Goal: Book appointment/travel/reservation: Book appointment/travel/reservation

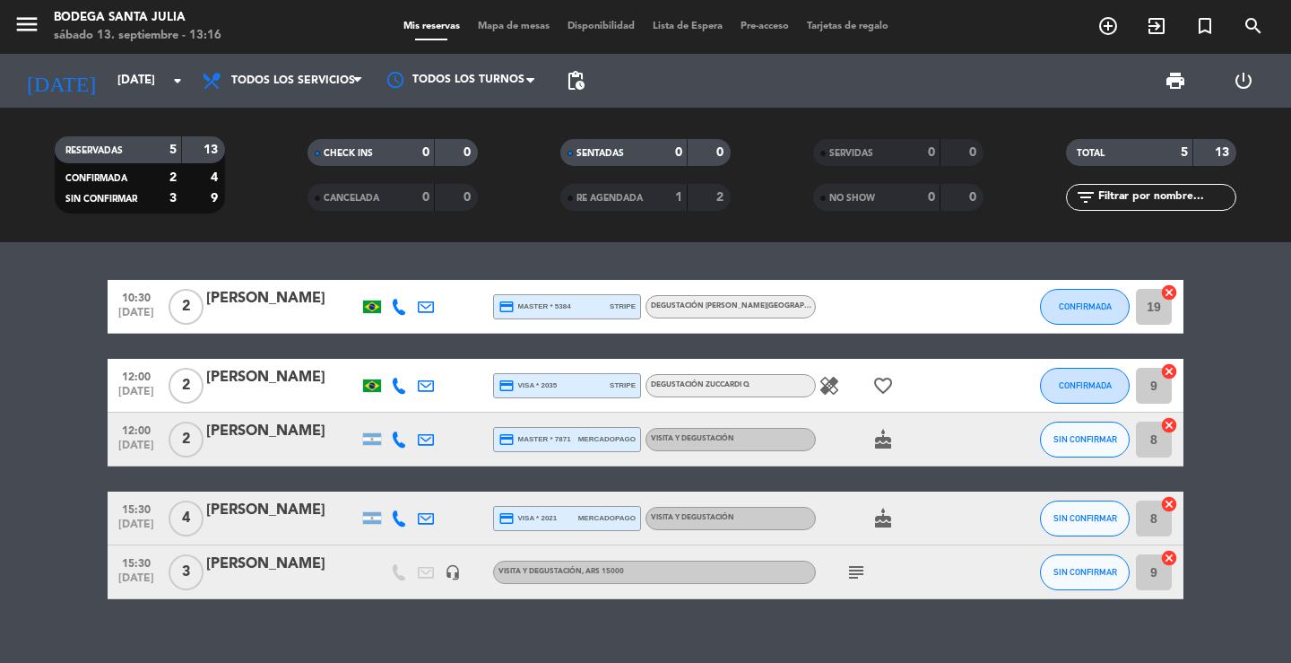
click at [324, 261] on div "10:30 [DATE] 2 [PERSON_NAME] credit_card master * 5384 stripe Degustación [PERS…" at bounding box center [645, 452] width 1291 height 421
click at [22, 42] on button "menu" at bounding box center [26, 27] width 27 height 33
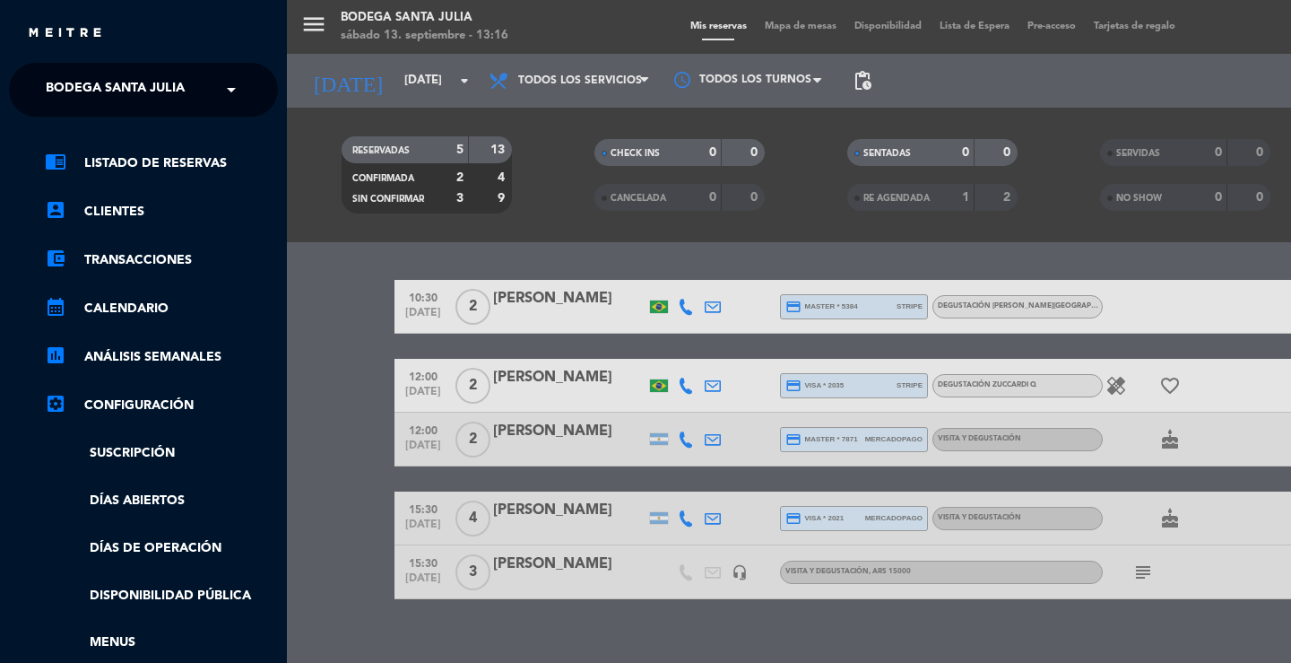
click at [32, 76] on ng-select "× Bodega Santa [PERSON_NAME] ×" at bounding box center [143, 90] width 269 height 54
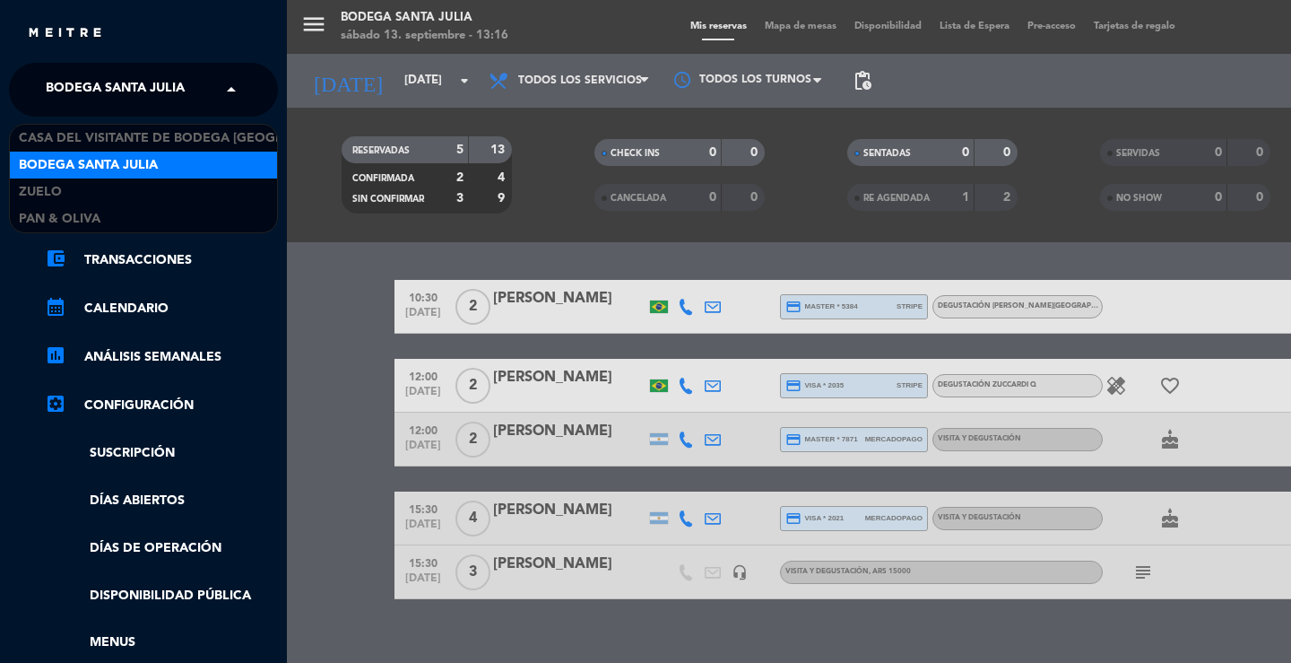
click at [41, 81] on div "× Bodega Santa [PERSON_NAME]" at bounding box center [125, 90] width 173 height 38
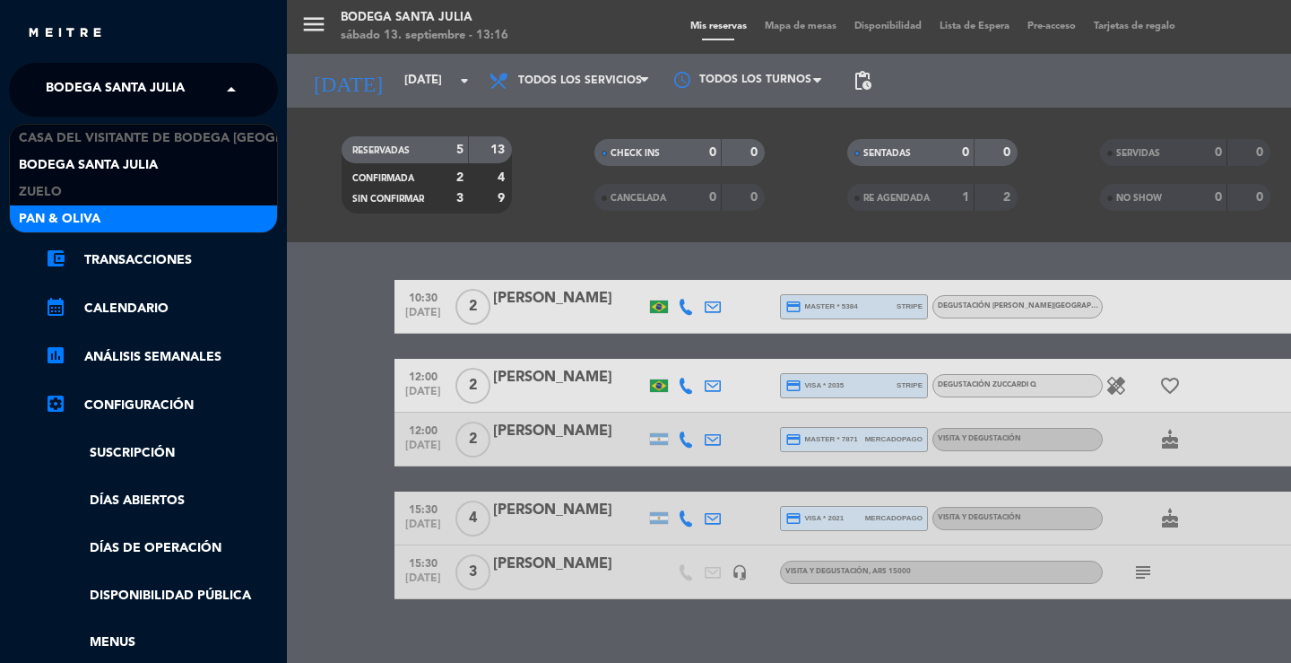
click at [85, 213] on span "Pan & Oliva" at bounding box center [60, 219] width 82 height 21
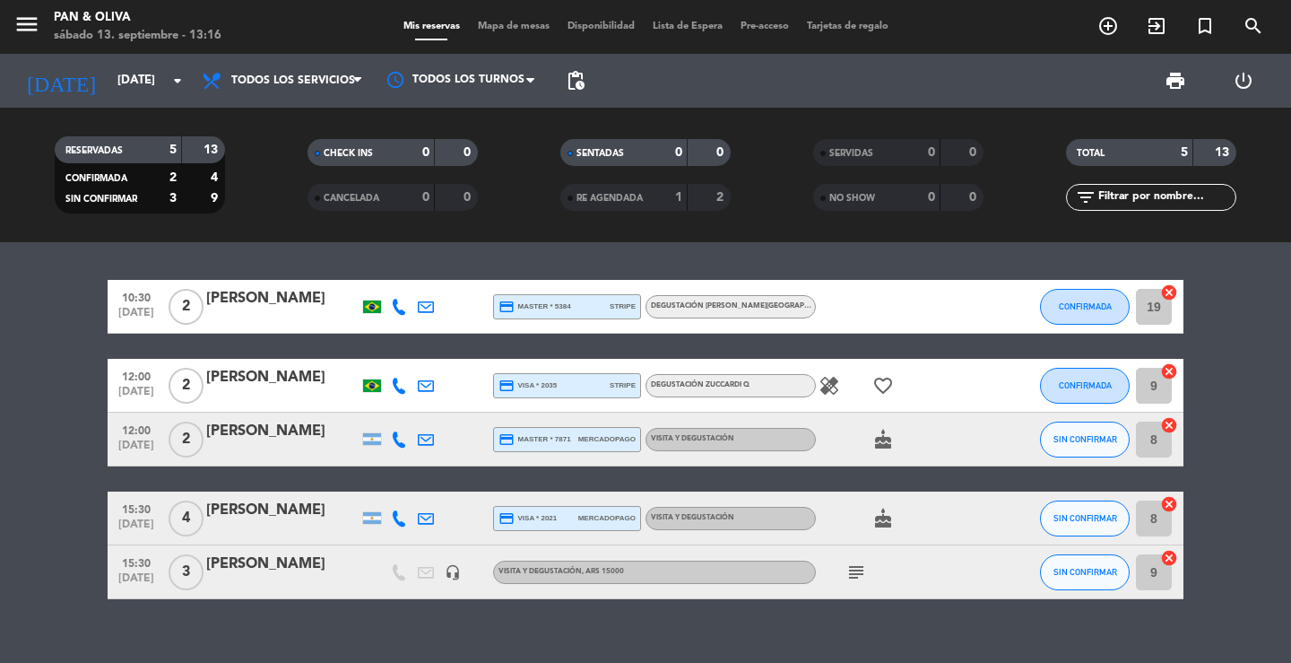
click at [545, 257] on div "10:30 [DATE] 2 [PERSON_NAME] credit_card master * 5384 stripe Degustación [PERS…" at bounding box center [645, 452] width 1291 height 421
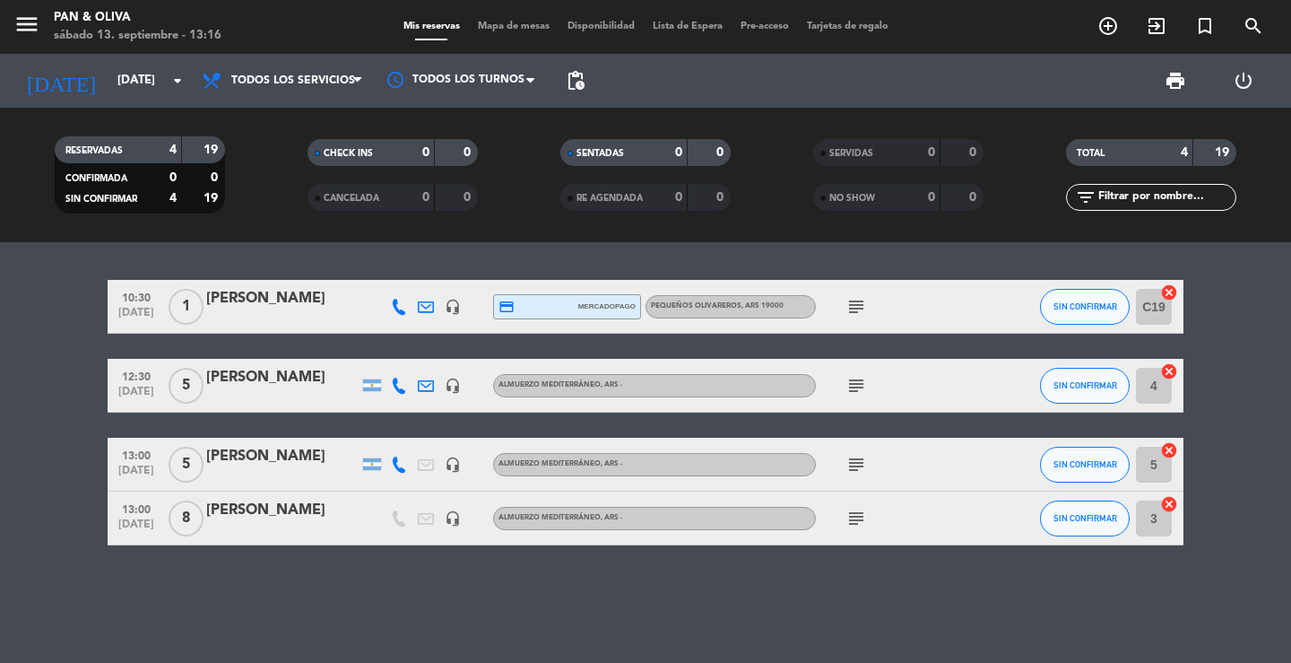
click at [545, 256] on div "10:30 [DATE] 1 [PERSON_NAME] headset_mic credit_card mercadopago Pequeños Oliva…" at bounding box center [645, 452] width 1291 height 421
click at [280, 239] on div "RESERVADAS 4 19 CONFIRMADA 0 0 SIN CONFIRMAR 4 19 CHECK INS 0 0 CANCELADA 0 0 S…" at bounding box center [645, 175] width 1291 height 135
click at [296, 245] on div "10:30 [DATE] 1 [PERSON_NAME] headset_mic credit_card mercadopago Pequeños Oliva…" at bounding box center [645, 452] width 1291 height 421
click at [1105, 19] on icon "add_circle_outline" at bounding box center [1109, 26] width 22 height 22
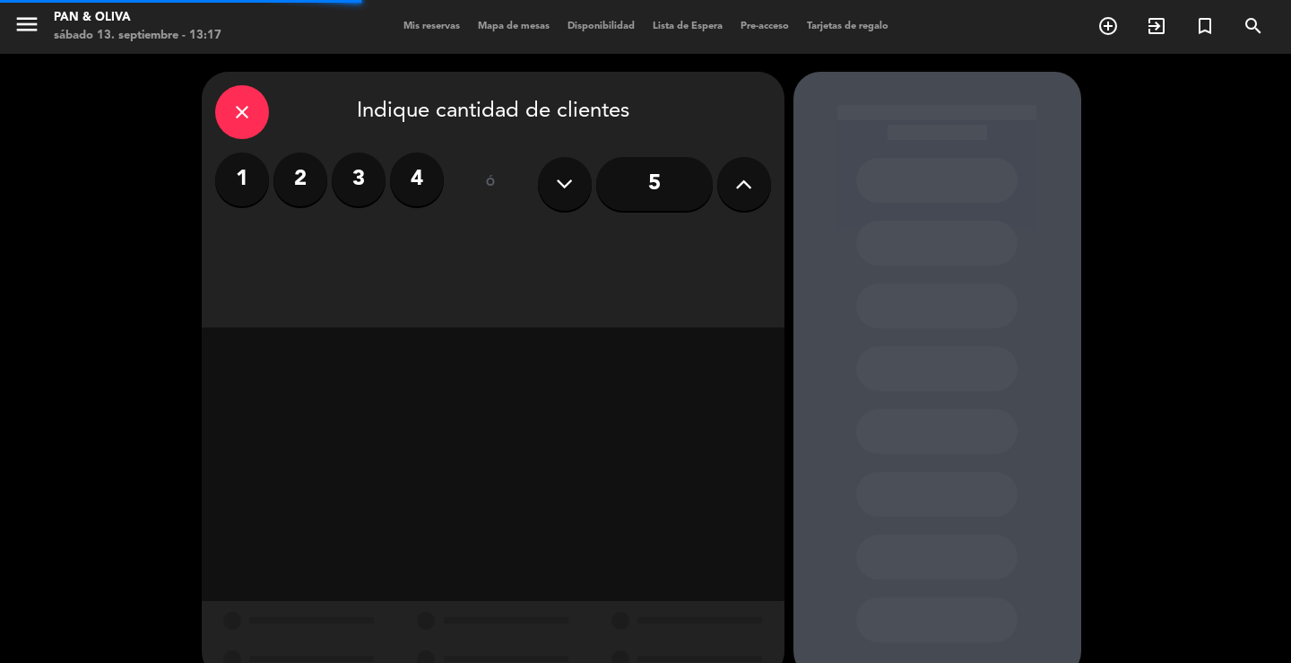
click at [751, 170] on icon at bounding box center [743, 183] width 17 height 27
type input "7"
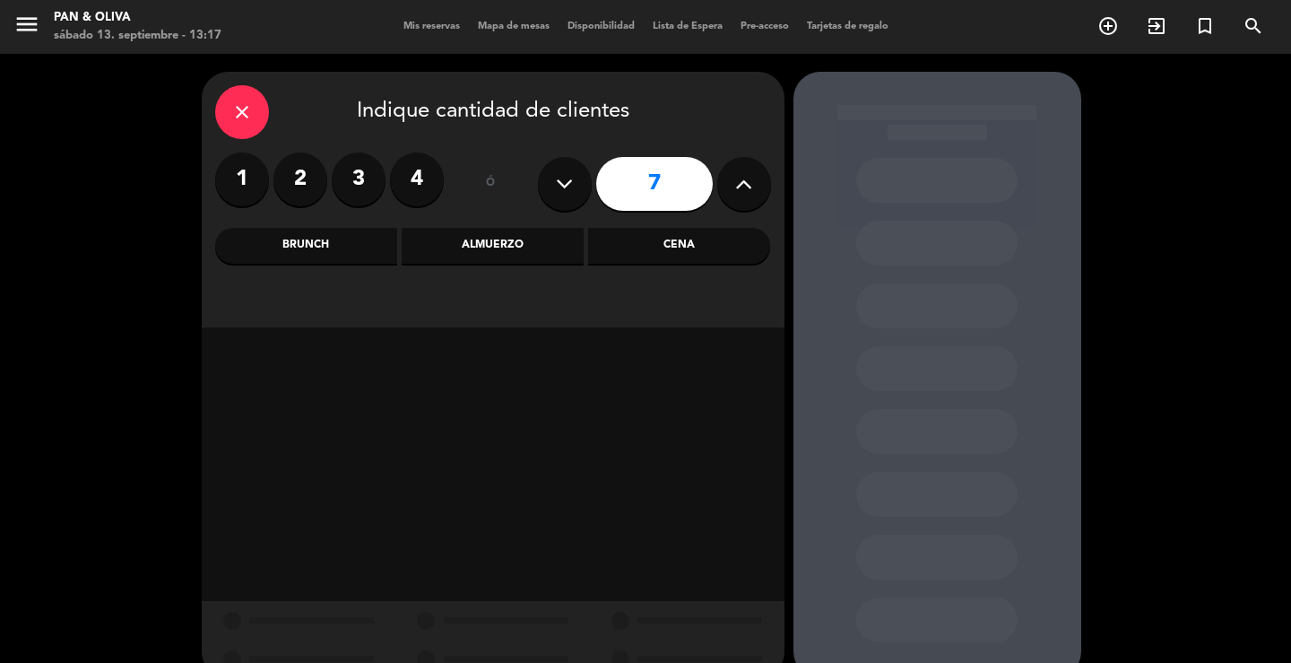
click at [454, 241] on div "Almuerzo" at bounding box center [493, 246] width 182 height 36
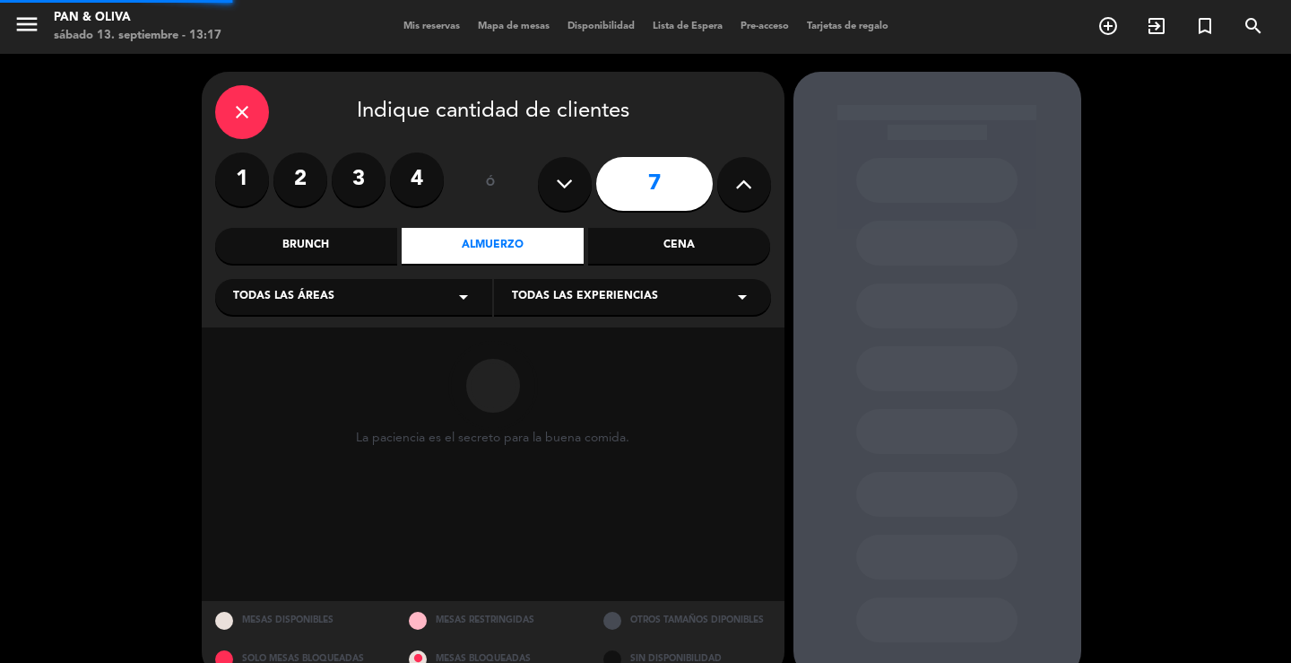
click at [373, 299] on div "Todas las áreas arrow_drop_down" at bounding box center [353, 297] width 277 height 36
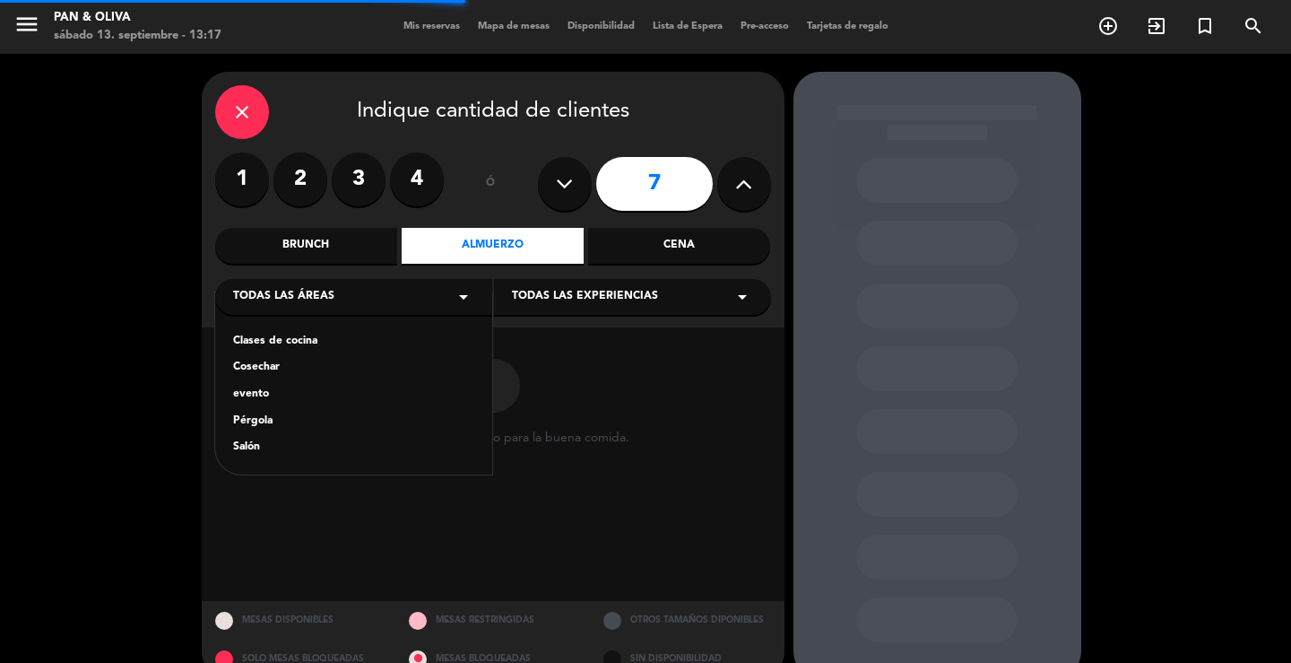
click at [255, 448] on div "Salón" at bounding box center [353, 448] width 241 height 18
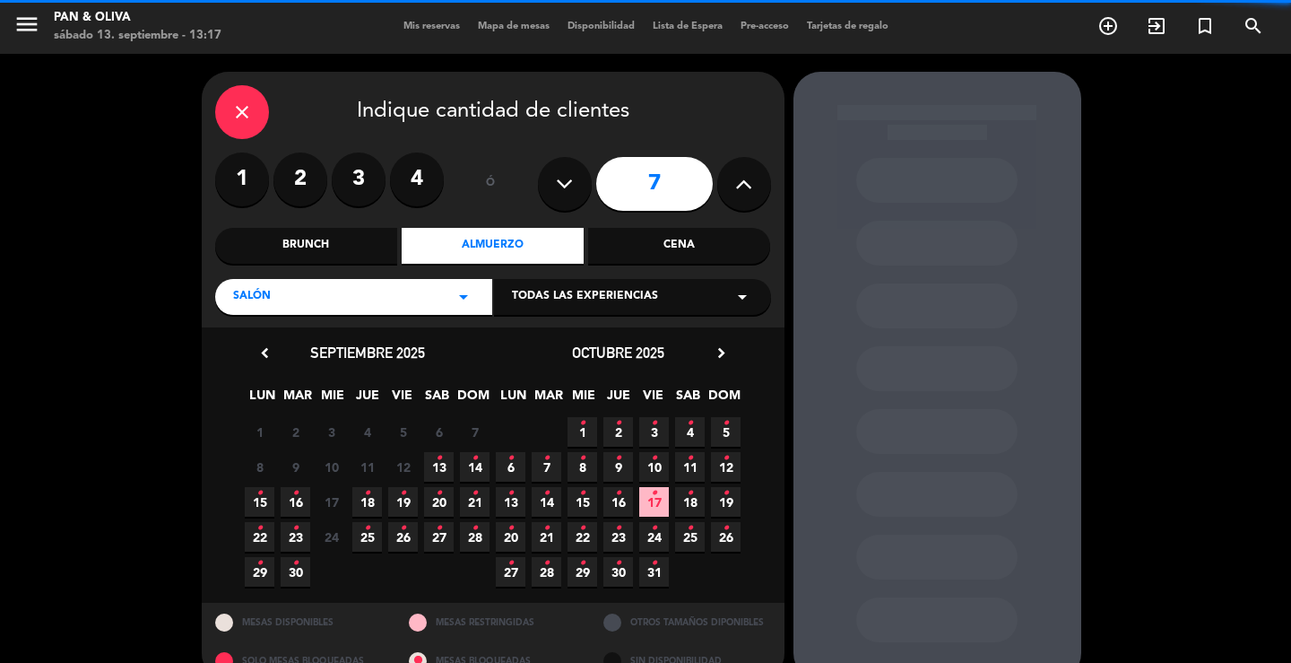
click at [563, 289] on span "Todas las experiencias" at bounding box center [585, 297] width 146 height 18
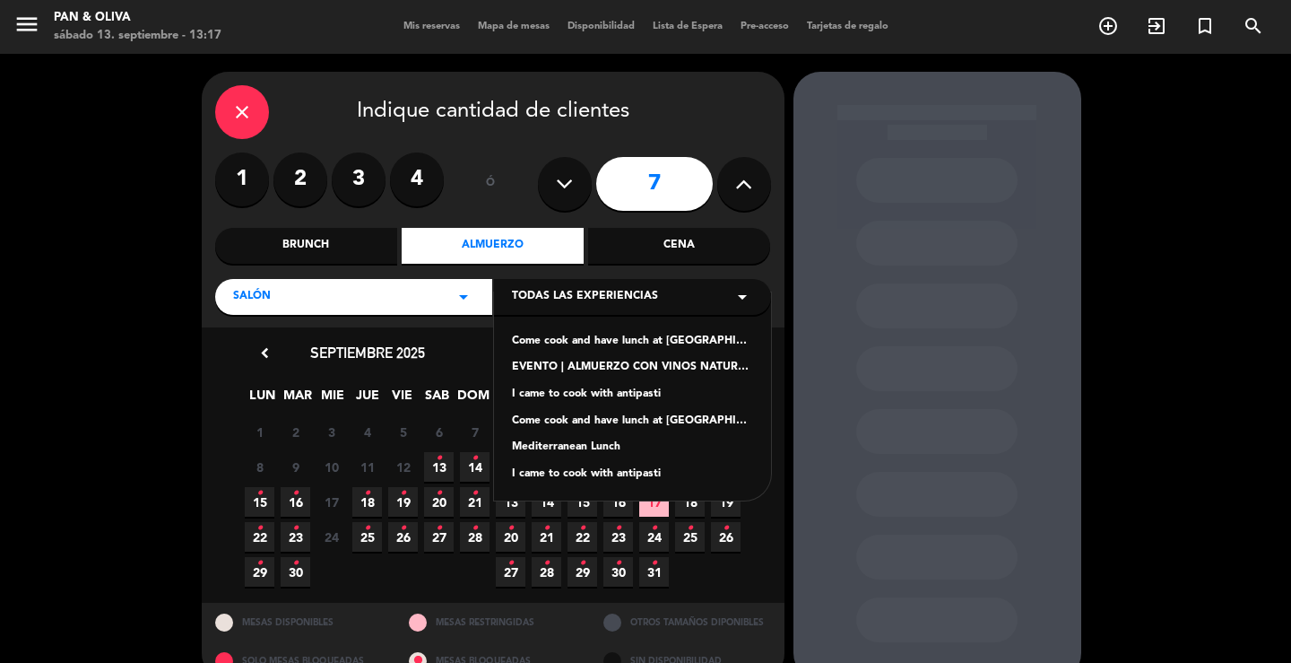
click at [560, 444] on div "Mediterranean Lunch" at bounding box center [632, 448] width 241 height 18
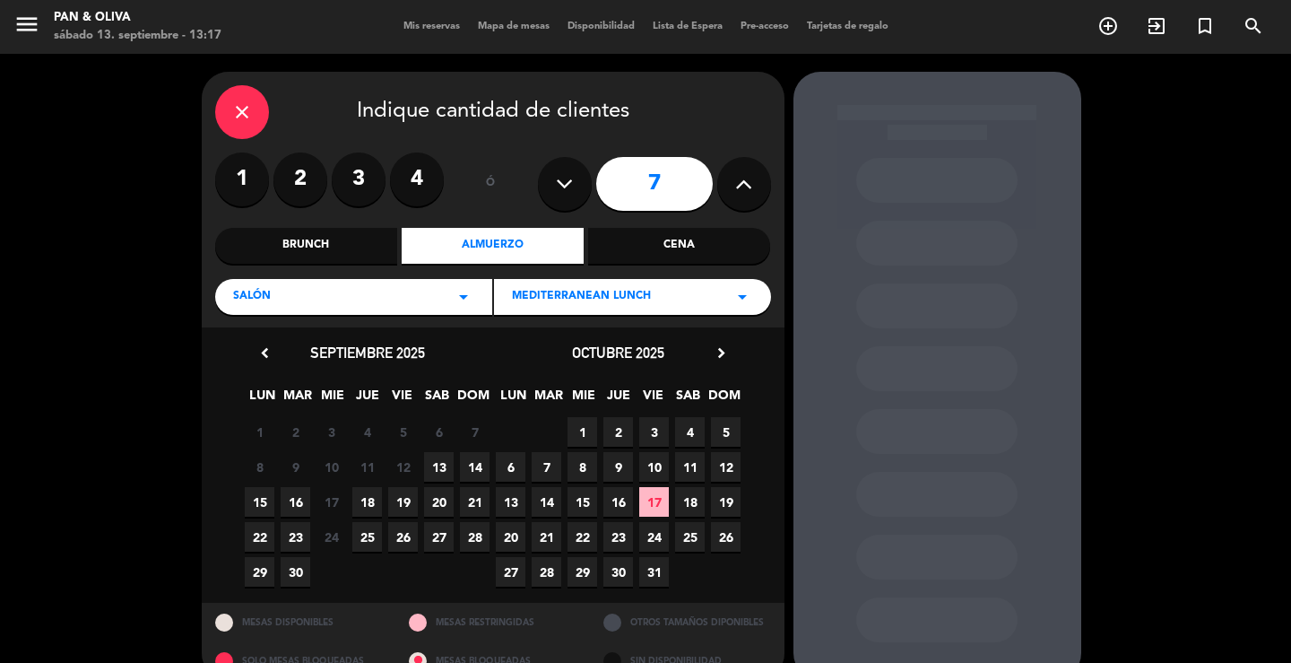
click at [467, 462] on span "14" at bounding box center [475, 467] width 30 height 30
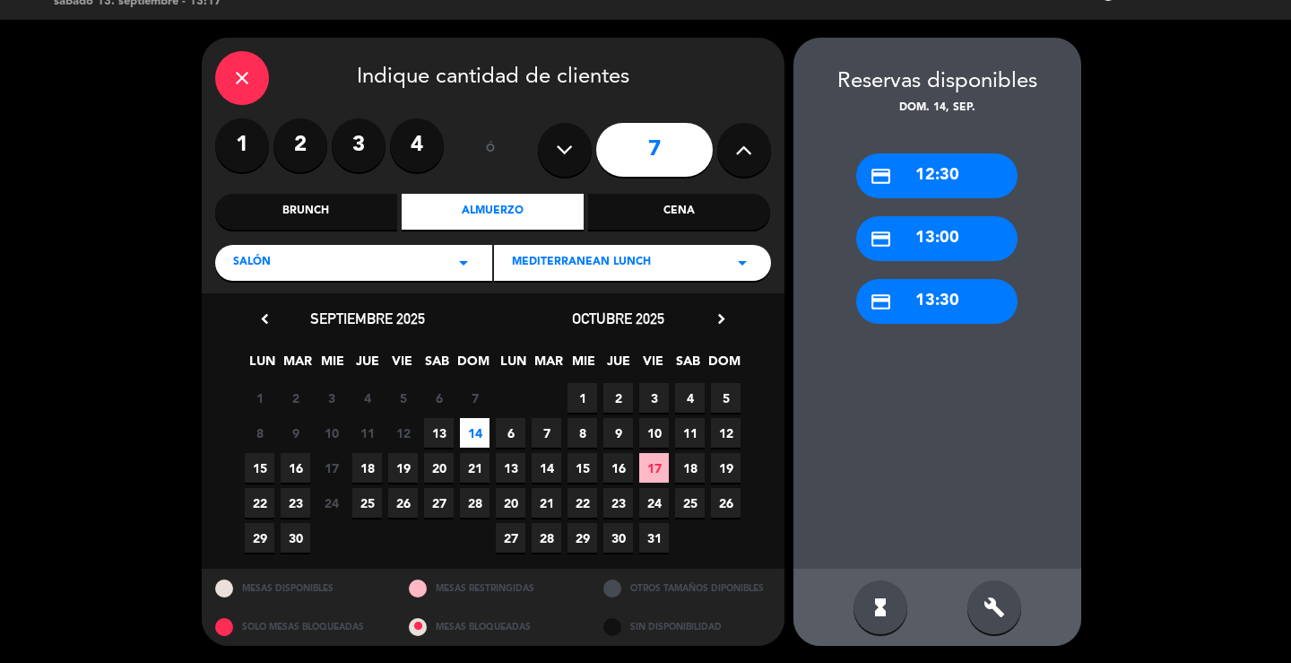
click at [917, 308] on div "credit_card 13:30" at bounding box center [936, 301] width 161 height 45
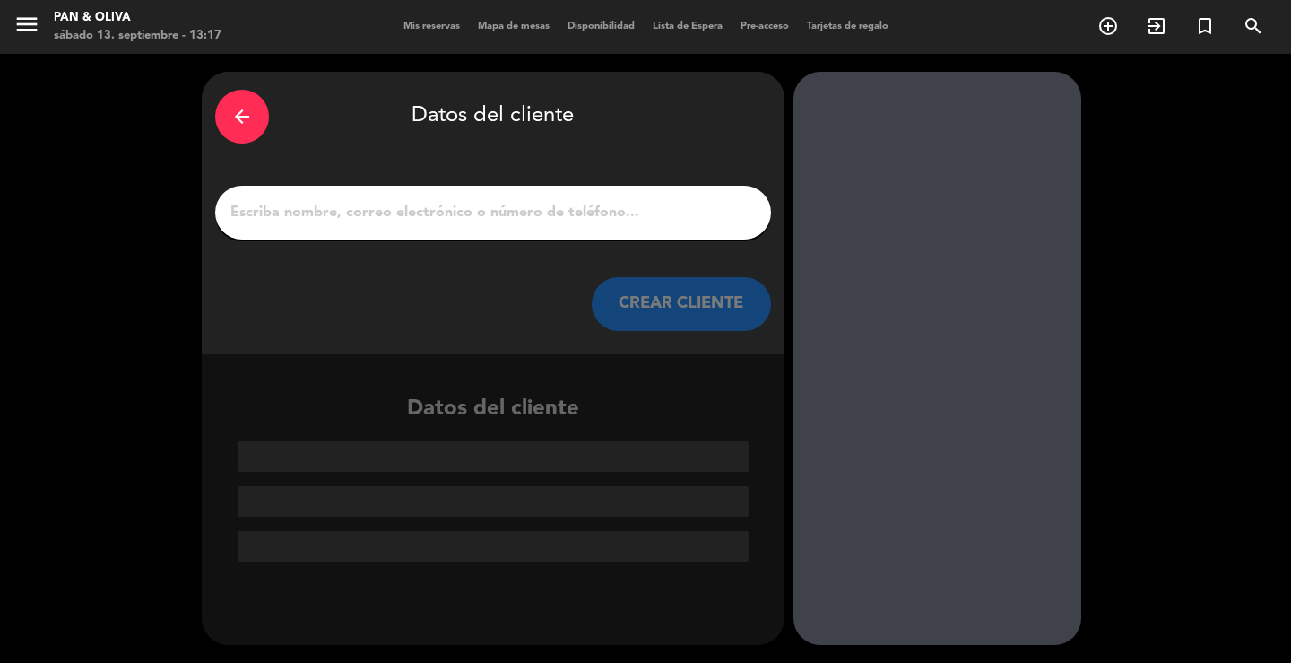
scroll to position [0, 0]
click at [596, 223] on input "1" at bounding box center [493, 212] width 529 height 25
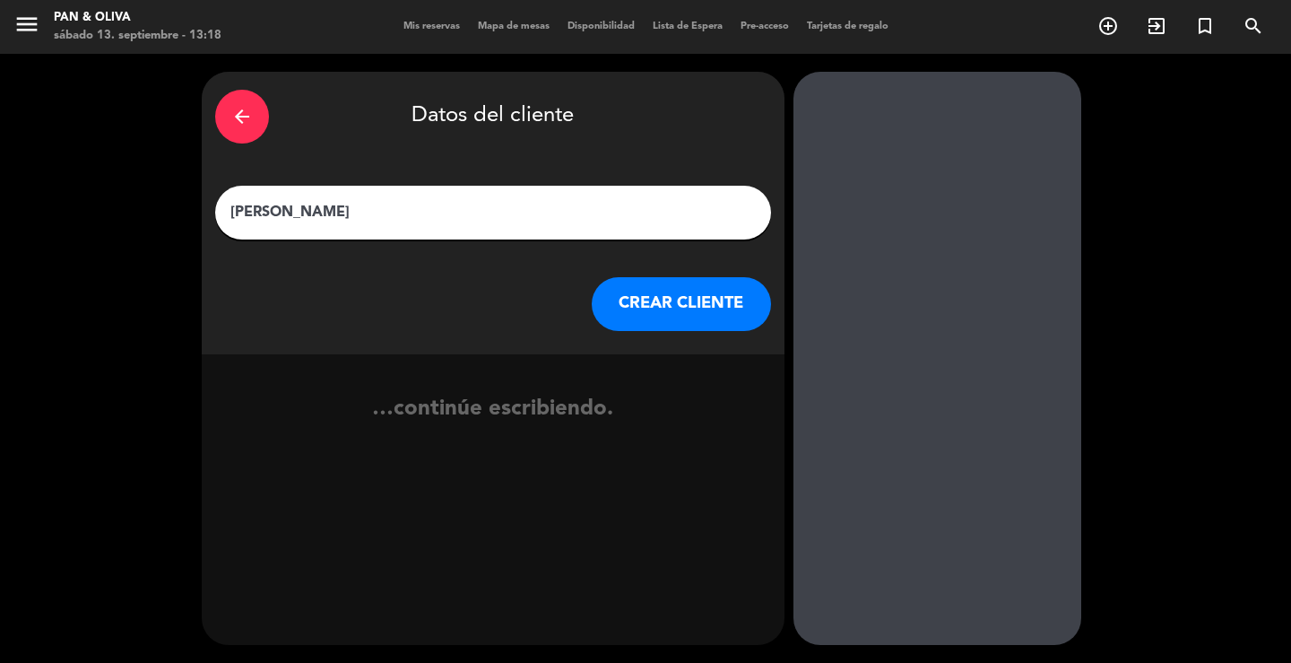
type input "[PERSON_NAME]"
click at [662, 285] on button "CREAR CLIENTE" at bounding box center [681, 304] width 179 height 54
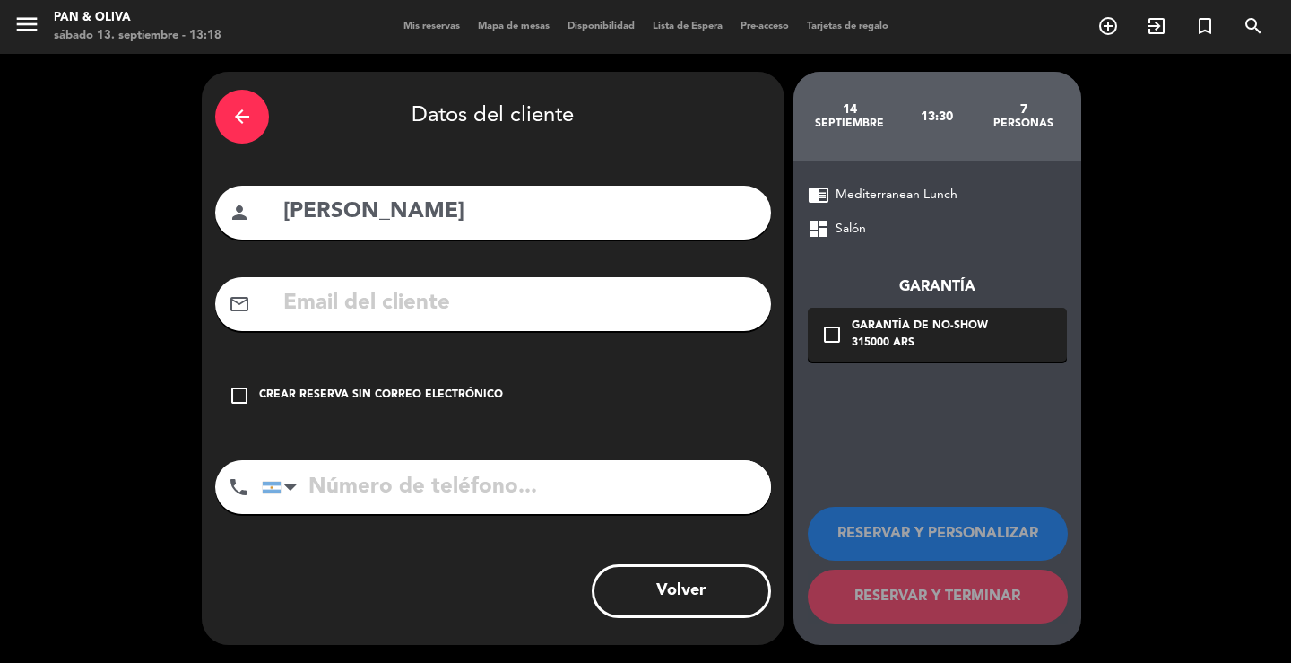
click at [361, 297] on input "text" at bounding box center [520, 303] width 476 height 37
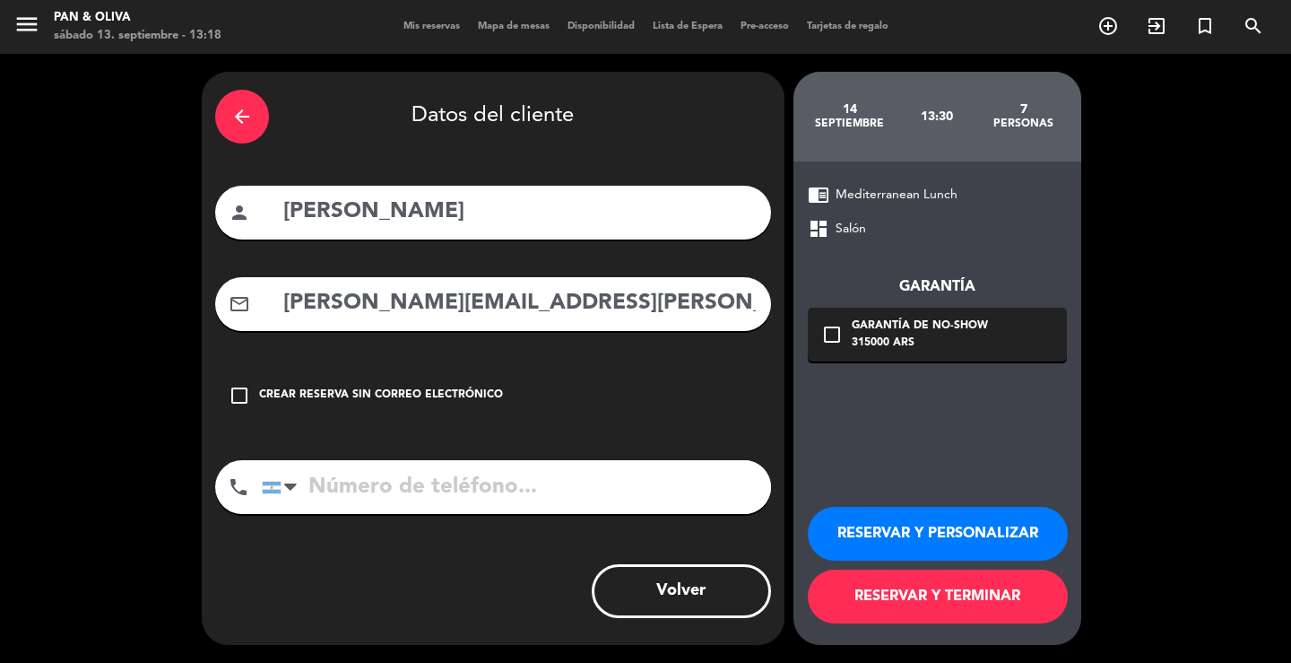
type input "[PERSON_NAME][EMAIL_ADDRESS][PERSON_NAME][DOMAIN_NAME]"
click at [365, 480] on input "tel" at bounding box center [516, 487] width 509 height 54
type input "1162511126"
click at [972, 343] on div "315000 ARS" at bounding box center [920, 344] width 136 height 18
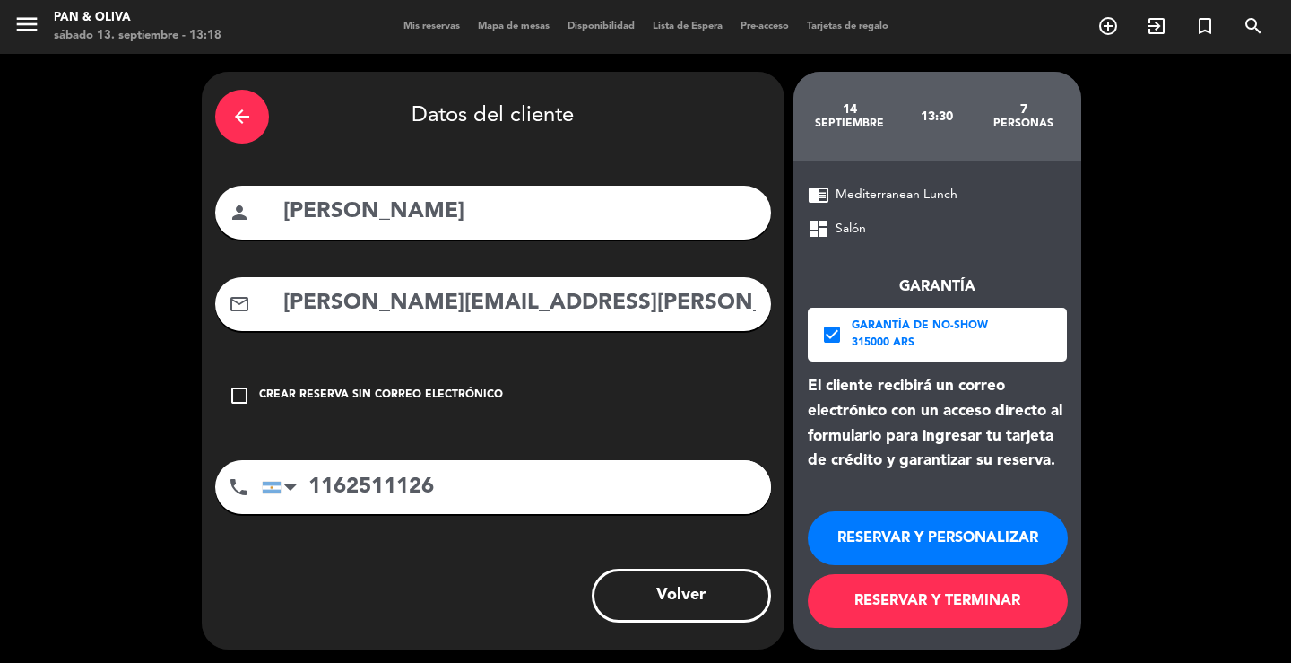
click at [961, 528] on button "RESERVAR Y PERSONALIZAR" at bounding box center [938, 538] width 260 height 54
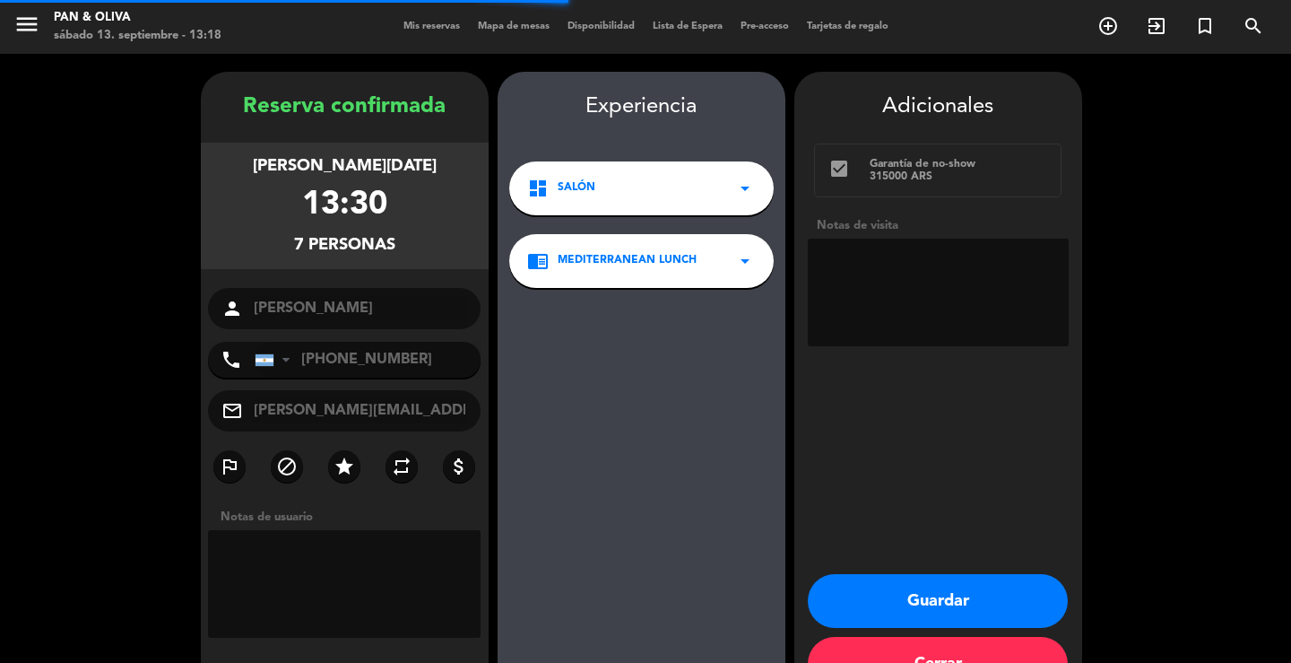
scroll to position [55, 0]
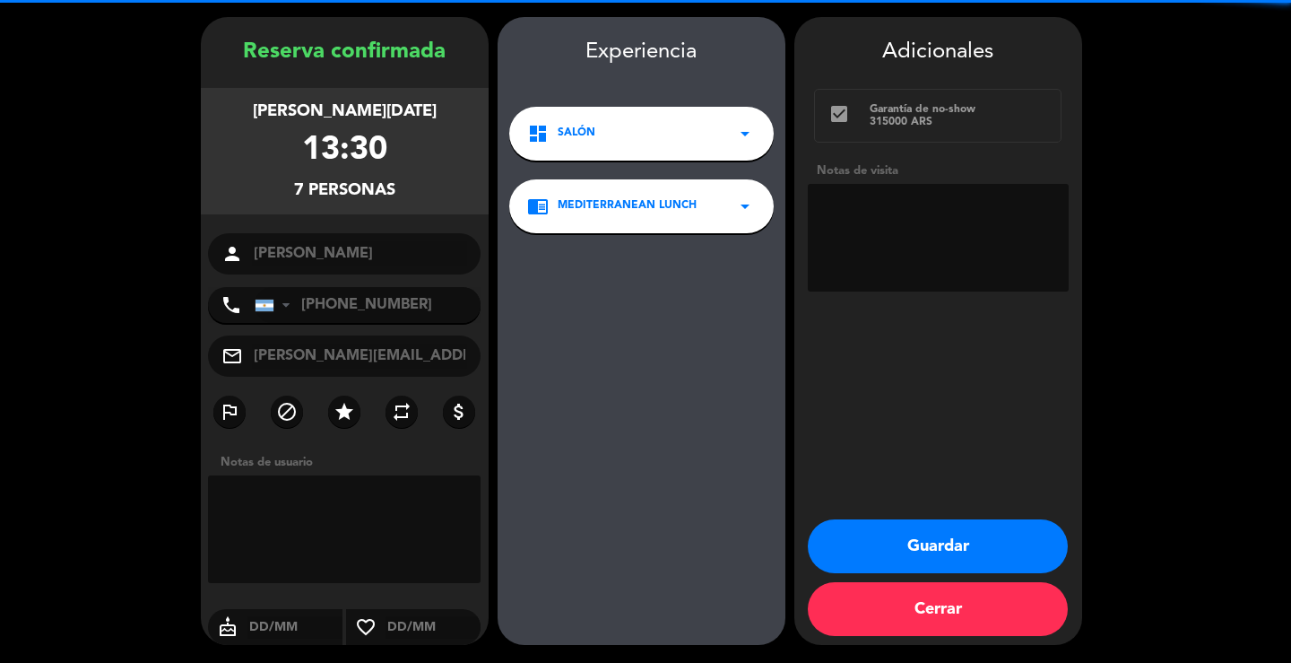
click at [963, 256] on textarea at bounding box center [938, 238] width 261 height 108
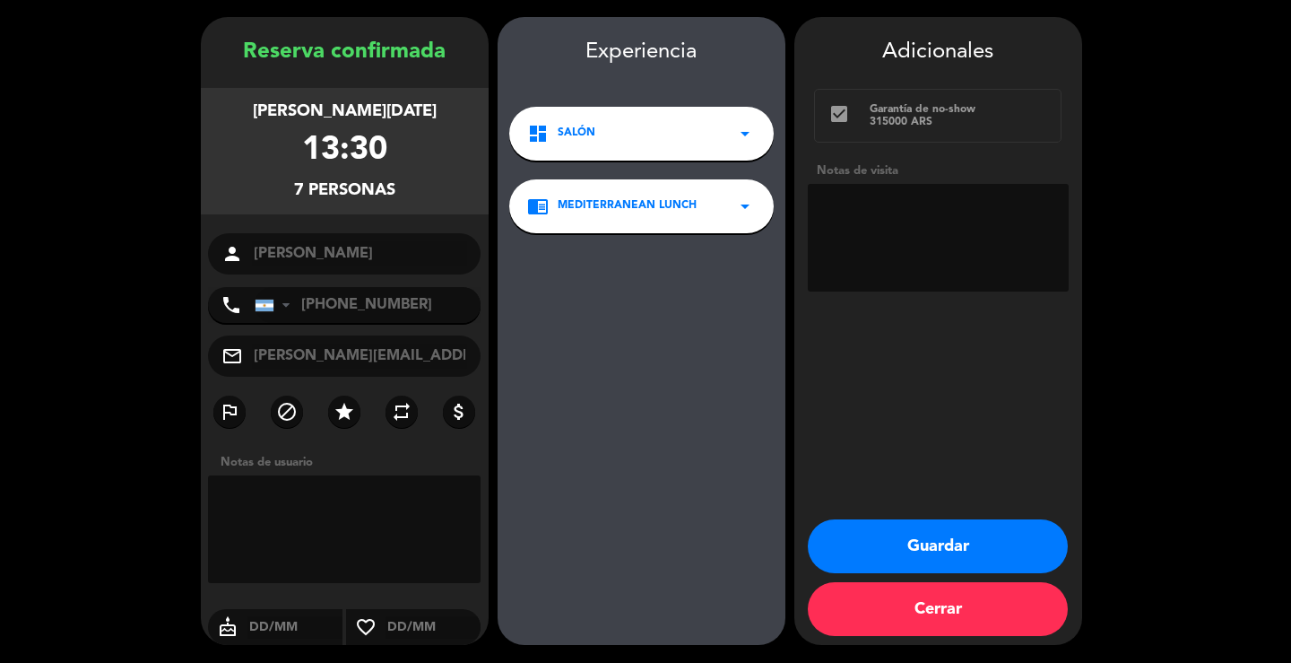
click at [808, 519] on button "Guardar" at bounding box center [938, 546] width 260 height 54
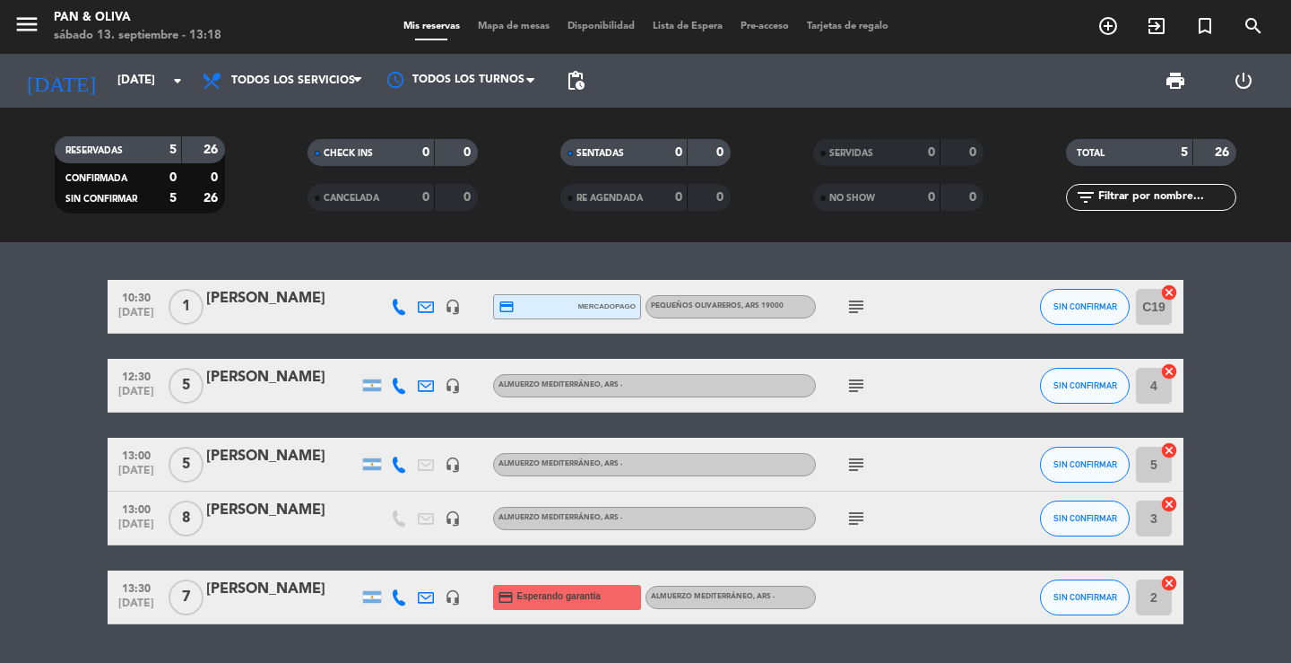
click at [305, 578] on div "[PERSON_NAME]" at bounding box center [282, 589] width 152 height 23
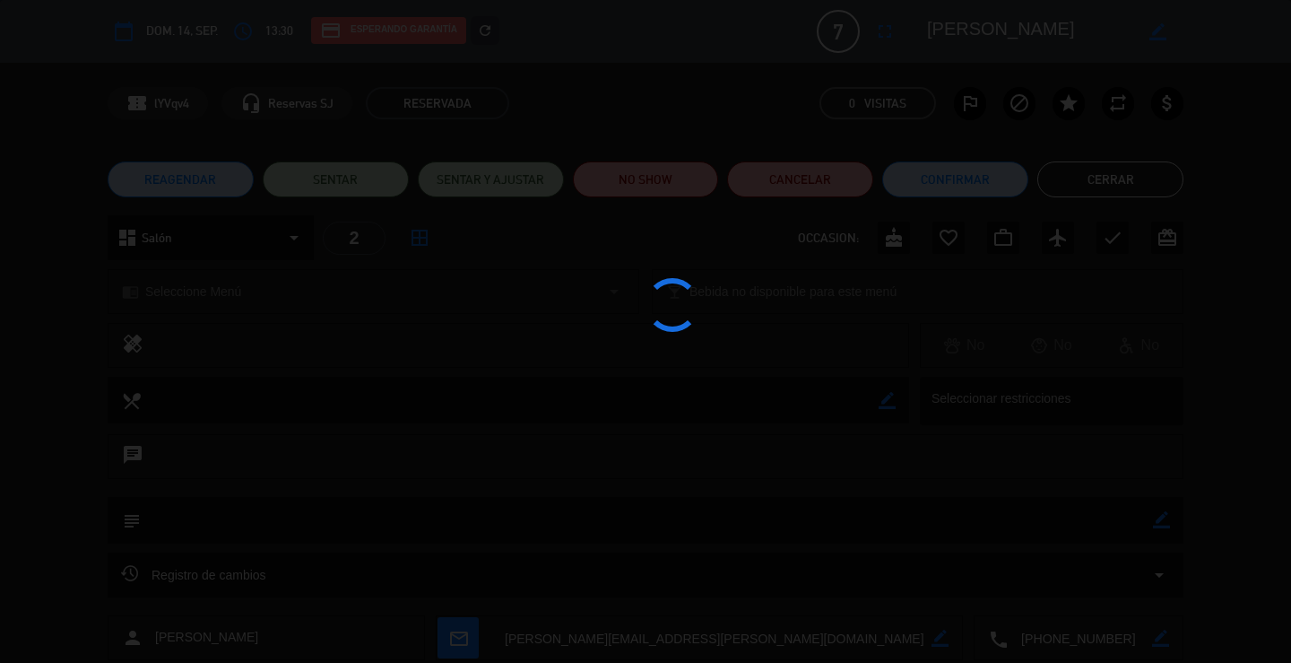
click at [302, 596] on div at bounding box center [645, 331] width 1291 height 663
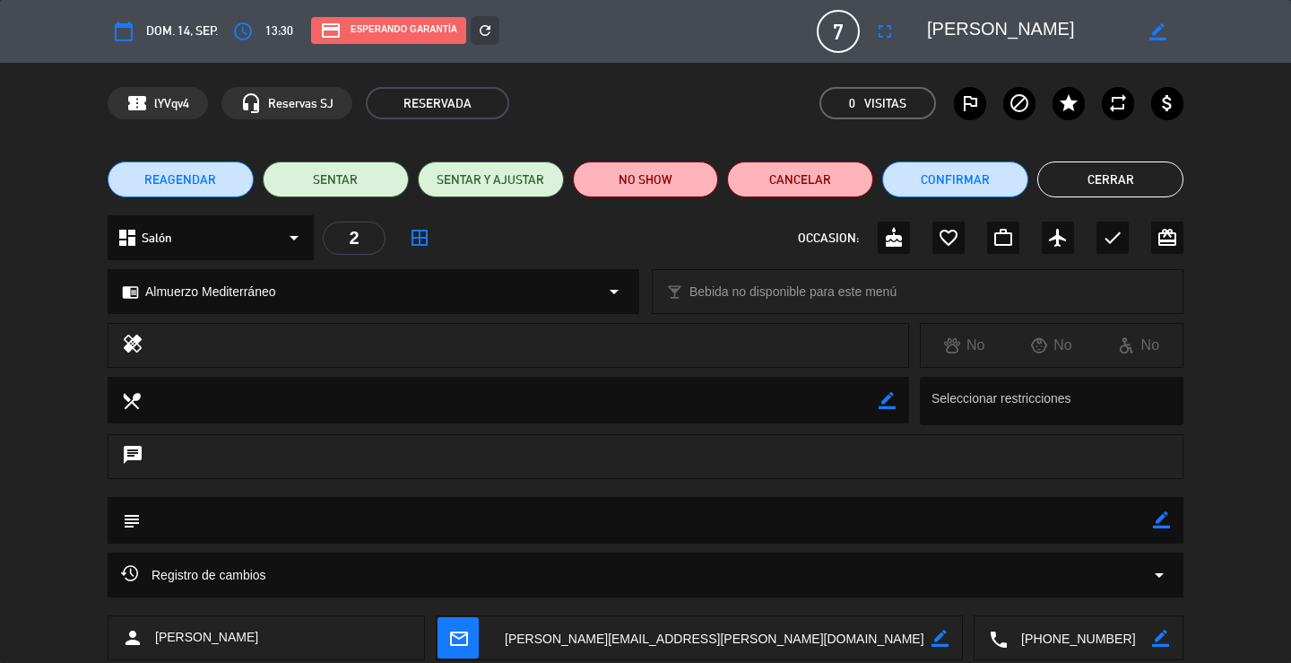
click at [1161, 523] on icon "border_color" at bounding box center [1161, 519] width 17 height 17
click at [1135, 518] on textarea at bounding box center [647, 520] width 1013 height 46
type textarea "[DATE]+2MEN / PAGA PAX"
click at [1169, 519] on div "subject" at bounding box center [646, 520] width 1076 height 47
click at [1165, 521] on icon at bounding box center [1161, 519] width 17 height 17
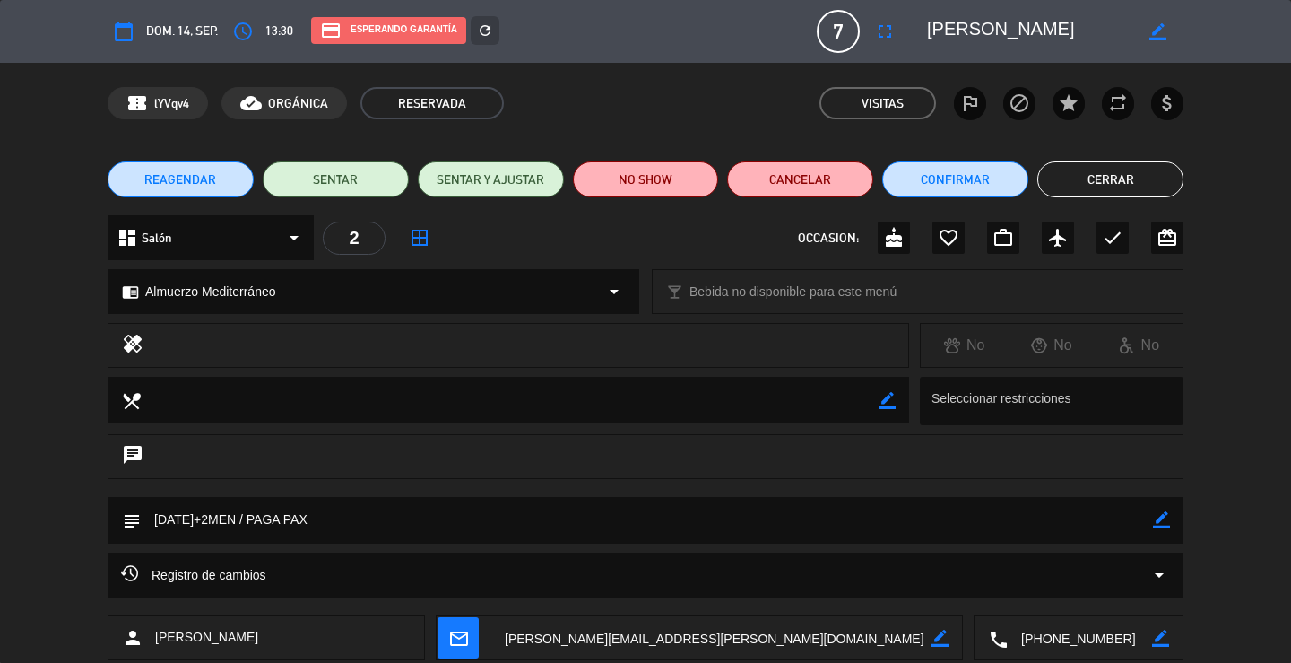
click at [1106, 175] on button "Cerrar" at bounding box center [1111, 179] width 146 height 36
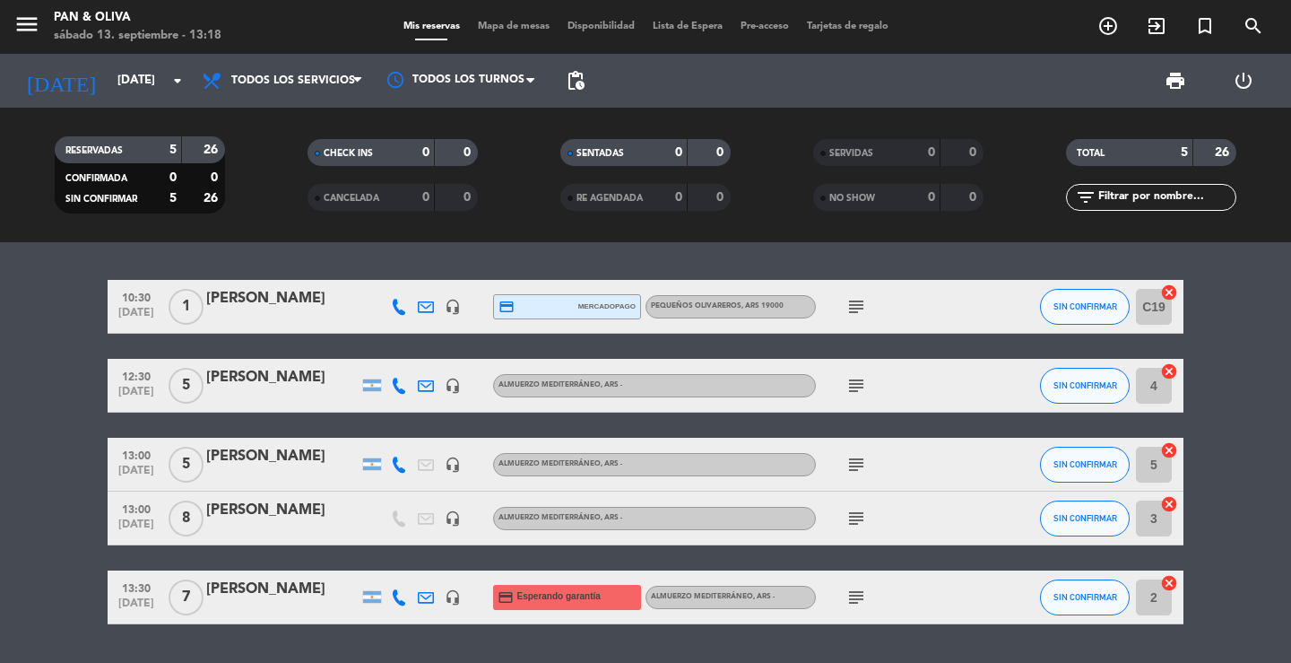
click at [40, 31] on span "menu" at bounding box center [33, 27] width 40 height 42
click at [36, 31] on icon "menu" at bounding box center [26, 24] width 27 height 27
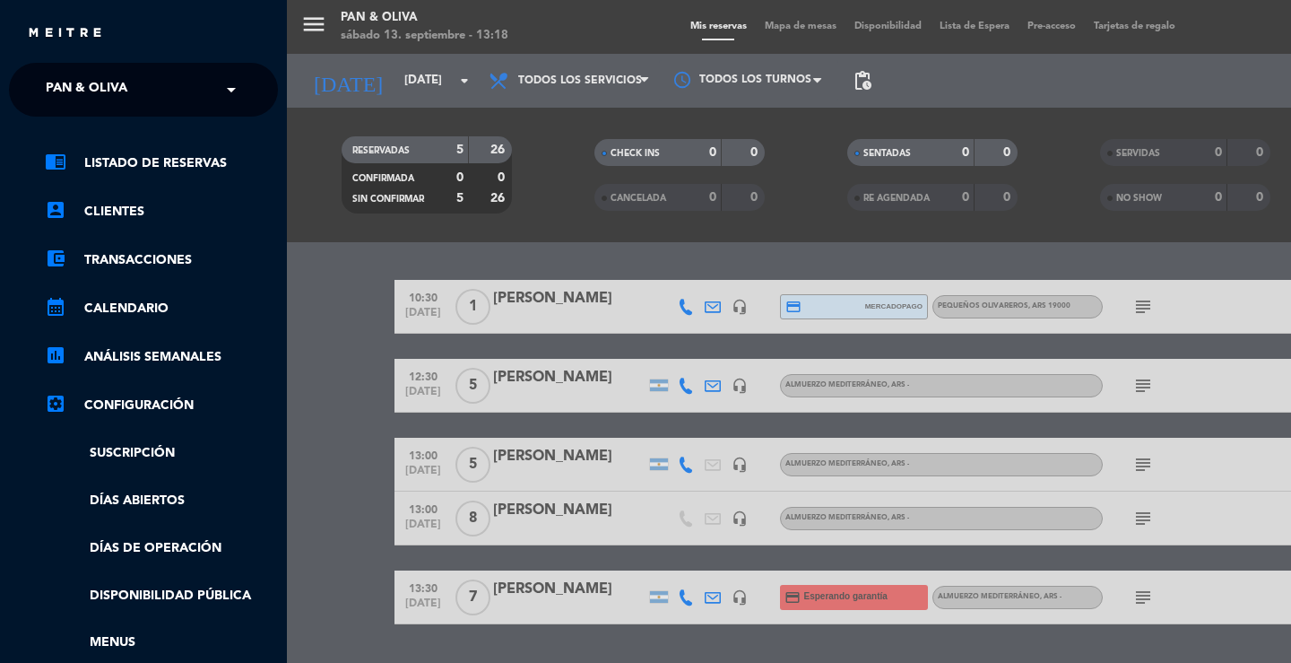
click at [114, 111] on ng-select "× Pan & Oliva ×" at bounding box center [143, 90] width 269 height 54
click at [121, 86] on span "Pan & Oliva" at bounding box center [87, 90] width 82 height 38
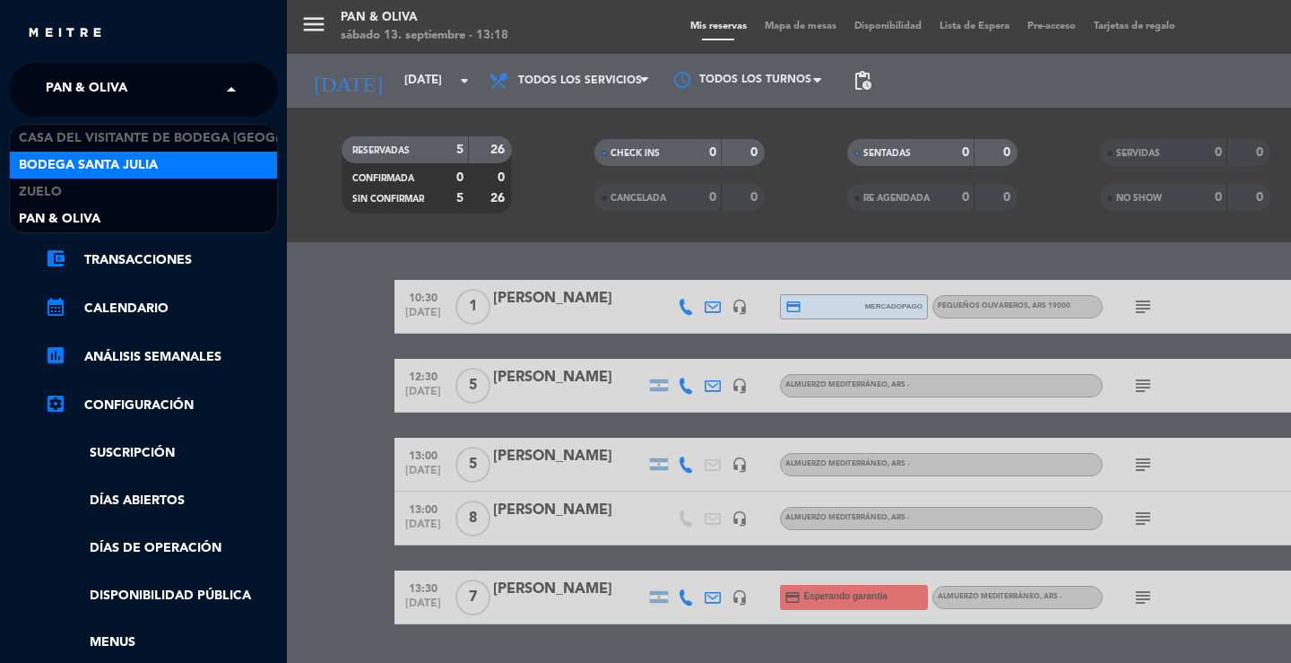
click at [100, 160] on span "Bodega Santa Julia" at bounding box center [88, 165] width 139 height 21
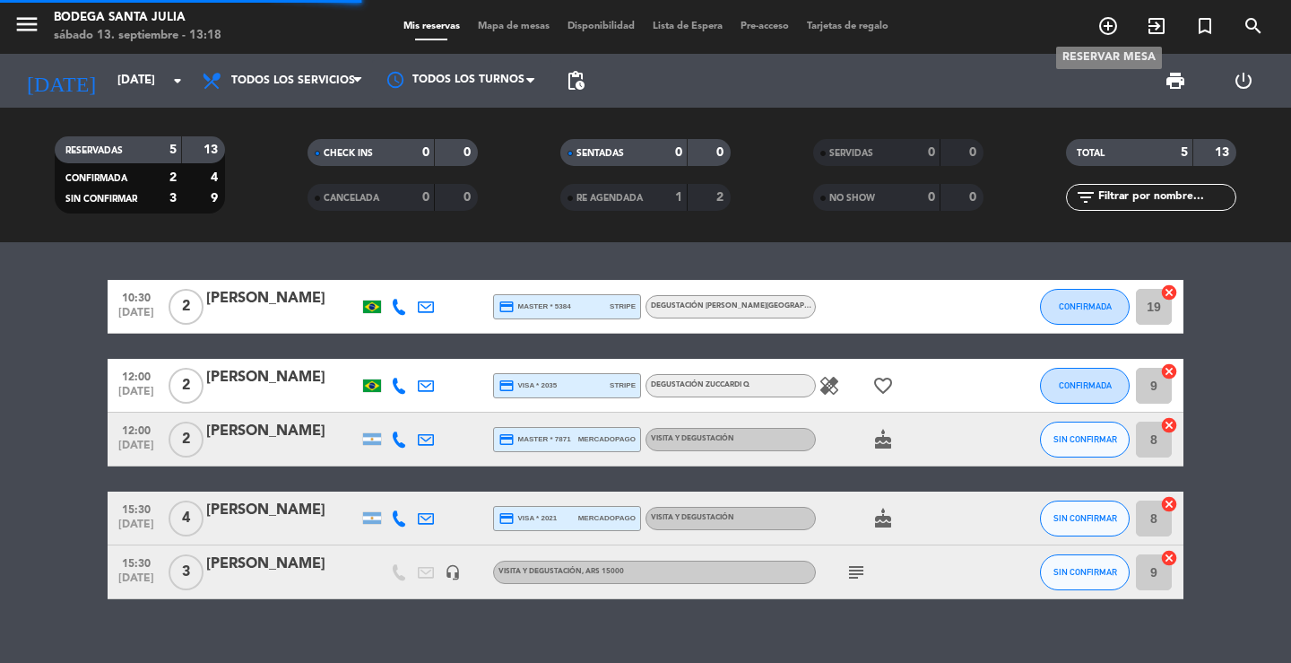
click at [1115, 25] on icon "add_circle_outline" at bounding box center [1109, 26] width 22 height 22
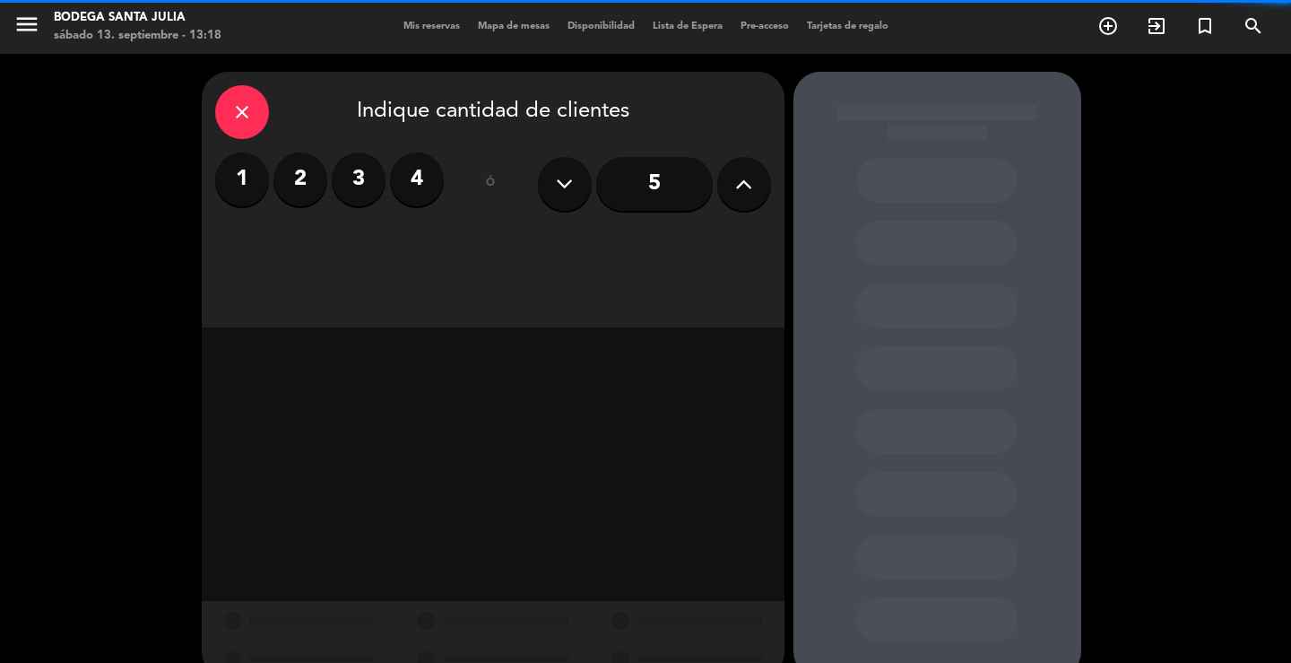
click at [727, 202] on button at bounding box center [744, 184] width 54 height 54
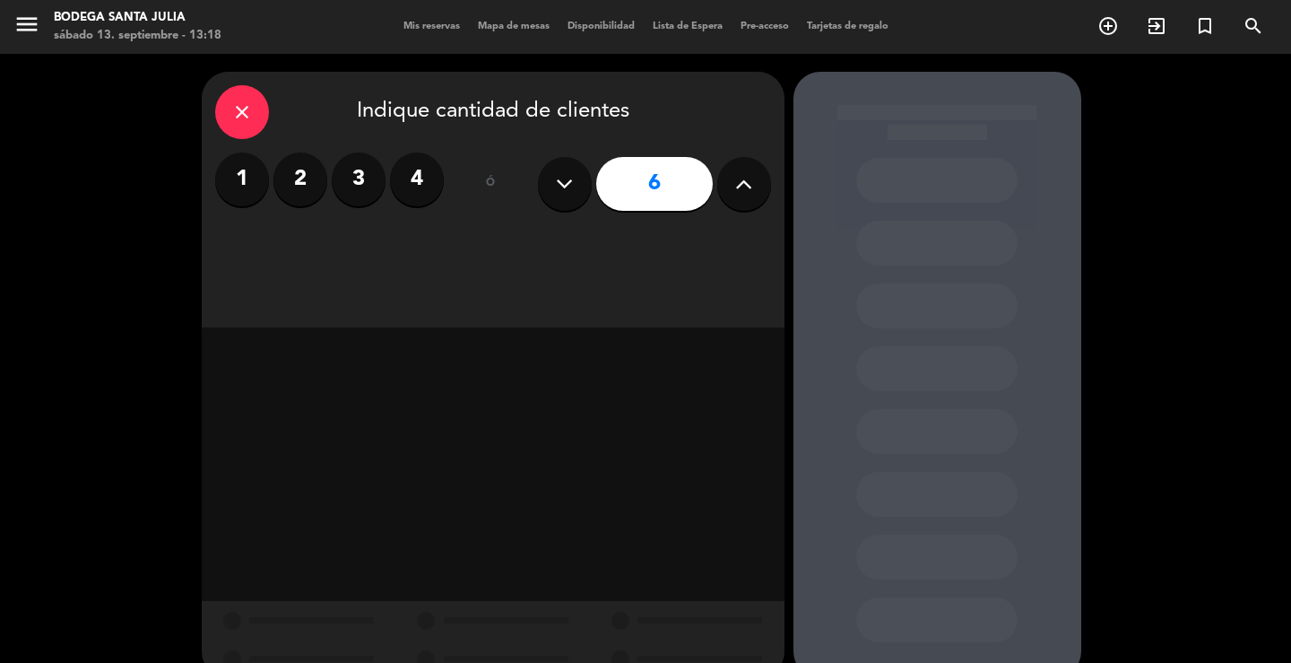
click at [726, 202] on button at bounding box center [744, 184] width 54 height 54
type input "7"
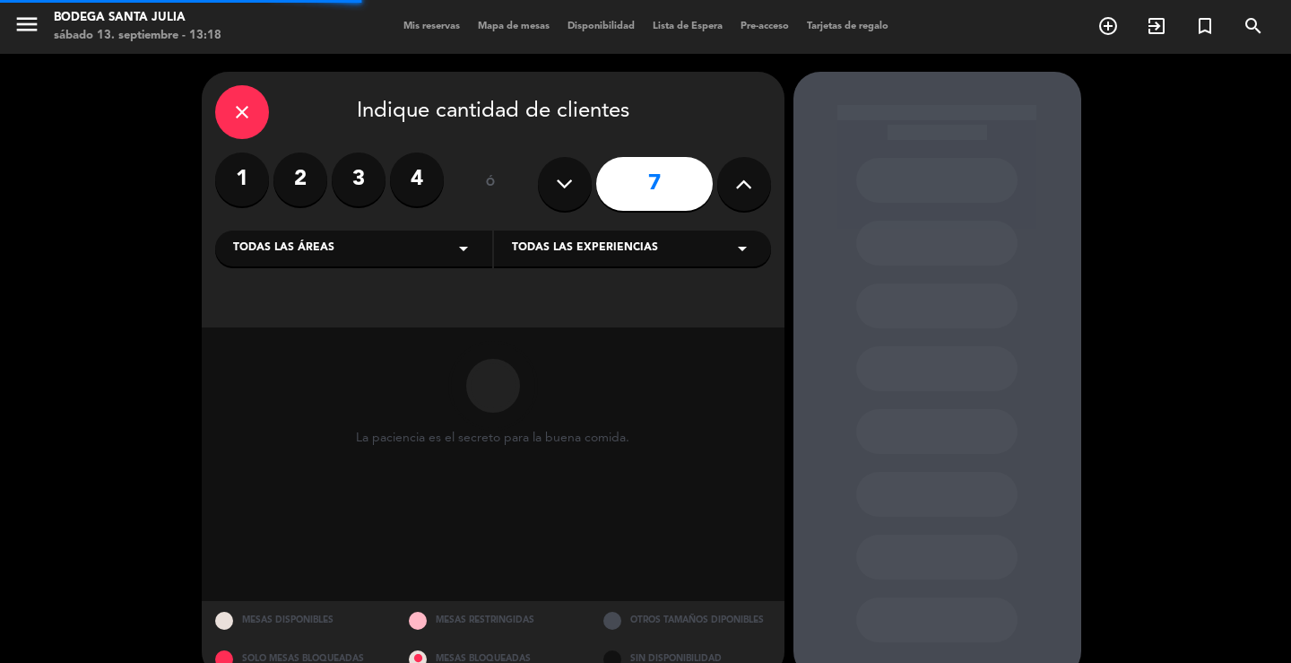
click at [335, 249] on div "Todas las áreas arrow_drop_down" at bounding box center [353, 248] width 277 height 36
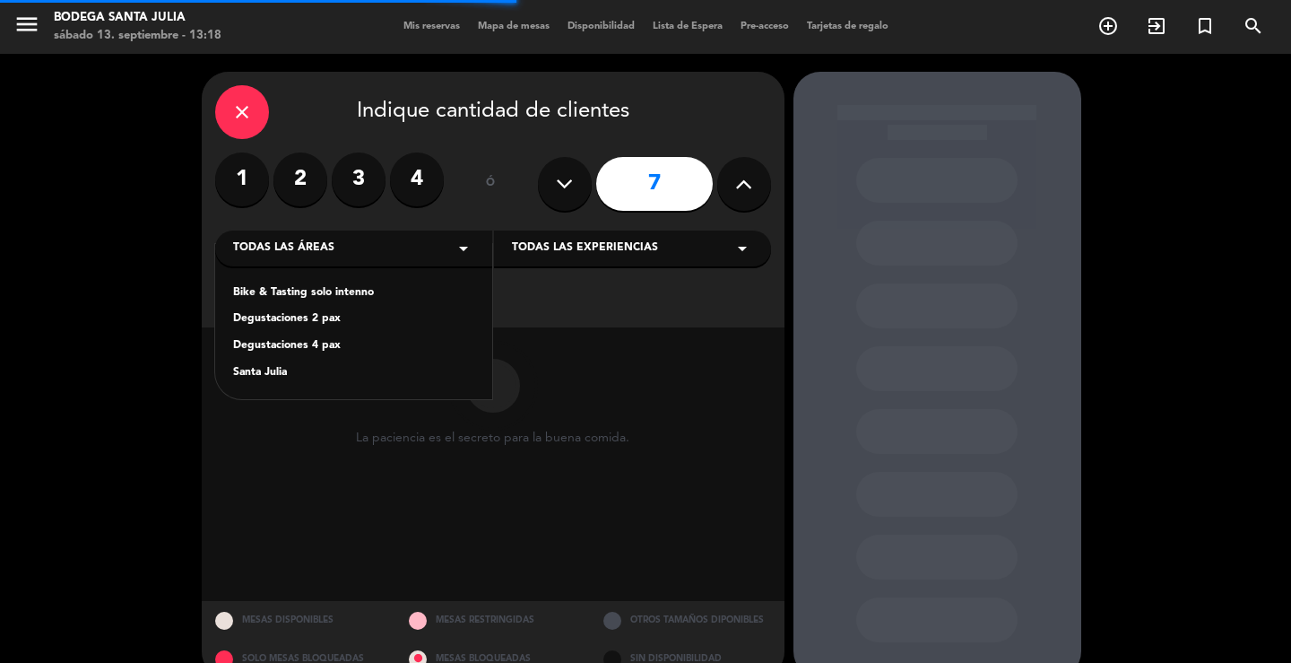
click at [269, 375] on div "Santa Julia" at bounding box center [353, 373] width 241 height 18
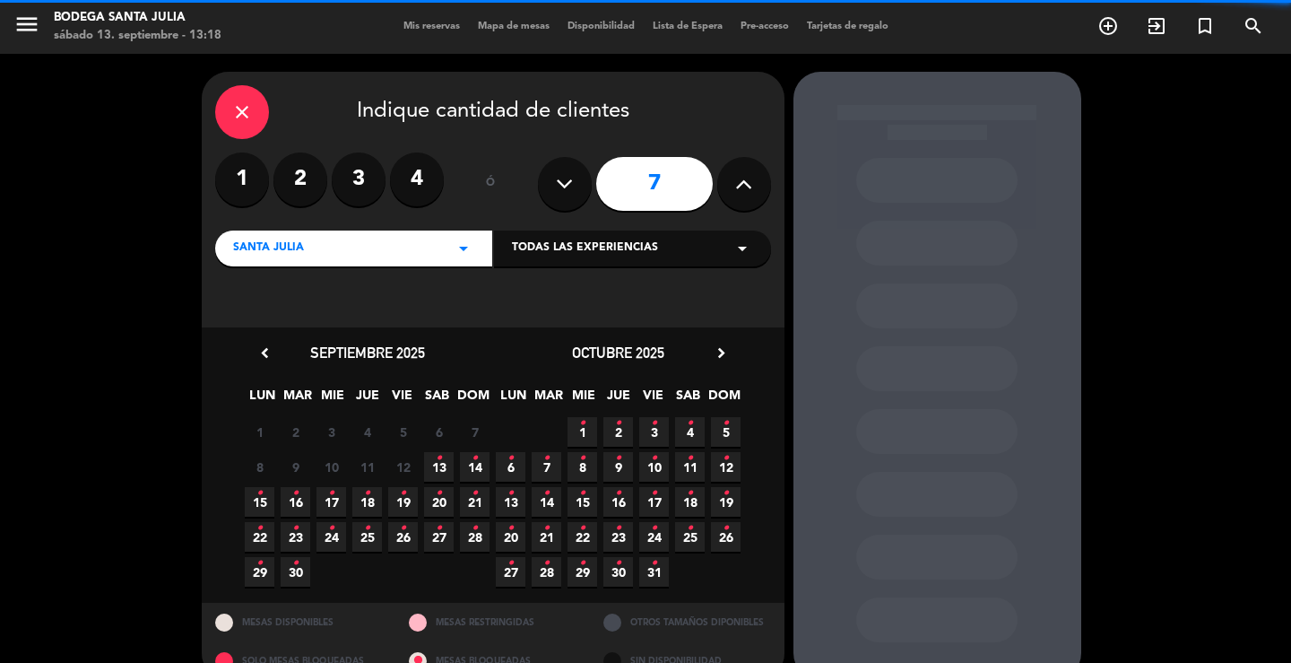
click at [578, 252] on span "Todas las experiencias" at bounding box center [585, 248] width 146 height 18
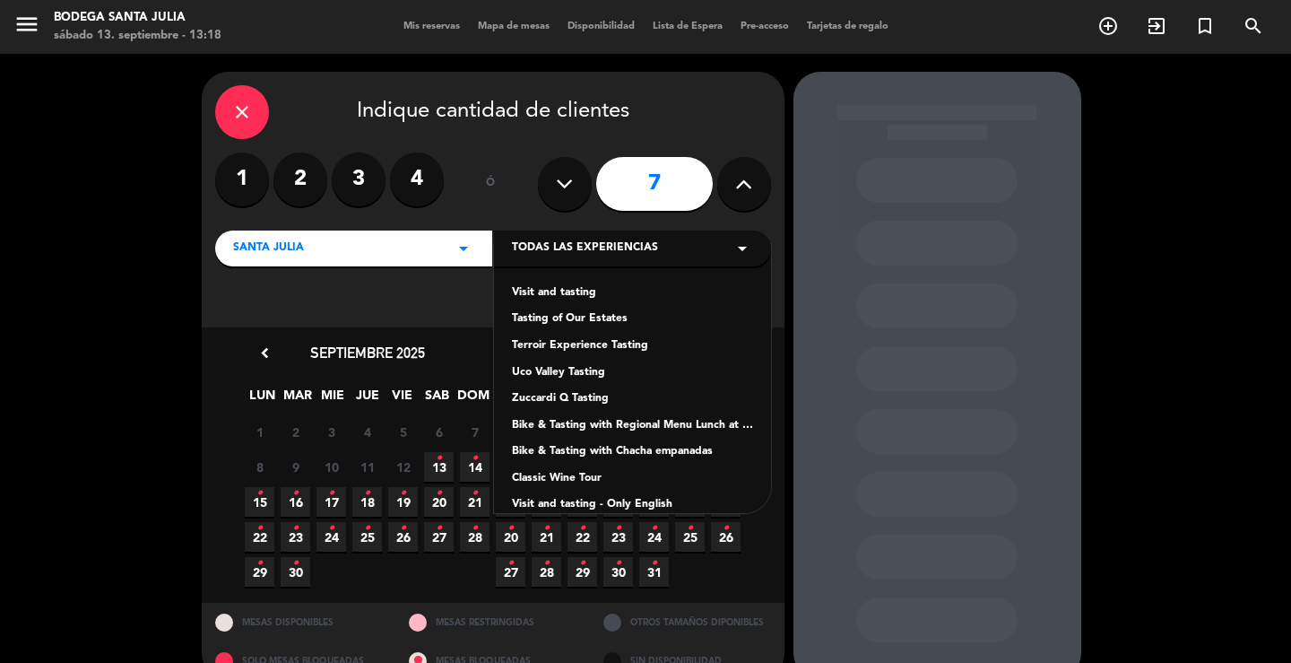
click at [553, 297] on div "Visit and tasting" at bounding box center [632, 293] width 241 height 18
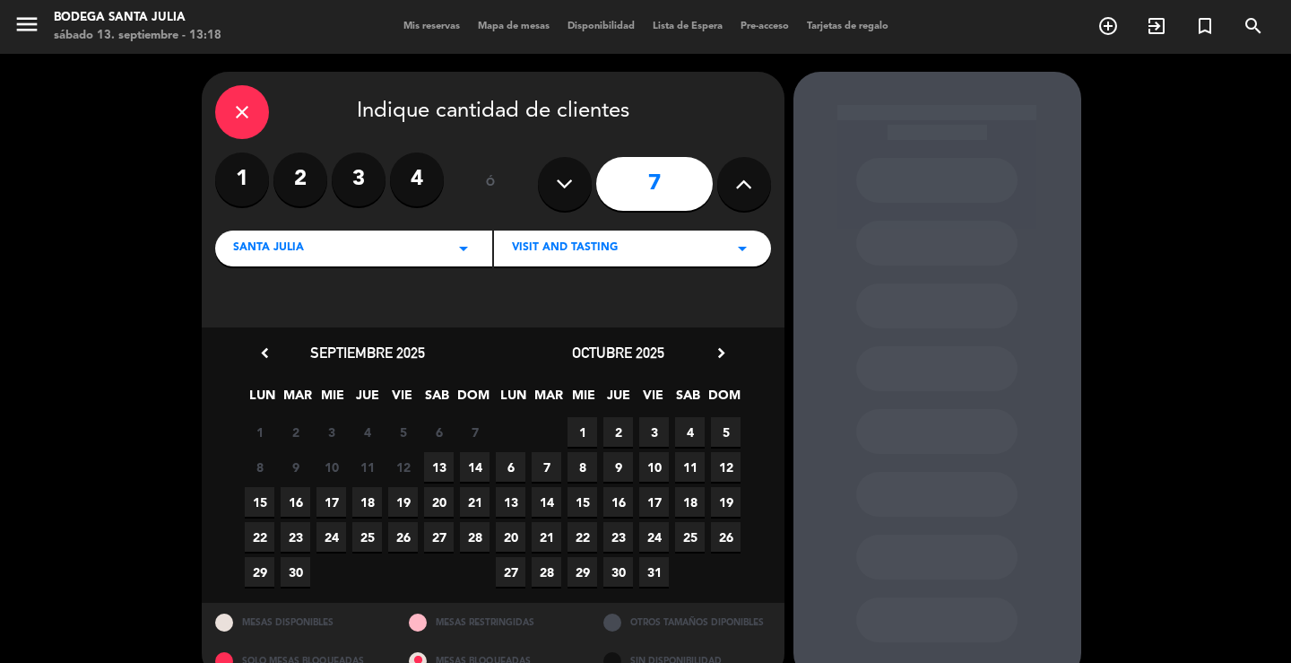
click at [474, 465] on span "14" at bounding box center [475, 467] width 30 height 30
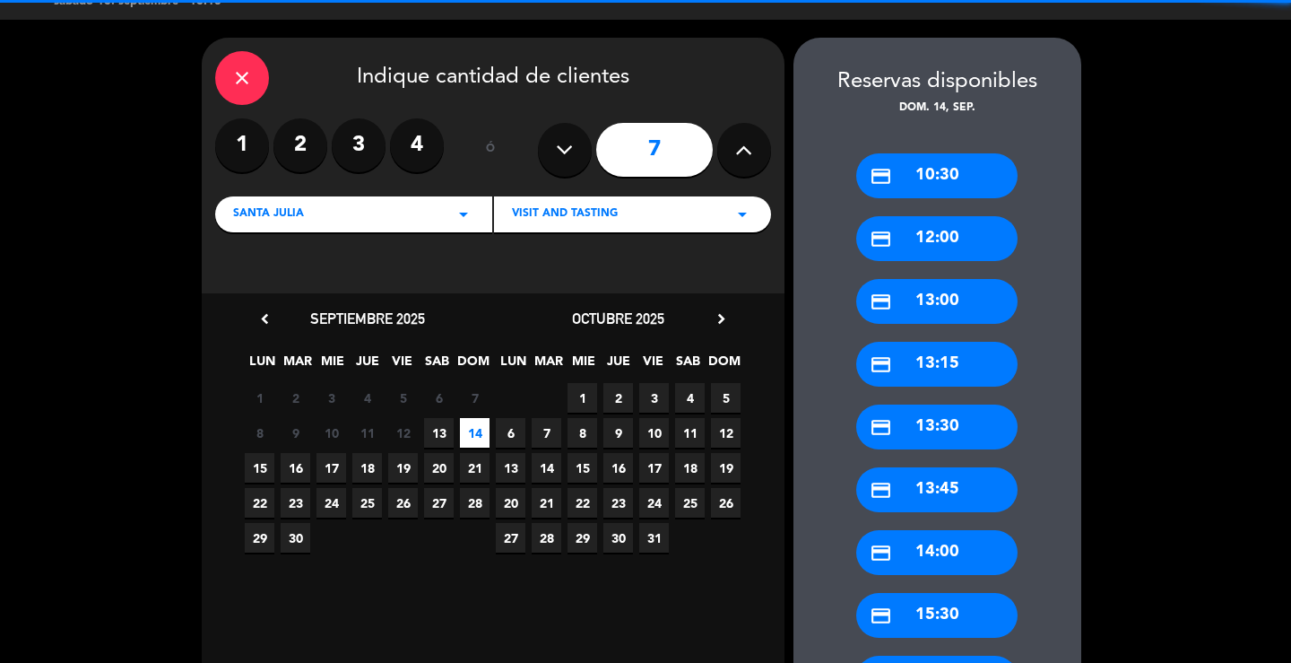
drag, startPoint x: 954, startPoint y: 250, endPoint x: 605, endPoint y: 258, distance: 349.0
click at [952, 250] on div "credit_card 12:00" at bounding box center [936, 238] width 161 height 45
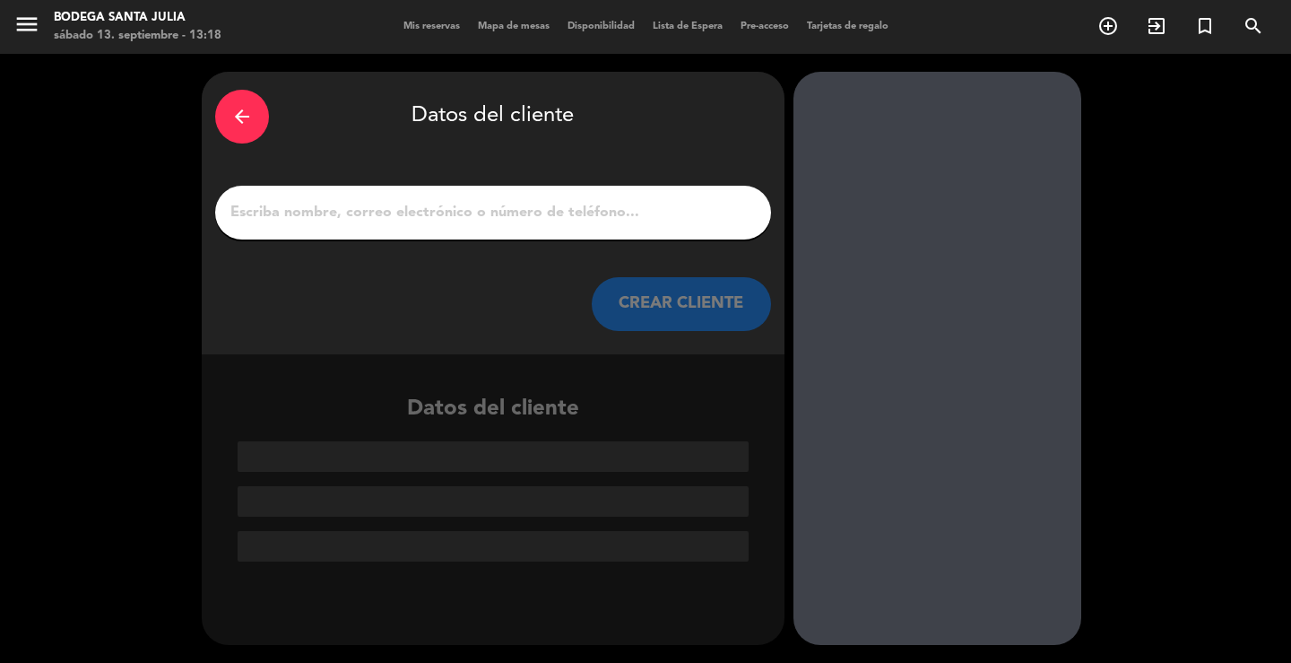
click at [565, 214] on input "1" at bounding box center [493, 212] width 529 height 25
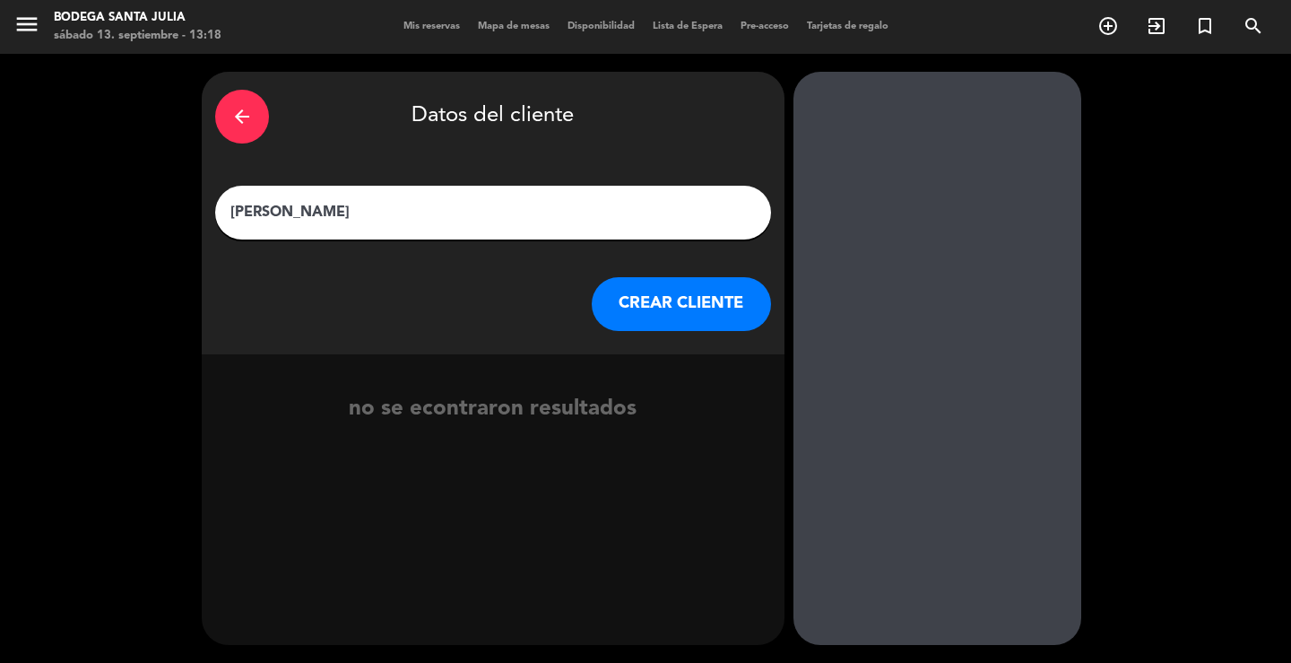
type input "[PERSON_NAME]"
click at [628, 308] on button "CREAR CLIENTE" at bounding box center [681, 304] width 179 height 54
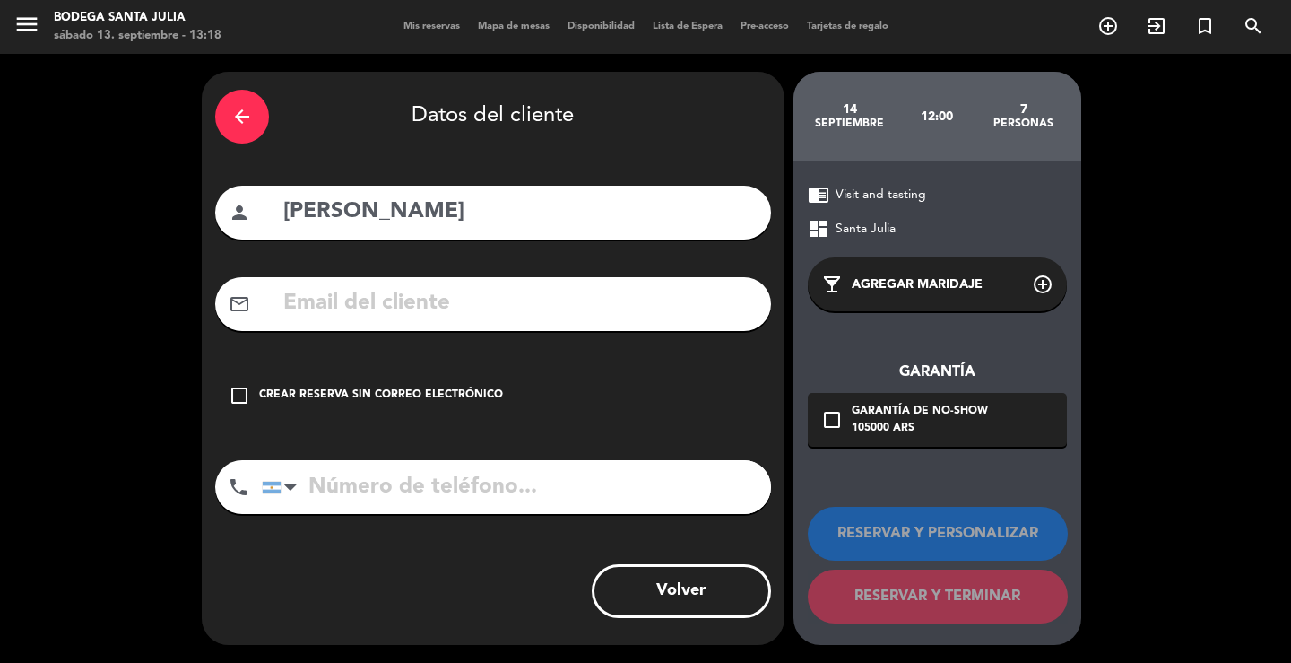
click at [465, 296] on input "text" at bounding box center [520, 303] width 476 height 37
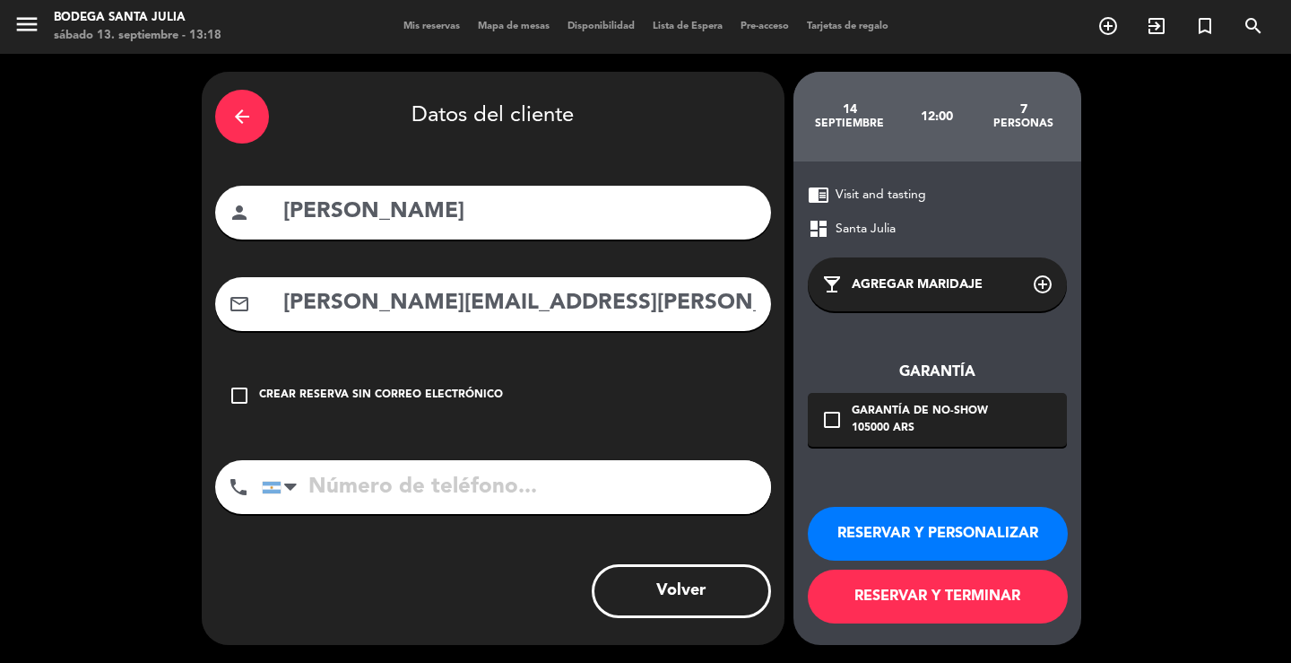
type input "[PERSON_NAME][EMAIL_ADDRESS][PERSON_NAME][DOMAIN_NAME]"
click at [529, 494] on input "tel" at bounding box center [516, 487] width 509 height 54
type input "1162511126"
click at [1019, 420] on div "check_box_outline_blank Garantía de no-show 105000 ARS" at bounding box center [937, 420] width 259 height 54
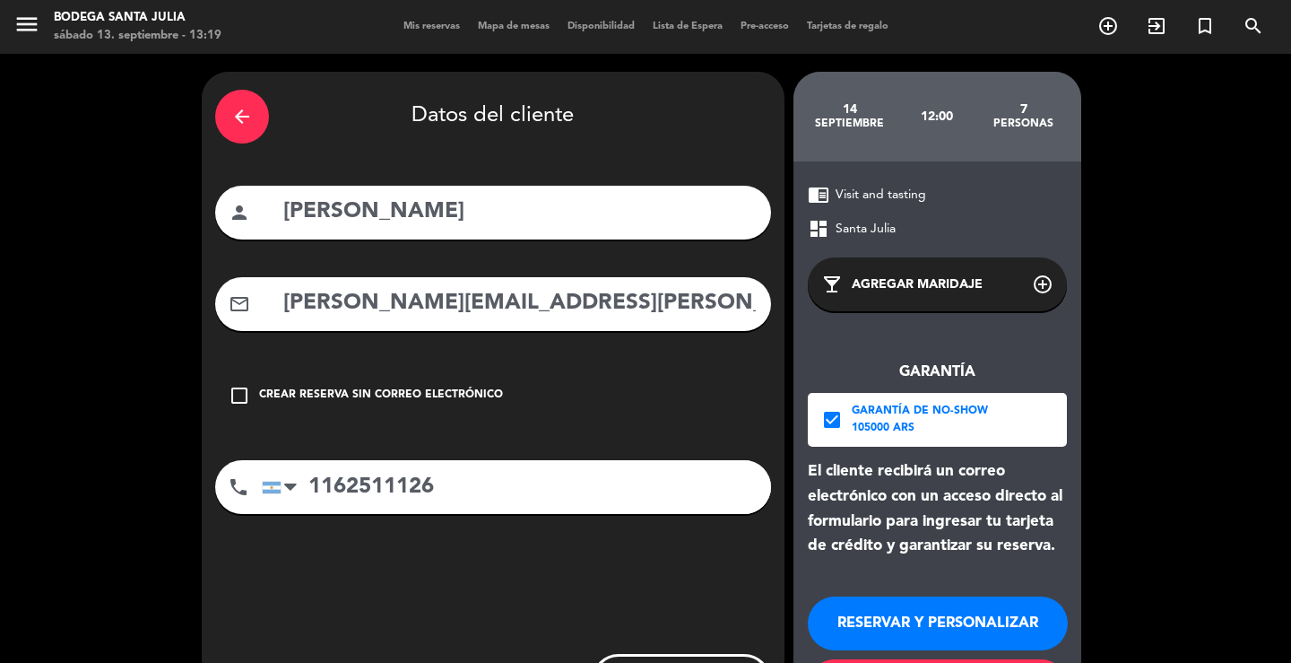
click at [948, 614] on button "RESERVAR Y PERSONALIZAR" at bounding box center [938, 623] width 260 height 54
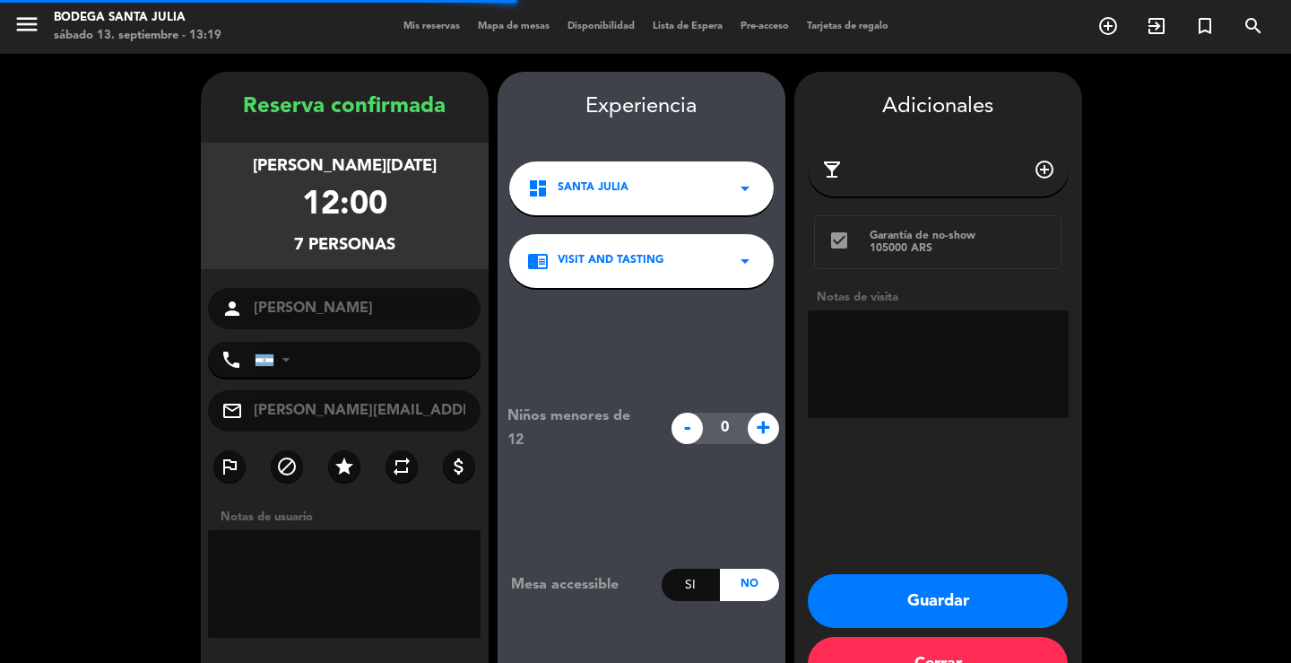
type input "[PHONE_NUMBER]"
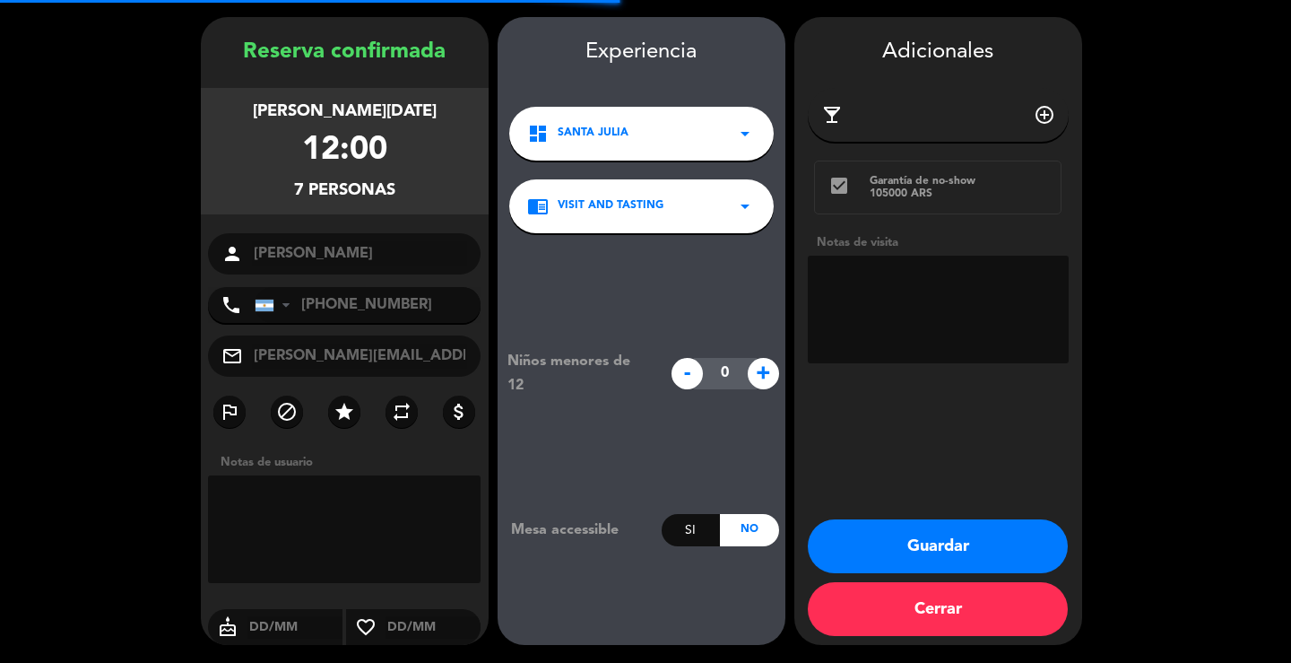
click at [891, 296] on textarea at bounding box center [938, 310] width 261 height 108
type textarea "PAGA PAX"
click at [945, 540] on button "Guardar" at bounding box center [938, 546] width 260 height 54
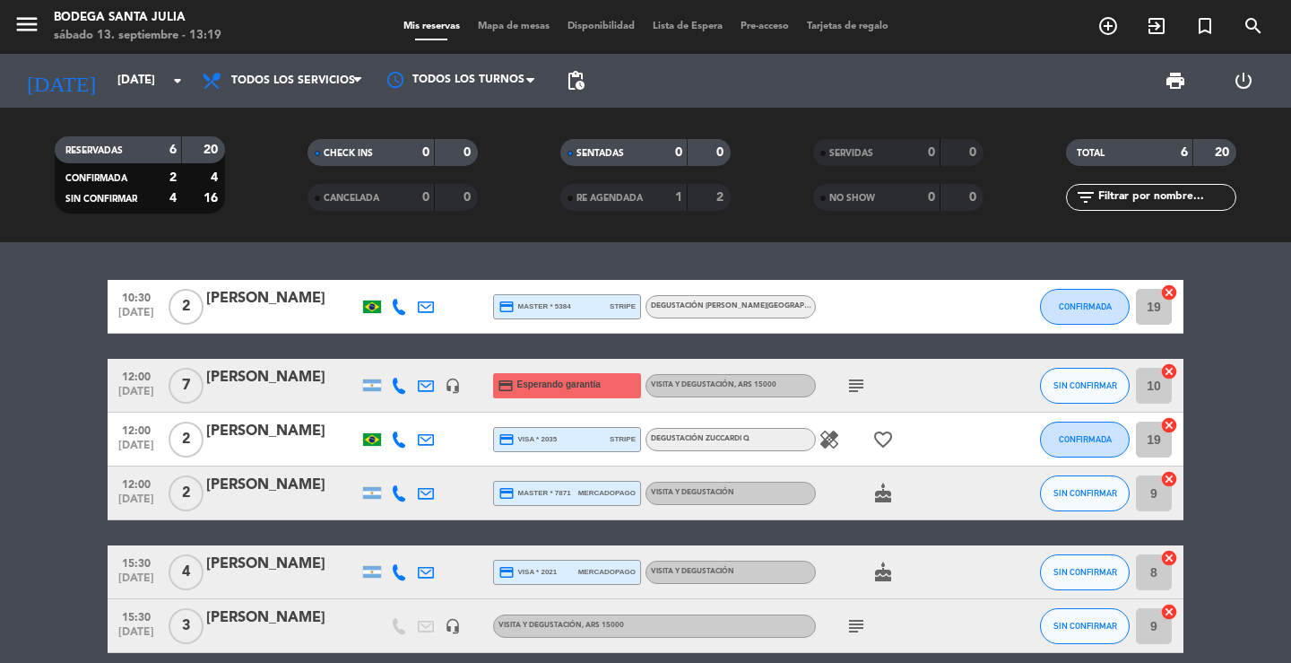
click at [346, 253] on div "10:30 [DATE] 2 [PERSON_NAME] credit_card master * 5384 stripe Degustación [PERS…" at bounding box center [645, 452] width 1291 height 421
click at [117, 74] on input "[DATE]" at bounding box center [188, 81] width 158 height 32
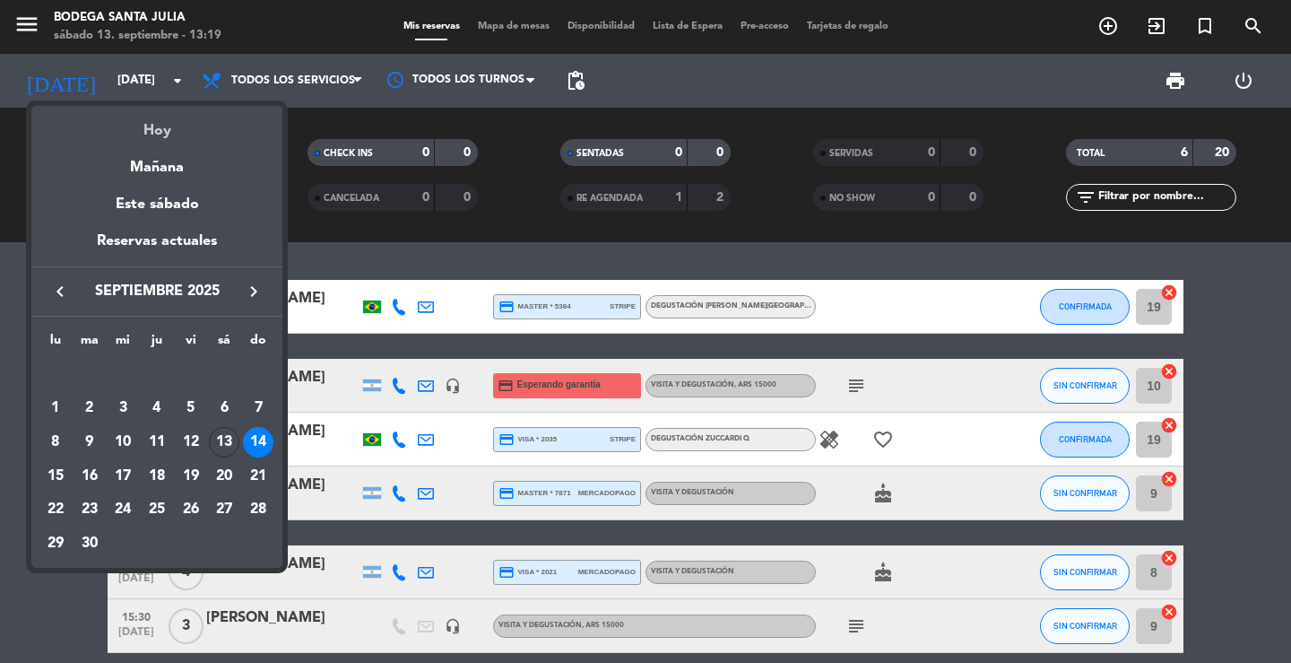
click at [178, 115] on div "Hoy" at bounding box center [156, 124] width 251 height 37
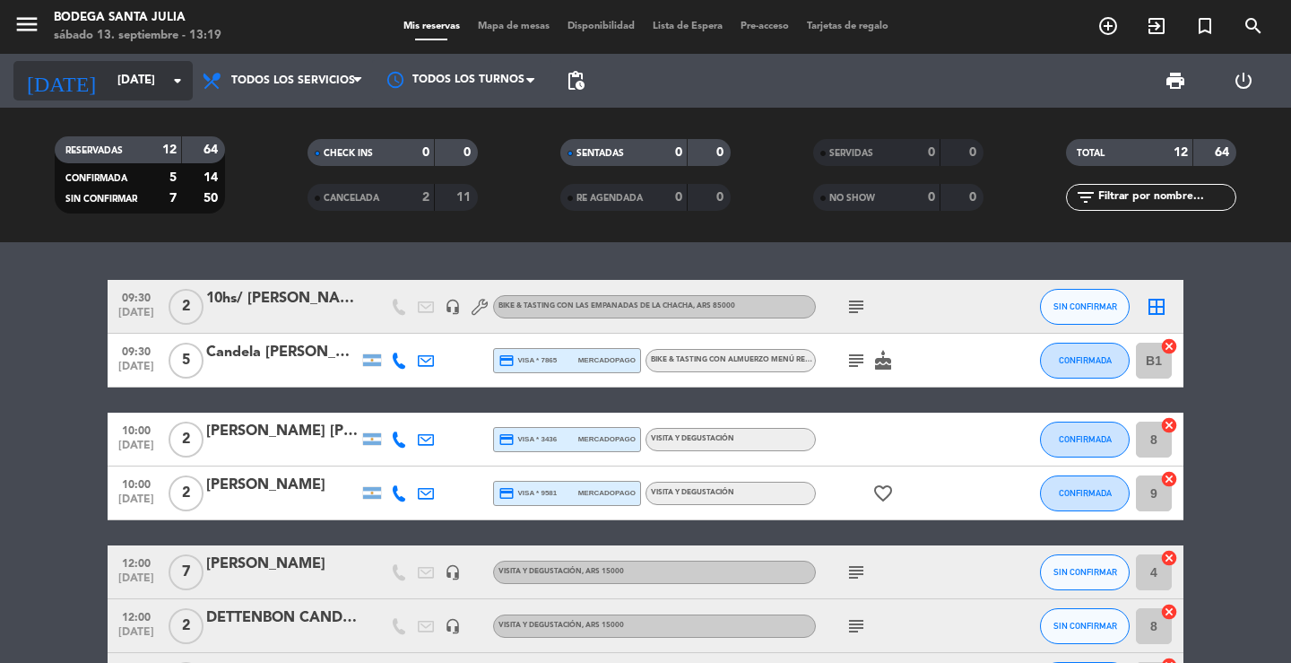
click at [165, 71] on input "[DATE]" at bounding box center [188, 81] width 158 height 32
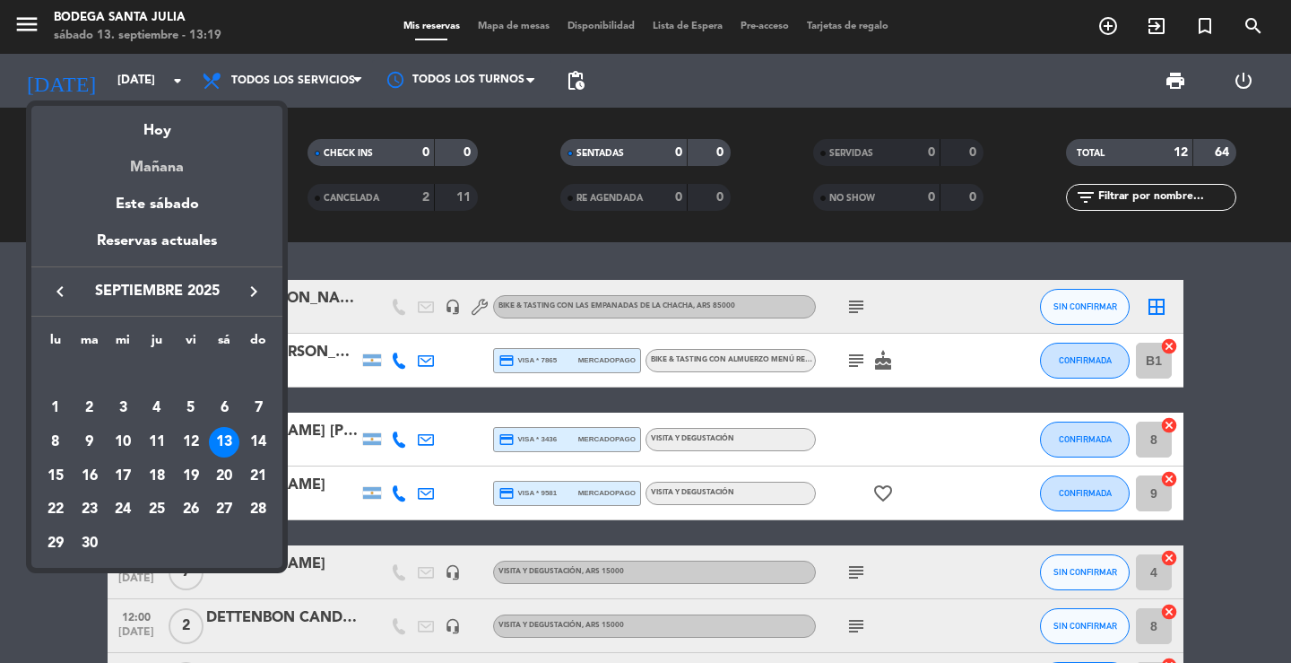
click at [187, 165] on div "Mañana" at bounding box center [156, 161] width 251 height 37
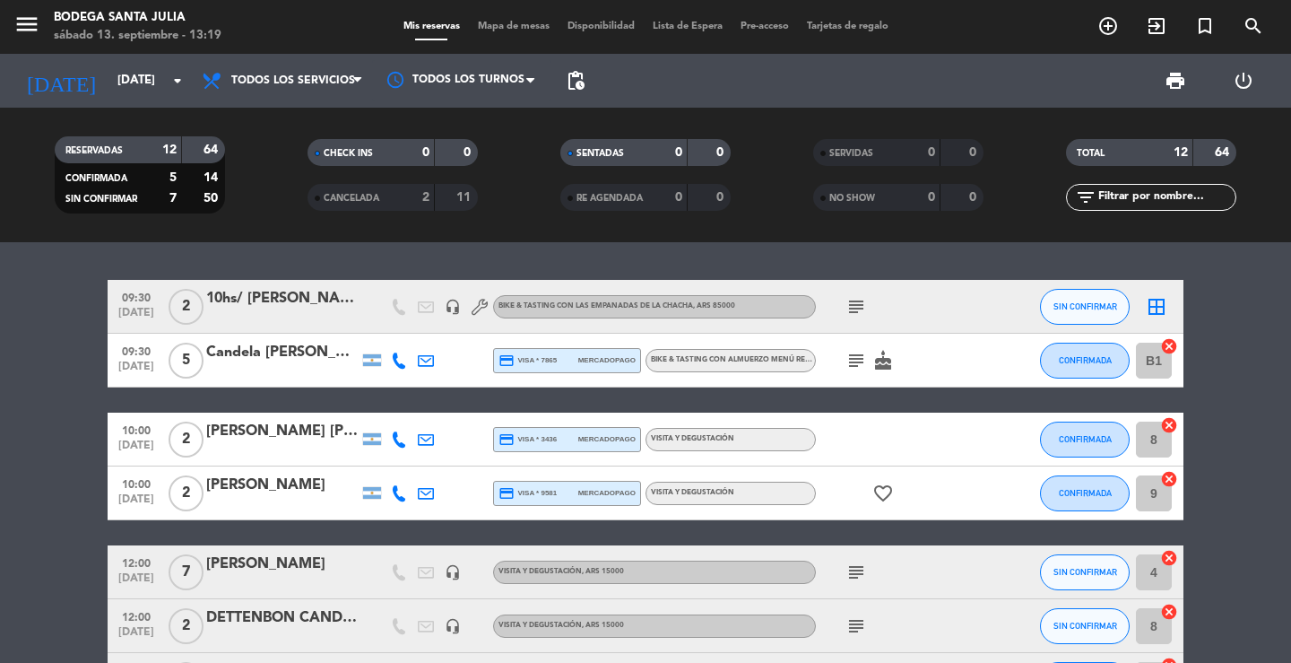
type input "[DATE]"
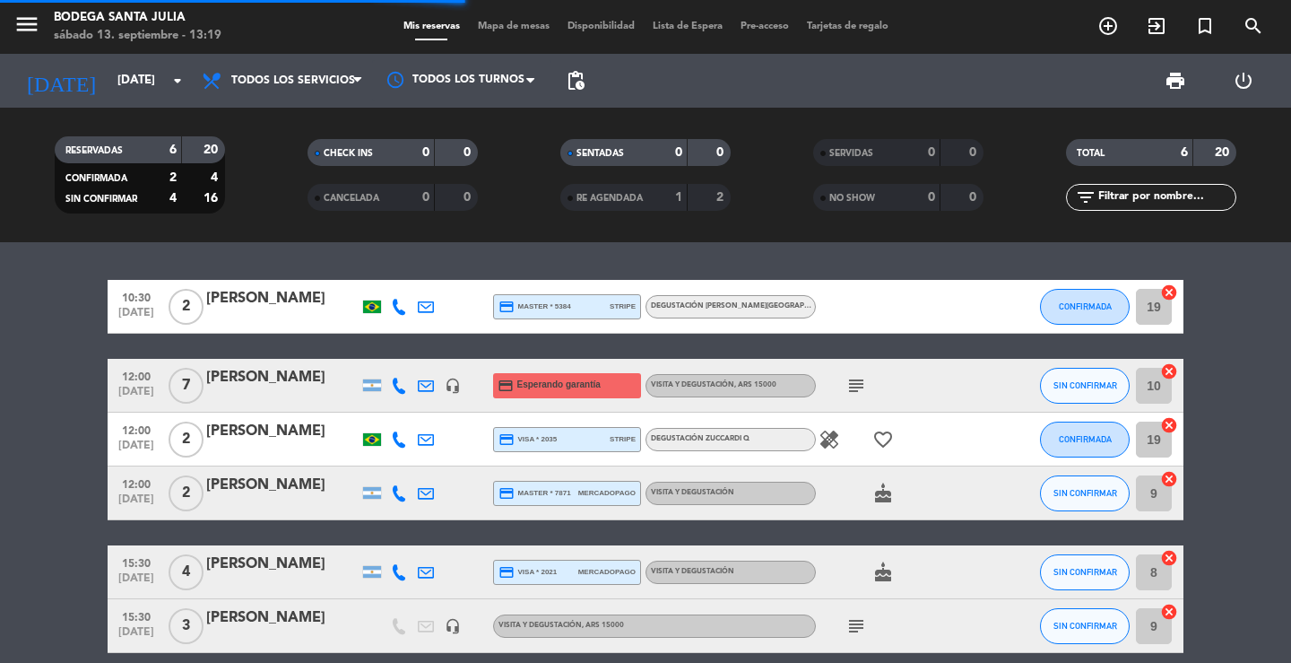
click at [33, 44] on span "menu" at bounding box center [33, 27] width 40 height 42
click at [278, 303] on div "[PERSON_NAME]" at bounding box center [282, 298] width 152 height 23
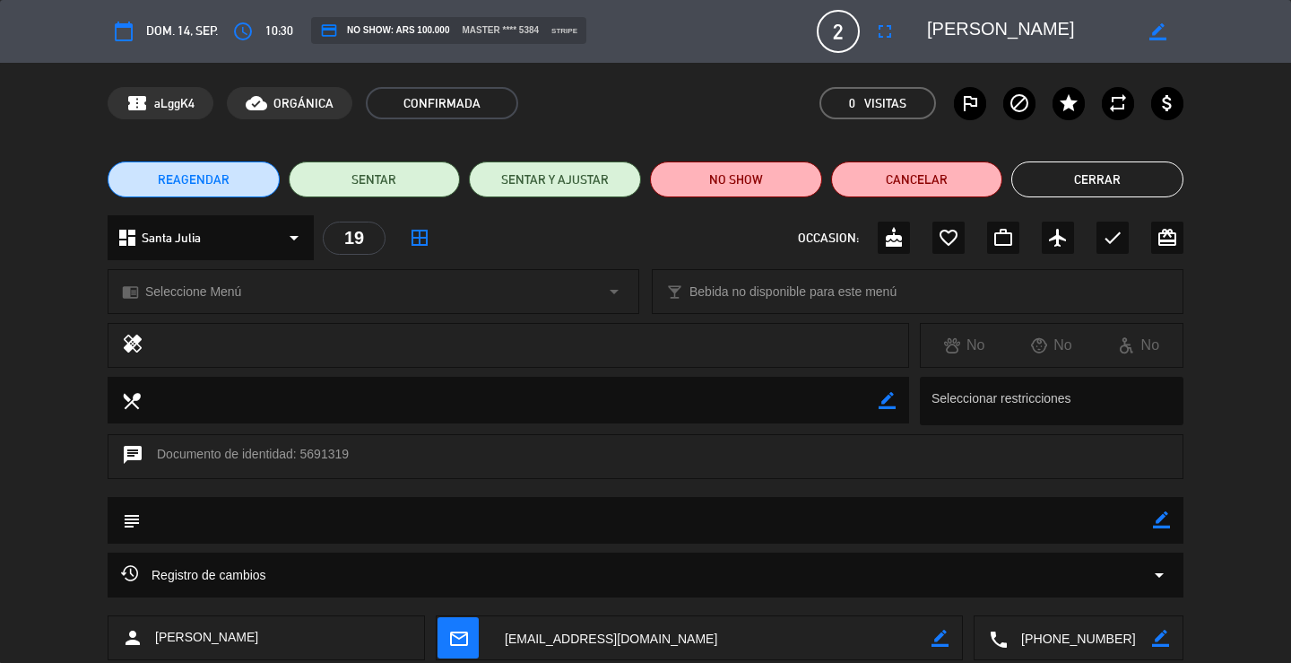
click at [1107, 175] on button "Cerrar" at bounding box center [1098, 179] width 172 height 36
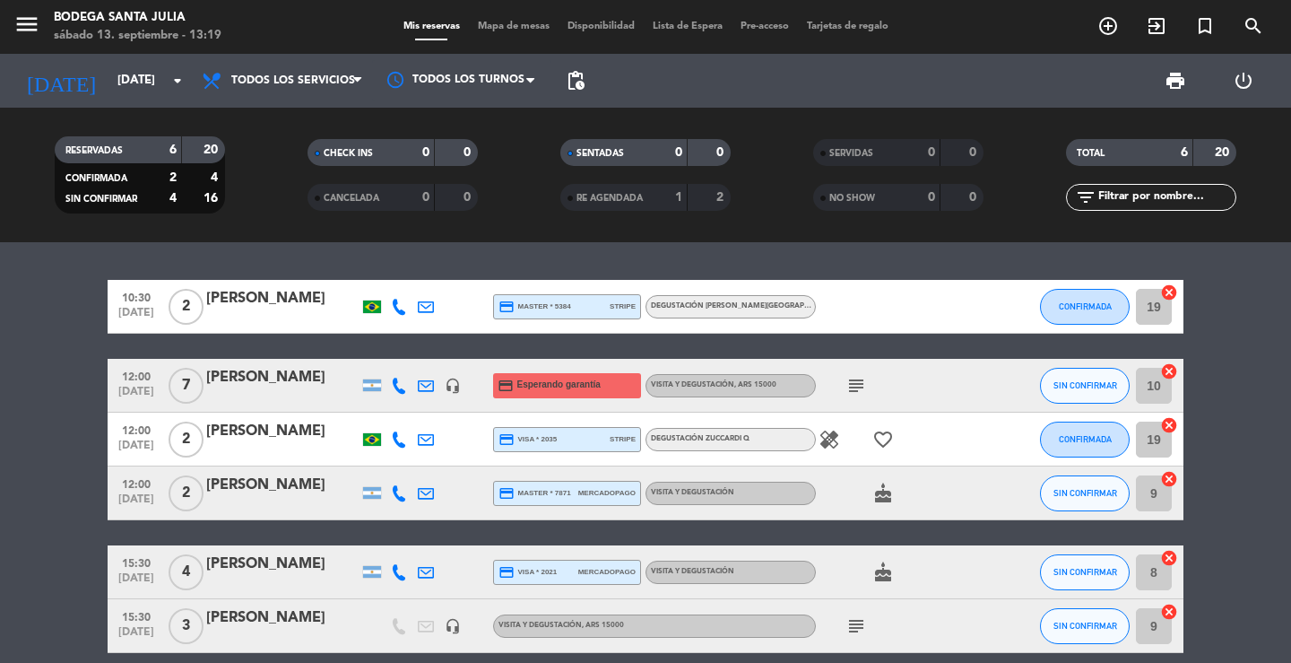
scroll to position [80, 0]
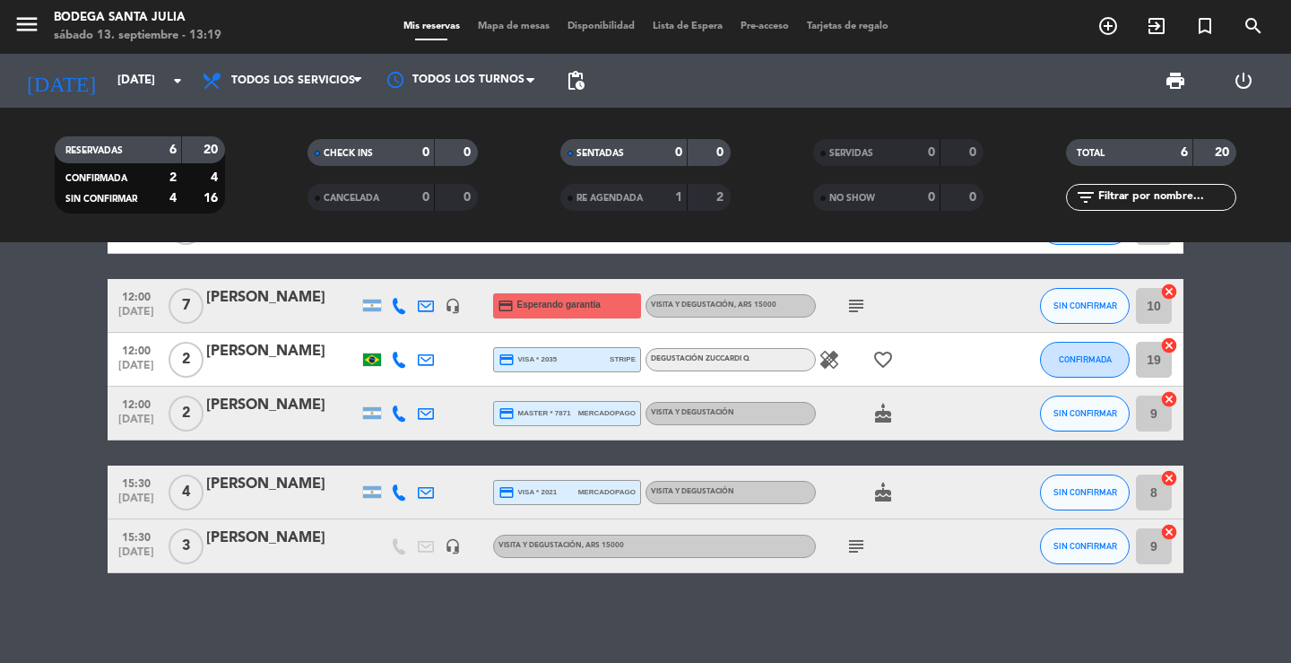
click at [288, 357] on div "[PERSON_NAME]" at bounding box center [282, 351] width 152 height 23
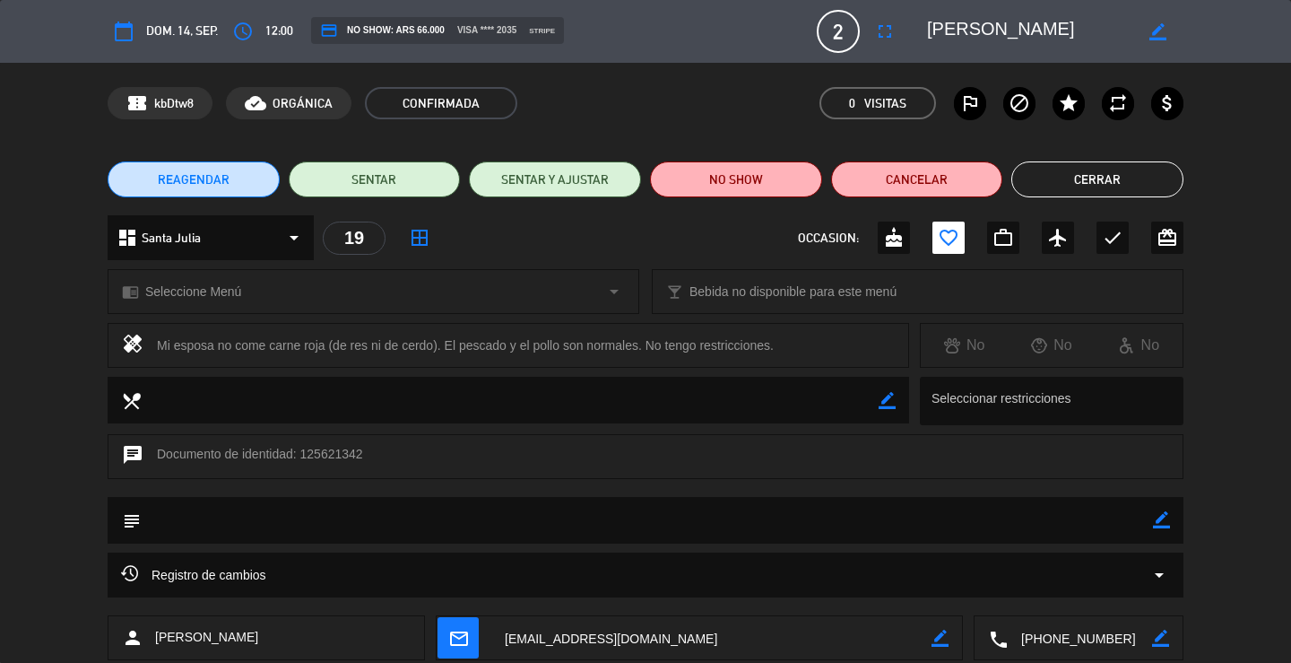
click at [1137, 187] on button "Cerrar" at bounding box center [1098, 179] width 172 height 36
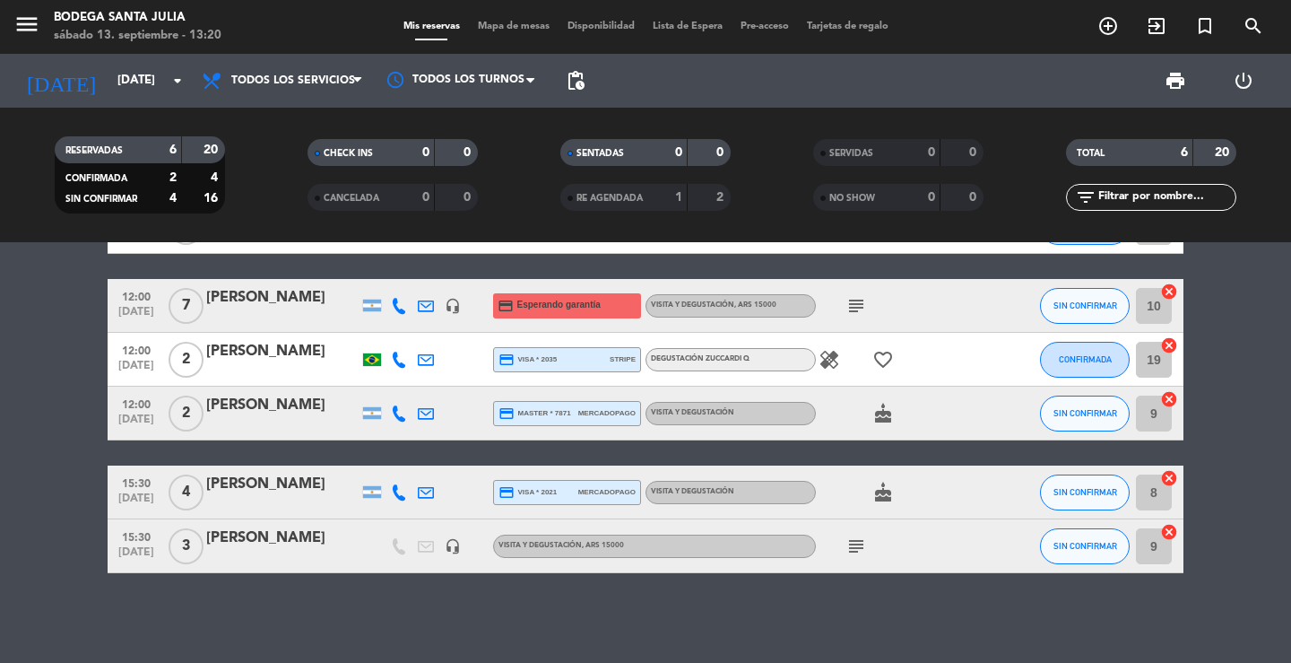
click at [274, 346] on div "[PERSON_NAME]" at bounding box center [282, 351] width 152 height 23
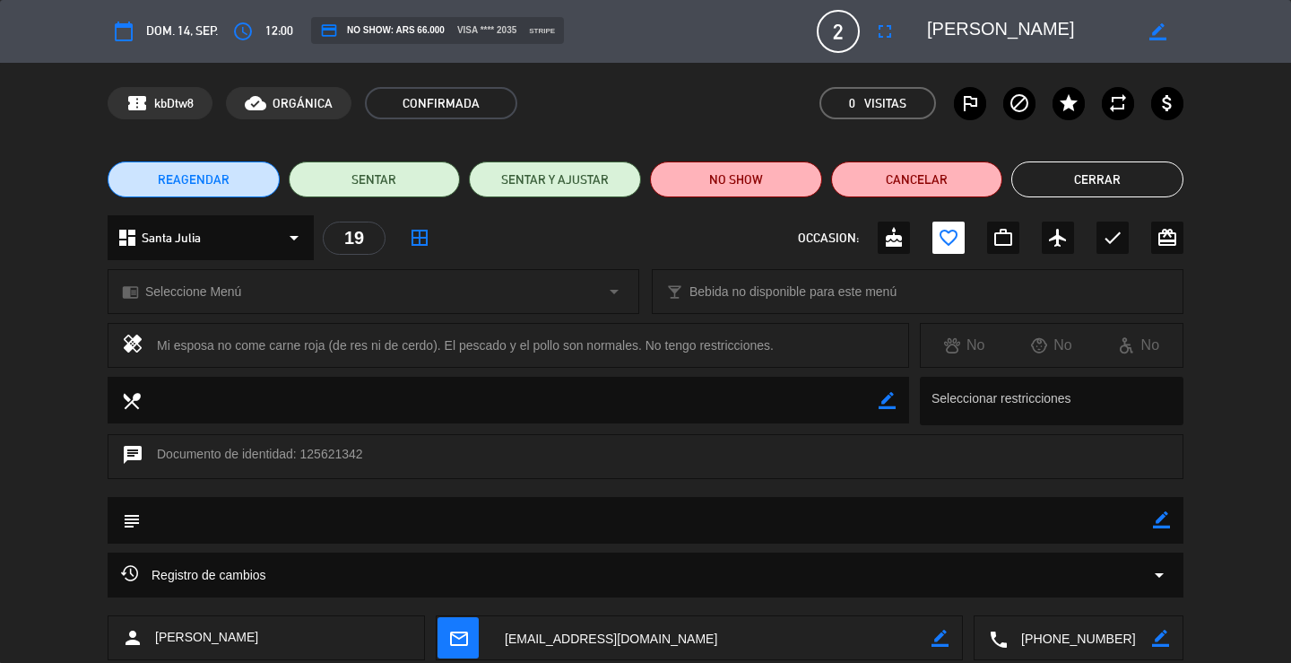
click at [1056, 631] on textarea at bounding box center [1080, 638] width 144 height 45
drag, startPoint x: 810, startPoint y: 350, endPoint x: 159, endPoint y: 344, distance: 651.1
click at [159, 344] on div "Mi esposa no come carne roja (de res ni de cerdo). El pescado y el pollo son no…" at bounding box center [526, 345] width 738 height 25
copy div "Mi esposa no come carne roja (de res ni de cerdo). El pescado y el pollo son no…"
click at [1065, 167] on button "Cerrar" at bounding box center [1098, 179] width 172 height 36
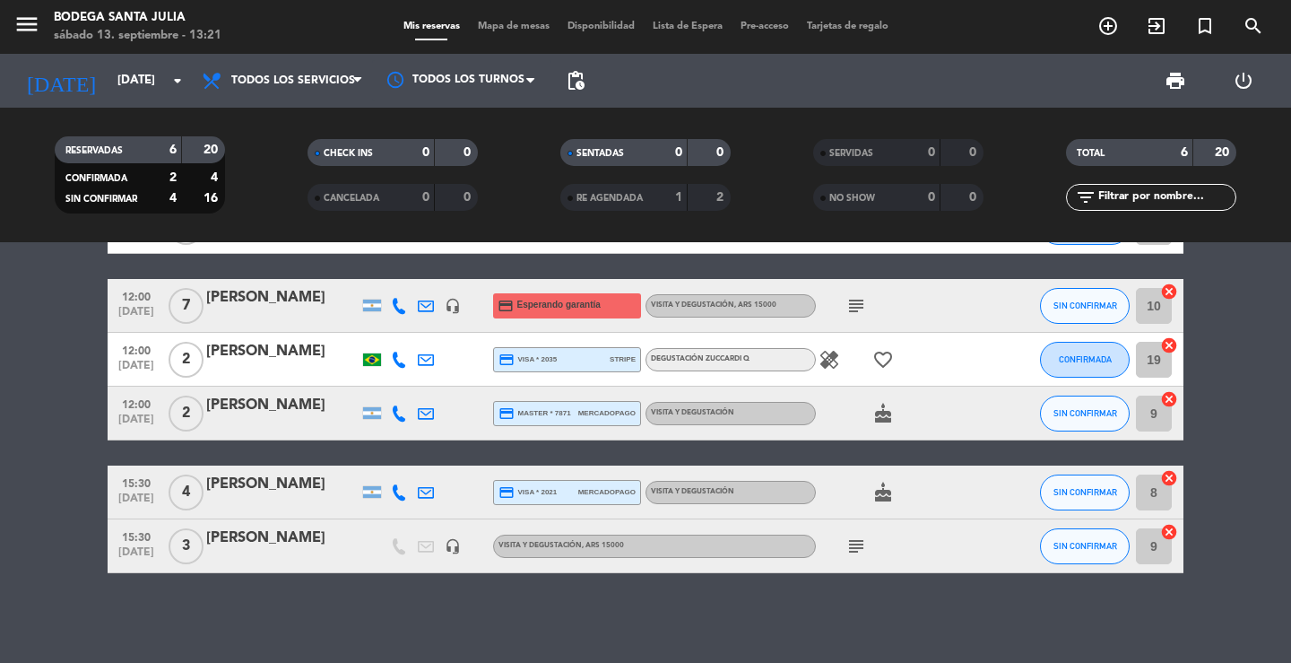
click at [3, 22] on div "menu Bodega Santa [PERSON_NAME] 13. septiembre - 13:21" at bounding box center [161, 27] width 323 height 42
click at [35, 22] on icon "menu" at bounding box center [26, 24] width 27 height 27
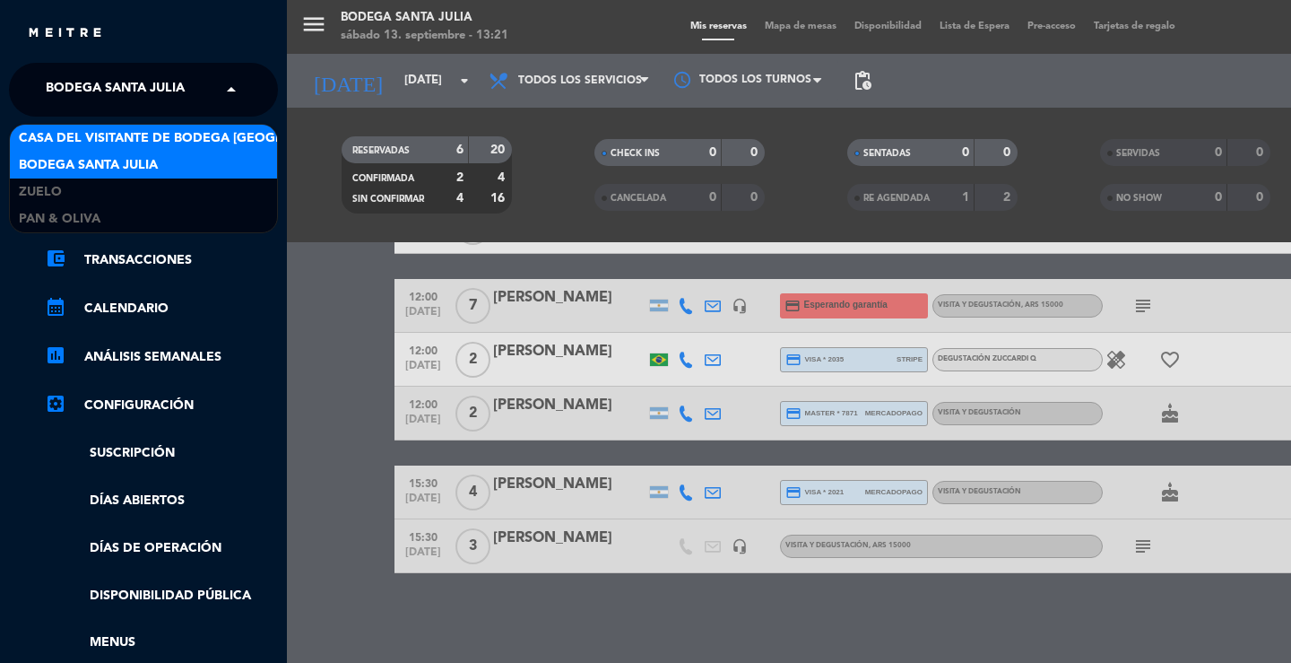
drag, startPoint x: 87, startPoint y: 96, endPoint x: 94, endPoint y: 127, distance: 32.2
click at [87, 97] on span "Bodega Santa Julia" at bounding box center [115, 90] width 139 height 38
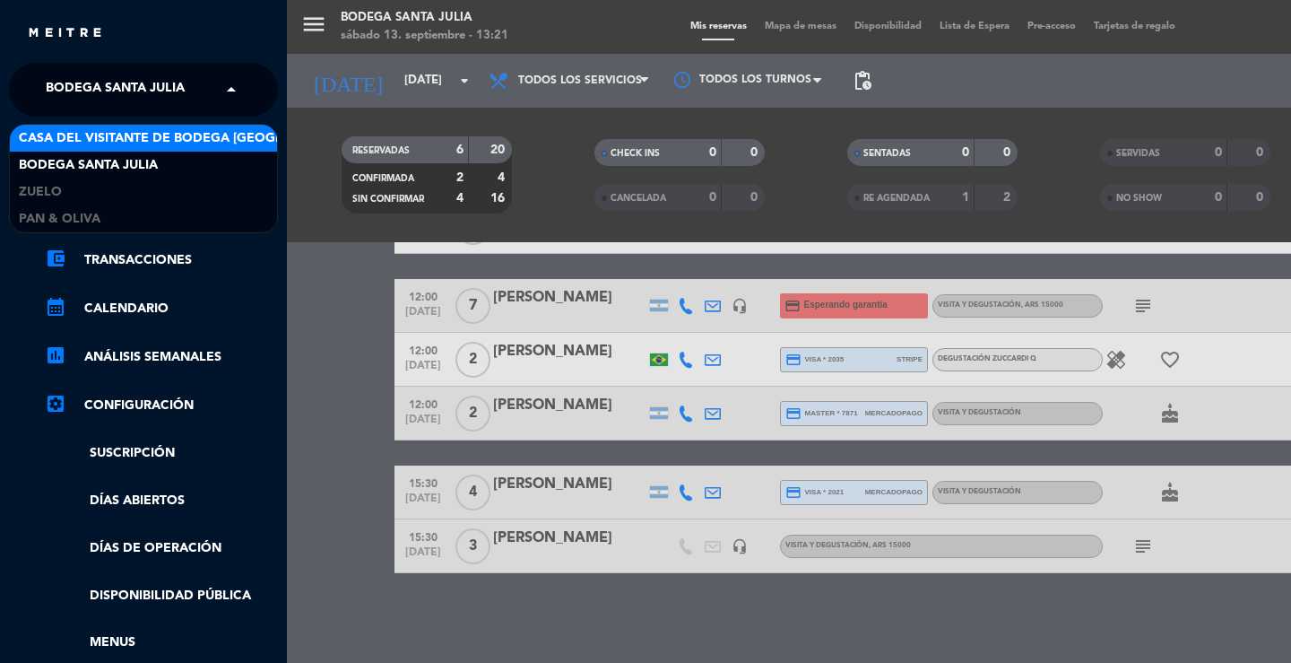
click at [100, 136] on span "Casa del Visitante de Bodega [GEOGRAPHIC_DATA][PERSON_NAME]" at bounding box center [244, 138] width 451 height 21
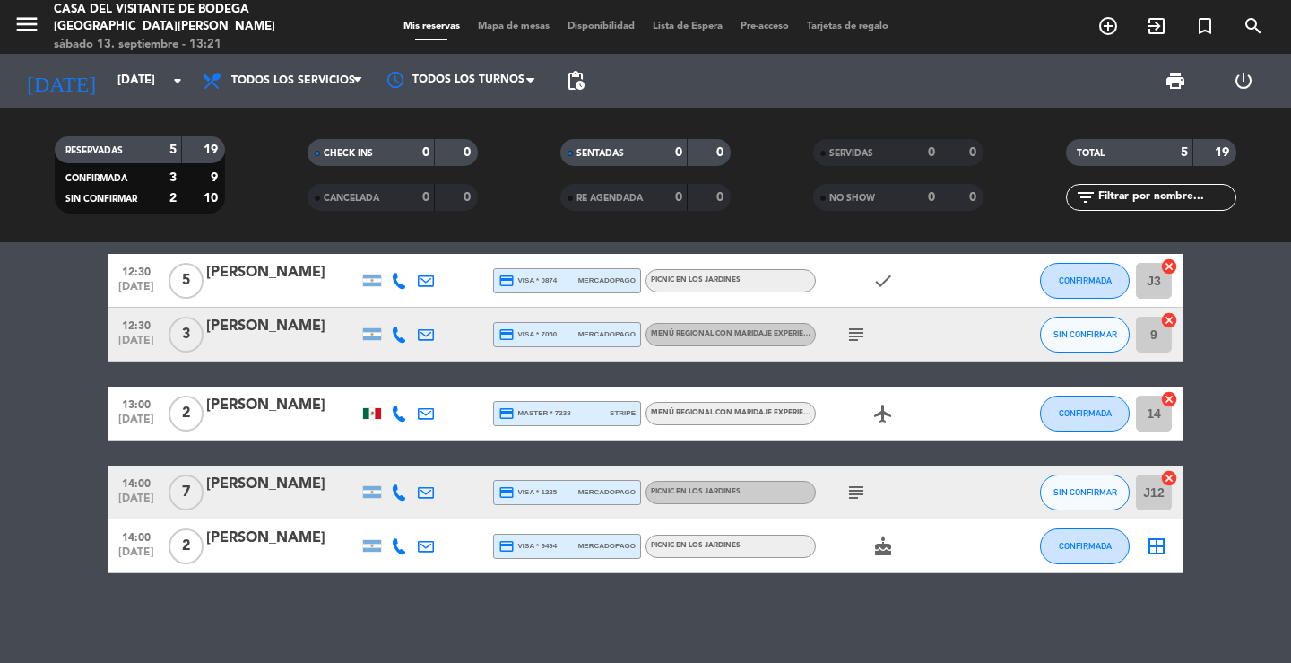
scroll to position [0, 0]
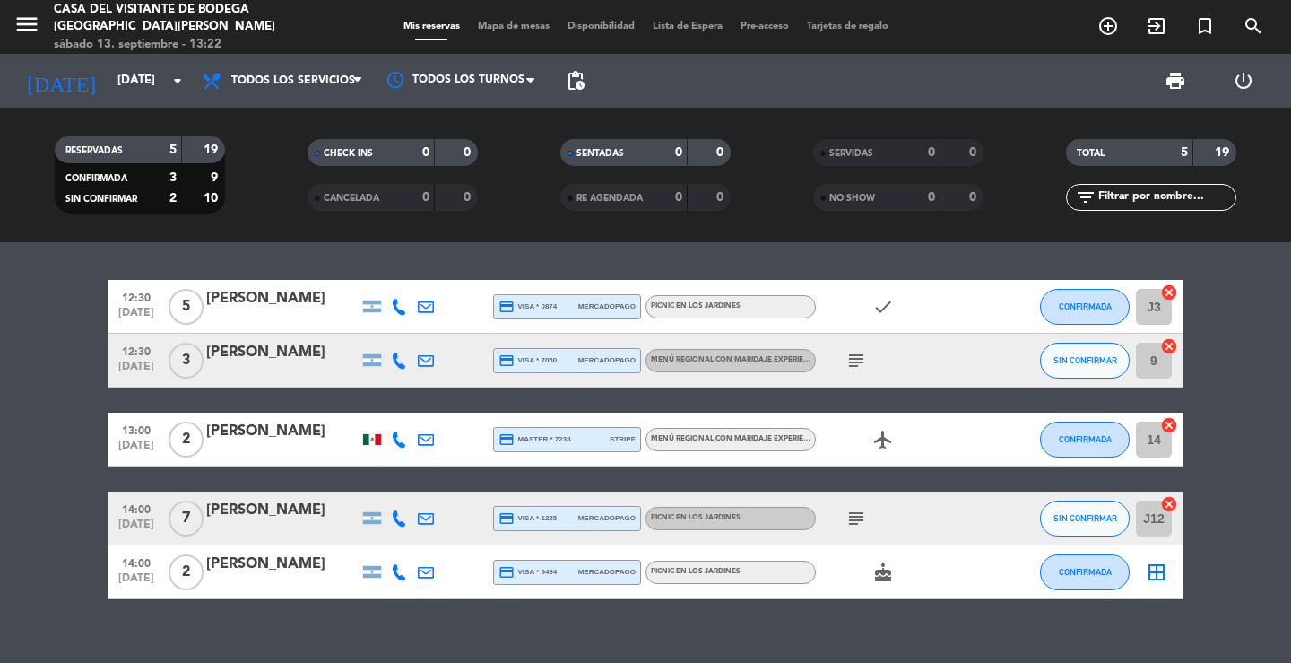
click at [300, 267] on div "12:30 [DATE] 5 [PERSON_NAME] credit_card visa * 0874 mercadopago Picnic en los …" at bounding box center [645, 452] width 1291 height 421
click at [286, 311] on div at bounding box center [282, 318] width 152 height 14
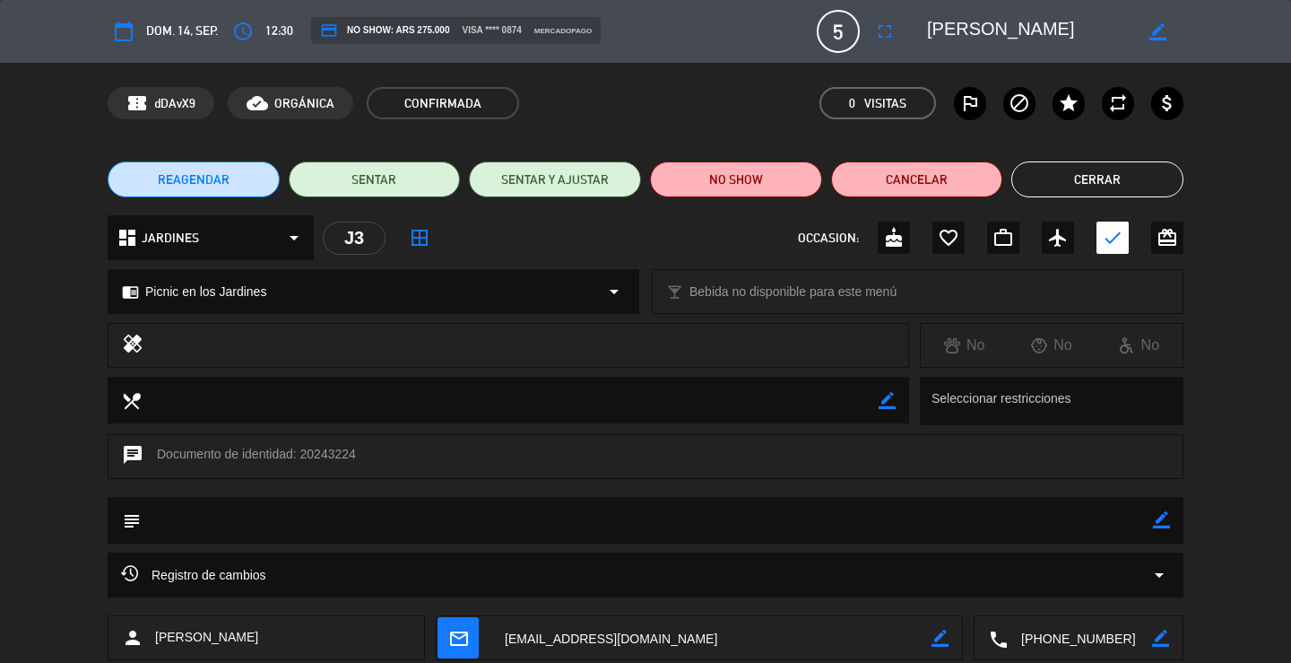
click at [1086, 642] on textarea at bounding box center [1080, 638] width 144 height 45
drag, startPoint x: 1069, startPoint y: 31, endPoint x: 919, endPoint y: 29, distance: 149.8
click at [919, 29] on div "border_color" at bounding box center [1049, 31] width 269 height 32
click at [1091, 192] on button "Cerrar" at bounding box center [1098, 179] width 172 height 36
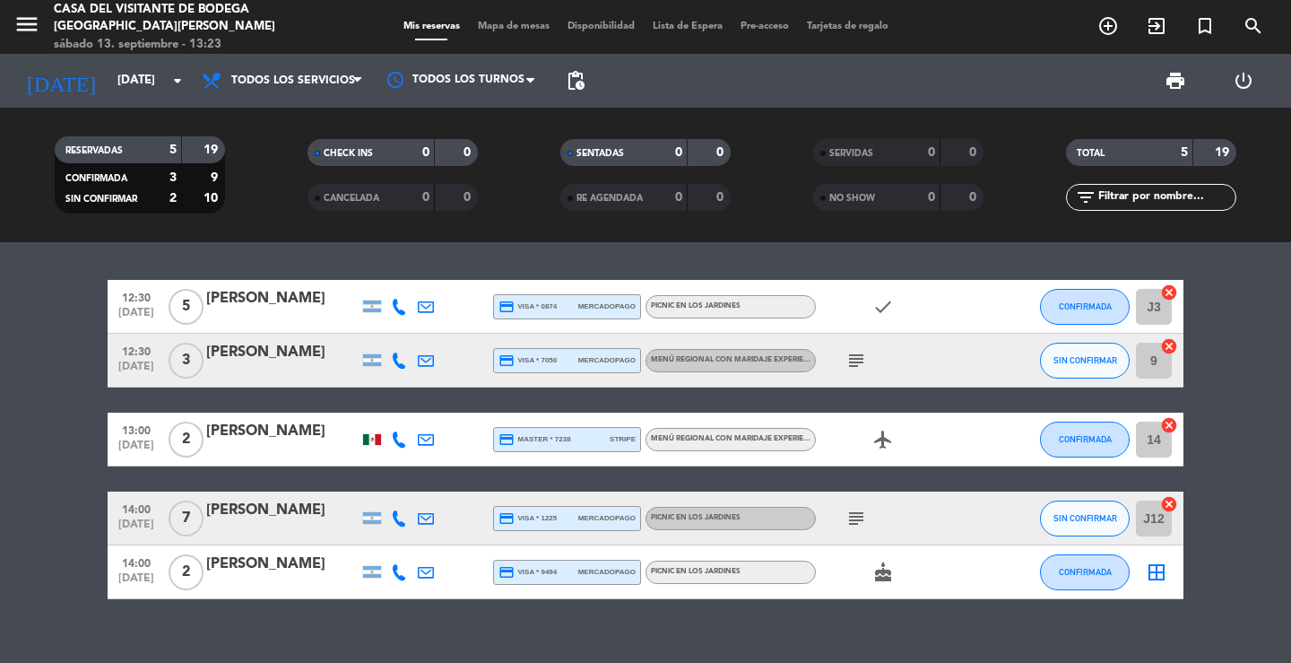
click at [244, 356] on div "[PERSON_NAME]" at bounding box center [282, 352] width 152 height 23
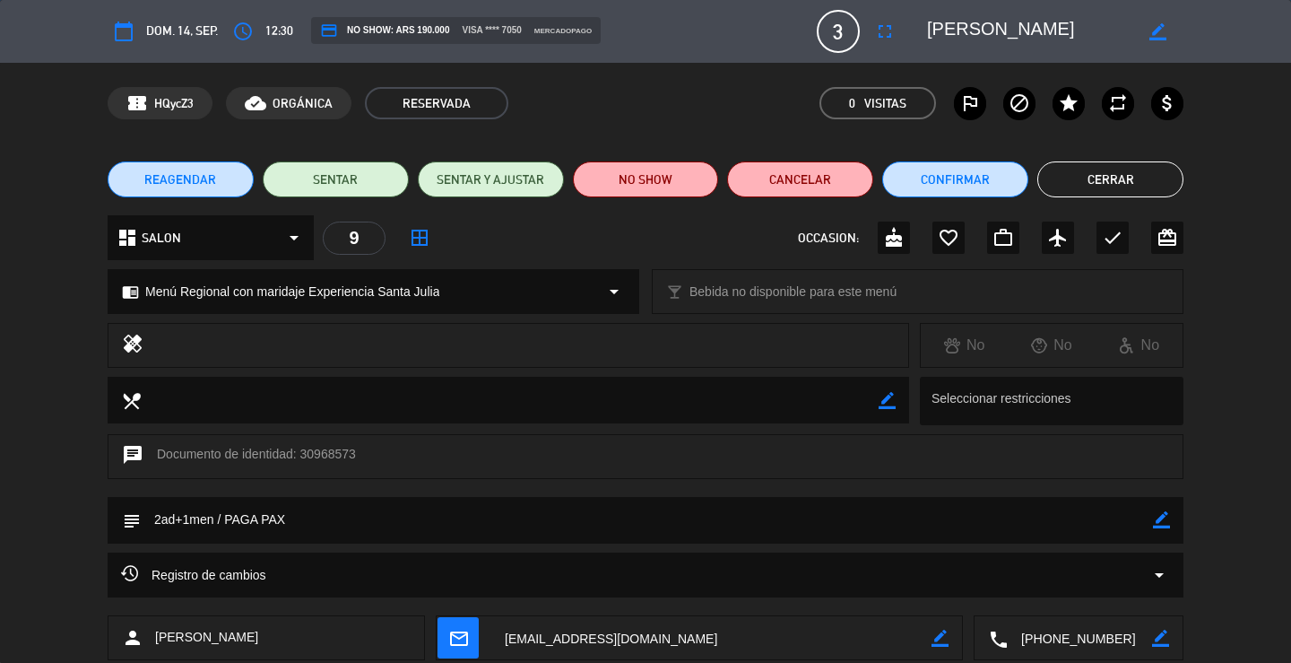
click at [1049, 639] on textarea at bounding box center [1080, 638] width 144 height 45
click at [1118, 181] on button "Cerrar" at bounding box center [1111, 179] width 146 height 36
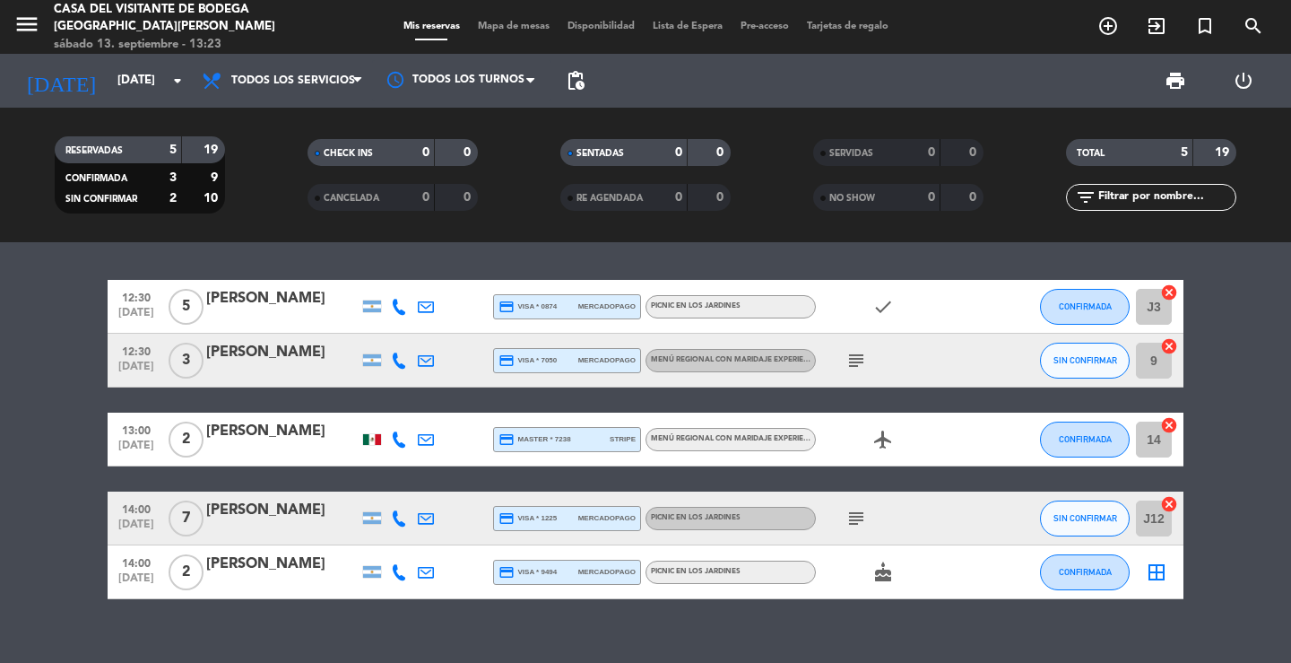
click at [193, 353] on span "3" at bounding box center [186, 361] width 35 height 36
click at [298, 365] on div at bounding box center [282, 372] width 152 height 14
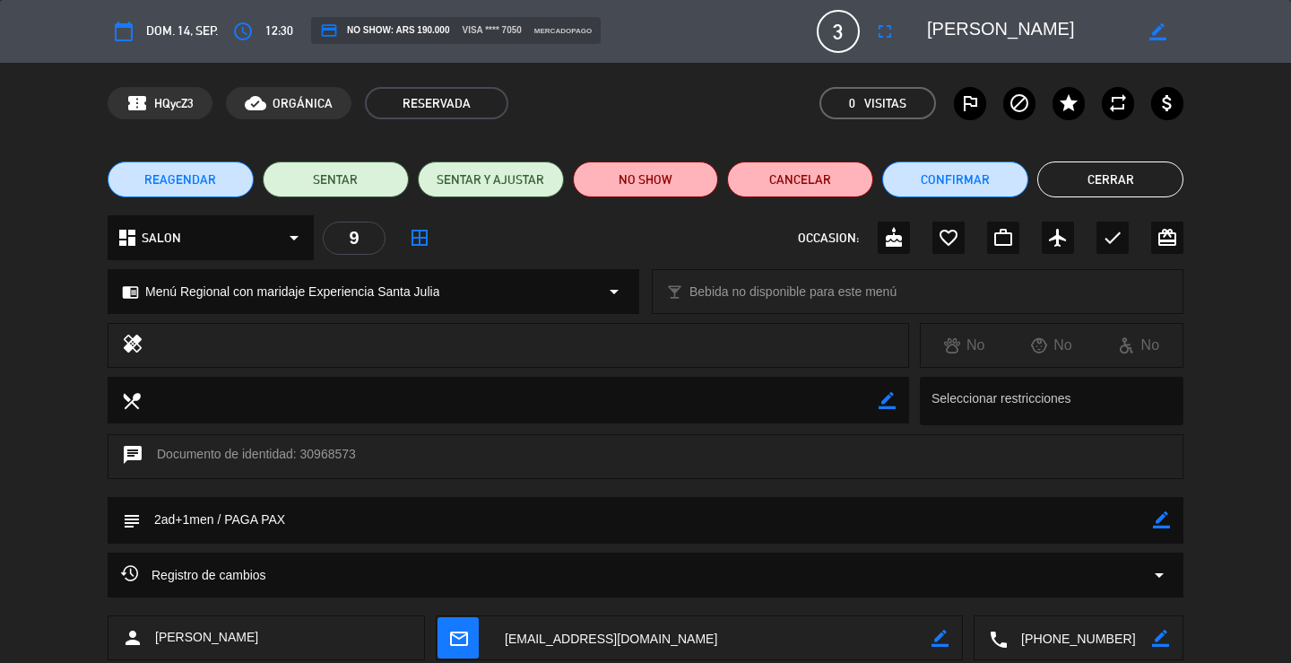
click at [1161, 515] on icon "border_color" at bounding box center [1161, 519] width 17 height 17
click at [1082, 518] on textarea at bounding box center [647, 520] width 1013 height 46
type textarea "2ad+1men / PAGA PAX - reconfirmada"
click at [1169, 523] on icon at bounding box center [1161, 519] width 17 height 17
click at [1153, 167] on button "Cerrar" at bounding box center [1111, 179] width 146 height 36
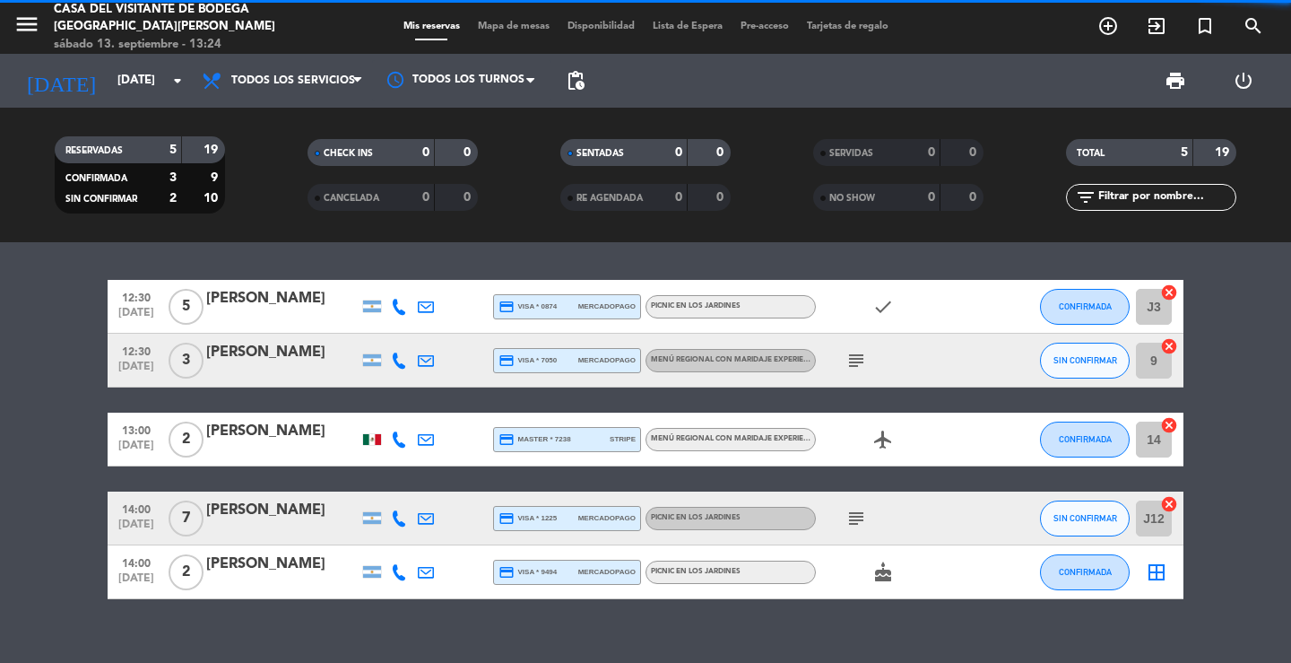
click at [253, 464] on div "13:00 [DATE] 2 [PERSON_NAME] credit_card master * 7238 stripe Menú Regional con…" at bounding box center [646, 440] width 1076 height 54
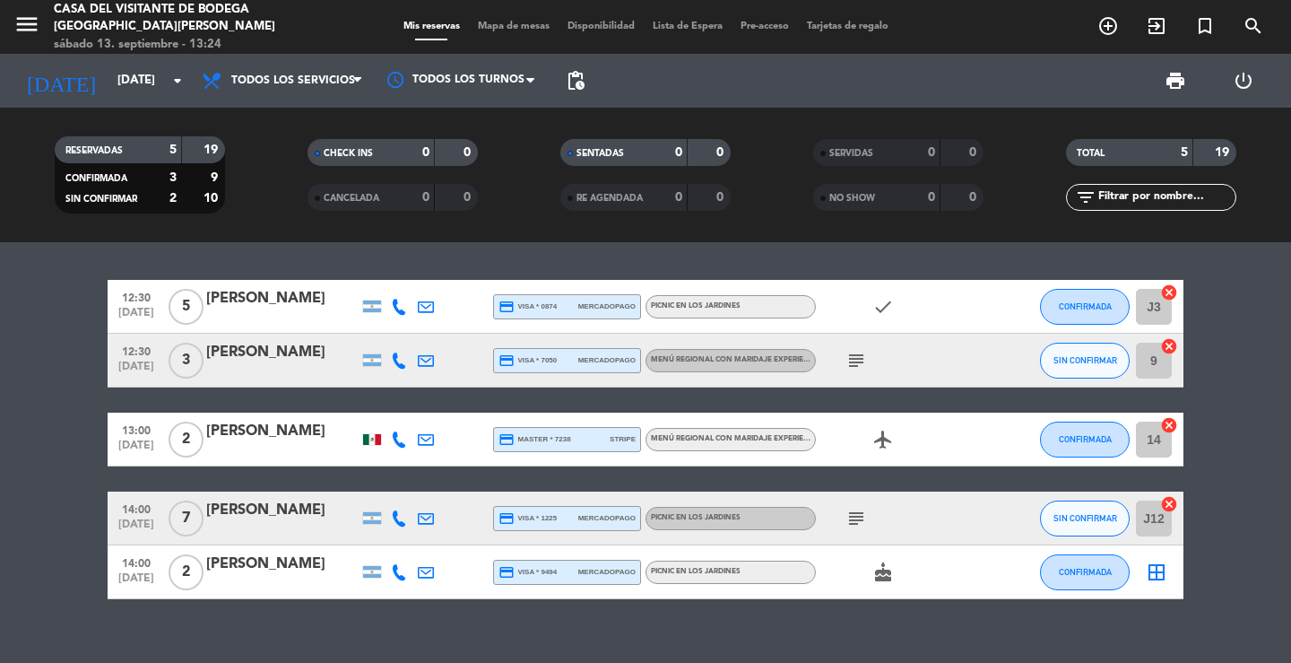
click at [272, 441] on div "[PERSON_NAME]" at bounding box center [282, 431] width 152 height 23
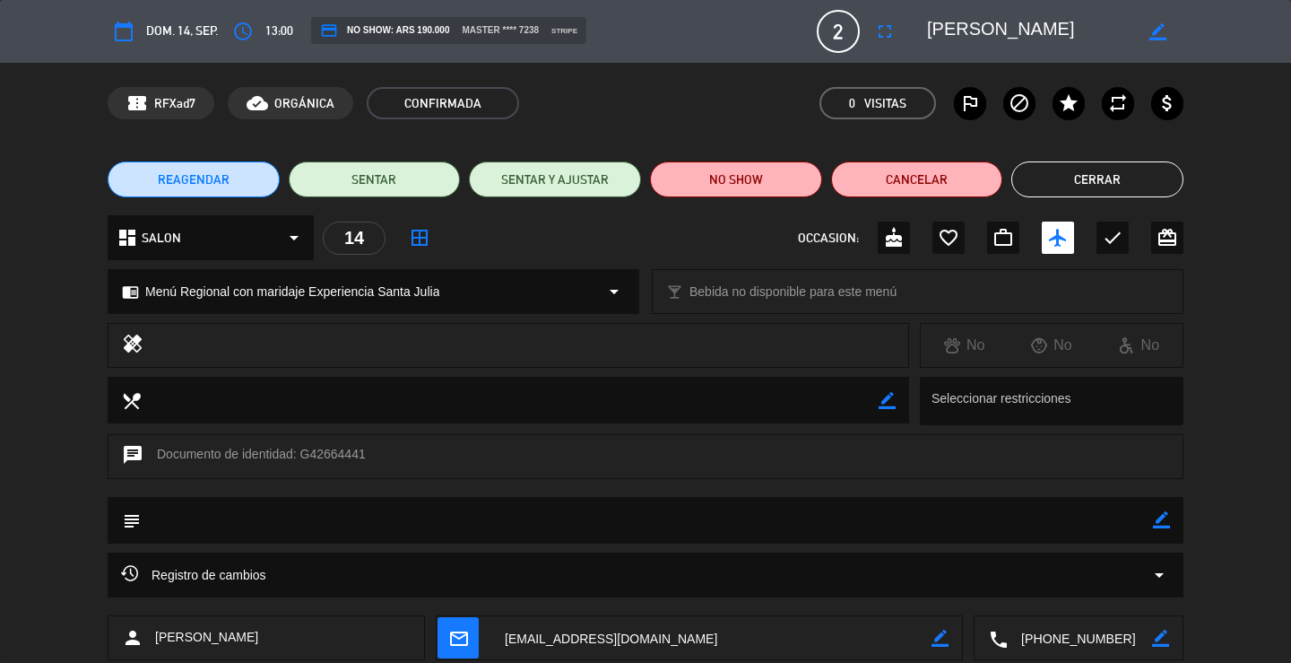
click at [1086, 642] on textarea at bounding box center [1080, 638] width 144 height 45
drag, startPoint x: 1089, startPoint y: 36, endPoint x: 926, endPoint y: 33, distance: 163.2
click at [926, 33] on div "border_color" at bounding box center [1049, 31] width 269 height 32
drag, startPoint x: 457, startPoint y: 296, endPoint x: 148, endPoint y: 298, distance: 309.4
click at [148, 298] on div "chrome_reader_mode Menú Regional con maridaje Experiencia Santa [PERSON_NAME] a…" at bounding box center [374, 291] width 530 height 43
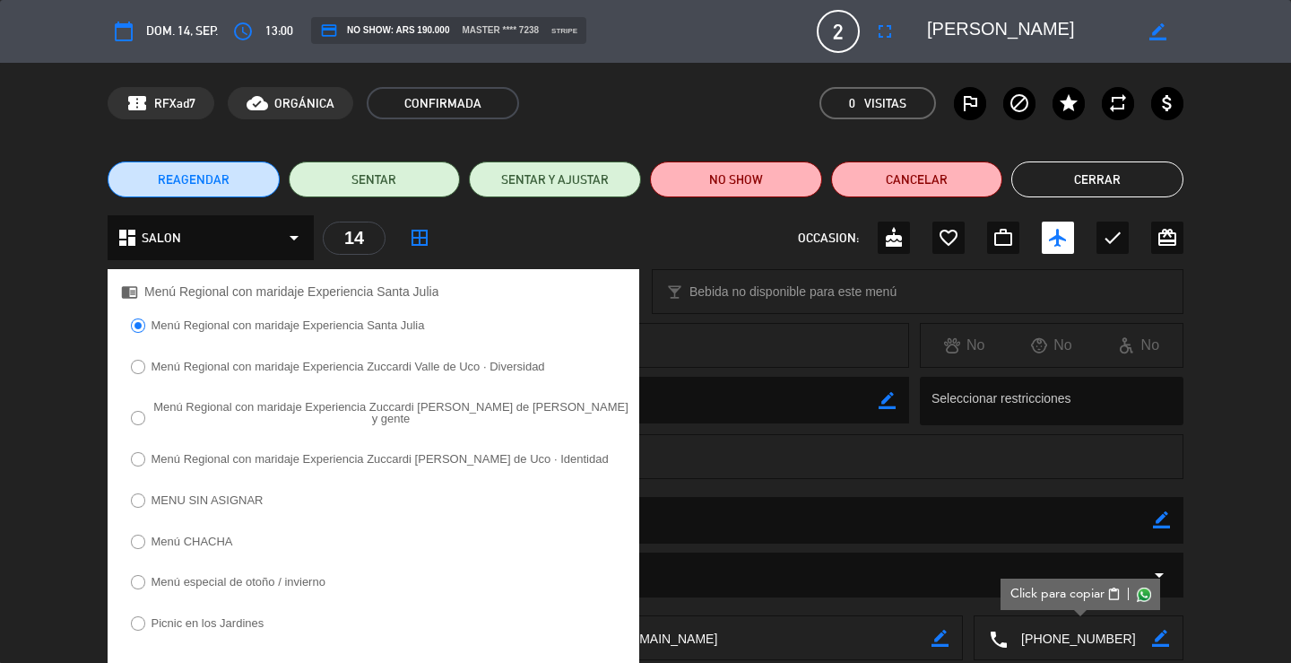
copy span "Menú Regional con maridaje Experiencia Santa Julia"
click at [766, 452] on div "chat Documento de identidad: G42664441" at bounding box center [646, 456] width 1076 height 45
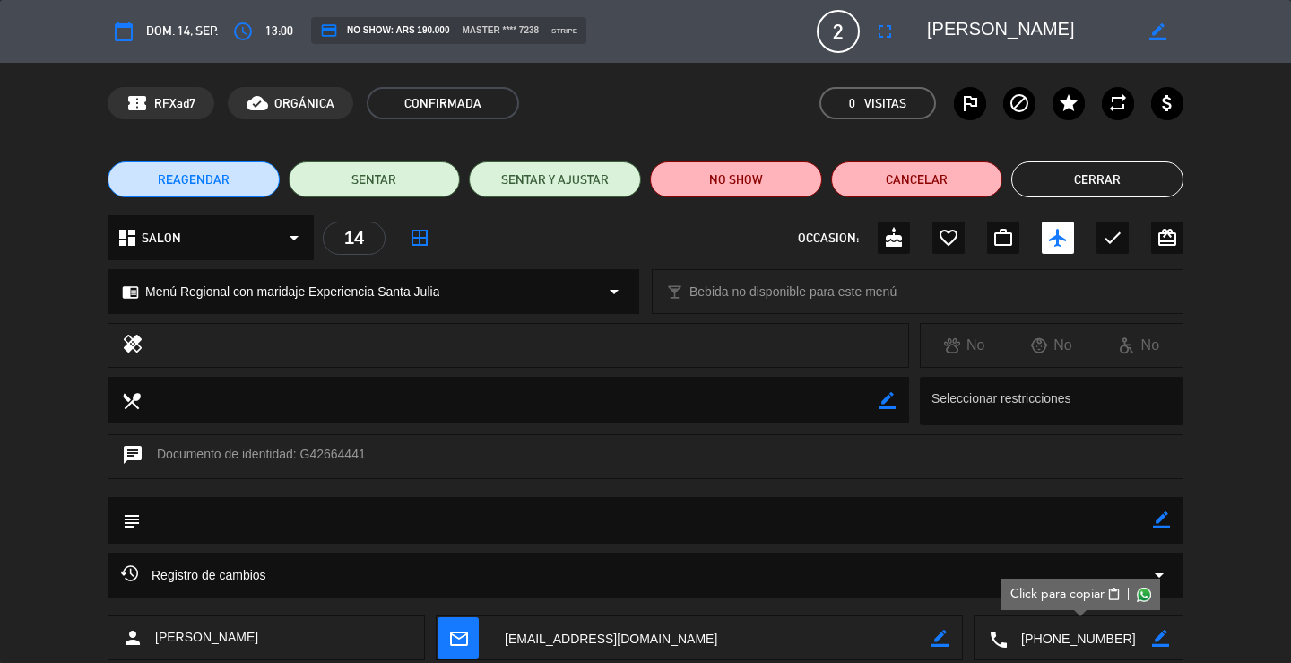
click at [1165, 180] on button "Cerrar" at bounding box center [1098, 179] width 172 height 36
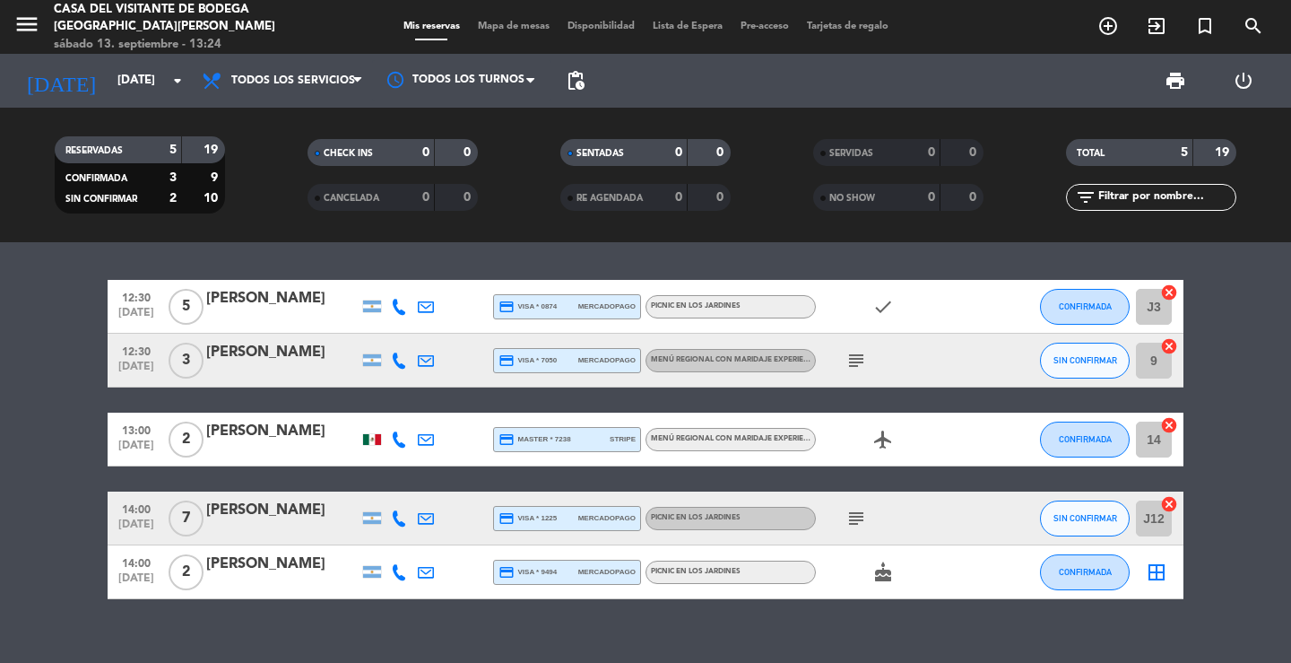
click at [291, 526] on div at bounding box center [282, 530] width 152 height 14
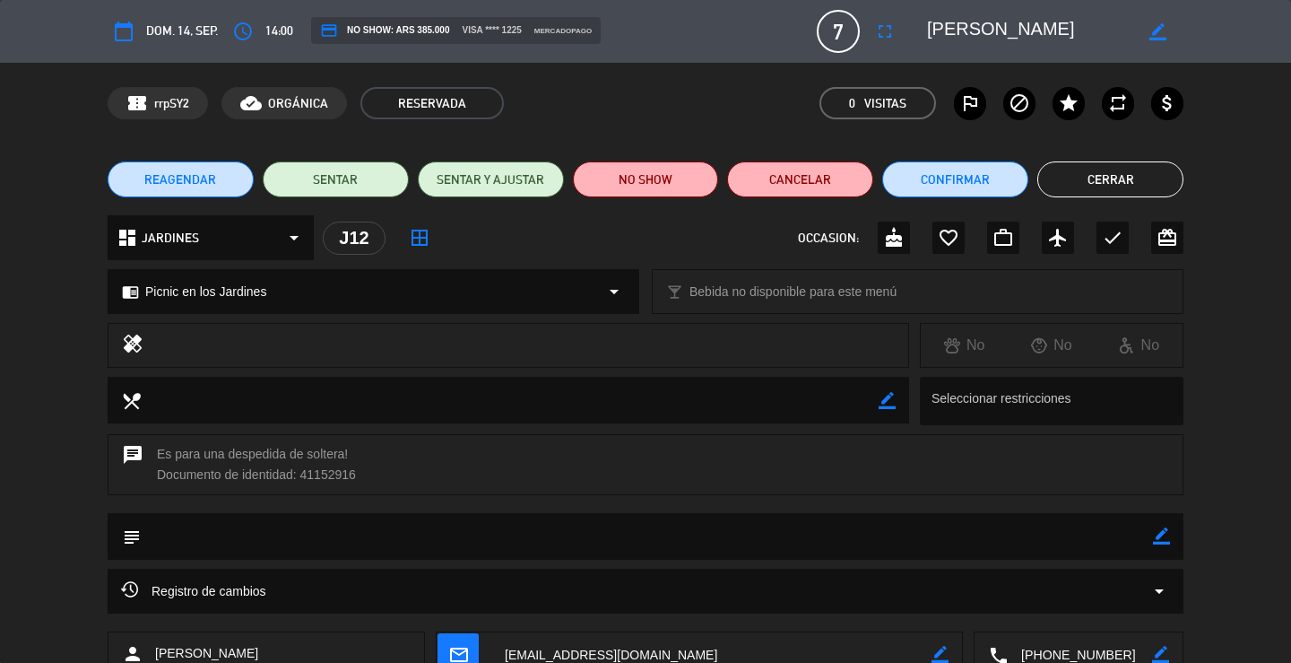
click at [1105, 648] on textarea at bounding box center [1080, 654] width 144 height 45
drag, startPoint x: 926, startPoint y: 35, endPoint x: 1082, endPoint y: 25, distance: 157.3
click at [1082, 25] on div "border_color" at bounding box center [1049, 31] width 269 height 32
click at [1081, 27] on textarea at bounding box center [1029, 31] width 205 height 32
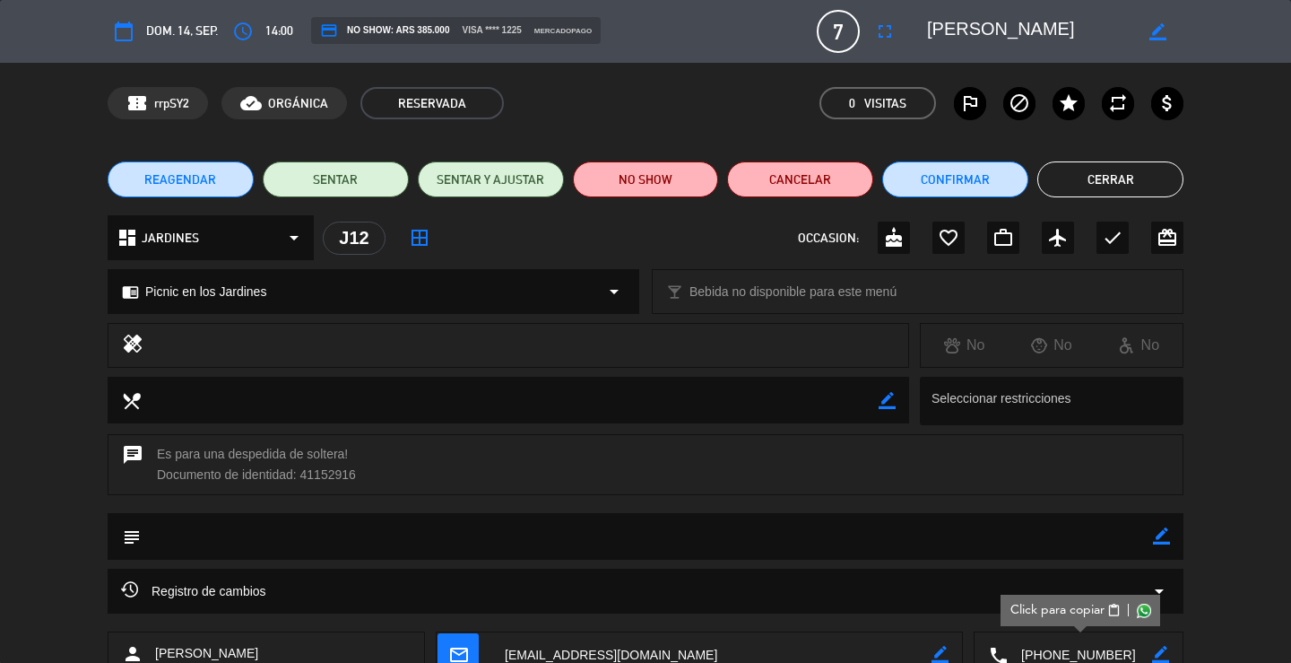
drag, startPoint x: 930, startPoint y: 29, endPoint x: 1161, endPoint y: 30, distance: 230.5
click at [1161, 30] on div "border_color" at bounding box center [1049, 31] width 269 height 32
click at [1120, 181] on button "Cerrar" at bounding box center [1111, 179] width 146 height 36
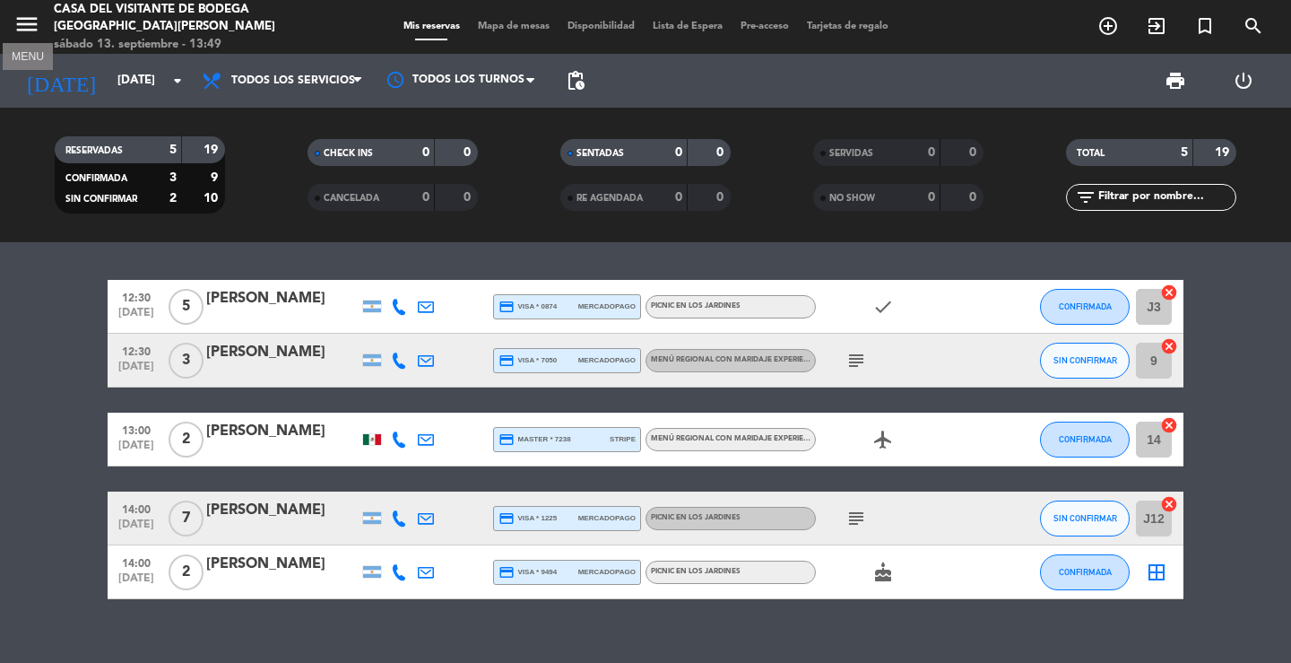
click at [18, 24] on icon "menu" at bounding box center [26, 24] width 27 height 27
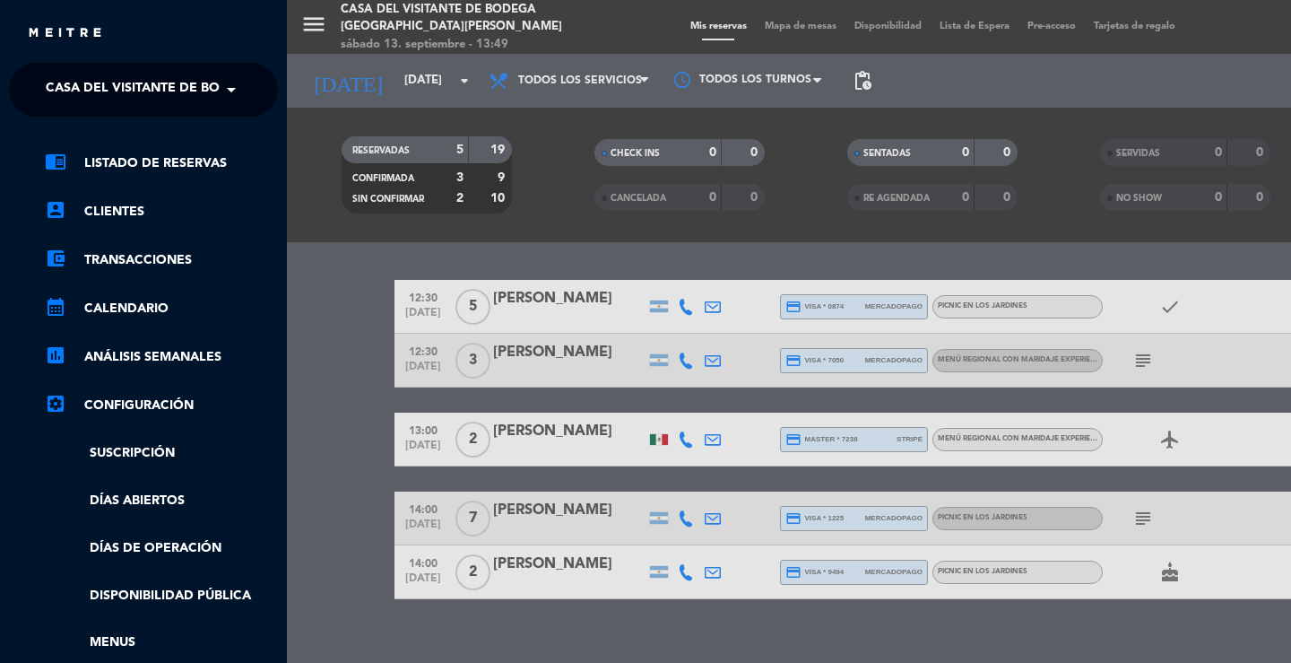
click at [67, 74] on span "Casa del Visitante de Bodega [GEOGRAPHIC_DATA][PERSON_NAME]" at bounding box center [271, 90] width 451 height 38
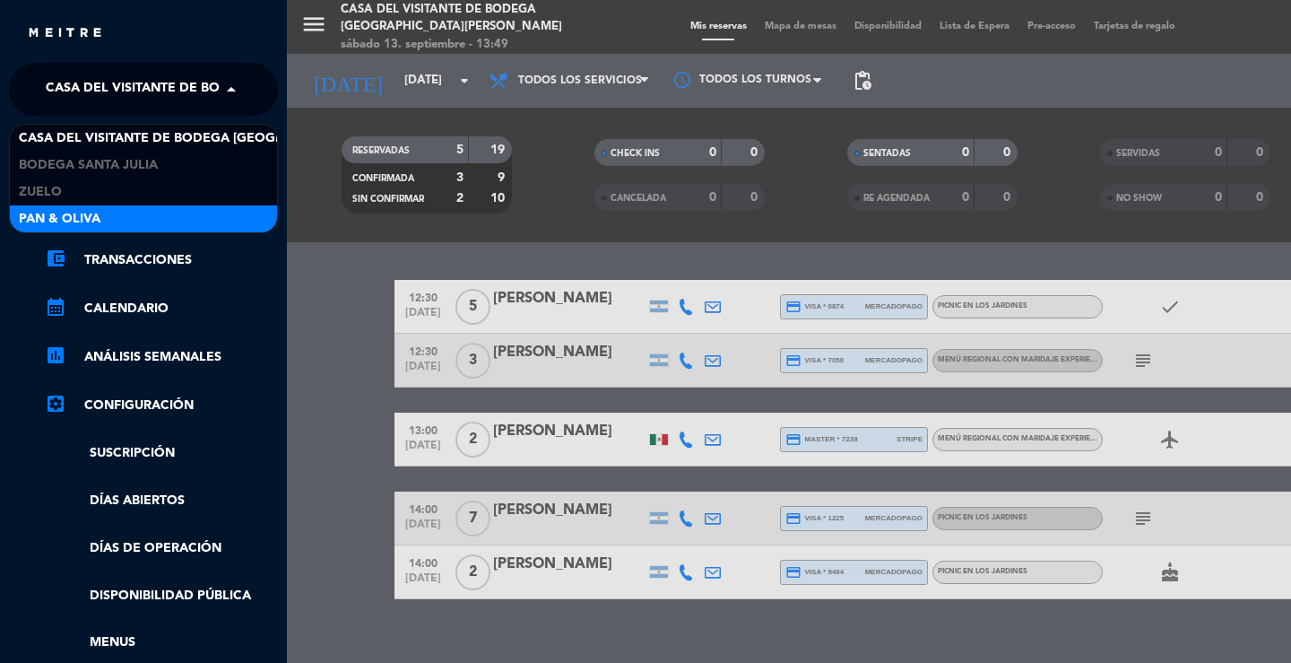
drag, startPoint x: 112, startPoint y: 209, endPoint x: 121, endPoint y: 221, distance: 14.7
click at [112, 210] on div "Pan & Oliva" at bounding box center [143, 218] width 267 height 27
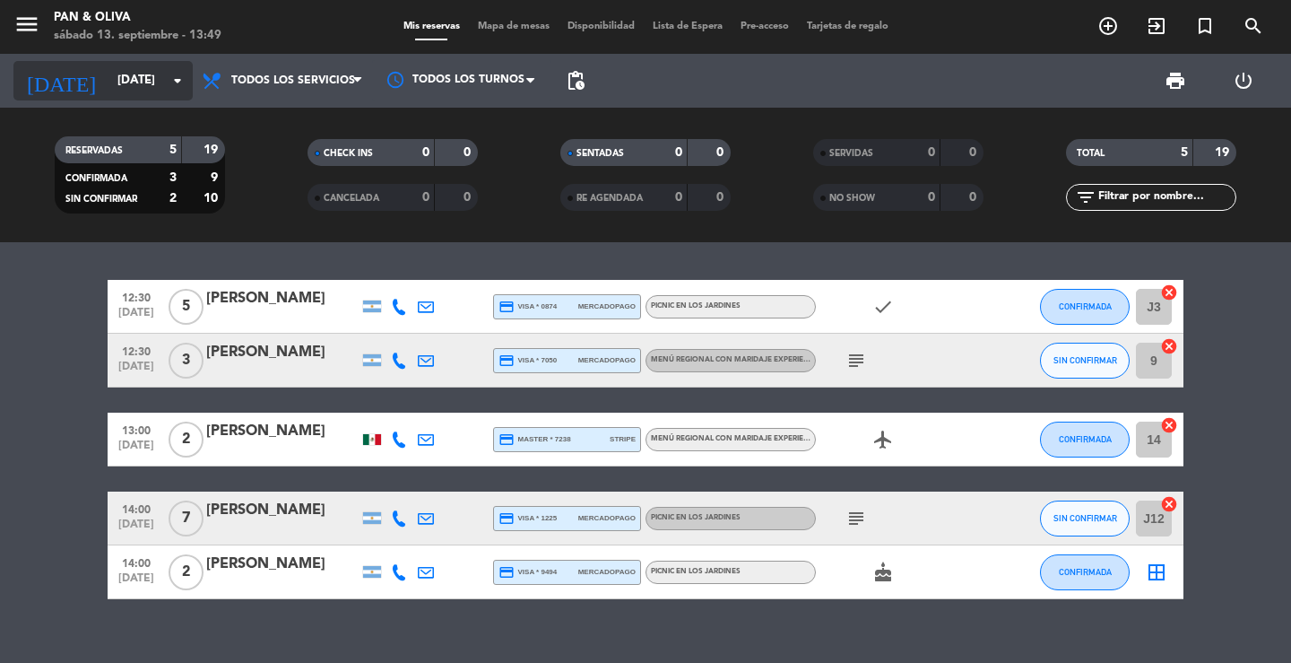
click at [123, 80] on input "[DATE]" at bounding box center [188, 81] width 158 height 32
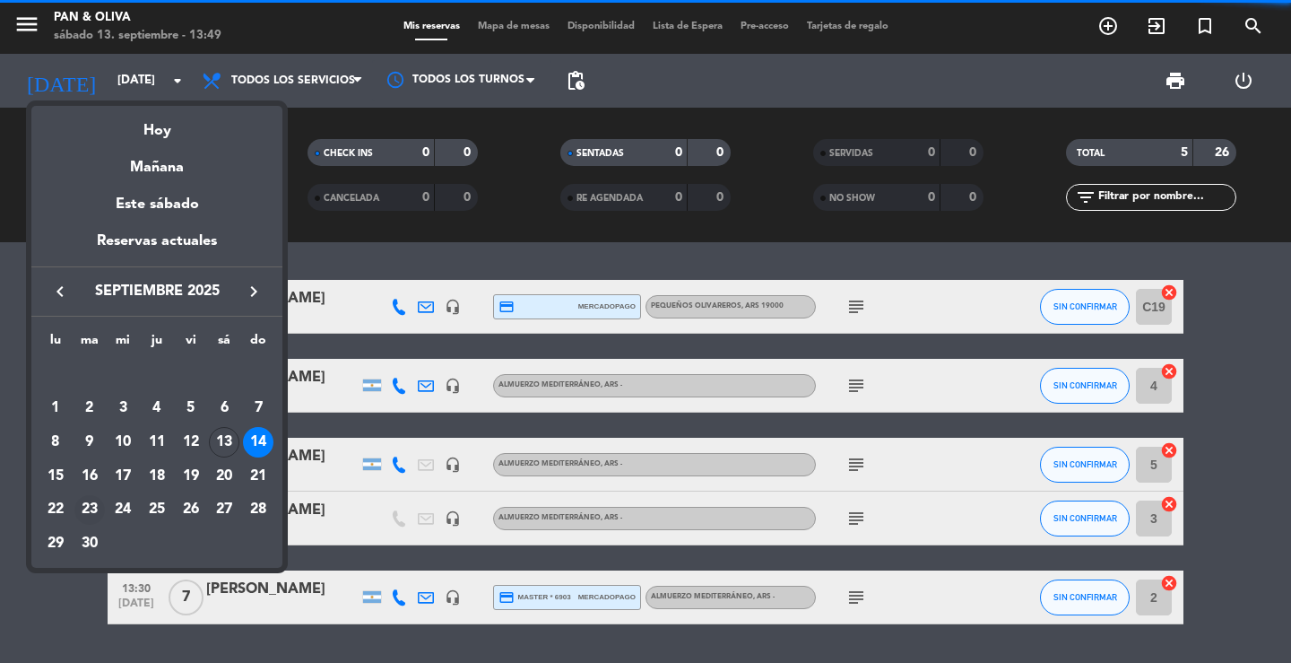
click at [87, 512] on div "23" at bounding box center [89, 510] width 30 height 30
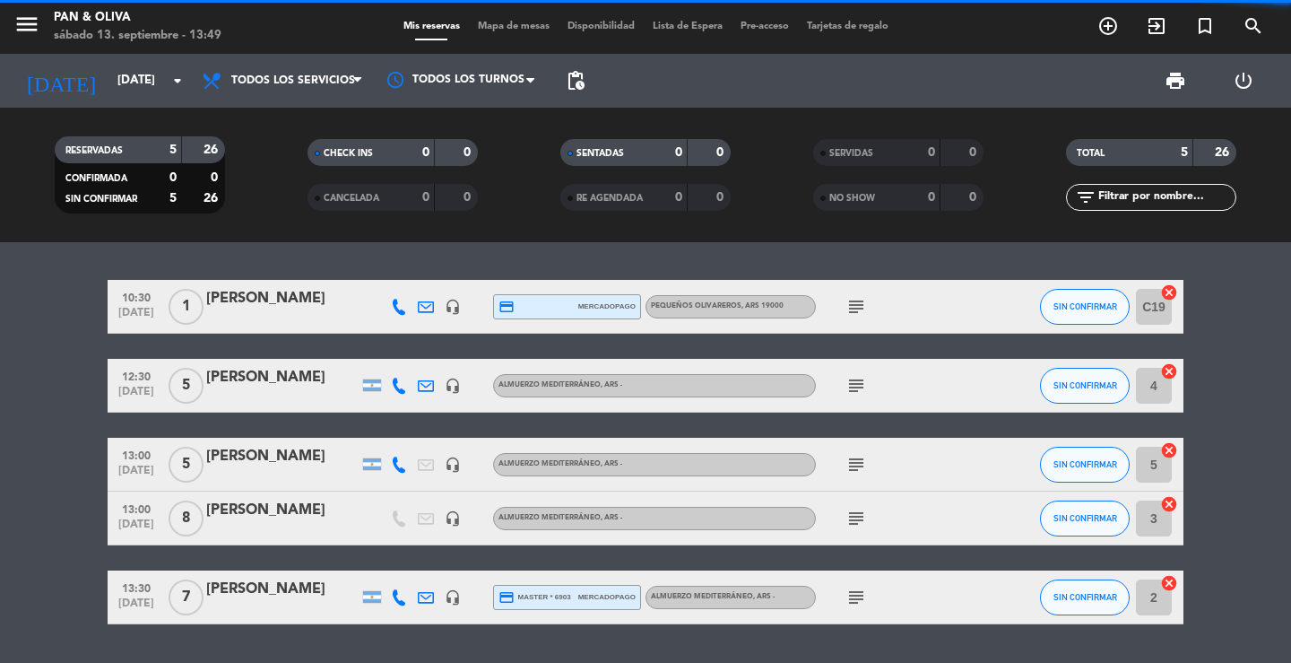
type input "[DATE]"
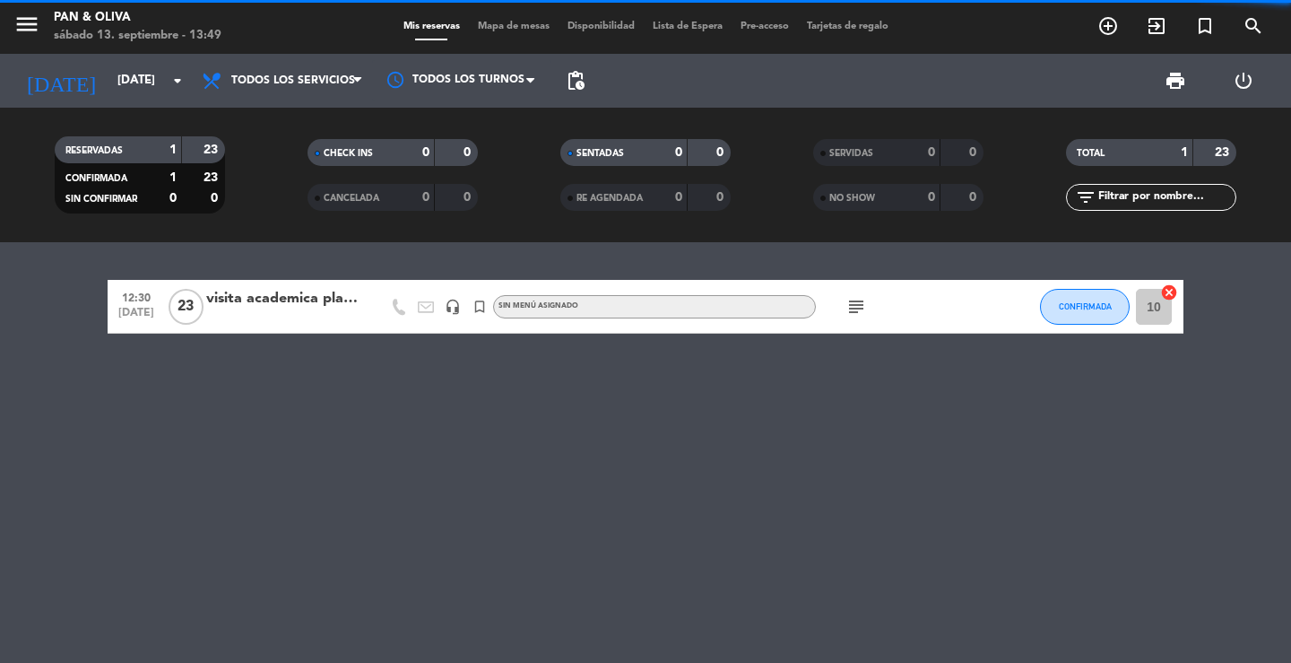
click at [253, 245] on div "12:30 [DATE] visita academica planta mdz headset_mic turned_in_not Sin menú asi…" at bounding box center [645, 452] width 1291 height 421
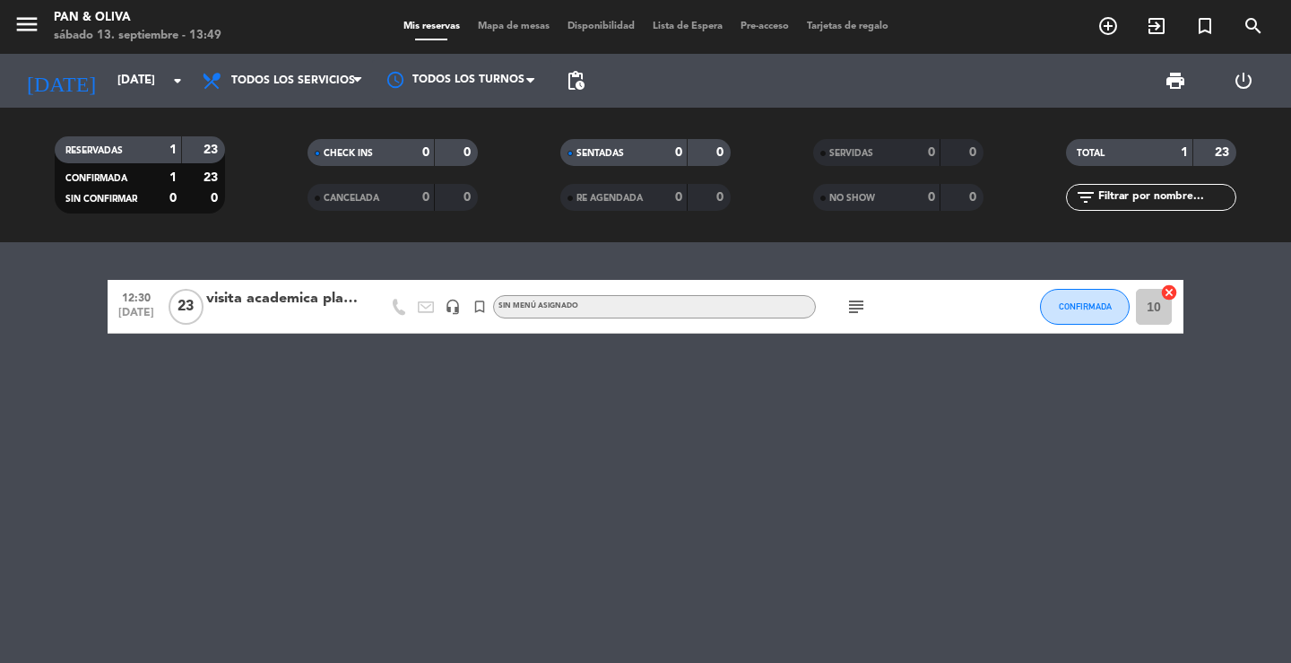
click at [214, 252] on div "12:30 [DATE] visita academica planta mdz headset_mic turned_in_not Sin menú asi…" at bounding box center [645, 452] width 1291 height 421
click at [307, 300] on div "visita academica planta mdz" at bounding box center [282, 298] width 152 height 23
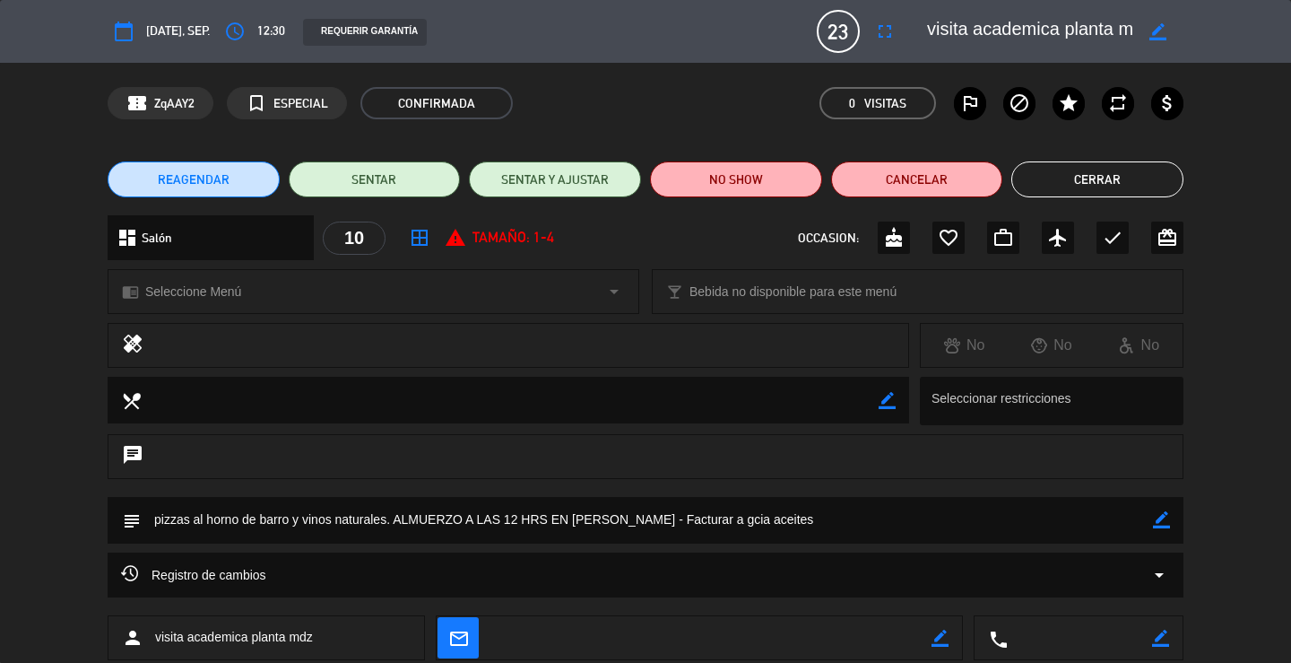
click at [1100, 181] on button "Cerrar" at bounding box center [1098, 179] width 172 height 36
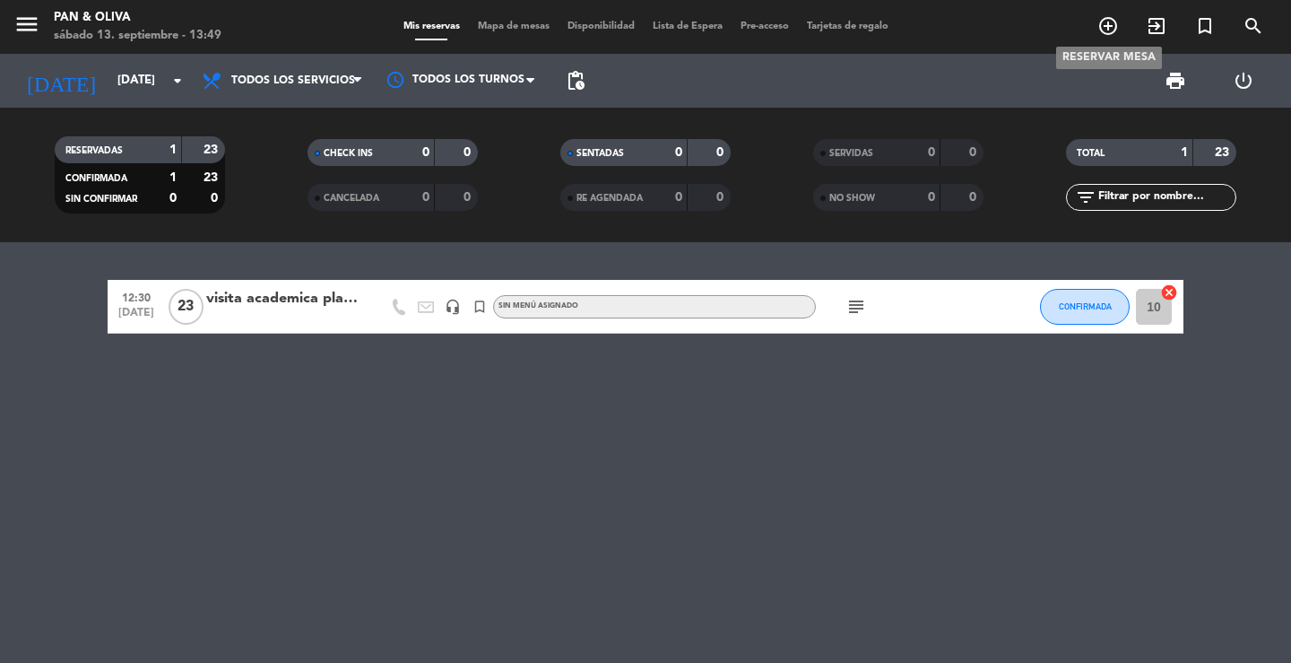
click at [1108, 31] on icon "add_circle_outline" at bounding box center [1109, 26] width 22 height 22
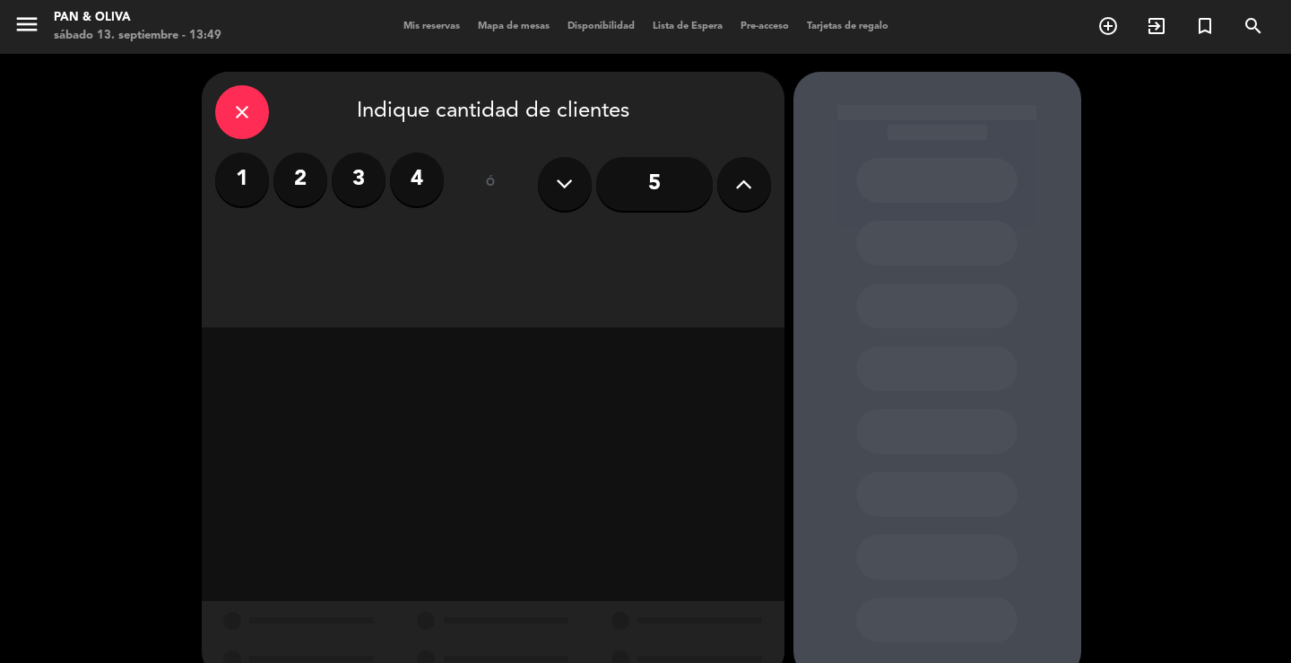
click at [673, 186] on input "5" at bounding box center [654, 184] width 117 height 54
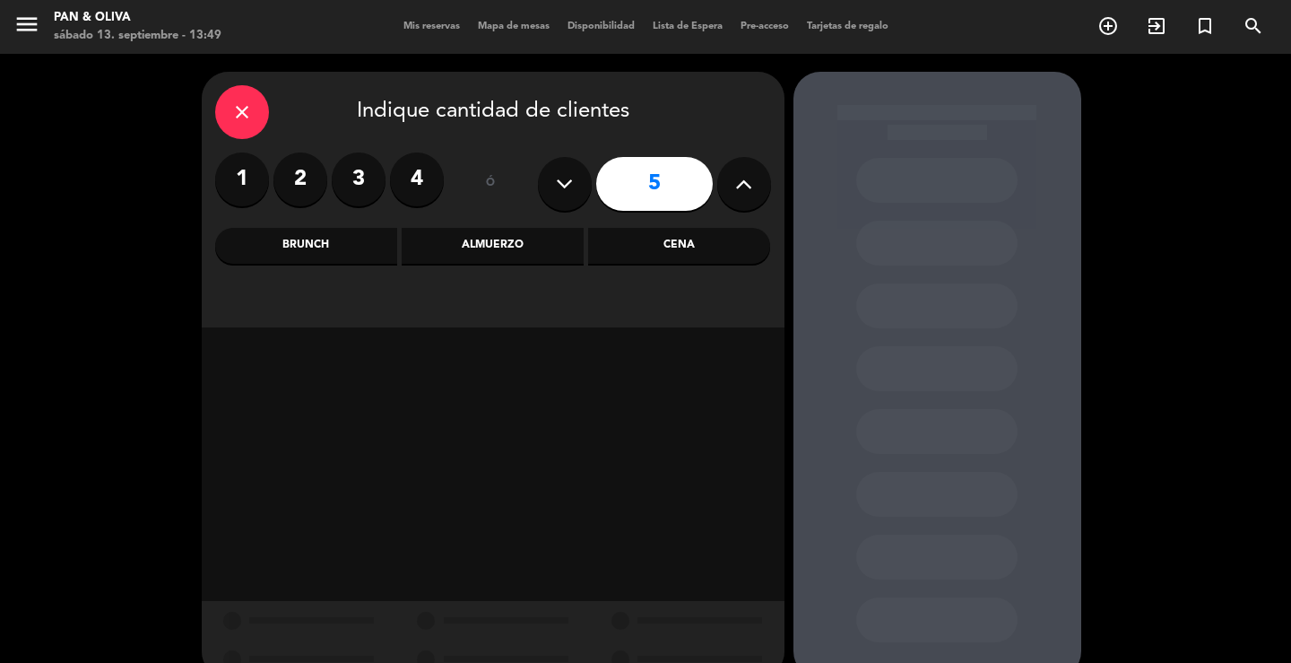
click at [521, 248] on div "Almuerzo" at bounding box center [493, 246] width 182 height 36
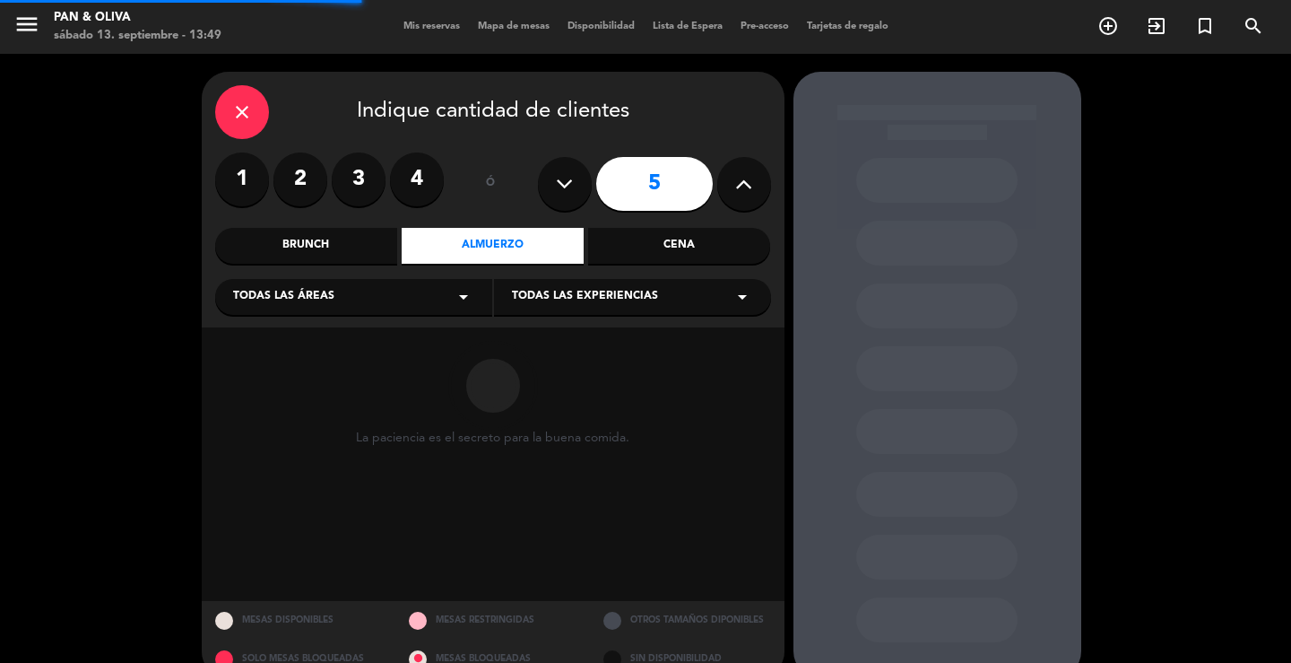
drag, startPoint x: 293, startPoint y: 284, endPoint x: 342, endPoint y: 313, distance: 56.3
click at [295, 289] on div "Todas las áreas arrow_drop_down" at bounding box center [353, 297] width 277 height 36
click at [349, 236] on div "Brunch" at bounding box center [306, 246] width 182 height 36
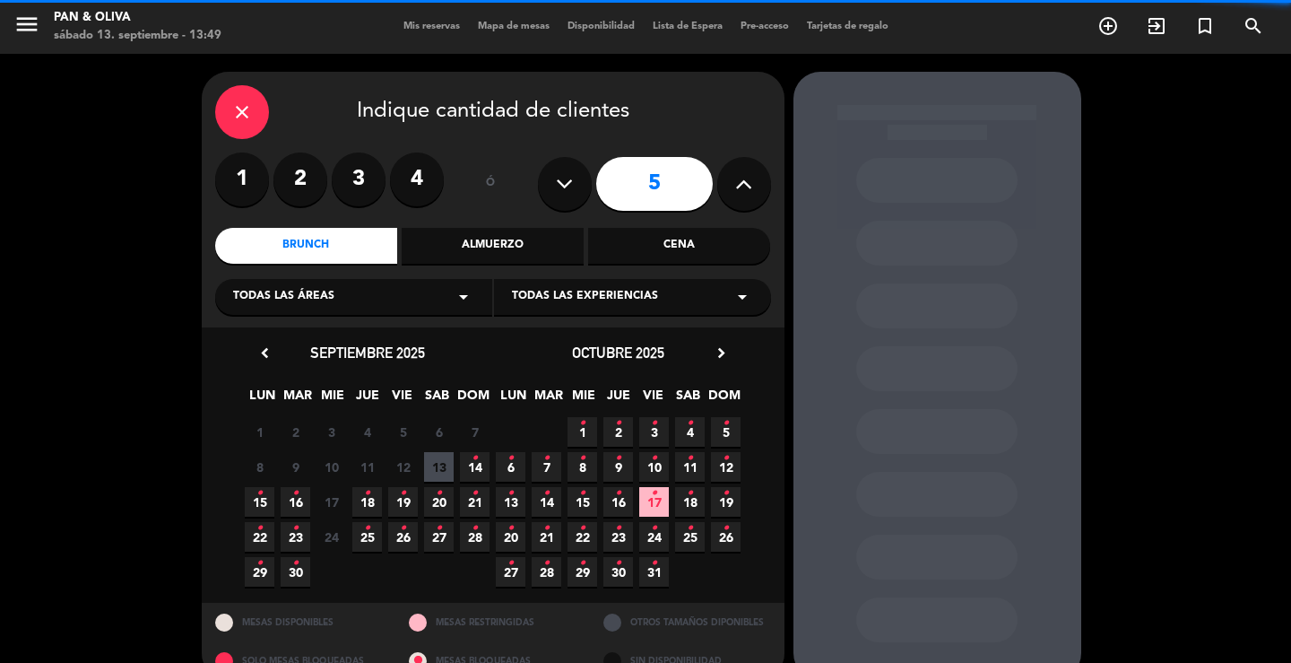
click at [307, 290] on span "Todas las áreas" at bounding box center [283, 297] width 101 height 18
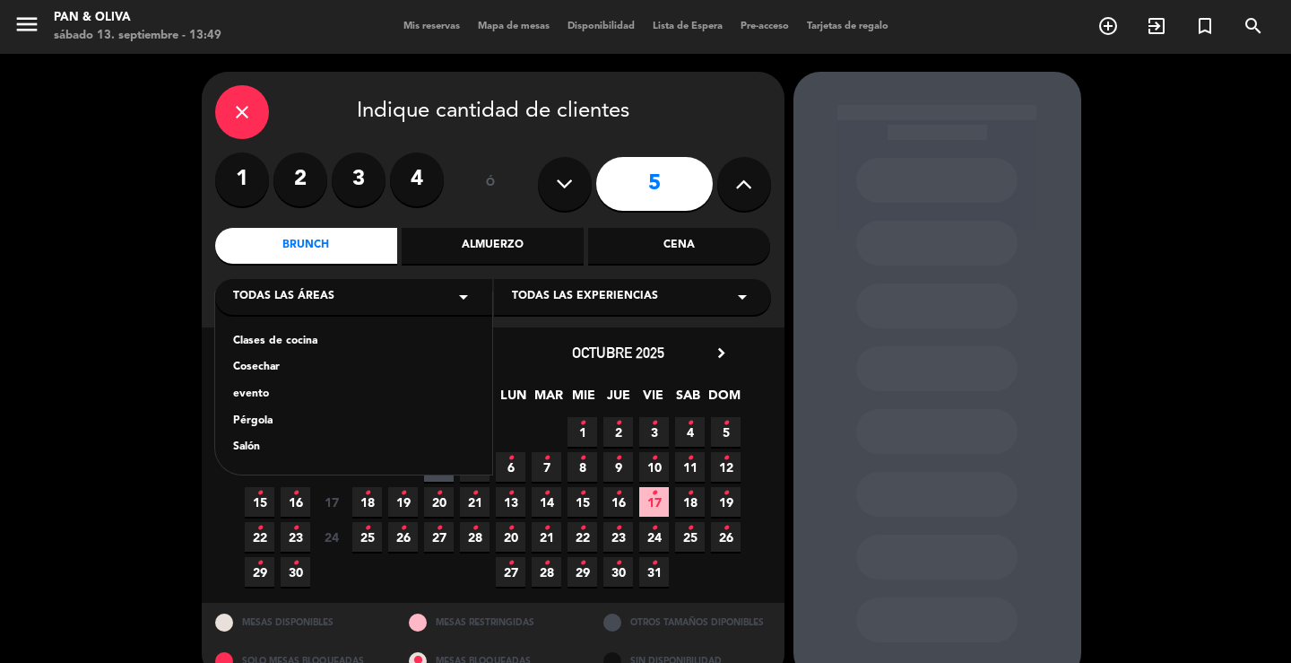
click at [294, 346] on div "Clases de cocina" at bounding box center [353, 342] width 241 height 18
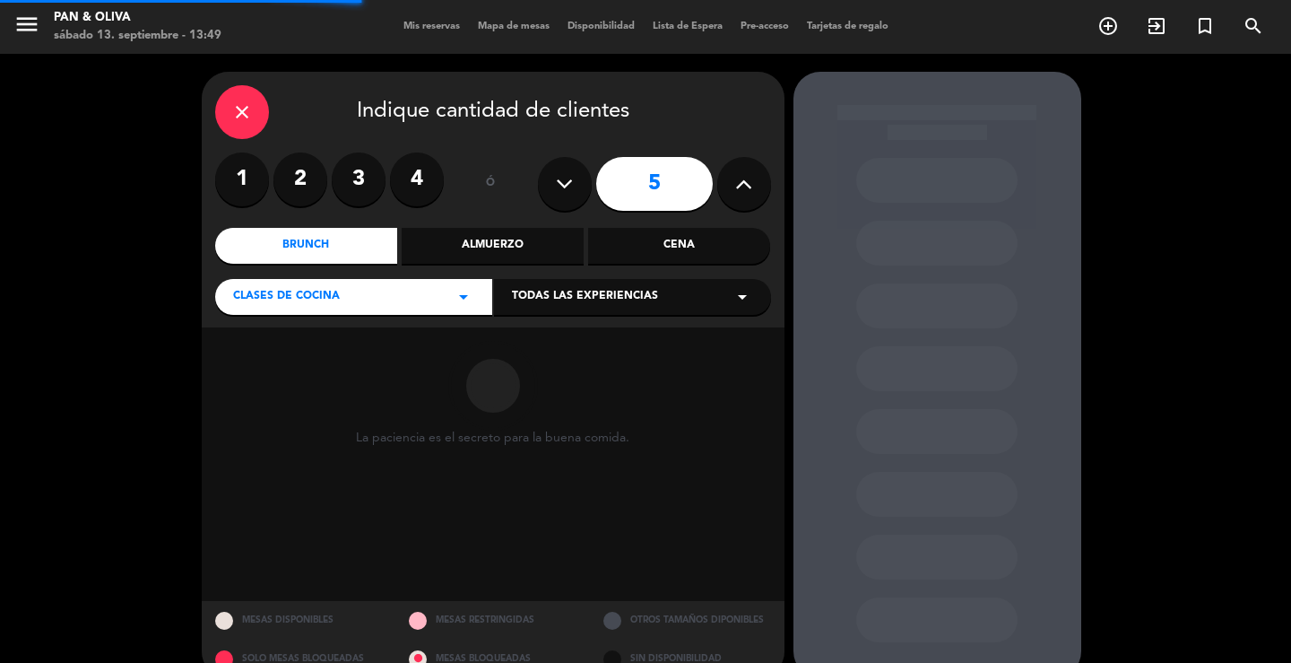
click at [565, 285] on div "Todas las experiencias arrow_drop_down" at bounding box center [632, 297] width 277 height 36
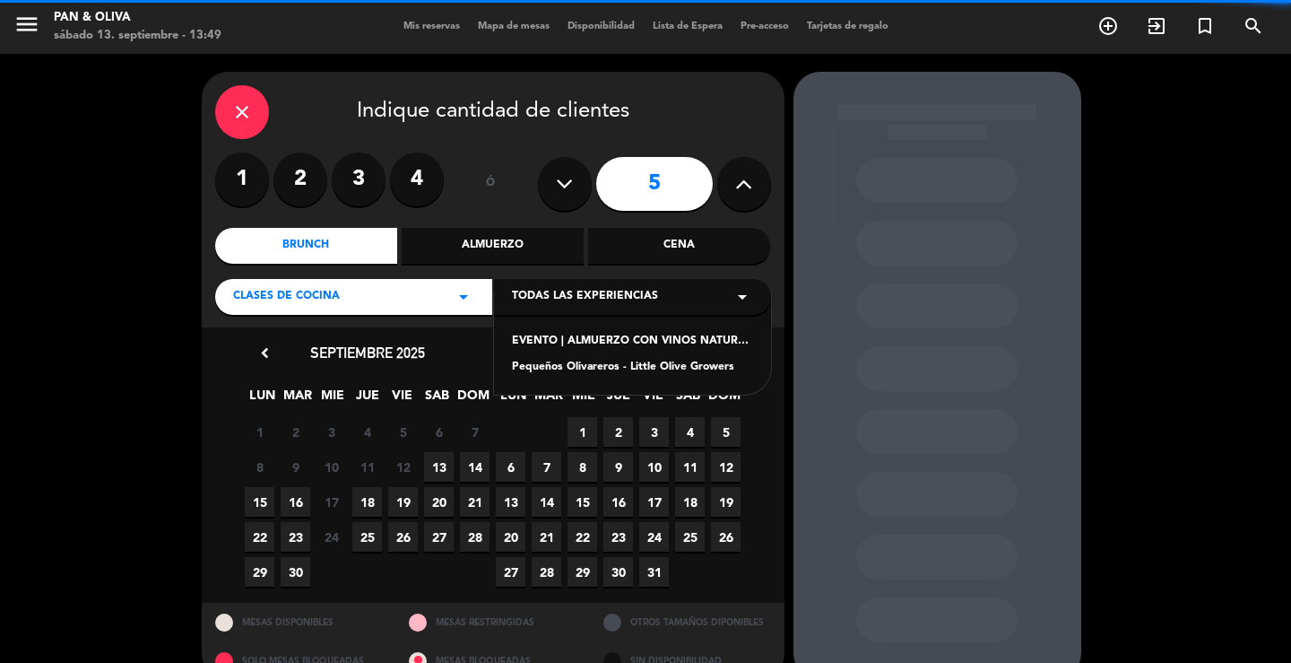
click at [541, 372] on div "Pequeños Olivareros - Little Olive Growers" at bounding box center [632, 368] width 241 height 18
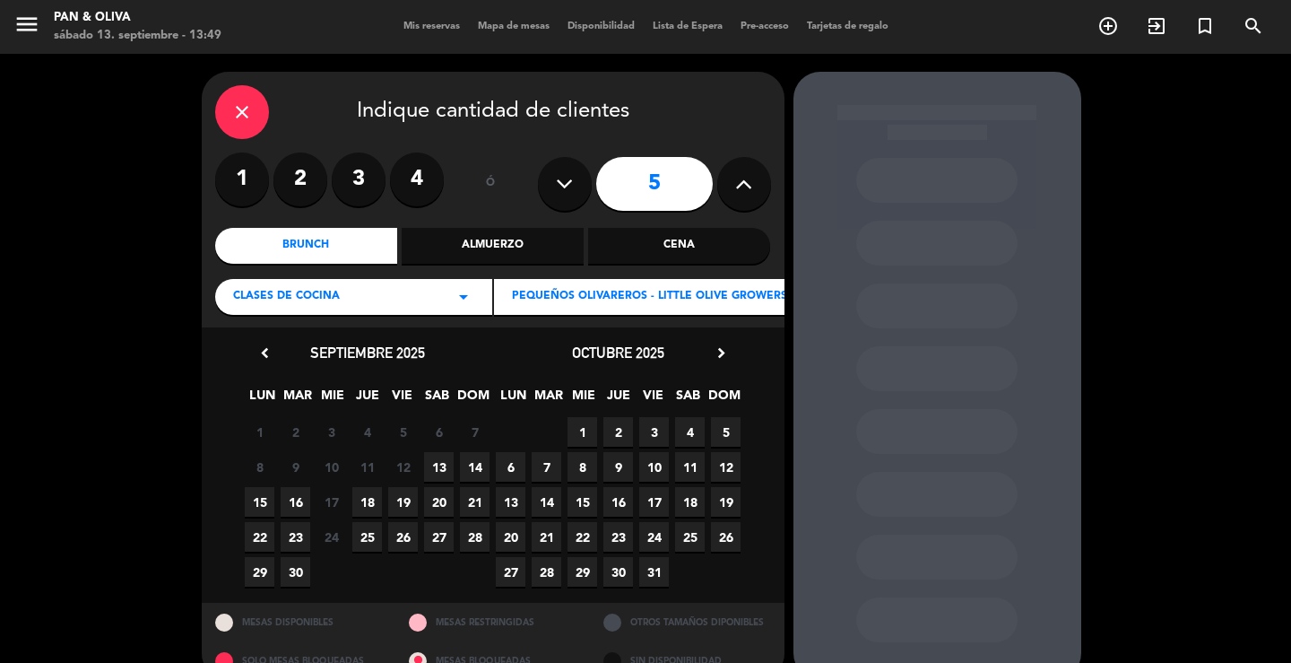
click at [295, 540] on span "23" at bounding box center [296, 537] width 30 height 30
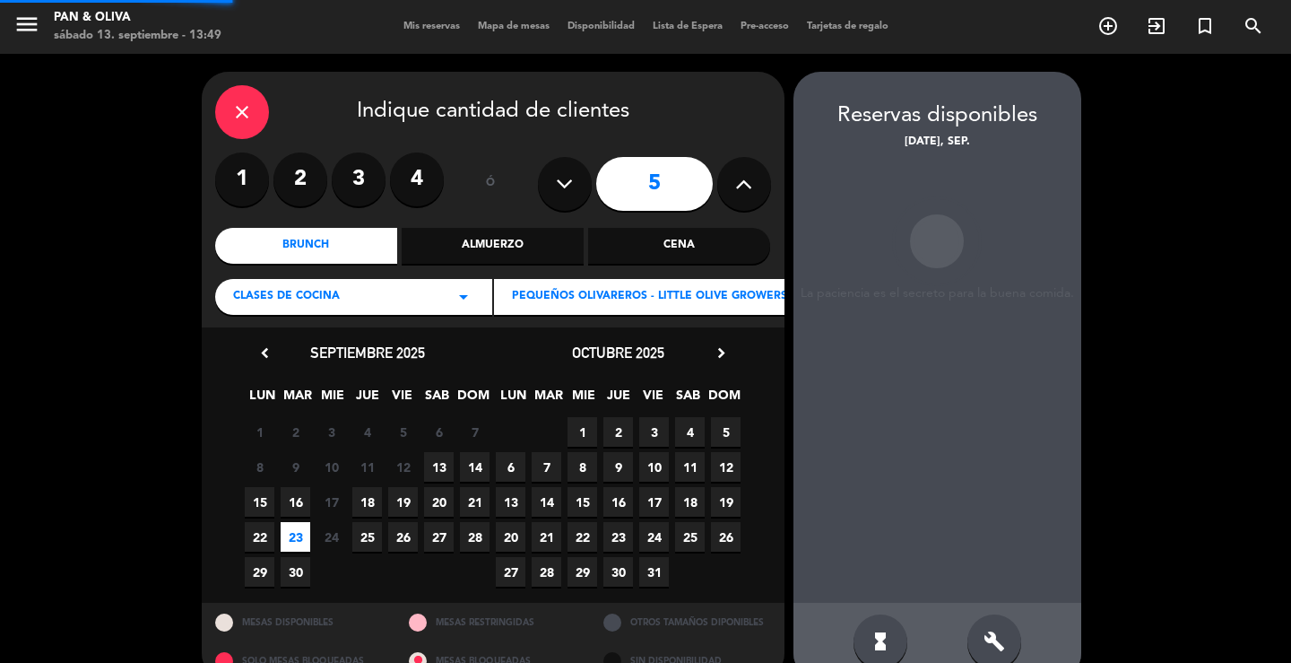
scroll to position [34, 0]
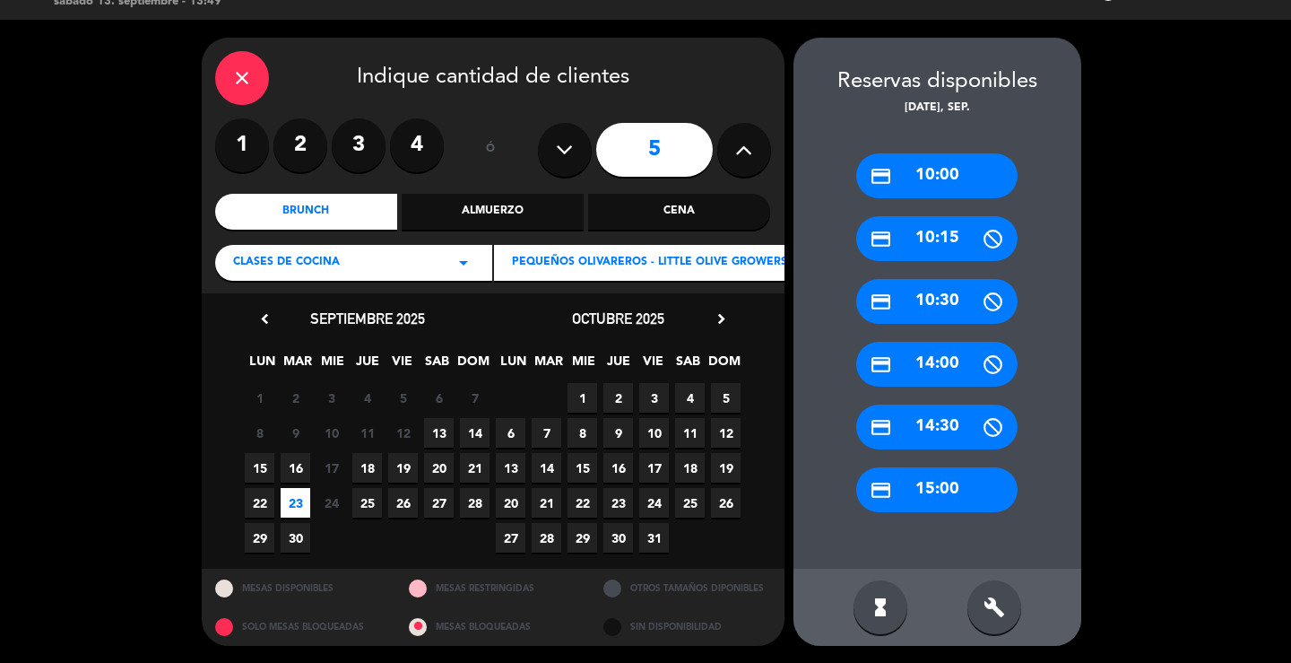
drag, startPoint x: 268, startPoint y: 98, endPoint x: 237, endPoint y: 79, distance: 36.6
click at [264, 96] on div "close Indique cantidad de clientes" at bounding box center [493, 78] width 556 height 54
click at [237, 79] on icon "close" at bounding box center [242, 78] width 22 height 22
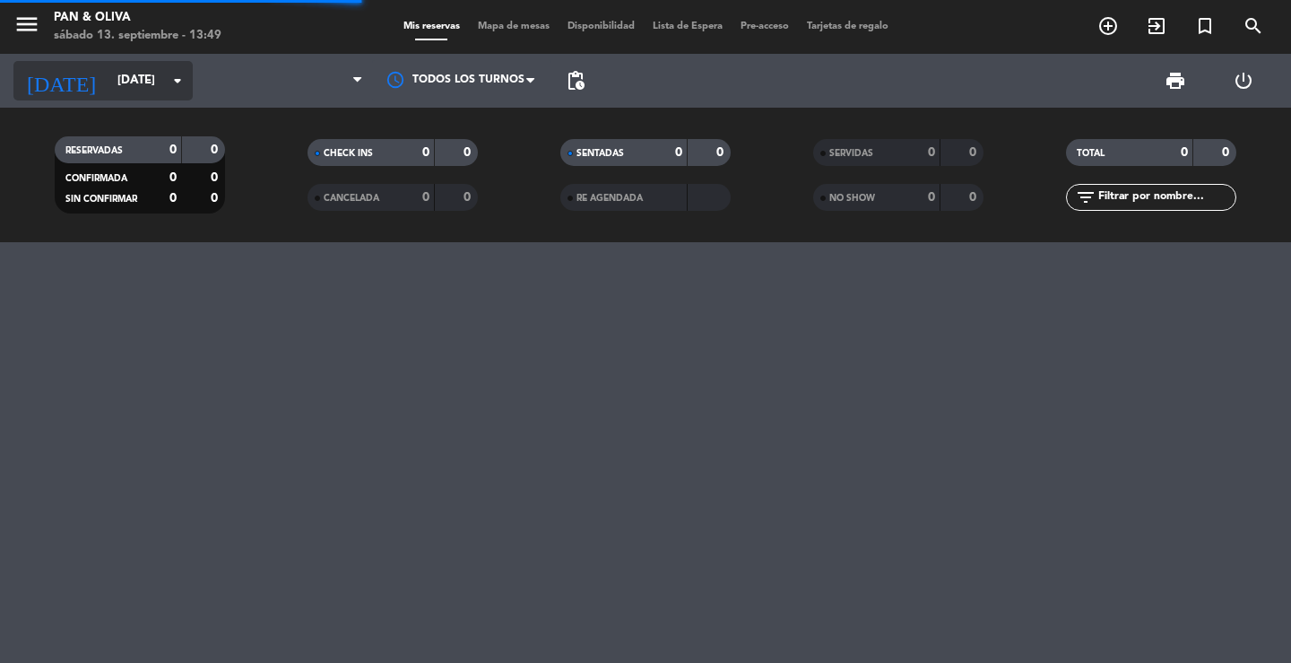
click at [121, 79] on input "[DATE]" at bounding box center [188, 81] width 158 height 32
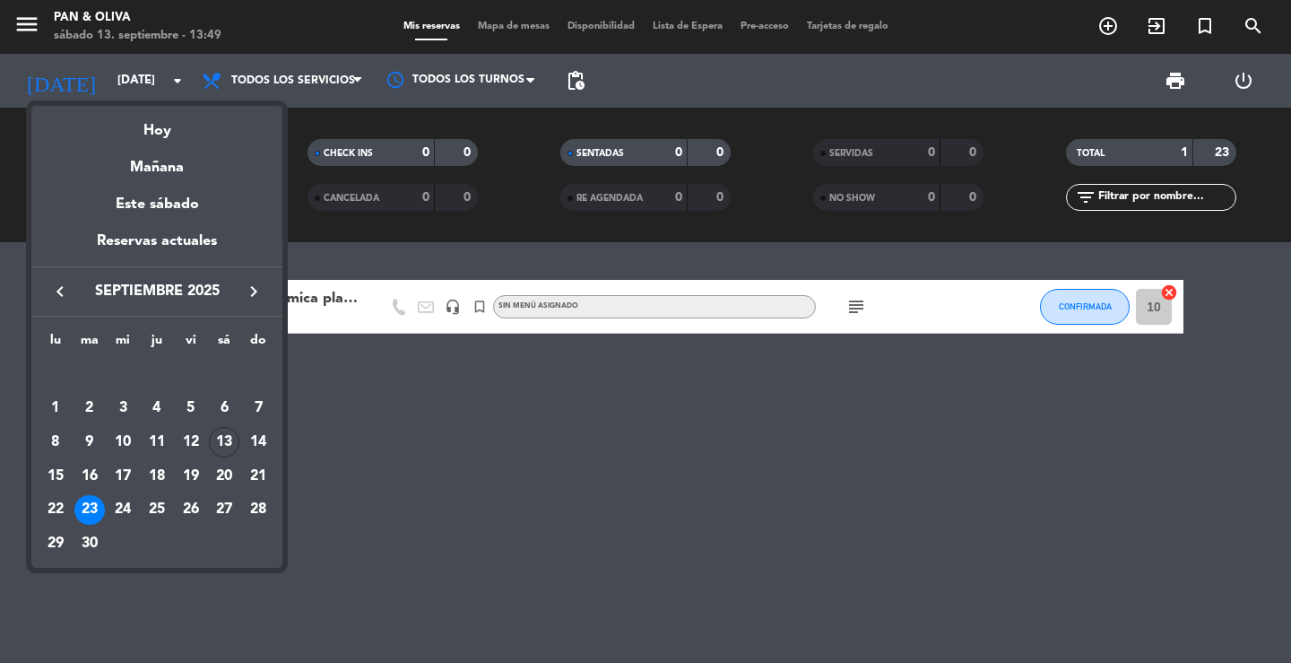
click at [195, 485] on div "19" at bounding box center [191, 476] width 30 height 30
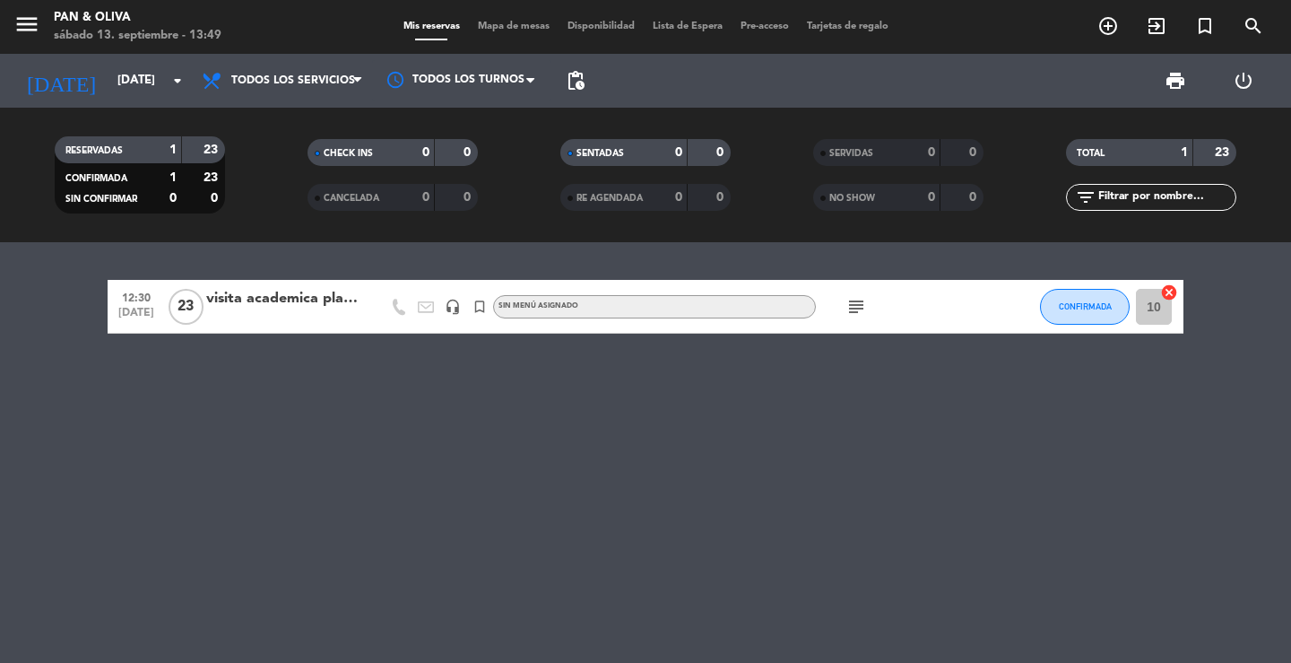
type input "[DATE]"
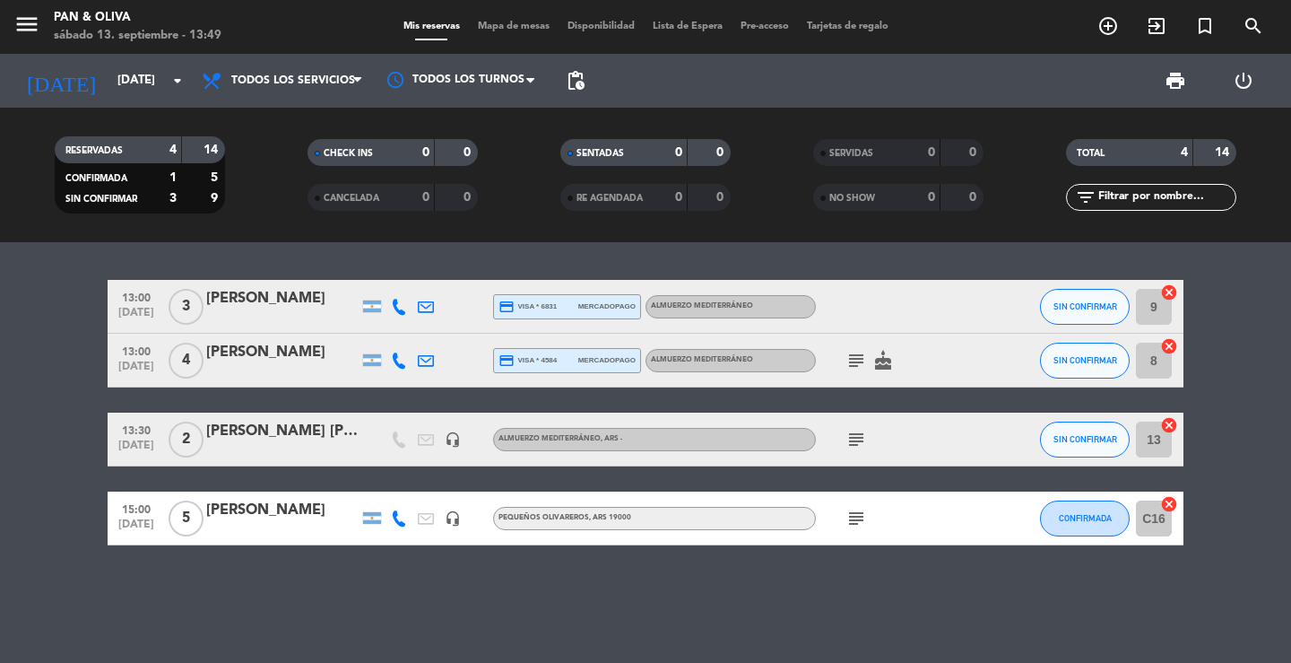
click at [265, 495] on div "15:00 [DATE] 5 [PERSON_NAME] headset_mic Pequeños Olivareros , ARS 19000 subjec…" at bounding box center [646, 518] width 1076 height 54
click at [279, 532] on div at bounding box center [282, 530] width 152 height 14
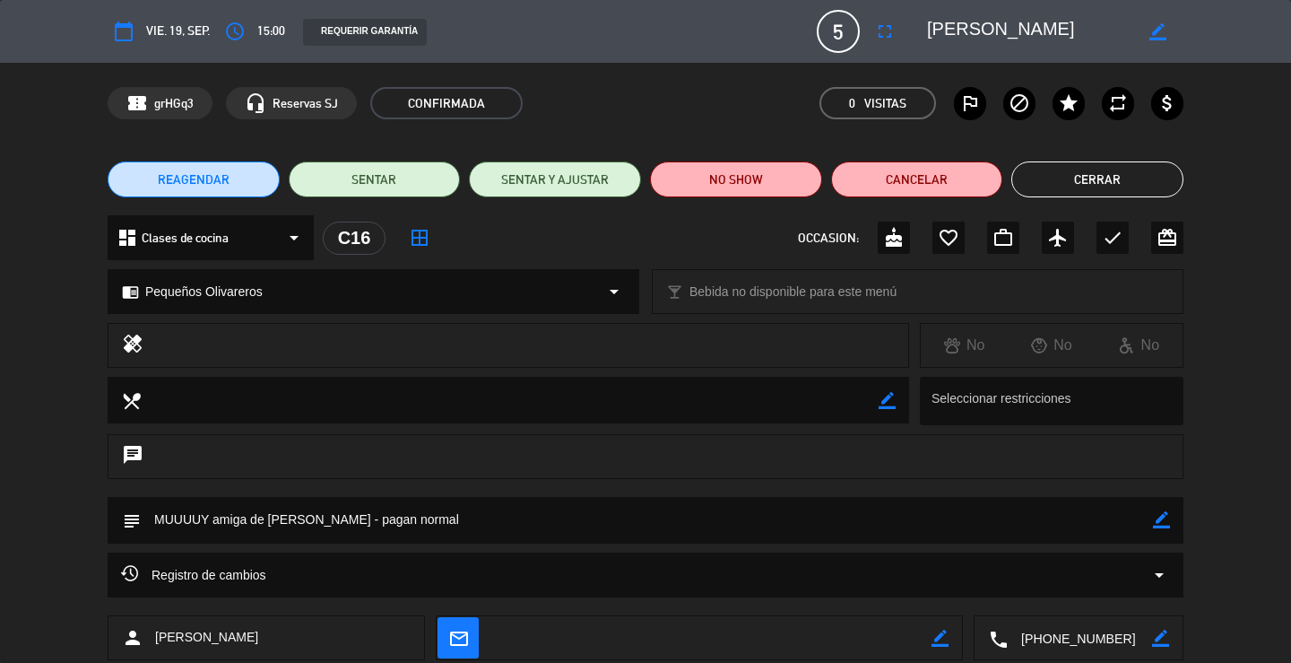
click at [233, 179] on button "REAGENDAR" at bounding box center [194, 179] width 172 height 36
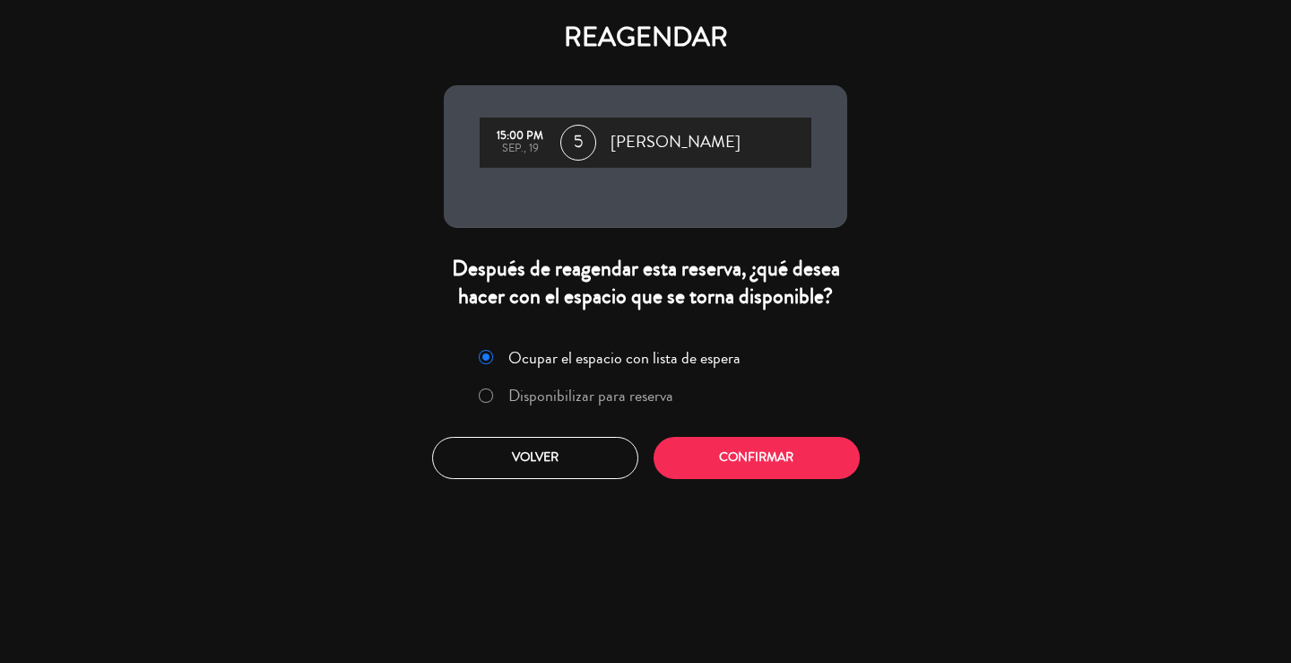
click at [541, 381] on label "Disponibilizar para reserva" at bounding box center [575, 396] width 213 height 32
click at [692, 434] on div "Ocupar el espacio con lista de espera Disponibilizar para reserva Volver Confir…" at bounding box center [645, 410] width 430 height 162
click at [704, 461] on button "Confirmar" at bounding box center [757, 458] width 206 height 42
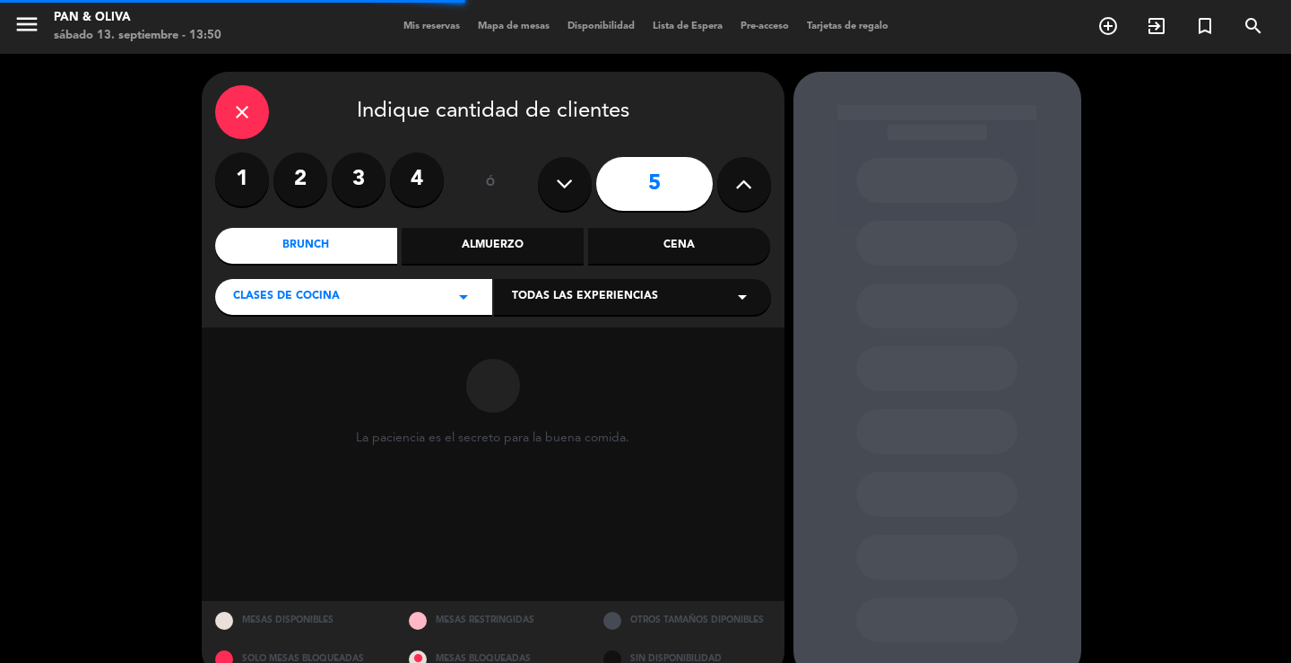
click at [652, 295] on span "Todas las experiencias" at bounding box center [585, 297] width 146 height 18
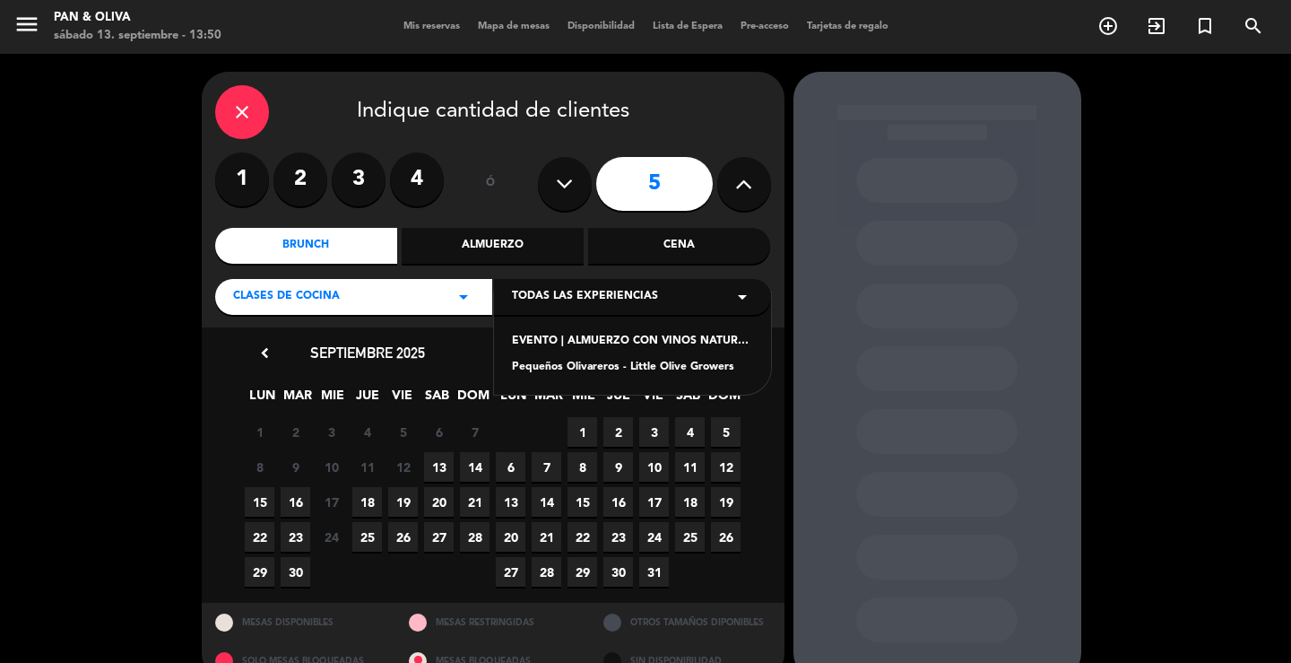
click at [563, 367] on div "Pequeños Olivareros - Little Olive Growers" at bounding box center [632, 368] width 241 height 18
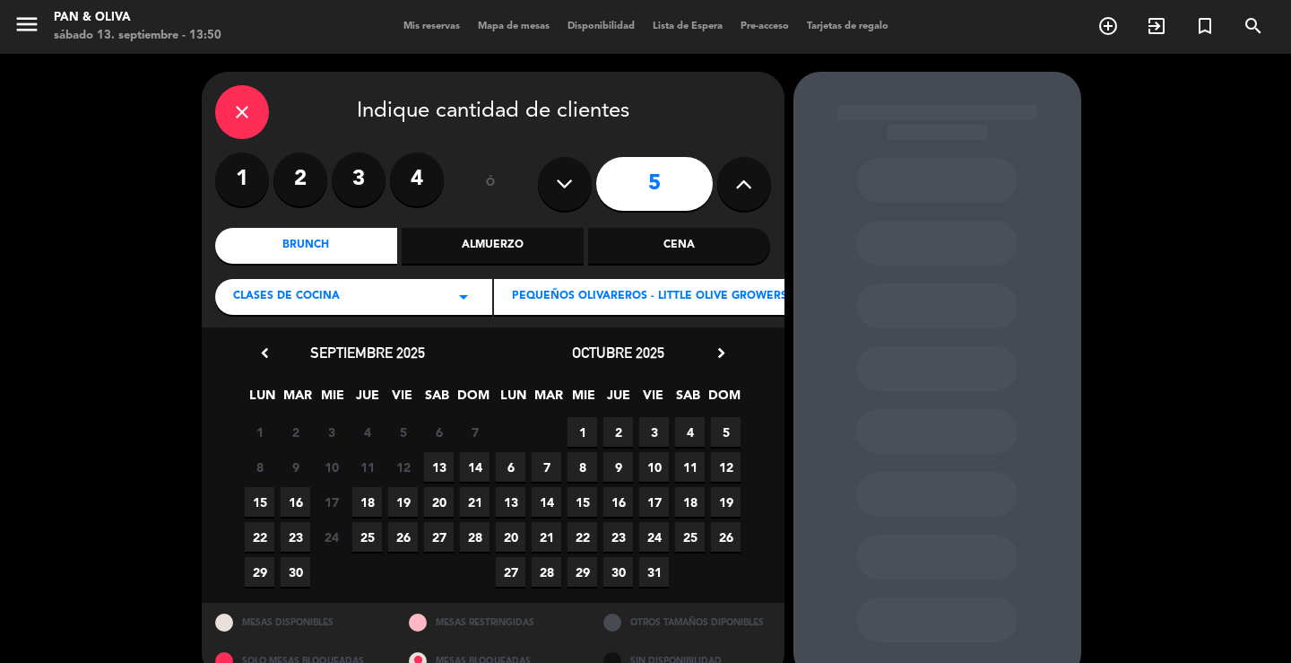
click at [295, 539] on span "23" at bounding box center [296, 537] width 30 height 30
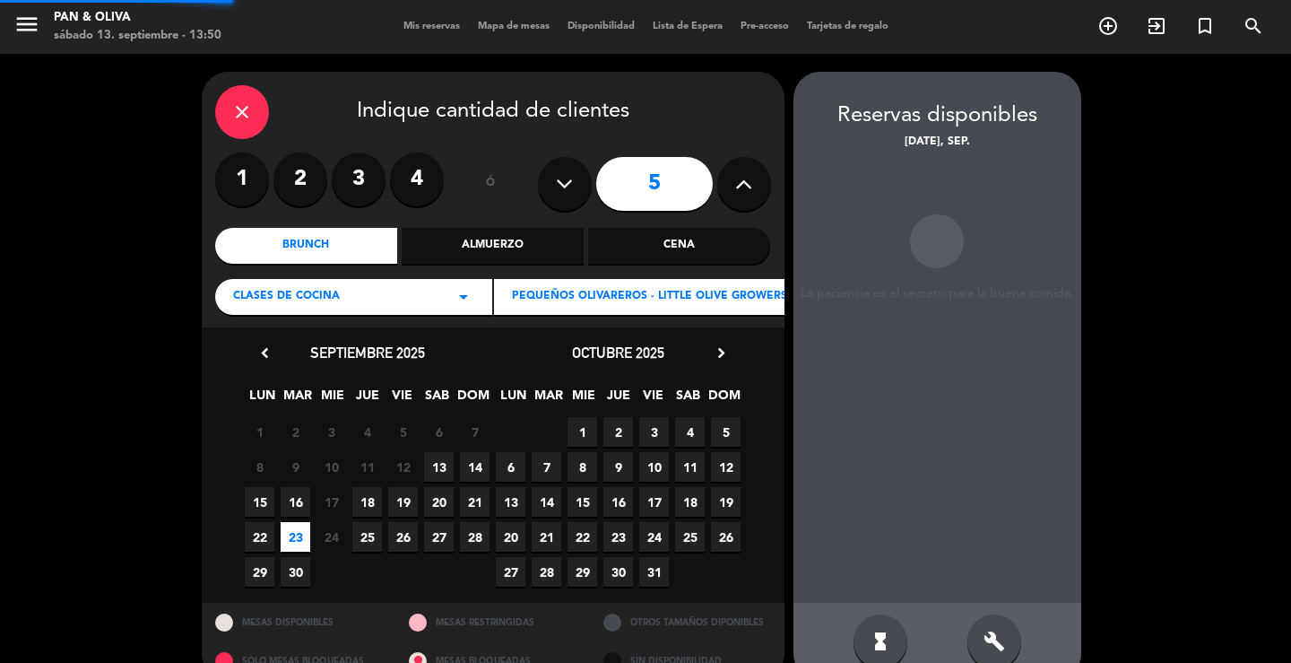
scroll to position [34, 0]
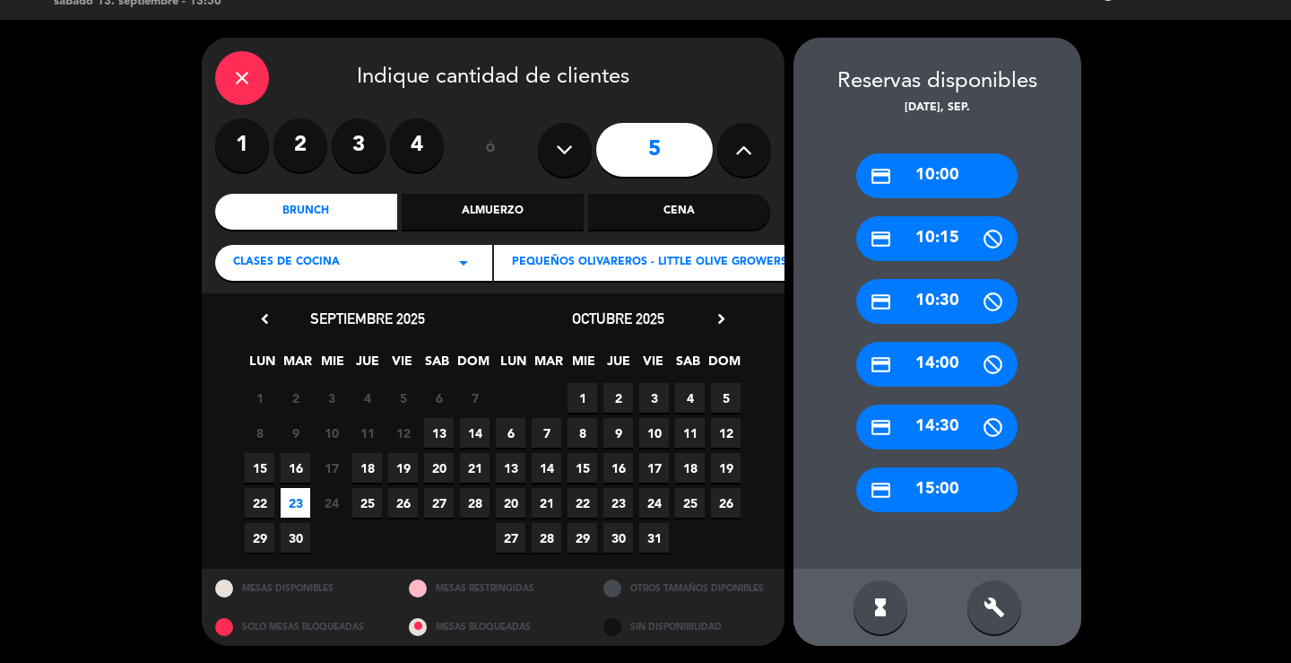
drag, startPoint x: 927, startPoint y: 501, endPoint x: 906, endPoint y: 518, distance: 27.5
click at [927, 502] on div "credit_card 15:00" at bounding box center [936, 489] width 161 height 45
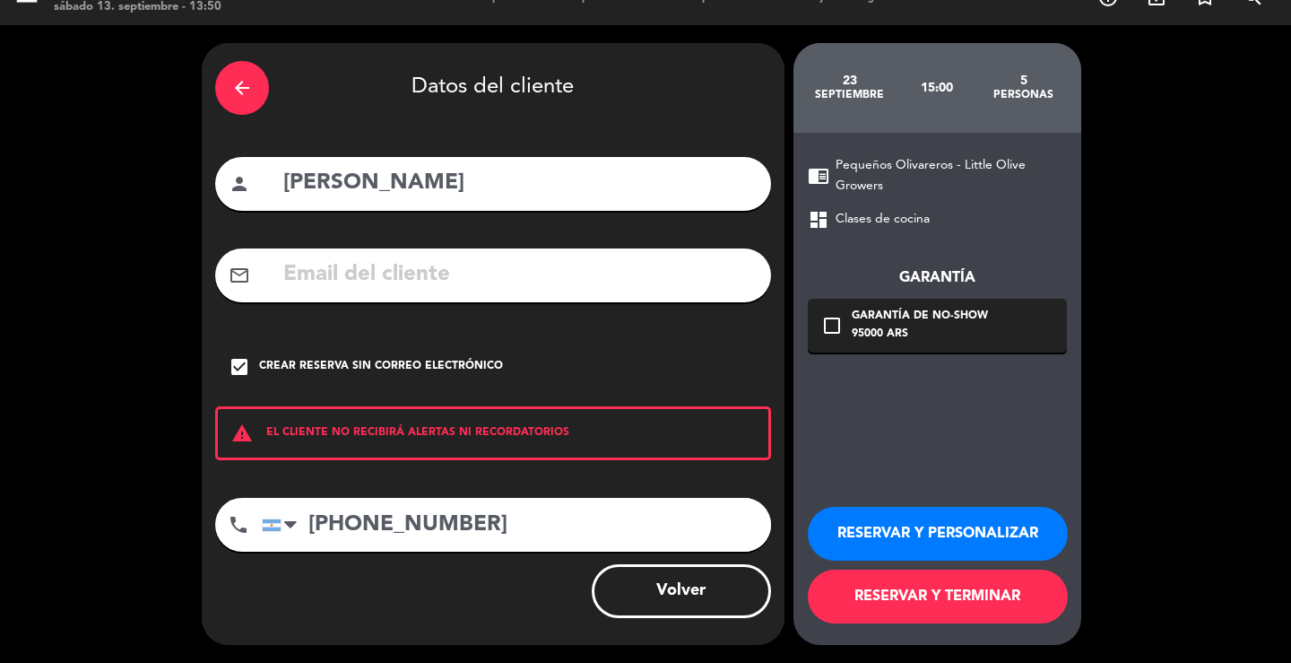
click at [874, 337] on div "95000 ARS" at bounding box center [920, 335] width 136 height 18
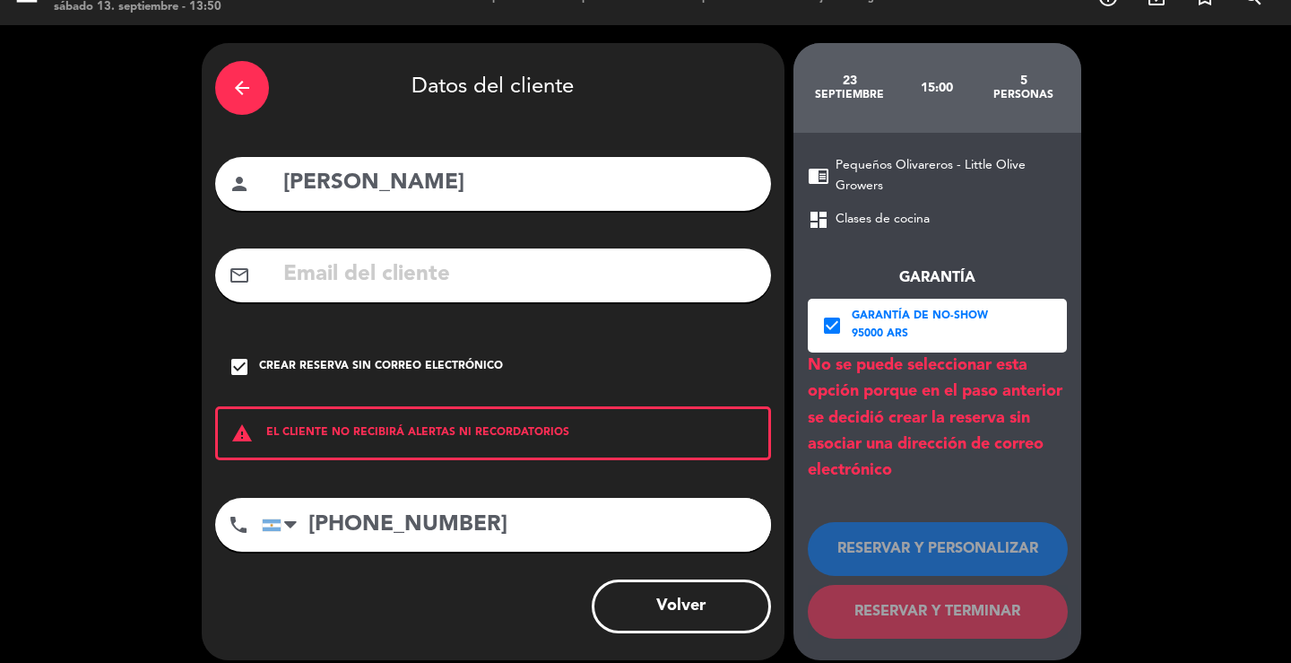
scroll to position [34, 0]
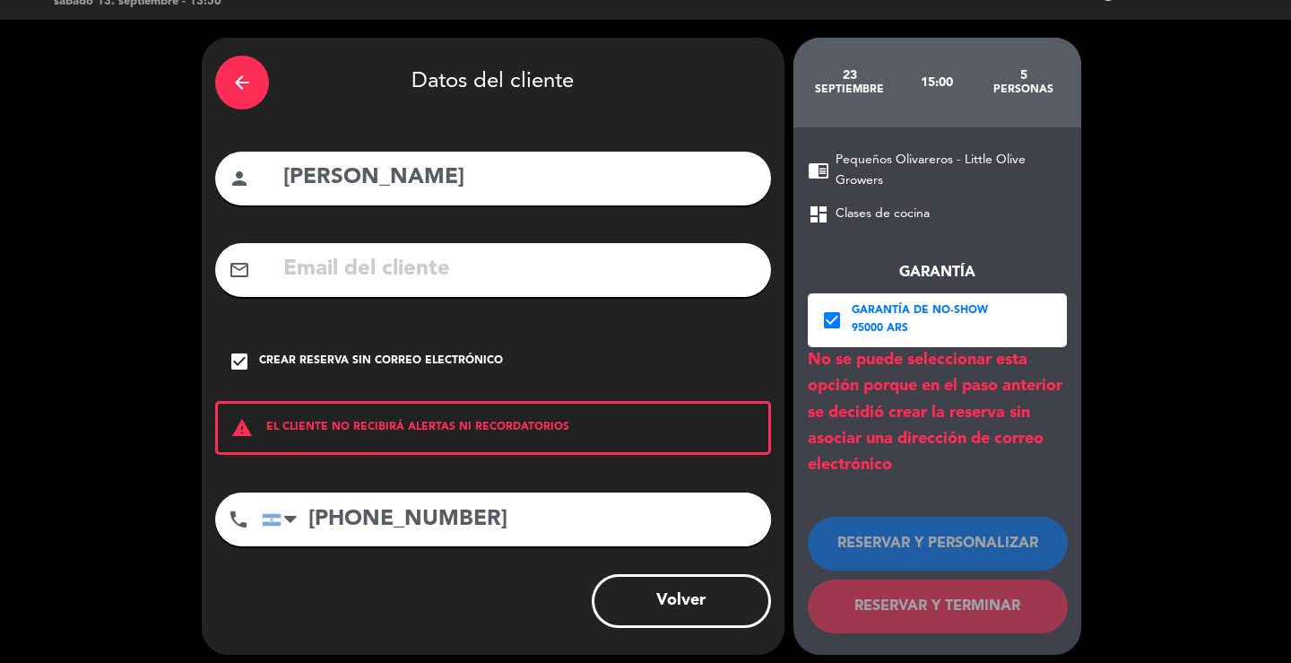
click at [925, 322] on div "95000 ARS" at bounding box center [920, 329] width 136 height 18
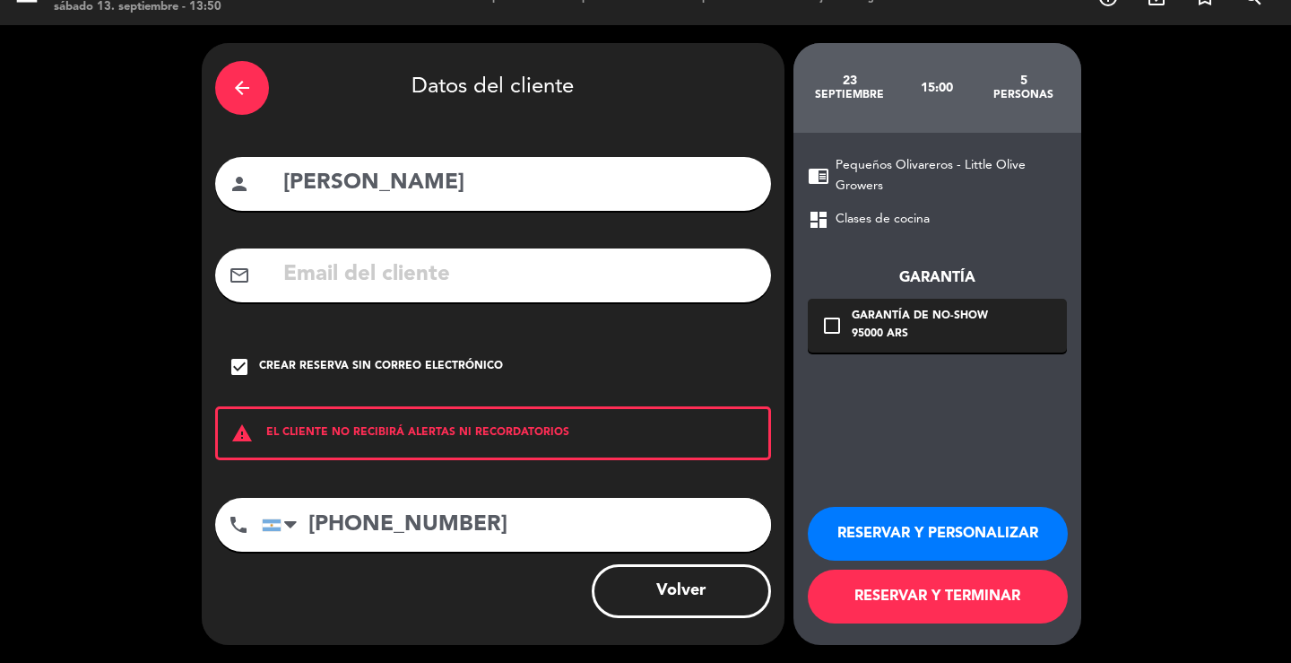
click at [959, 604] on button "RESERVAR Y TERMINAR" at bounding box center [938, 597] width 260 height 54
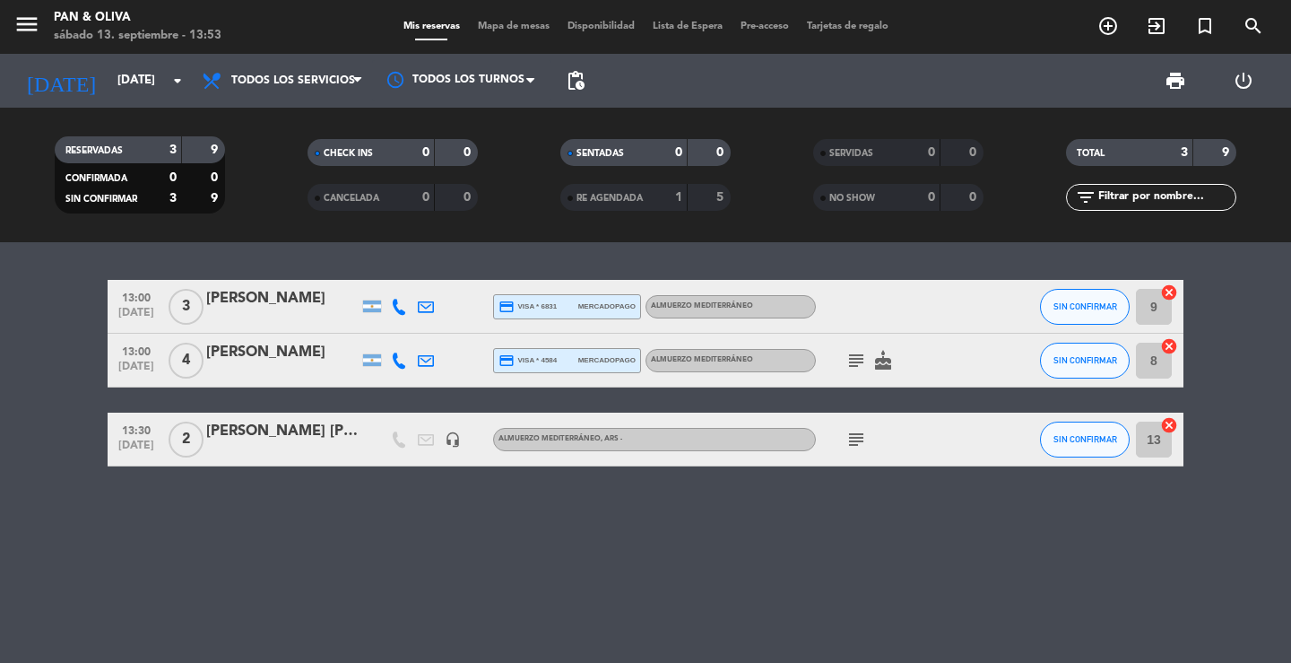
click at [285, 502] on div "13:00 [DATE] 3 [PERSON_NAME] credit_card visa * 6831 mercadopago Almuerzo Medit…" at bounding box center [645, 452] width 1291 height 421
click at [405, 603] on div "13:00 [DATE] 3 [PERSON_NAME] credit_card visa * 6831 mercadopago Almuerzo Medit…" at bounding box center [645, 452] width 1291 height 421
click at [490, 572] on div "13:00 [DATE] 3 [PERSON_NAME] credit_card visa * 6831 mercadopago Almuerzo Medit…" at bounding box center [645, 452] width 1291 height 421
click at [17, 31] on icon "menu" at bounding box center [26, 24] width 27 height 27
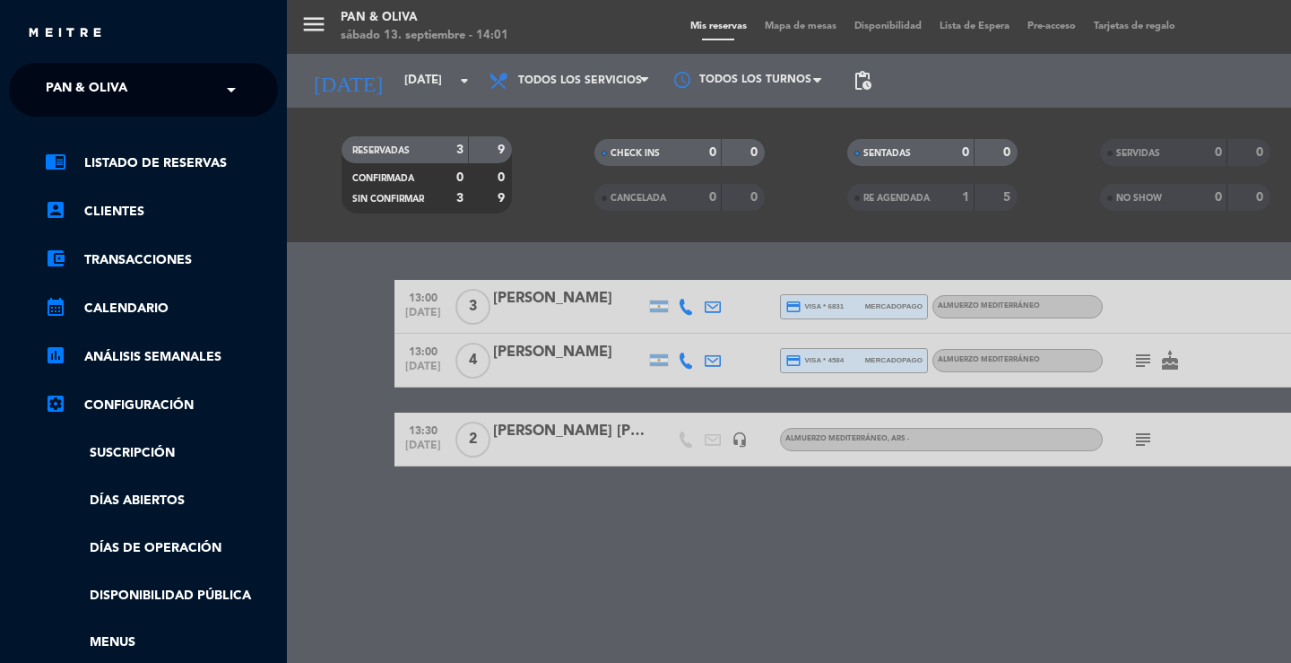
click at [73, 76] on span "Pan & Oliva" at bounding box center [87, 90] width 82 height 38
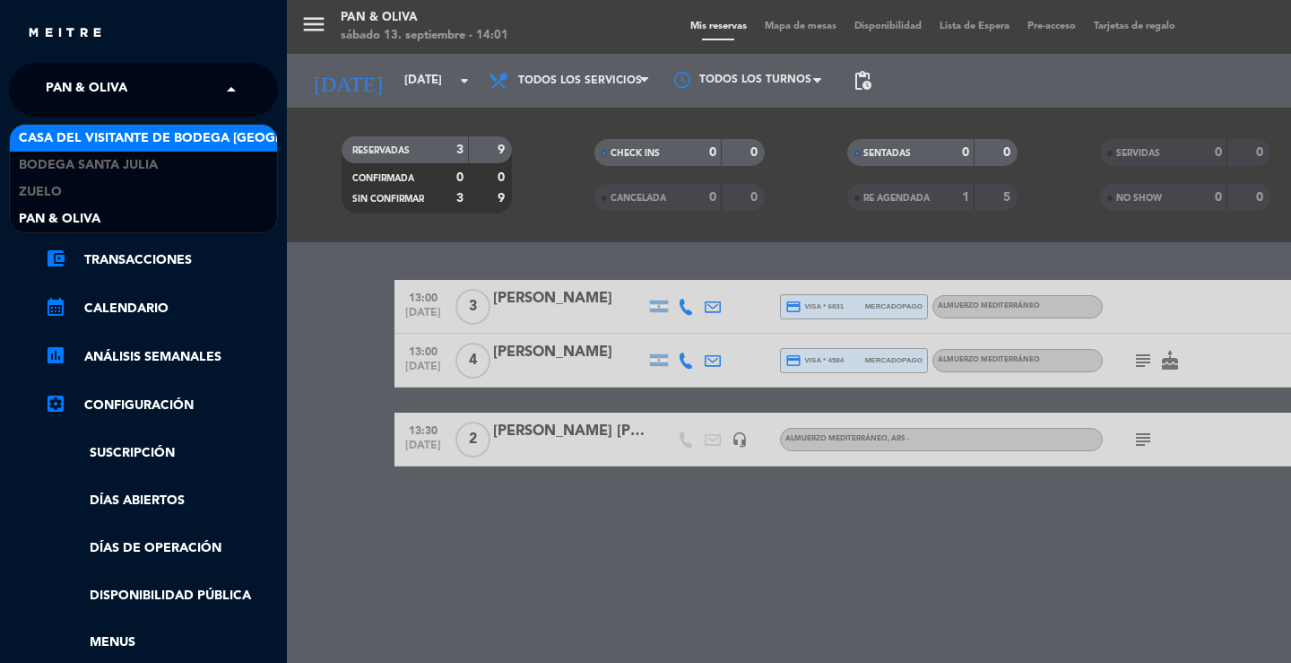
click at [79, 129] on span "Casa del Visitante de Bodega [GEOGRAPHIC_DATA][PERSON_NAME]" at bounding box center [244, 138] width 451 height 21
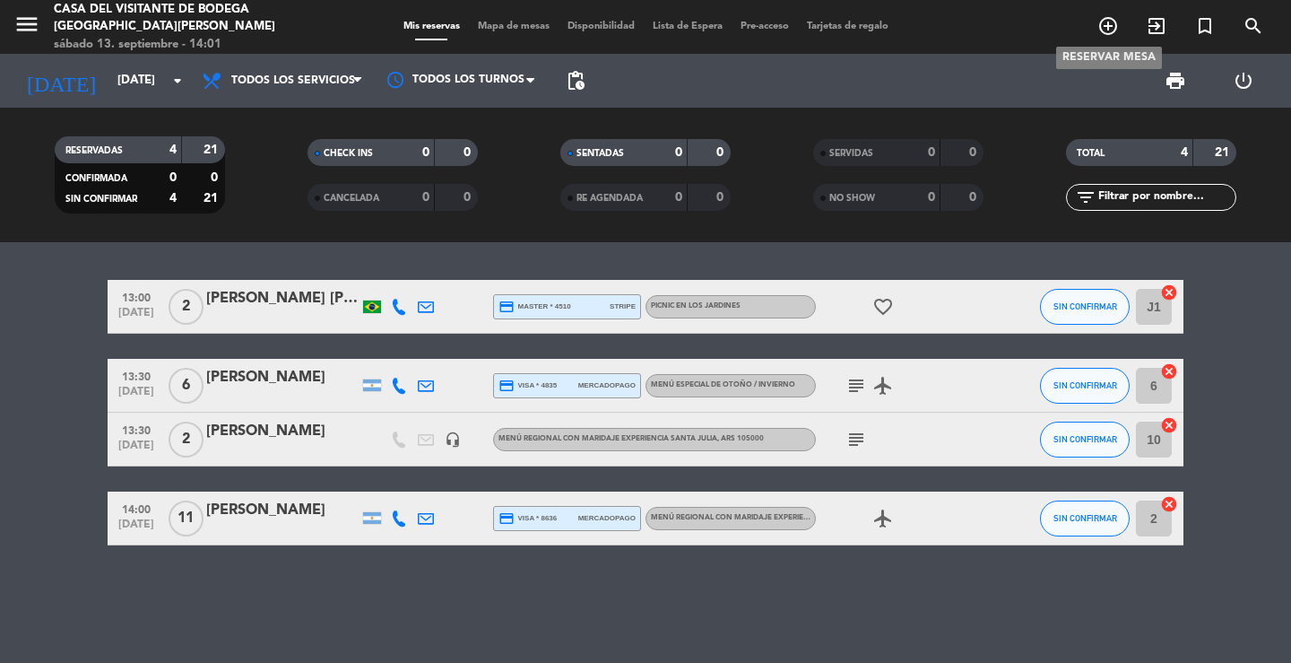
click at [1112, 24] on icon "add_circle_outline" at bounding box center [1109, 26] width 22 height 22
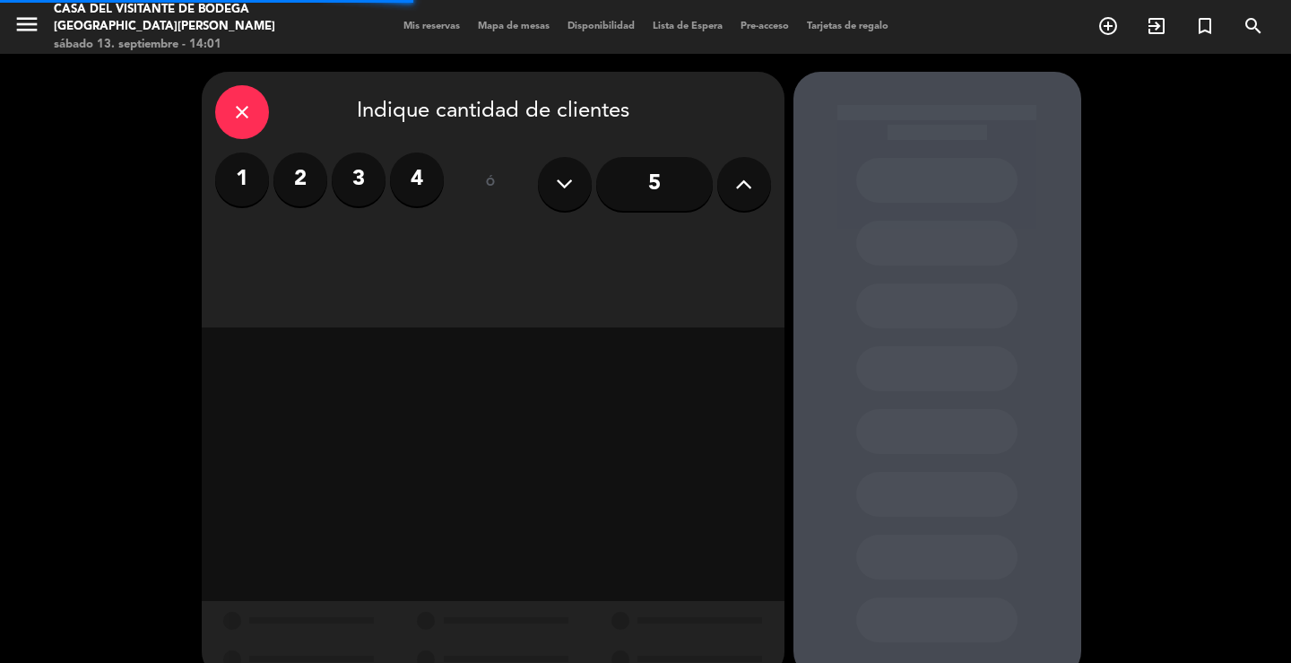
click at [343, 189] on label "3" at bounding box center [359, 179] width 54 height 54
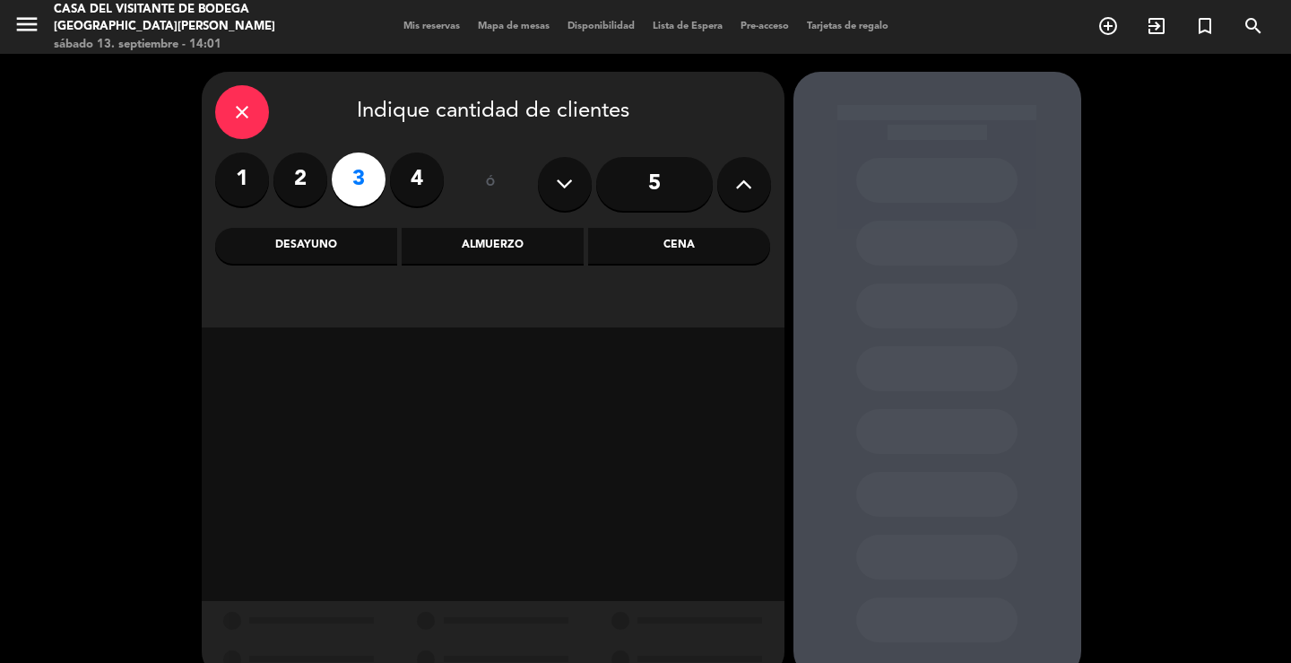
click at [335, 254] on div "Desayuno" at bounding box center [306, 246] width 182 height 36
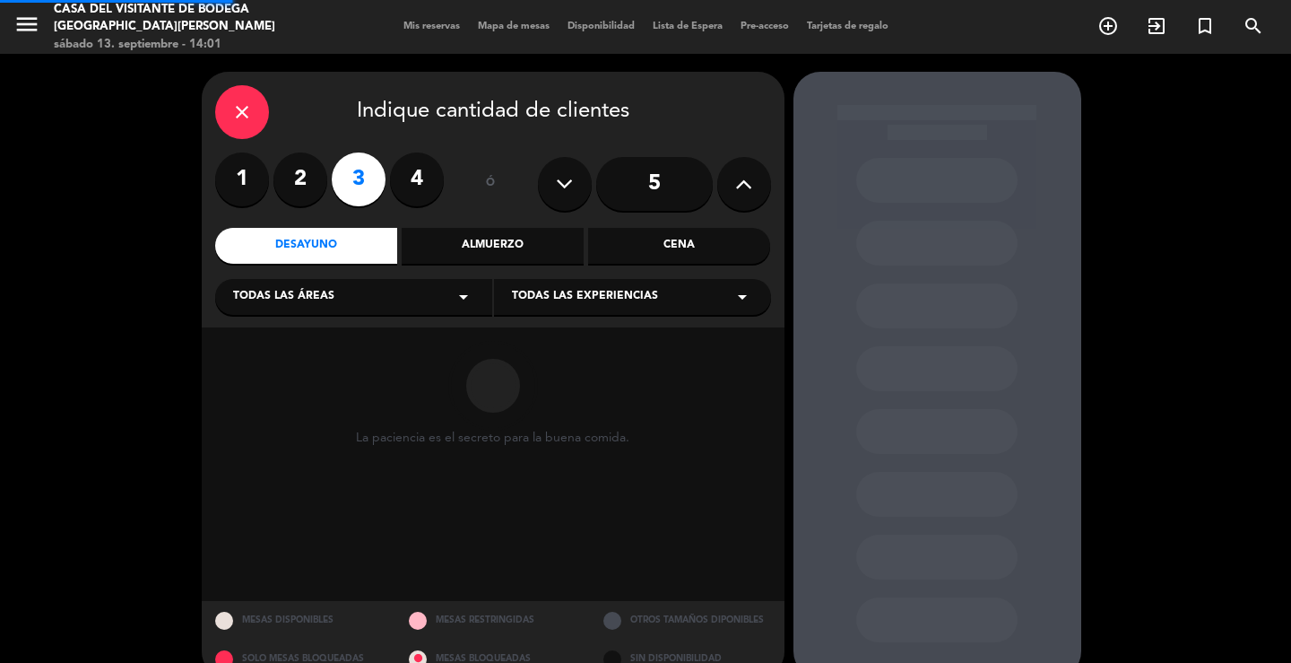
click at [533, 248] on div "Almuerzo" at bounding box center [493, 246] width 182 height 36
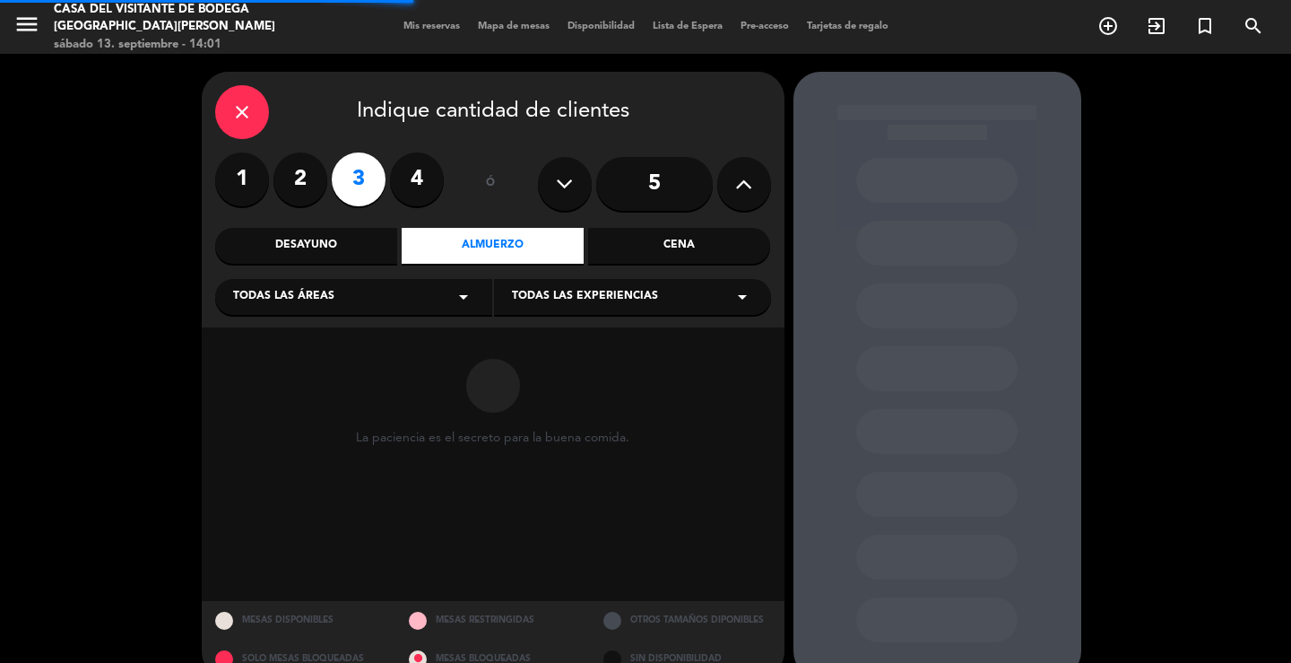
click at [439, 281] on div "Todas las áreas arrow_drop_down" at bounding box center [353, 297] width 277 height 36
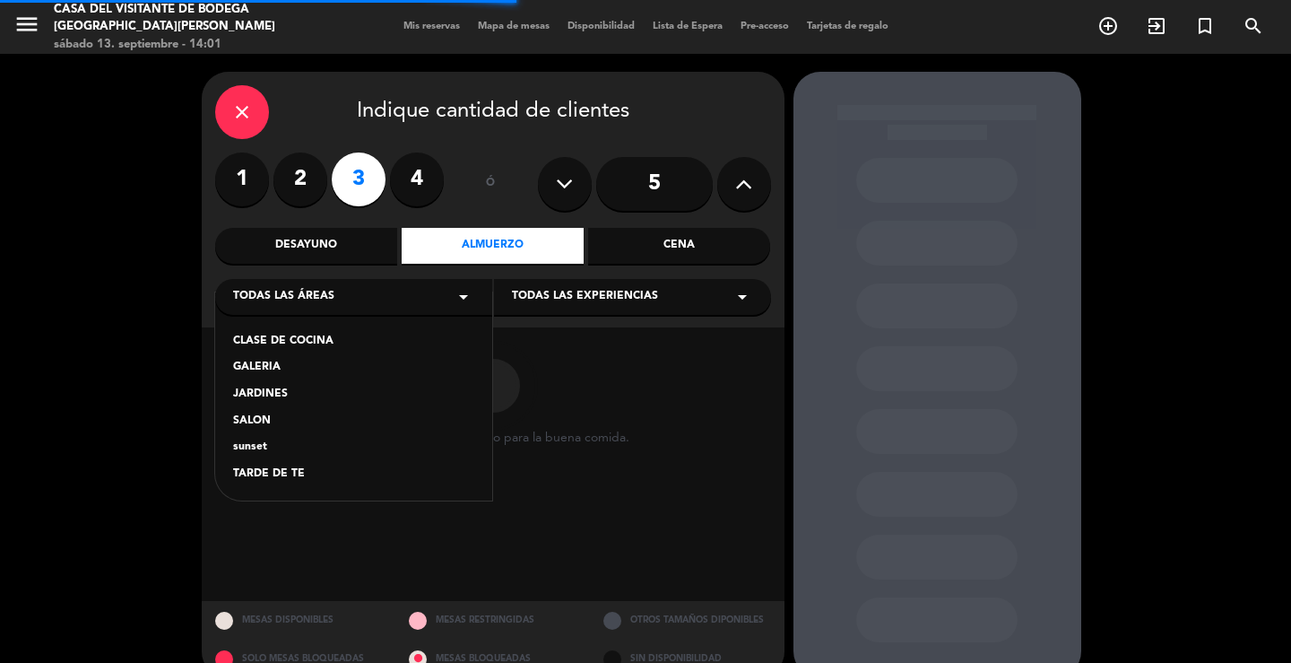
click at [258, 417] on div "SALON" at bounding box center [353, 422] width 241 height 18
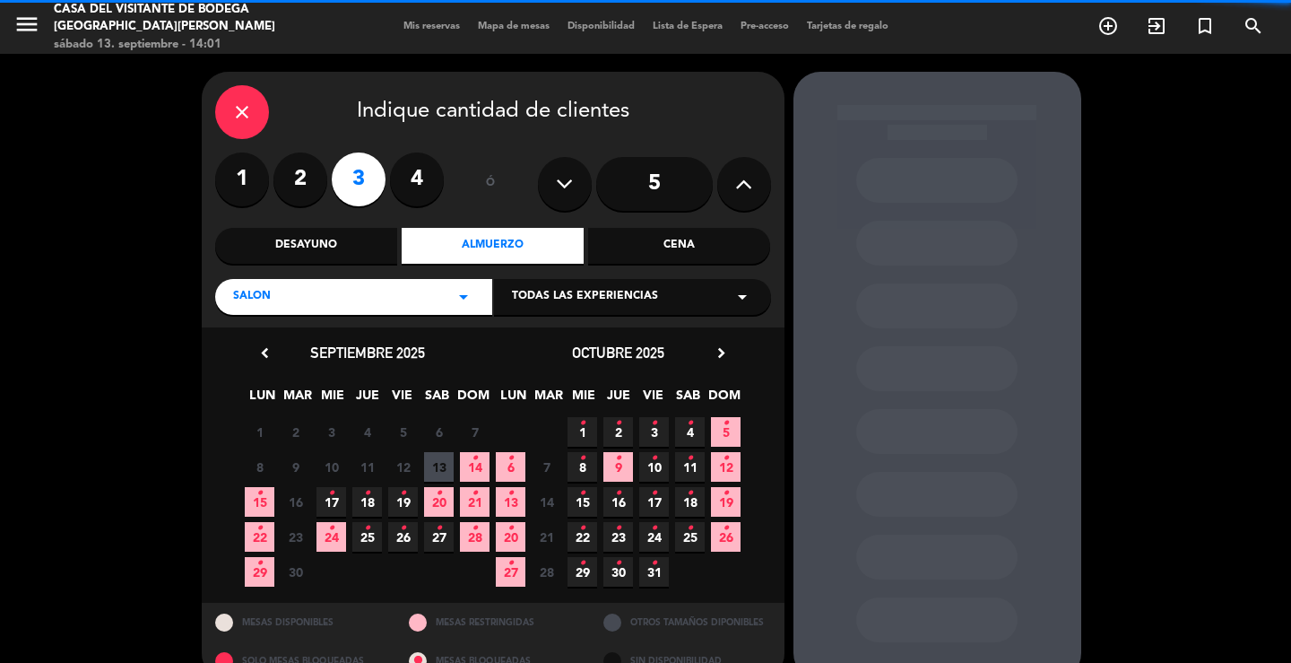
click at [668, 291] on div "Todas las experiencias arrow_drop_down" at bounding box center [632, 297] width 277 height 36
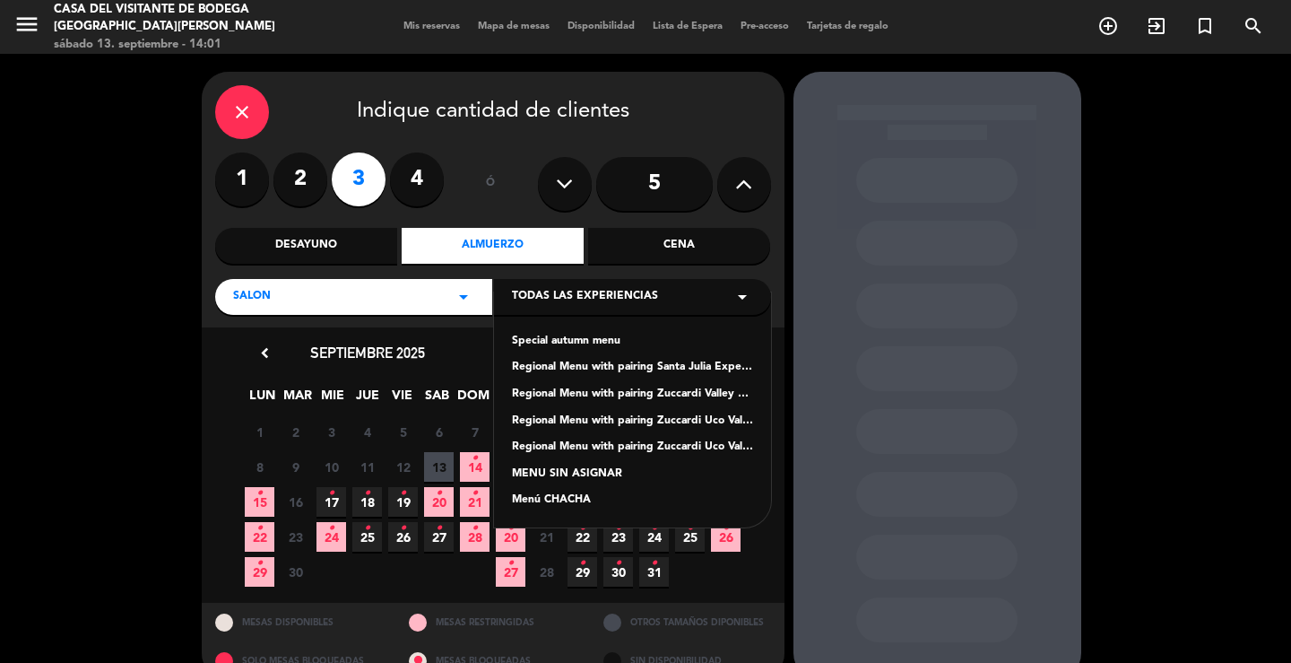
click at [563, 340] on div "Special autumn menu" at bounding box center [632, 342] width 241 height 18
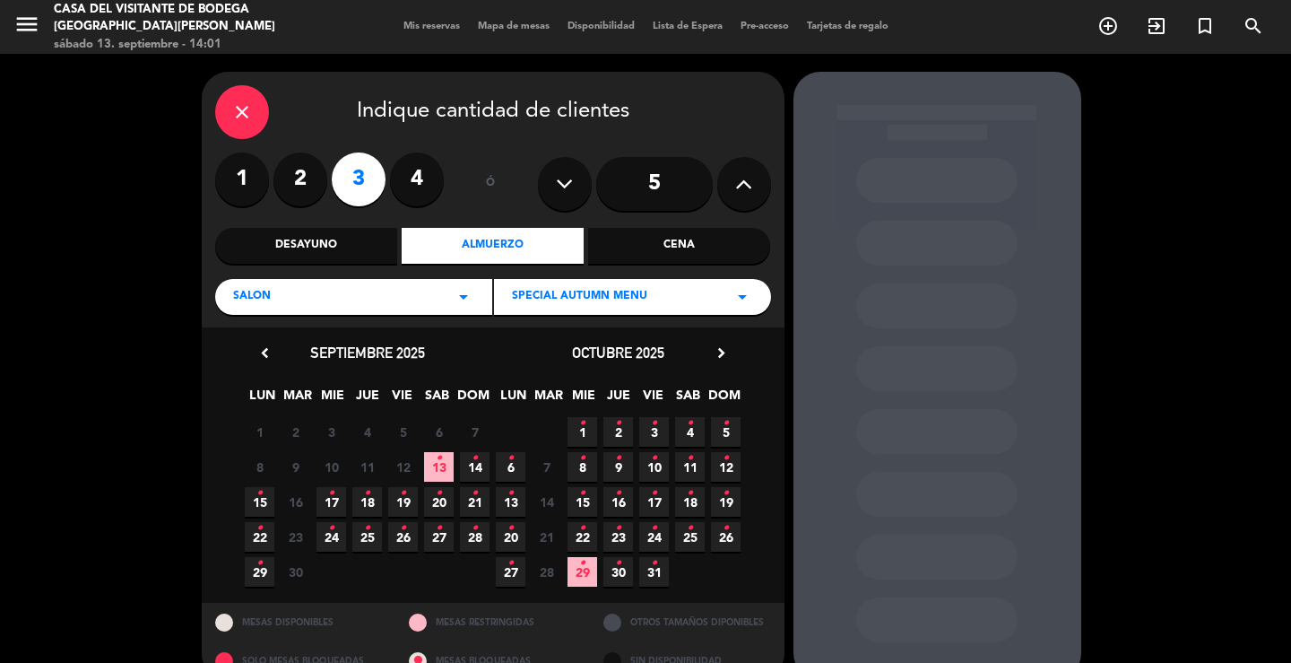
click at [483, 461] on span "14 •" at bounding box center [475, 467] width 30 height 30
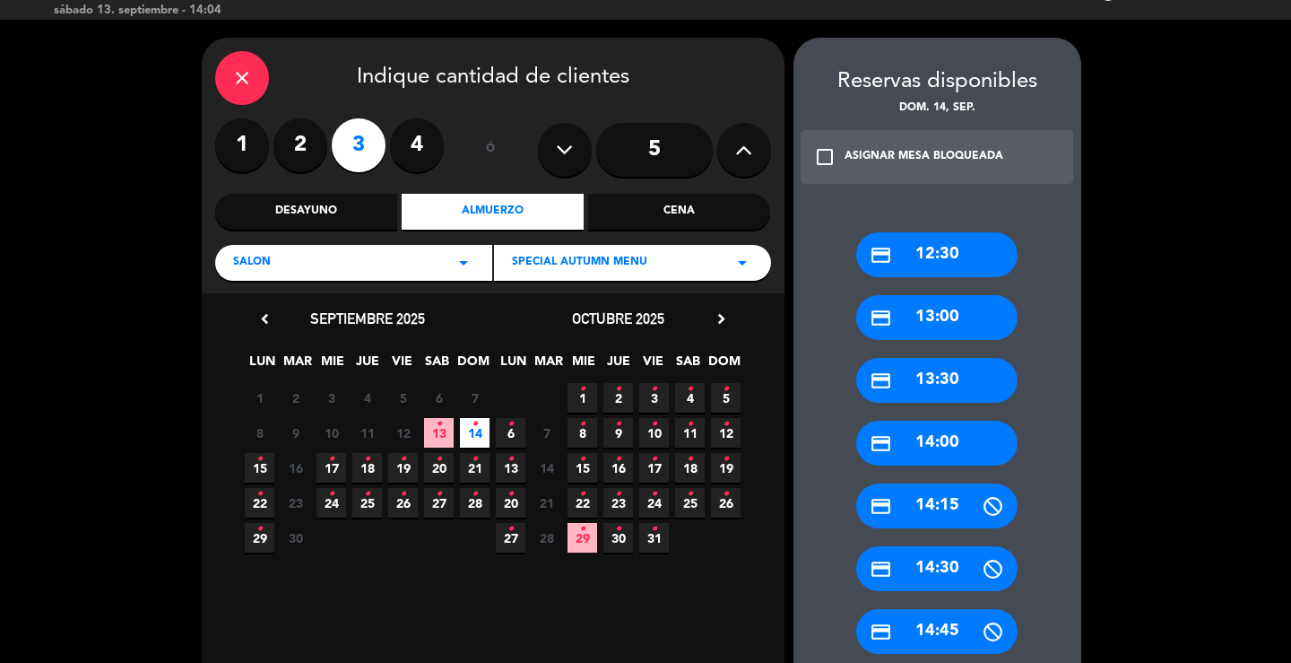
click at [959, 323] on div "credit_card 13:00" at bounding box center [936, 317] width 161 height 45
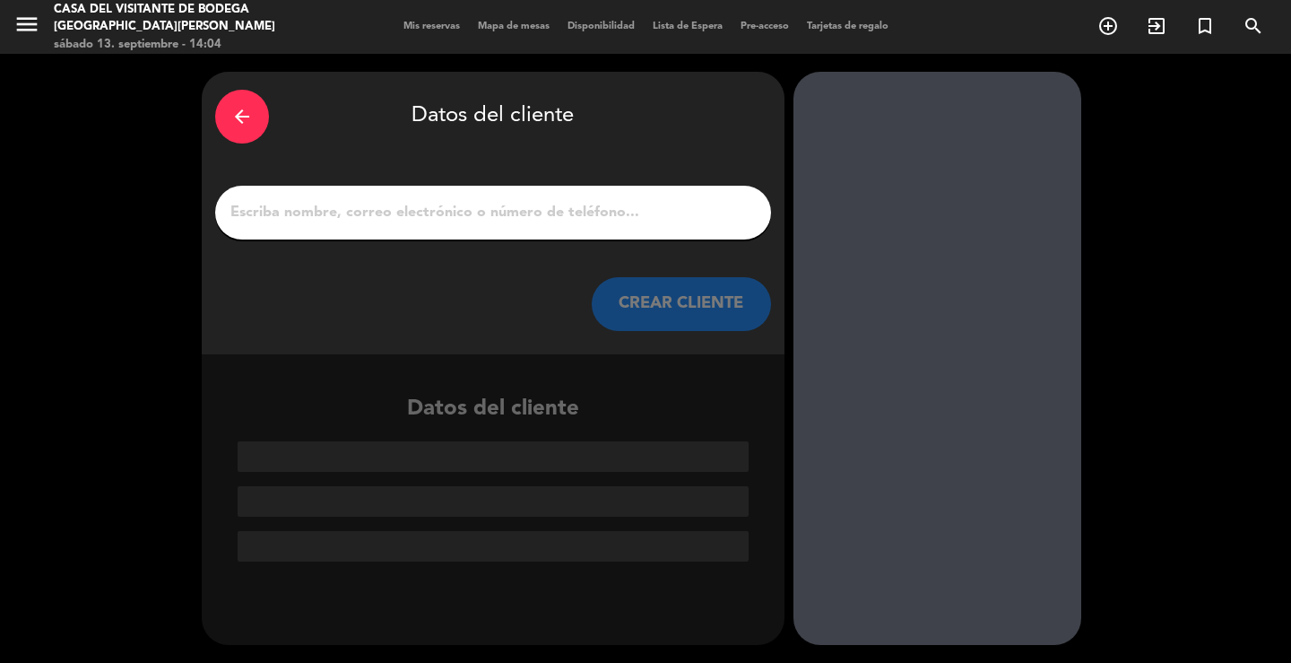
click at [544, 208] on input "1" at bounding box center [493, 212] width 529 height 25
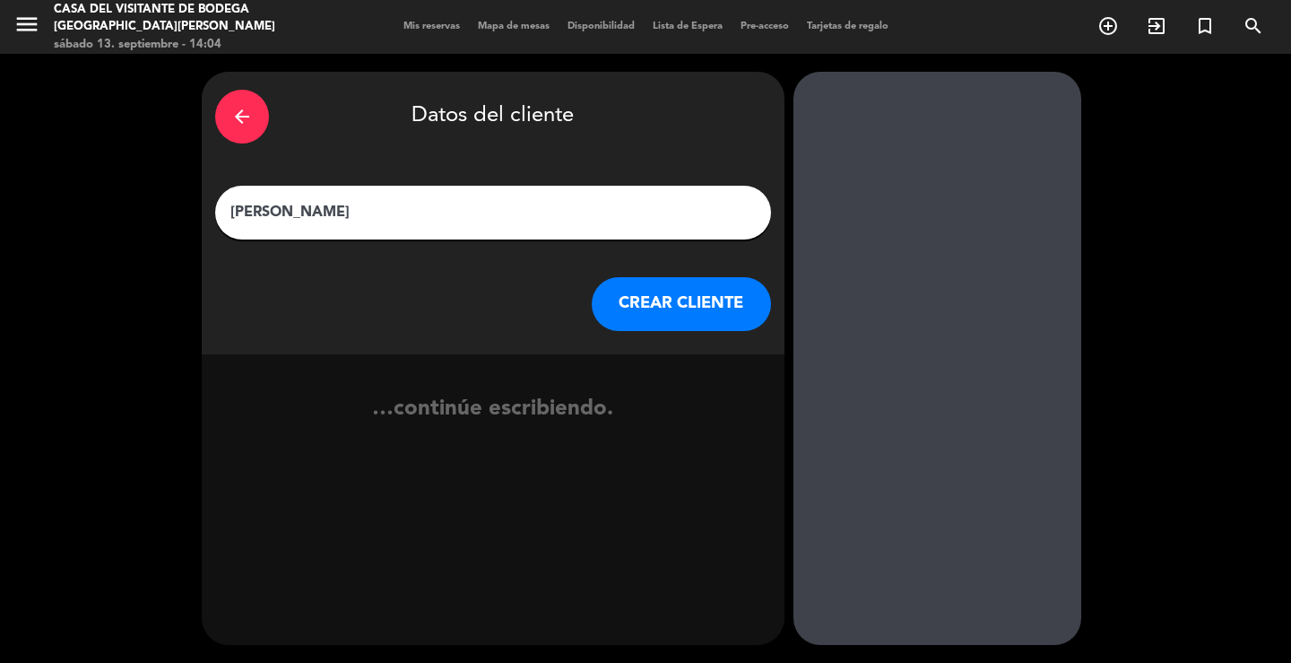
type input "[PERSON_NAME]"
click at [678, 312] on button "CREAR CLIENTE" at bounding box center [681, 304] width 179 height 54
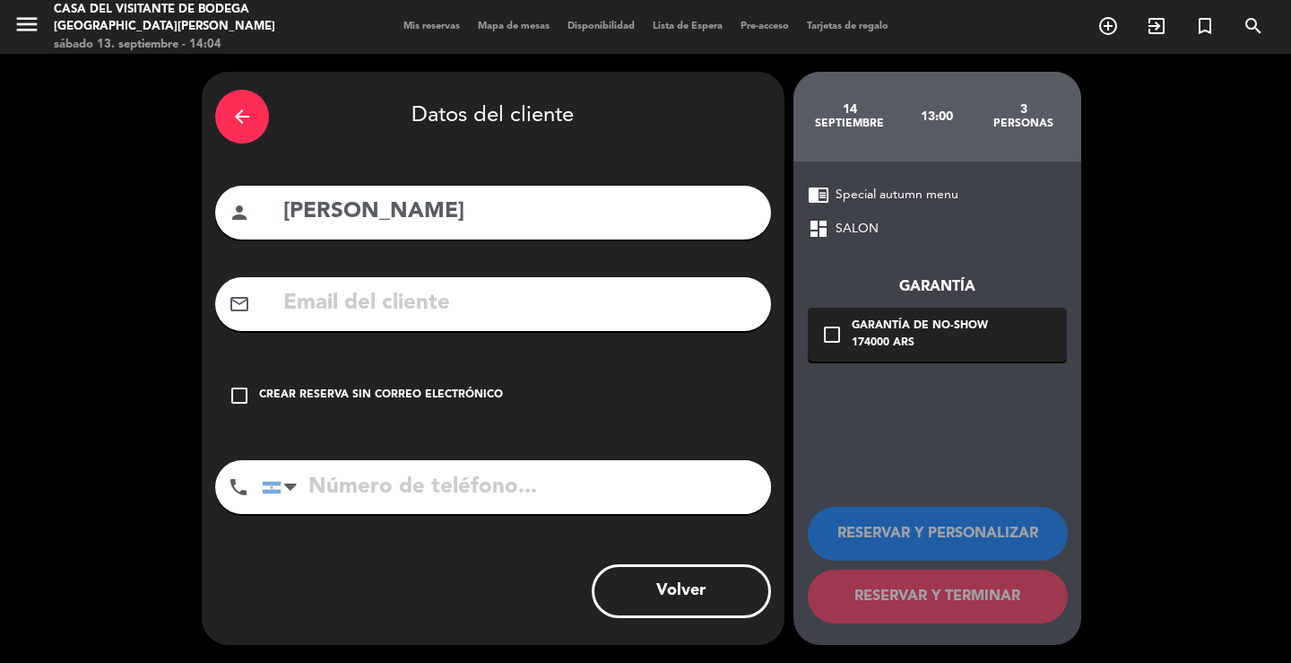
click at [439, 494] on input "tel" at bounding box center [516, 487] width 509 height 54
paste input "[PHONE_NUMBER]"
type input "[PHONE_NUMBER]"
click at [838, 346] on div "check_box_outline_blank Garantía de no-show 174000 ARS" at bounding box center [937, 335] width 259 height 54
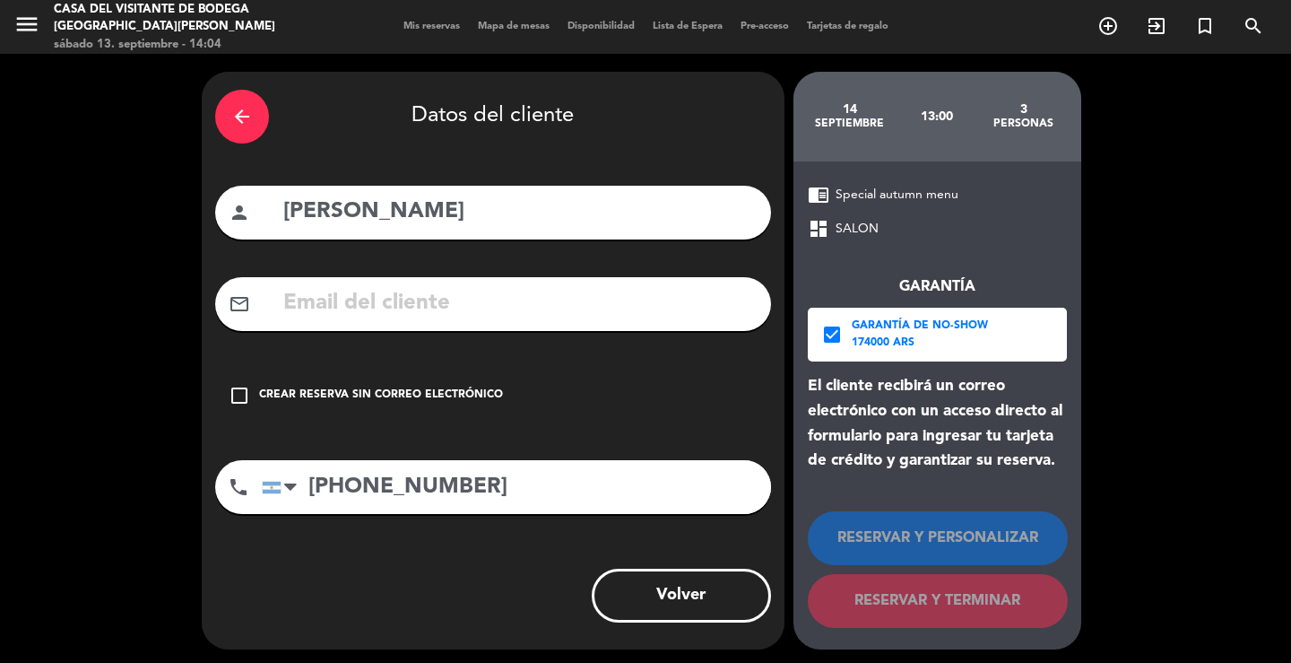
click at [876, 354] on div "check_box Garantía de no-show 174000 ARS" at bounding box center [937, 335] width 259 height 54
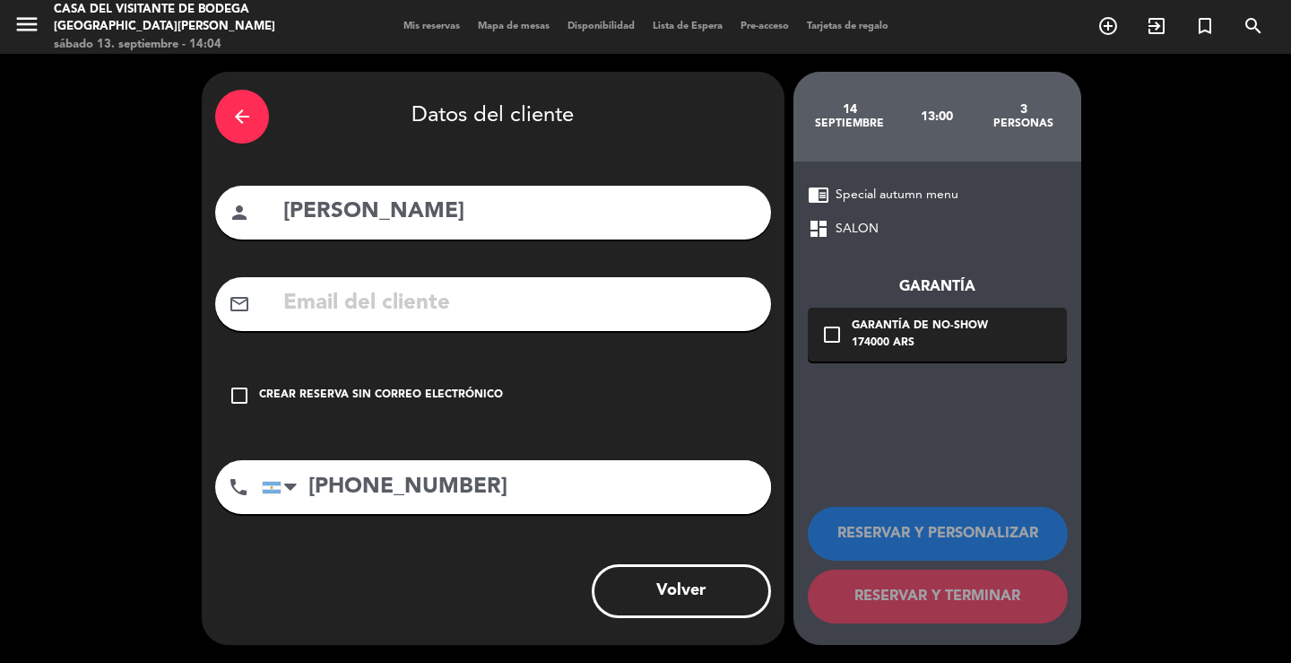
click at [302, 396] on div "Crear reserva sin correo electrónico" at bounding box center [381, 396] width 244 height 18
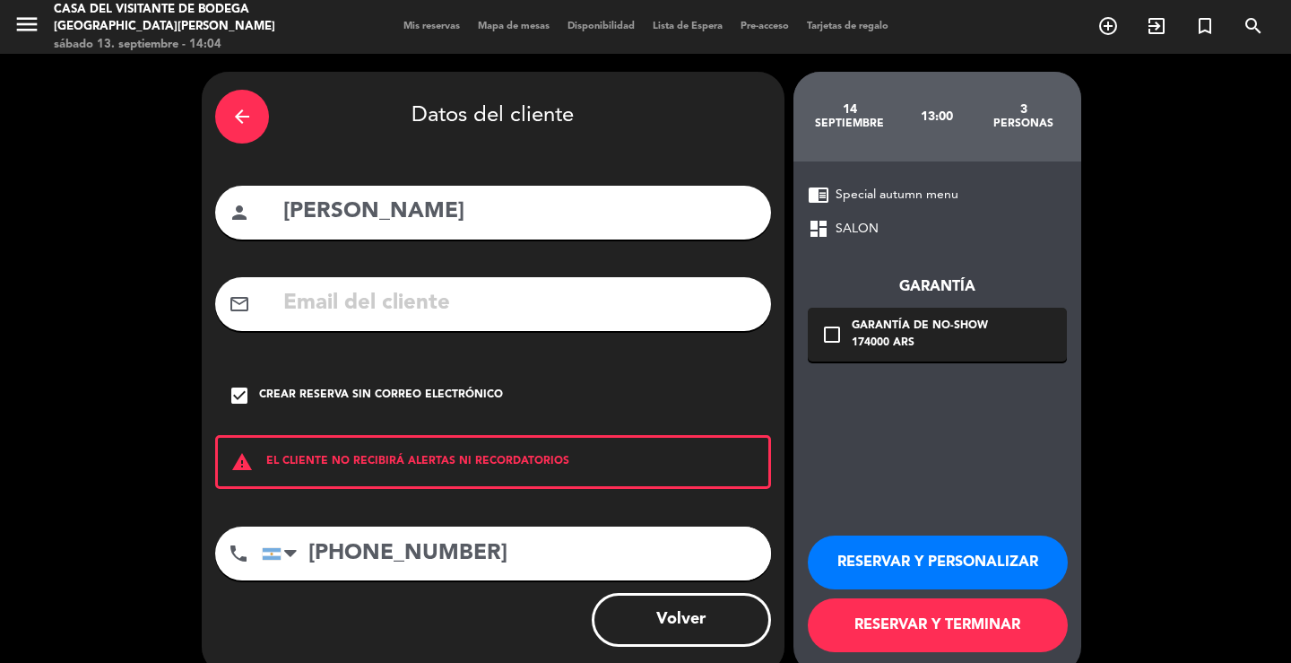
click at [964, 509] on div "RESERVAR Y PERSONALIZAR RESERVAR Y TERMINAR" at bounding box center [937, 586] width 259 height 176
click at [999, 572] on button "RESERVAR Y PERSONALIZAR" at bounding box center [938, 562] width 260 height 54
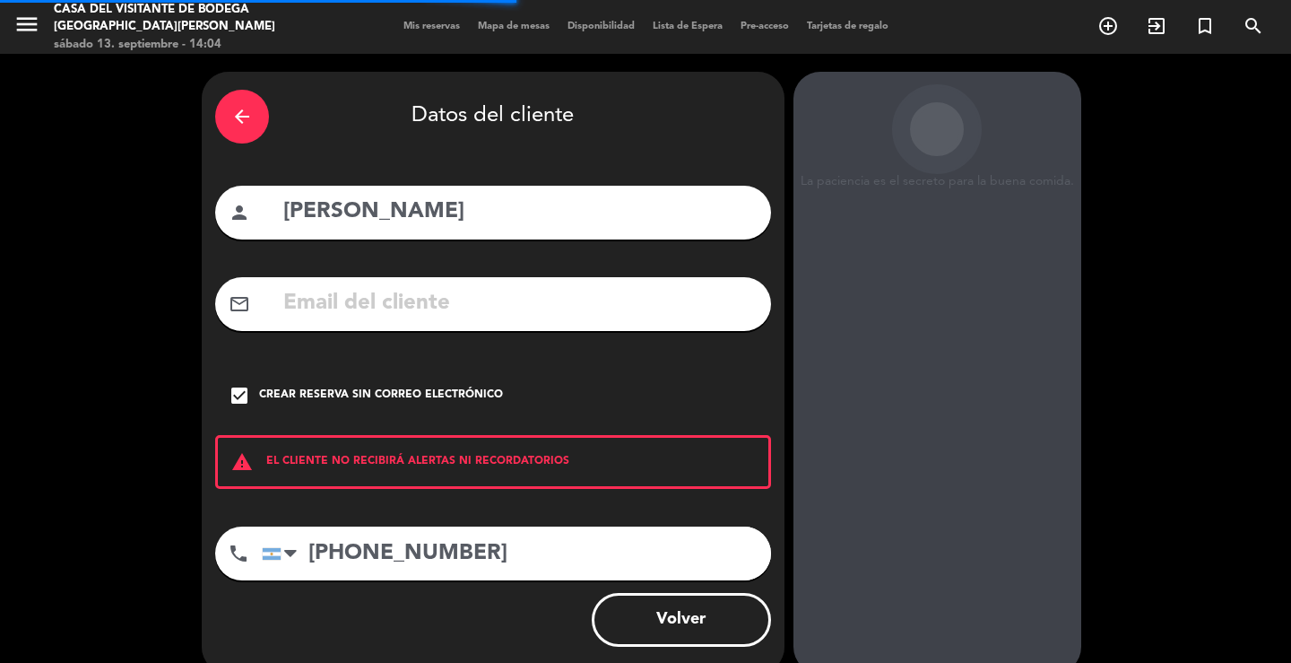
scroll to position [55, 0]
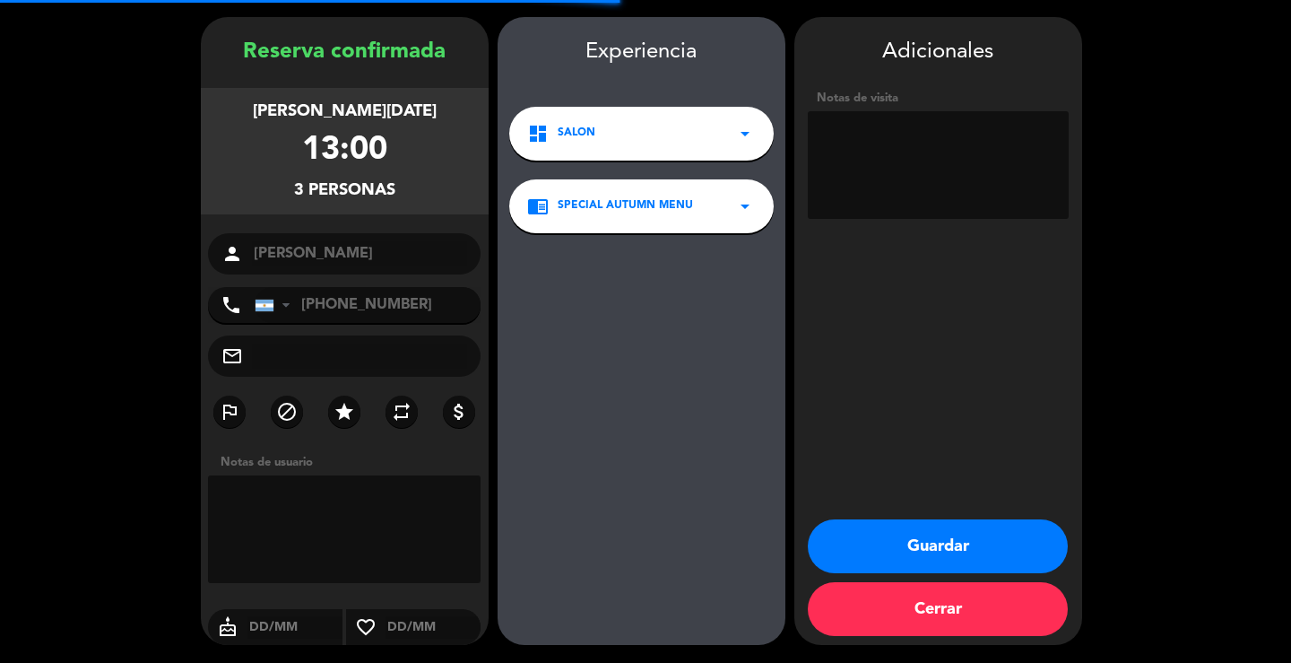
drag, startPoint x: 993, startPoint y: 201, endPoint x: 1013, endPoint y: 178, distance: 30.5
click at [991, 198] on textarea at bounding box center [938, 165] width 261 height 108
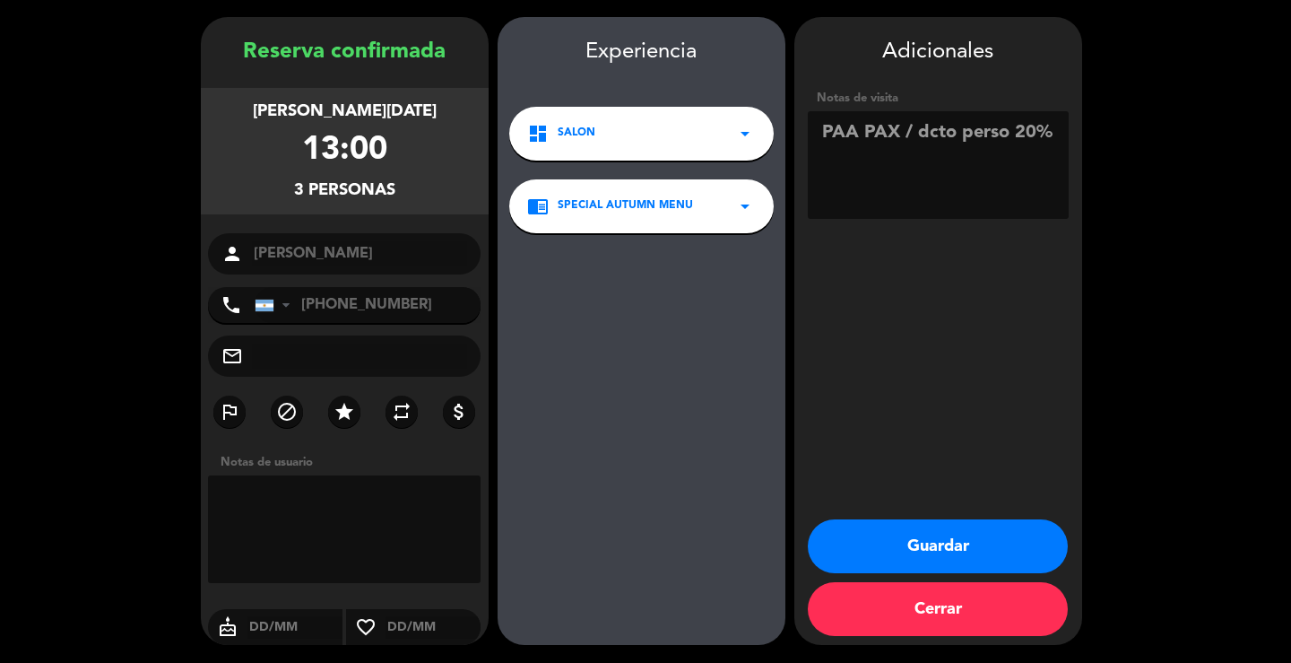
type textarea "PAA PAX / dcto perso 20%"
click at [967, 543] on button "Guardar" at bounding box center [938, 546] width 260 height 54
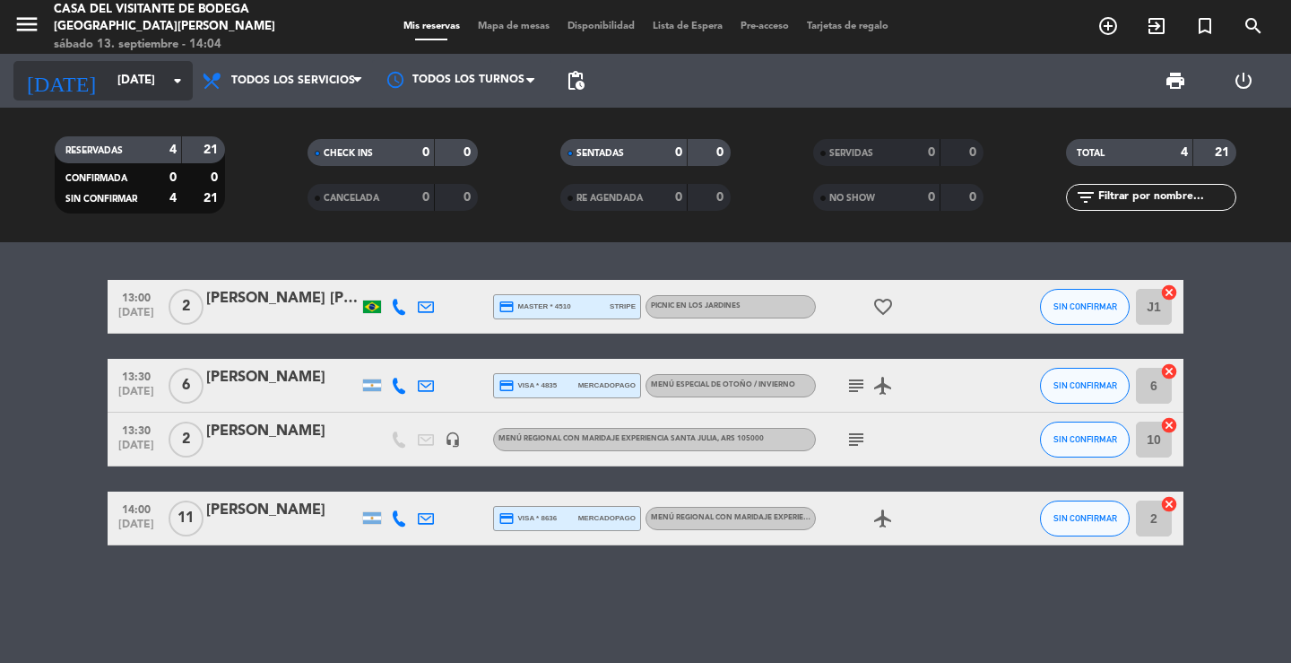
click at [124, 61] on div "[DATE] [DATE] arrow_drop_down" at bounding box center [102, 80] width 179 height 39
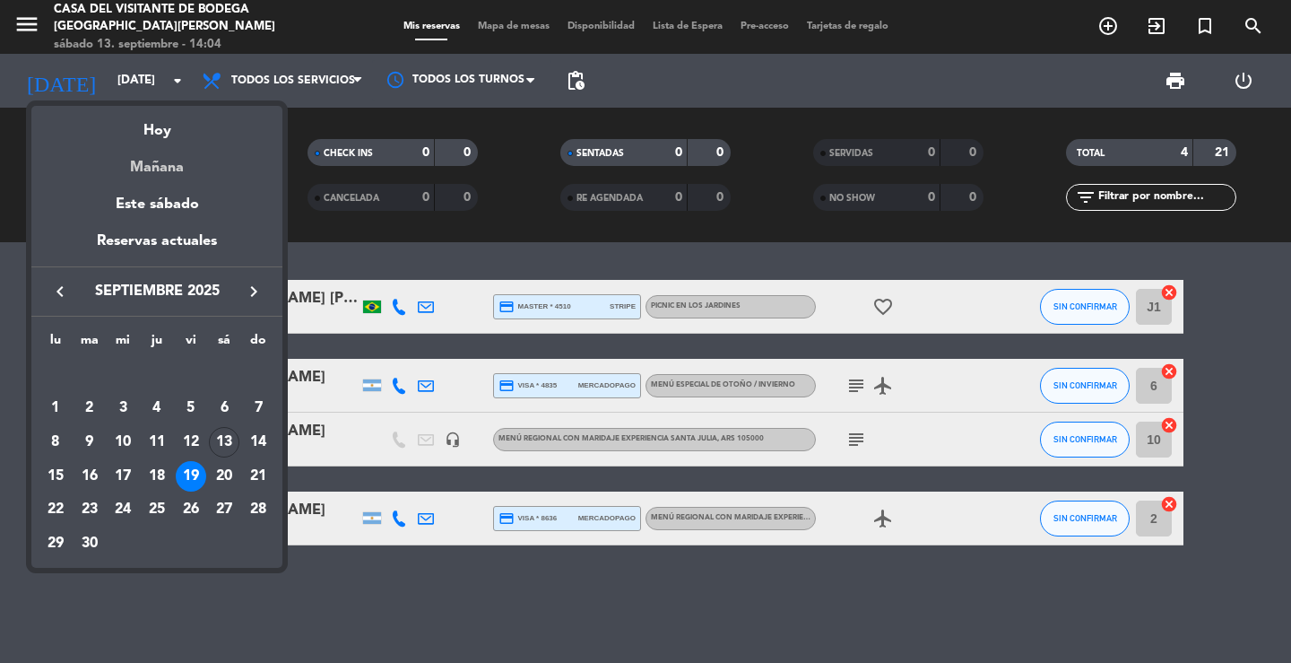
click at [169, 170] on div "Mañana" at bounding box center [156, 161] width 251 height 37
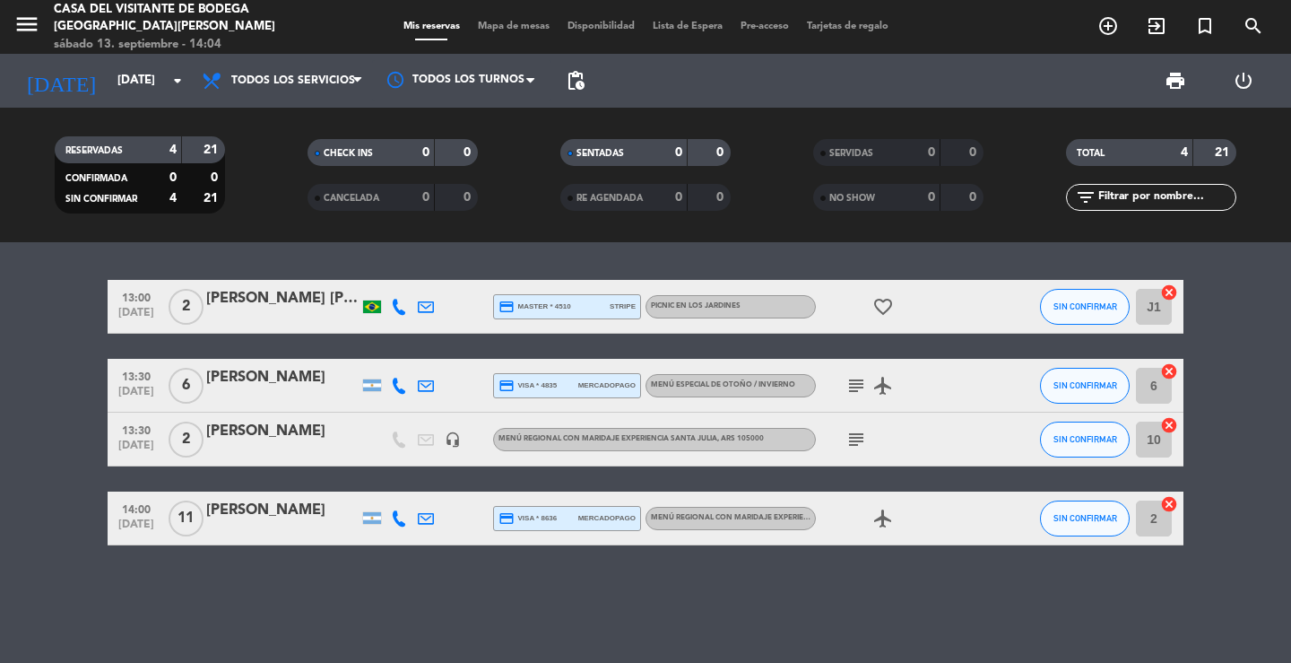
type input "[DATE]"
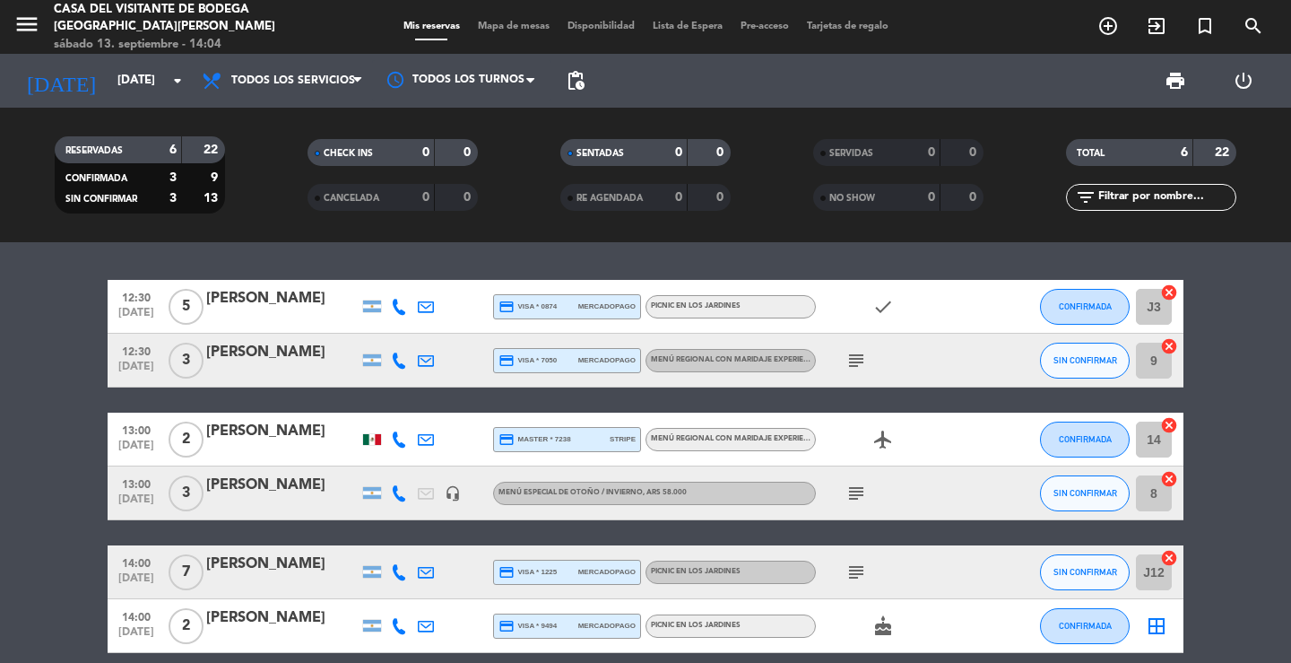
click at [288, 503] on div at bounding box center [282, 505] width 152 height 14
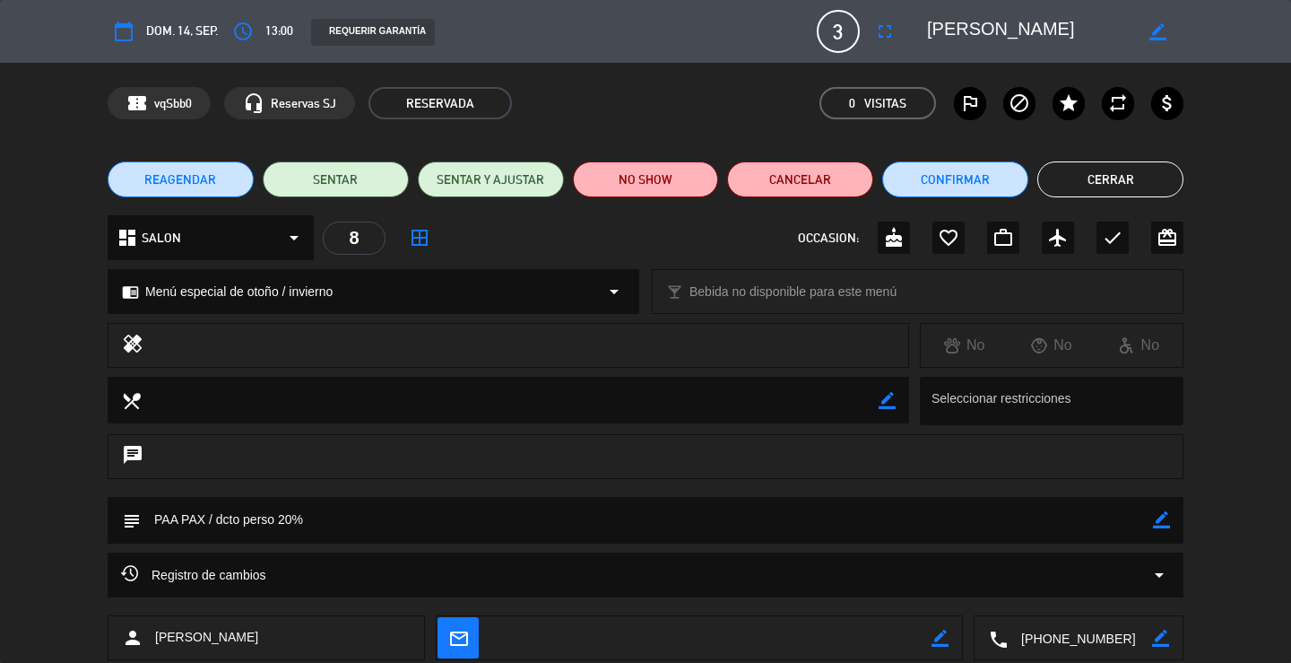
click at [1155, 518] on icon "border_color" at bounding box center [1161, 519] width 17 height 17
click at [170, 517] on textarea at bounding box center [647, 520] width 1013 height 46
type textarea "PAGA PAX / dcto perso 20%"
click at [1165, 527] on icon at bounding box center [1161, 519] width 17 height 17
click at [1119, 175] on button "Cerrar" at bounding box center [1111, 179] width 146 height 36
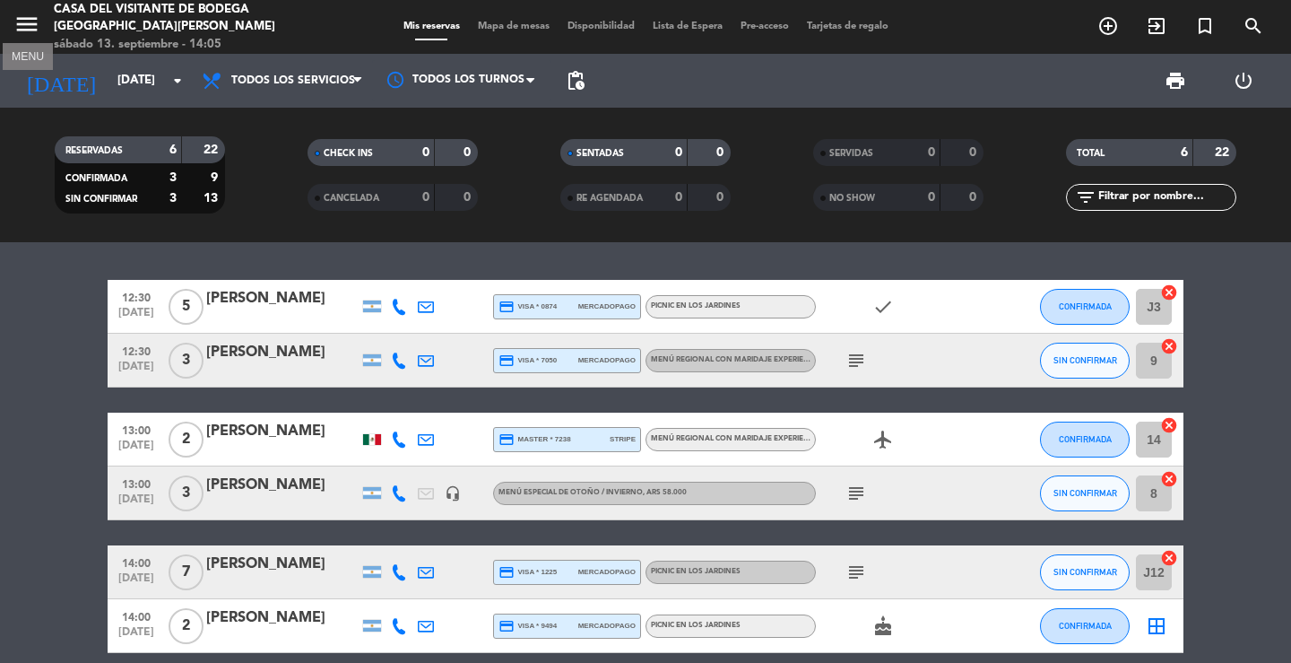
click at [9, 22] on div "menu MENU Casa del Visitante de Bodega Santa [PERSON_NAME] 13. septiembre - 14:…" at bounding box center [161, 27] width 323 height 53
click at [31, 29] on icon "menu" at bounding box center [26, 24] width 27 height 27
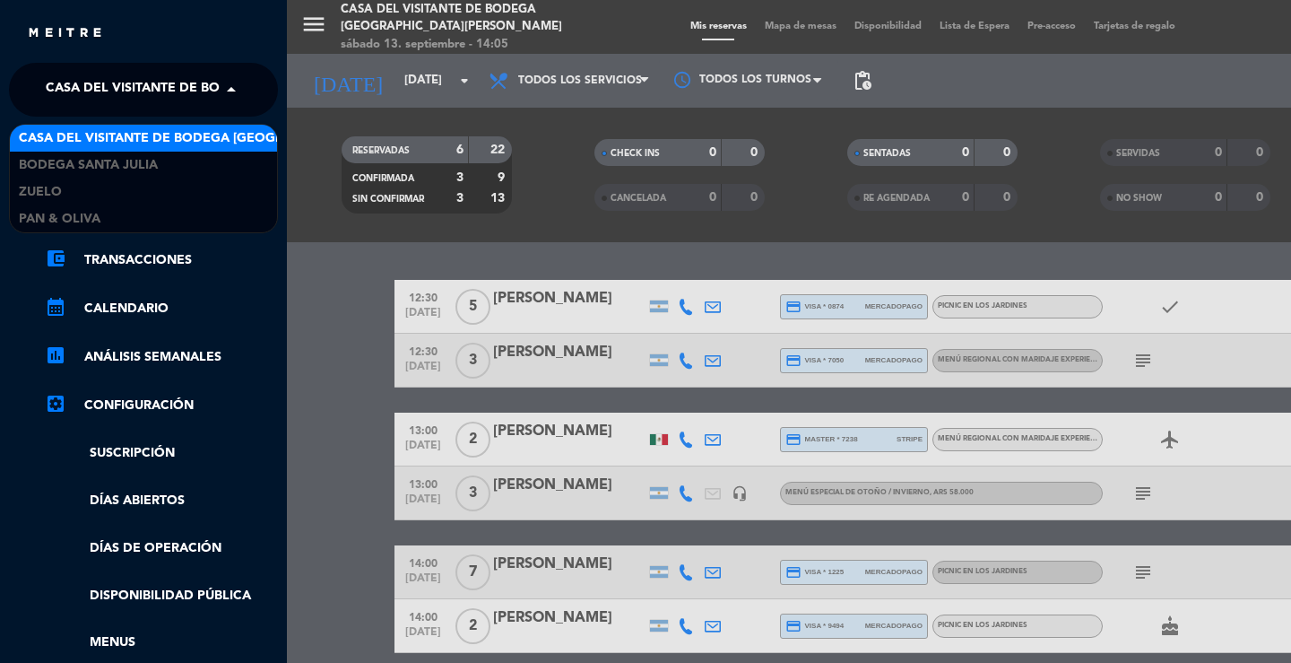
click at [82, 94] on span "Casa del Visitante de Bodega [GEOGRAPHIC_DATA][PERSON_NAME]" at bounding box center [271, 90] width 451 height 38
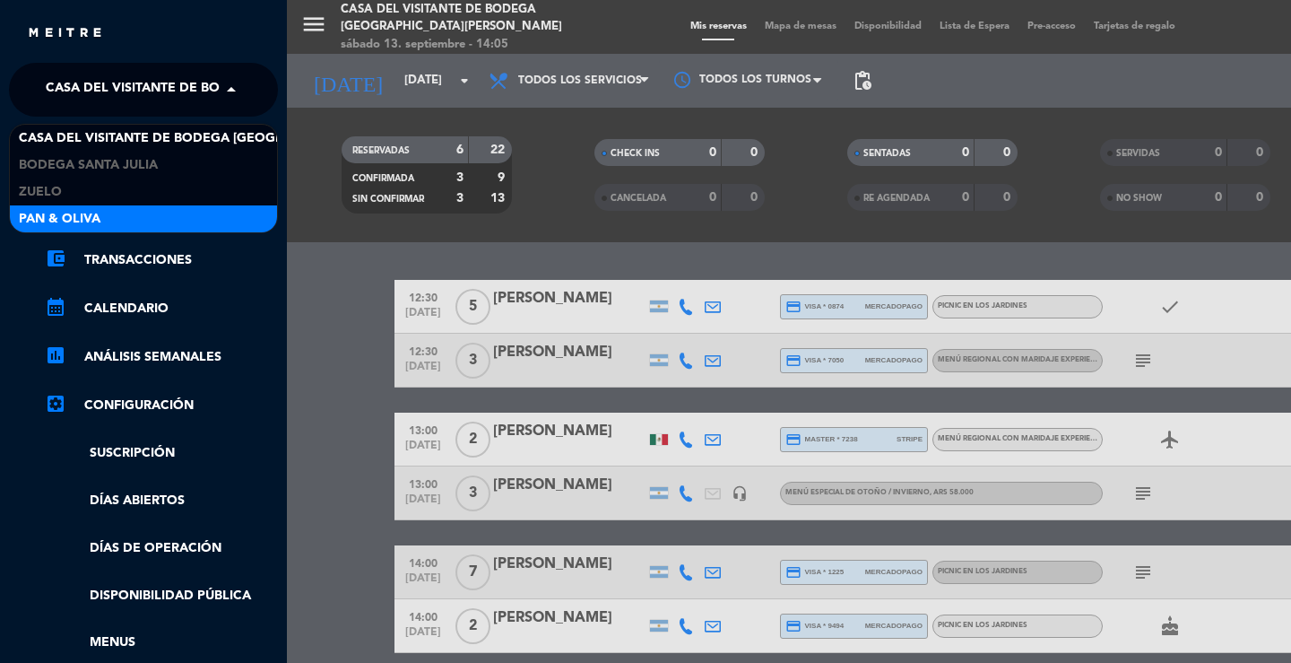
click at [119, 213] on div "Pan & Oliva" at bounding box center [143, 218] width 267 height 27
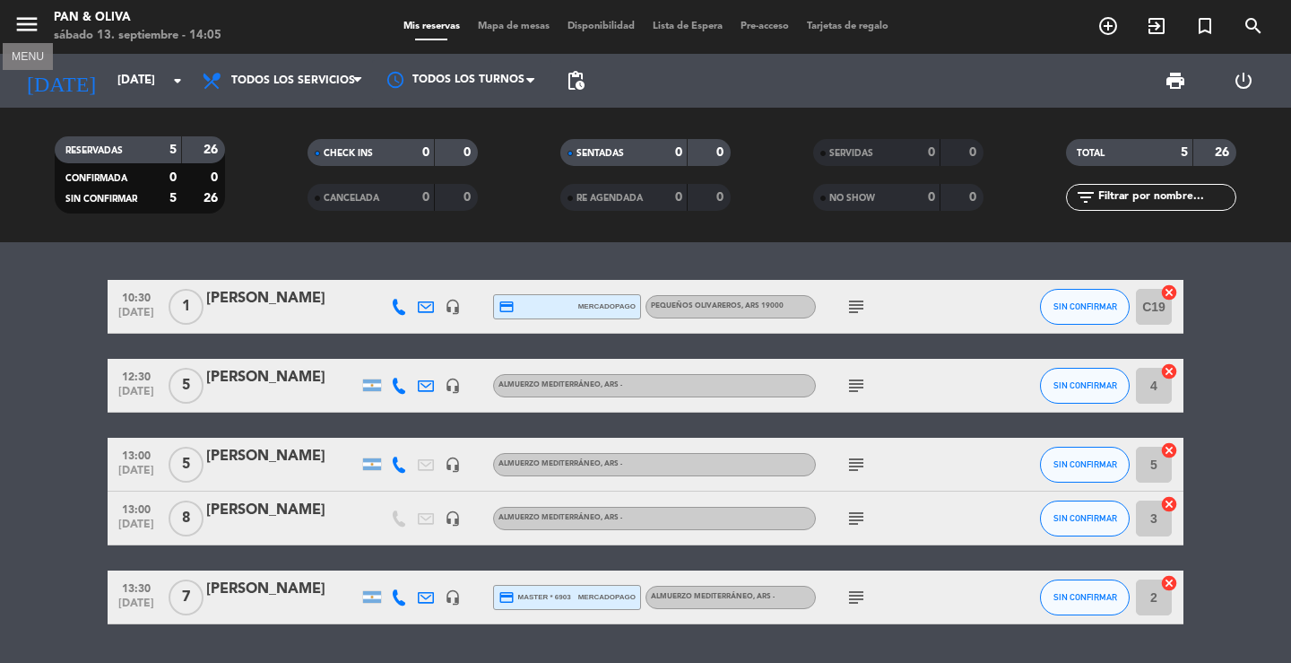
click at [34, 33] on icon "menu" at bounding box center [26, 24] width 27 height 27
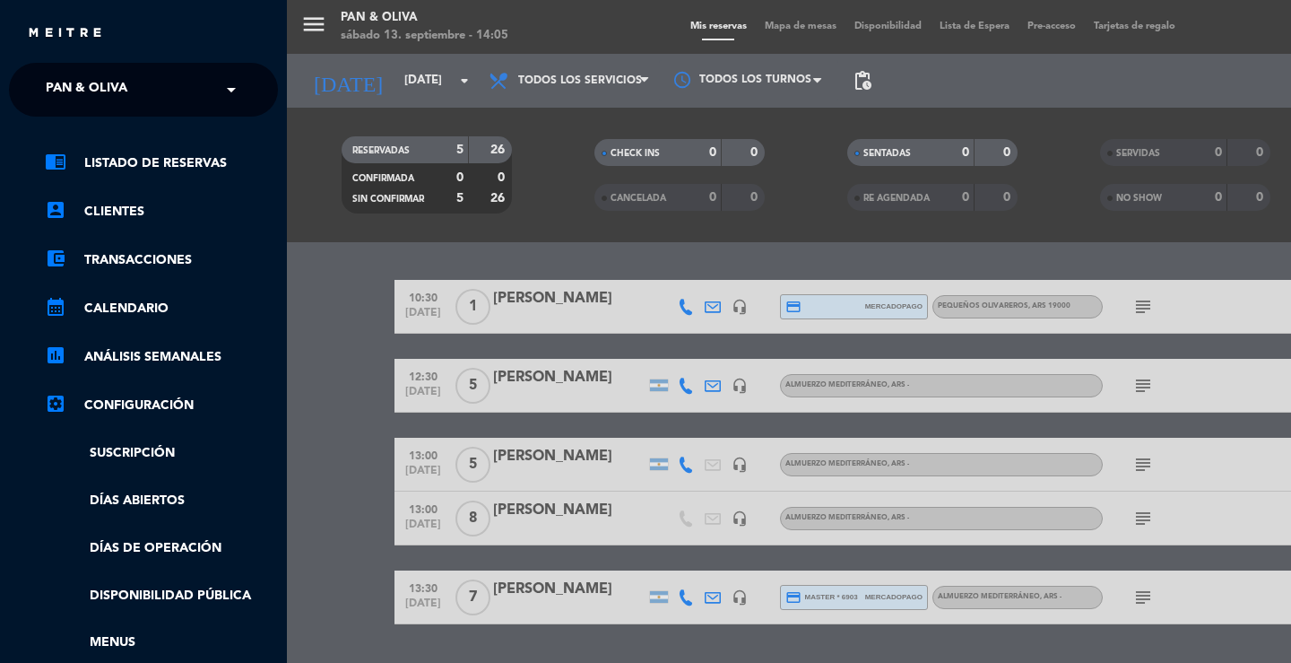
click at [81, 91] on span "Pan & Oliva" at bounding box center [87, 90] width 82 height 38
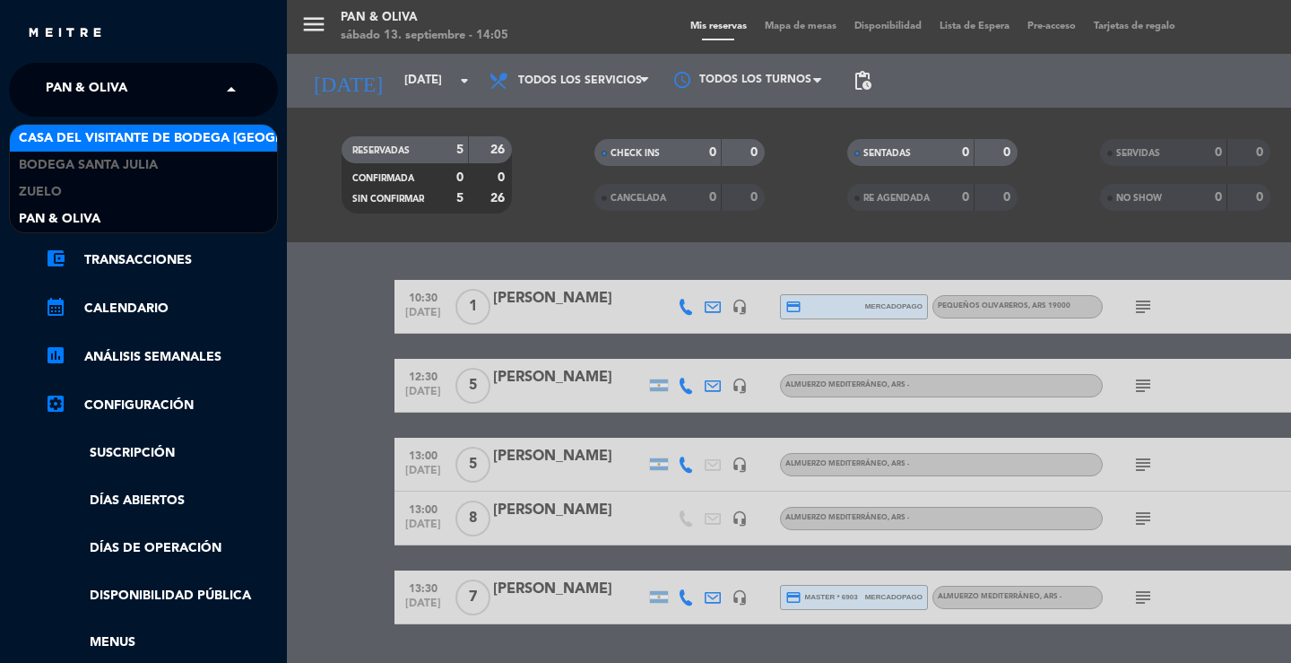
drag, startPoint x: 95, startPoint y: 142, endPoint x: 163, endPoint y: 183, distance: 79.7
click at [95, 143] on span "Casa del Visitante de Bodega [GEOGRAPHIC_DATA][PERSON_NAME]" at bounding box center [244, 138] width 451 height 21
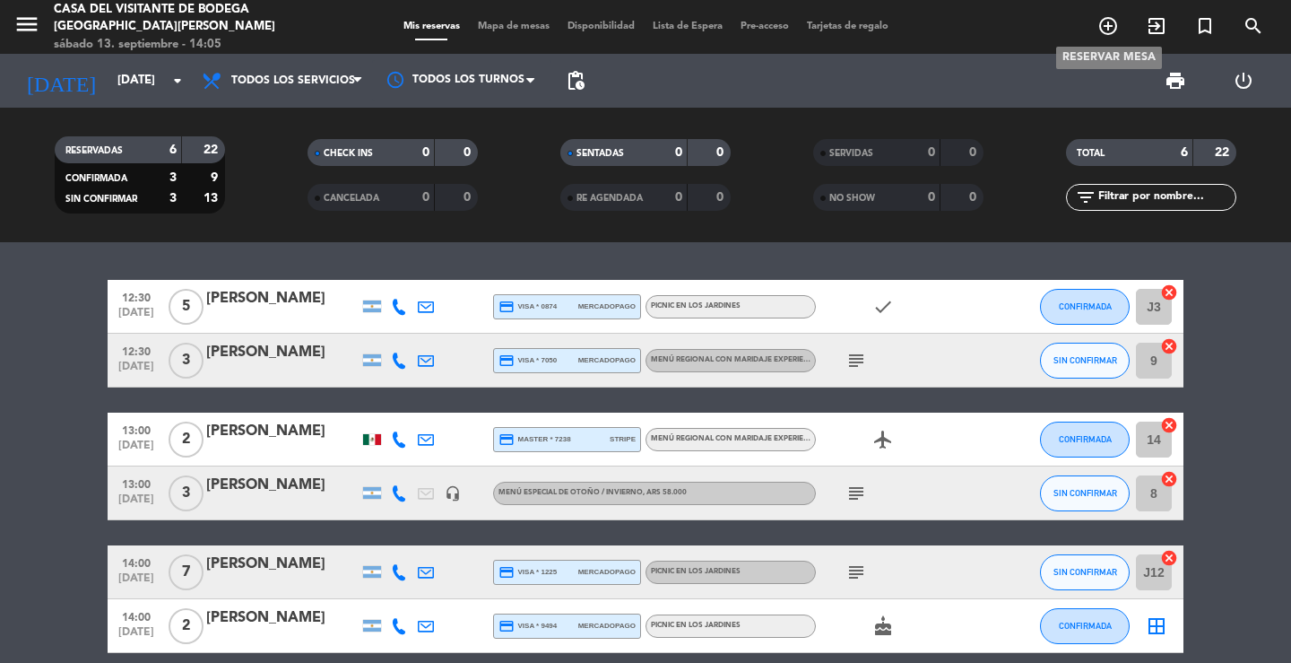
click at [1101, 36] on icon "add_circle_outline" at bounding box center [1109, 26] width 22 height 22
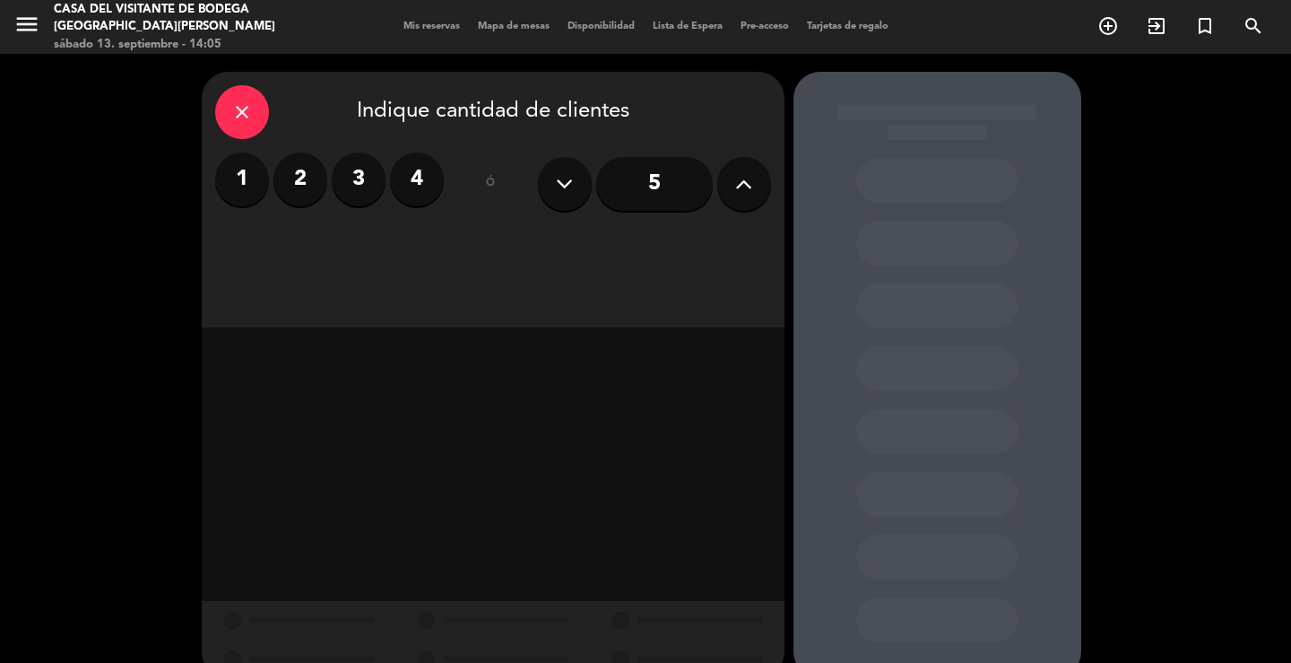
click at [240, 98] on div "close" at bounding box center [242, 112] width 54 height 54
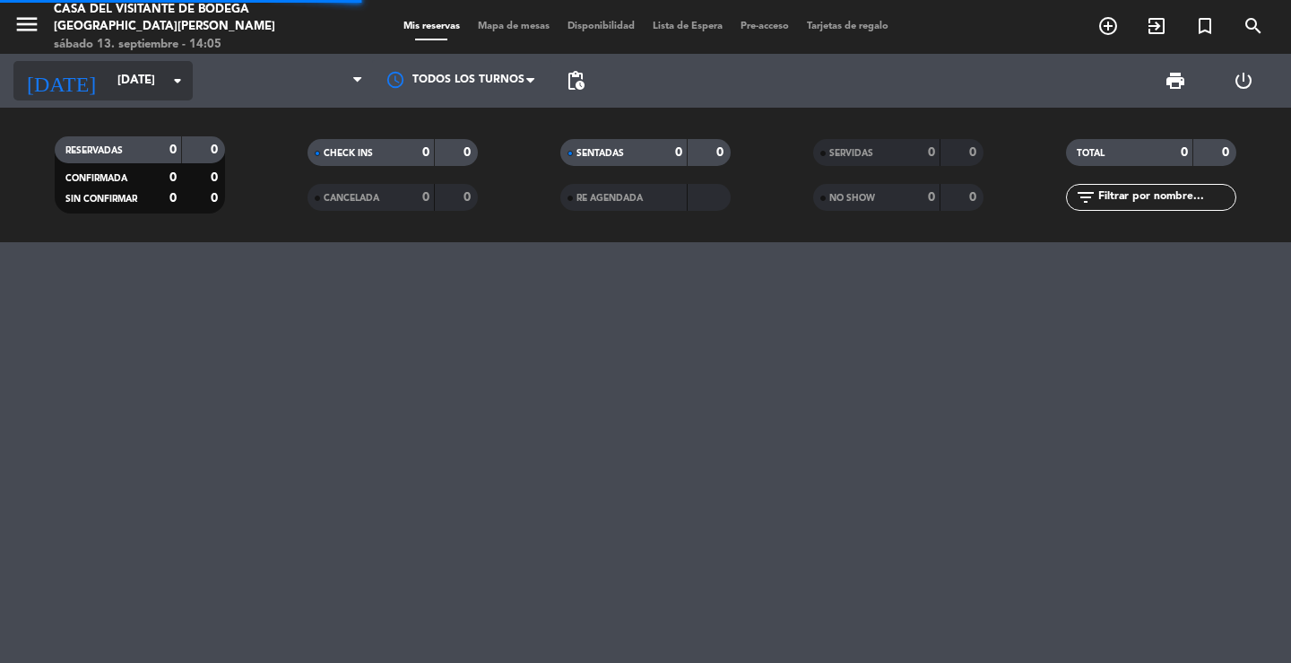
click at [154, 85] on input "[DATE]" at bounding box center [188, 81] width 158 height 32
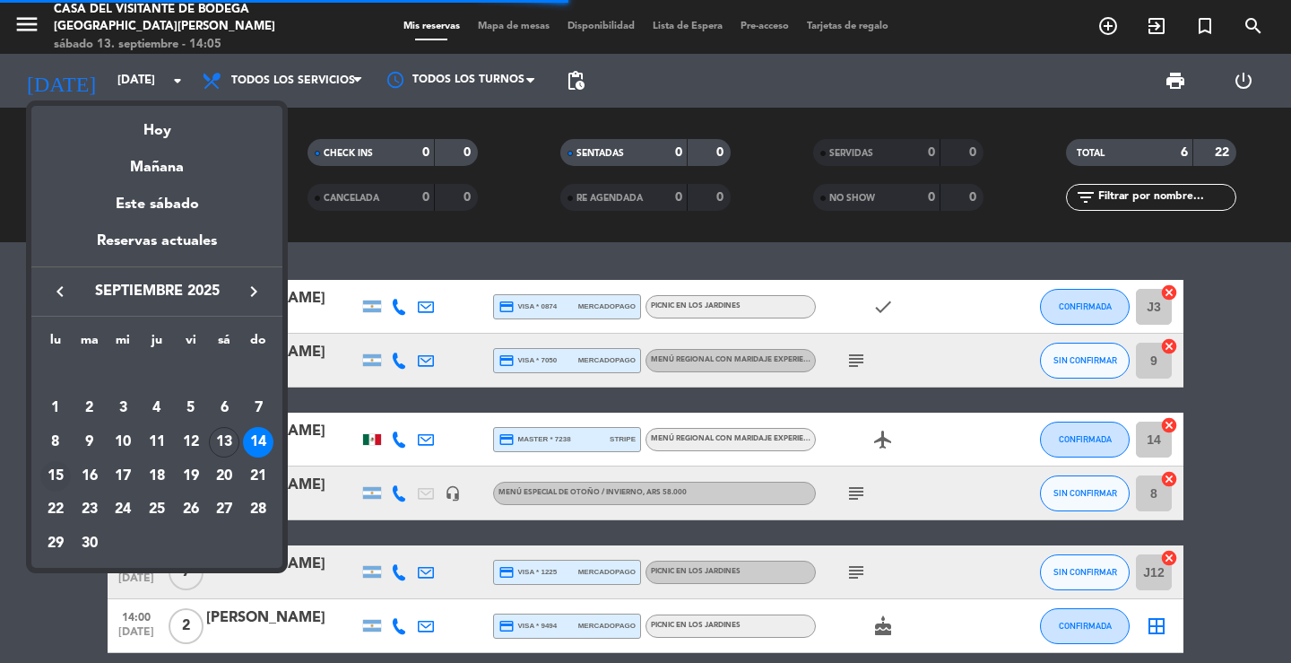
click at [64, 471] on div "15" at bounding box center [55, 476] width 30 height 30
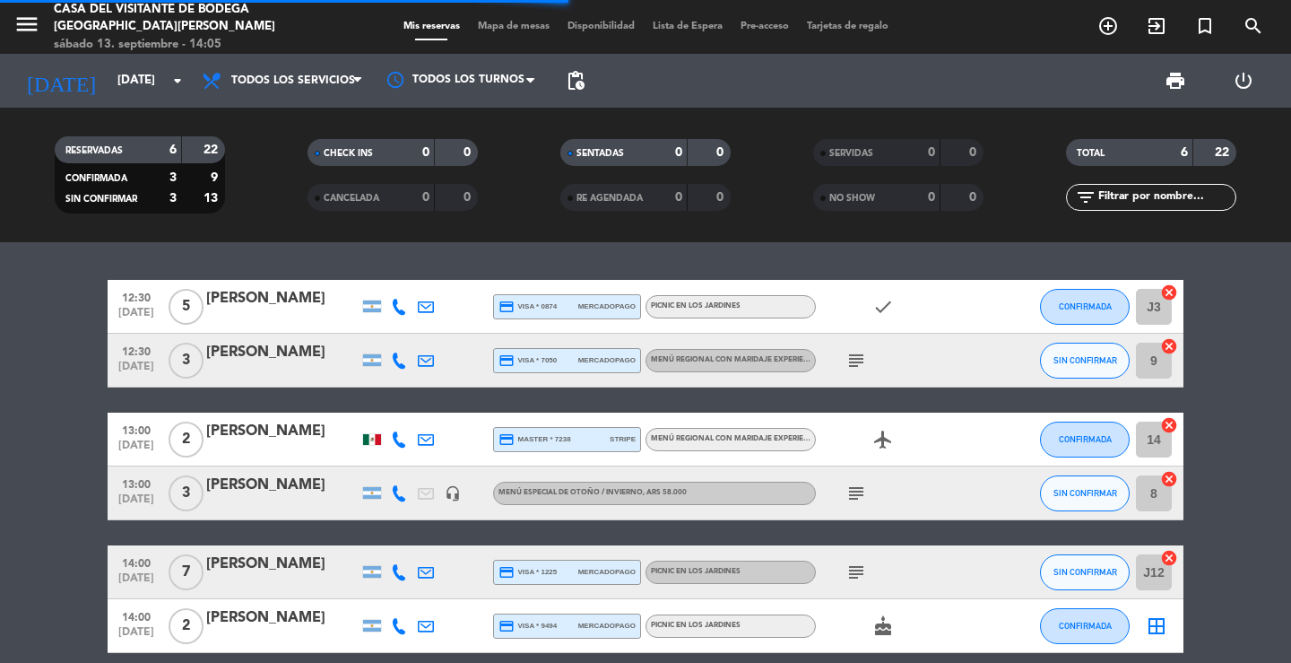
type input "[DATE]"
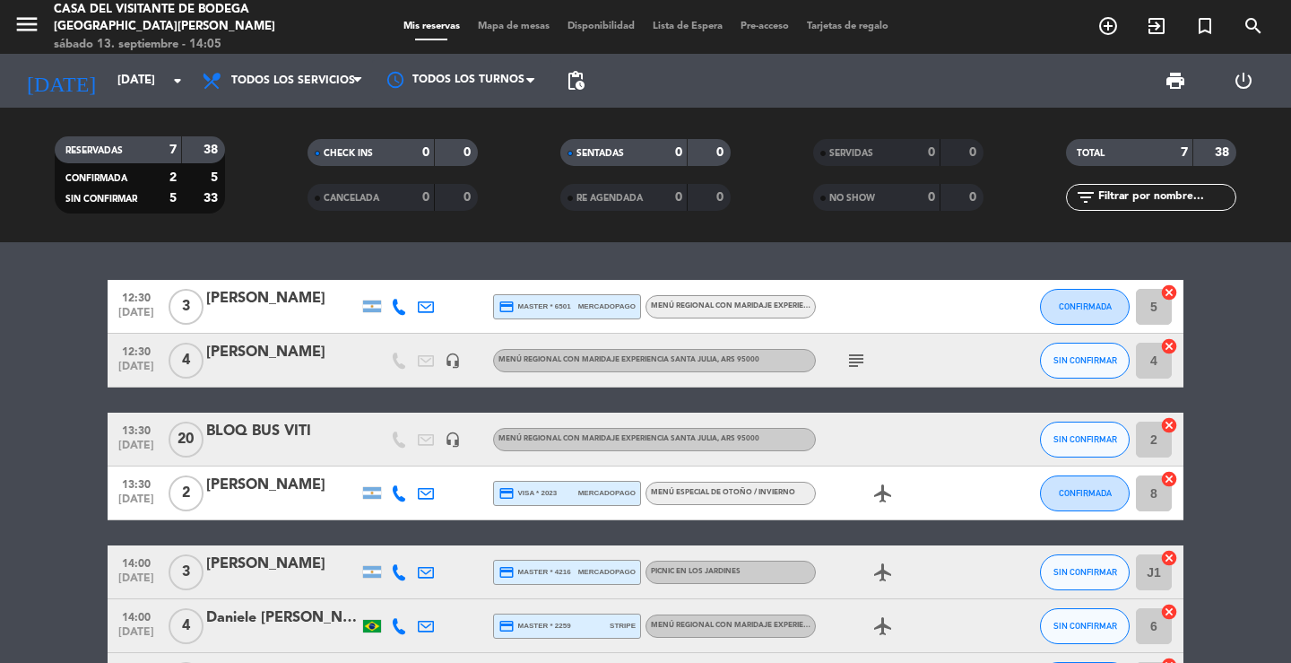
click at [317, 244] on div "12:30 [DATE] 3 [PERSON_NAME] credit_card master * 6501 mercadopago Menú Regiona…" at bounding box center [645, 452] width 1291 height 421
click at [1116, 27] on icon "add_circle_outline" at bounding box center [1109, 26] width 22 height 22
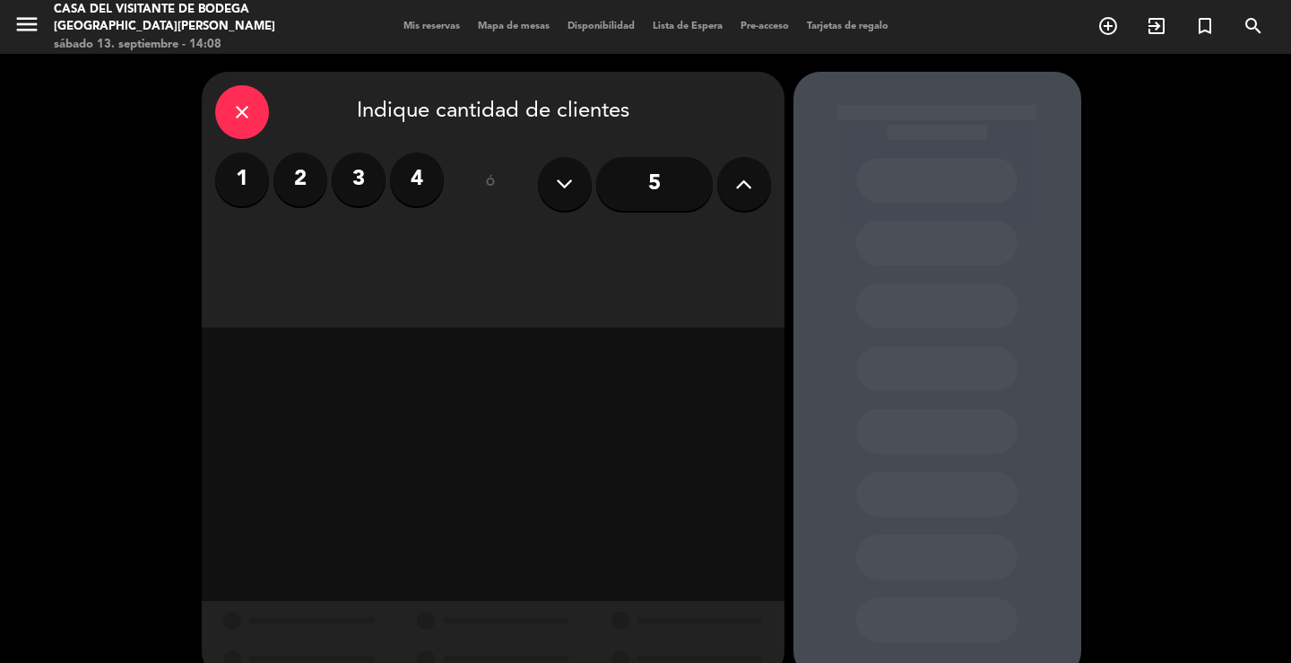
click at [305, 195] on label "2" at bounding box center [301, 179] width 54 height 54
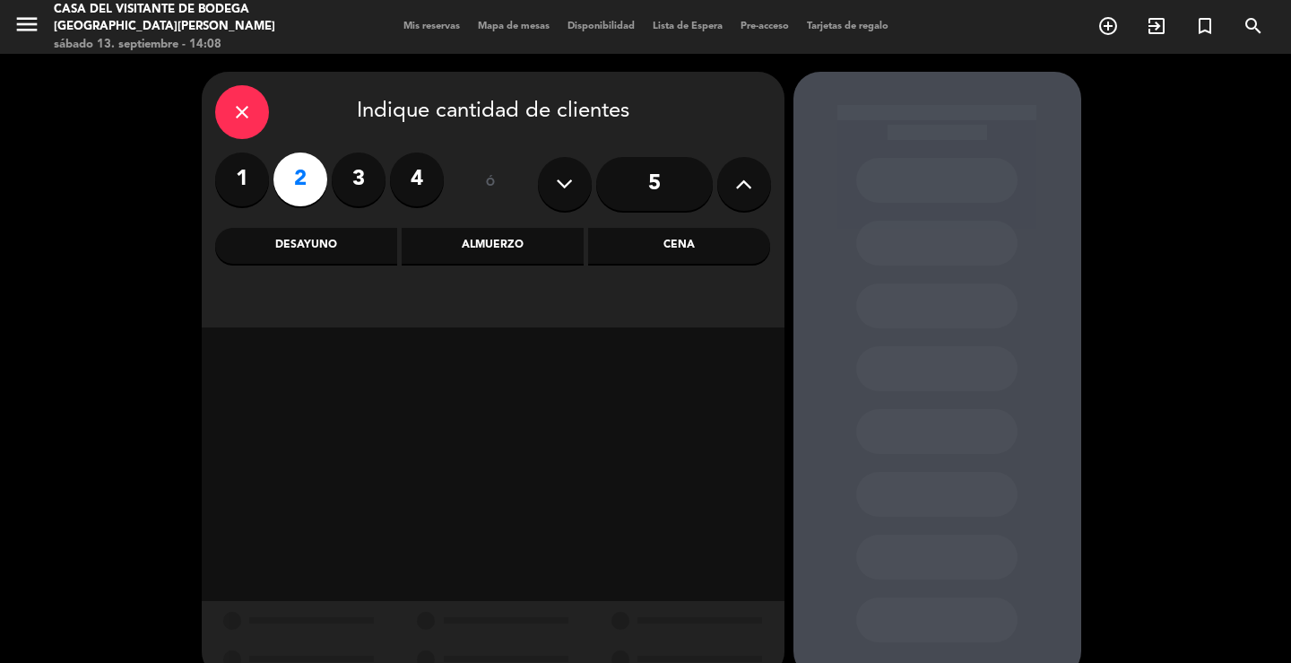
click at [484, 261] on div "Almuerzo" at bounding box center [493, 246] width 182 height 36
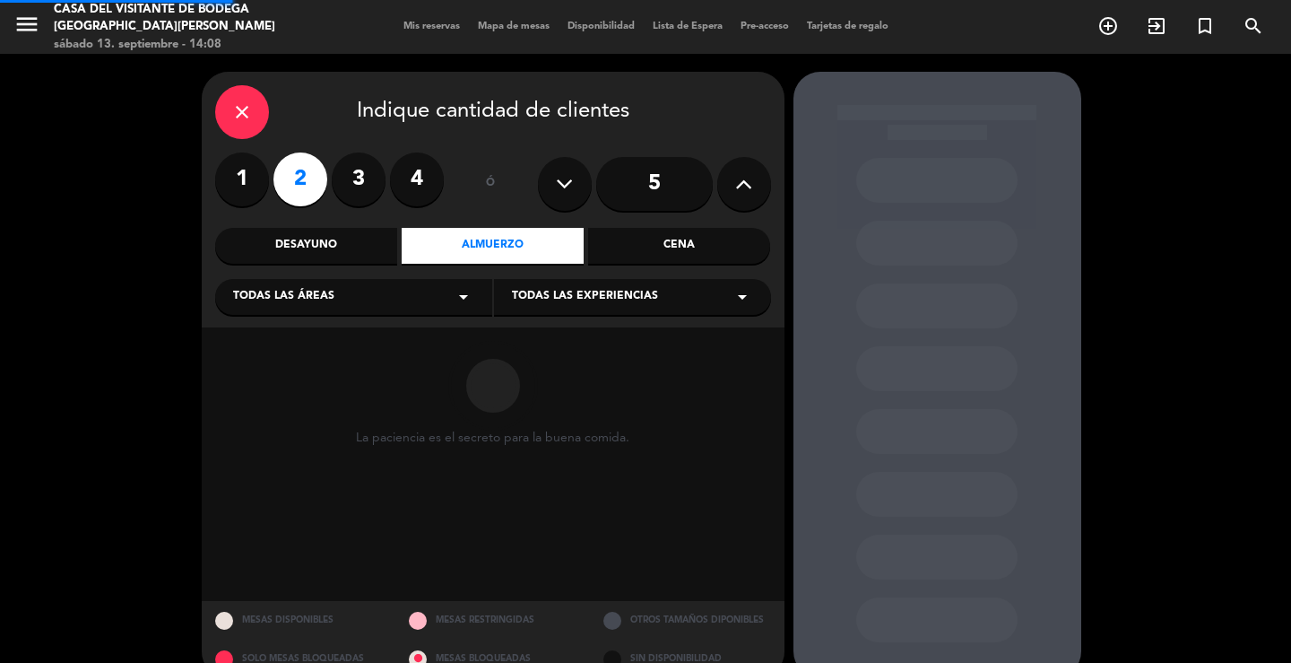
click at [483, 305] on div "Todas las áreas arrow_drop_down" at bounding box center [353, 297] width 277 height 36
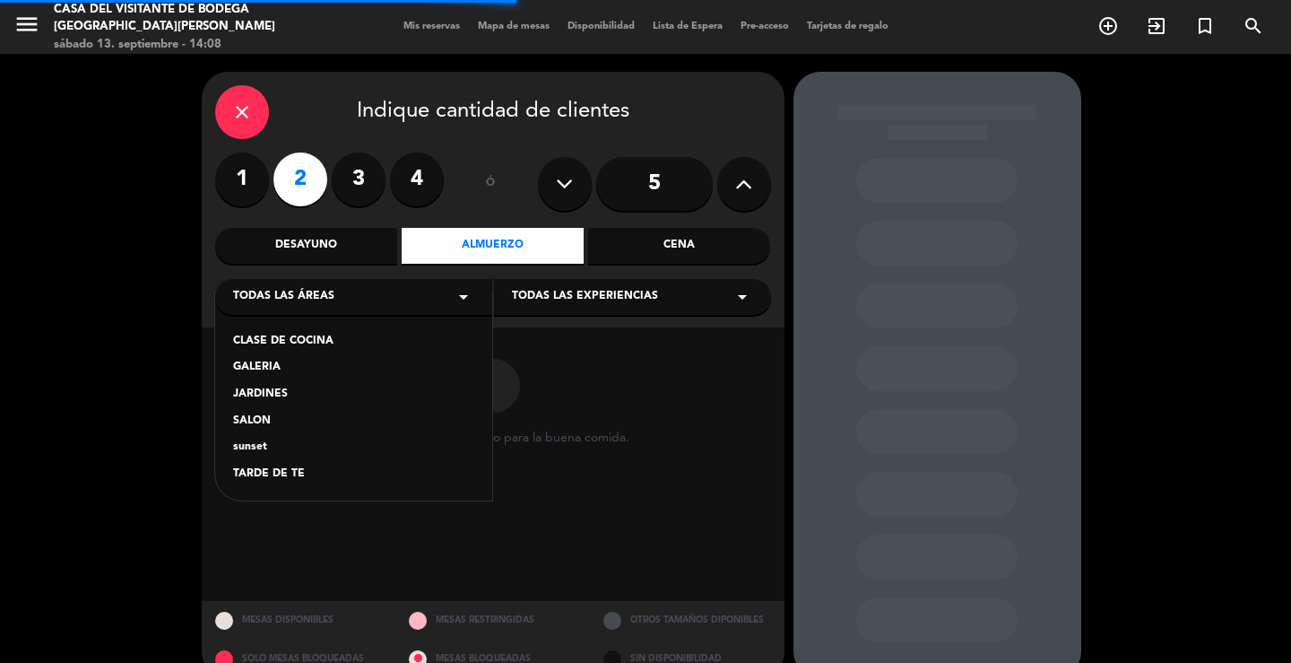
click at [259, 420] on div "SALON" at bounding box center [353, 422] width 241 height 18
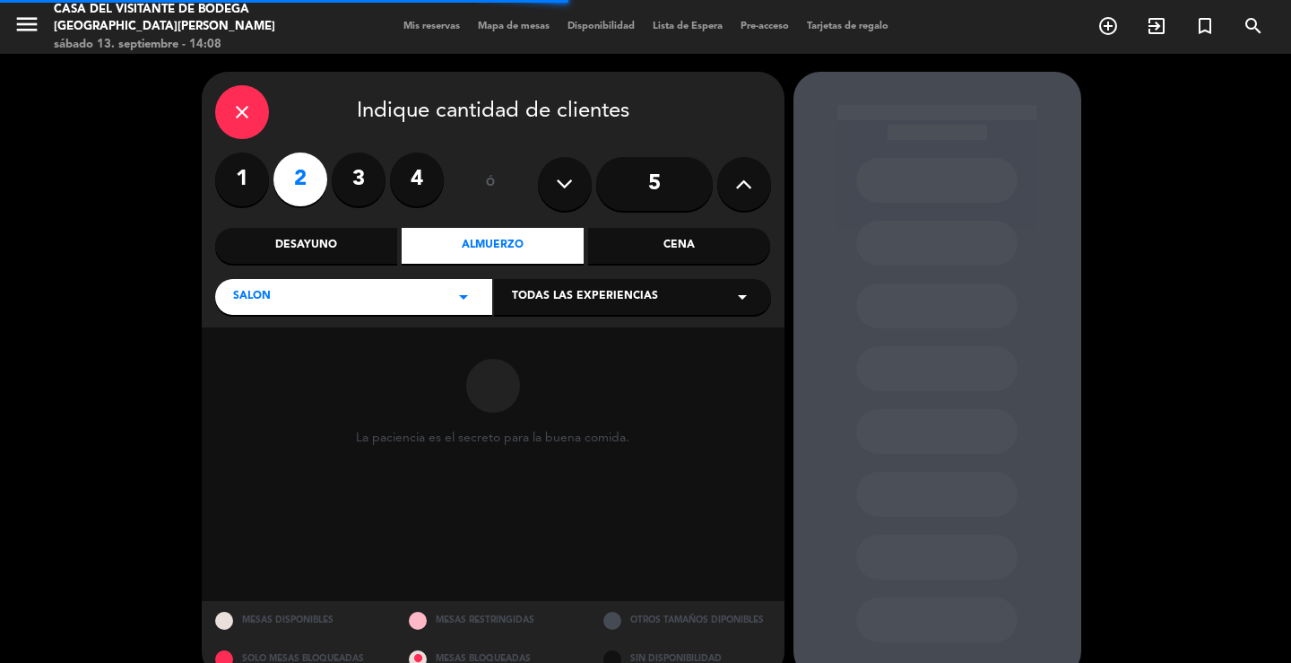
click at [617, 269] on div "close Indique cantidad de clientes 1 2 3 4 ó 5 Desayuno Almuerzo Cena SALON arr…" at bounding box center [493, 200] width 583 height 256
click at [595, 290] on span "Todas las experiencias" at bounding box center [585, 297] width 146 height 18
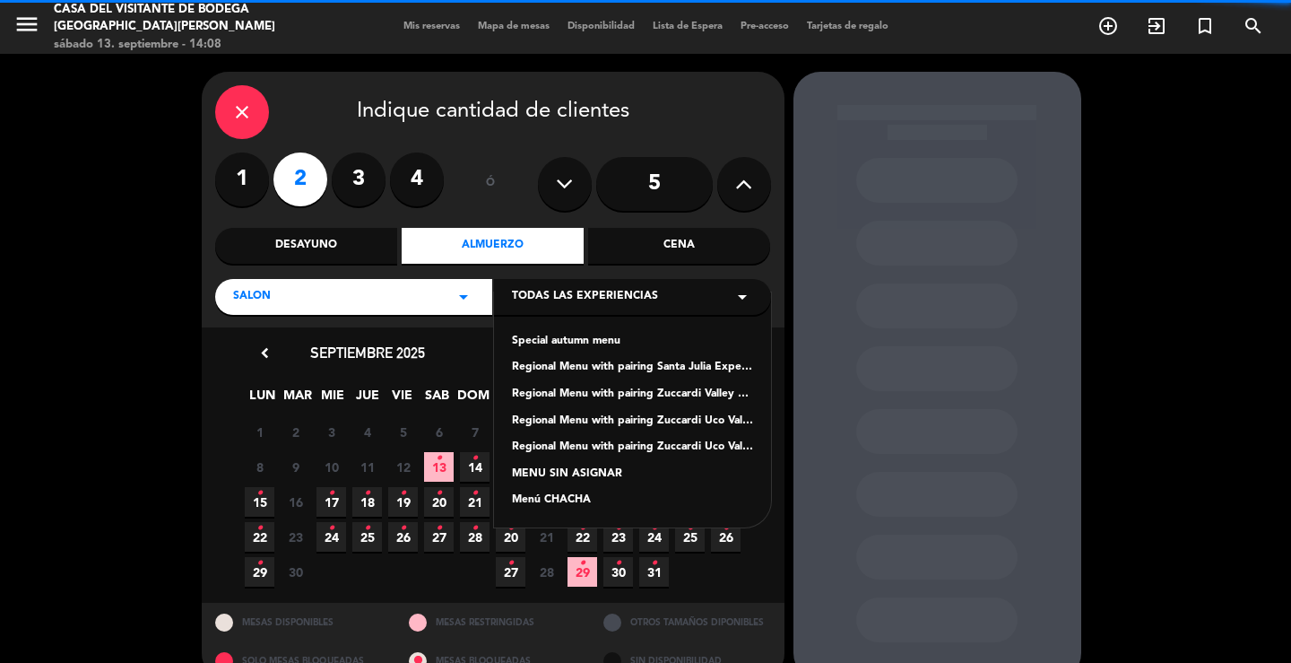
click at [570, 365] on div "Regional Menu with pairing Santa Julia Experience" at bounding box center [632, 368] width 241 height 18
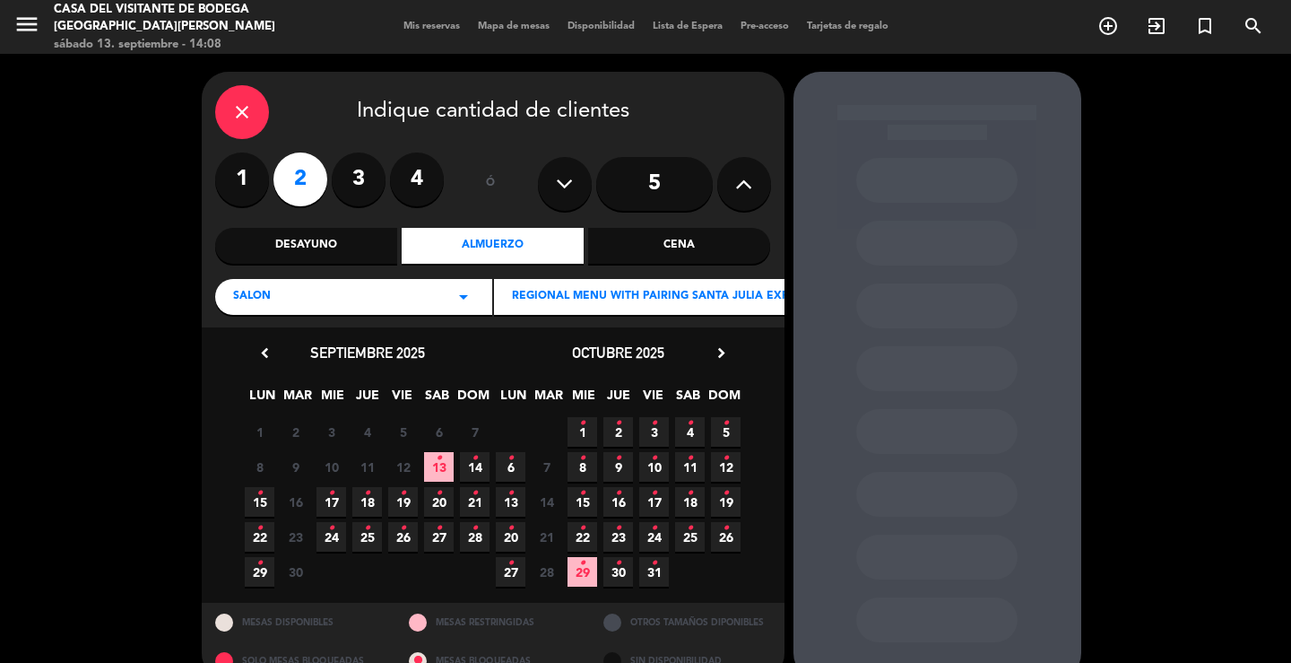
click at [251, 504] on span "15 •" at bounding box center [260, 502] width 30 height 30
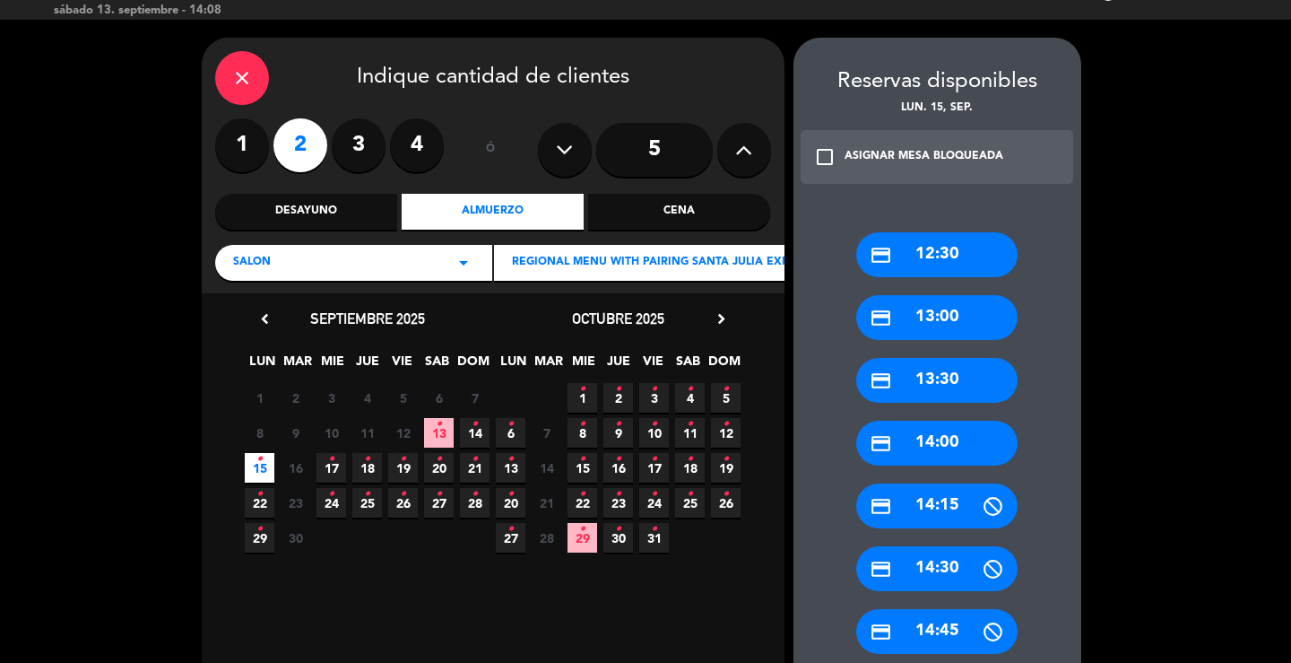
click at [965, 383] on div "credit_card 13:30" at bounding box center [936, 380] width 161 height 45
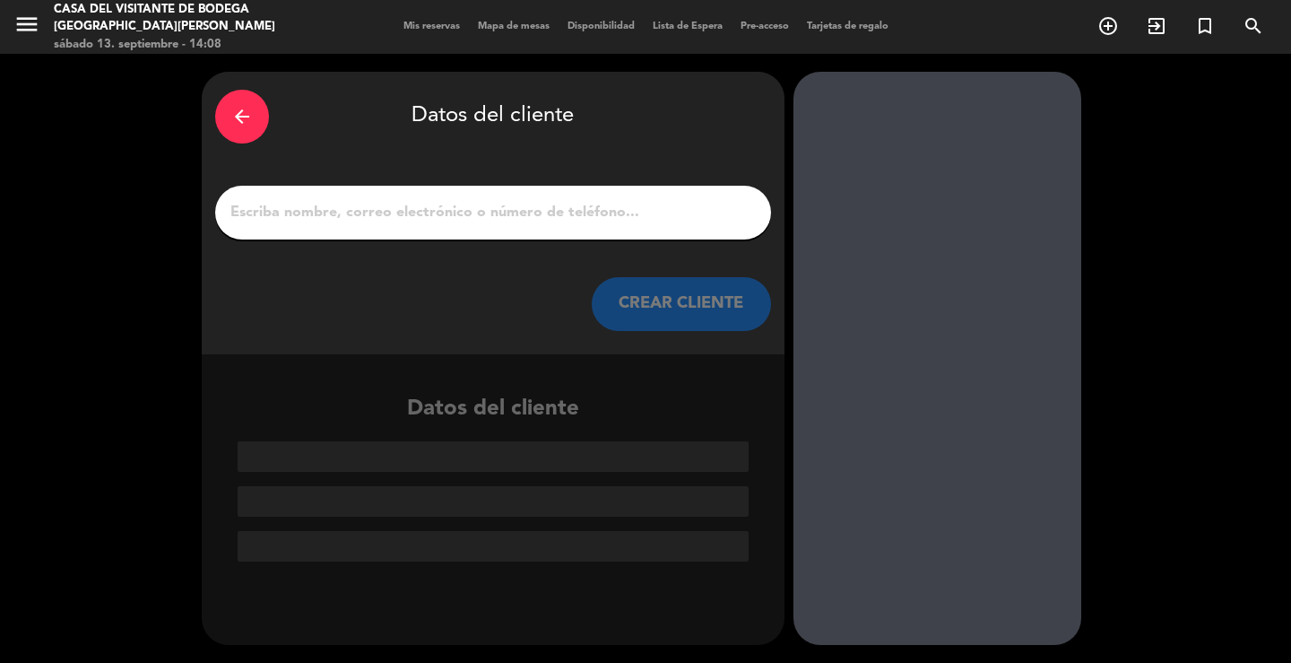
click at [555, 216] on input "1" at bounding box center [493, 212] width 529 height 25
paste input "[PERSON_NAME]"
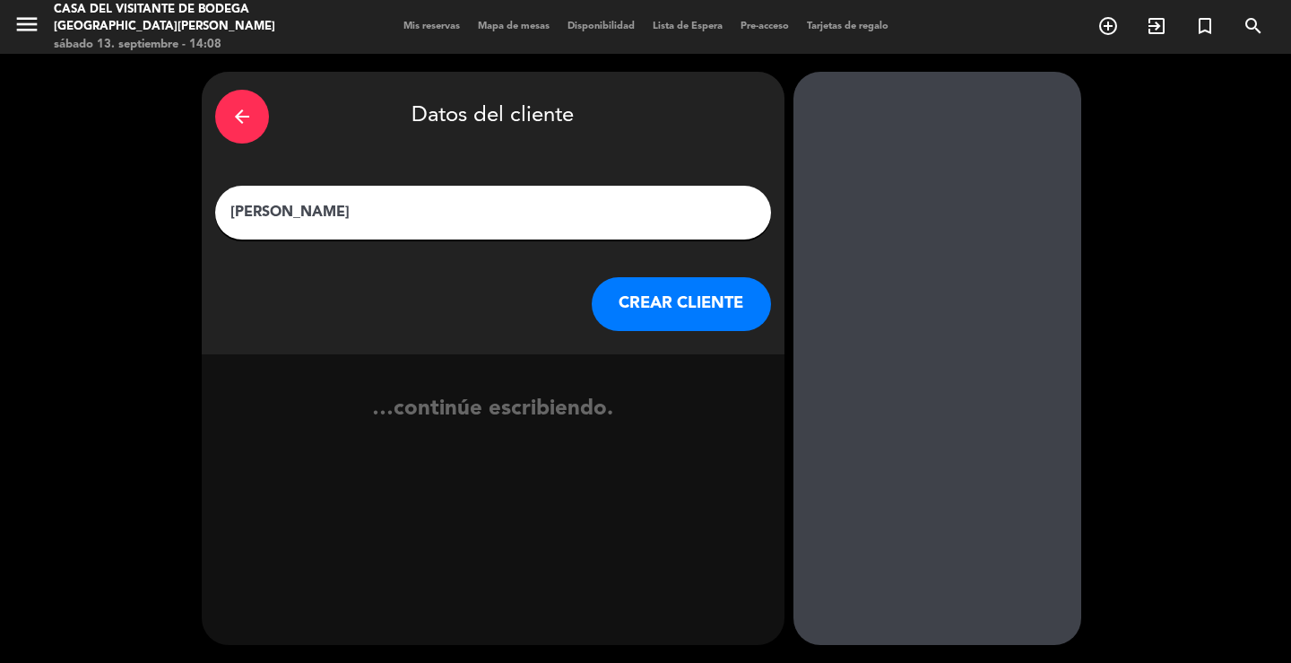
type input "[PERSON_NAME]"
click at [684, 301] on button "CREAR CLIENTE" at bounding box center [681, 304] width 179 height 54
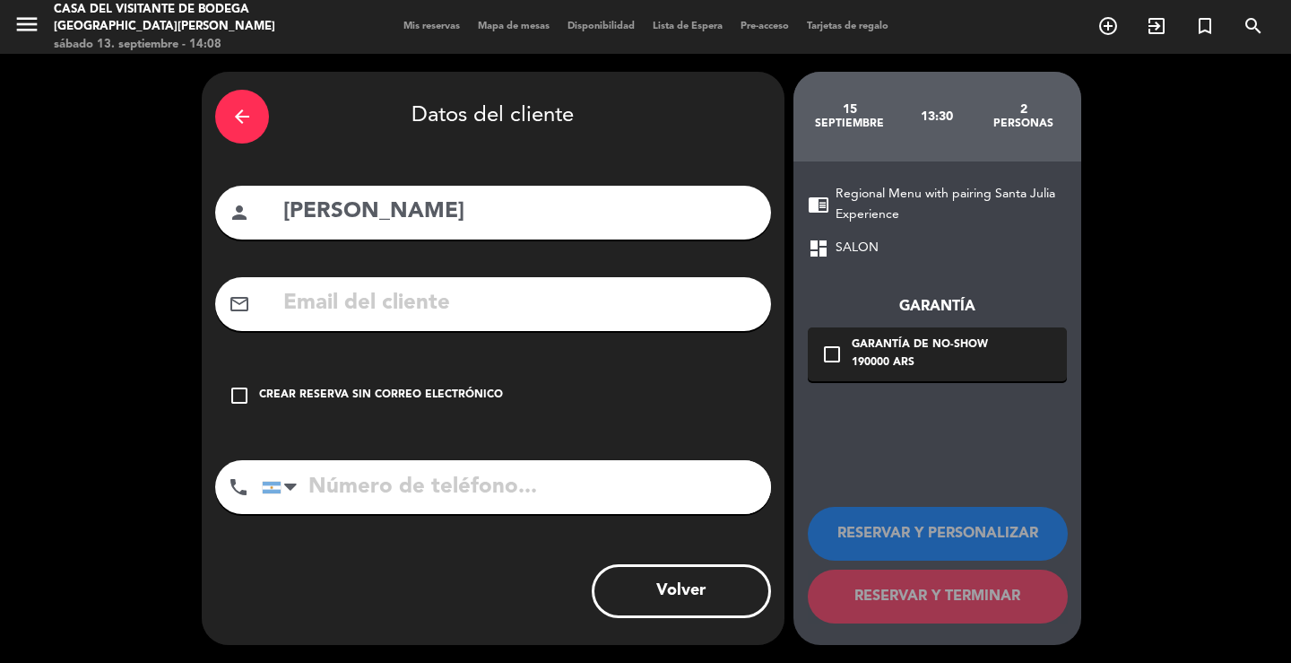
click at [430, 379] on div "check_box_outline_blank Crear reserva sin correo electrónico" at bounding box center [493, 396] width 556 height 54
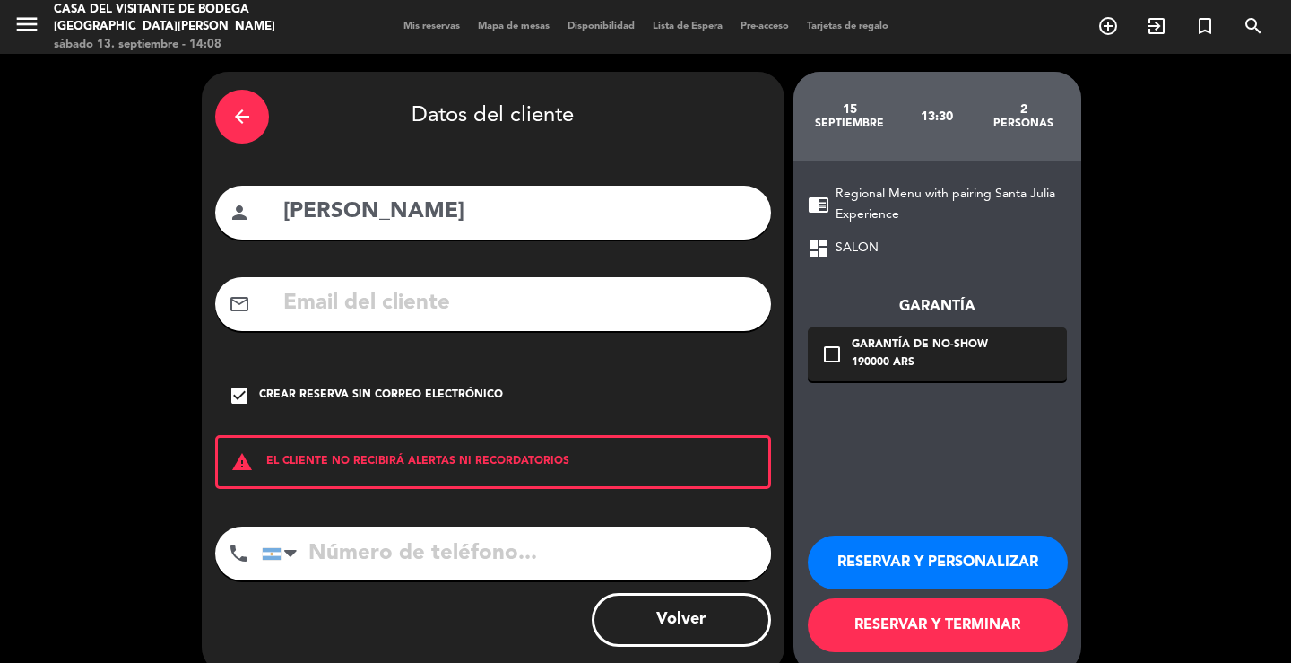
click at [900, 548] on button "RESERVAR Y PERSONALIZAR" at bounding box center [938, 562] width 260 height 54
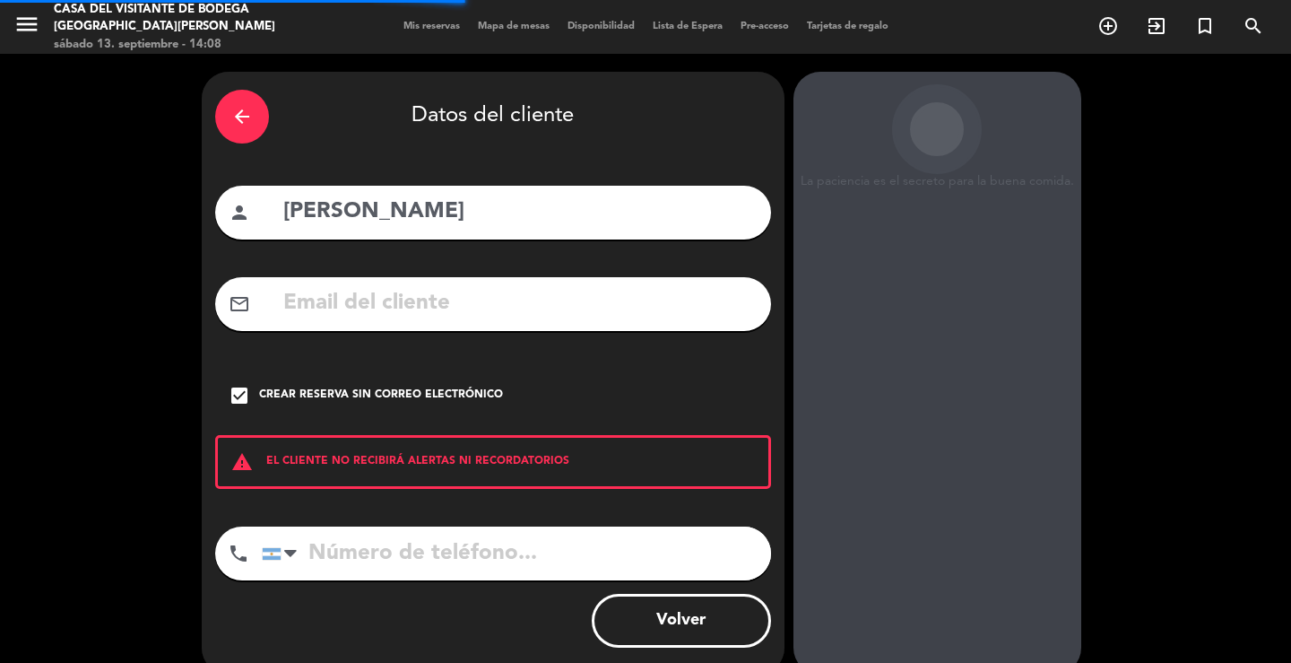
scroll to position [55, 0]
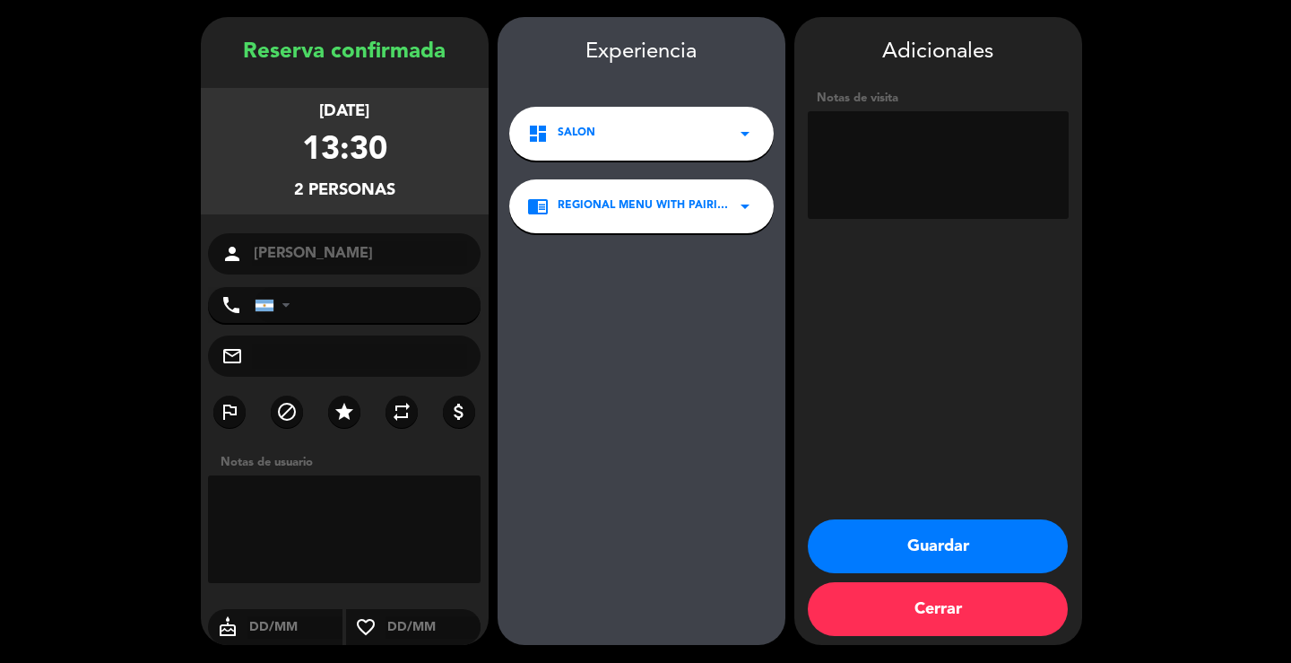
click at [375, 300] on input "tel" at bounding box center [368, 305] width 227 height 36
paste input "[PHONE_NUMBER]"
type input "[PHONE_NUMBER]"
click at [385, 363] on input "text" at bounding box center [360, 355] width 216 height 25
paste input "[EMAIL_ADDRESS][DOMAIN_NAME]"
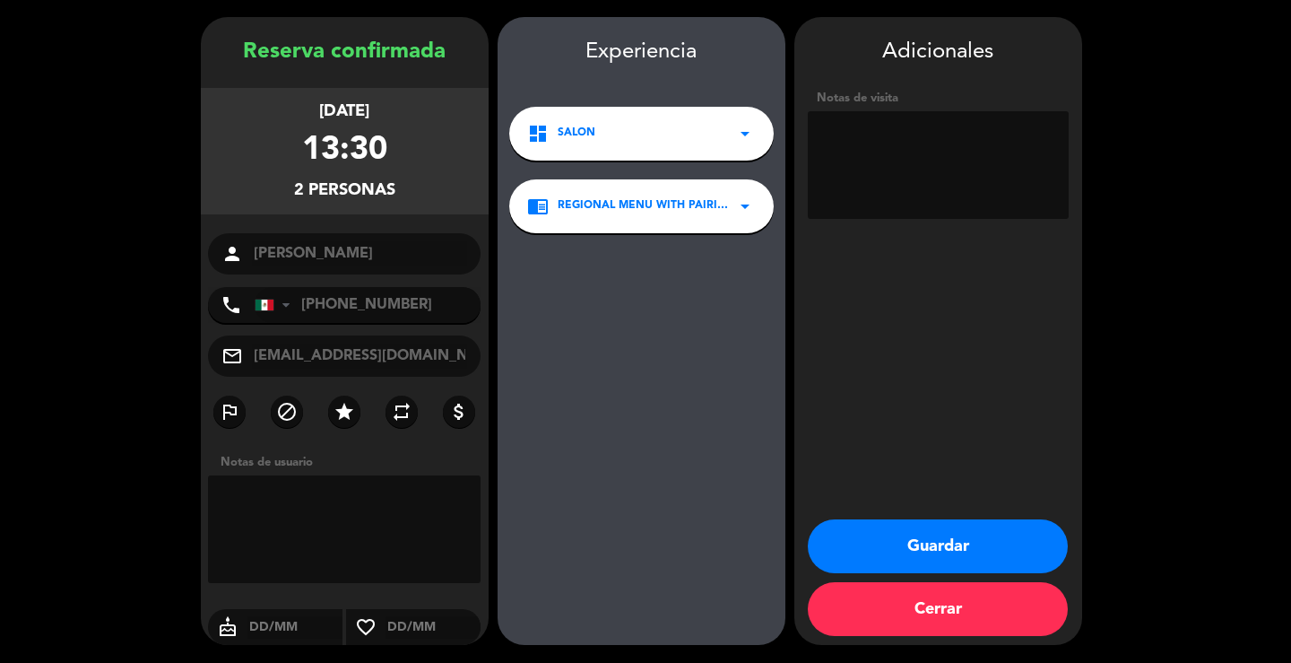
type input "[EMAIL_ADDRESS][DOMAIN_NAME]"
click at [852, 142] on textarea at bounding box center [938, 165] width 261 height 108
type textarea "PAGA PAX"
click at [922, 551] on button "Guardar" at bounding box center [938, 546] width 260 height 54
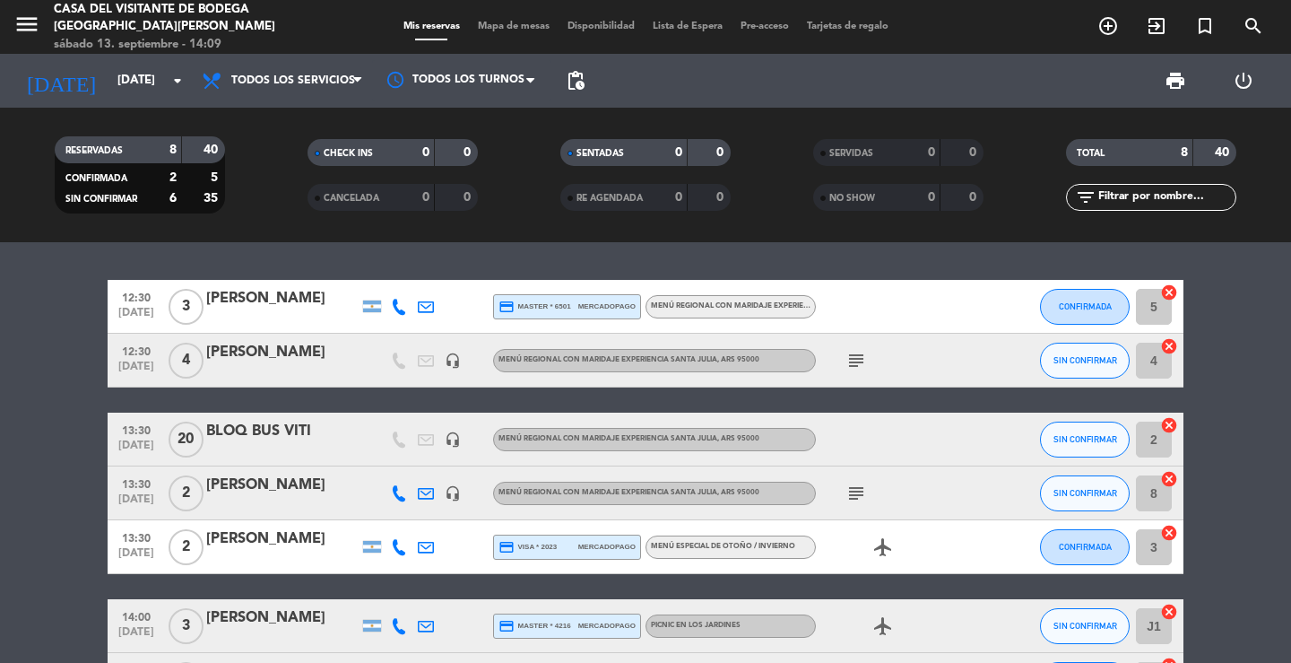
click at [622, 261] on div "12:30 [DATE] 3 [PERSON_NAME] credit_card master * 6501 mercadopago Menú Regiona…" at bounding box center [645, 452] width 1291 height 421
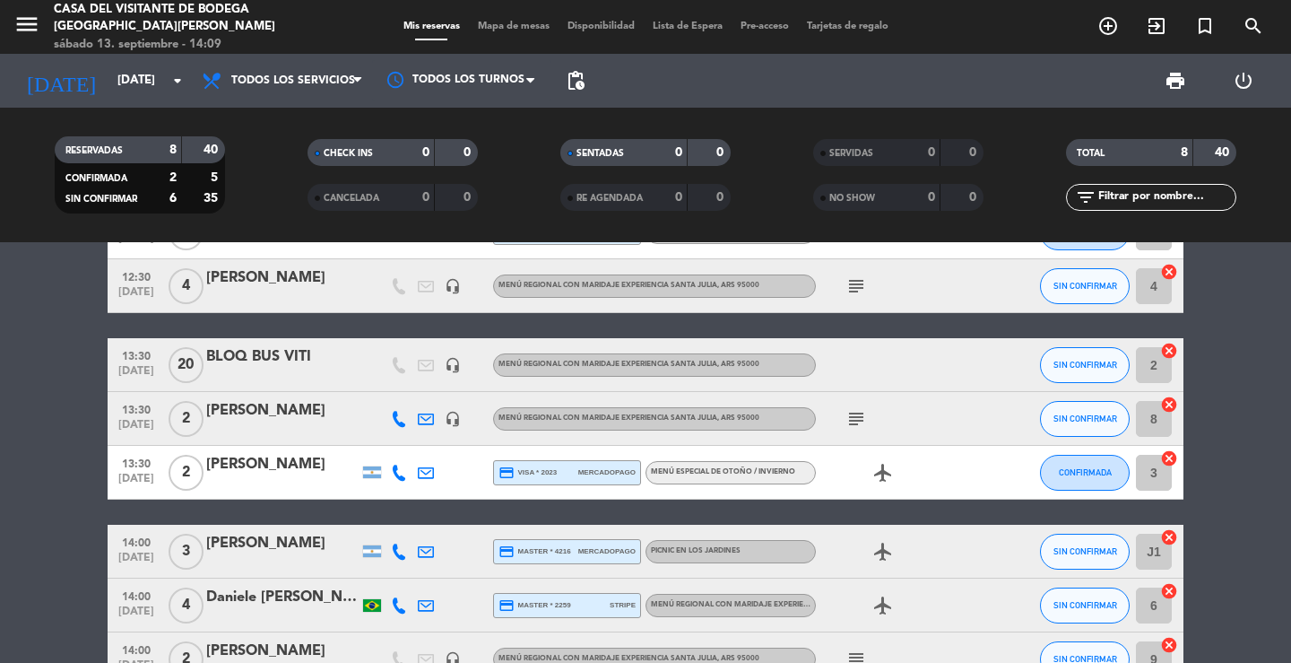
scroll to position [187, 0]
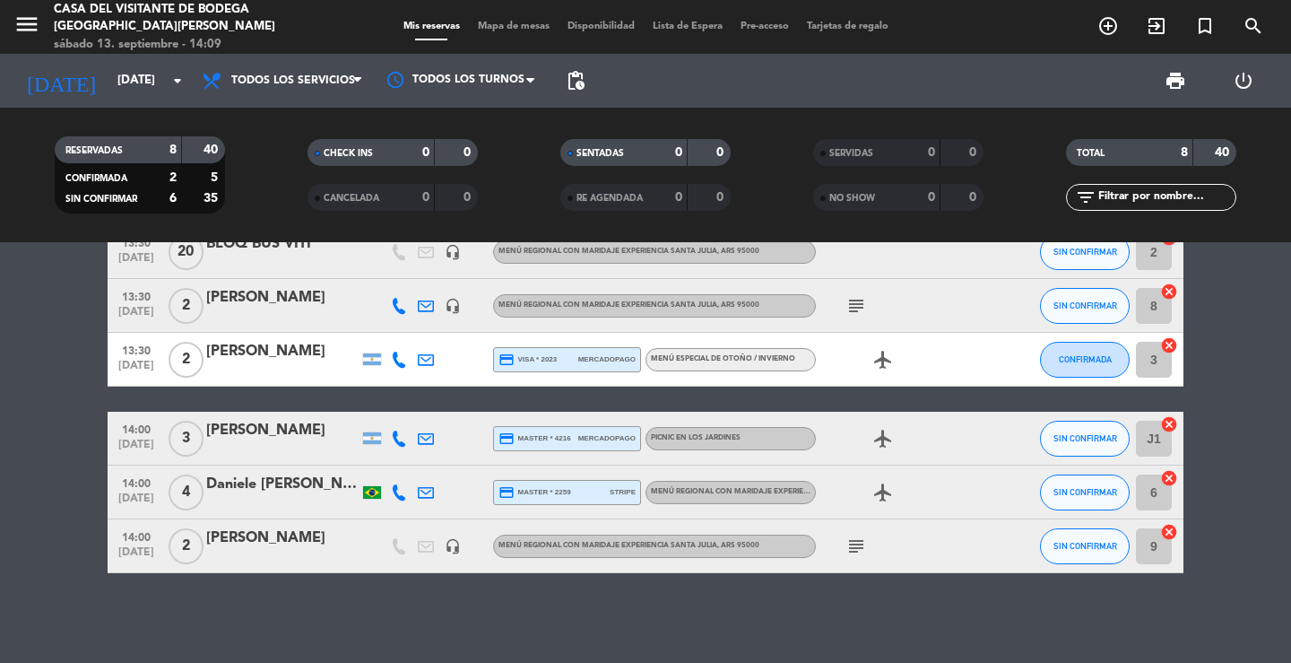
click at [251, 613] on div "12:30 [DATE] 3 [PERSON_NAME] credit_card master * 6501 mercadopago Menú Regiona…" at bounding box center [645, 452] width 1291 height 421
click at [30, 28] on icon "menu" at bounding box center [26, 24] width 27 height 27
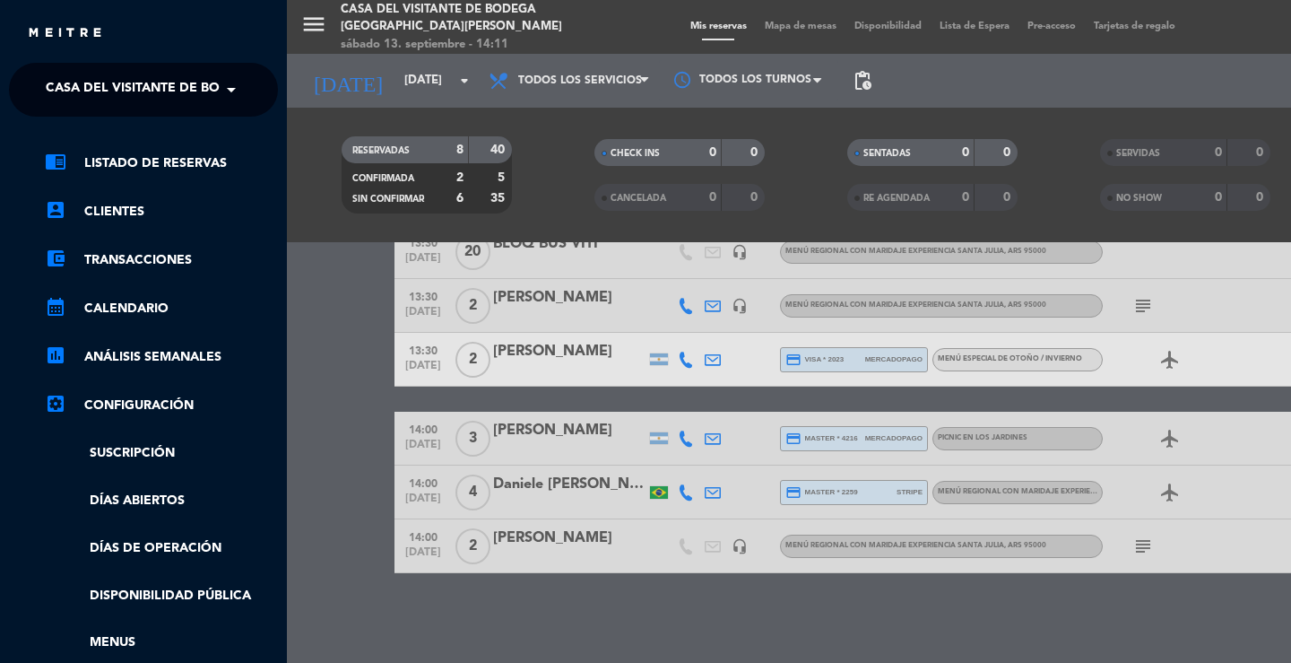
click at [89, 93] on span "Casa del Visitante de Bodega [GEOGRAPHIC_DATA][PERSON_NAME]" at bounding box center [271, 90] width 451 height 38
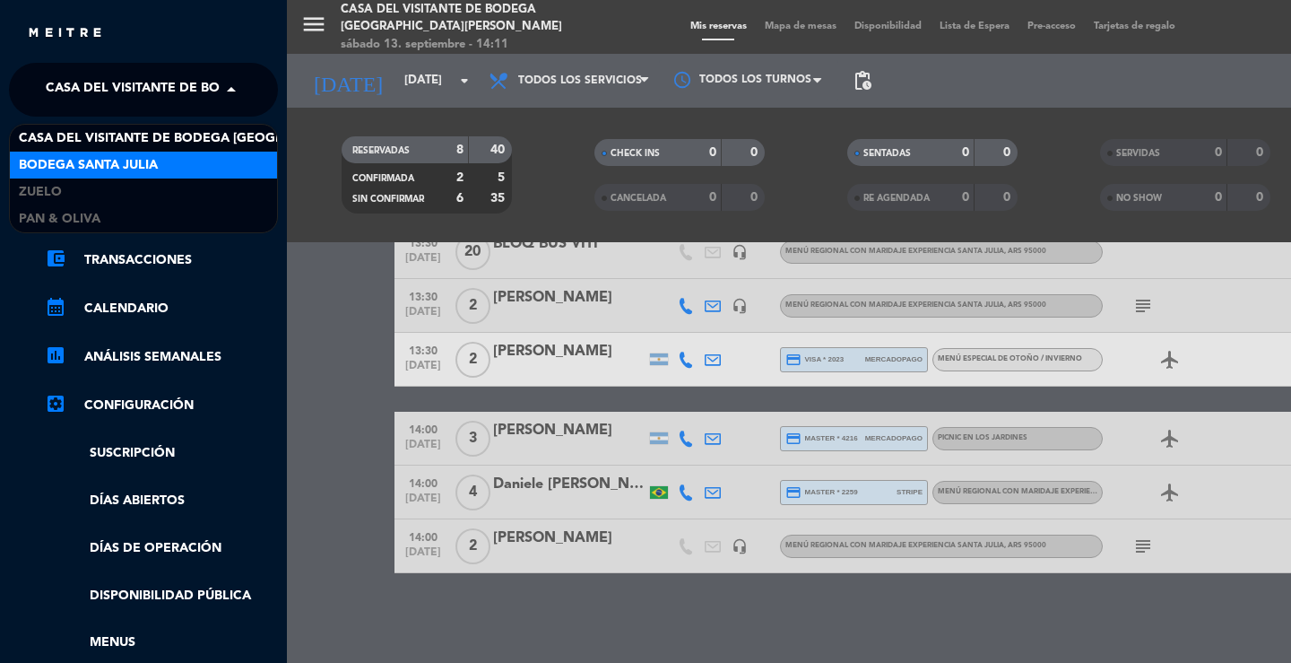
click at [75, 168] on span "Bodega Santa Julia" at bounding box center [88, 165] width 139 height 21
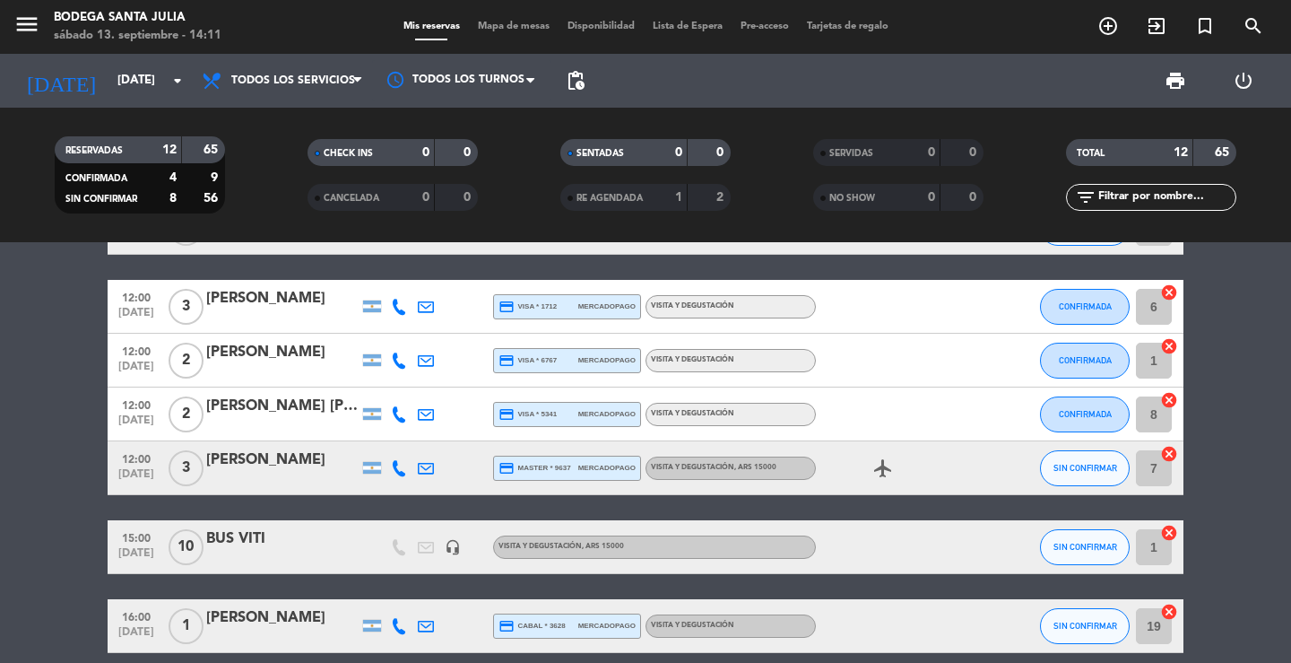
scroll to position [367, 0]
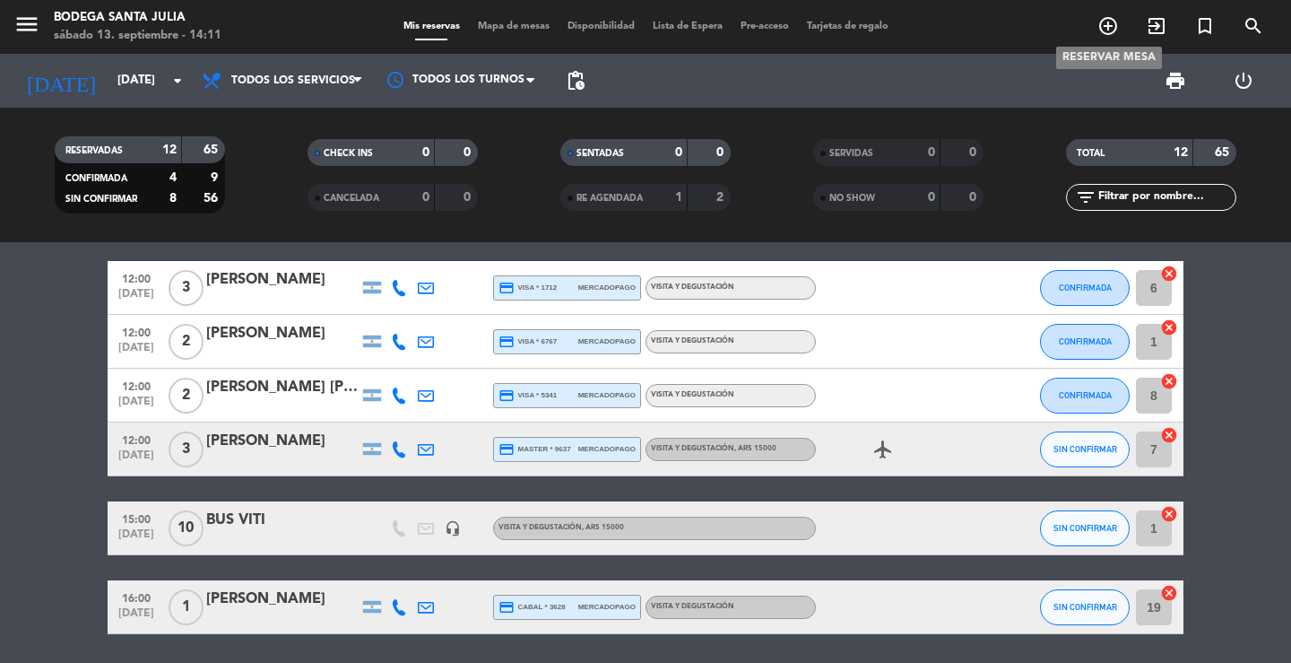
click at [1123, 31] on span "add_circle_outline" at bounding box center [1108, 26] width 48 height 30
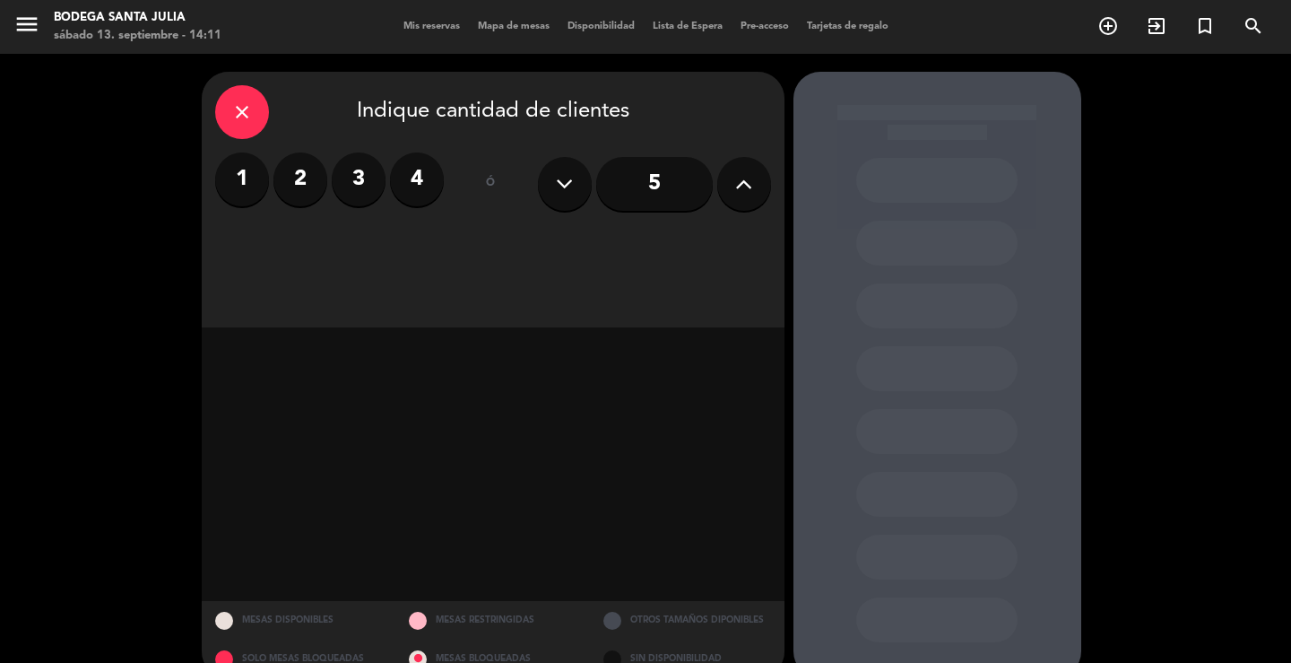
click at [288, 173] on label "2" at bounding box center [301, 179] width 54 height 54
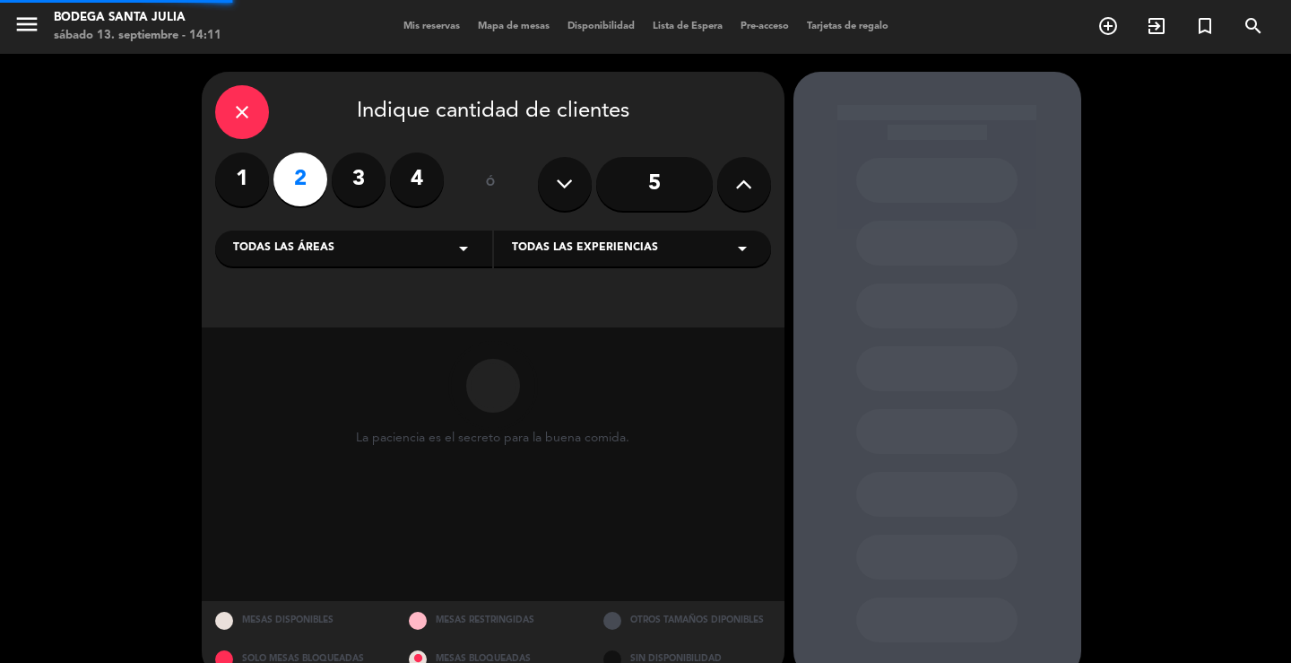
click at [343, 239] on div "Todas las áreas arrow_drop_down" at bounding box center [353, 248] width 277 height 36
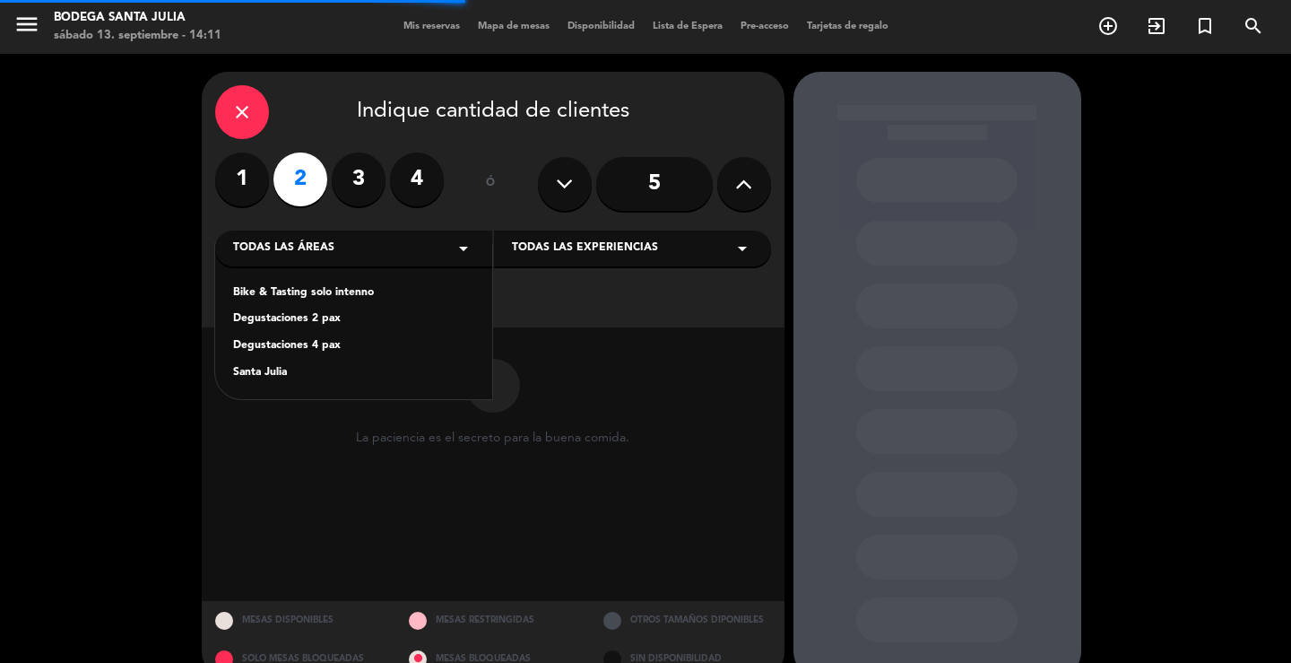
click at [281, 375] on div "Santa Julia" at bounding box center [353, 373] width 241 height 18
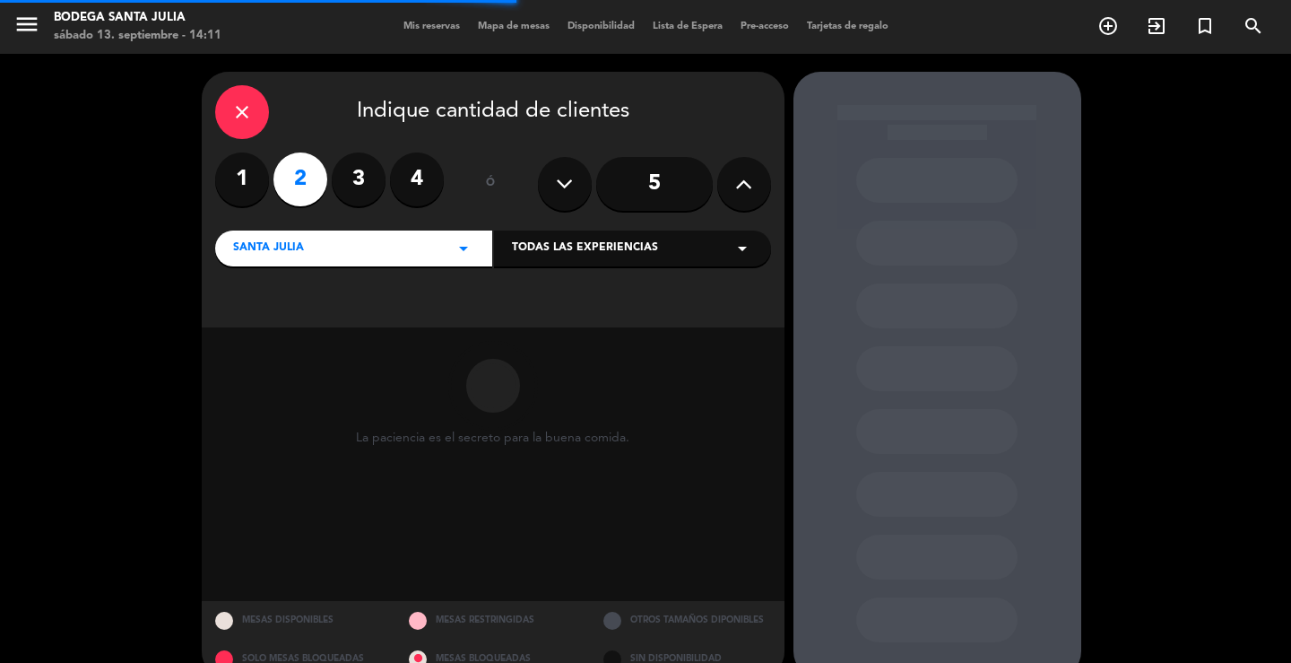
click at [548, 251] on span "Todas las experiencias" at bounding box center [585, 248] width 146 height 18
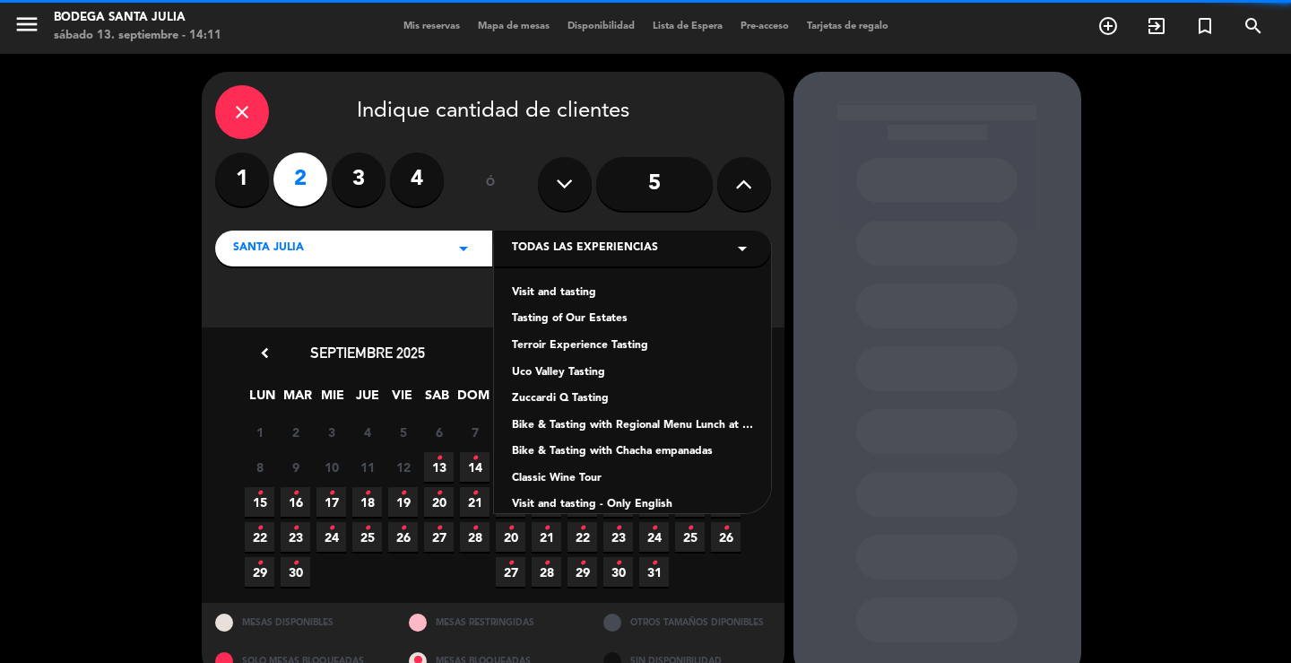
click at [550, 298] on div "Visit and tasting" at bounding box center [632, 293] width 241 height 18
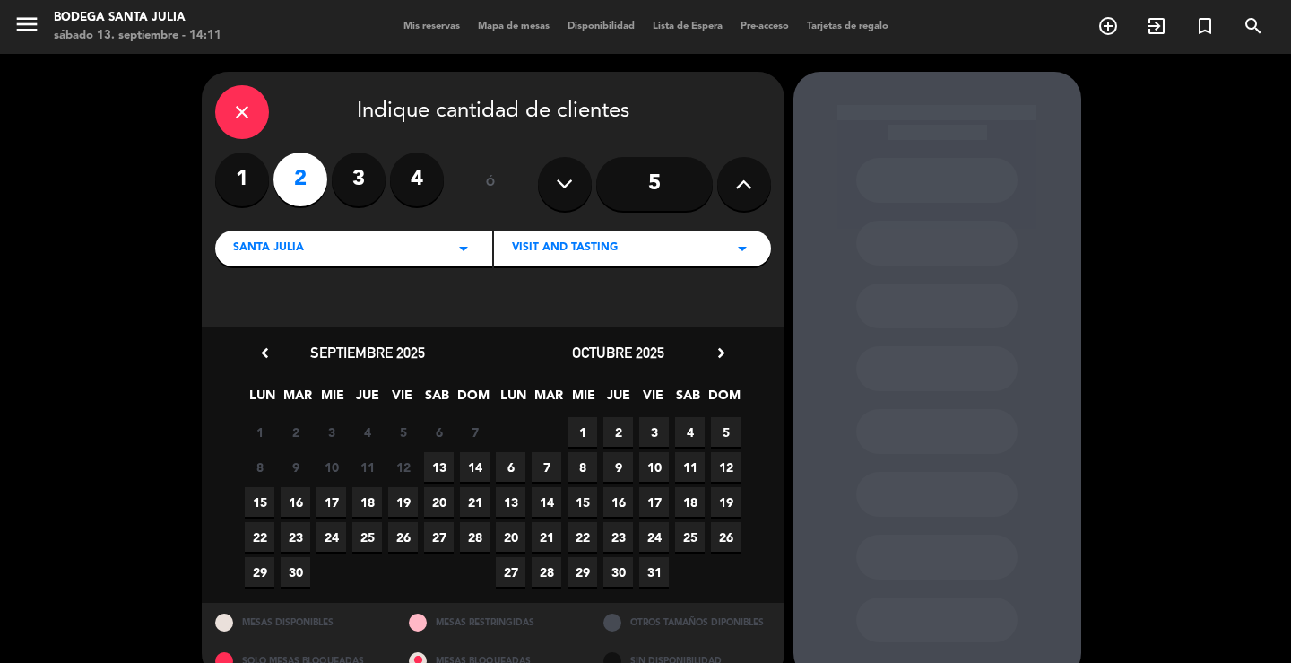
click at [271, 501] on span "15" at bounding box center [260, 502] width 30 height 30
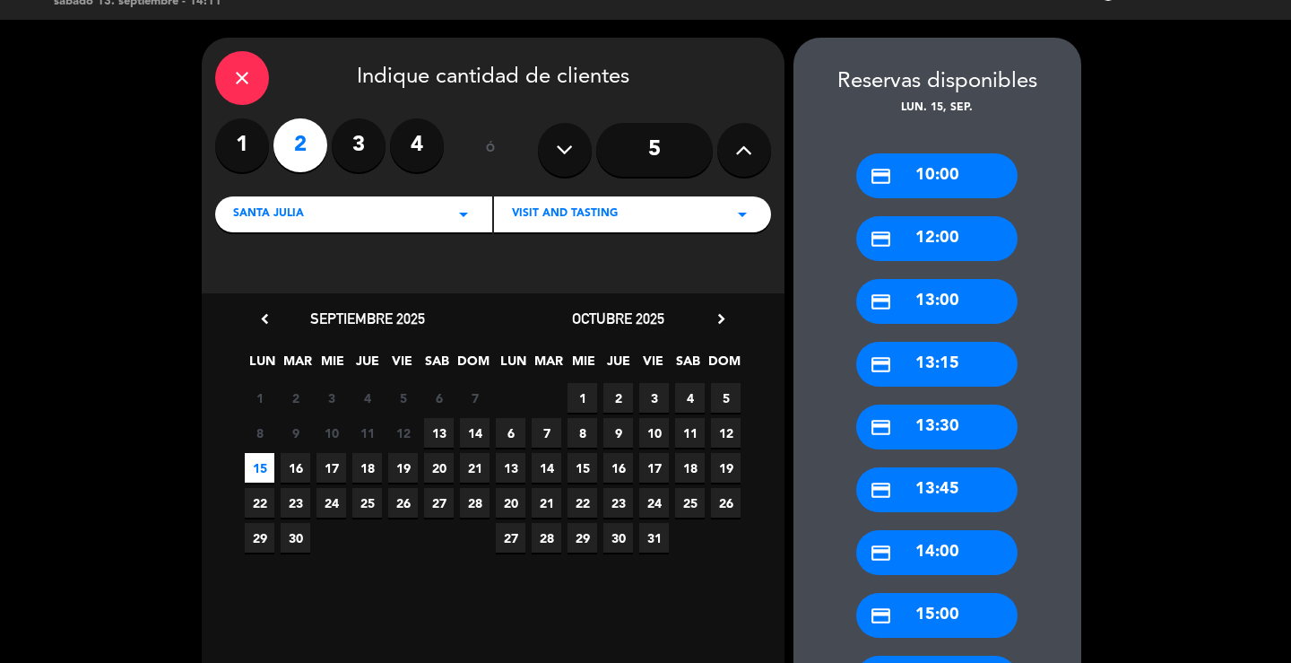
click at [949, 242] on div "credit_card 12:00" at bounding box center [936, 238] width 161 height 45
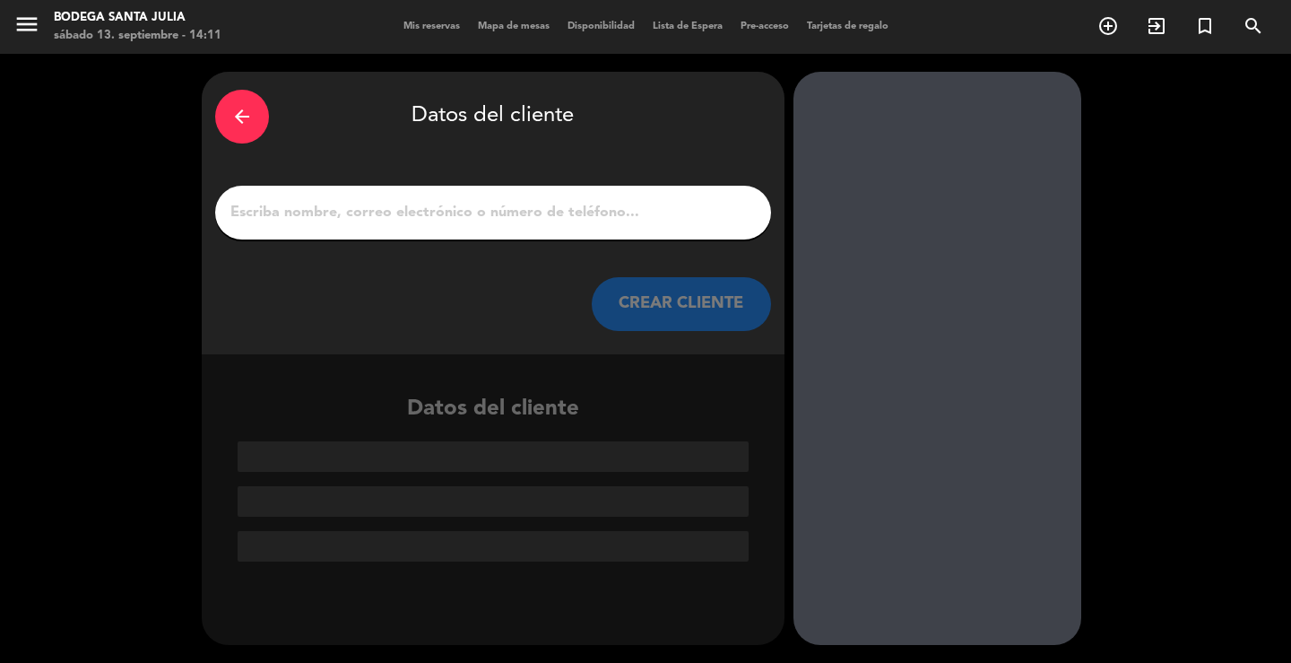
scroll to position [0, 0]
drag, startPoint x: 594, startPoint y: 213, endPoint x: 581, endPoint y: 218, distance: 13.3
click at [592, 213] on input "1" at bounding box center [493, 212] width 529 height 25
paste input "[PERSON_NAME] dos [PERSON_NAME]"
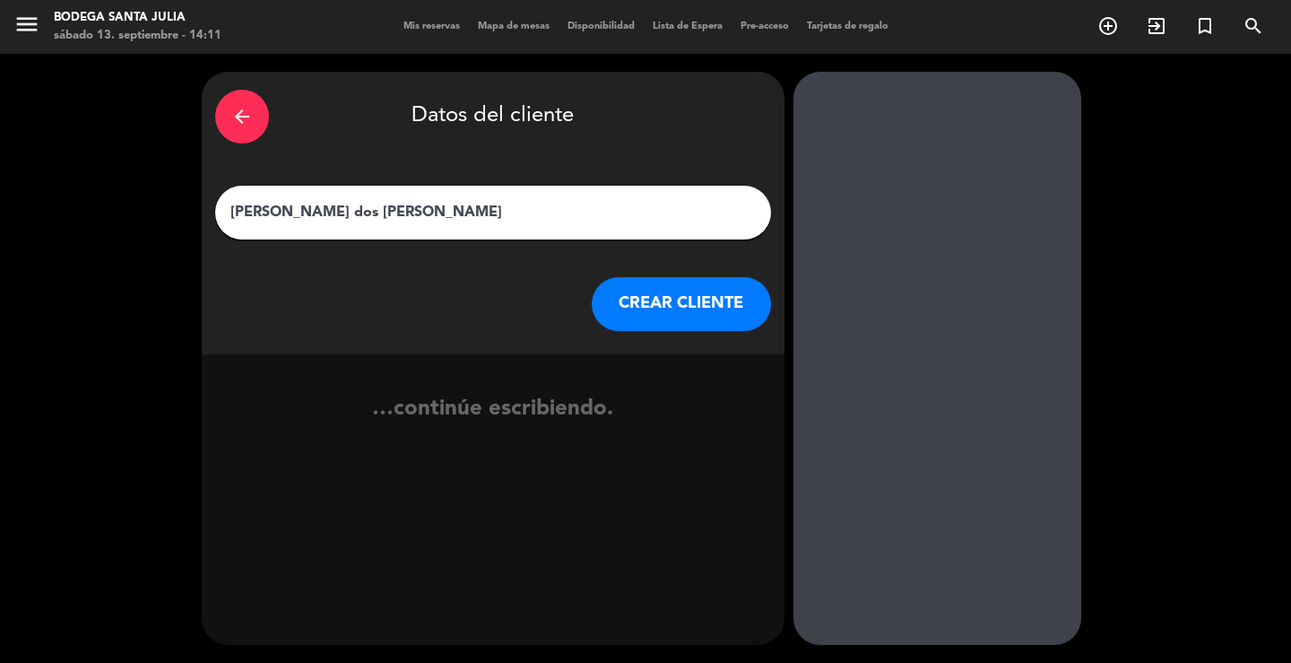
type input "[PERSON_NAME] dos [PERSON_NAME]"
click at [638, 310] on button "CREAR CLIENTE" at bounding box center [681, 304] width 179 height 54
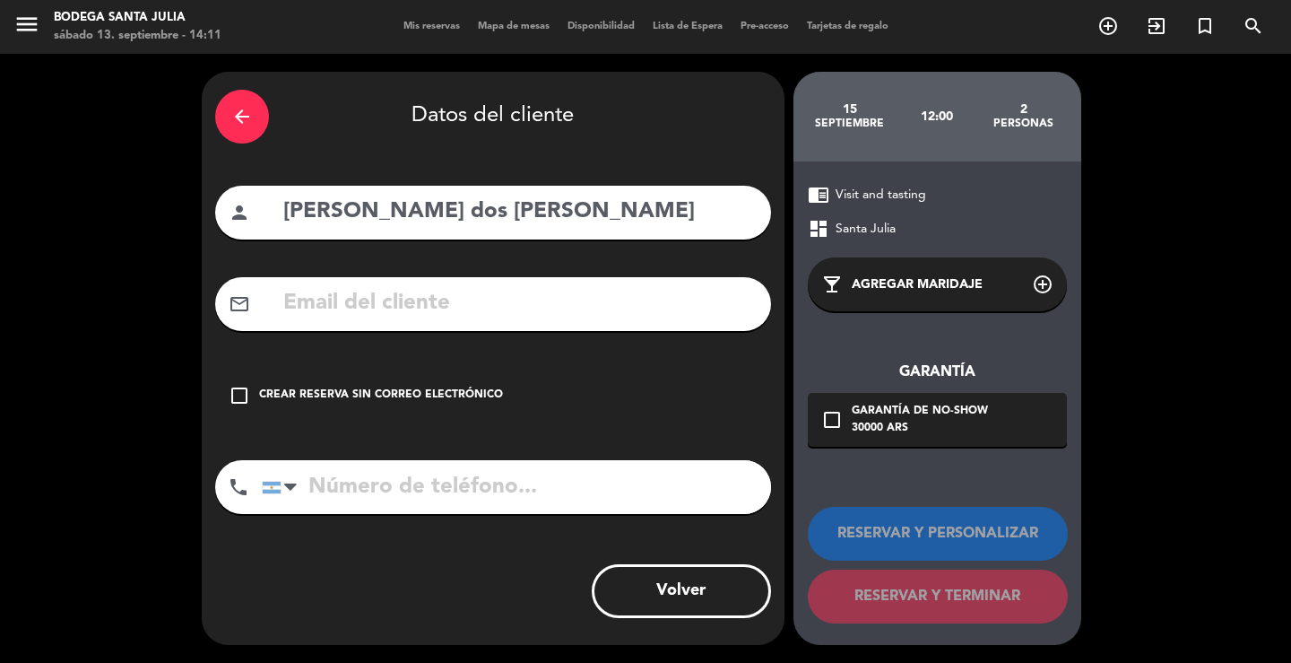
drag, startPoint x: 498, startPoint y: 383, endPoint x: 612, endPoint y: 427, distance: 122.1
click at [497, 383] on div "check_box_outline_blank Crear reserva sin correo electrónico" at bounding box center [493, 396] width 556 height 54
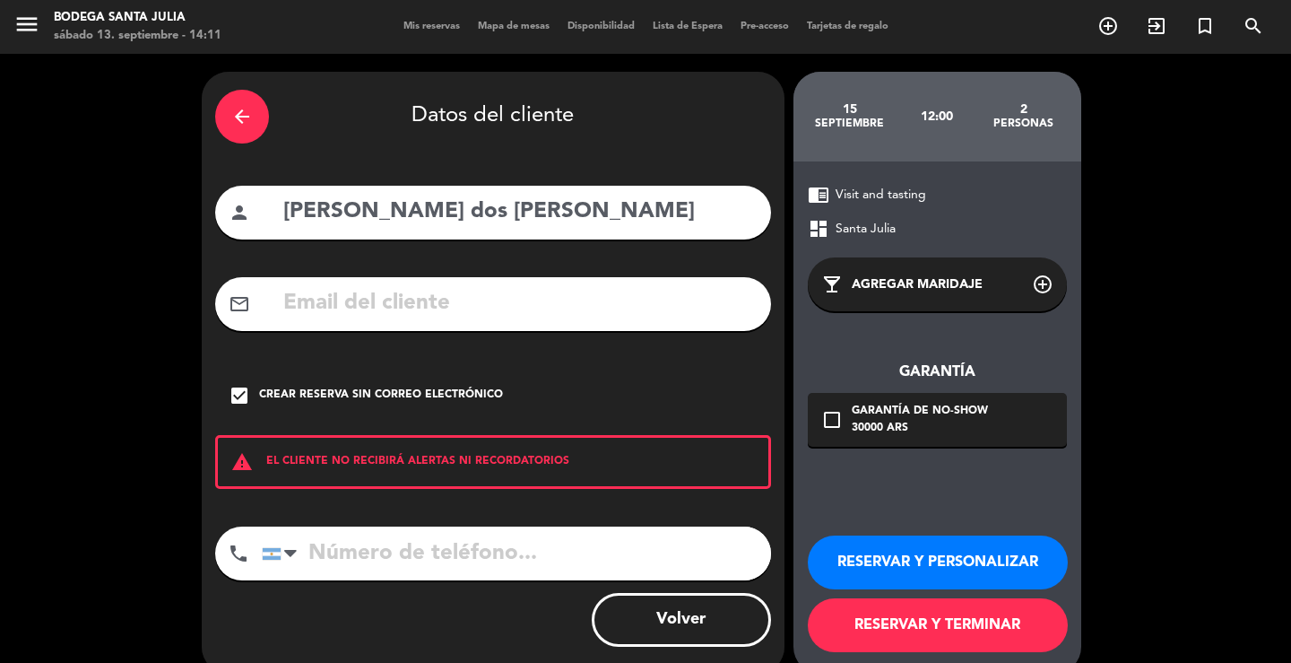
click at [935, 562] on button "RESERVAR Y PERSONALIZAR" at bounding box center [938, 562] width 260 height 54
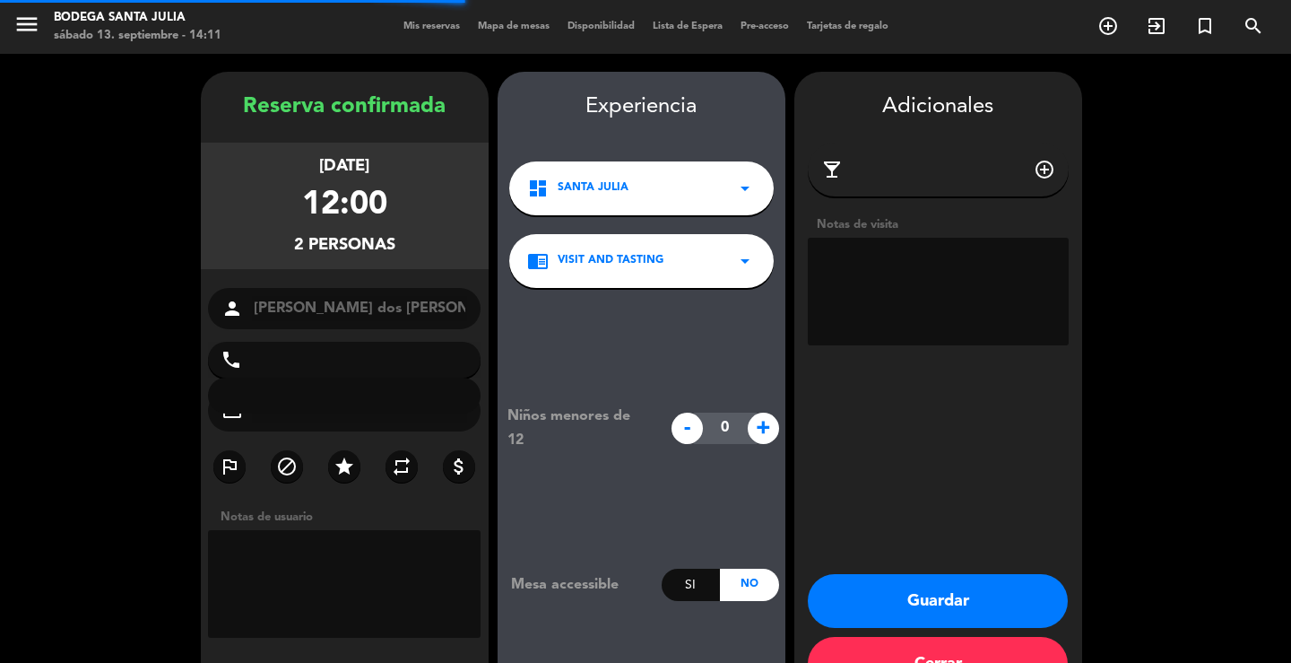
scroll to position [55, 0]
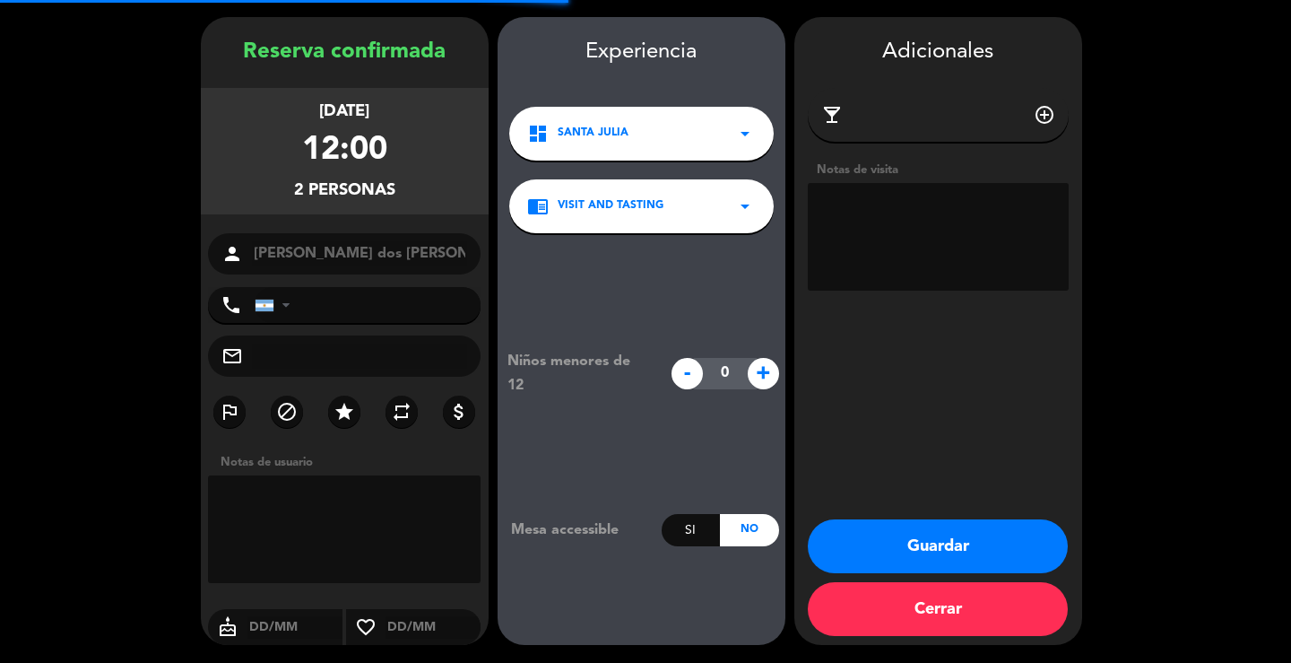
drag, startPoint x: 1028, startPoint y: 214, endPoint x: 1024, endPoint y: 198, distance: 16.5
click at [1020, 208] on textarea at bounding box center [938, 237] width 261 height 108
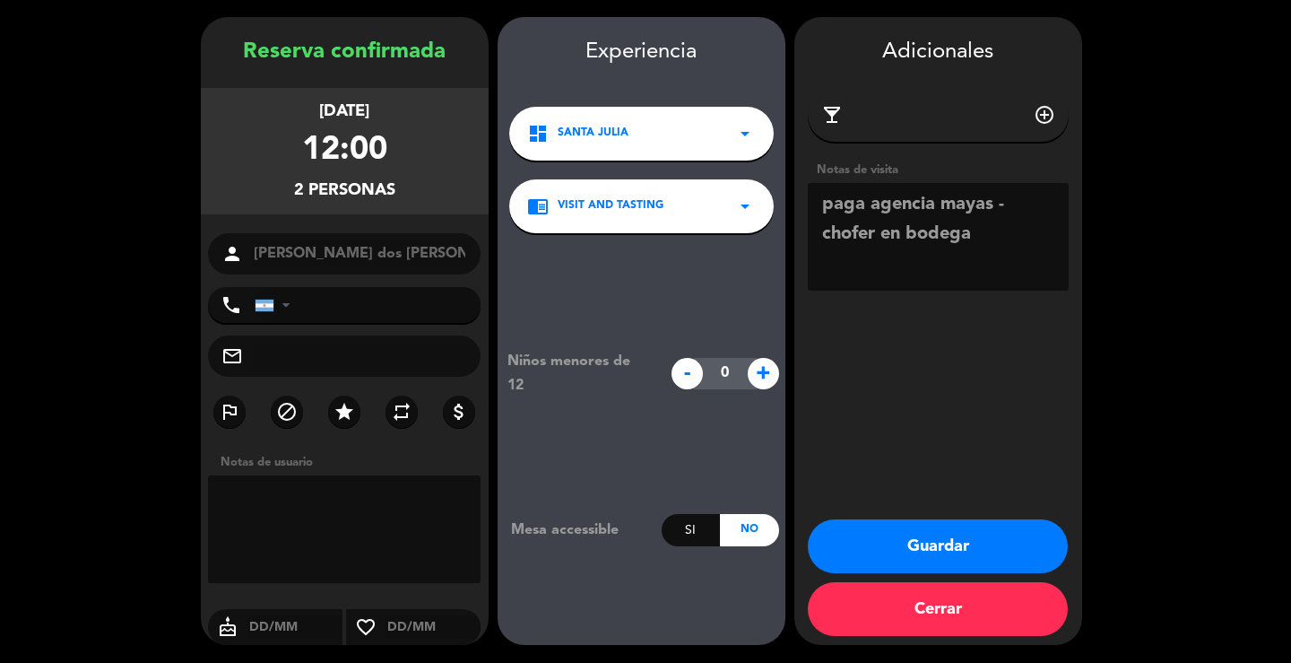
type textarea "paga agencia mayas - chofer en bodega"
click at [897, 562] on button "Guardar" at bounding box center [938, 546] width 260 height 54
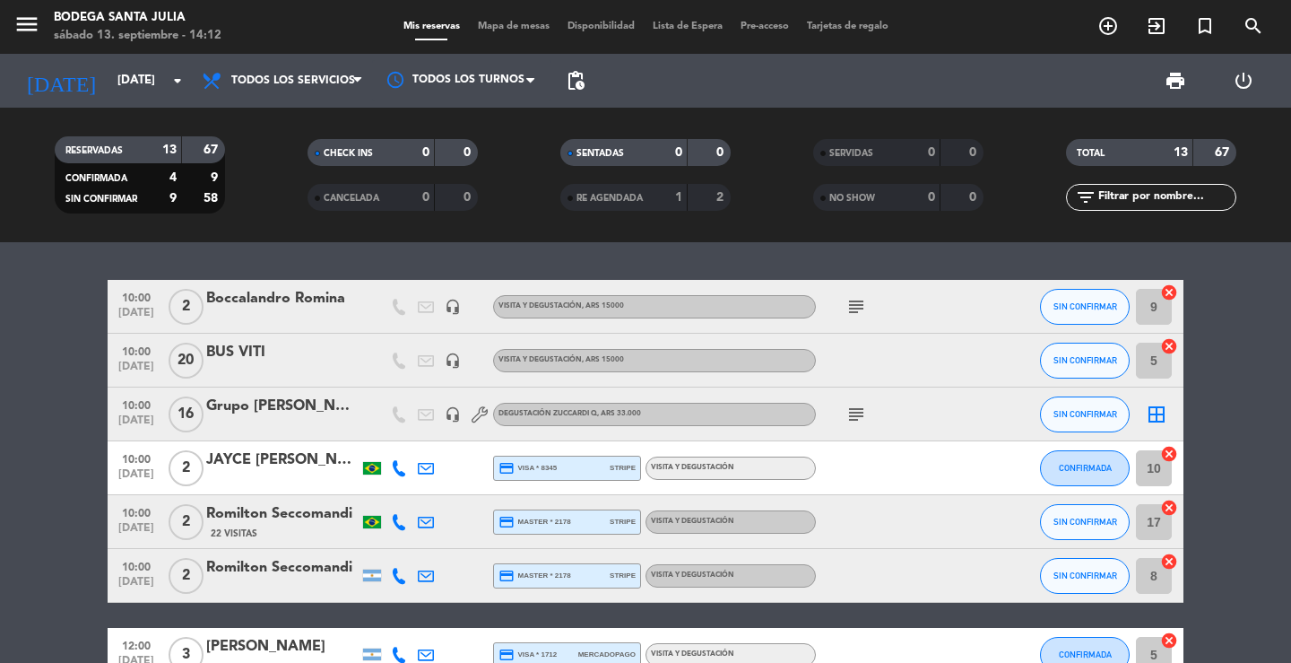
click at [210, 270] on div "10:00 [DATE] 2 Boccalandro Romina headset_mic Visita y Degustación , ARS 15000 …" at bounding box center [645, 452] width 1291 height 421
click at [623, 252] on div "10:00 [DATE] 2 Boccalandro Romina headset_mic Visita y Degustación , ARS 15000 …" at bounding box center [645, 452] width 1291 height 421
click at [473, 265] on div "10:00 [DATE] 2 Boccalandro Romina headset_mic Visita y Degustación , ARS 15000 …" at bounding box center [645, 452] width 1291 height 421
click at [680, 259] on div "10:00 [DATE] 2 Boccalandro Romina headset_mic Visita y Degustación , ARS 15000 …" at bounding box center [645, 452] width 1291 height 421
click at [680, 246] on div "10:00 [DATE] 2 Boccalandro Romina headset_mic Visita y Degustación , ARS 15000 …" at bounding box center [645, 452] width 1291 height 421
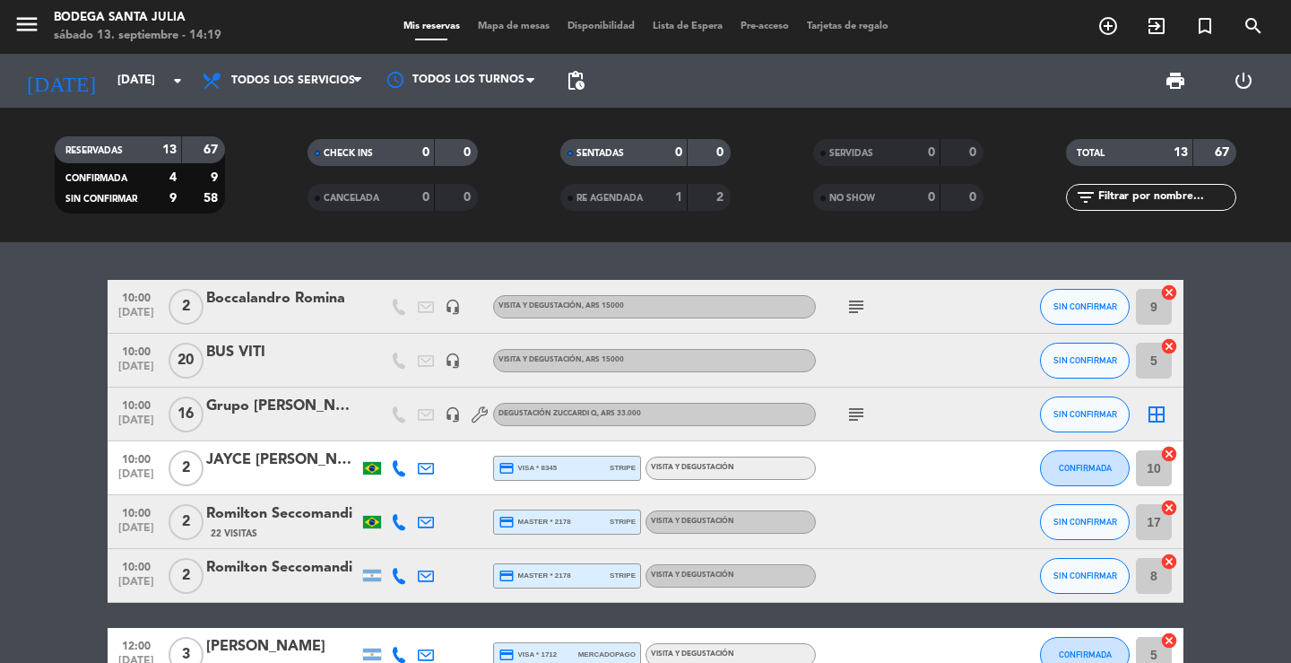
click at [665, 269] on div "10:00 [DATE] 2 Boccalandro Romina headset_mic Visita y Degustación , ARS 15000 …" at bounding box center [645, 452] width 1291 height 421
click at [106, 283] on bookings-row "10:00 [DATE] 2 Boccalandro Romina headset_mic Visita y Degustación , ARS 15000 …" at bounding box center [645, 667] width 1291 height 775
click at [109, 82] on input "[DATE]" at bounding box center [188, 81] width 158 height 32
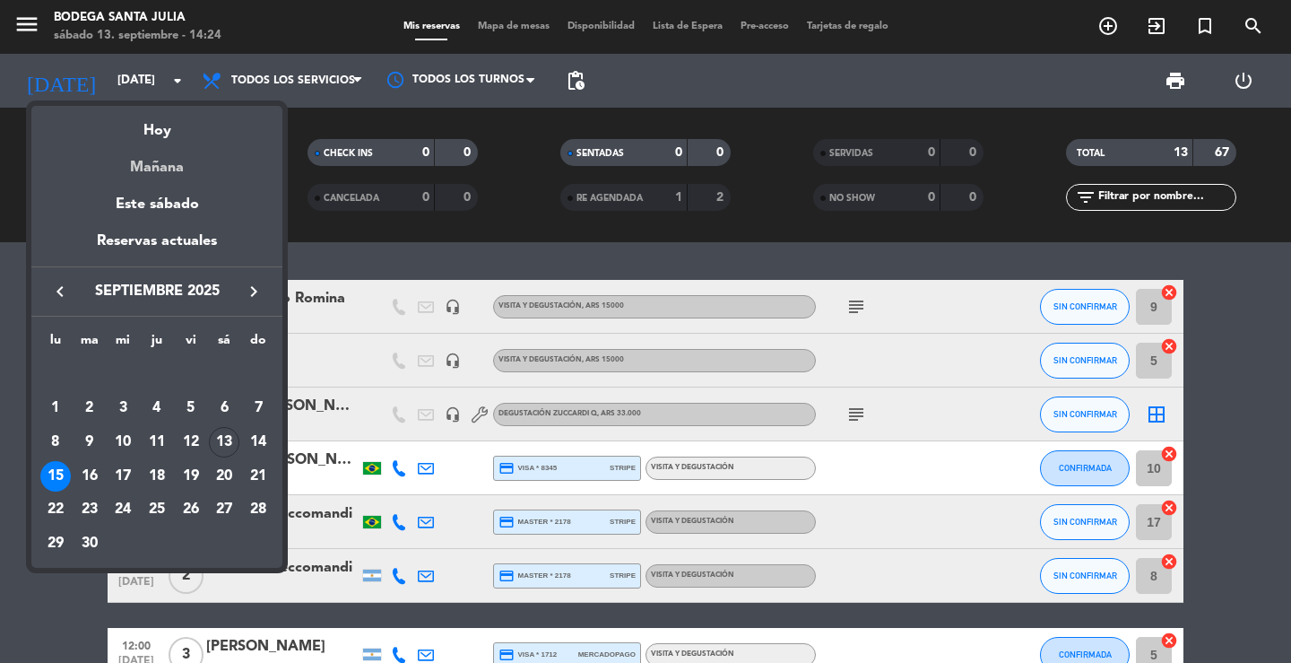
click at [177, 143] on div "Mañana" at bounding box center [156, 161] width 251 height 37
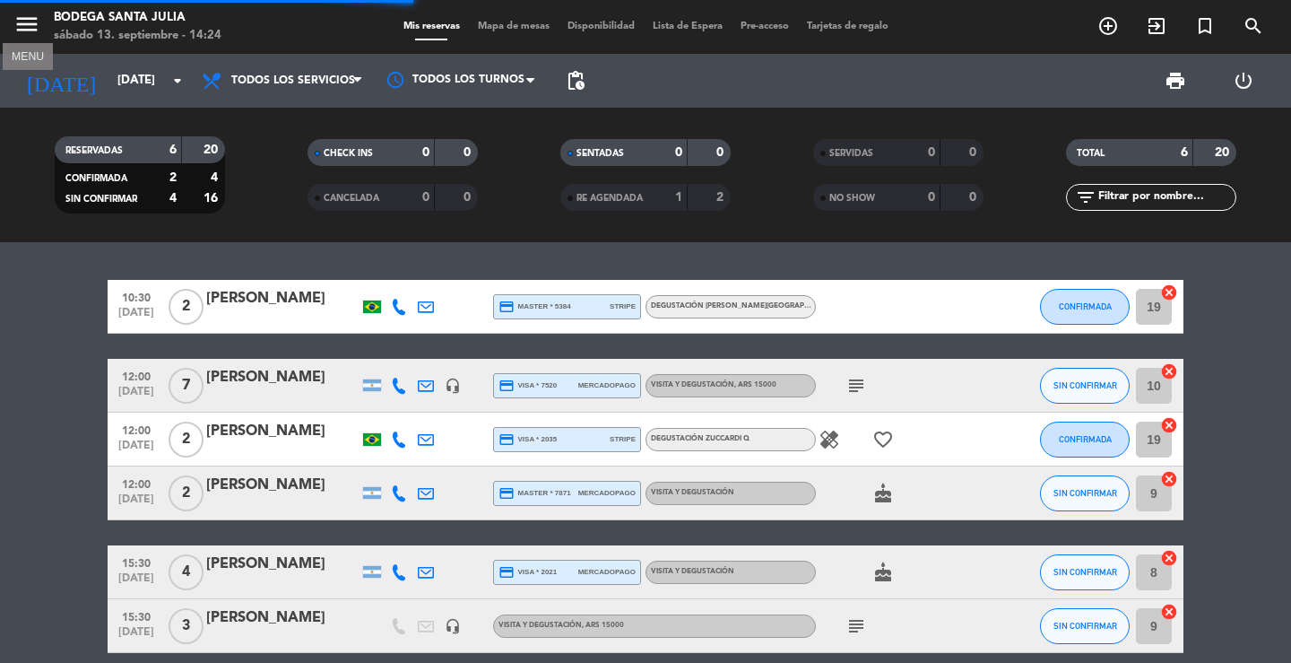
click at [36, 40] on button "menu" at bounding box center [26, 27] width 27 height 33
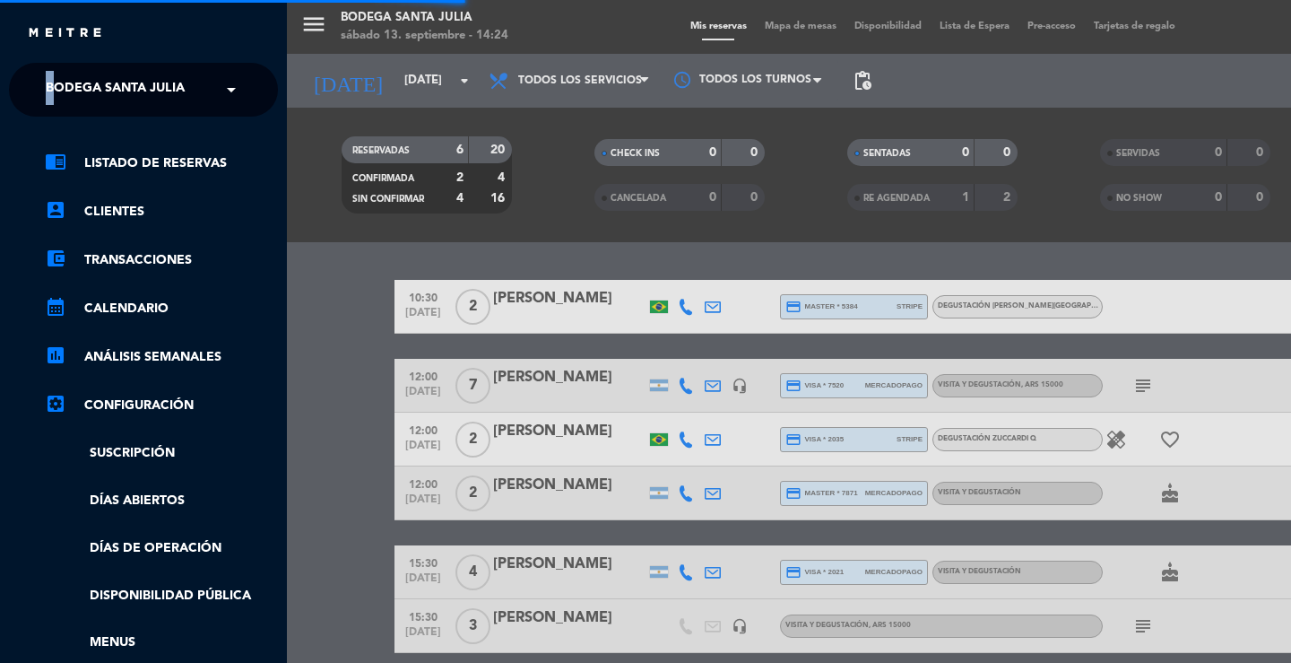
click at [50, 74] on ng-select "× Bodega Santa [PERSON_NAME] ×" at bounding box center [143, 90] width 269 height 54
click at [63, 101] on span "Bodega Santa Julia" at bounding box center [115, 90] width 139 height 38
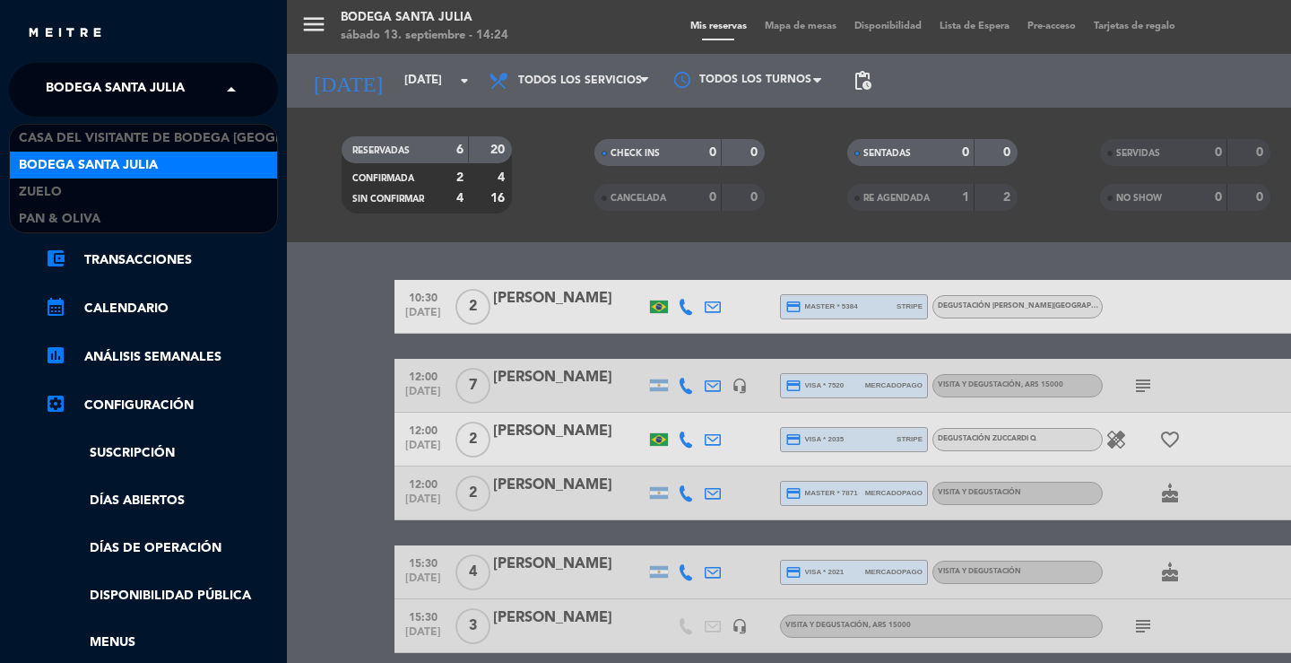
click at [79, 123] on div "chrome_reader_mode Listado de Reservas account_box Clientes account_balance_wal…" at bounding box center [144, 459] width 296 height 685
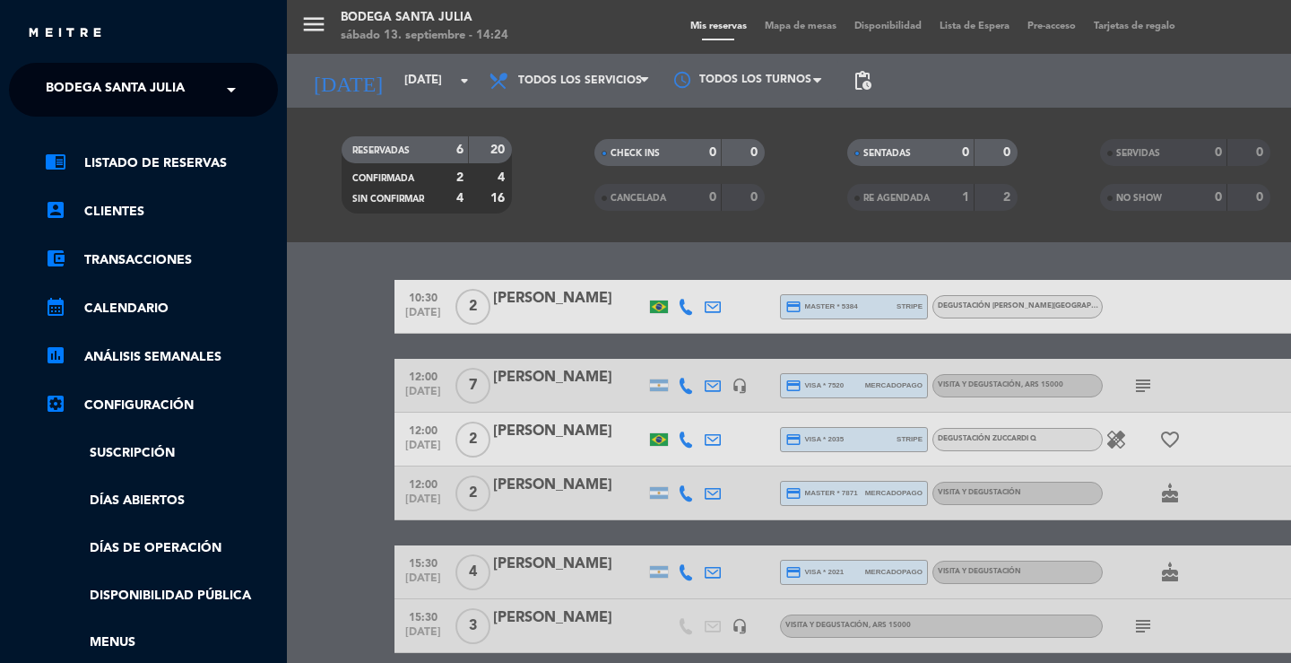
click at [111, 83] on span "Bodega Santa Julia" at bounding box center [115, 90] width 139 height 38
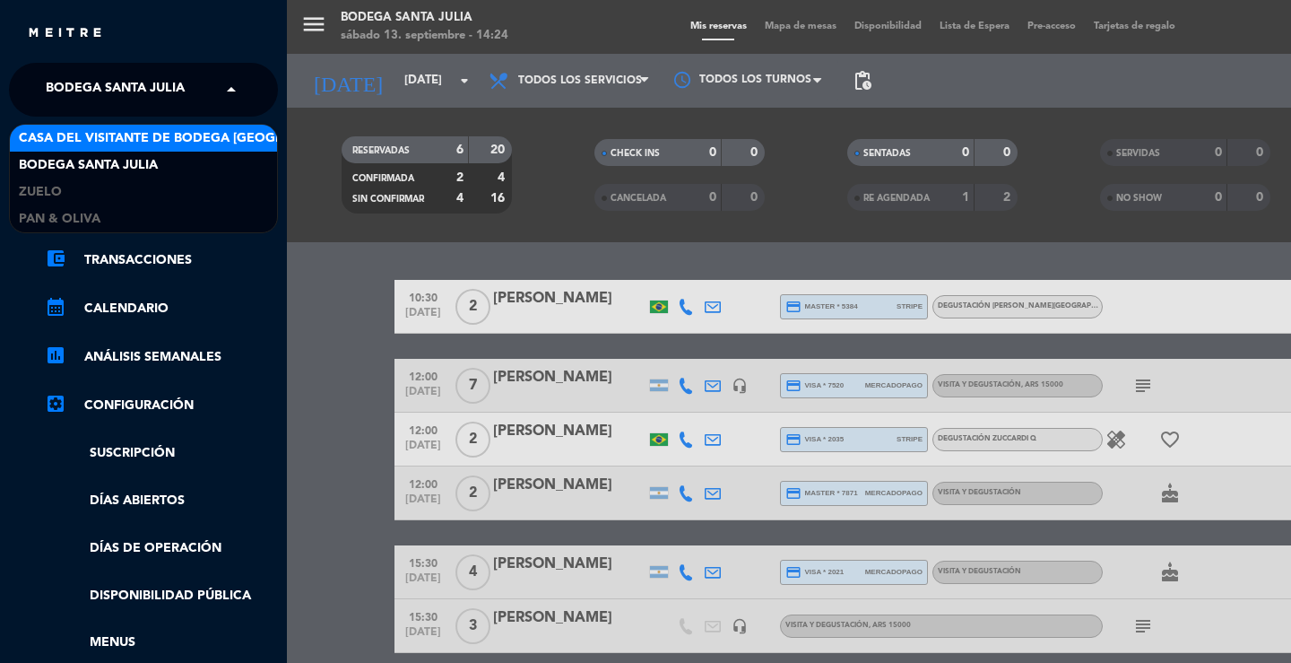
click at [91, 140] on span "Casa del Visitante de Bodega [GEOGRAPHIC_DATA][PERSON_NAME]" at bounding box center [244, 138] width 451 height 21
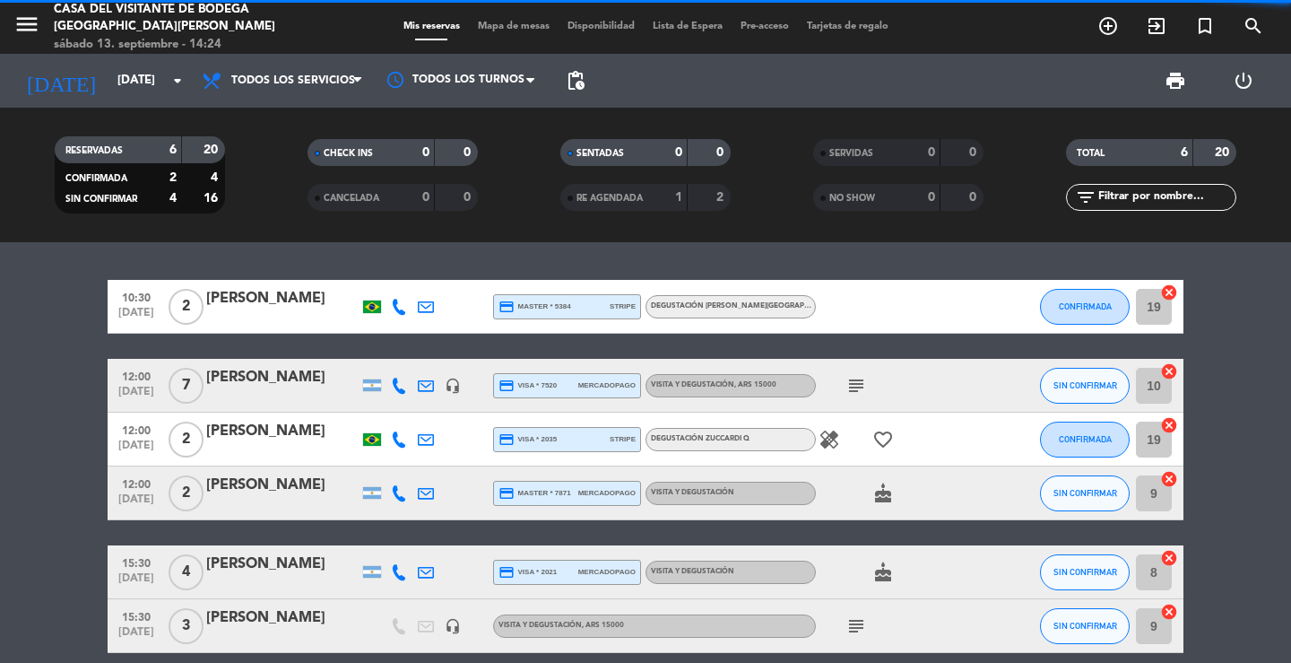
click at [384, 239] on div "menu Casa del Visitante de Bodega Santa [PERSON_NAME] 13. septiembre - 14:24 Mi…" at bounding box center [645, 331] width 1291 height 663
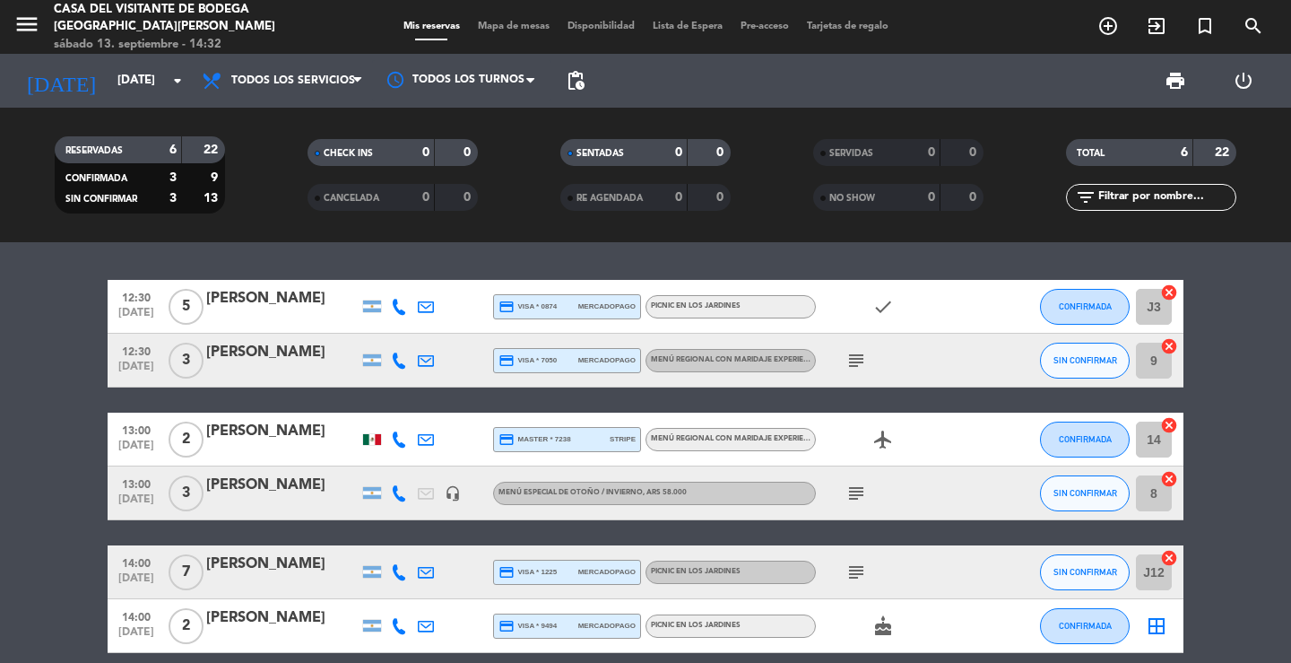
click at [481, 261] on div "12:30 [DATE] 5 [PERSON_NAME] credit_card visa * 0874 mercadopago Picnic en los …" at bounding box center [645, 452] width 1291 height 421
drag, startPoint x: 285, startPoint y: 204, endPoint x: 275, endPoint y: 213, distance: 13.3
click at [283, 208] on filter-checkbox "CANCELADA 0 0" at bounding box center [392, 197] width 253 height 27
click at [685, 246] on div "12:30 [DATE] 5 [PERSON_NAME] credit_card visa * 0874 mercadopago Picnic en los …" at bounding box center [645, 452] width 1291 height 421
click at [580, 231] on div "RESERVADAS 6 22 CONFIRMADA 3 9 SIN CONFIRMAR 3 13 CHECK INS 0 0 CANCELADA 0 0 S…" at bounding box center [645, 175] width 1291 height 135
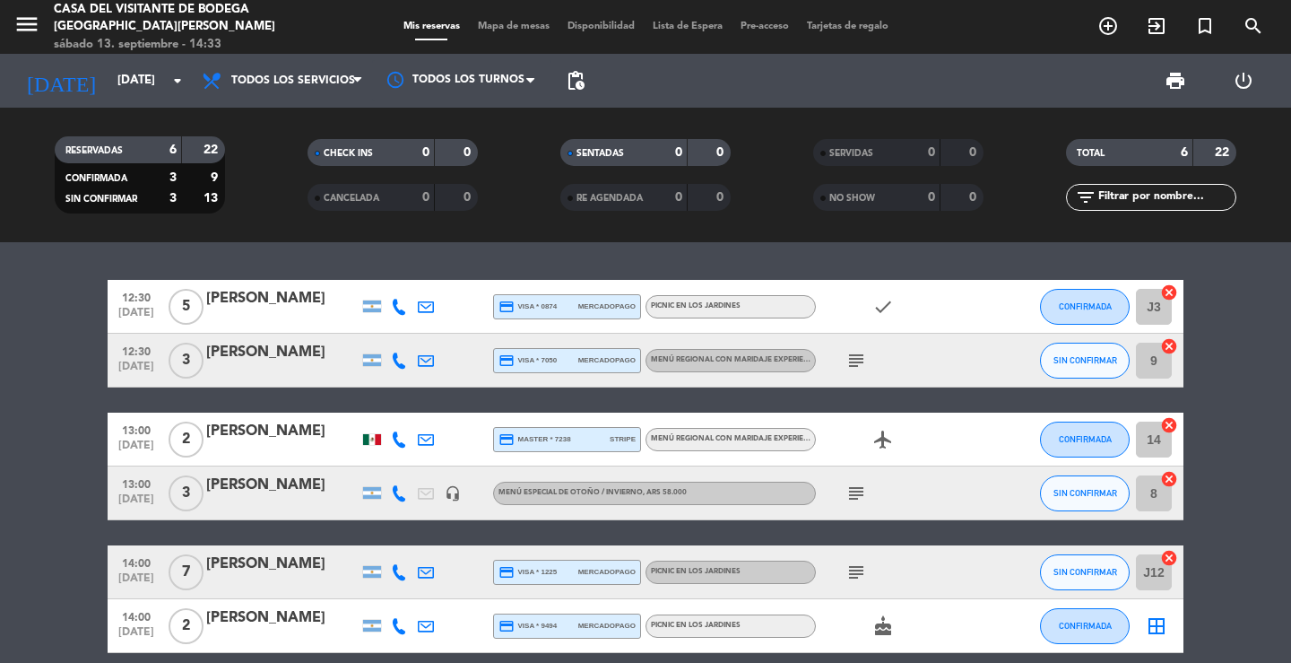
click at [260, 195] on filter-checkbox "RESERVADAS 6 22 CONFIRMADA 3 9 SIN CONFIRMAR 3 13" at bounding box center [139, 174] width 253 height 77
click at [360, 248] on div "12:30 [DATE] 5 [PERSON_NAME] credit_card visa * 0874 mercadopago Picnic en los …" at bounding box center [645, 452] width 1291 height 421
click at [184, 87] on icon "arrow_drop_down" at bounding box center [178, 81] width 22 height 22
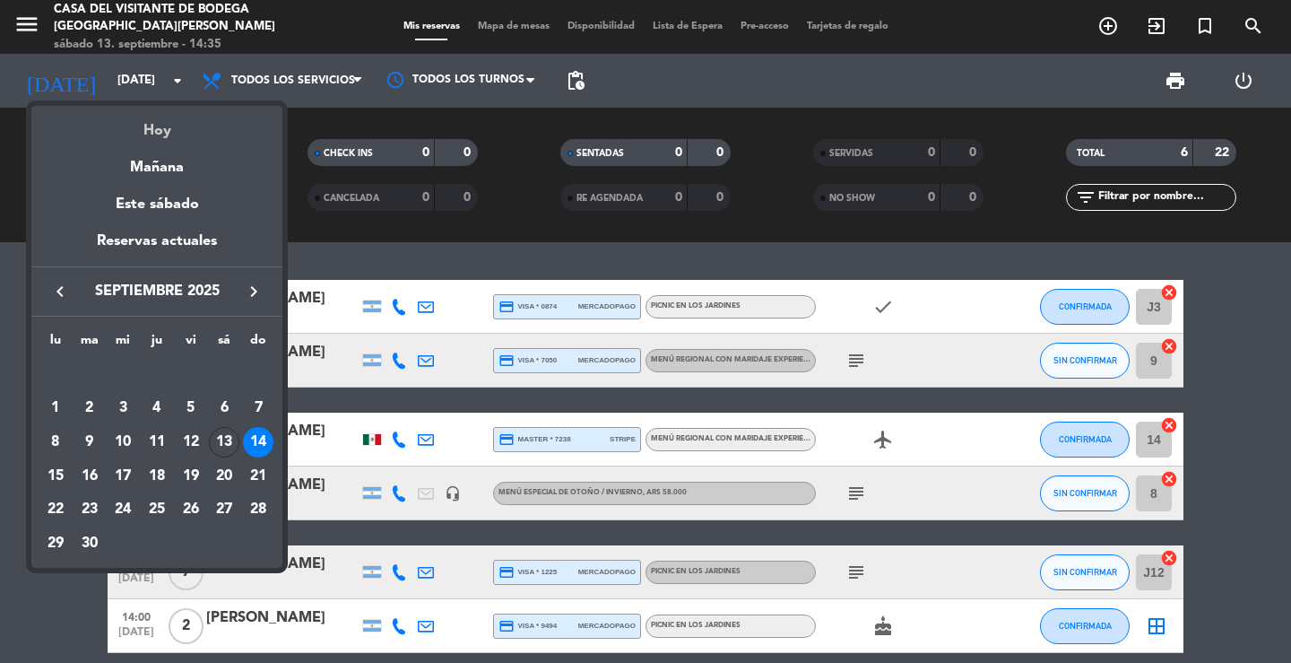
click at [195, 136] on div "Hoy" at bounding box center [156, 124] width 251 height 37
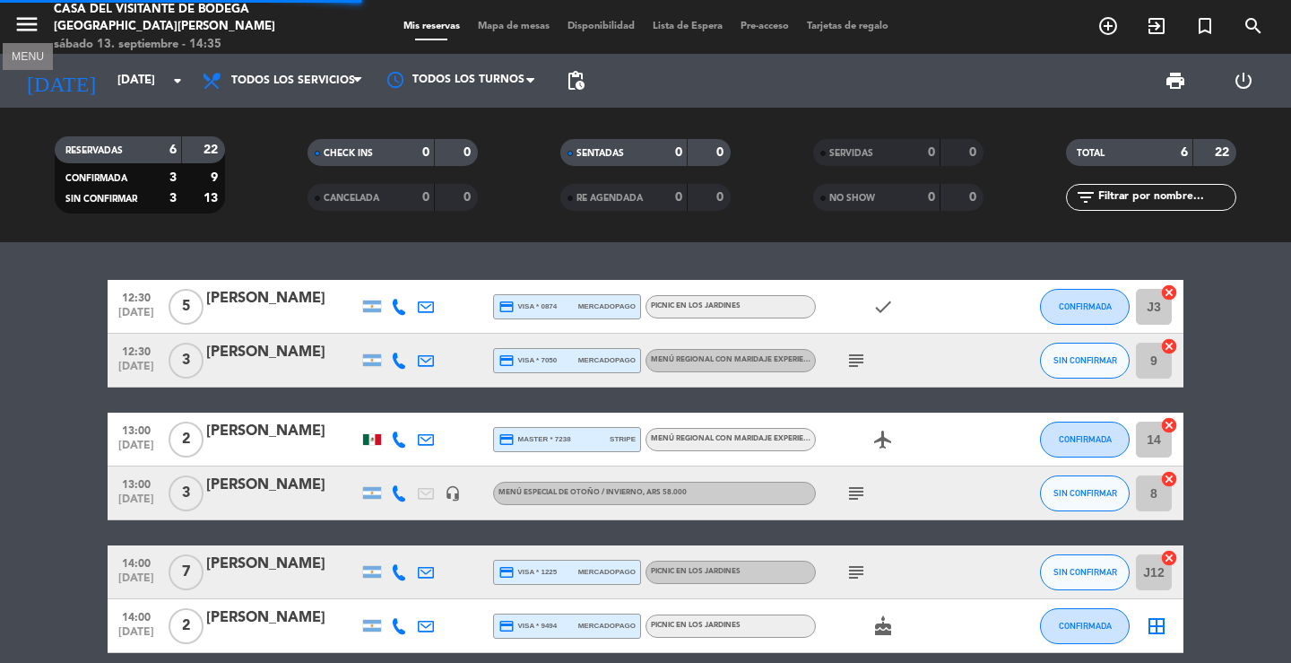
click at [28, 28] on icon "menu" at bounding box center [26, 24] width 27 height 27
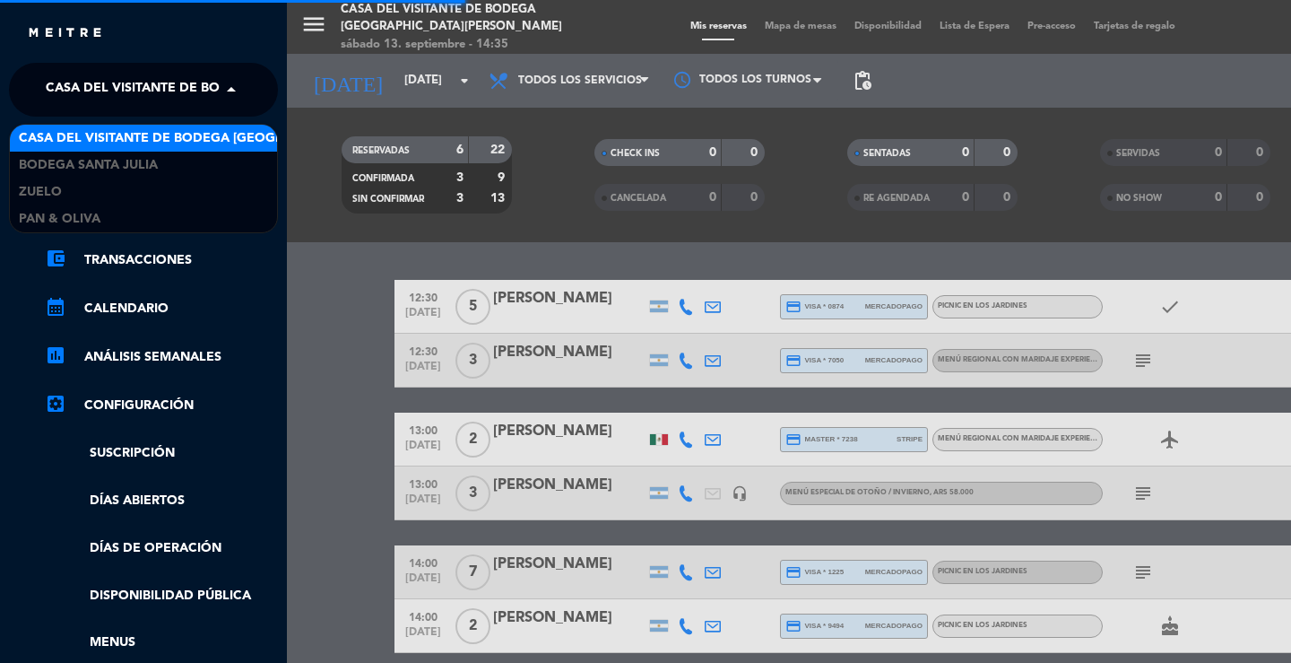
click at [64, 81] on span "Casa del Visitante de Bodega [GEOGRAPHIC_DATA][PERSON_NAME]" at bounding box center [271, 90] width 451 height 38
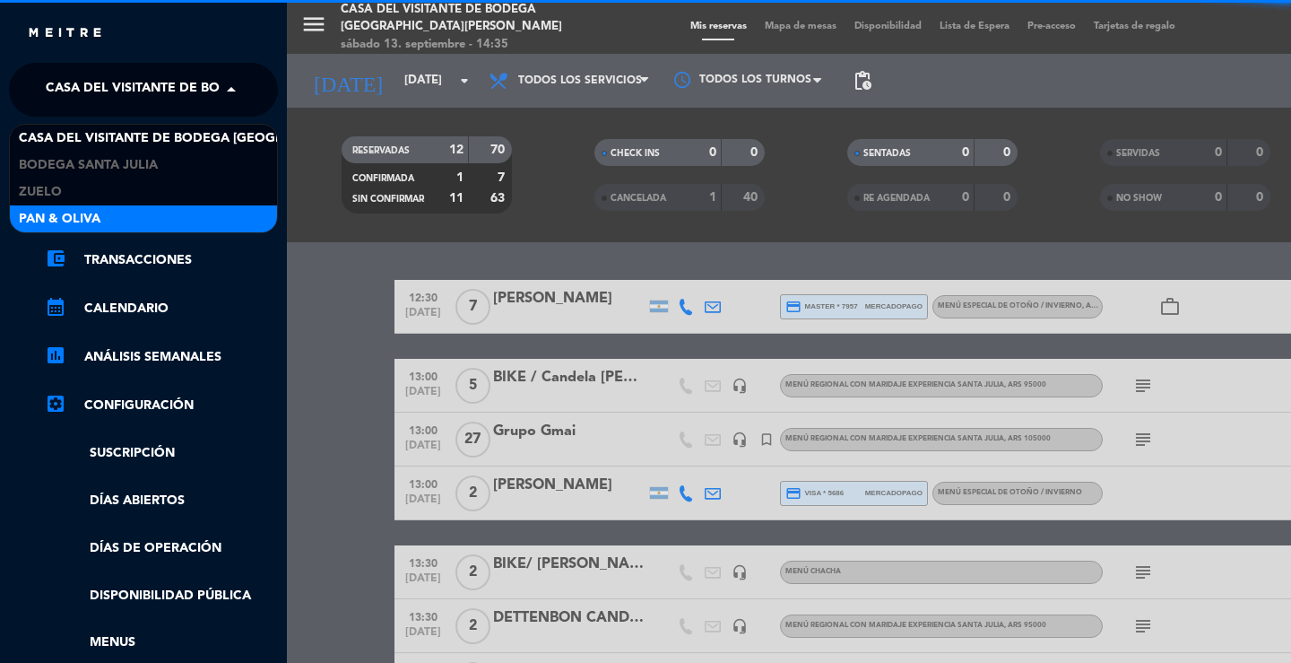
click at [77, 213] on span "Pan & Oliva" at bounding box center [60, 219] width 82 height 21
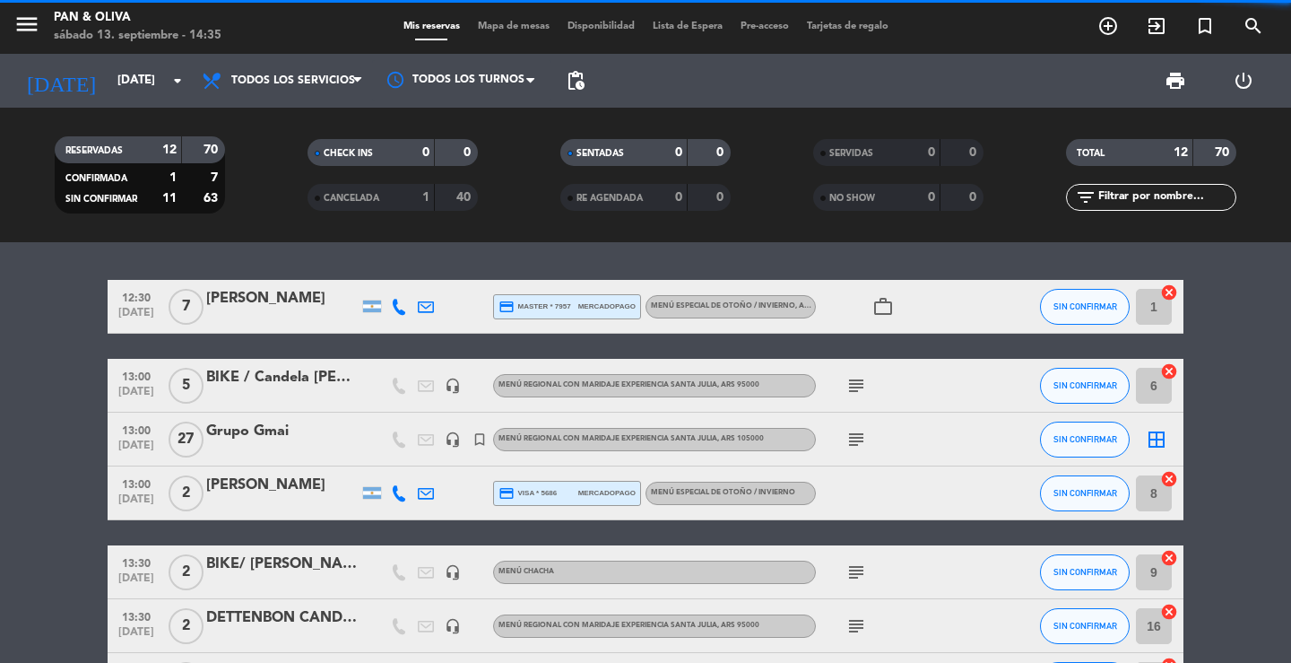
click at [518, 268] on div "12:30 [DATE] 7 [PERSON_NAME] credit_card master * 7957 mercadopago Menú especia…" at bounding box center [645, 452] width 1291 height 421
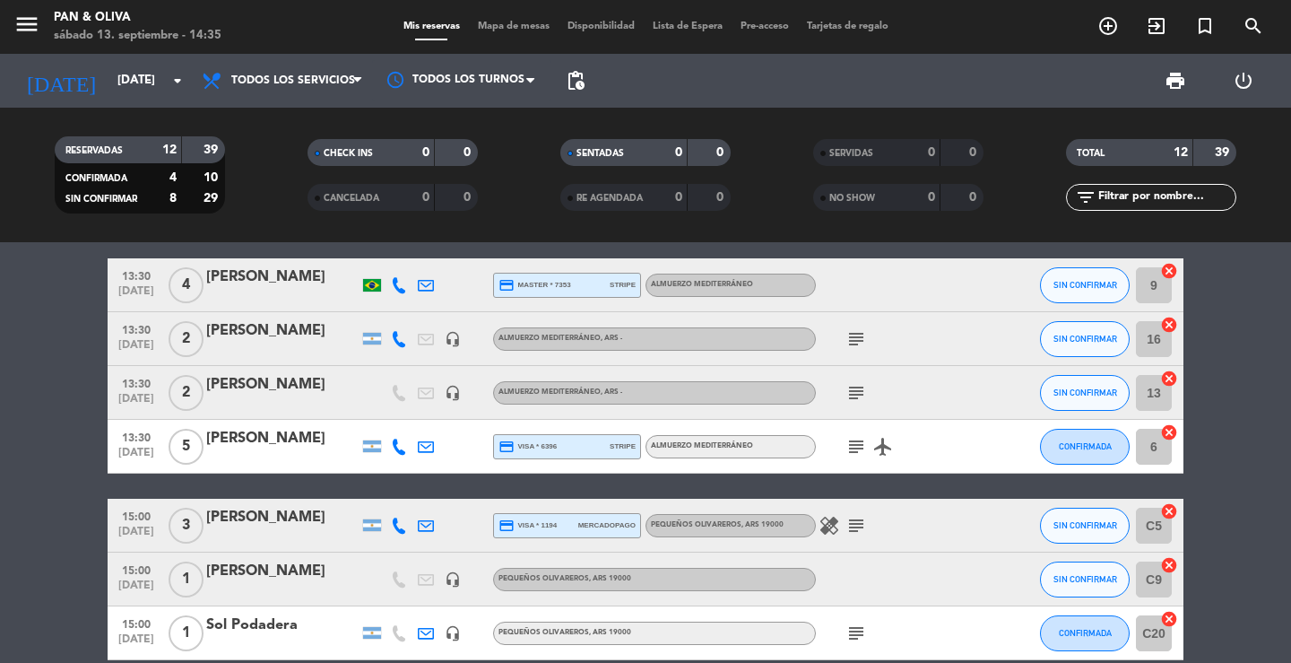
scroll to position [359, 0]
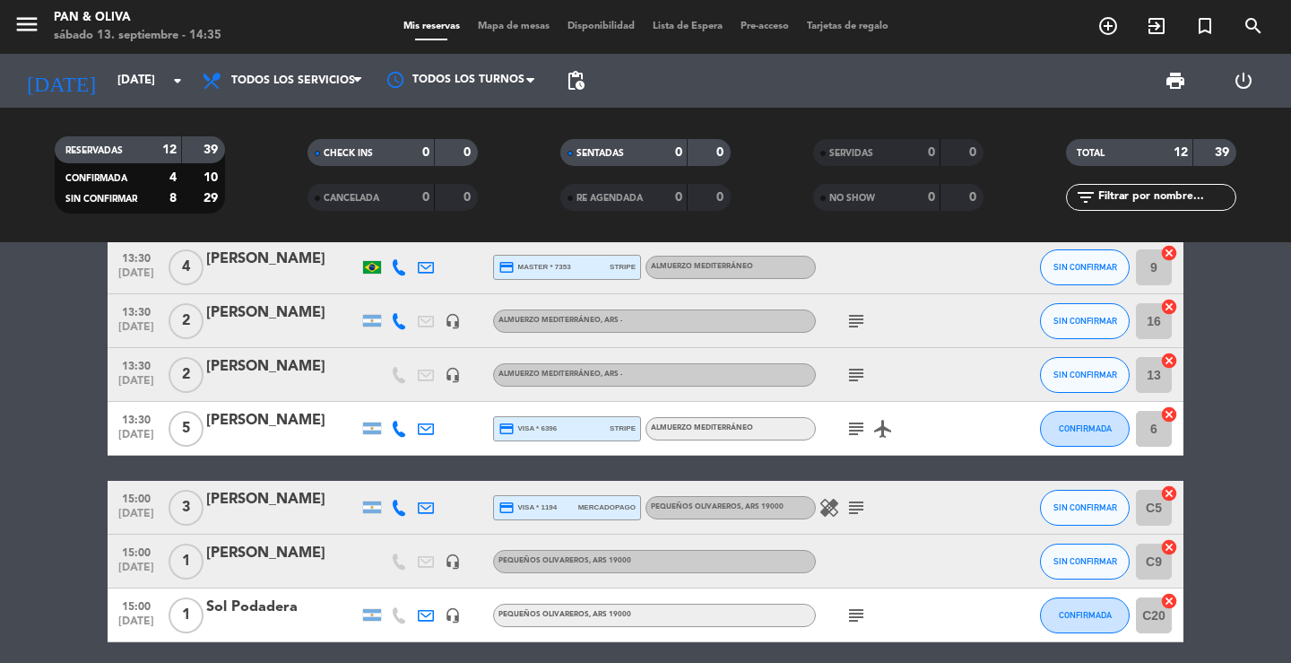
click at [281, 311] on div "[PERSON_NAME]" at bounding box center [282, 312] width 152 height 23
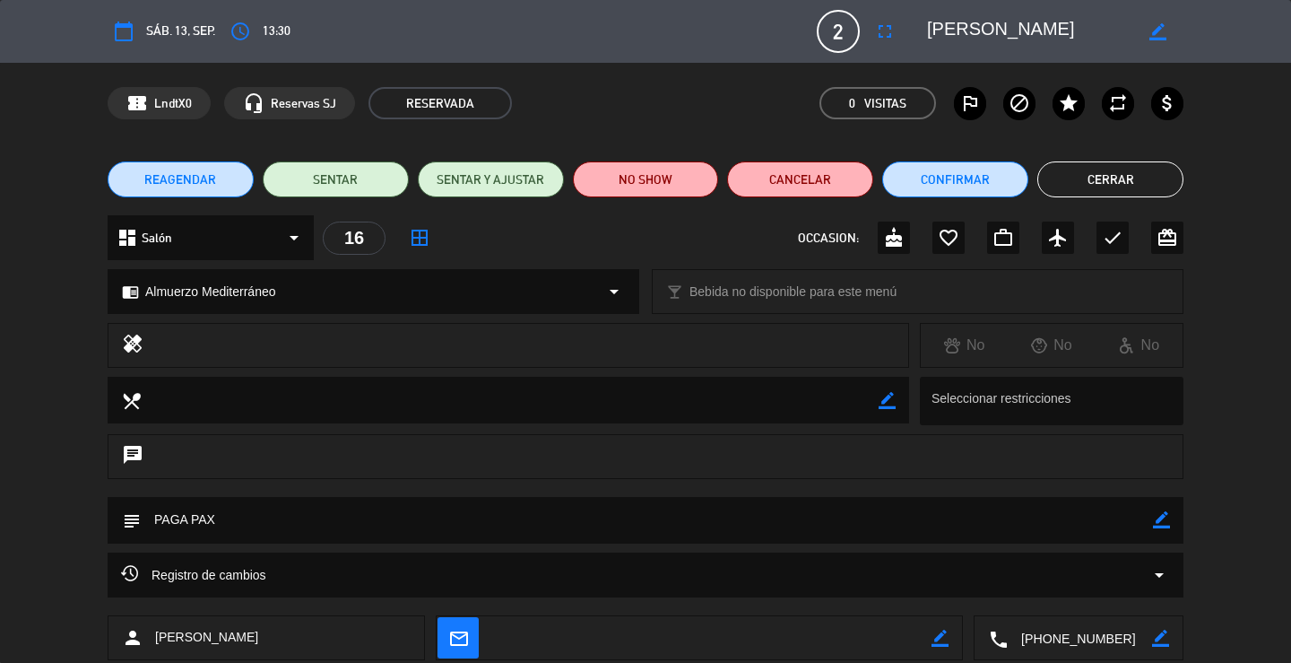
drag, startPoint x: 1058, startPoint y: 622, endPoint x: 1056, endPoint y: 639, distance: 18.1
click at [1057, 626] on textarea at bounding box center [1080, 638] width 144 height 45
click at [1056, 639] on textarea at bounding box center [1080, 638] width 144 height 45
click at [1144, 185] on button "Cerrar" at bounding box center [1111, 179] width 146 height 36
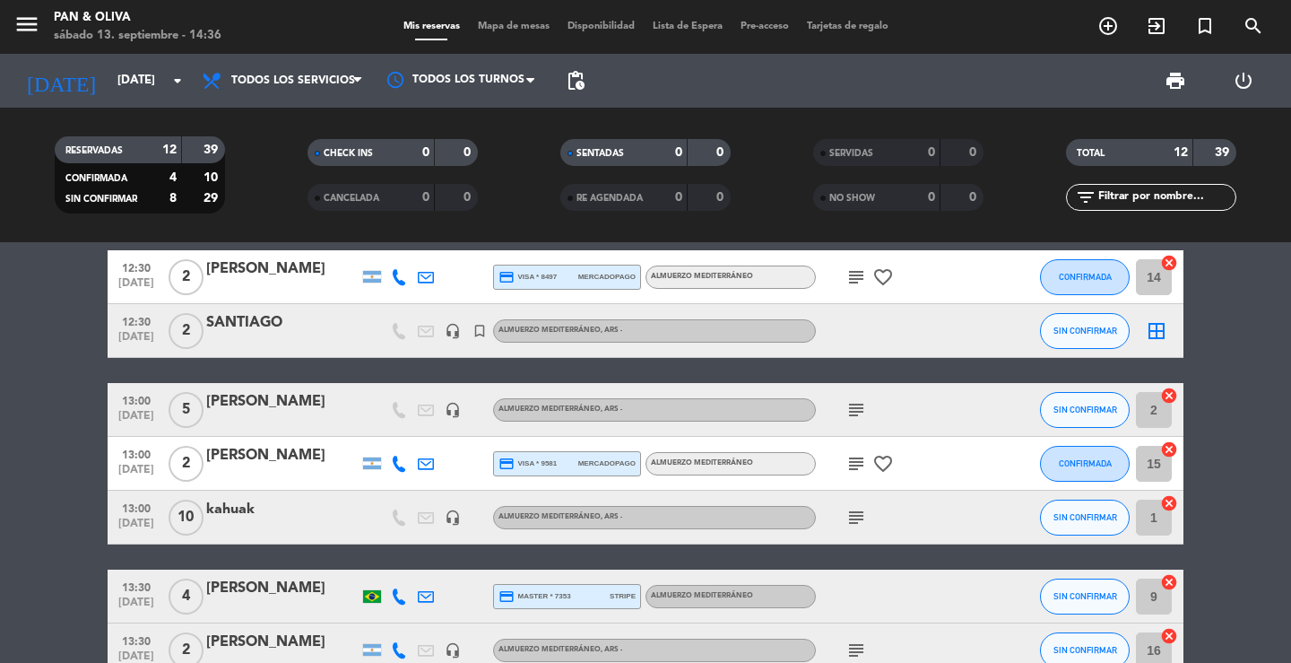
scroll to position [0, 0]
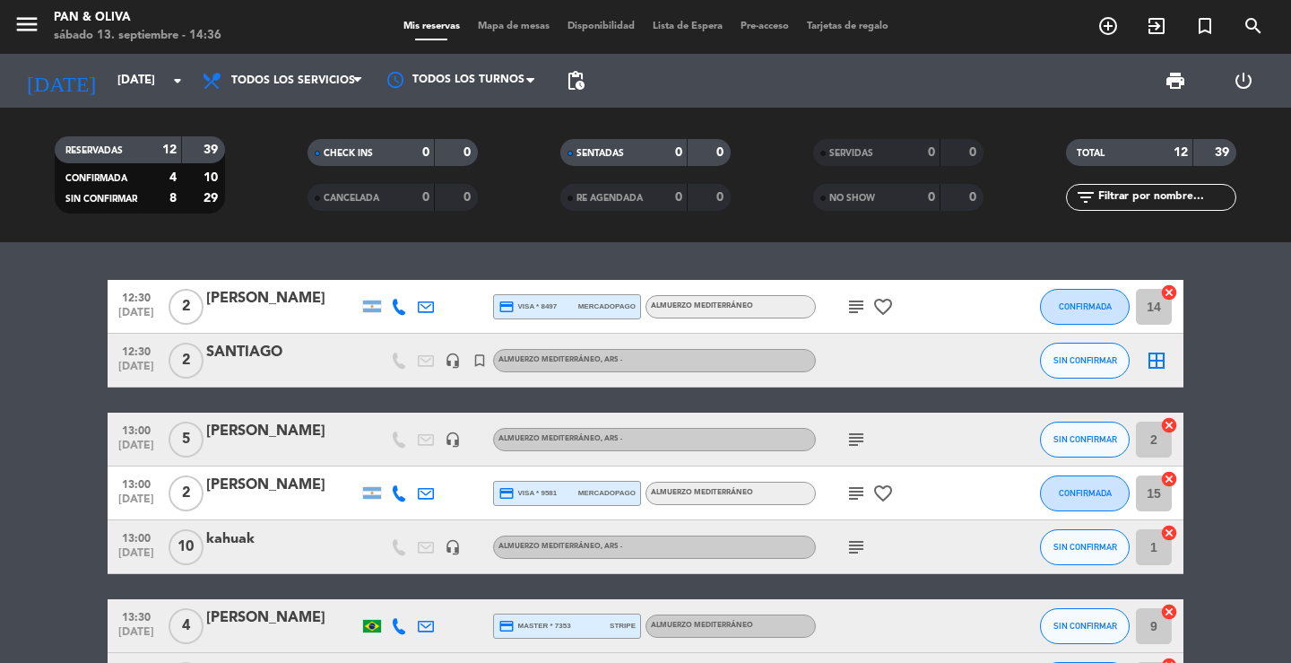
click at [293, 496] on div "[PERSON_NAME]" at bounding box center [282, 485] width 152 height 23
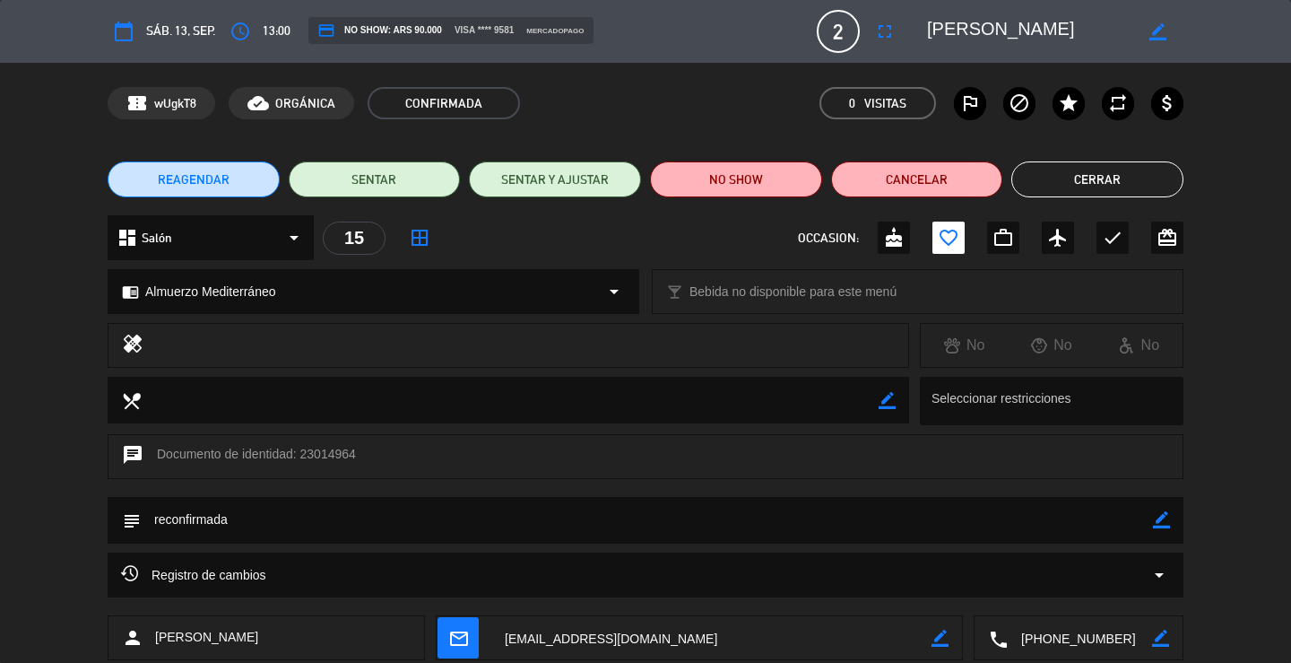
click at [1063, 641] on textarea at bounding box center [1080, 638] width 144 height 45
click at [1081, 185] on button "Cerrar" at bounding box center [1098, 179] width 172 height 36
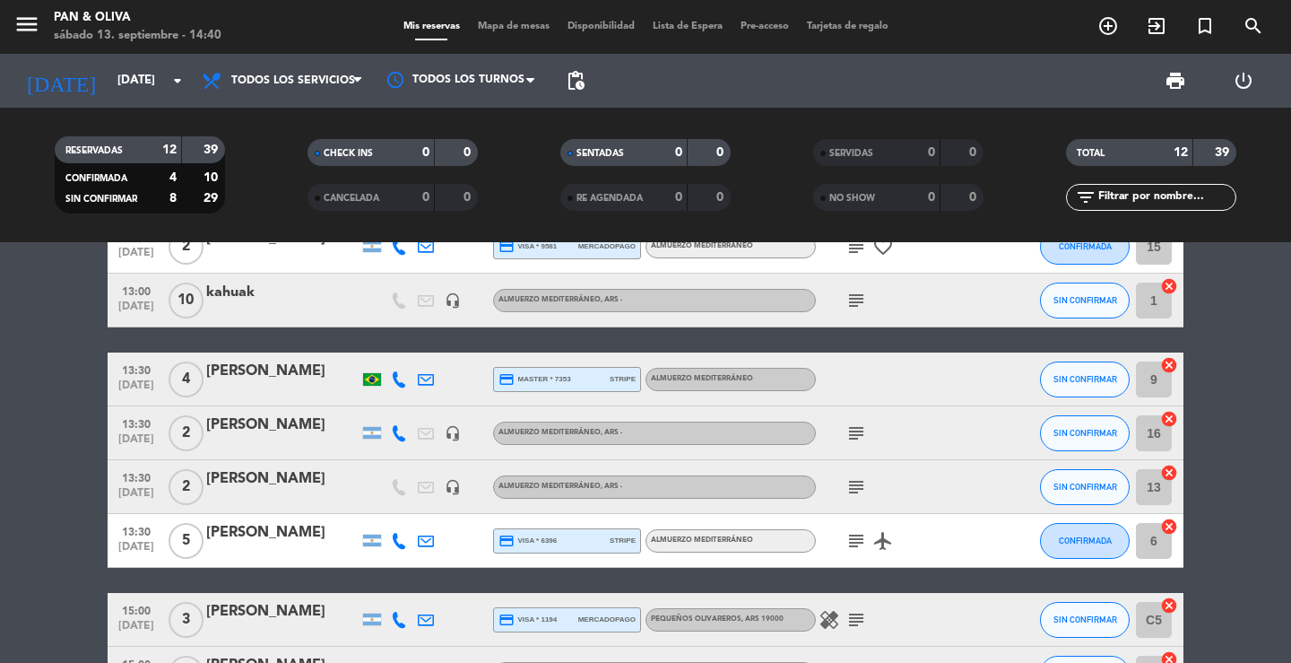
scroll to position [248, 0]
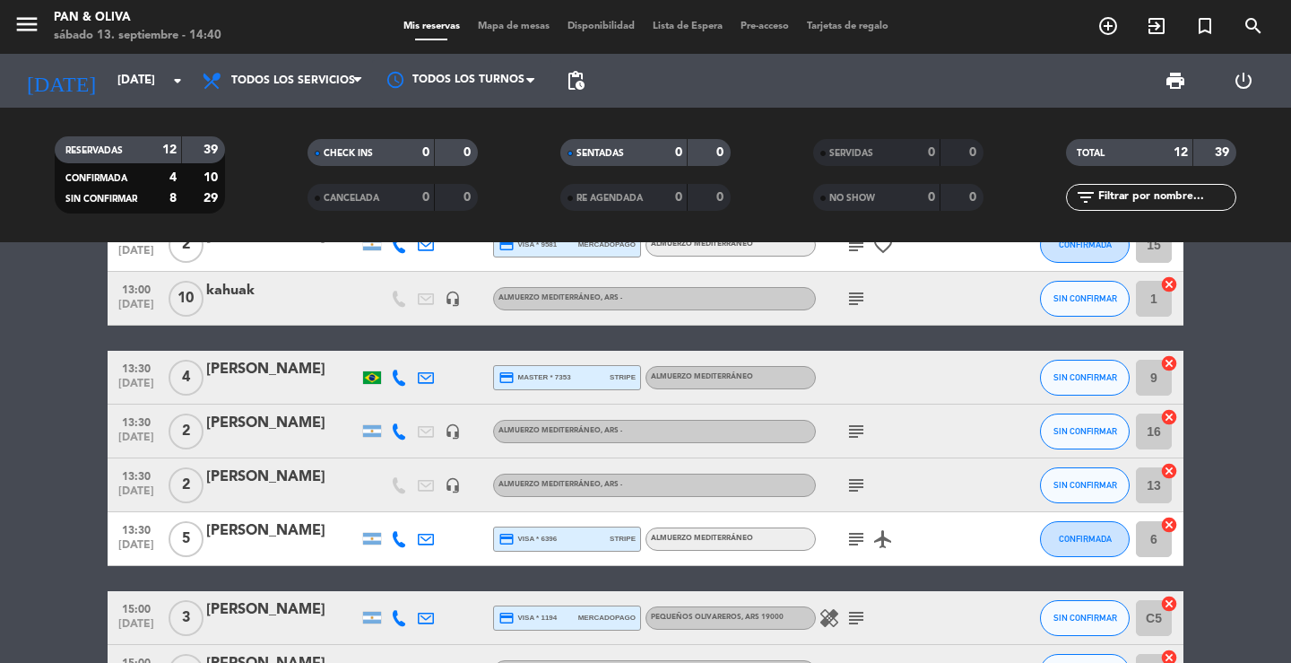
click at [324, 437] on div at bounding box center [282, 443] width 152 height 14
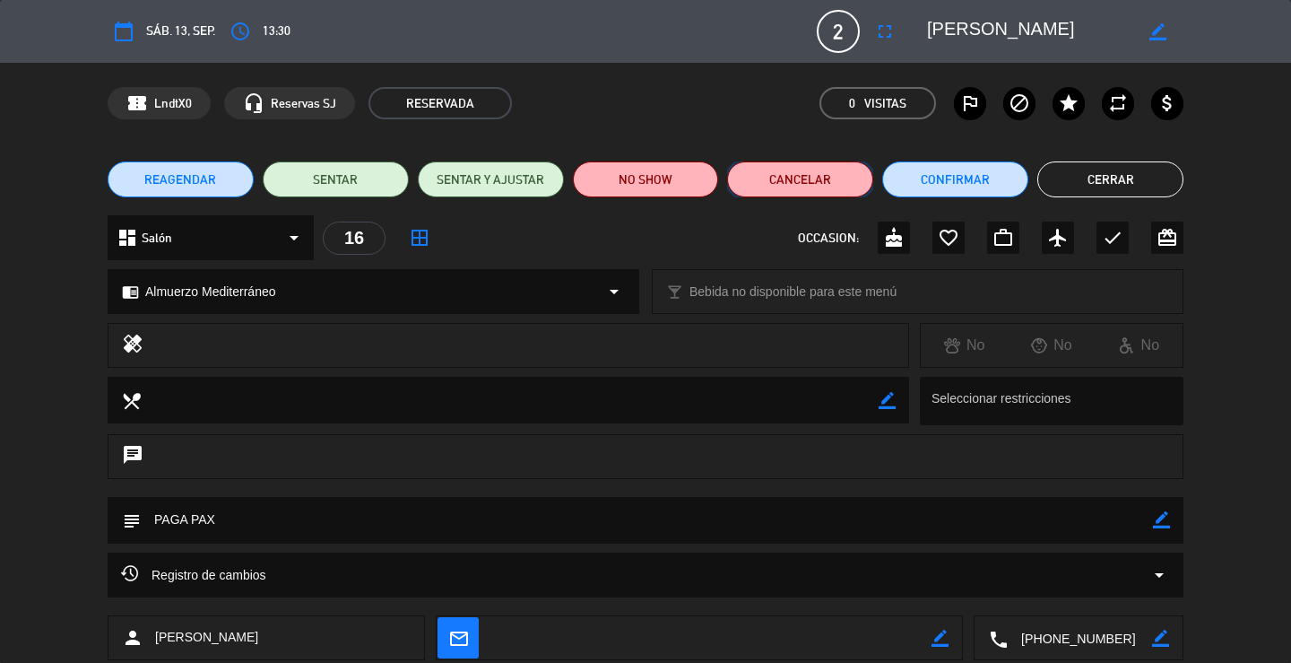
click at [812, 178] on button "Cancelar" at bounding box center [800, 179] width 146 height 36
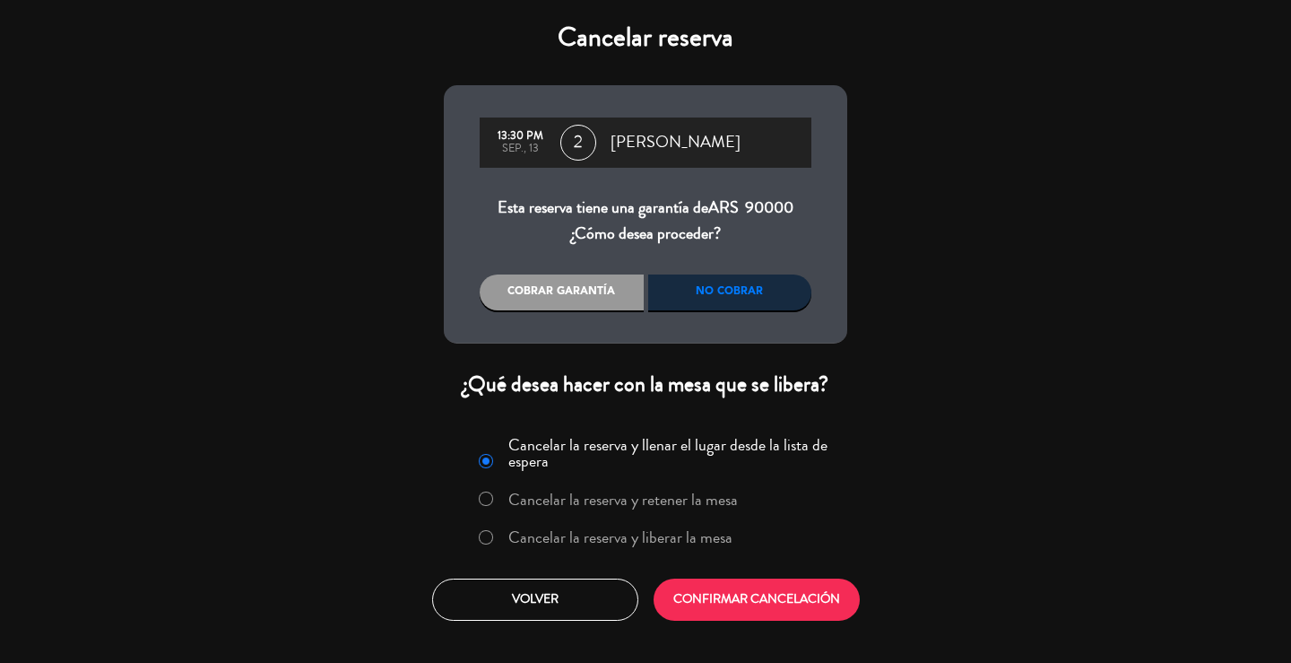
drag, startPoint x: 716, startPoint y: 530, endPoint x: 775, endPoint y: 588, distance: 83.1
click at [714, 529] on label "Cancelar la reserva y liberar la mesa" at bounding box center [621, 537] width 224 height 16
click at [783, 603] on button "CONFIRMAR CANCELACIÓN" at bounding box center [757, 599] width 206 height 42
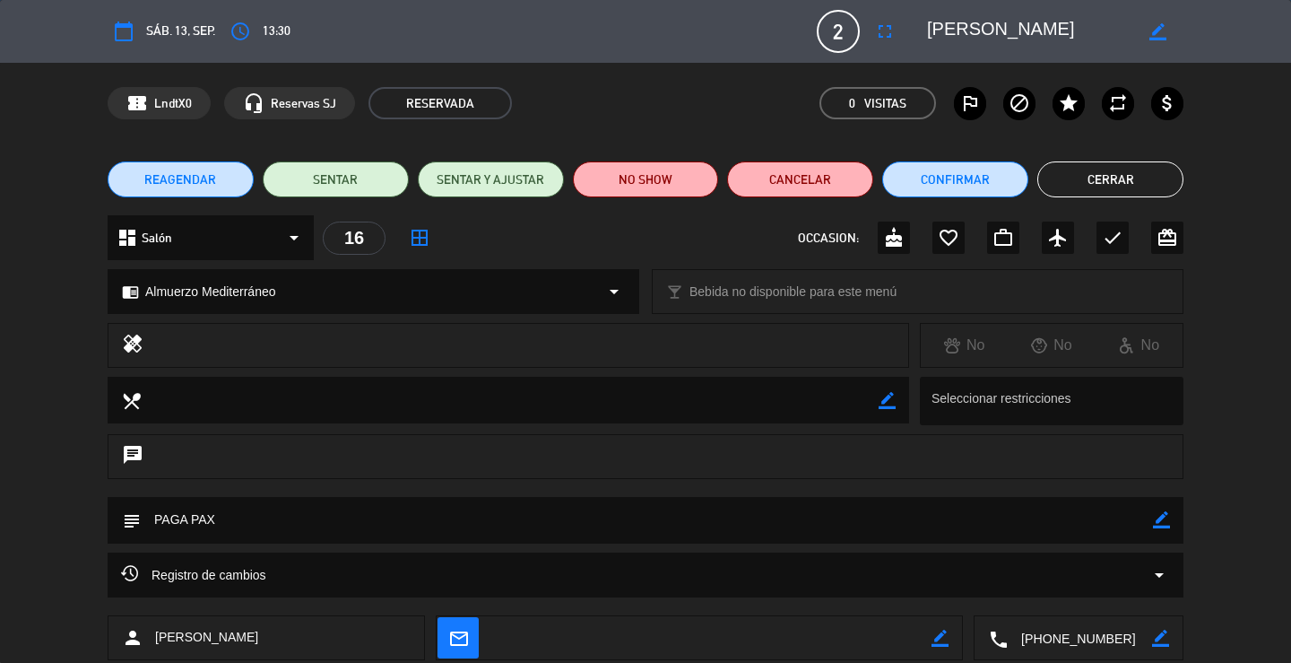
click at [1065, 196] on div "REAGENDAR SENTAR SENTAR Y AJUSTAR NO SHOW Cancelar Confirmar Cerrar" at bounding box center [645, 179] width 1291 height 72
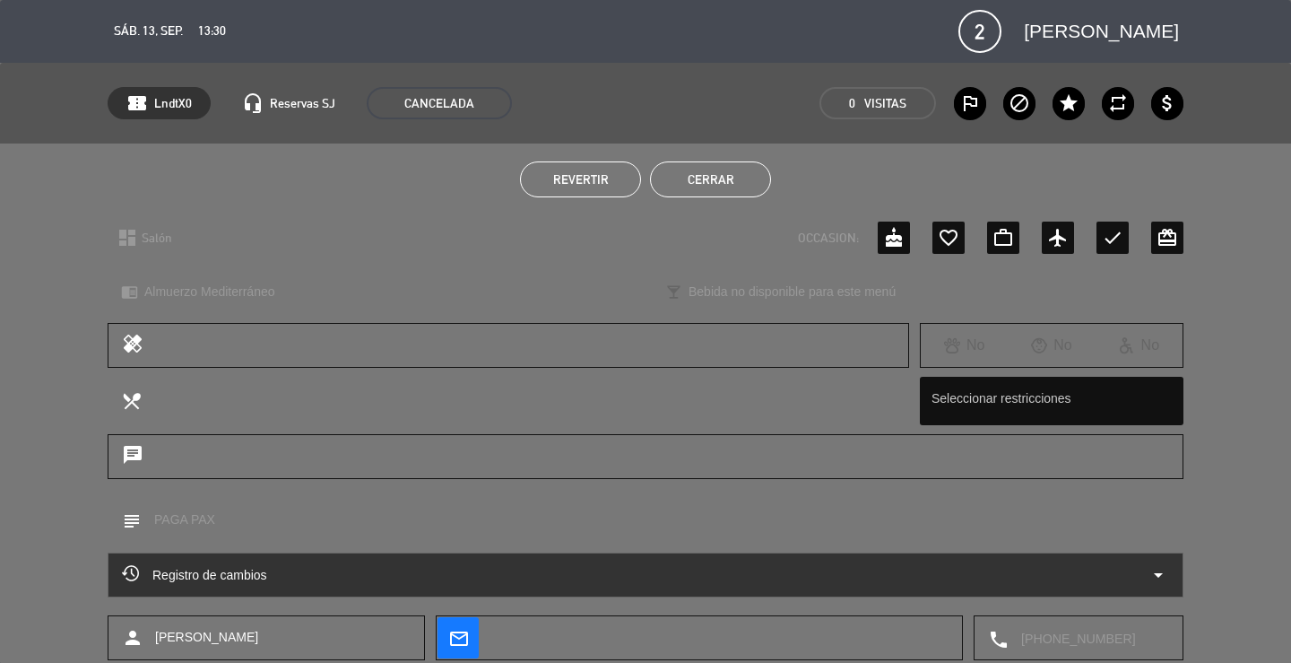
click at [733, 174] on button "Cerrar" at bounding box center [710, 179] width 121 height 36
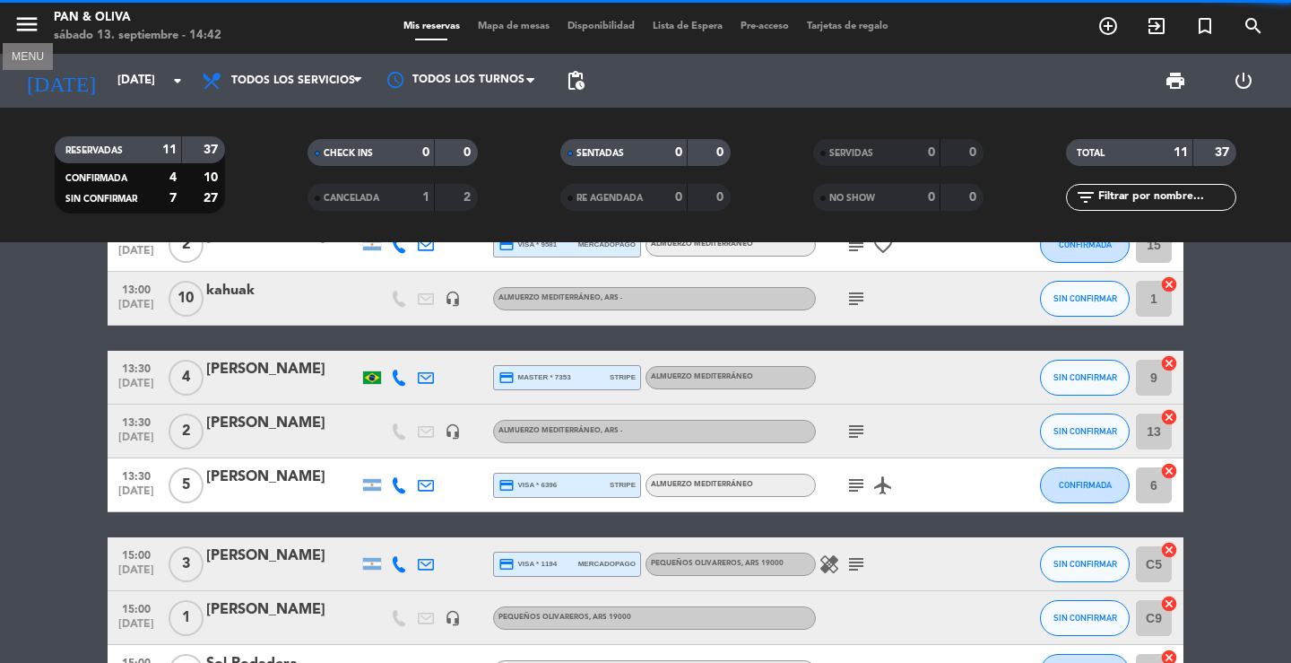
click at [22, 28] on icon "menu" at bounding box center [26, 24] width 27 height 27
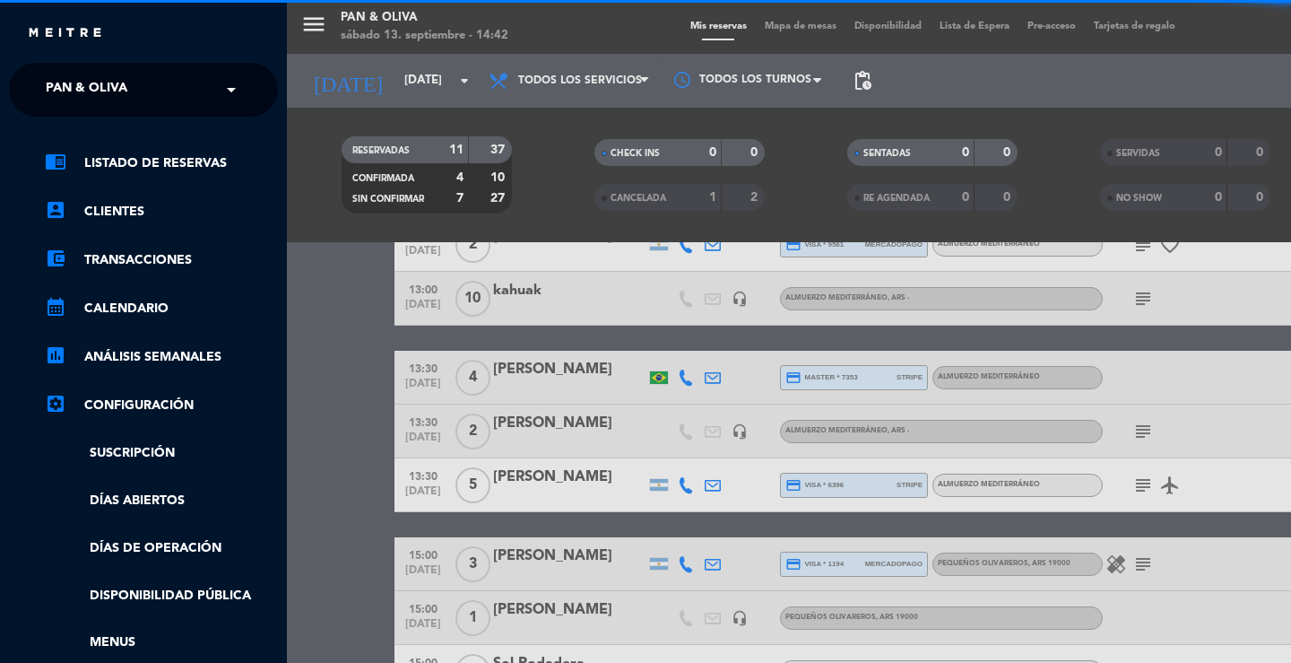
click at [80, 109] on ng-select "× Pan & Oliva ×" at bounding box center [143, 90] width 269 height 54
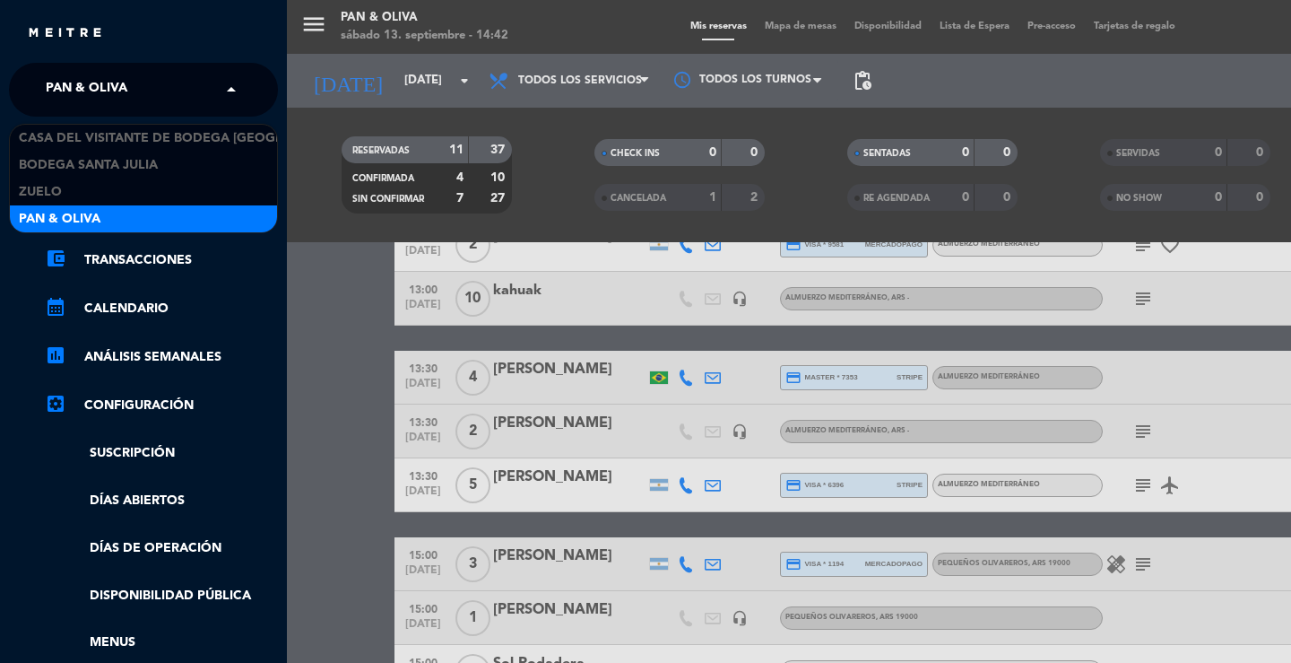
click at [83, 97] on span "Pan & Oliva" at bounding box center [87, 90] width 82 height 38
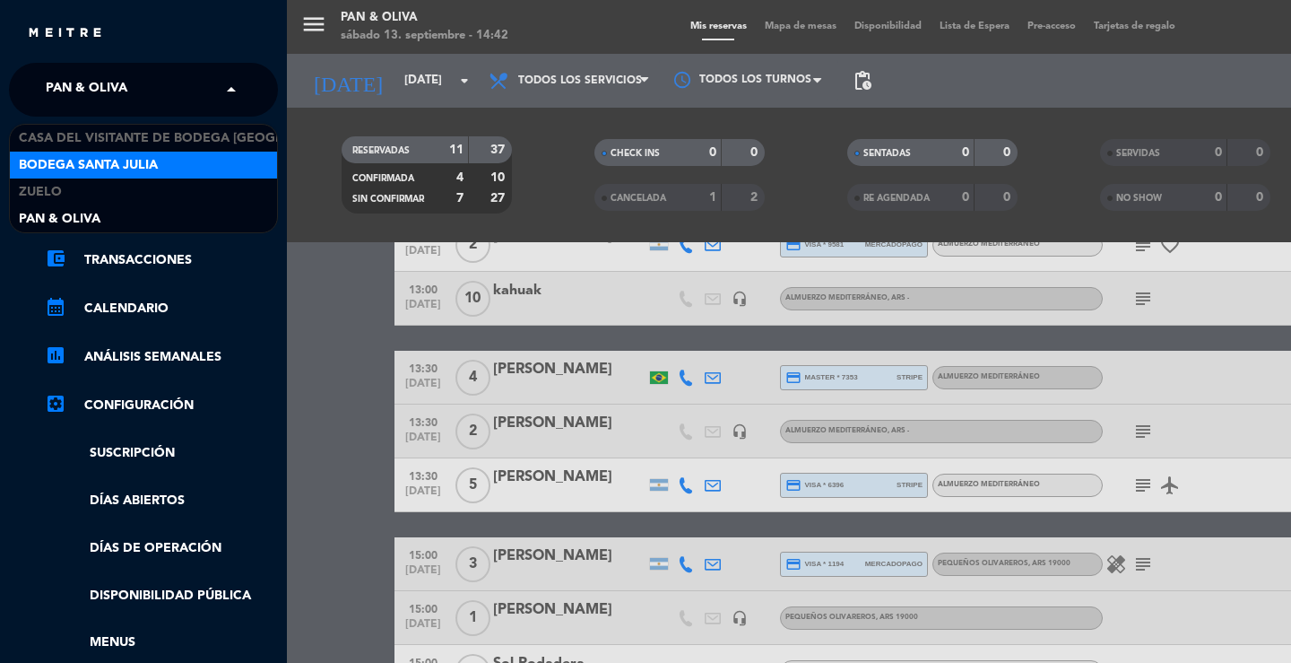
click at [89, 164] on span "Bodega Santa Julia" at bounding box center [88, 165] width 139 height 21
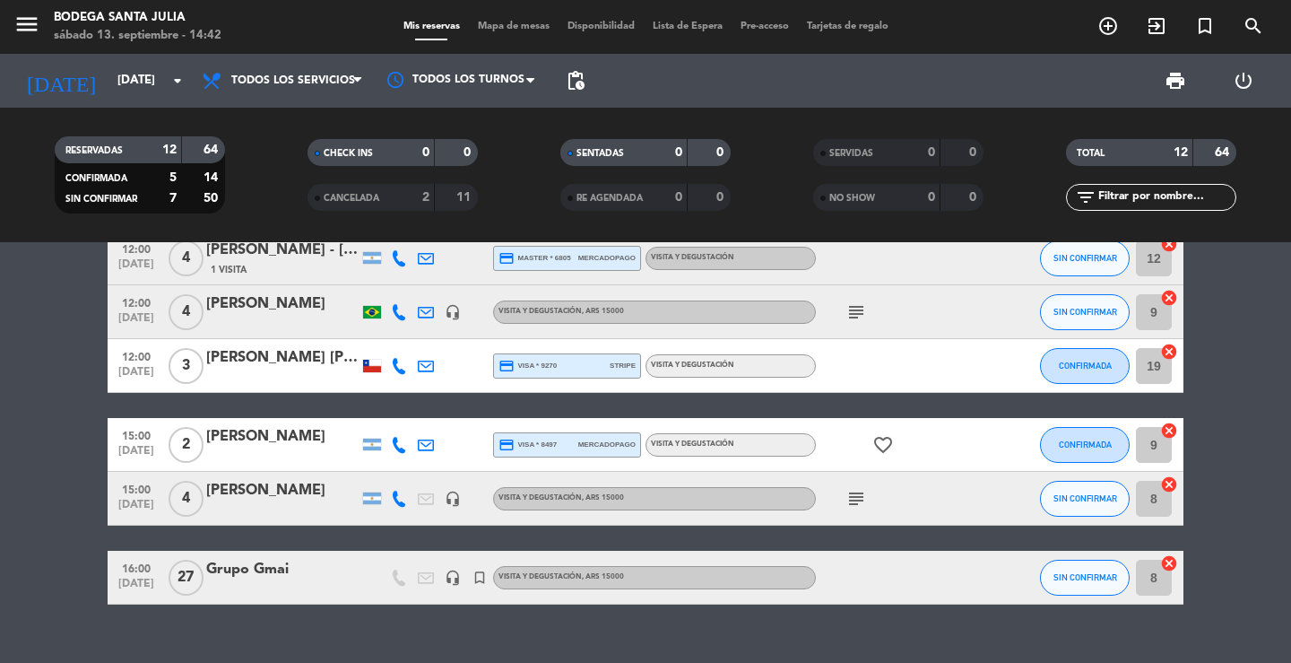
scroll to position [428, 0]
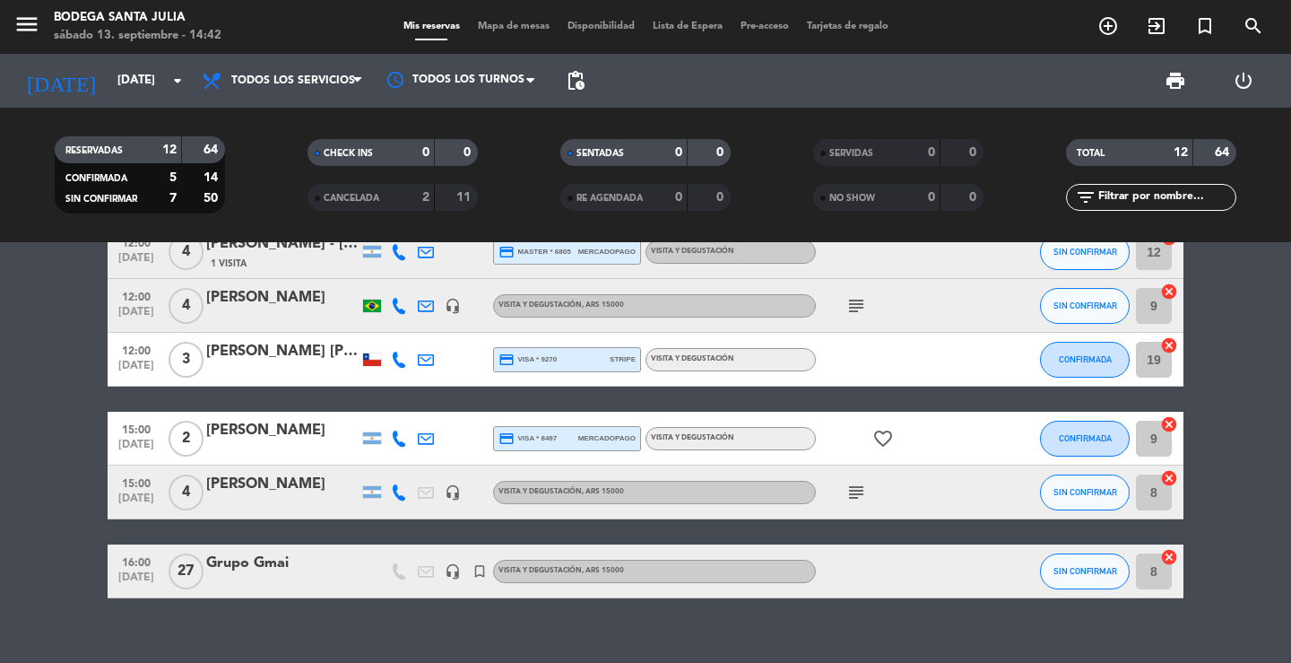
click at [285, 505] on div at bounding box center [282, 504] width 152 height 14
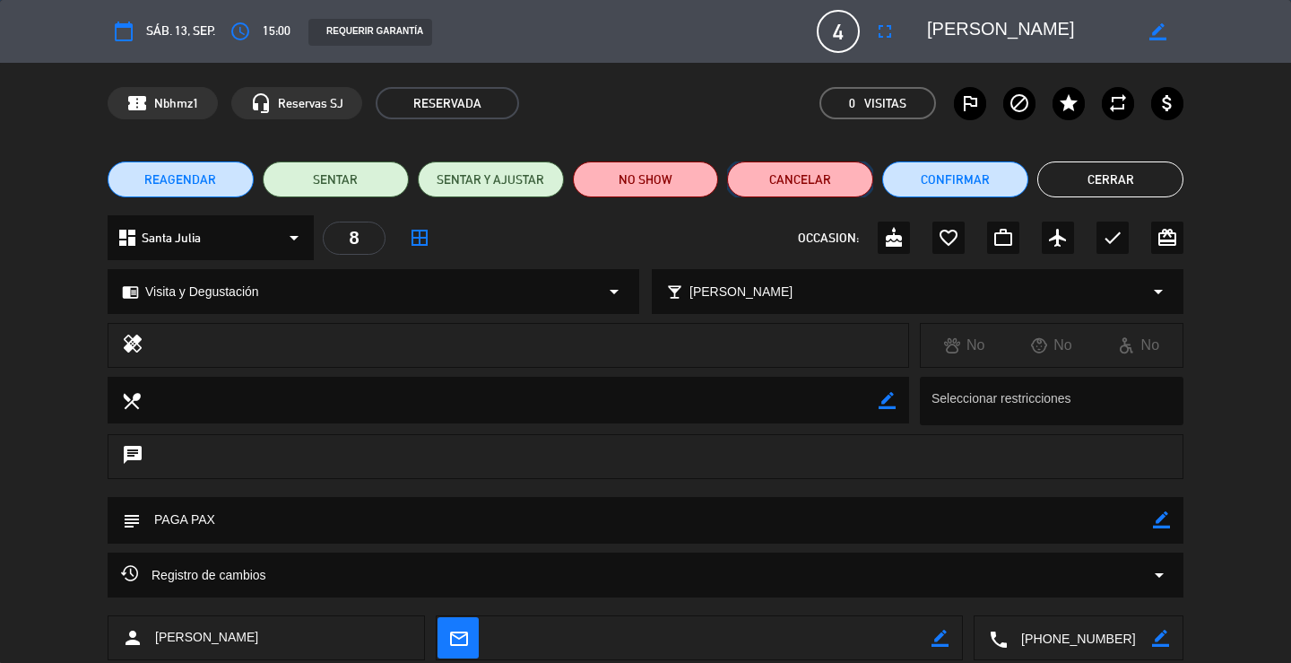
click at [782, 188] on button "Cancelar" at bounding box center [800, 179] width 146 height 36
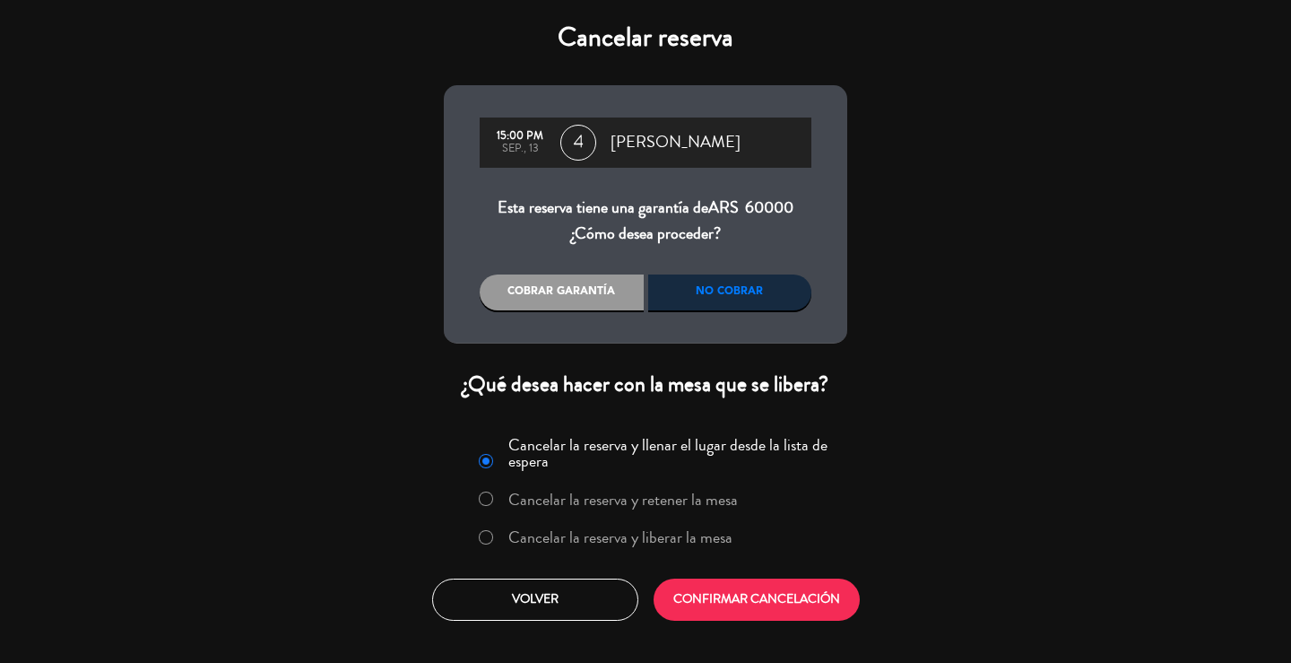
click at [632, 529] on label "Cancelar la reserva y liberar la mesa" at bounding box center [621, 537] width 224 height 16
click at [761, 619] on button "CONFIRMAR CANCELACIÓN" at bounding box center [757, 599] width 206 height 42
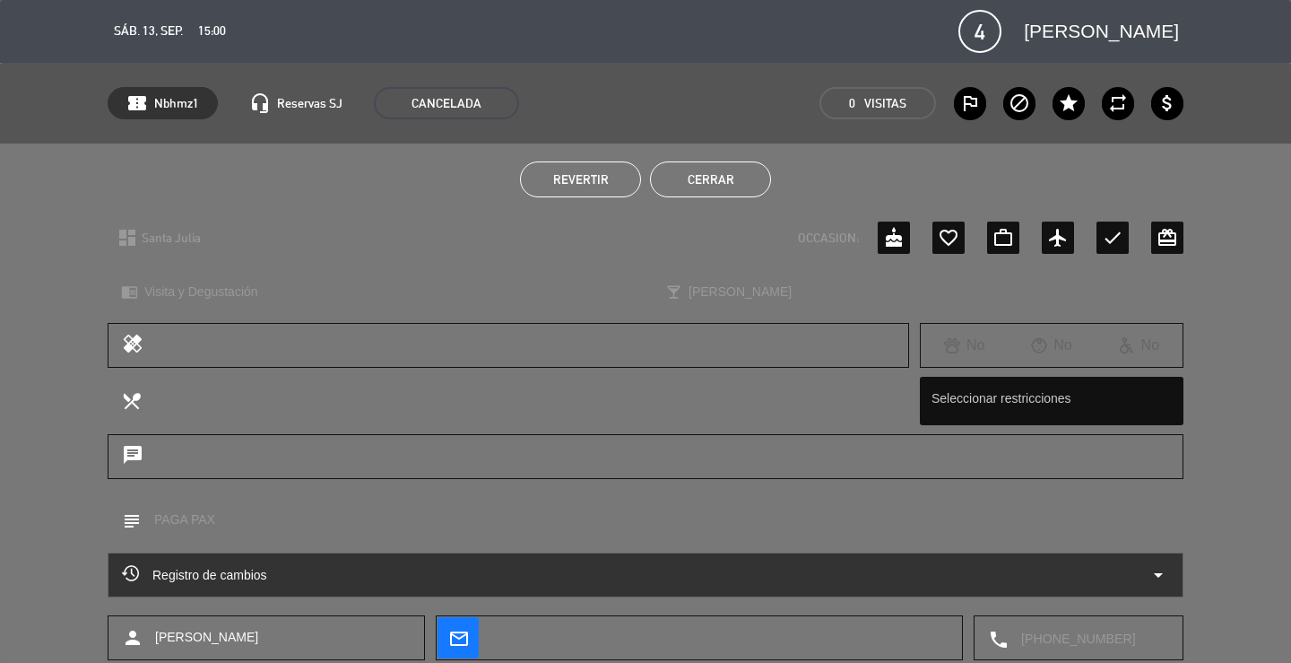
click at [743, 188] on button "Cerrar" at bounding box center [710, 179] width 121 height 36
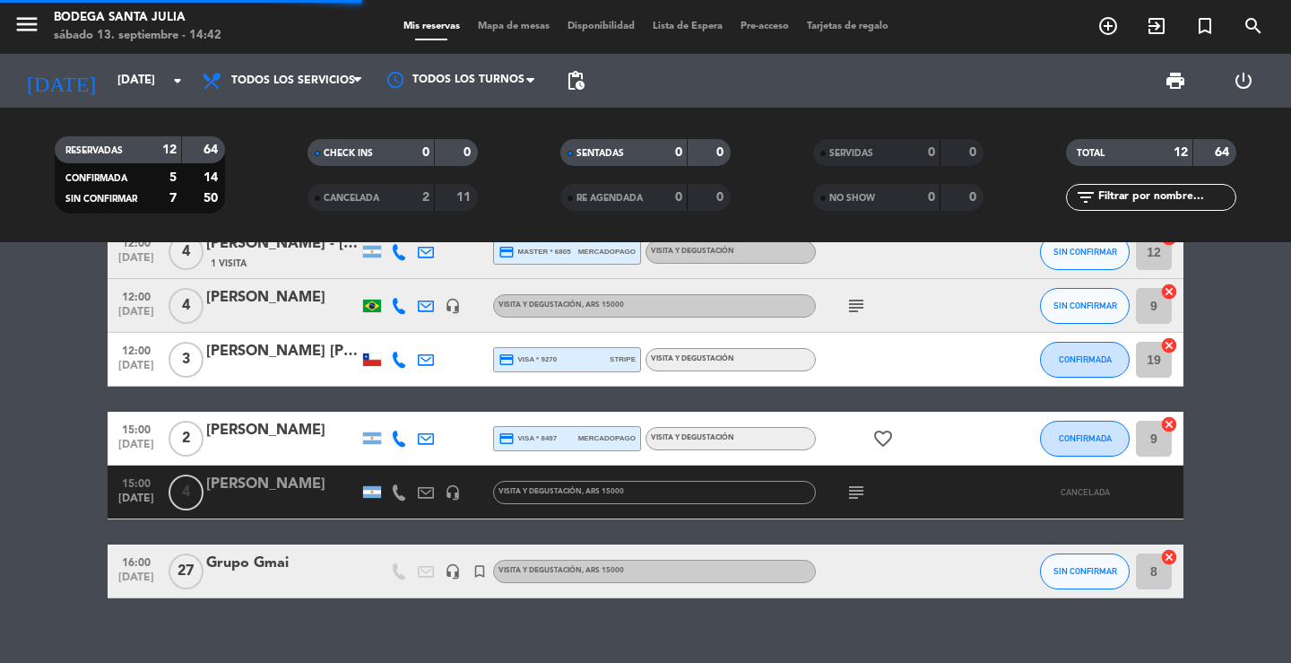
scroll to position [399, 0]
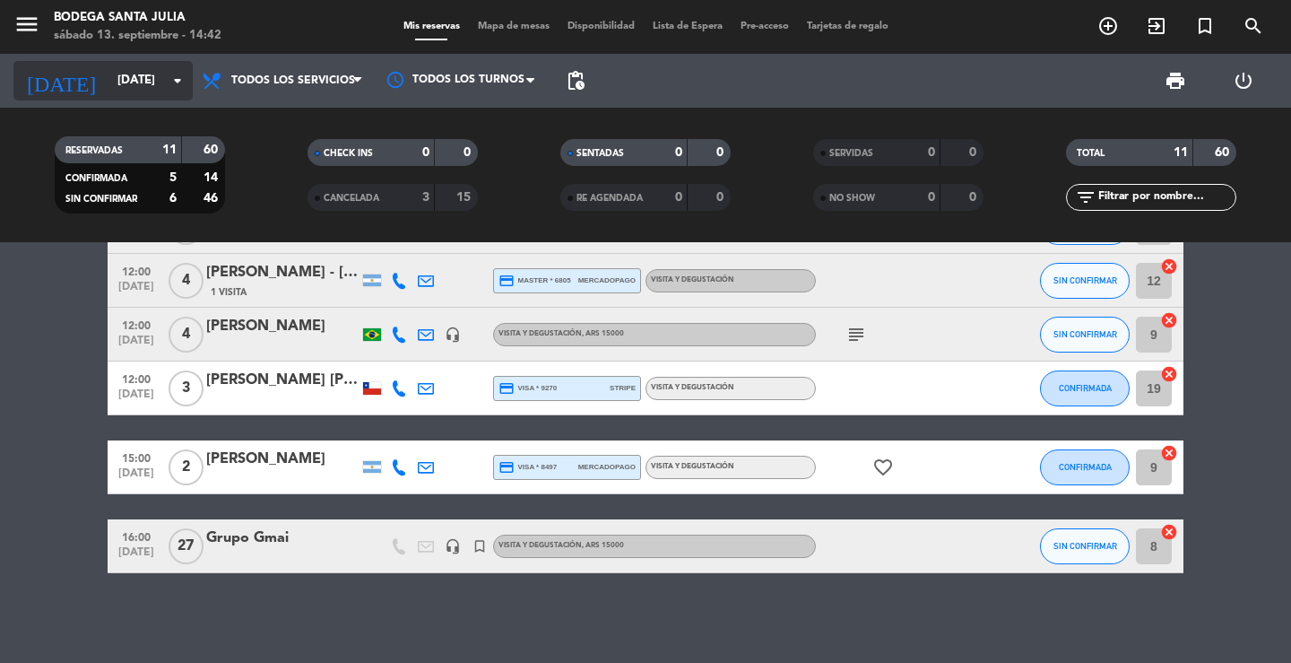
click at [109, 75] on input "[DATE]" at bounding box center [188, 81] width 158 height 32
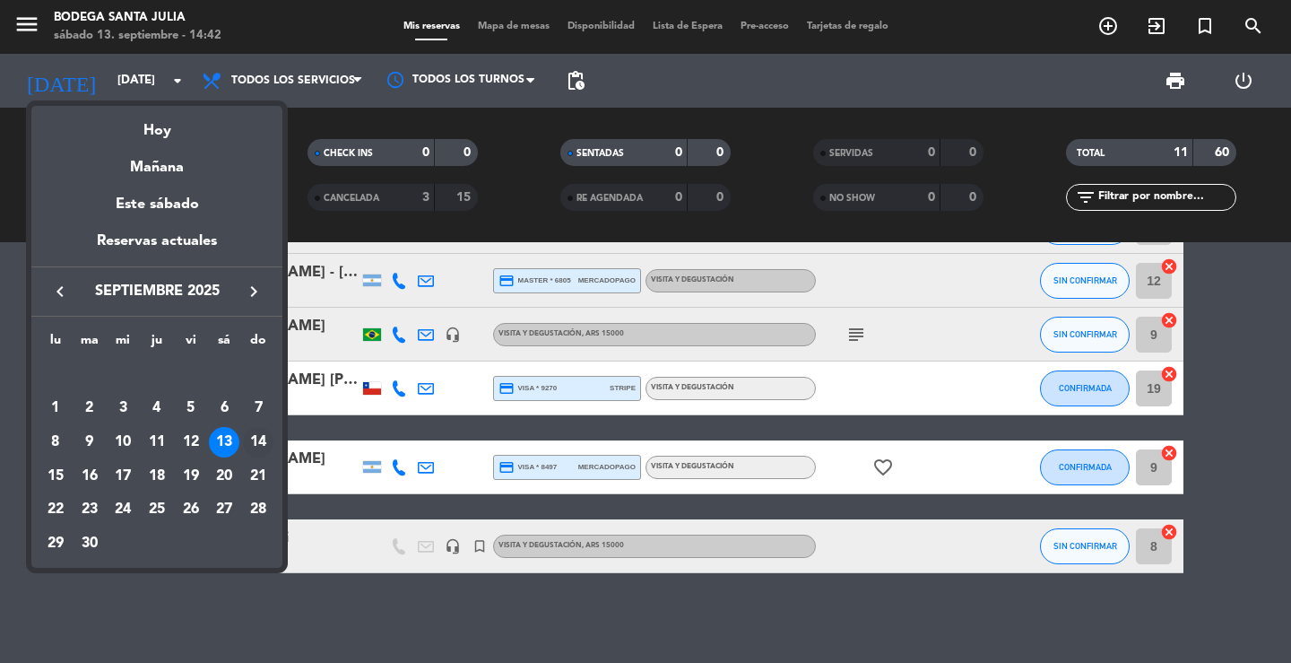
click at [264, 436] on div "14" at bounding box center [258, 442] width 30 height 30
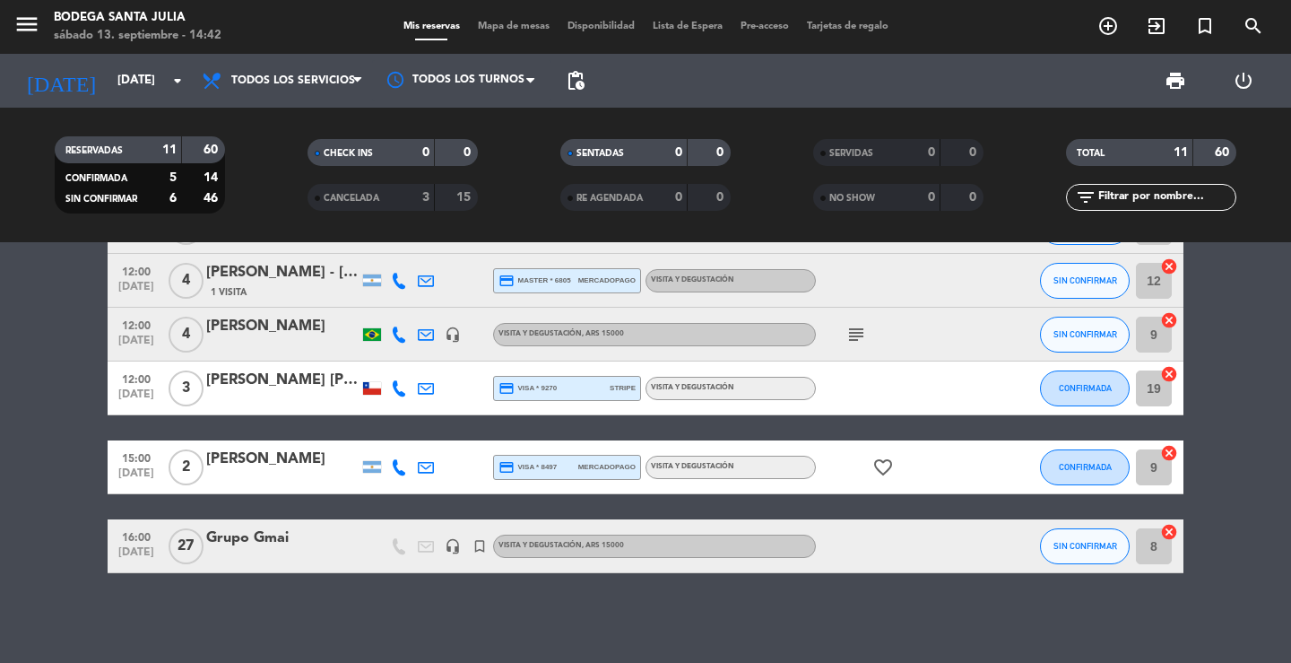
type input "[DATE]"
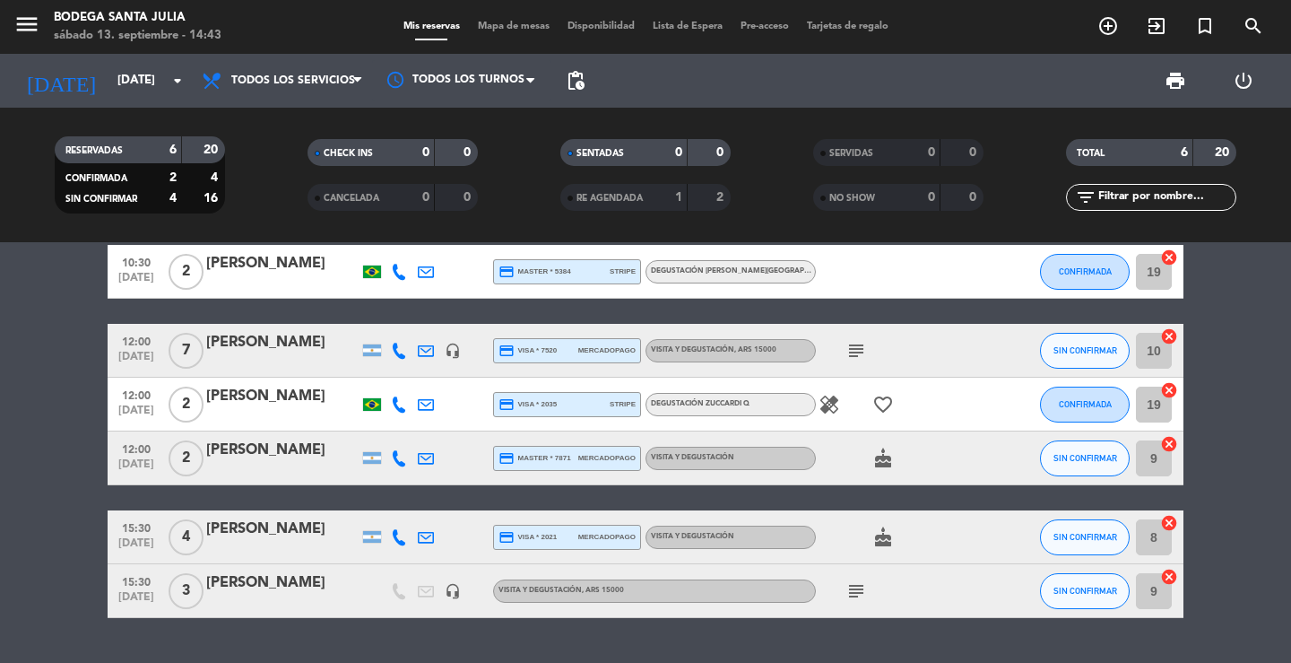
scroll to position [0, 0]
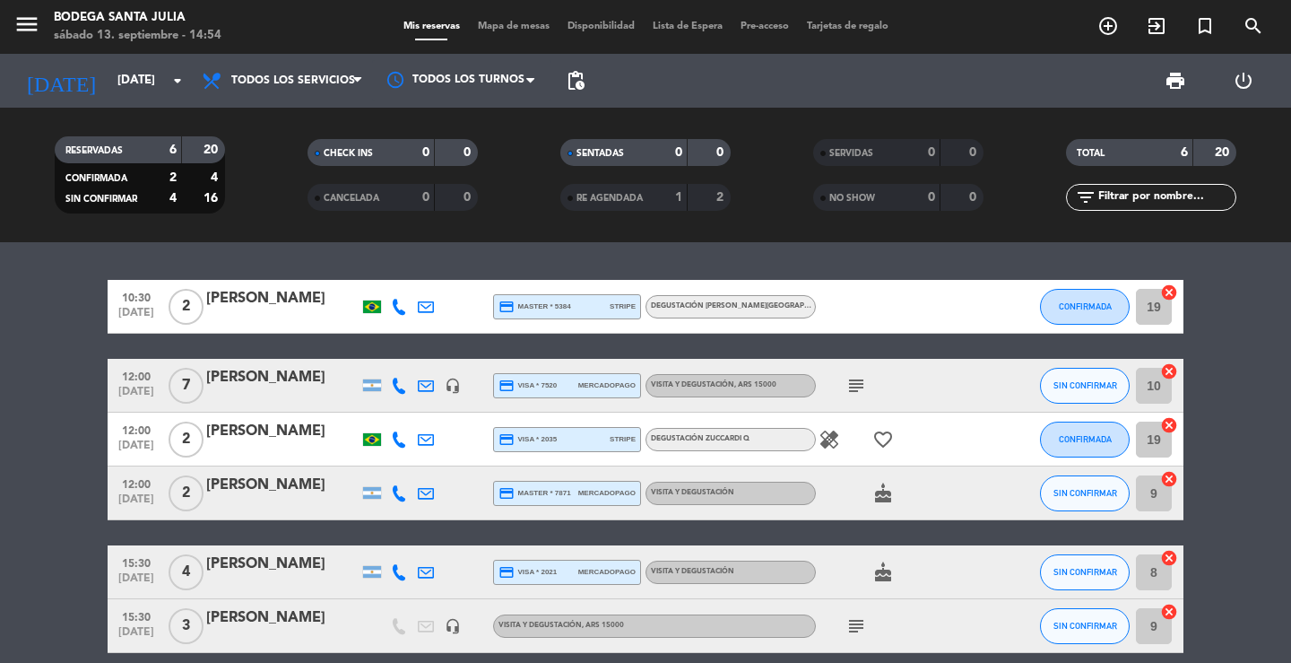
click at [333, 247] on div "10:30 [DATE] 2 [PERSON_NAME] credit_card master * 5384 stripe Degustación [PERS…" at bounding box center [645, 452] width 1291 height 421
click at [354, 256] on div "10:30 [DATE] 2 [PERSON_NAME] credit_card master * 5384 stripe Degustación [PERS…" at bounding box center [645, 452] width 1291 height 421
click at [354, 239] on div "RESERVADAS 6 20 CONFIRMADA 2 4 SIN CONFIRMAR 4 16 CHECK INS 0 0 CANCELADA 0 0 S…" at bounding box center [645, 175] width 1291 height 135
click at [578, 258] on div "10:30 [DATE] 2 [PERSON_NAME] credit_card master * 5384 stripe Degustación [PERS…" at bounding box center [645, 452] width 1291 height 421
click at [196, 248] on div "10:30 [DATE] 2 [PERSON_NAME] credit_card master * 5384 stripe Degustación [PERS…" at bounding box center [645, 452] width 1291 height 421
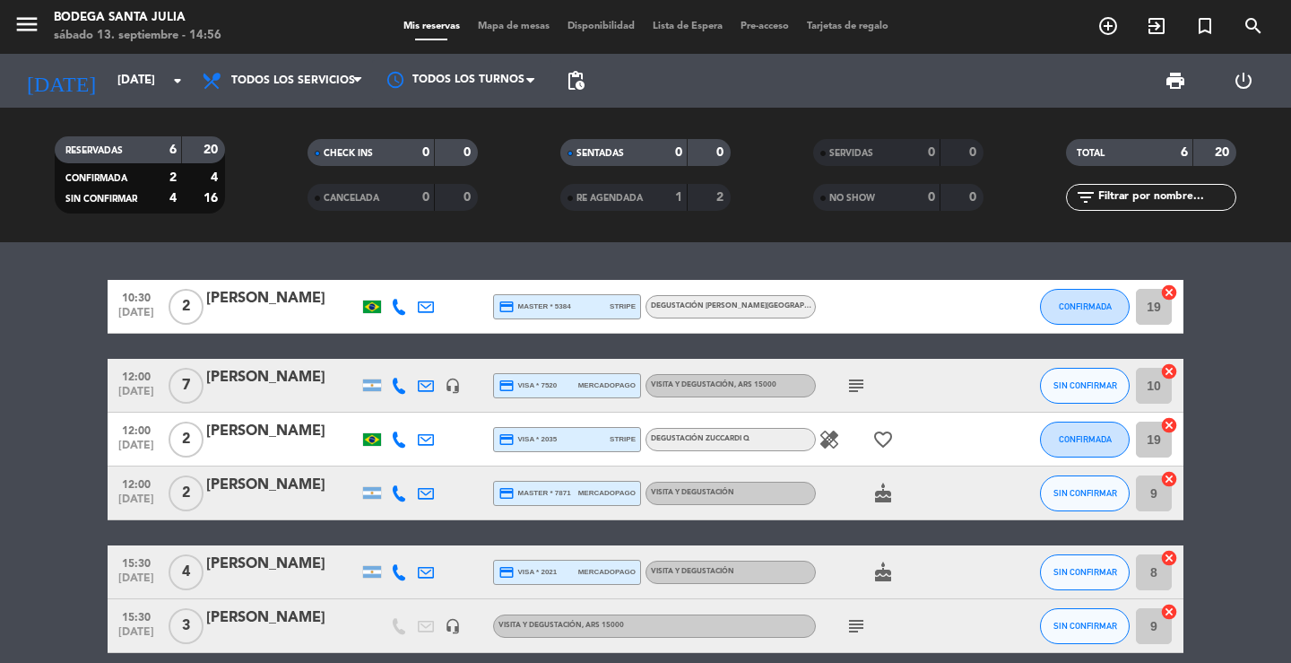
click at [259, 260] on div "10:30 [DATE] 2 [PERSON_NAME] credit_card master * 5384 stripe Degustación [PERS…" at bounding box center [645, 452] width 1291 height 421
click at [368, 253] on div "10:30 [DATE] 2 [PERSON_NAME] credit_card master * 5384 stripe Degustación [PERS…" at bounding box center [645, 452] width 1291 height 421
click at [383, 260] on div "10:30 [DATE] 2 [PERSON_NAME] credit_card master * 5384 stripe Degustación [PERS…" at bounding box center [645, 452] width 1291 height 421
drag, startPoint x: 504, startPoint y: 270, endPoint x: 509, endPoint y: 242, distance: 28.3
click at [504, 269] on div "10:30 [DATE] 2 [PERSON_NAME] credit_card master * 5384 stripe Degustación [PERS…" at bounding box center [645, 452] width 1291 height 421
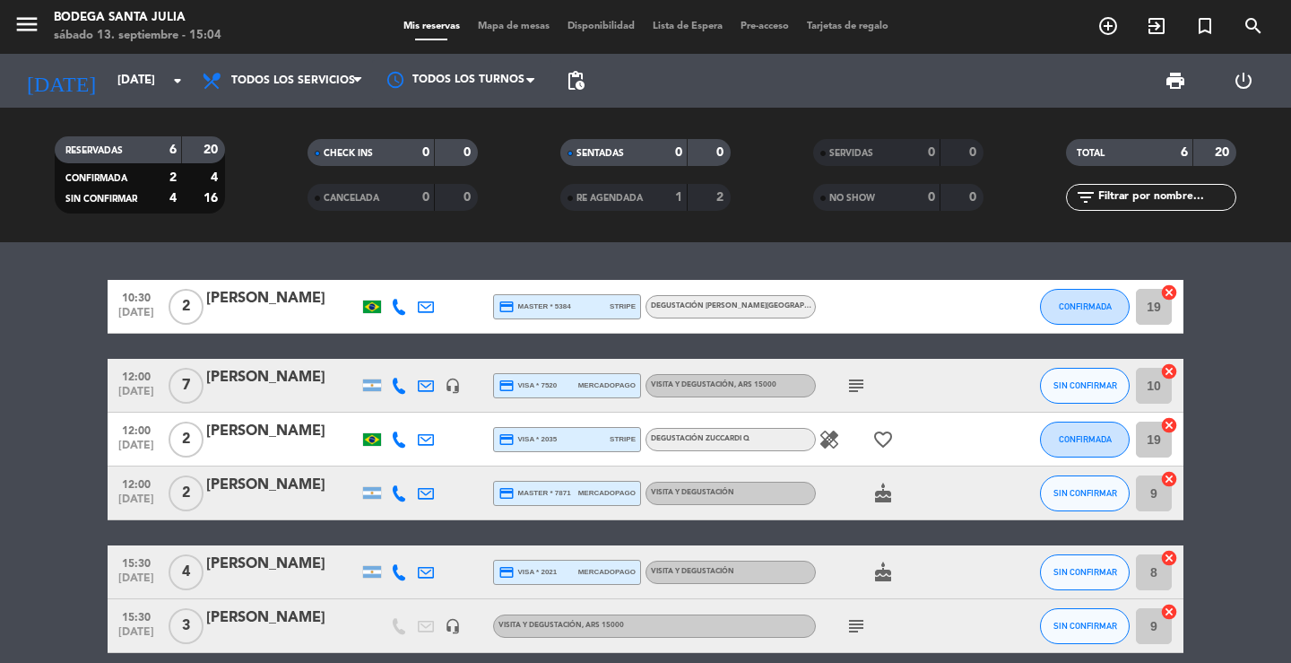
click at [256, 266] on div "10:30 [DATE] 2 [PERSON_NAME] credit_card master * 5384 stripe Degustación [PERS…" at bounding box center [645, 452] width 1291 height 421
click at [226, 233] on div "RESERVADAS 6 20 CONFIRMADA 2 4 SIN CONFIRMAR 4 16 CHECK INS 0 0 CANCELADA 0 0 S…" at bounding box center [645, 175] width 1291 height 135
click at [243, 261] on div "10:30 [DATE] 2 [PERSON_NAME] credit_card master * 5384 stripe Degustación [PERS…" at bounding box center [645, 452] width 1291 height 421
click at [115, 75] on input "[DATE]" at bounding box center [188, 81] width 158 height 32
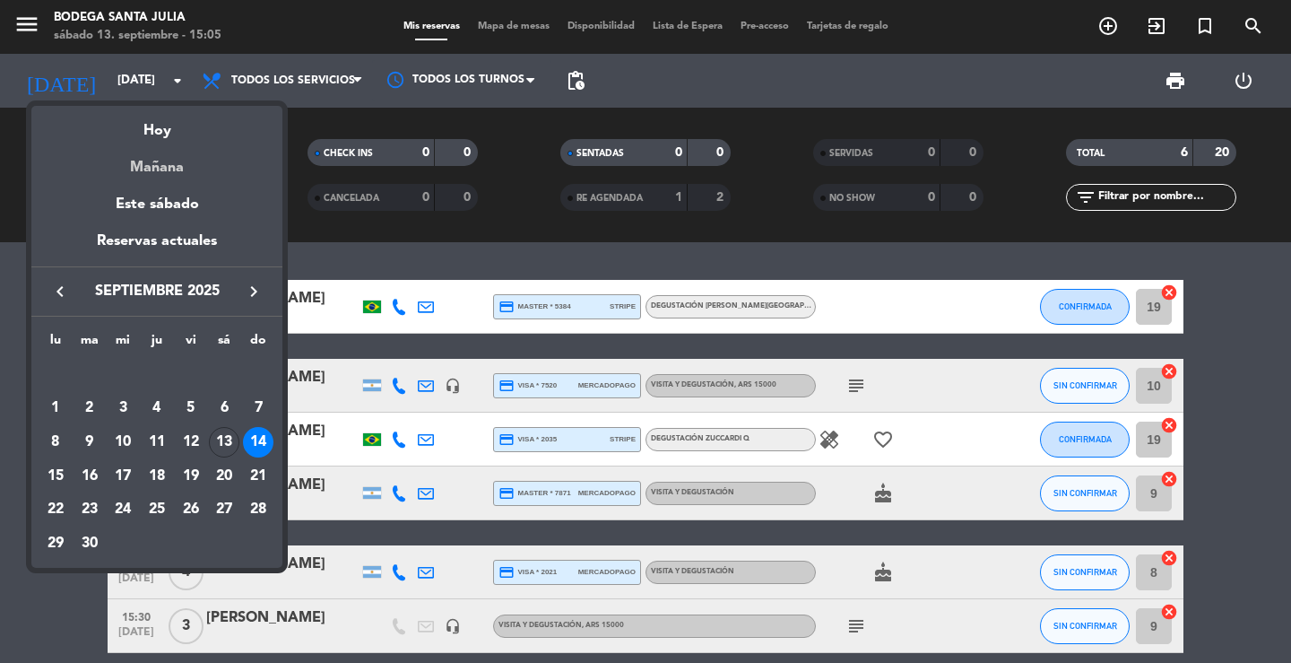
click at [155, 161] on div "Mañana" at bounding box center [156, 161] width 251 height 37
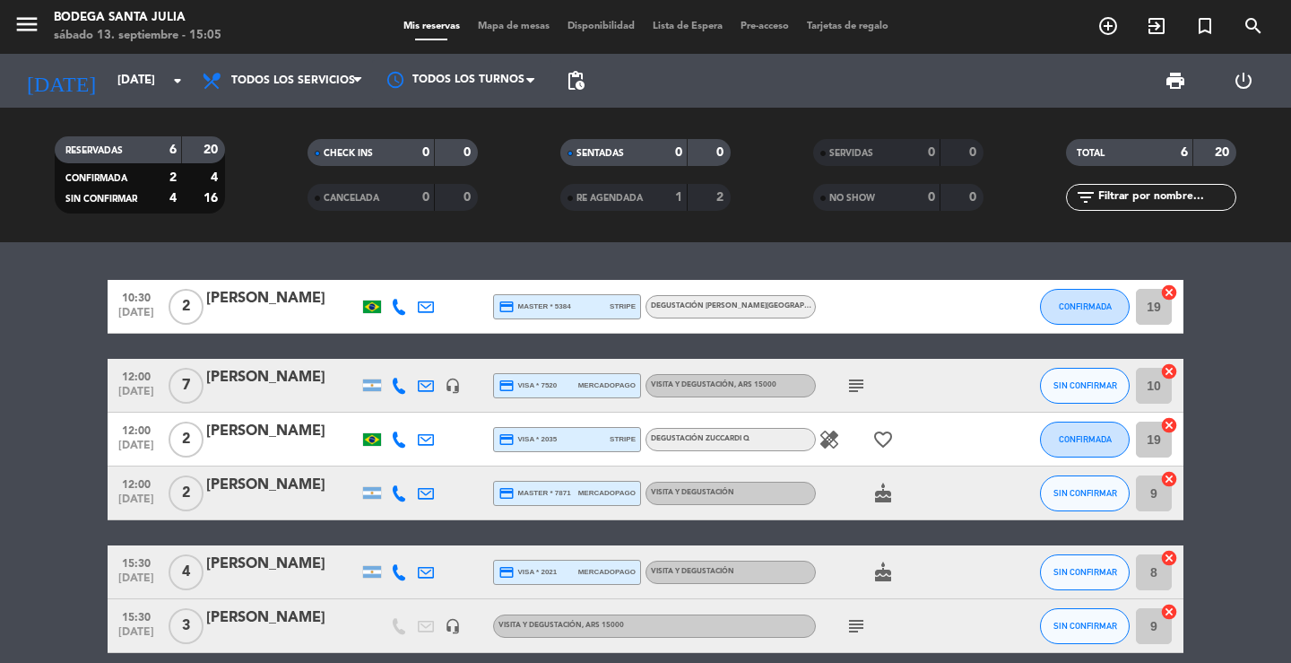
click at [22, 20] on icon "menu" at bounding box center [26, 24] width 27 height 27
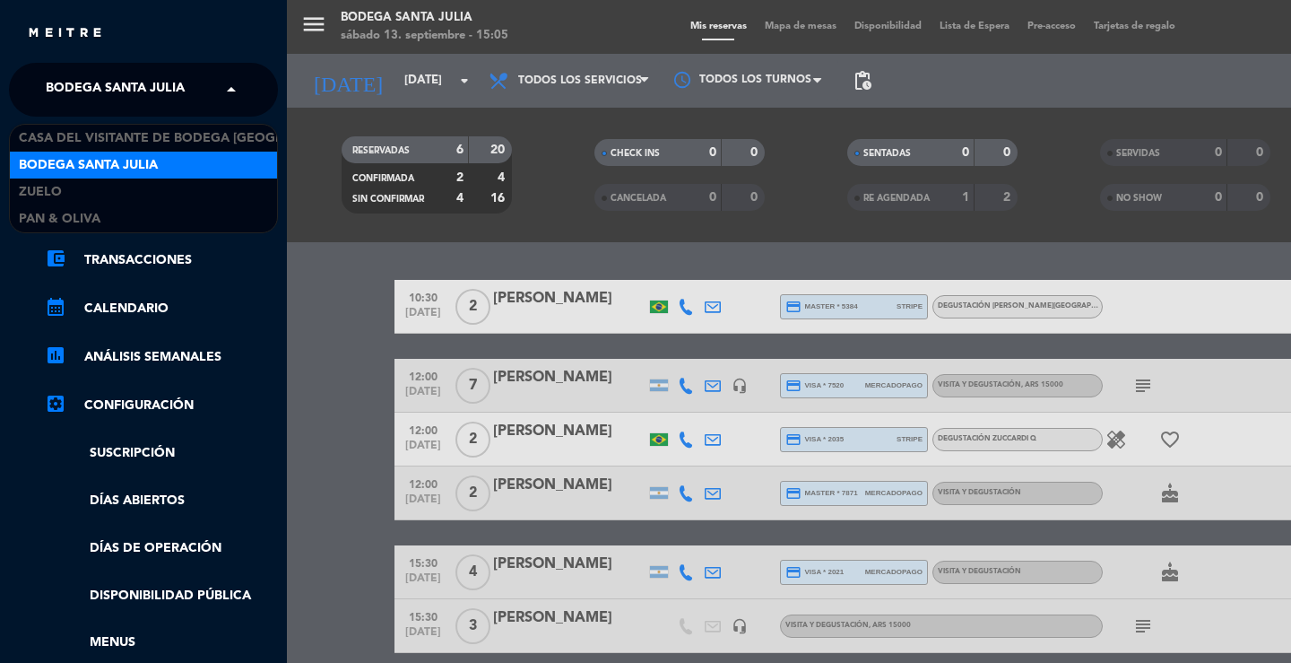
click at [64, 83] on span "Bodega Santa Julia" at bounding box center [115, 90] width 139 height 38
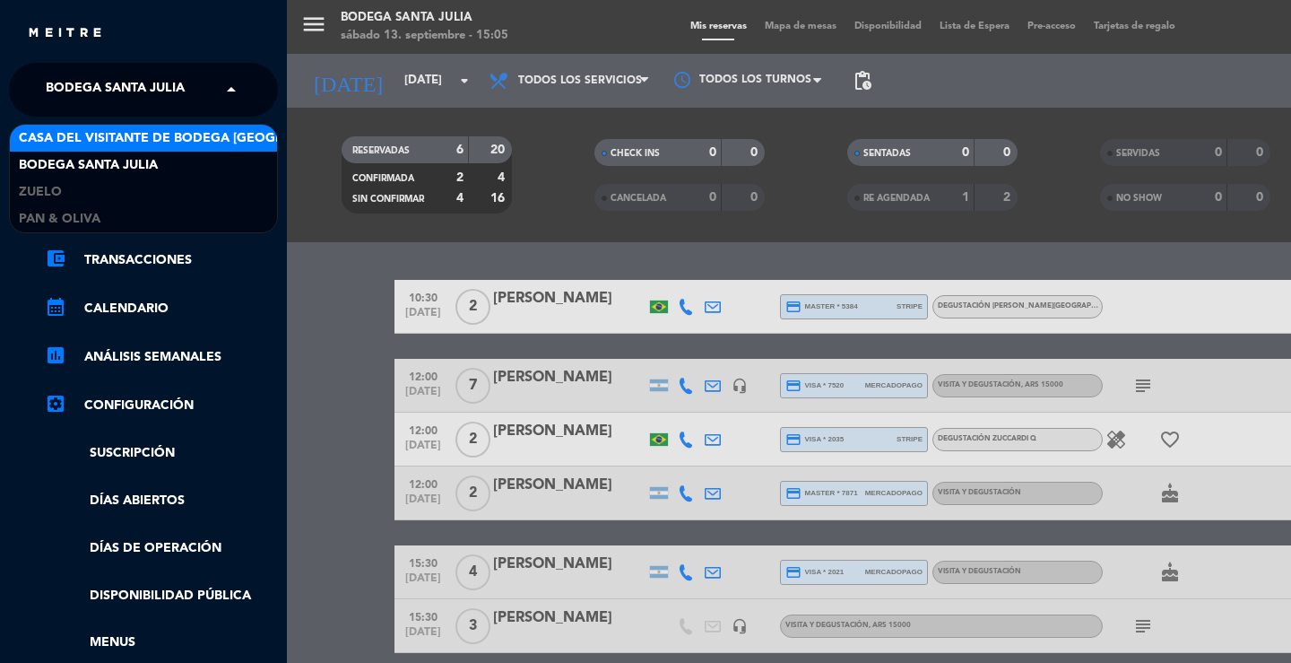
click at [80, 135] on span "Casa del Visitante de Bodega [GEOGRAPHIC_DATA][PERSON_NAME]" at bounding box center [244, 138] width 451 height 21
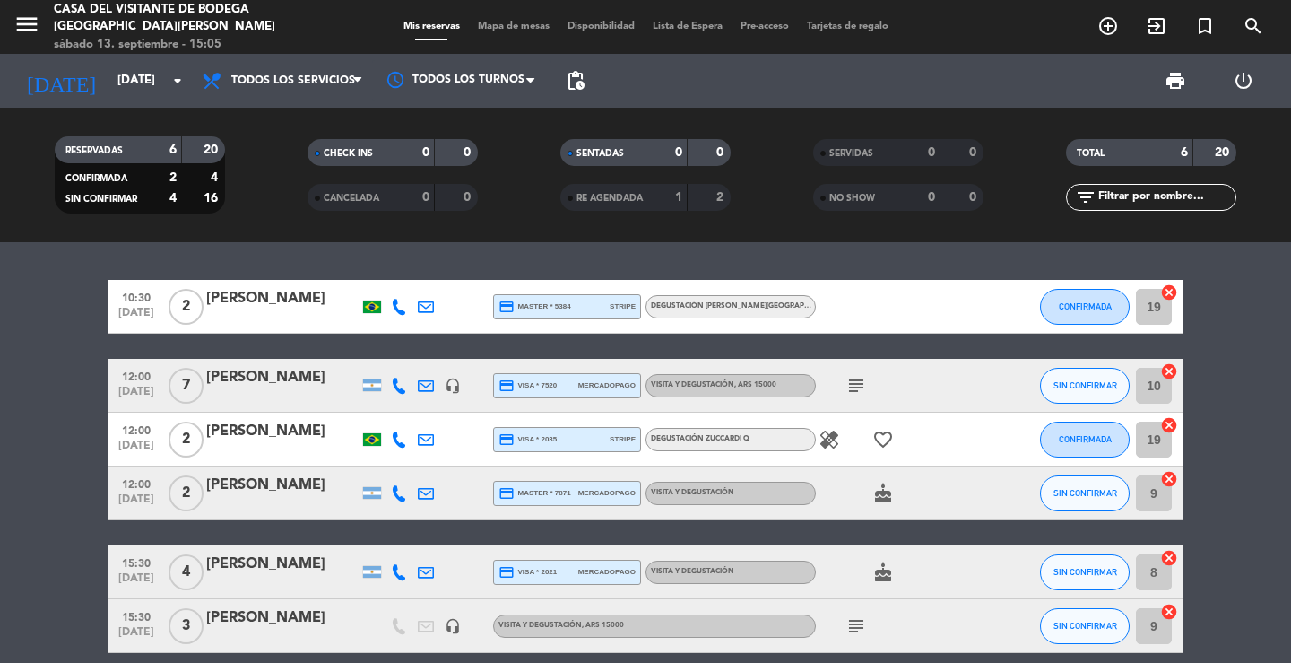
click at [320, 253] on div "10:30 [DATE] 2 [PERSON_NAME] credit_card master * 5384 stripe Degustación [PERS…" at bounding box center [645, 452] width 1291 height 421
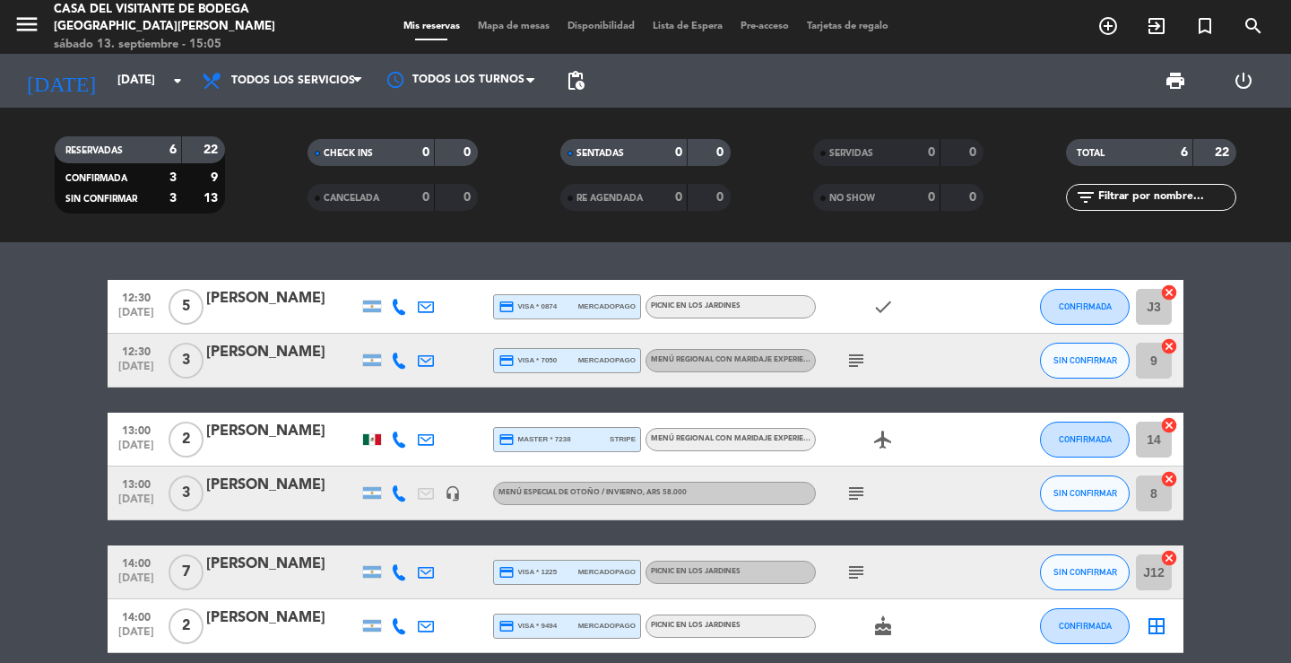
click at [849, 356] on icon "subject" at bounding box center [857, 361] width 22 height 22
click at [851, 357] on icon "subject" at bounding box center [857, 361] width 22 height 22
click at [303, 301] on div "[PERSON_NAME]" at bounding box center [282, 298] width 152 height 23
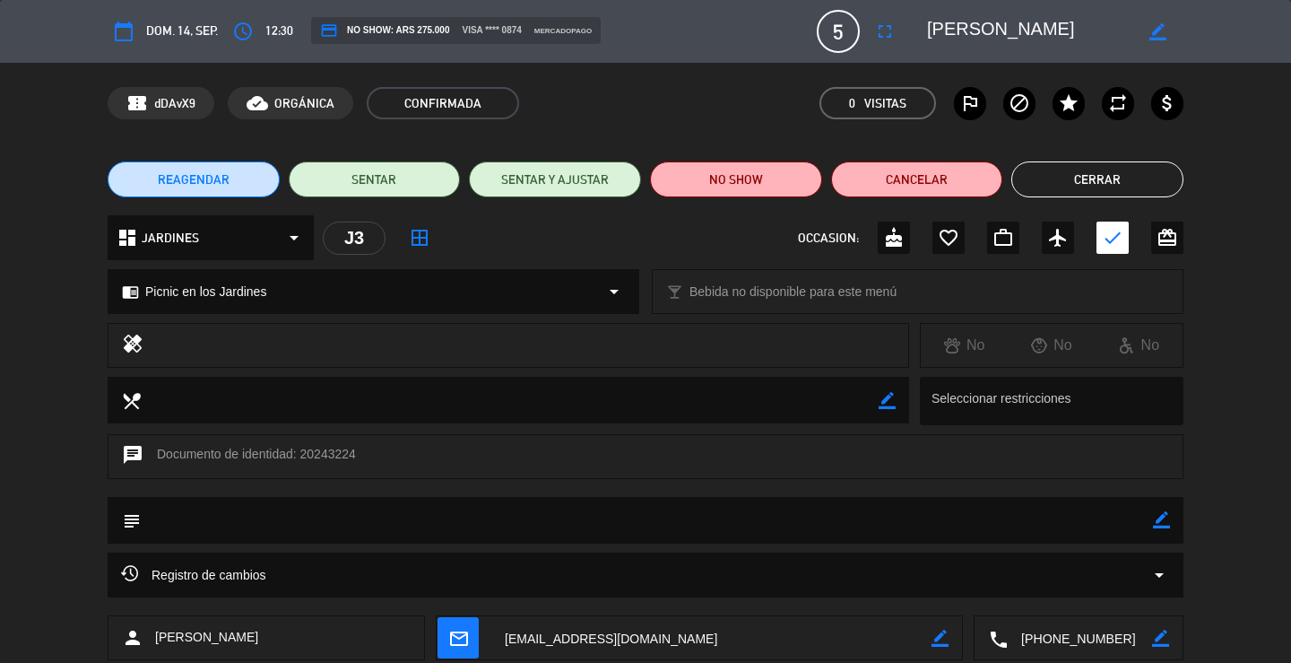
click at [1066, 635] on textarea at bounding box center [1080, 638] width 144 height 45
click at [1157, 525] on icon "border_color" at bounding box center [1161, 519] width 17 height 17
click at [1134, 520] on textarea at bounding box center [647, 520] width 1013 height 46
type textarea "reconfirmada"
click at [1168, 518] on icon at bounding box center [1161, 519] width 17 height 17
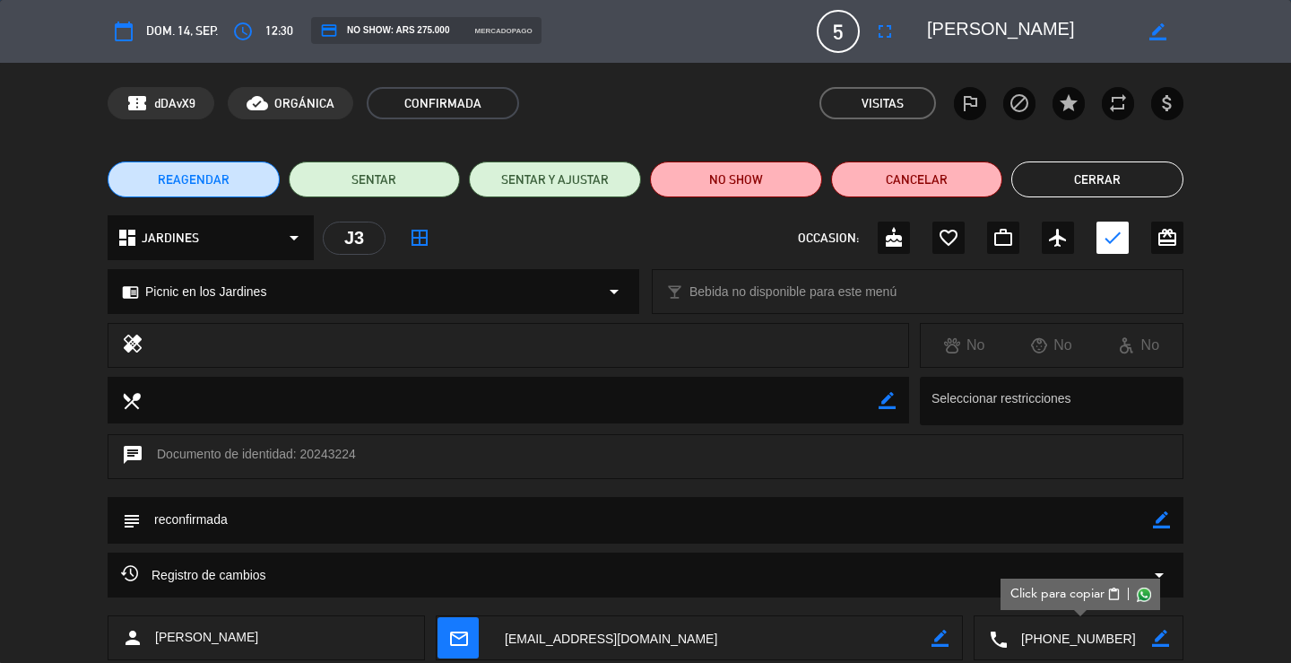
click at [1123, 189] on button "Cerrar" at bounding box center [1098, 179] width 172 height 36
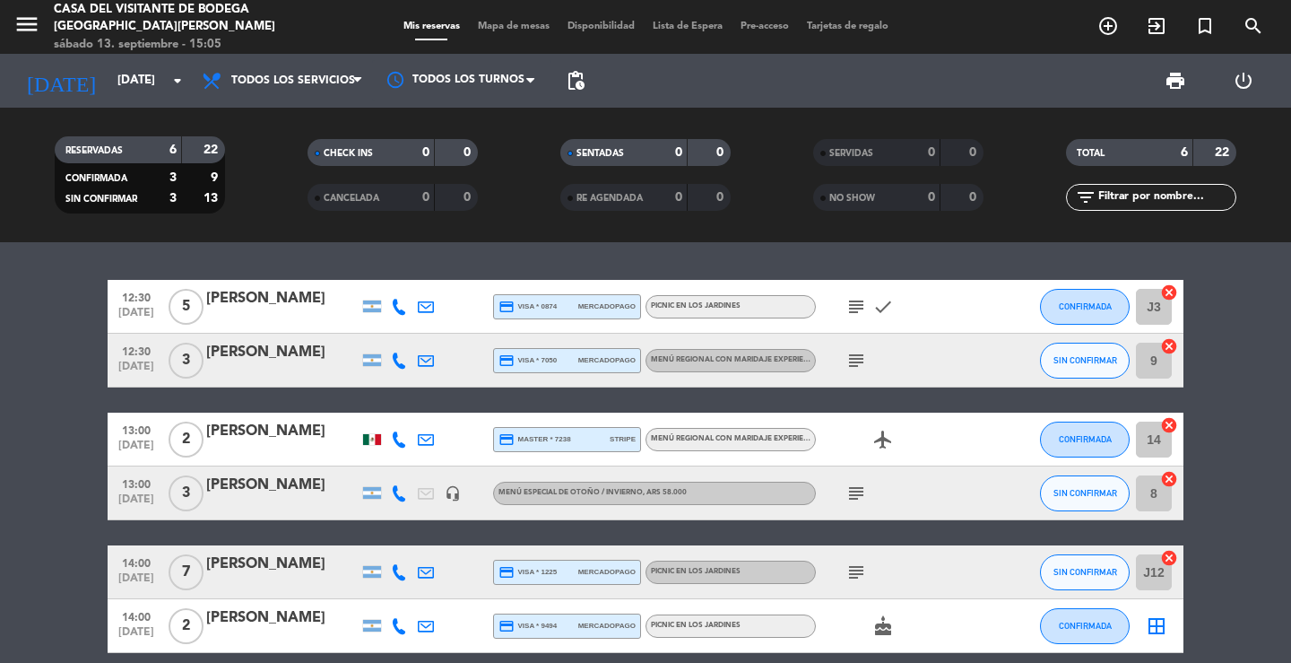
click at [852, 358] on icon "subject" at bounding box center [857, 361] width 22 height 22
click at [268, 430] on div "[PERSON_NAME]" at bounding box center [282, 431] width 152 height 23
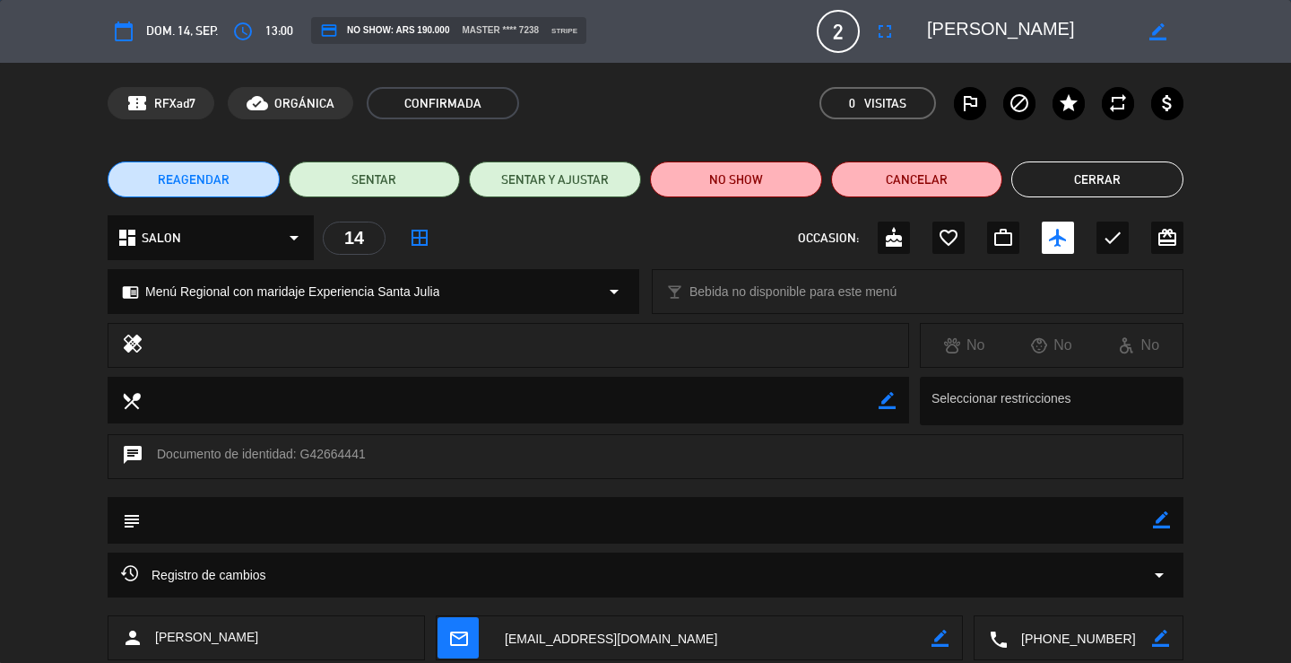
click at [1048, 636] on textarea at bounding box center [1080, 638] width 144 height 45
click at [1166, 520] on icon "border_color" at bounding box center [1161, 519] width 17 height 17
click at [1138, 518] on textarea at bounding box center [647, 520] width 1013 height 46
type textarea "reconfirmada"
click at [1170, 516] on div "subject" at bounding box center [646, 520] width 1076 height 47
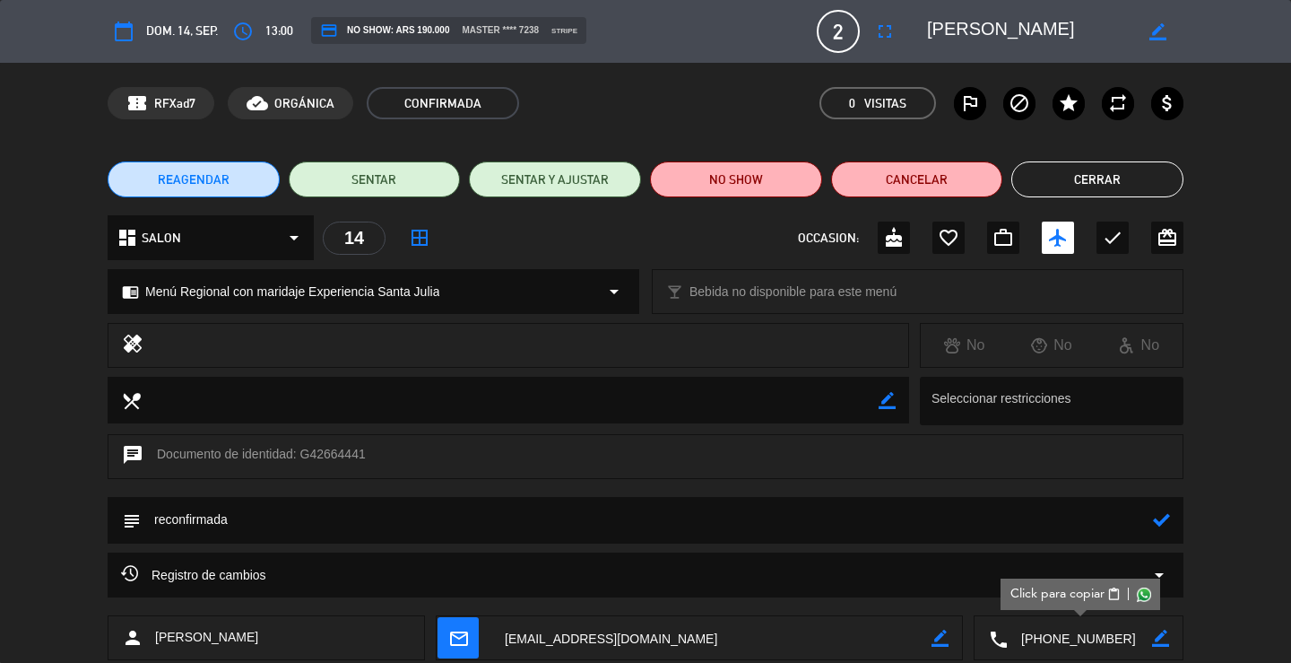
click at [1161, 518] on icon at bounding box center [1161, 519] width 17 height 17
click at [1084, 188] on button "Cerrar" at bounding box center [1098, 179] width 172 height 36
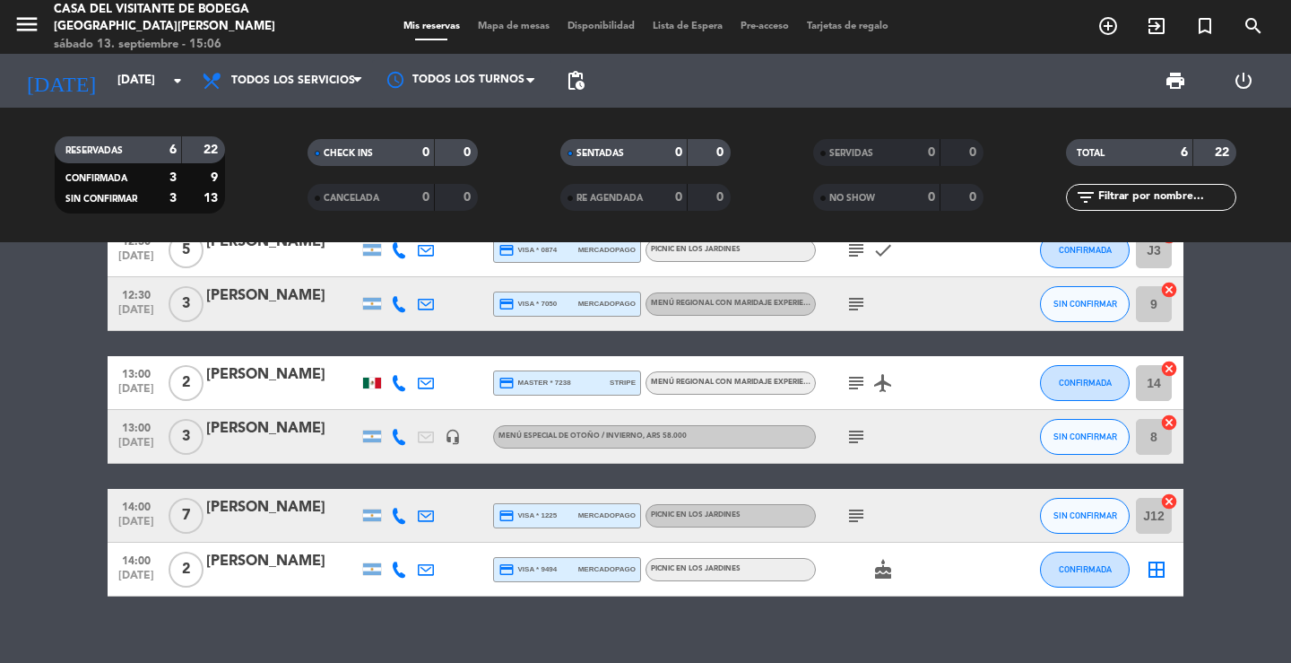
scroll to position [80, 0]
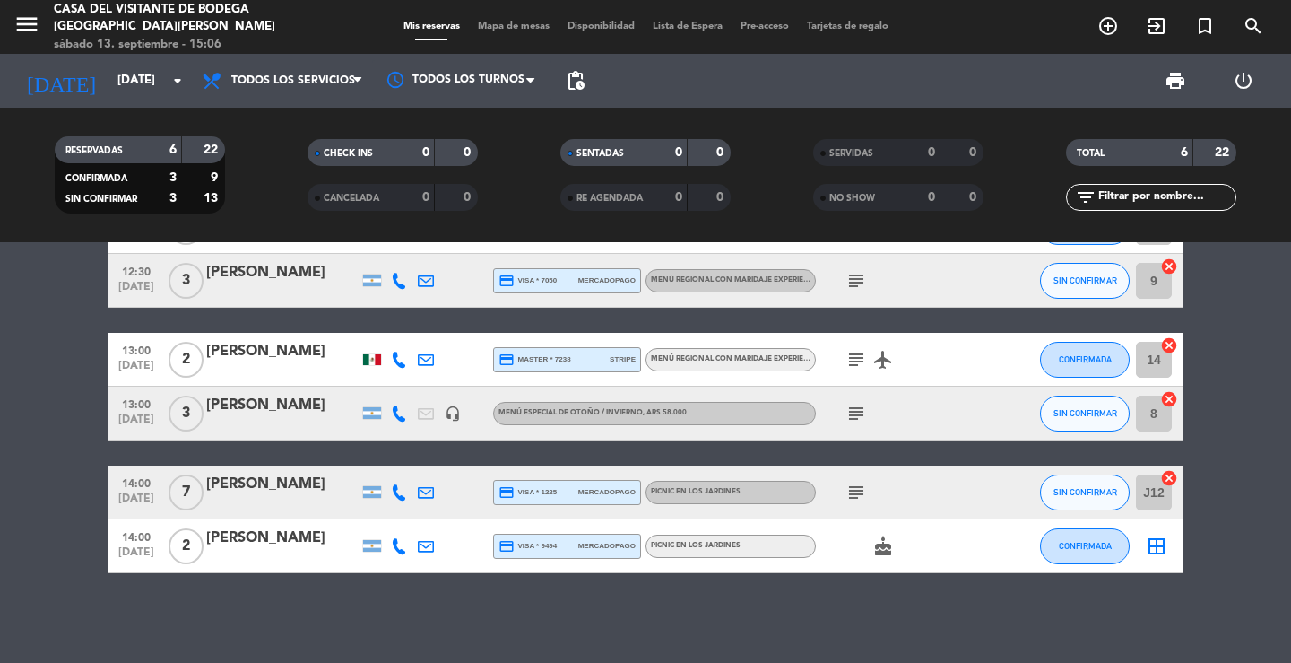
click at [856, 408] on icon "subject" at bounding box center [857, 414] width 22 height 22
click at [862, 489] on icon "subject" at bounding box center [857, 493] width 22 height 22
click at [239, 506] on div at bounding box center [282, 504] width 152 height 14
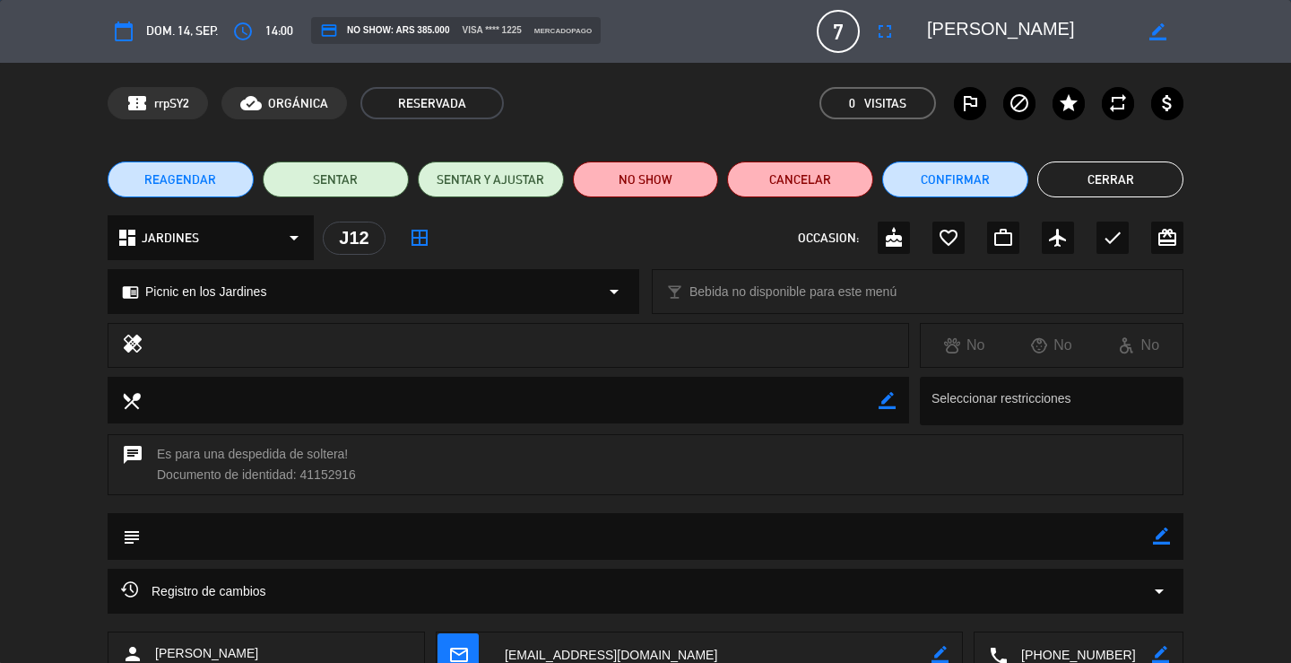
click at [1063, 653] on textarea at bounding box center [1080, 654] width 144 height 45
click at [1128, 187] on button "Cerrar" at bounding box center [1111, 179] width 146 height 36
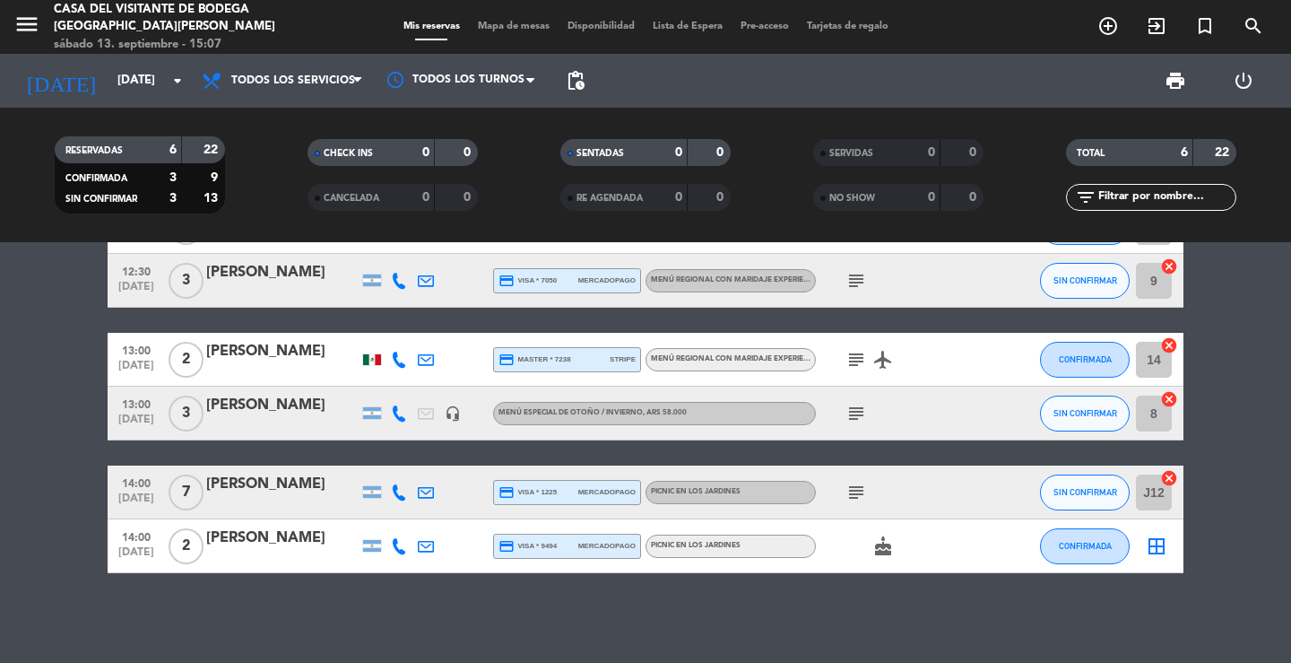
click at [291, 533] on div "[PERSON_NAME]" at bounding box center [282, 537] width 152 height 23
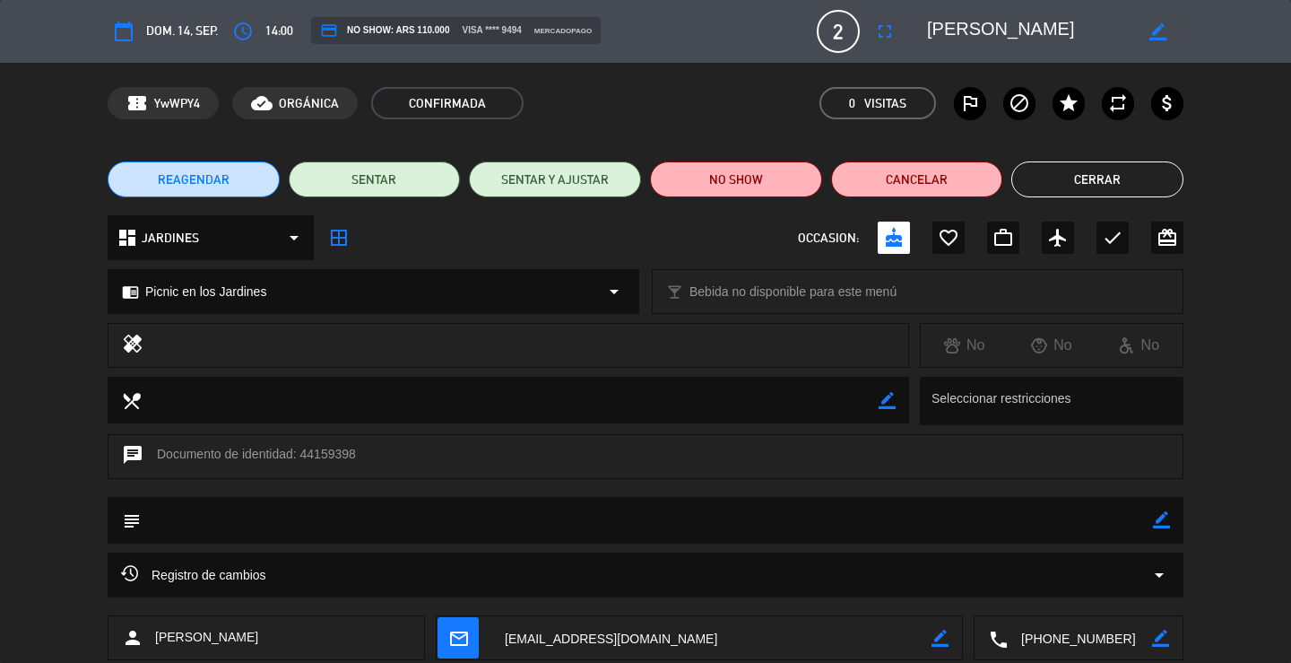
click at [1056, 637] on textarea at bounding box center [1080, 638] width 144 height 45
drag, startPoint x: 1070, startPoint y: 37, endPoint x: 918, endPoint y: 20, distance: 152.5
click at [918, 20] on div "border_color" at bounding box center [1049, 31] width 269 height 32
click at [1062, 180] on button "Cerrar" at bounding box center [1098, 179] width 172 height 36
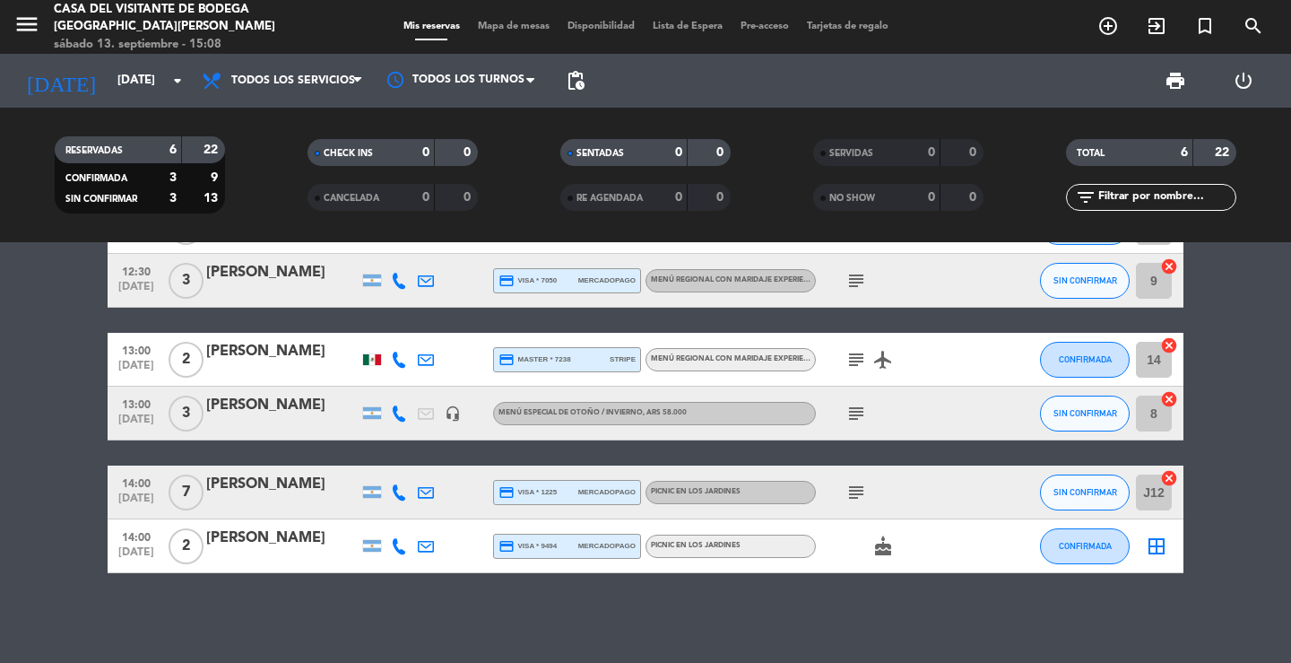
scroll to position [0, 0]
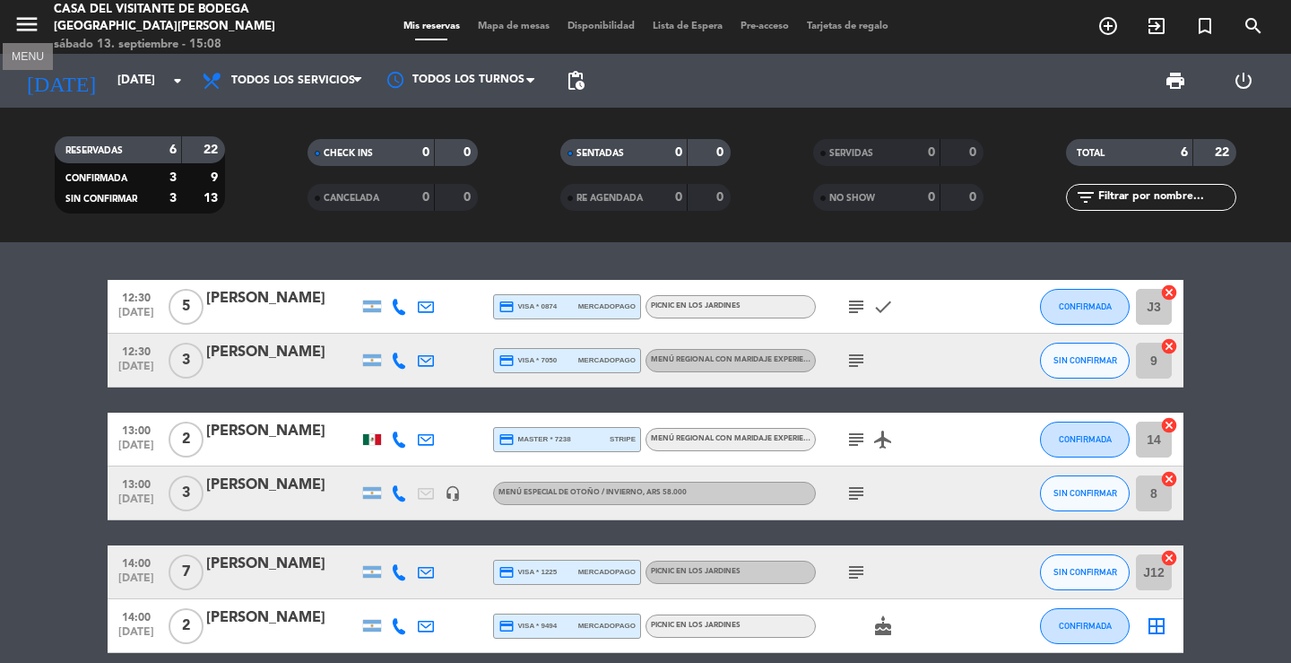
click at [19, 21] on icon "menu" at bounding box center [26, 24] width 27 height 27
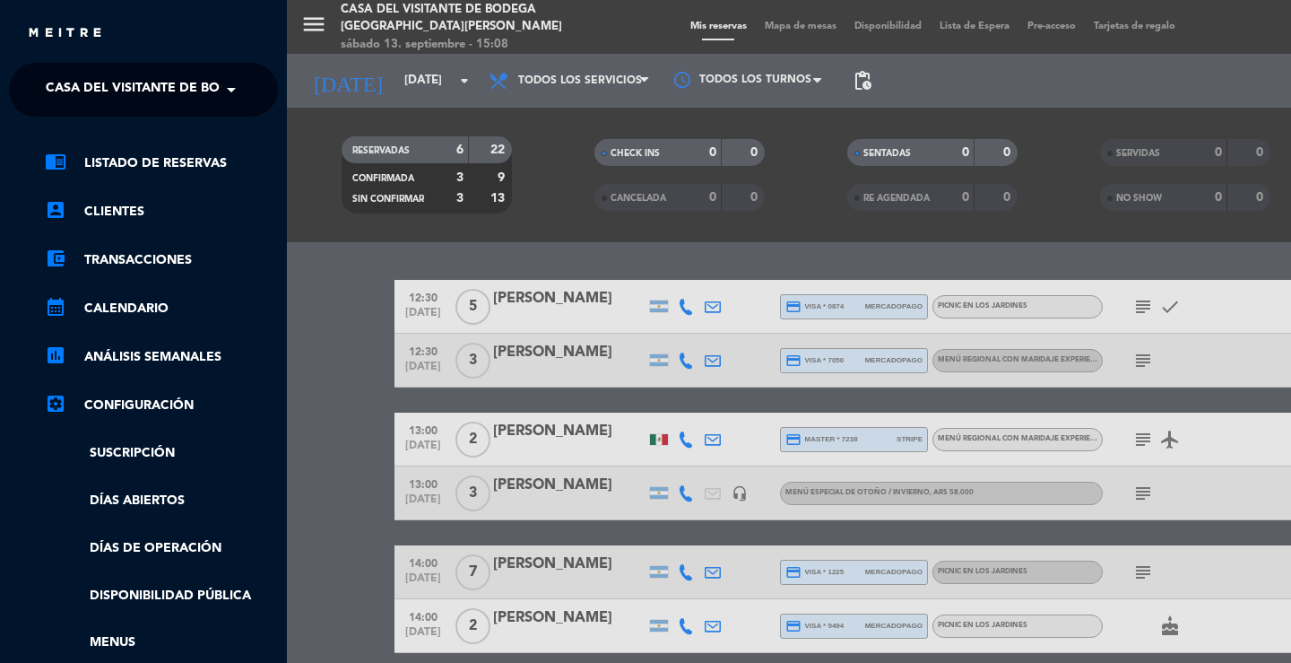
click at [123, 111] on ng-select "× Casa del Visitante de Bodega Santa [PERSON_NAME] ×" at bounding box center [143, 90] width 269 height 54
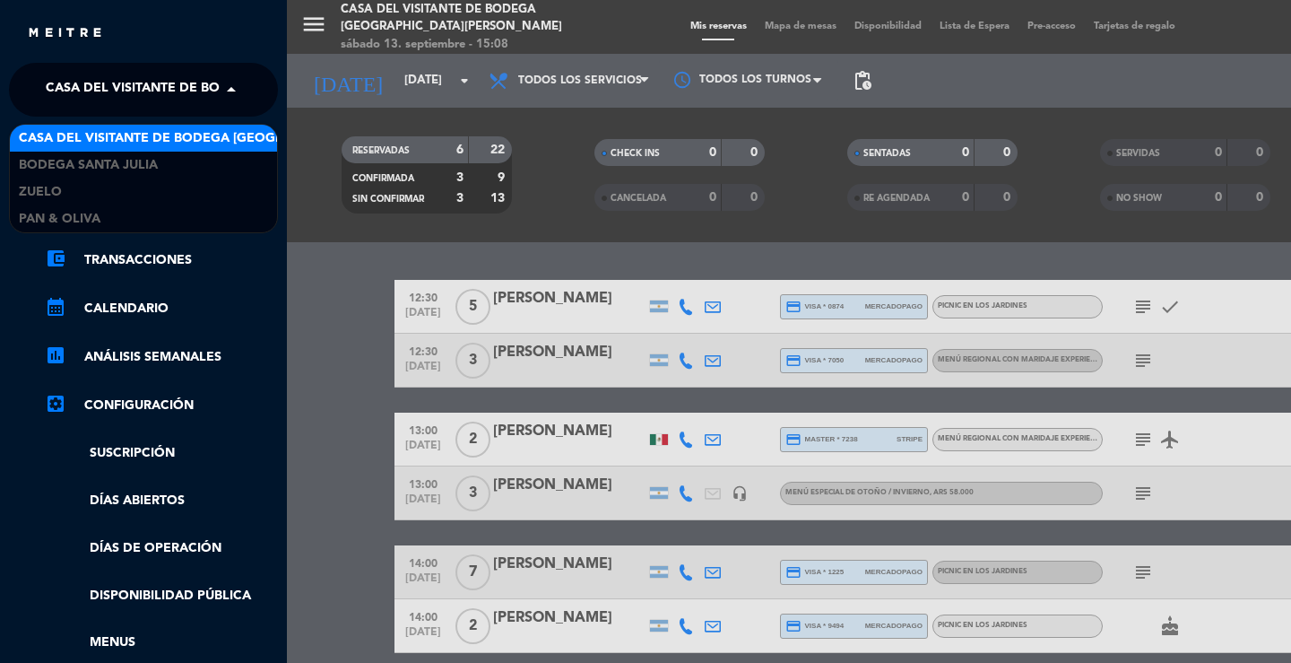
click at [125, 90] on span "Casa del Visitante de Bodega [GEOGRAPHIC_DATA][PERSON_NAME]" at bounding box center [271, 90] width 451 height 38
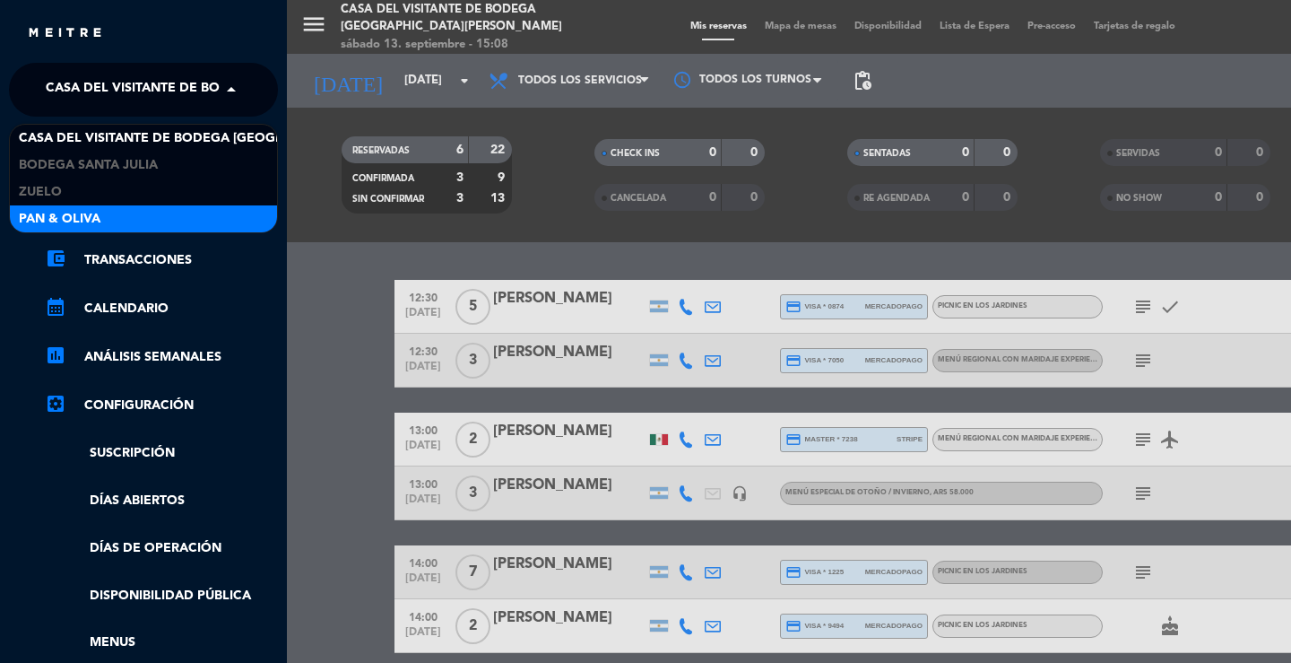
click at [100, 208] on div "Pan & Oliva" at bounding box center [143, 218] width 267 height 27
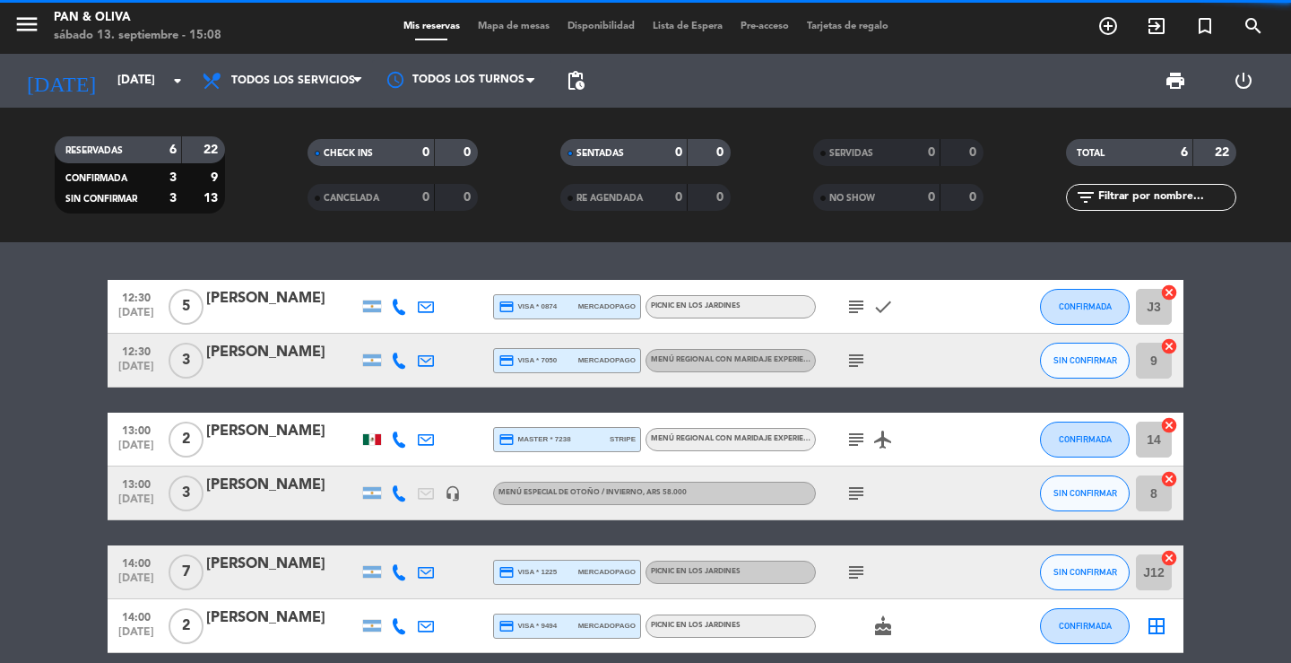
click at [503, 267] on div "12:30 [DATE] 5 [PERSON_NAME] credit_card visa * 0874 mercadopago Picnic en los …" at bounding box center [645, 452] width 1291 height 421
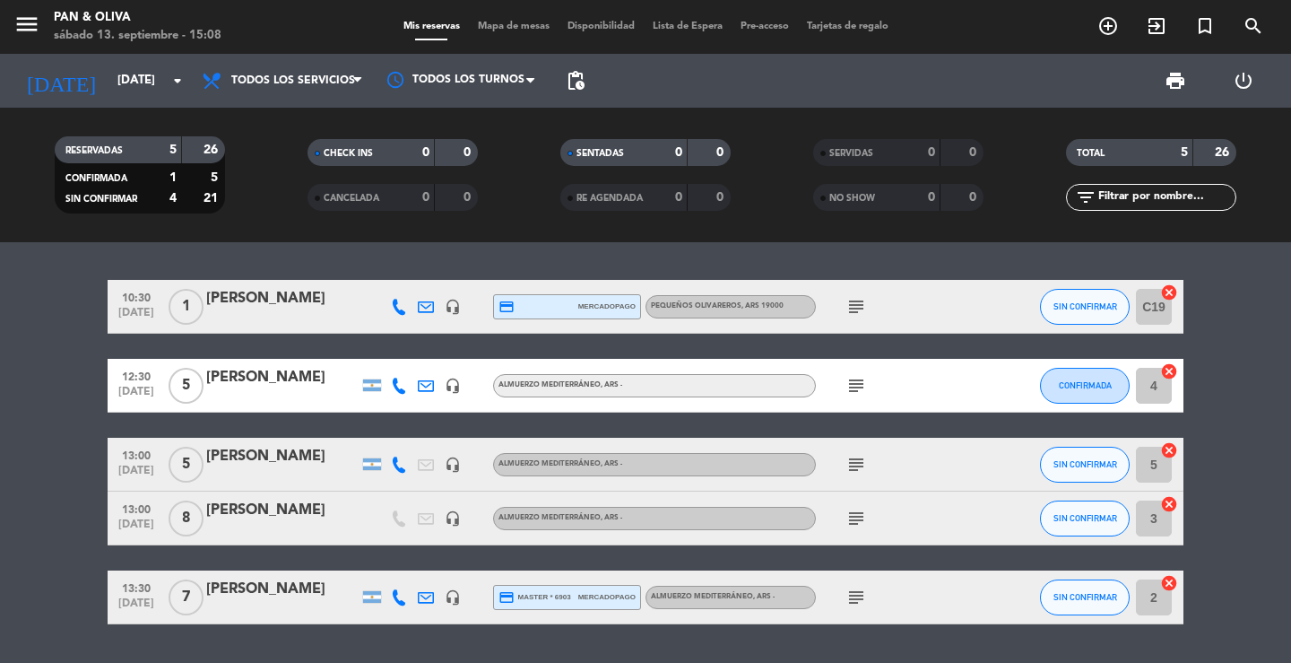
click at [271, 387] on div "[PERSON_NAME]" at bounding box center [282, 377] width 152 height 23
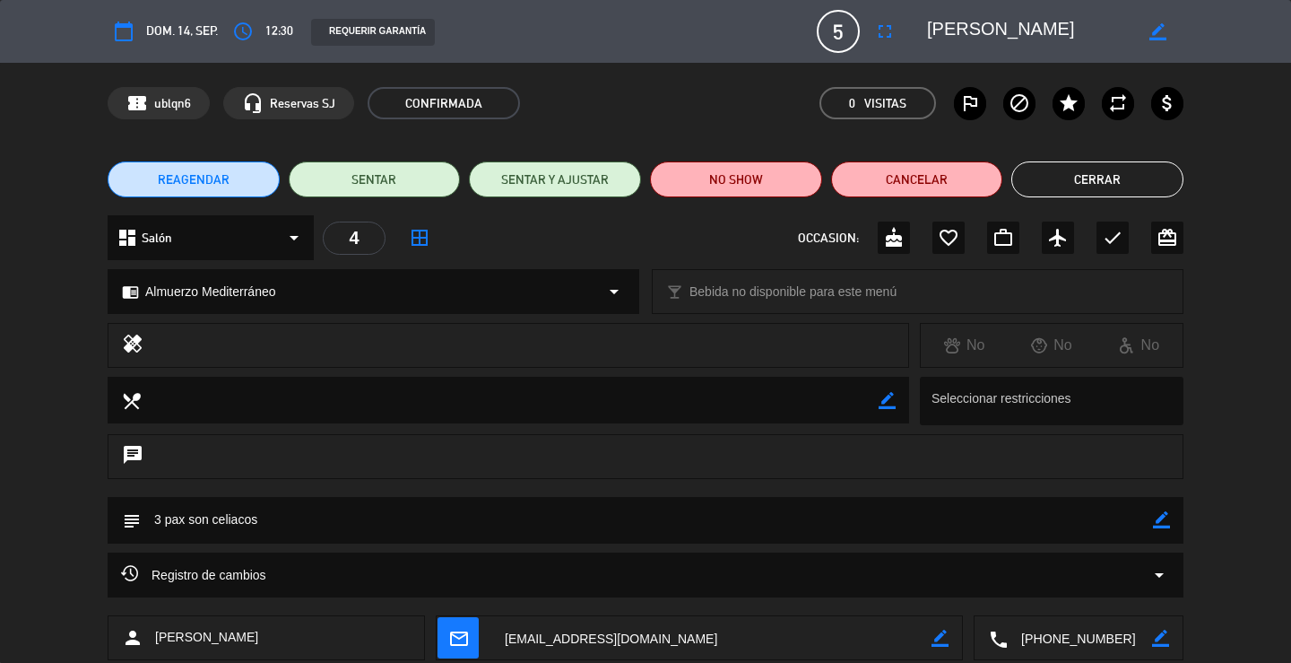
click at [1065, 645] on textarea at bounding box center [1080, 638] width 144 height 45
click at [1136, 175] on button "Cerrar" at bounding box center [1098, 179] width 172 height 36
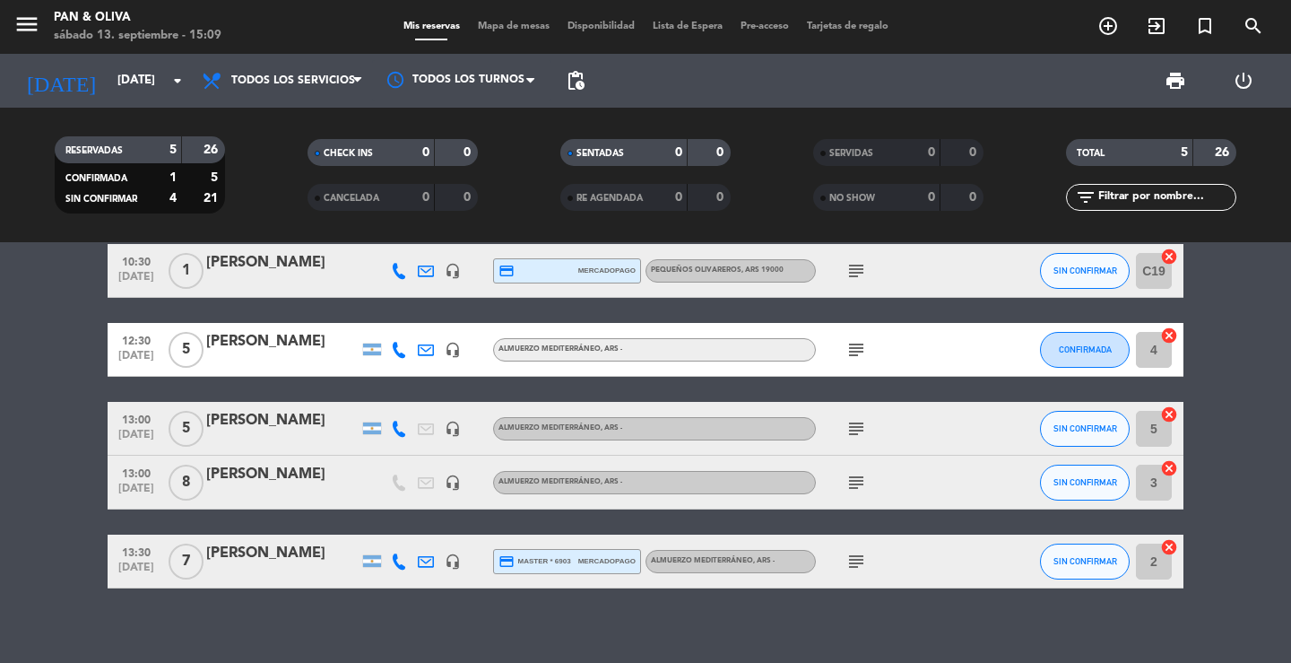
scroll to position [51, 0]
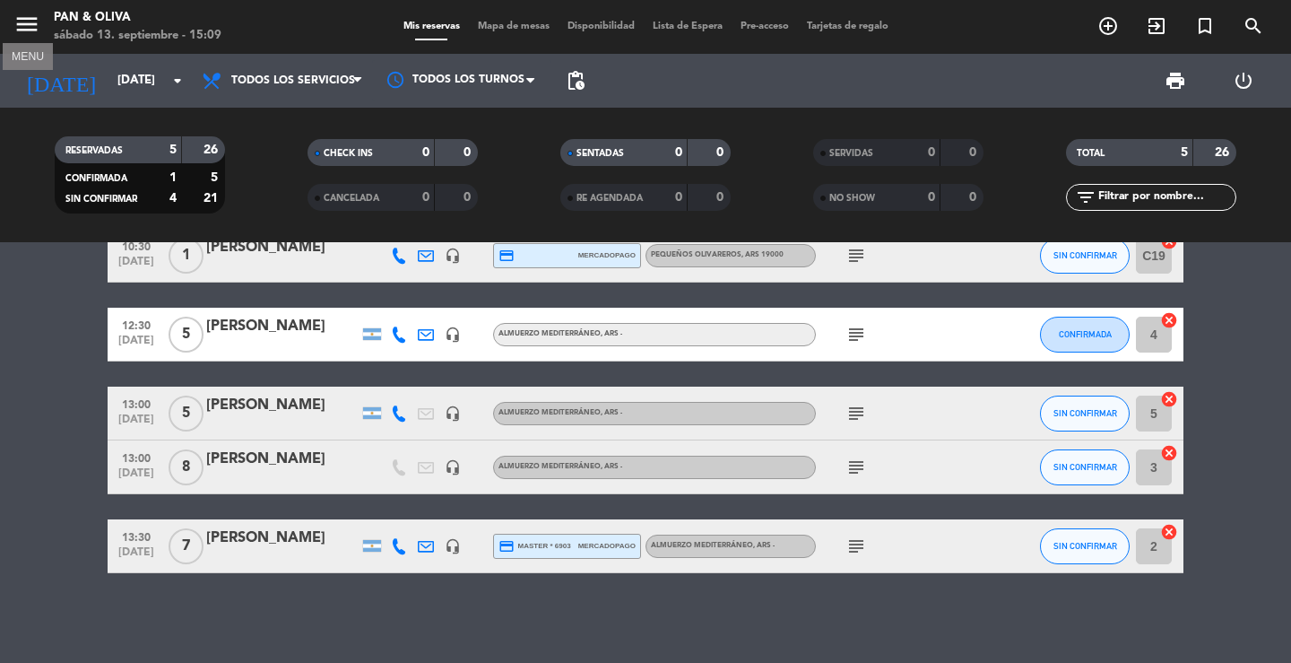
click at [26, 27] on icon "menu" at bounding box center [26, 24] width 27 height 27
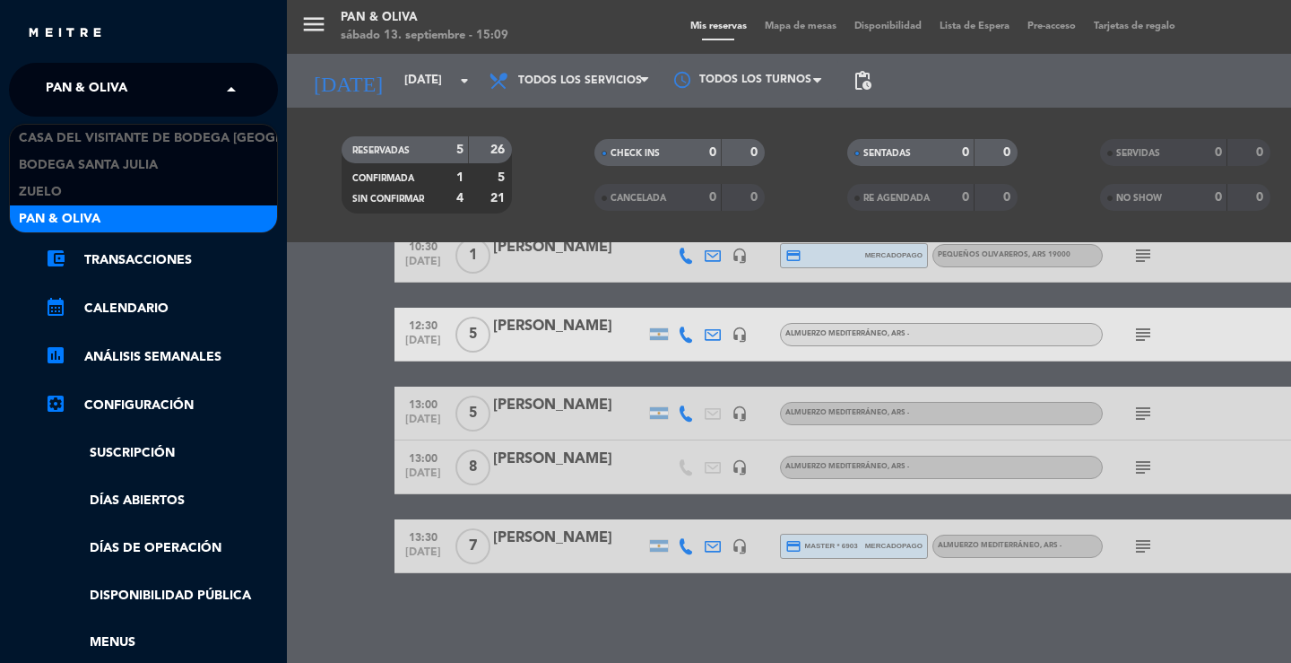
click at [83, 82] on span "Pan & Oliva" at bounding box center [87, 90] width 82 height 38
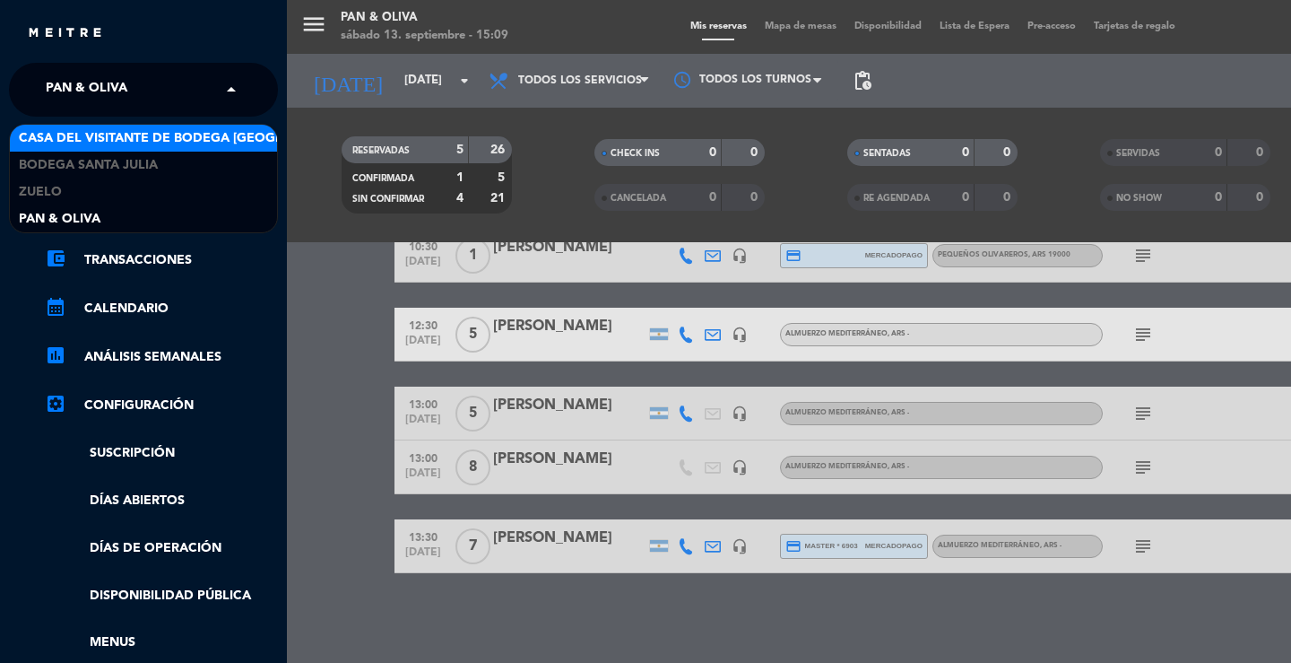
click at [108, 138] on span "Casa del Visitante de Bodega [GEOGRAPHIC_DATA][PERSON_NAME]" at bounding box center [244, 138] width 451 height 21
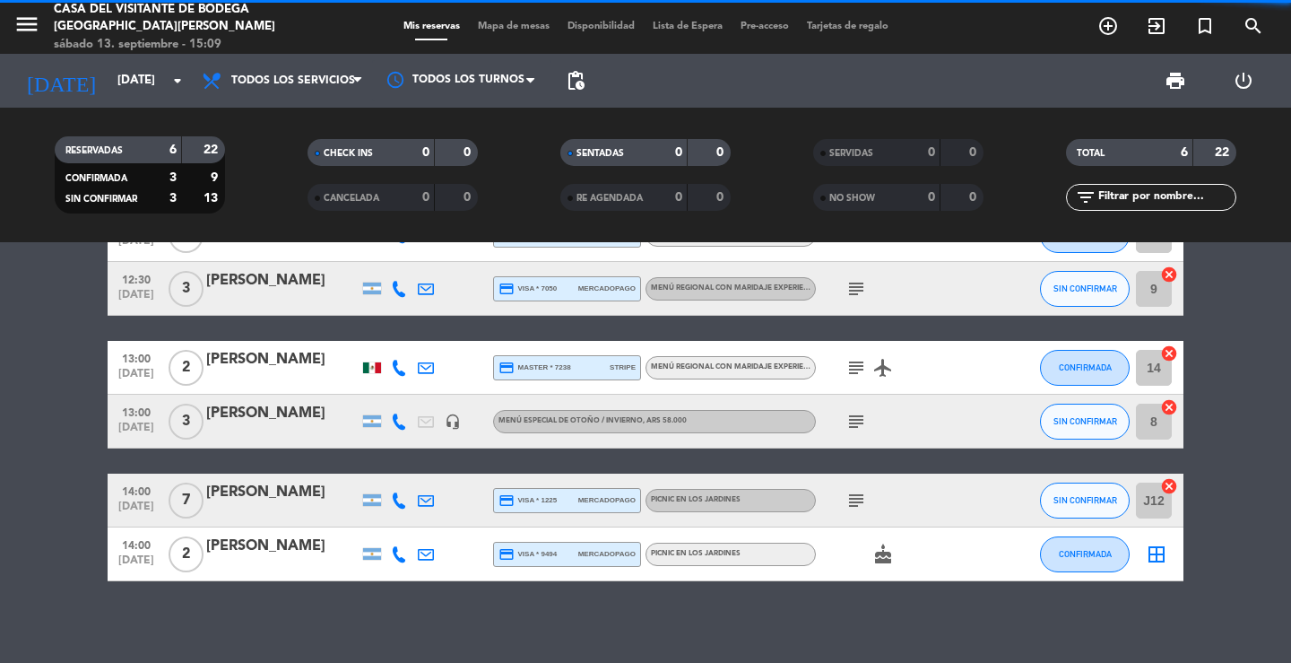
scroll to position [80, 0]
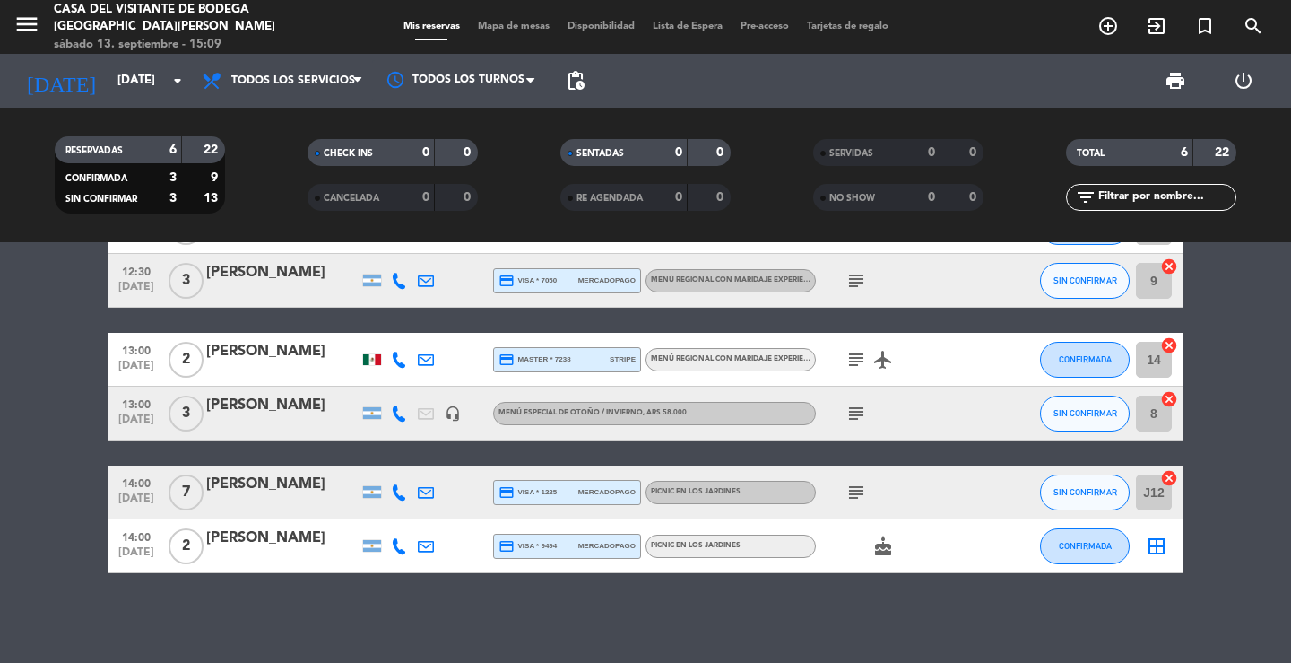
click at [296, 540] on div "[PERSON_NAME]" at bounding box center [282, 537] width 152 height 23
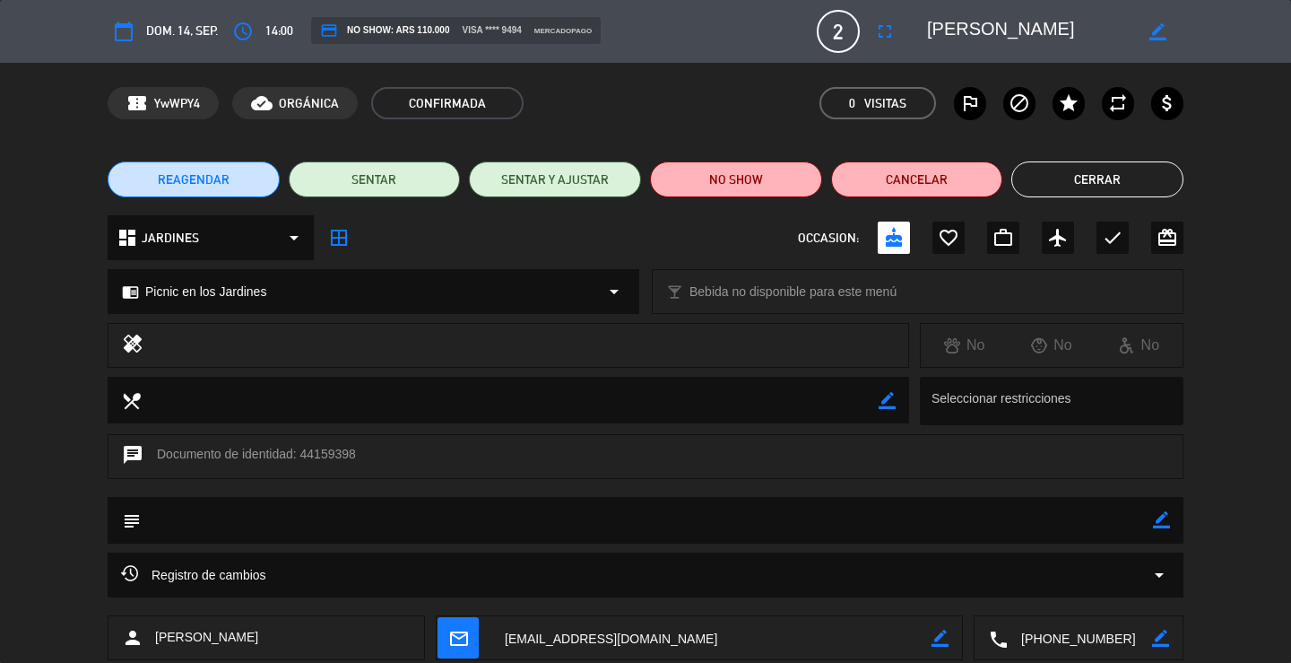
click at [1157, 510] on div "border_color" at bounding box center [1161, 520] width 17 height 47
click at [1167, 513] on icon "border_color" at bounding box center [1161, 519] width 17 height 17
click at [1128, 528] on textarea at bounding box center [647, 520] width 1013 height 46
type textarea "reconfirmada"
click at [1169, 515] on div "subject" at bounding box center [646, 520] width 1076 height 47
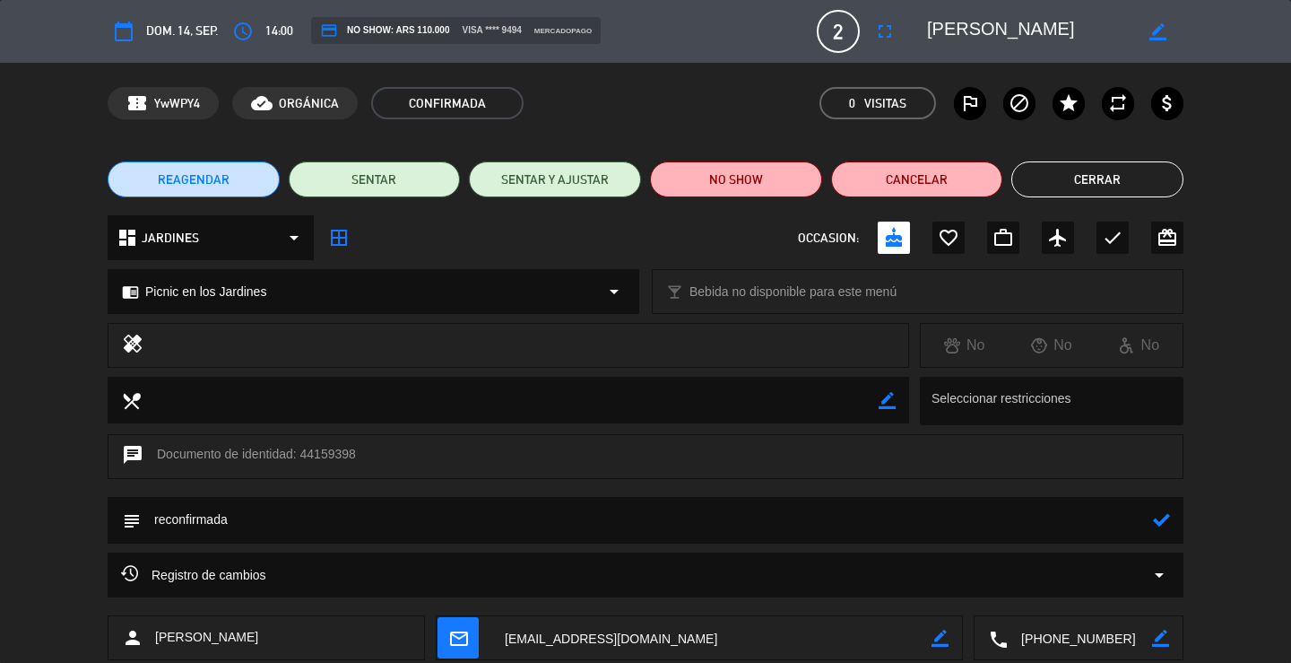
click at [1166, 516] on icon at bounding box center [1161, 519] width 17 height 17
click at [1105, 174] on button "Cerrar" at bounding box center [1098, 179] width 172 height 36
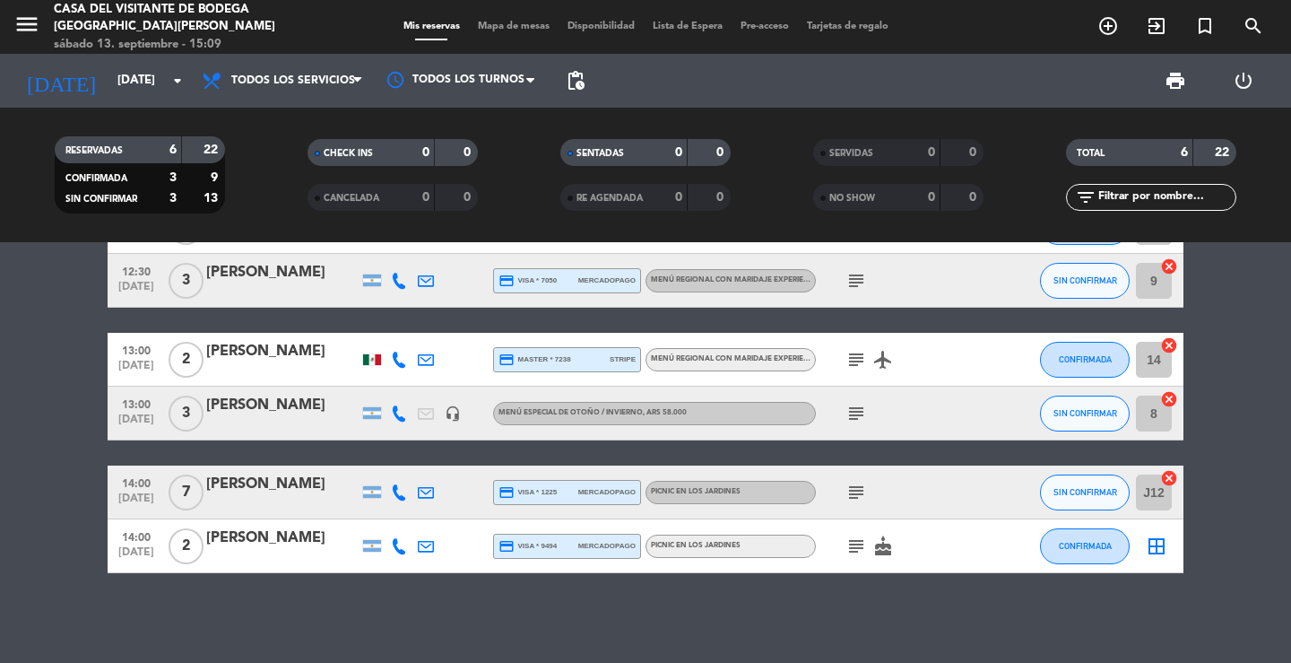
click at [855, 558] on div "subject cake" at bounding box center [896, 545] width 161 height 53
click at [856, 543] on icon "subject" at bounding box center [857, 546] width 22 height 22
click at [858, 495] on icon "subject" at bounding box center [857, 493] width 22 height 22
click at [858, 410] on icon "subject" at bounding box center [857, 414] width 22 height 22
click at [859, 491] on icon "subject" at bounding box center [857, 493] width 22 height 22
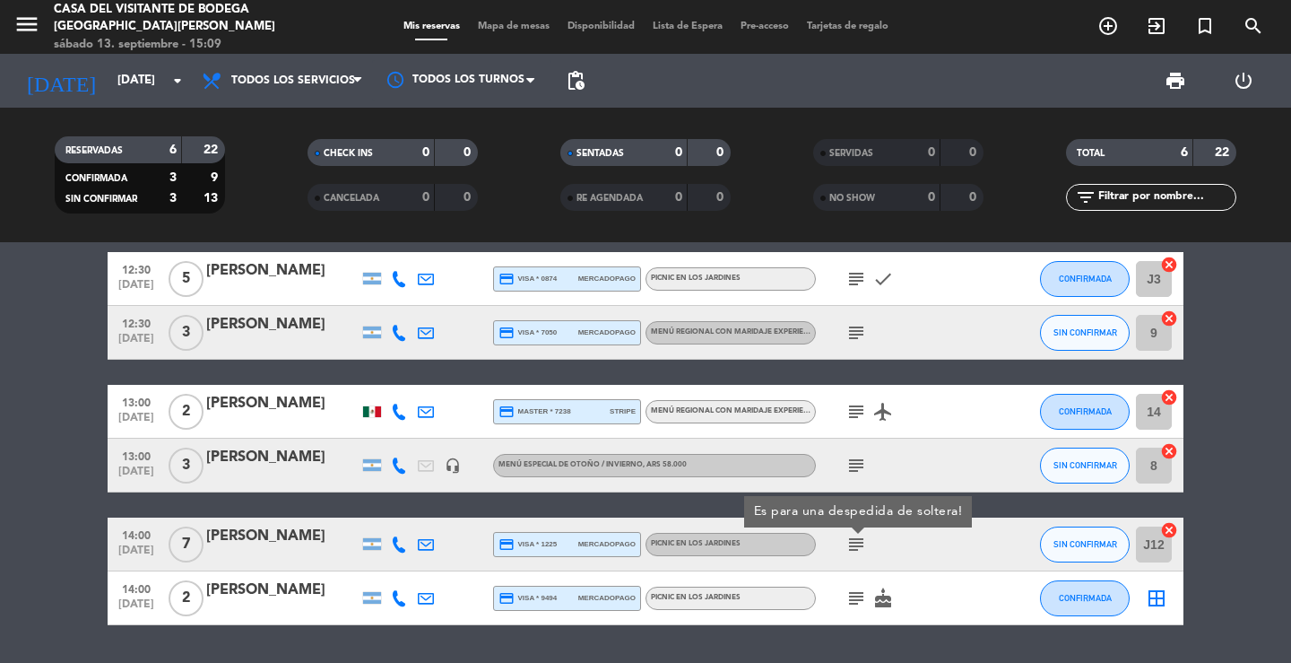
scroll to position [0, 0]
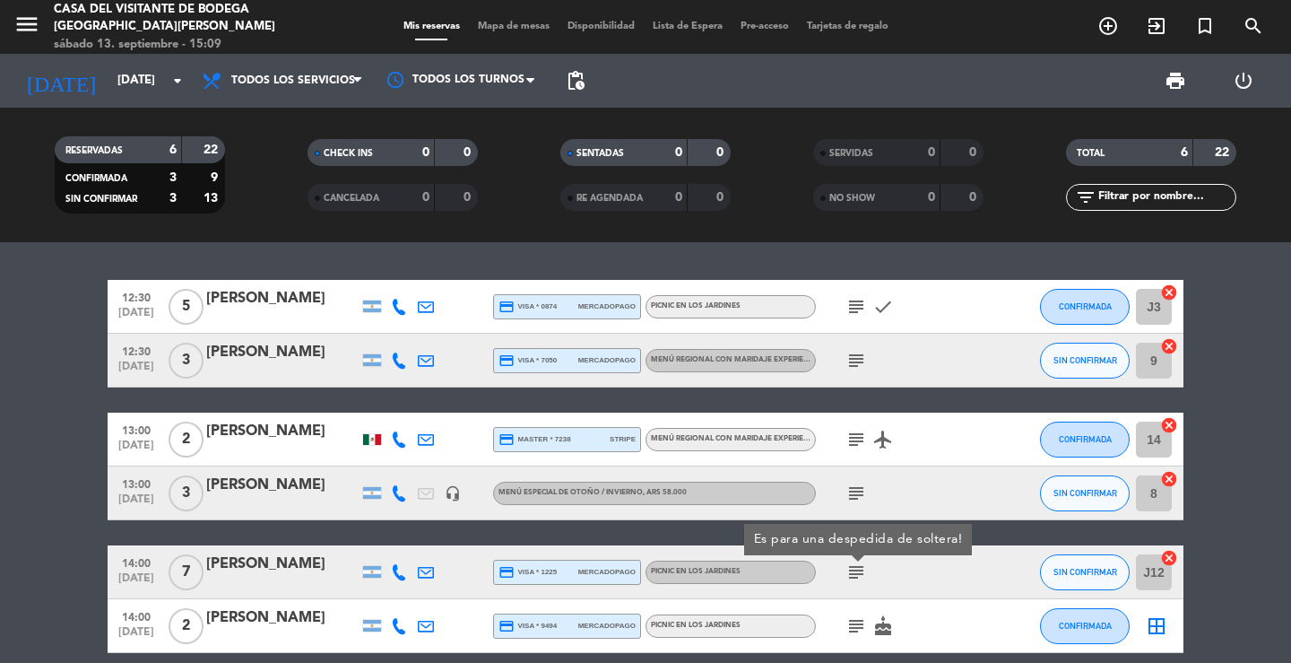
click at [845, 266] on div "12:30 [DATE] 5 [PERSON_NAME] credit_card visa * 0874 mercadopago Picnic en los …" at bounding box center [645, 452] width 1291 height 421
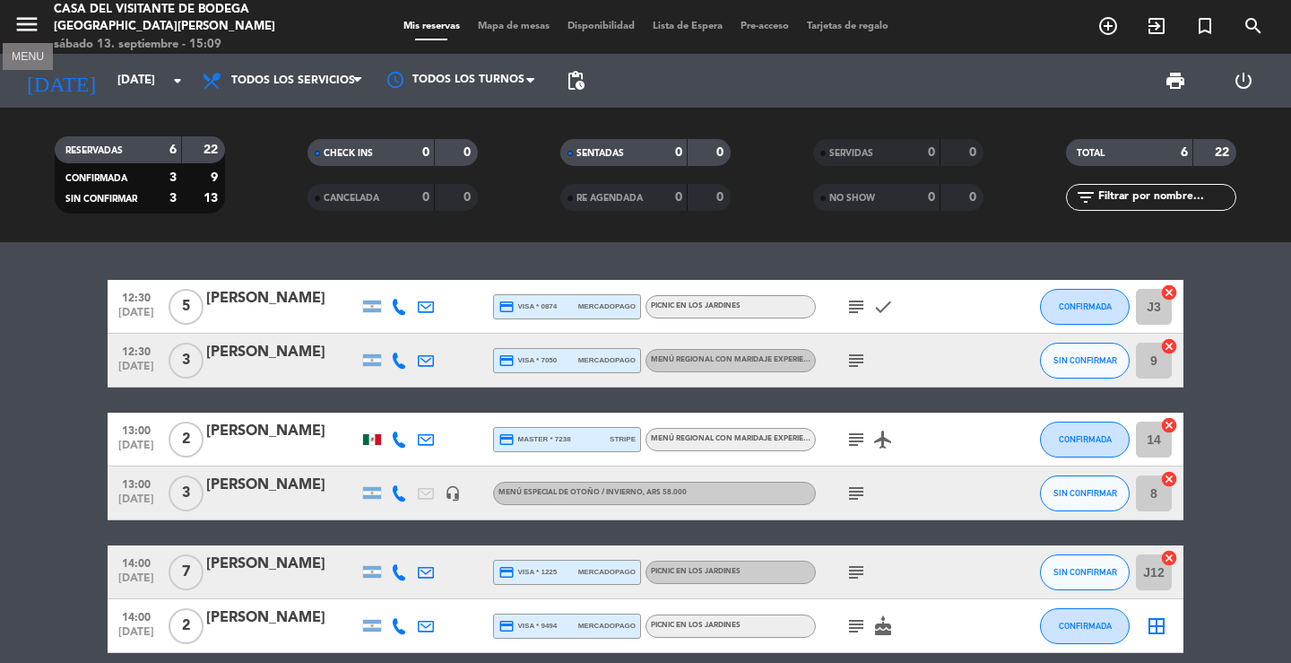
click at [36, 24] on icon "menu" at bounding box center [26, 24] width 27 height 27
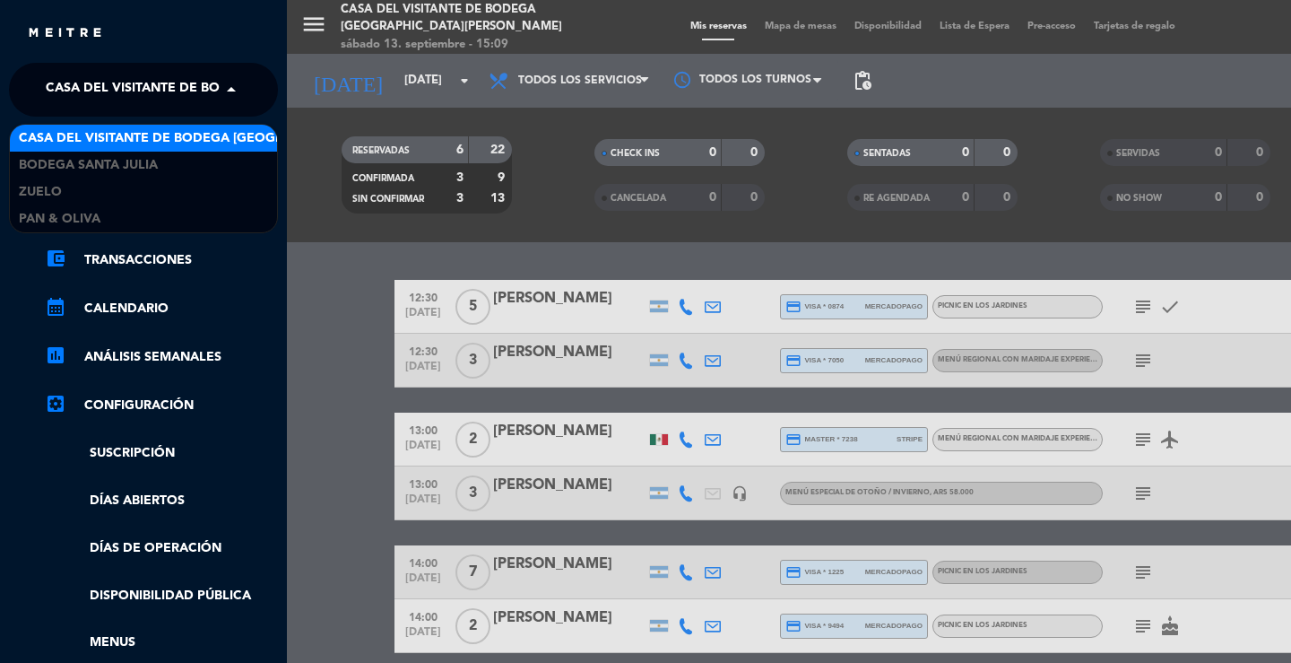
click at [173, 105] on span "Casa del Visitante de Bodega [GEOGRAPHIC_DATA][PERSON_NAME]" at bounding box center [271, 90] width 451 height 38
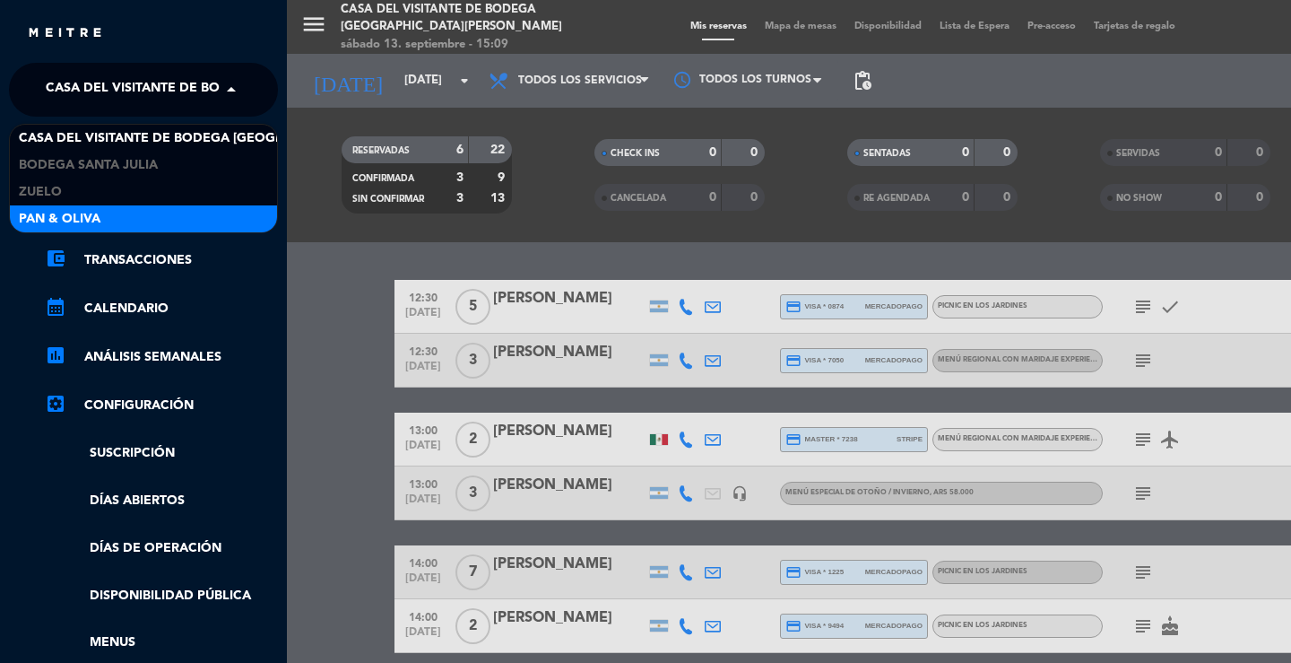
click at [116, 213] on div "Pan & Oliva" at bounding box center [143, 218] width 267 height 27
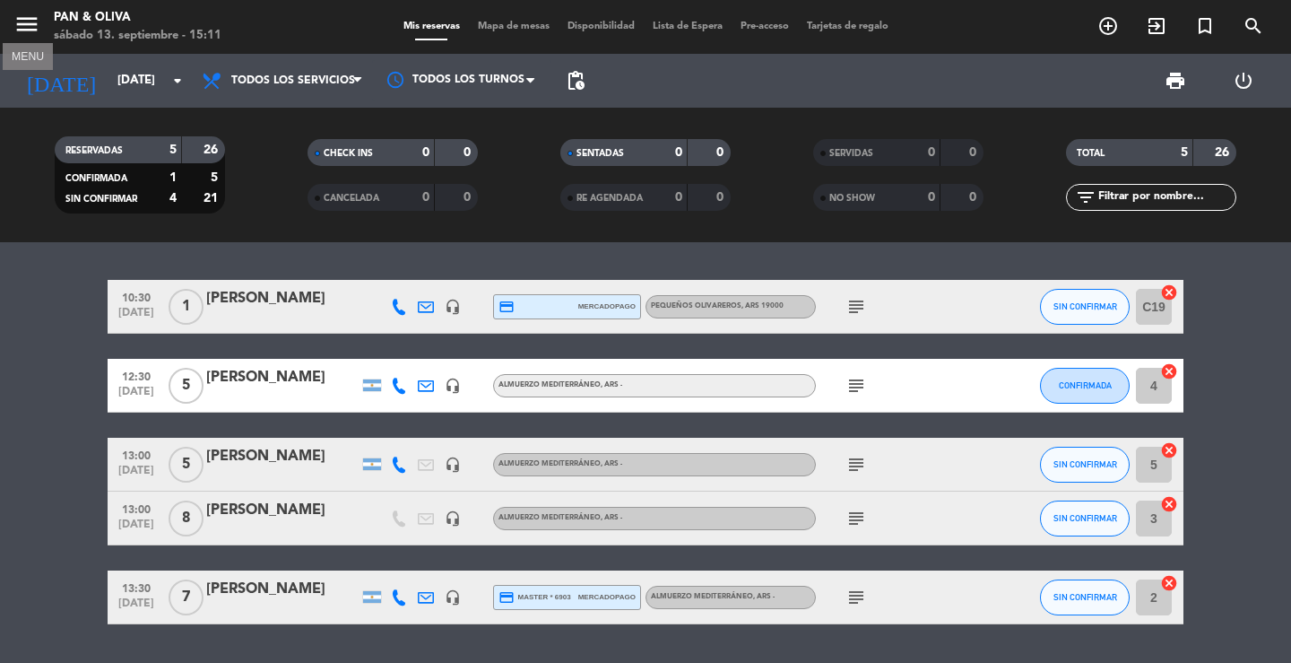
click at [24, 32] on icon "menu" at bounding box center [26, 24] width 27 height 27
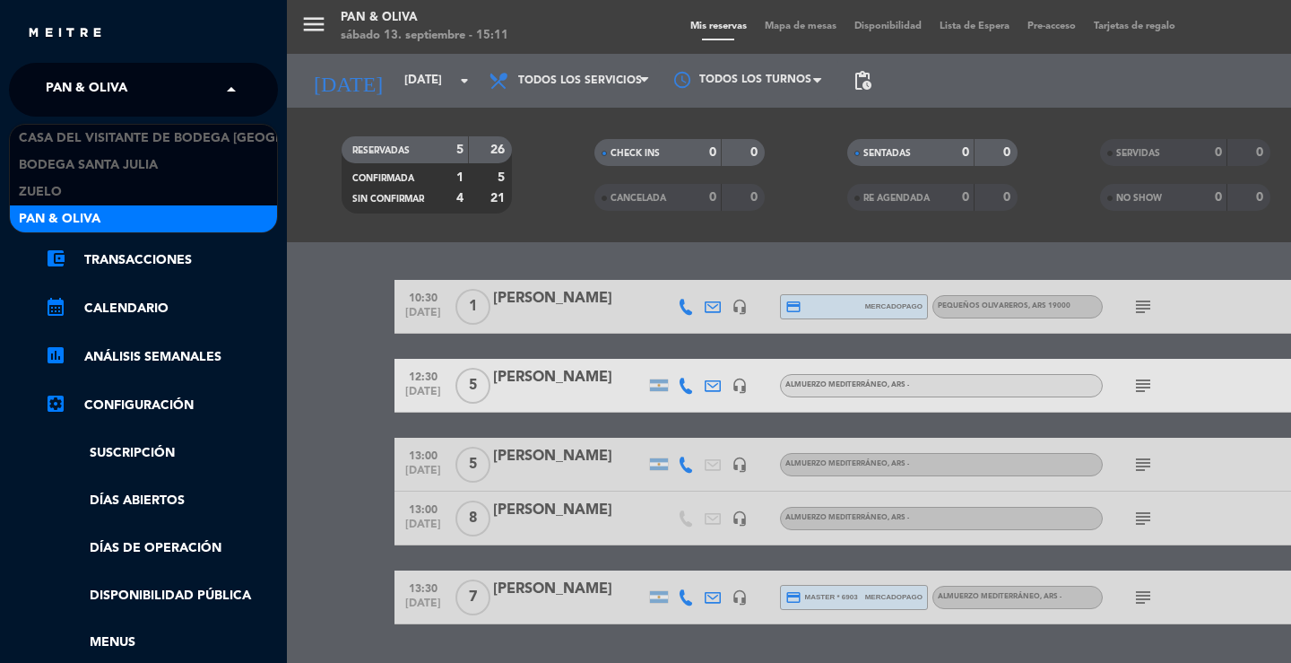
click at [62, 90] on span "Pan & Oliva" at bounding box center [87, 90] width 82 height 38
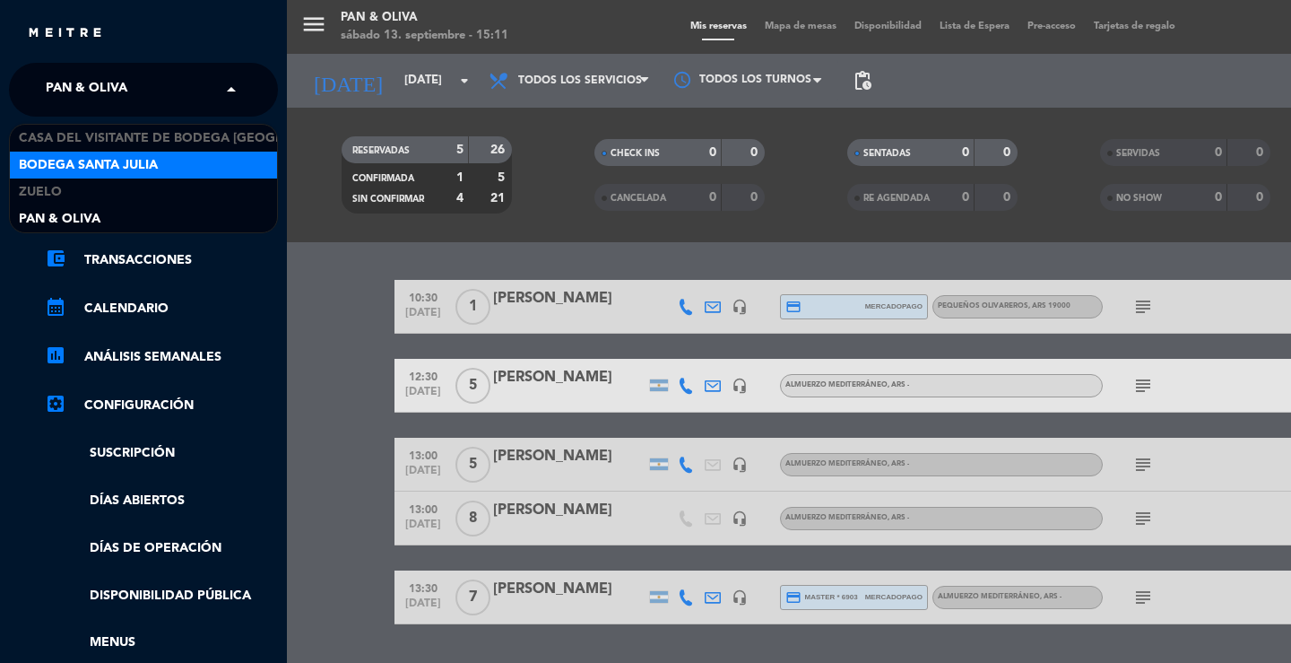
click at [77, 170] on span "Bodega Santa Julia" at bounding box center [88, 165] width 139 height 21
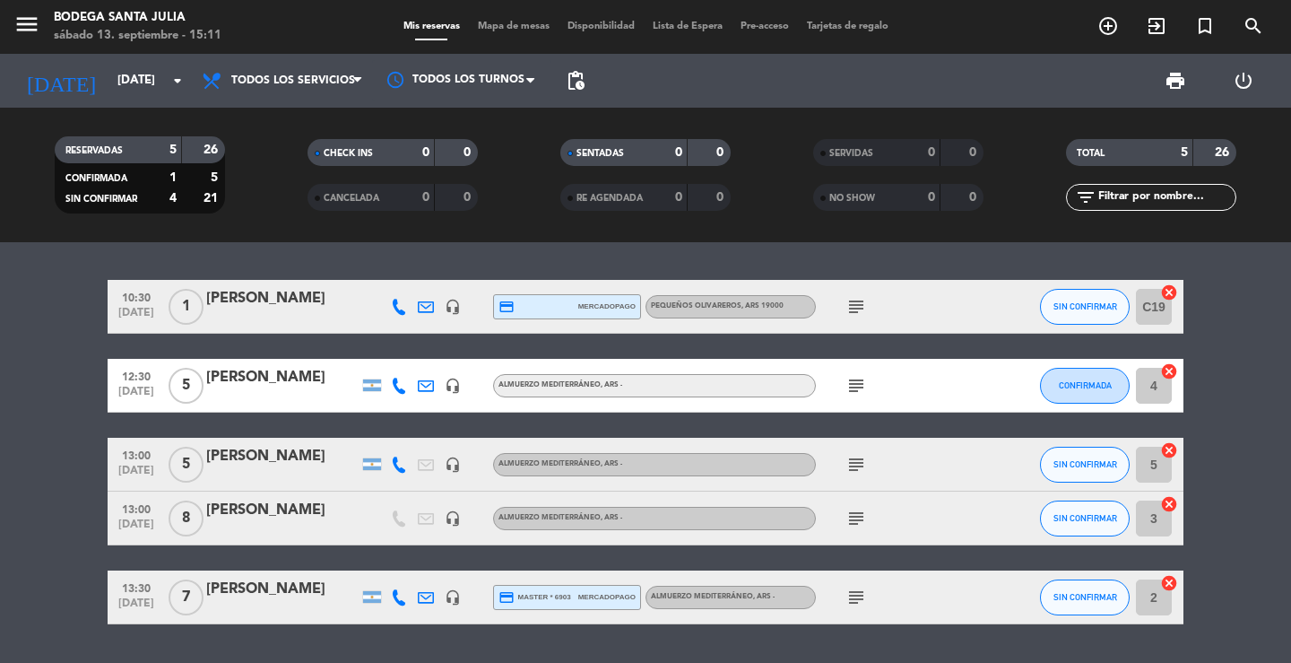
click at [290, 254] on div "10:30 [DATE] 1 [PERSON_NAME] headset_mic credit_card mercadopago Pequeños Oliva…" at bounding box center [645, 452] width 1291 height 421
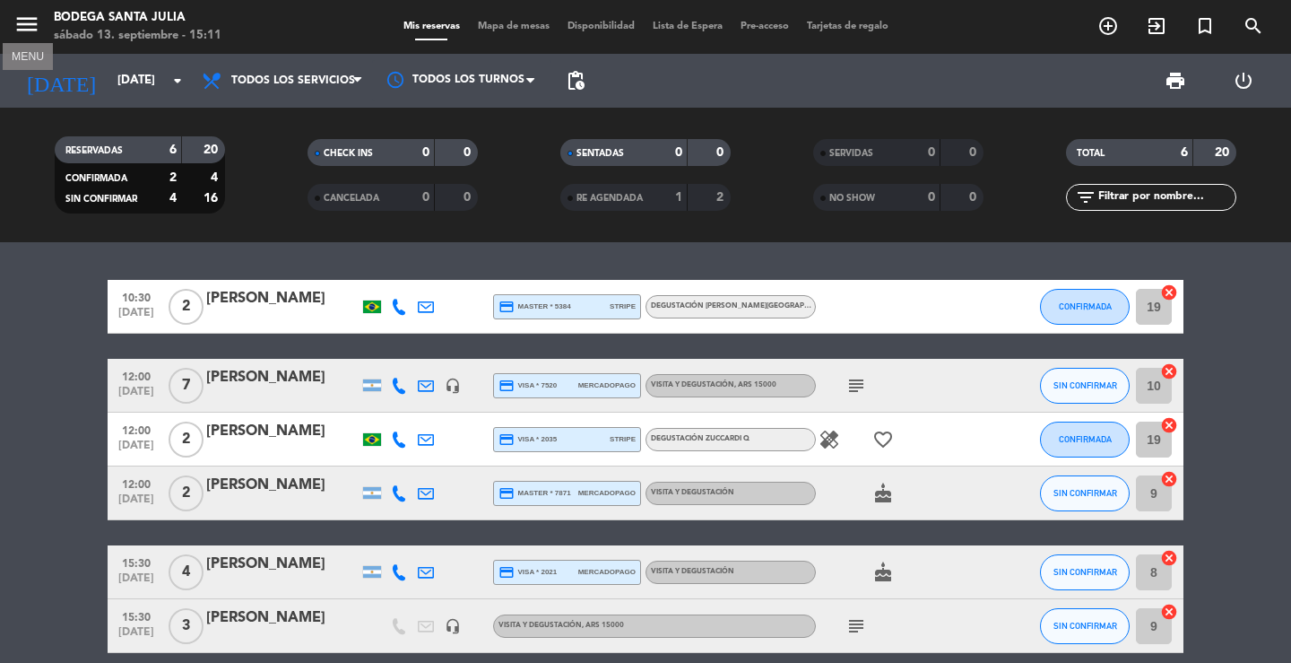
drag, startPoint x: 27, startPoint y: 23, endPoint x: 103, endPoint y: 89, distance: 100.5
click at [28, 25] on icon "menu" at bounding box center [26, 24] width 27 height 27
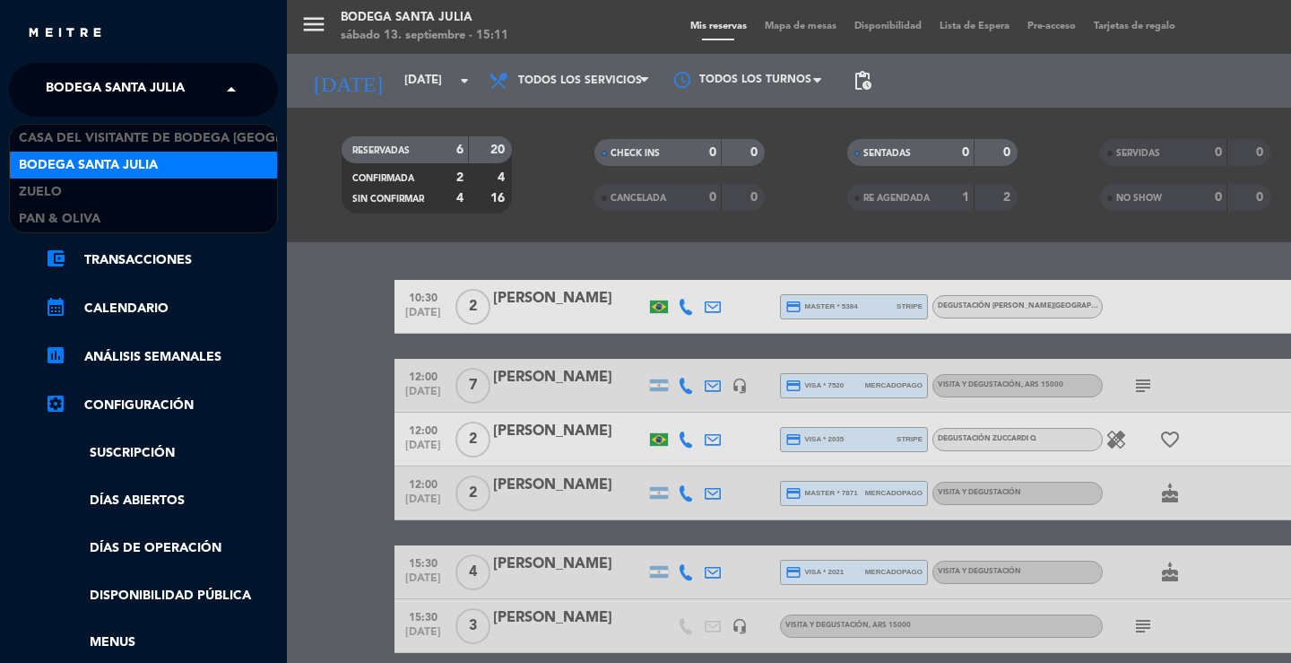
drag, startPoint x: 109, startPoint y: 82, endPoint x: 117, endPoint y: 156, distance: 74.9
click at [109, 85] on span "Bodega Santa Julia" at bounding box center [115, 90] width 139 height 38
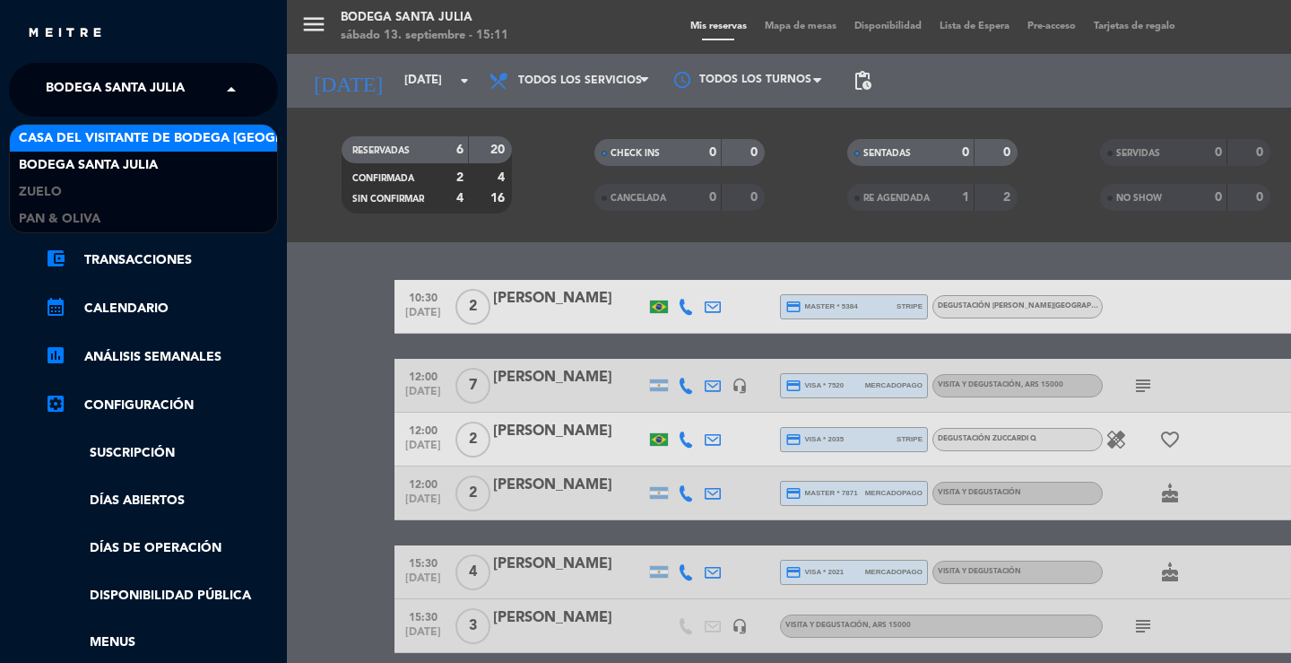
click at [117, 138] on span "Casa del Visitante de Bodega [GEOGRAPHIC_DATA][PERSON_NAME]" at bounding box center [244, 138] width 451 height 21
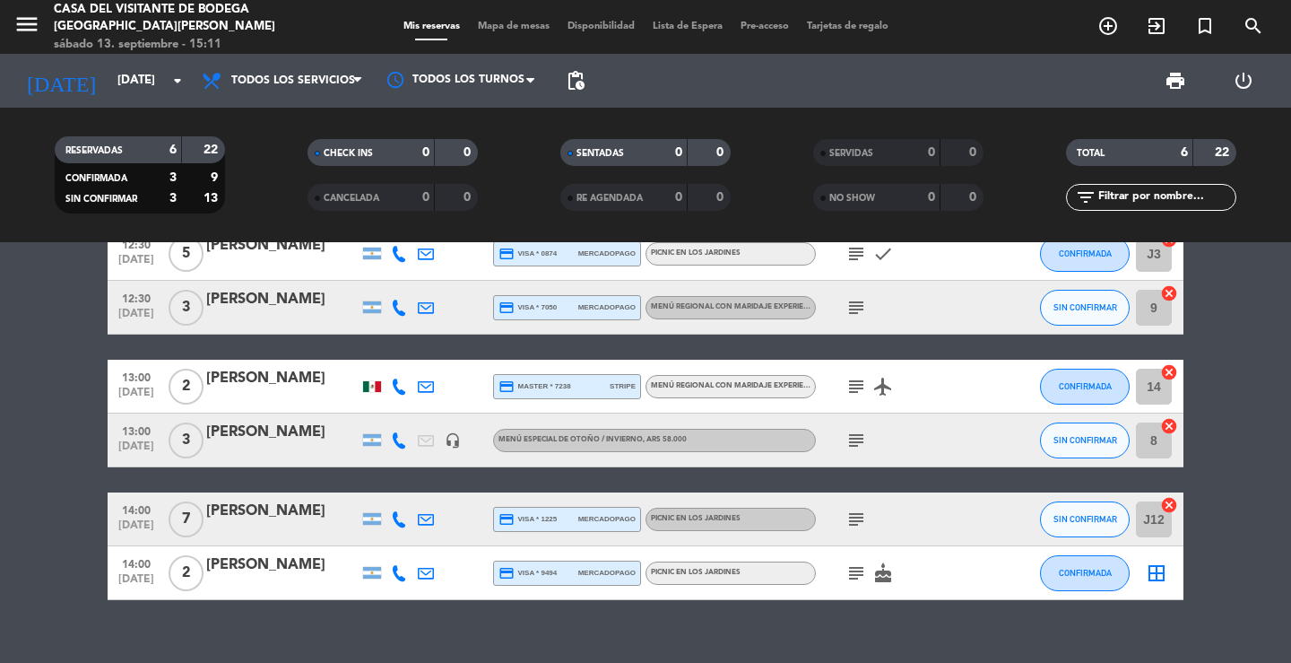
scroll to position [80, 0]
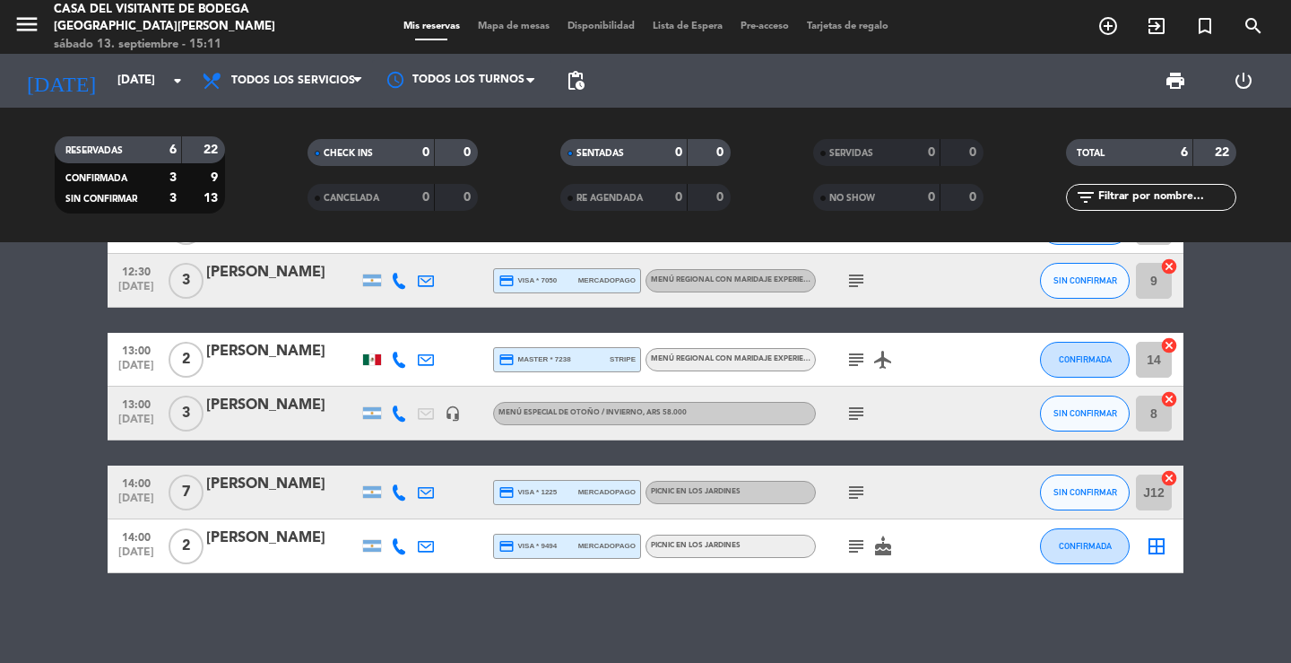
click at [285, 549] on div "[PERSON_NAME]" at bounding box center [282, 537] width 152 height 23
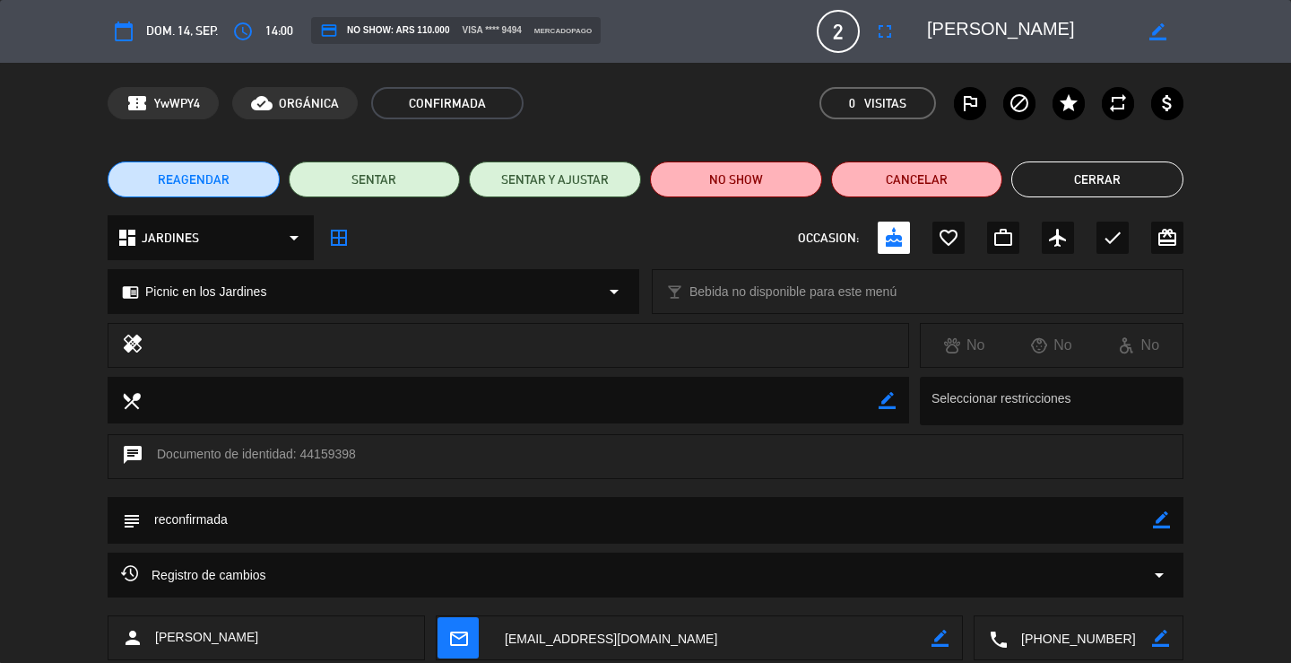
click at [1126, 159] on div "REAGENDAR SENTAR SENTAR Y AJUSTAR NO SHOW Cancelar Cerrar" at bounding box center [645, 179] width 1291 height 72
click at [1112, 165] on button "Cerrar" at bounding box center [1098, 179] width 172 height 36
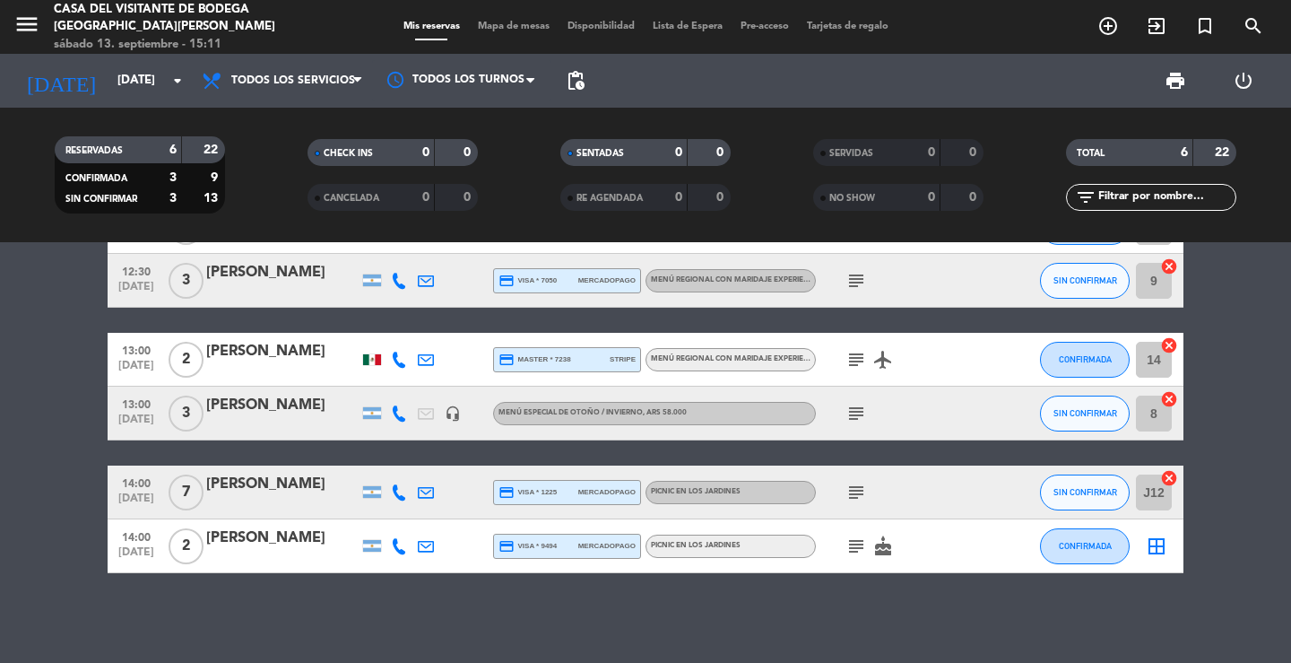
click at [254, 481] on div "[PERSON_NAME]" at bounding box center [282, 484] width 152 height 23
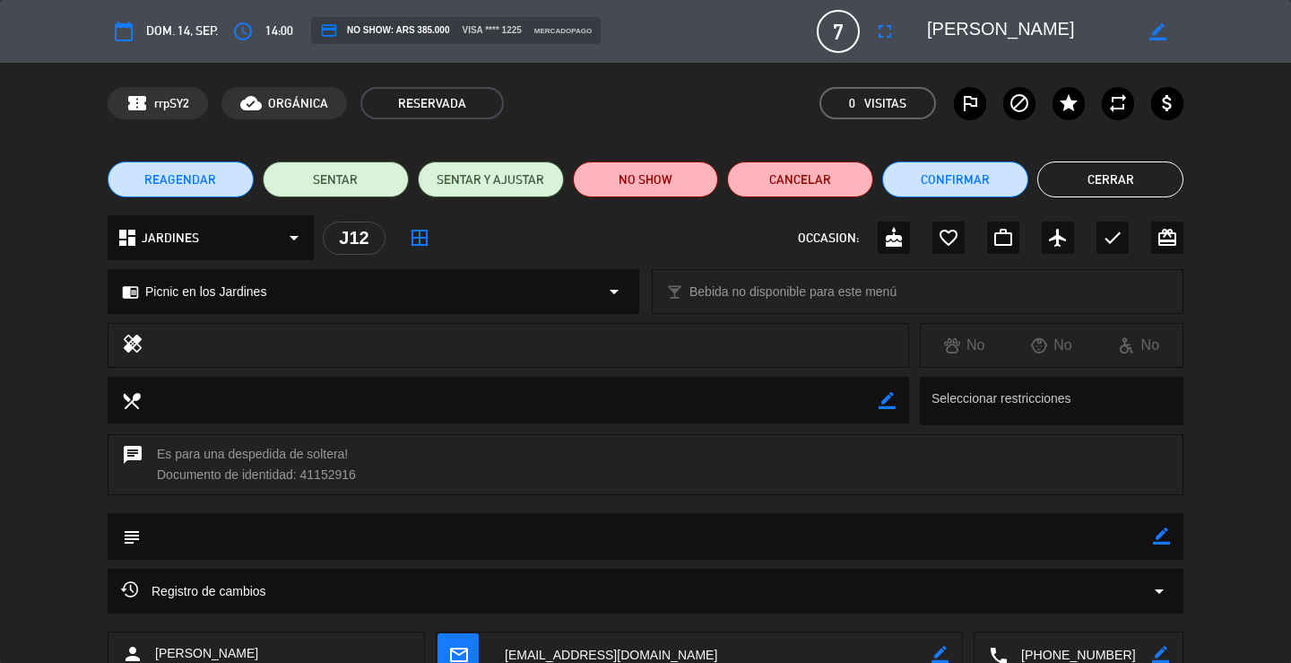
click at [1158, 536] on icon "border_color" at bounding box center [1161, 535] width 17 height 17
click at [1115, 546] on textarea at bounding box center [647, 536] width 1013 height 46
type textarea "reconfirmada"
click at [1158, 550] on div at bounding box center [1161, 536] width 17 height 47
click at [1156, 545] on div at bounding box center [1161, 536] width 17 height 47
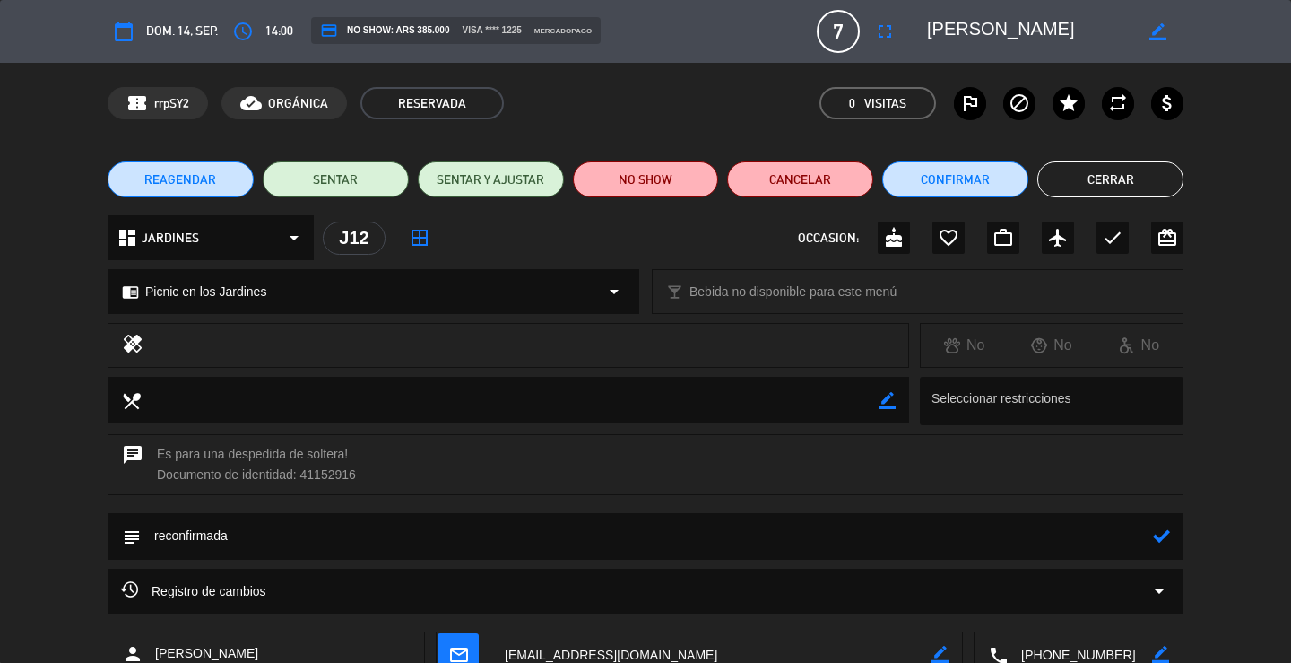
click at [1163, 550] on div at bounding box center [1161, 536] width 17 height 47
click at [1162, 535] on icon at bounding box center [1161, 535] width 17 height 17
click at [1095, 180] on button "Cerrar" at bounding box center [1111, 179] width 146 height 36
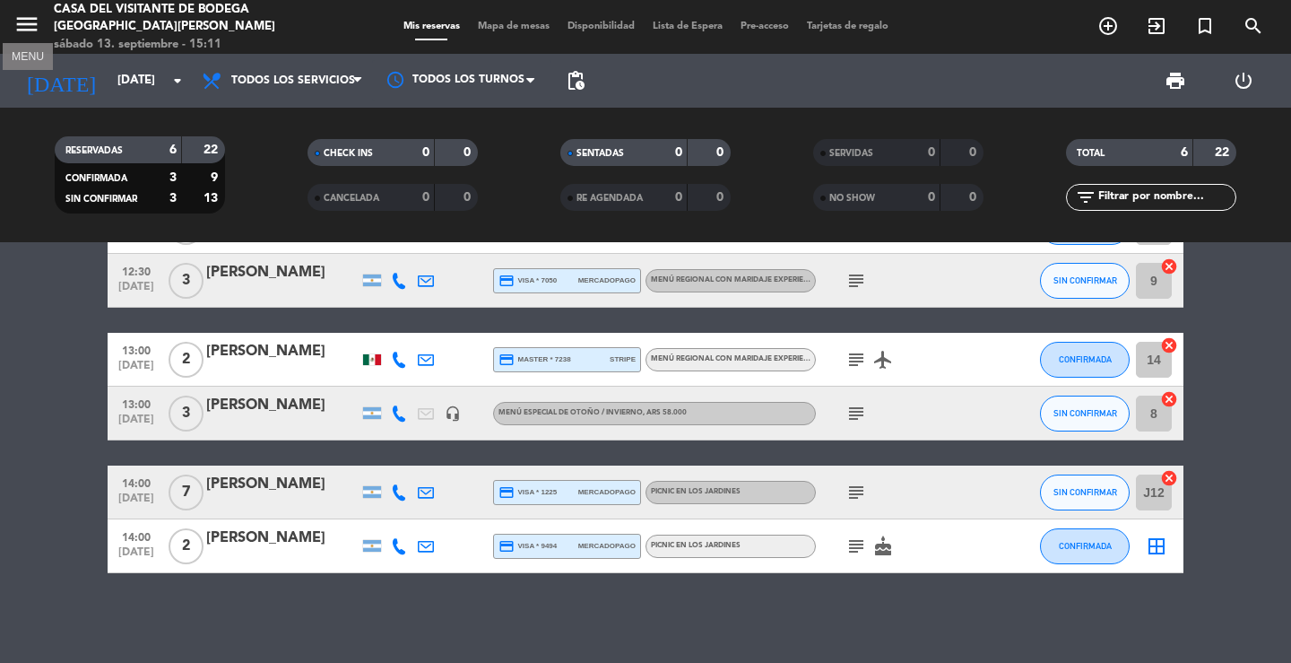
click at [20, 13] on icon "menu" at bounding box center [26, 24] width 27 height 27
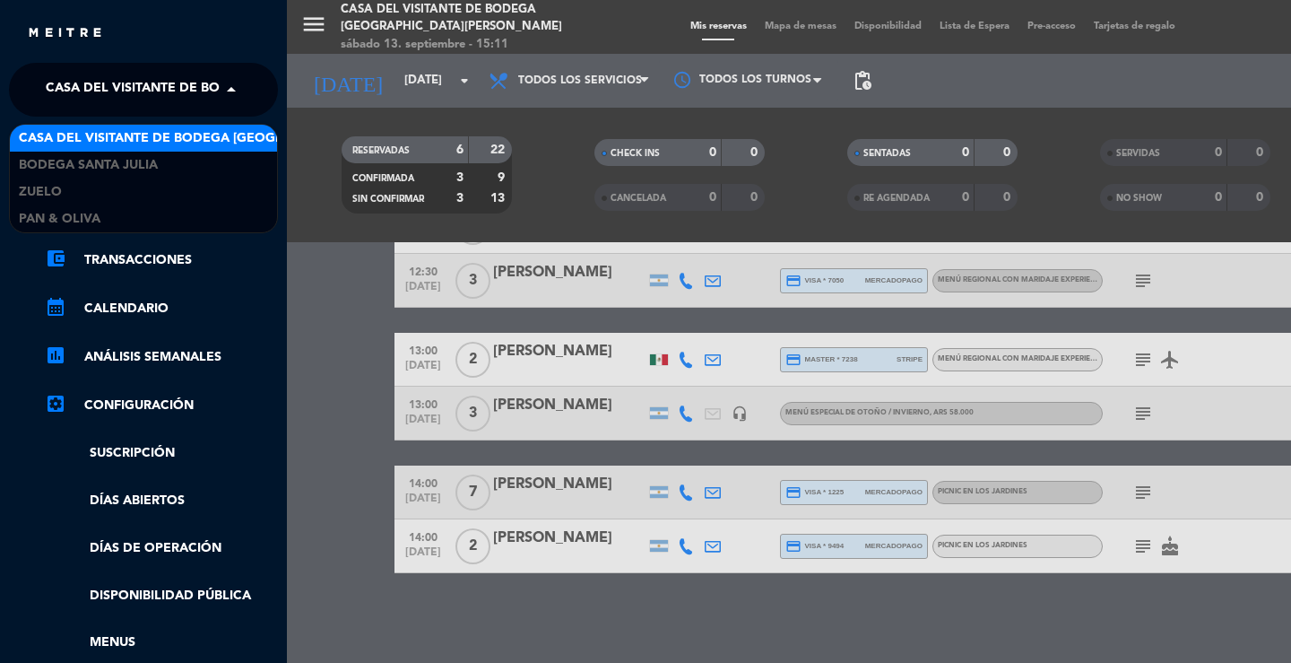
click at [65, 84] on span "Casa del Visitante de Bodega [GEOGRAPHIC_DATA][PERSON_NAME]" at bounding box center [271, 90] width 451 height 38
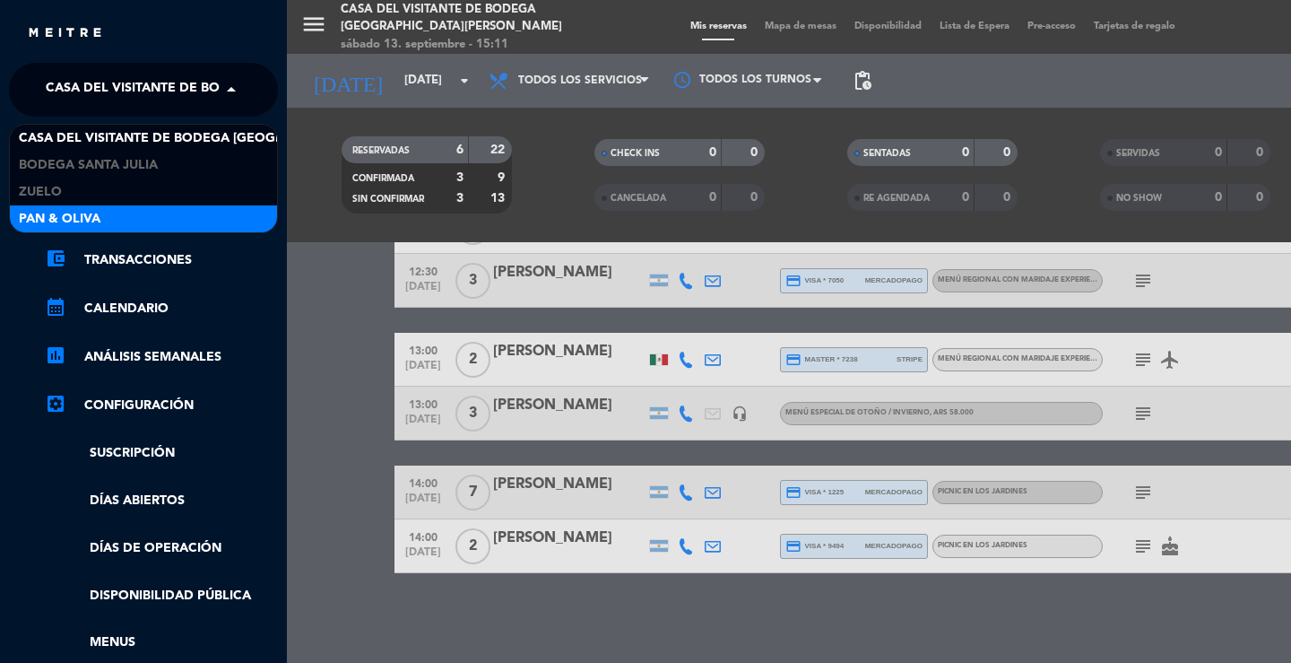
click at [118, 214] on div "Pan & Oliva" at bounding box center [143, 218] width 267 height 27
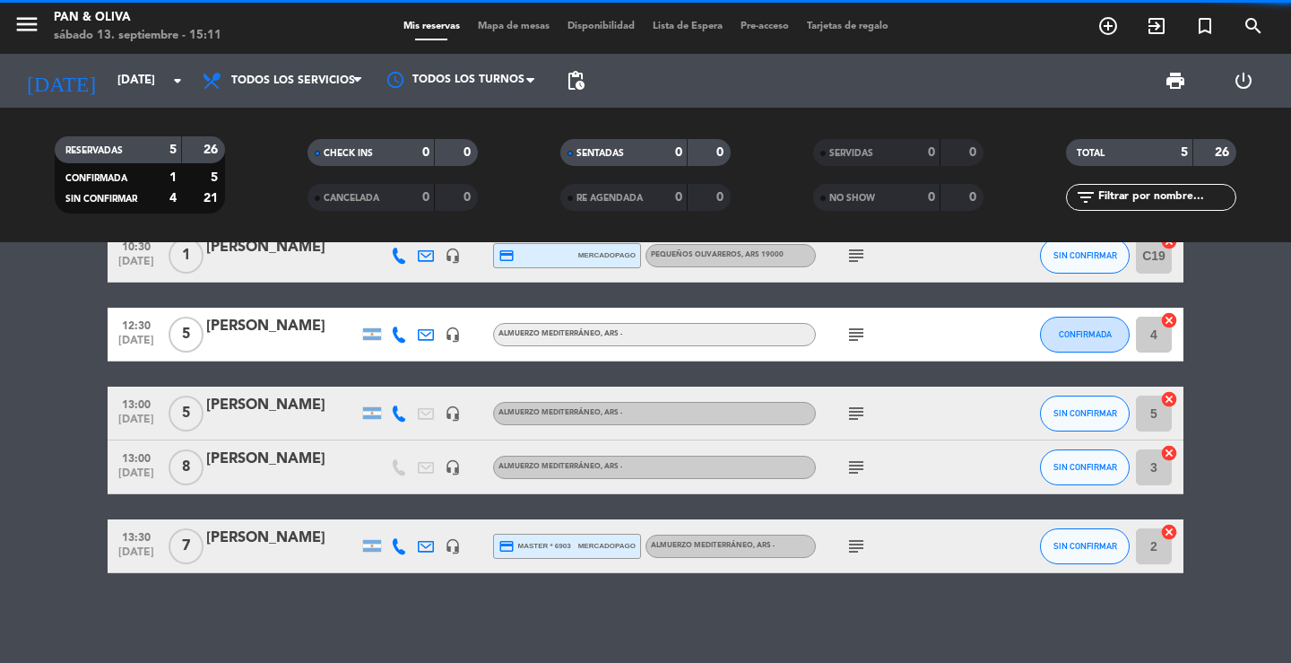
scroll to position [51, 0]
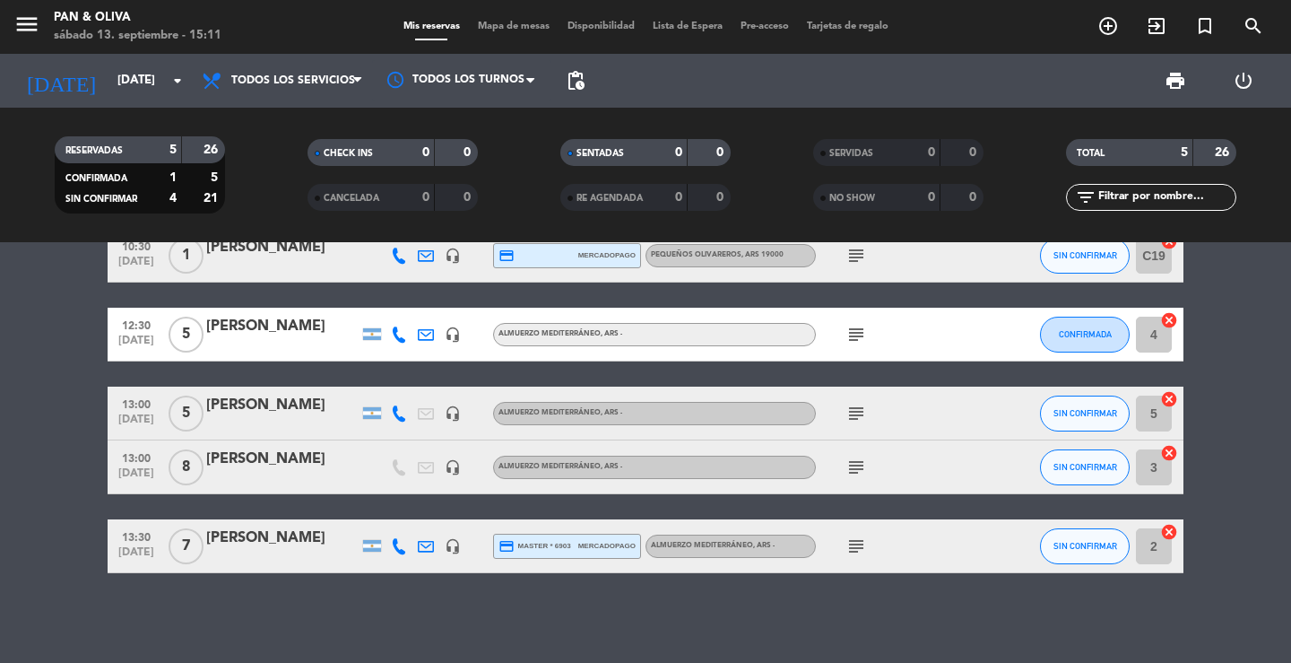
click at [850, 557] on div "subject" at bounding box center [896, 545] width 161 height 53
click at [854, 545] on icon "subject" at bounding box center [857, 546] width 22 height 22
click at [860, 479] on div "subject" at bounding box center [896, 466] width 161 height 53
click at [856, 473] on icon "subject" at bounding box center [857, 467] width 22 height 22
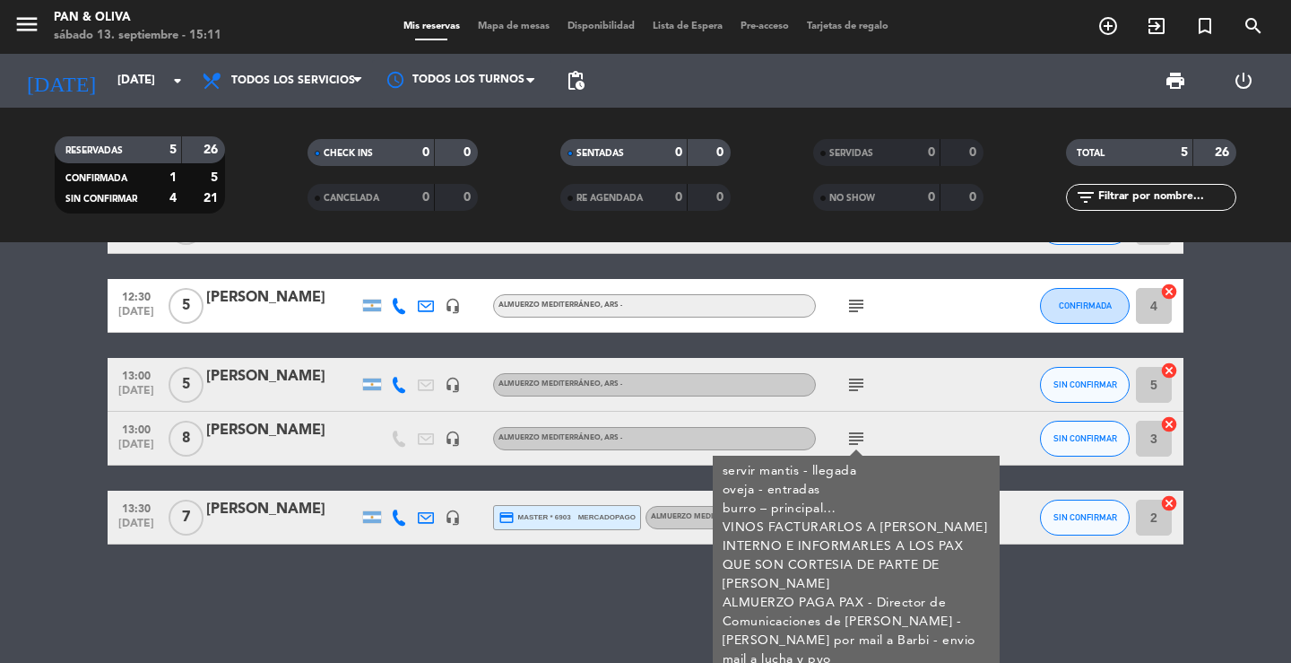
scroll to position [92, 0]
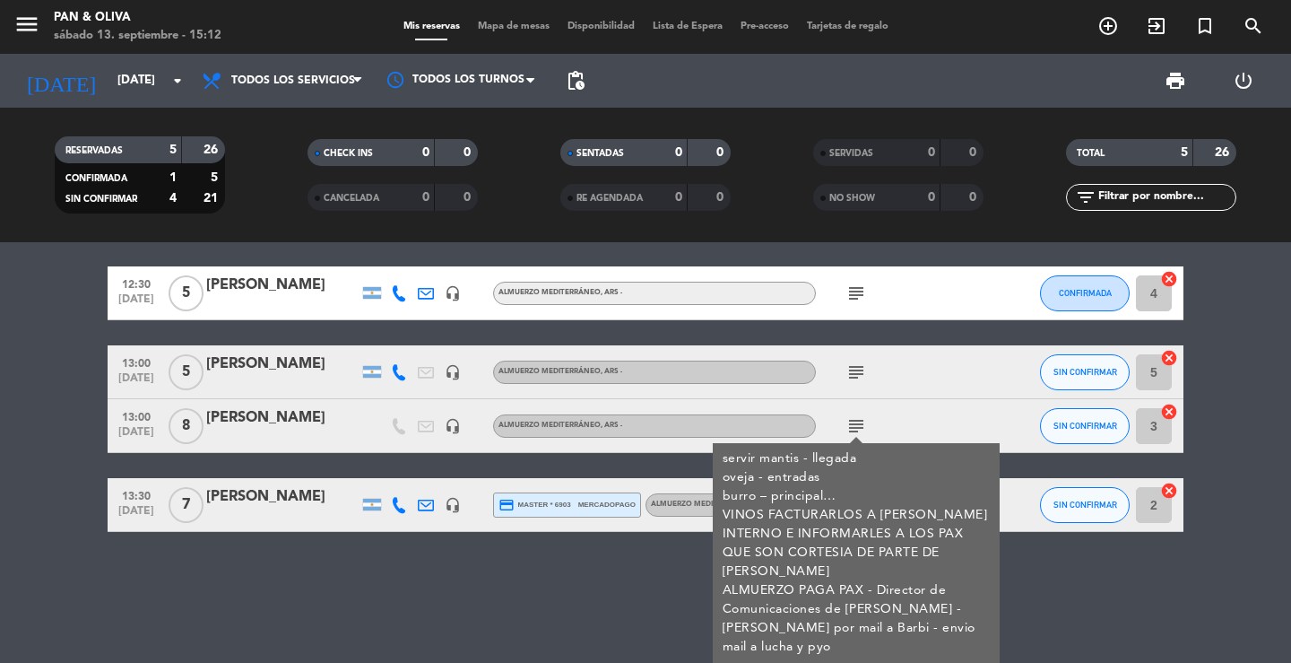
click at [858, 373] on icon "subject" at bounding box center [857, 372] width 22 height 22
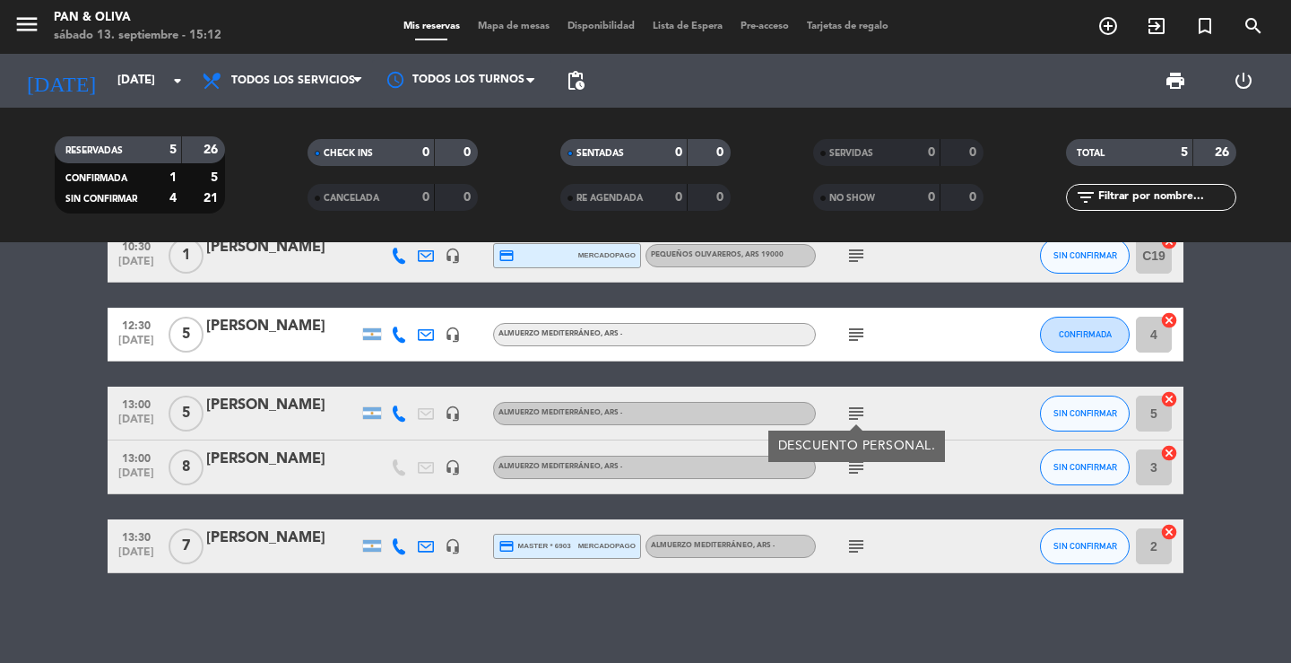
click at [306, 413] on div "[PERSON_NAME]" at bounding box center [282, 405] width 152 height 23
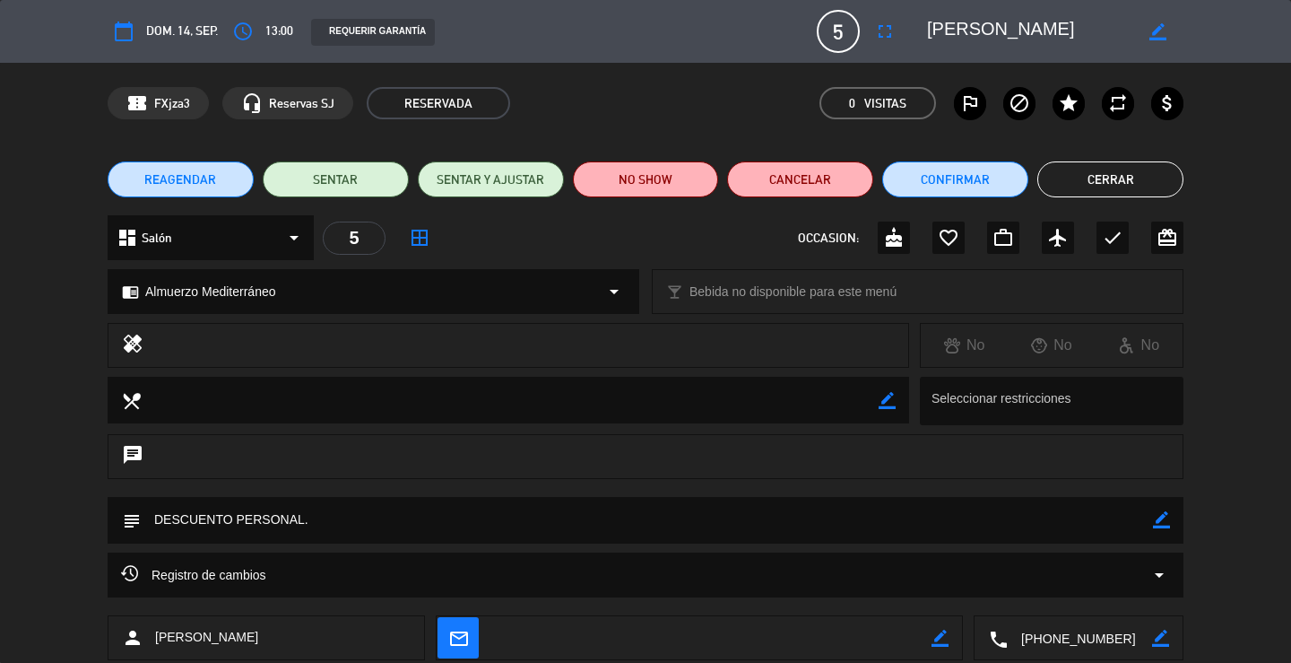
click at [1093, 180] on button "Cerrar" at bounding box center [1111, 179] width 146 height 36
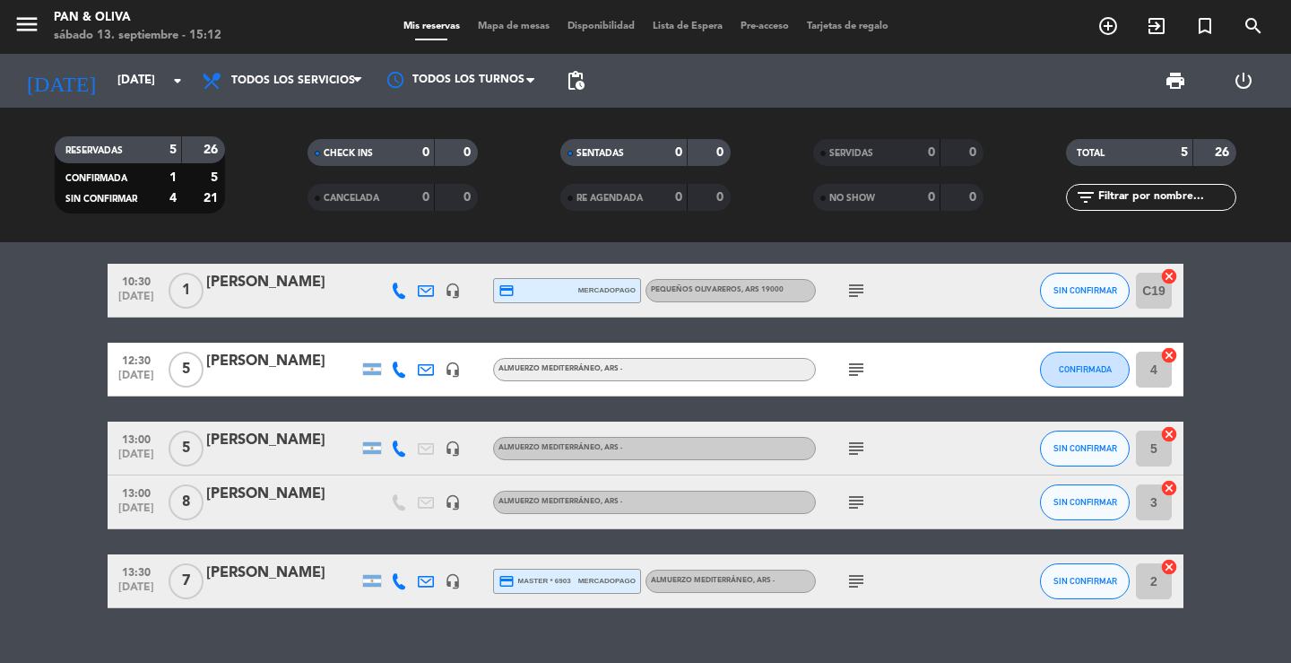
scroll to position [0, 0]
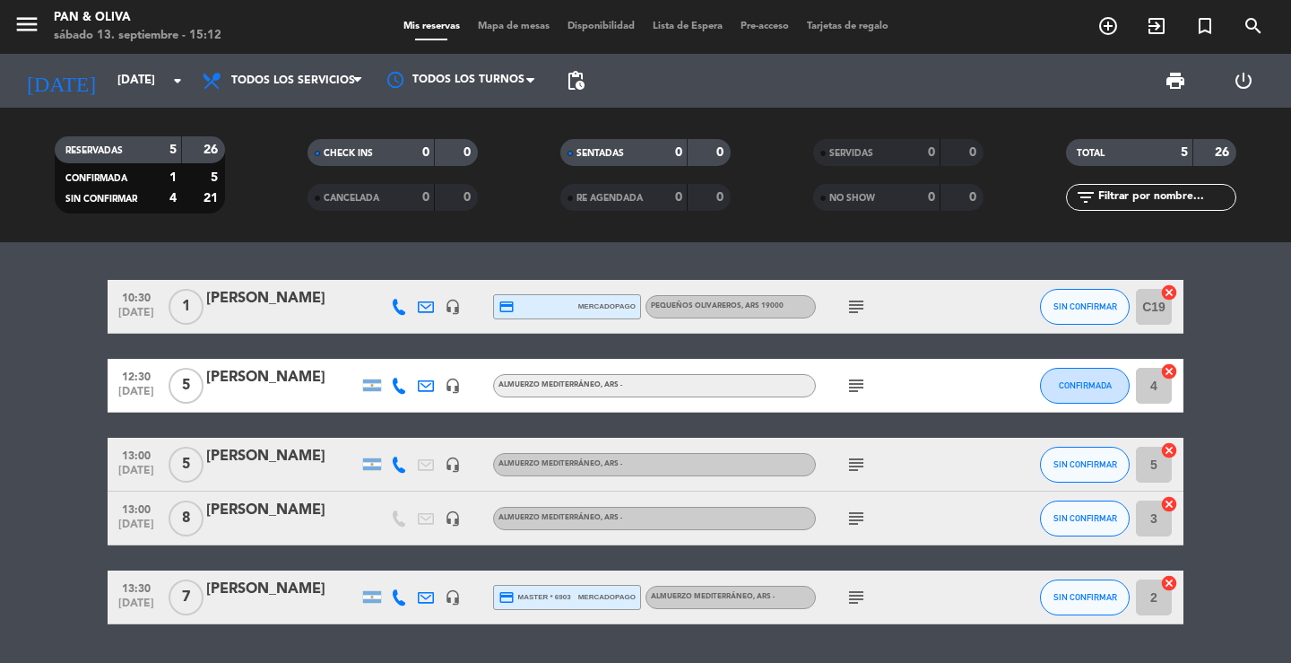
click at [858, 382] on icon "subject" at bounding box center [857, 386] width 22 height 22
click at [859, 381] on icon "subject" at bounding box center [857, 386] width 22 height 22
click at [274, 381] on div "[PERSON_NAME]" at bounding box center [282, 377] width 152 height 23
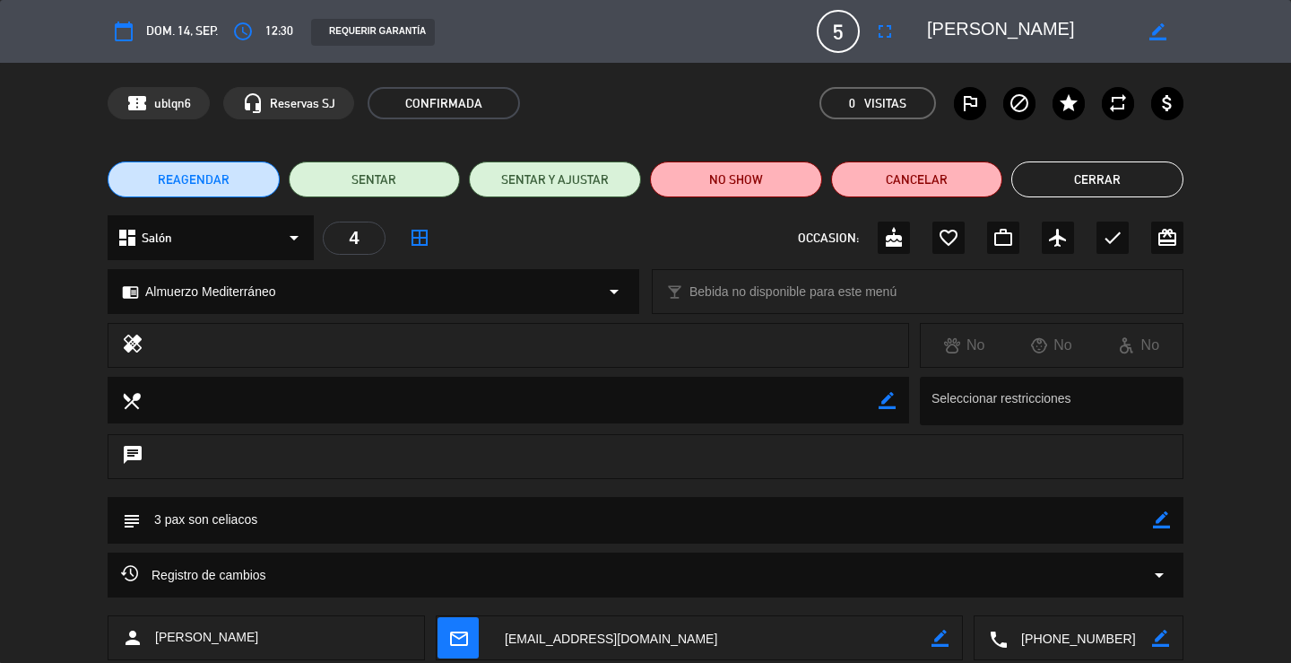
click at [1052, 638] on textarea at bounding box center [1080, 638] width 144 height 45
click at [1067, 639] on textarea at bounding box center [1080, 638] width 144 height 45
drag, startPoint x: 979, startPoint y: 24, endPoint x: 927, endPoint y: 22, distance: 52.1
click at [927, 22] on textarea at bounding box center [1029, 31] width 205 height 32
drag, startPoint x: 1123, startPoint y: 189, endPoint x: 927, endPoint y: 307, distance: 228.1
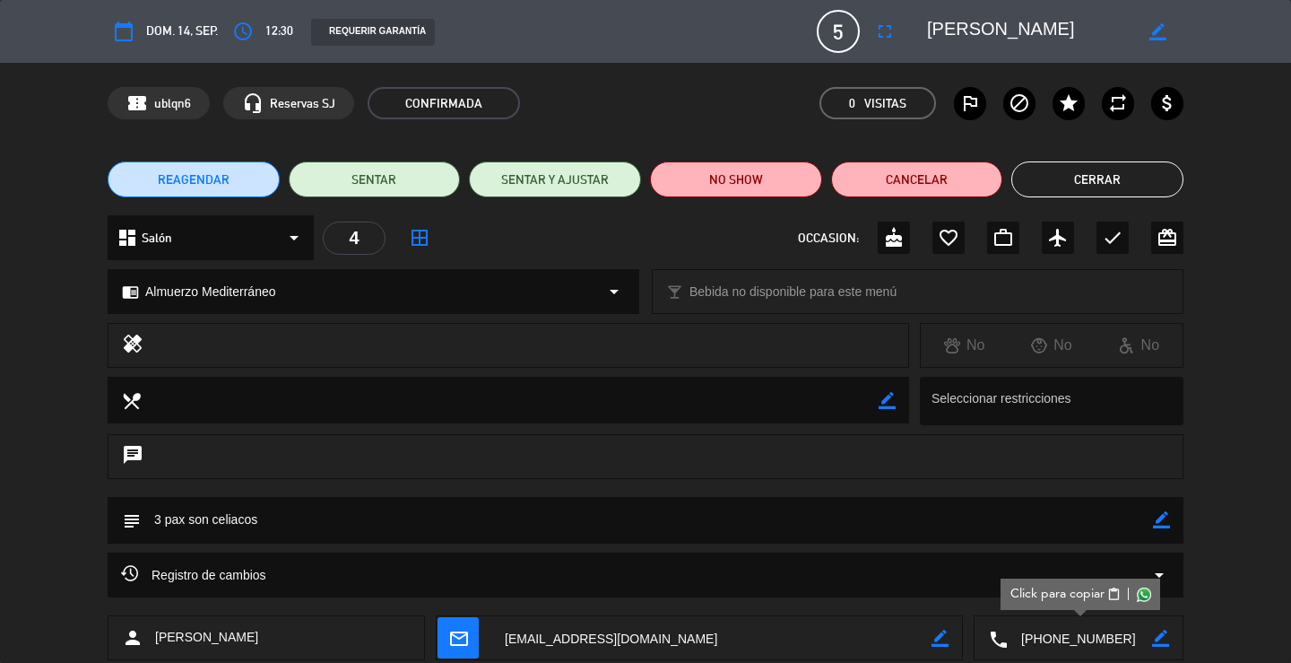
click at [1122, 190] on button "Cerrar" at bounding box center [1098, 179] width 172 height 36
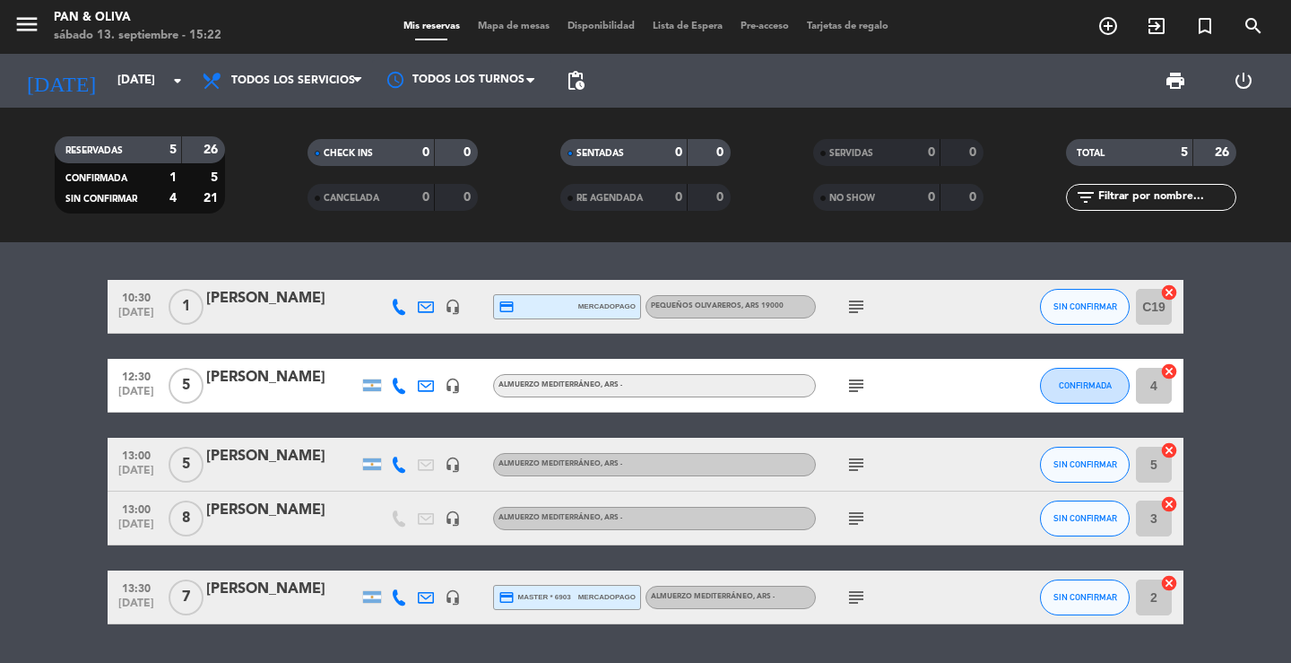
click at [34, 33] on icon "menu" at bounding box center [26, 24] width 27 height 27
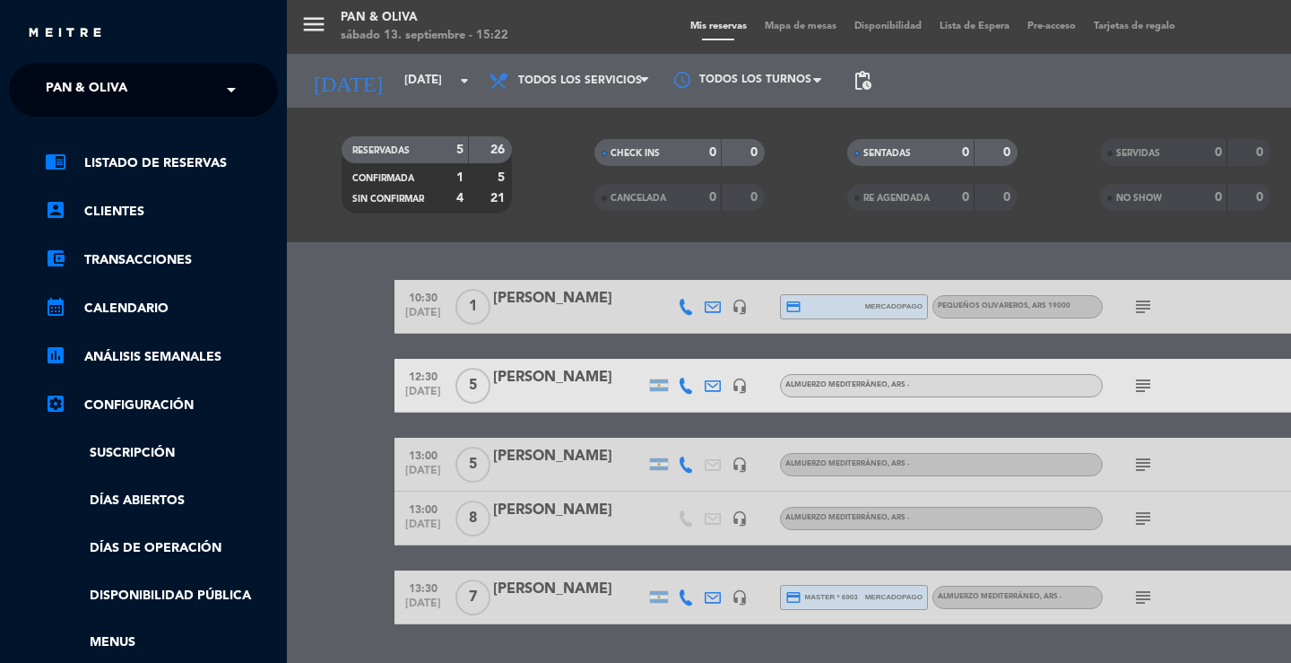
click at [55, 83] on span "Pan & Oliva" at bounding box center [87, 90] width 82 height 38
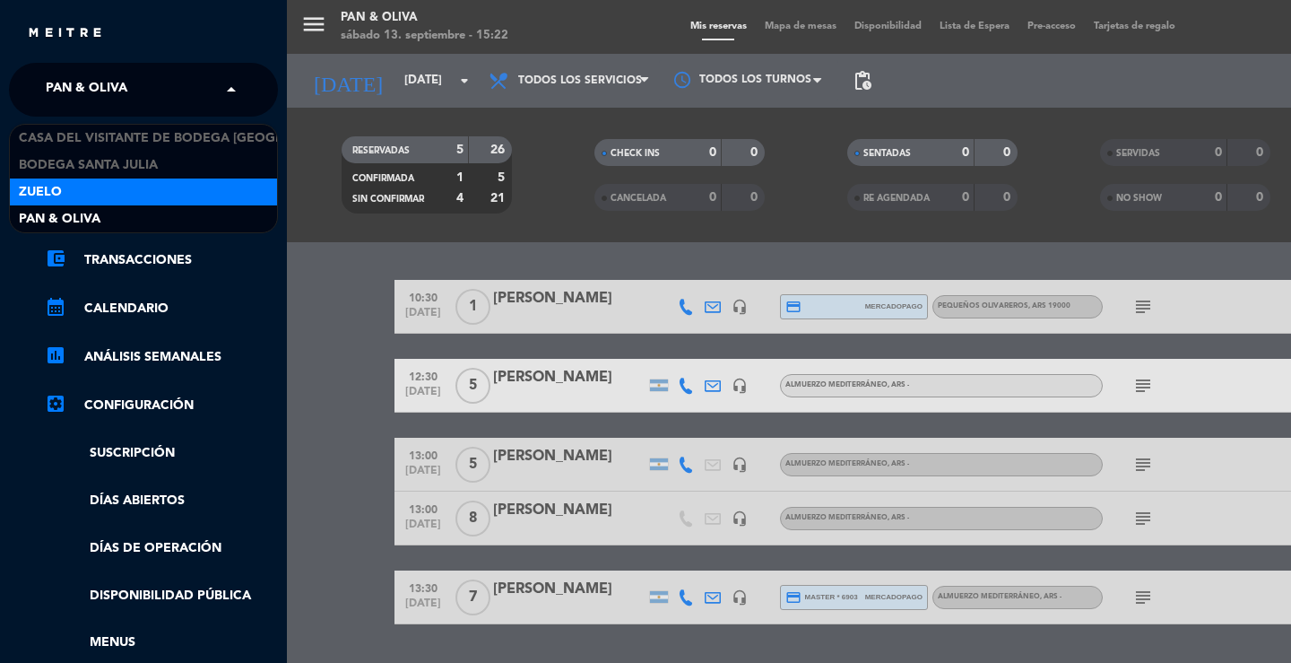
click at [99, 181] on div "Zuelo" at bounding box center [143, 191] width 267 height 27
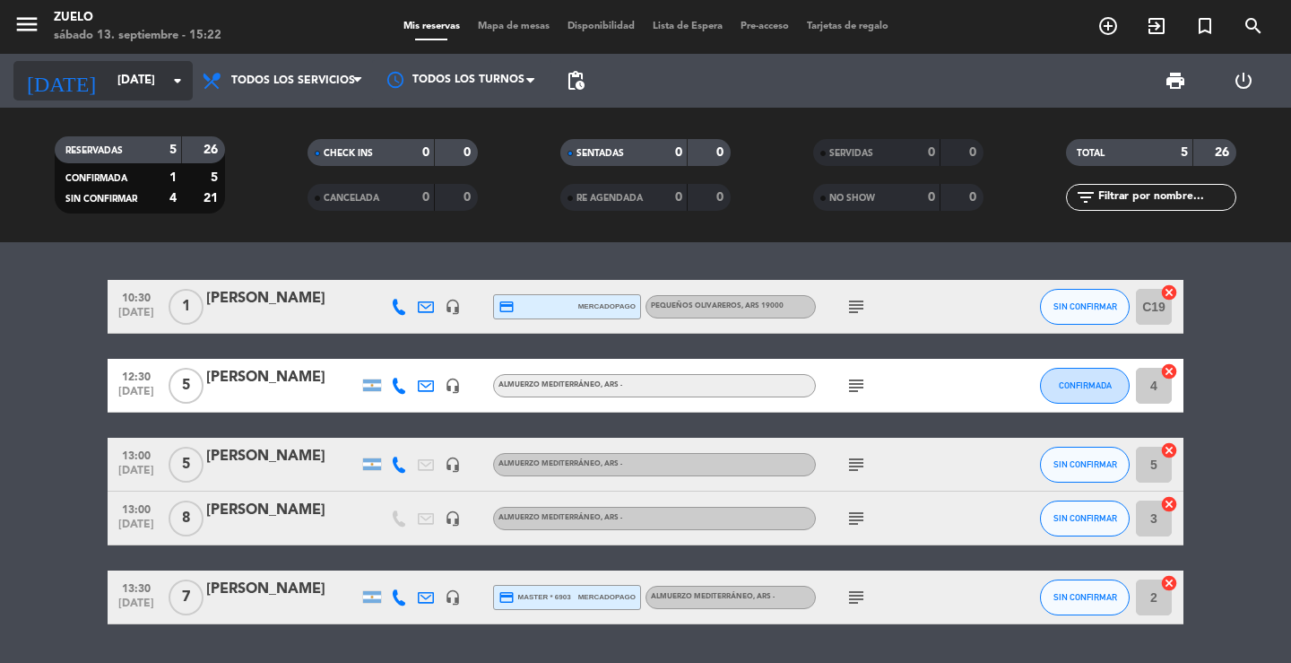
click at [140, 65] on input "[DATE]" at bounding box center [188, 81] width 158 height 32
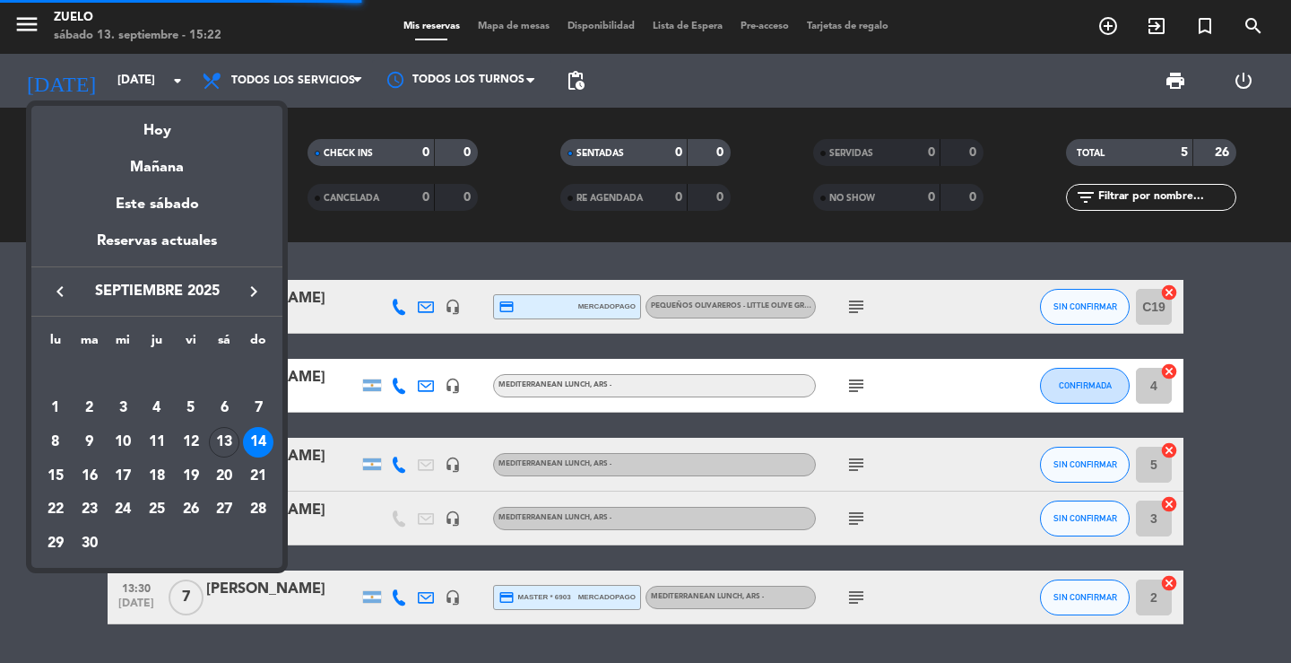
click at [346, 233] on div at bounding box center [645, 331] width 1291 height 663
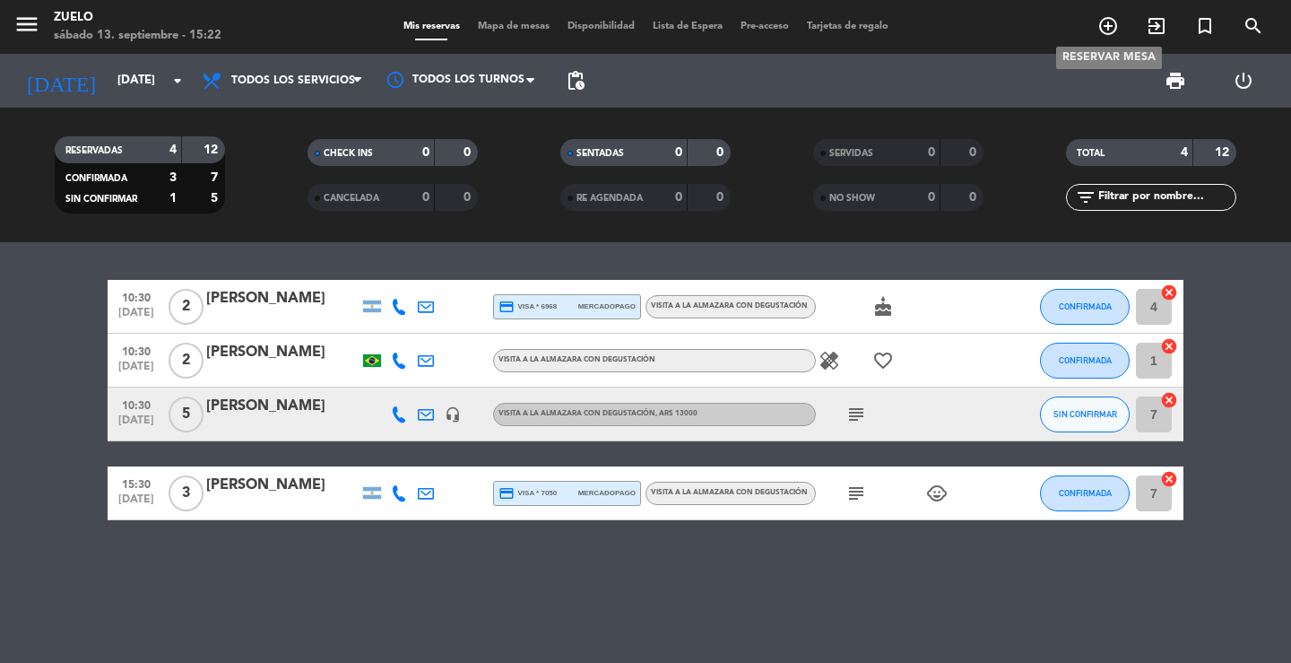
click at [1111, 30] on icon "add_circle_outline" at bounding box center [1109, 26] width 22 height 22
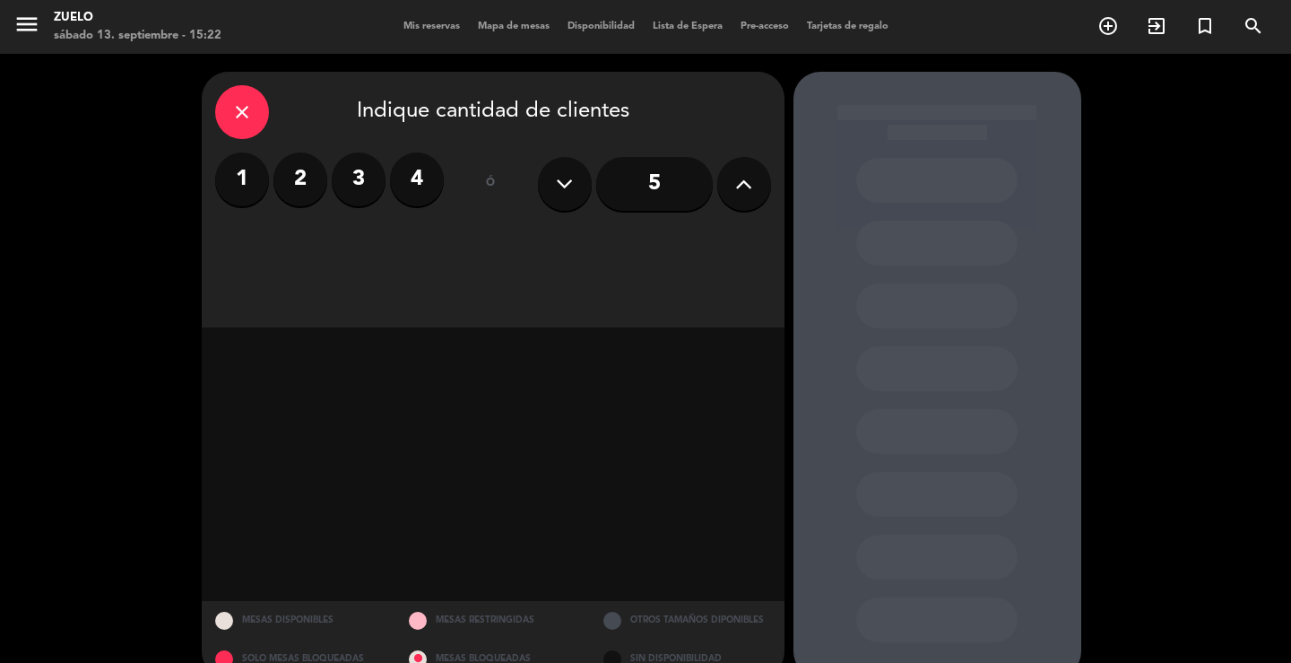
click at [230, 171] on label "1" at bounding box center [242, 179] width 54 height 54
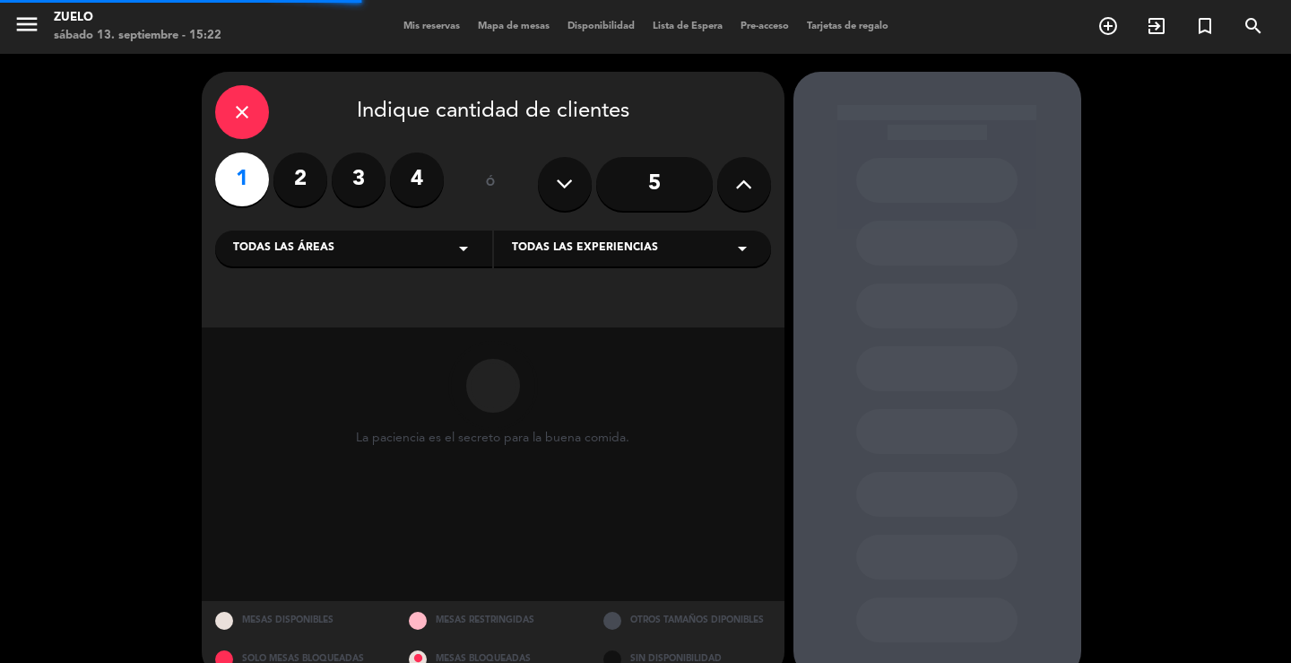
click at [420, 234] on div "Todas las áreas arrow_drop_down" at bounding box center [353, 248] width 277 height 36
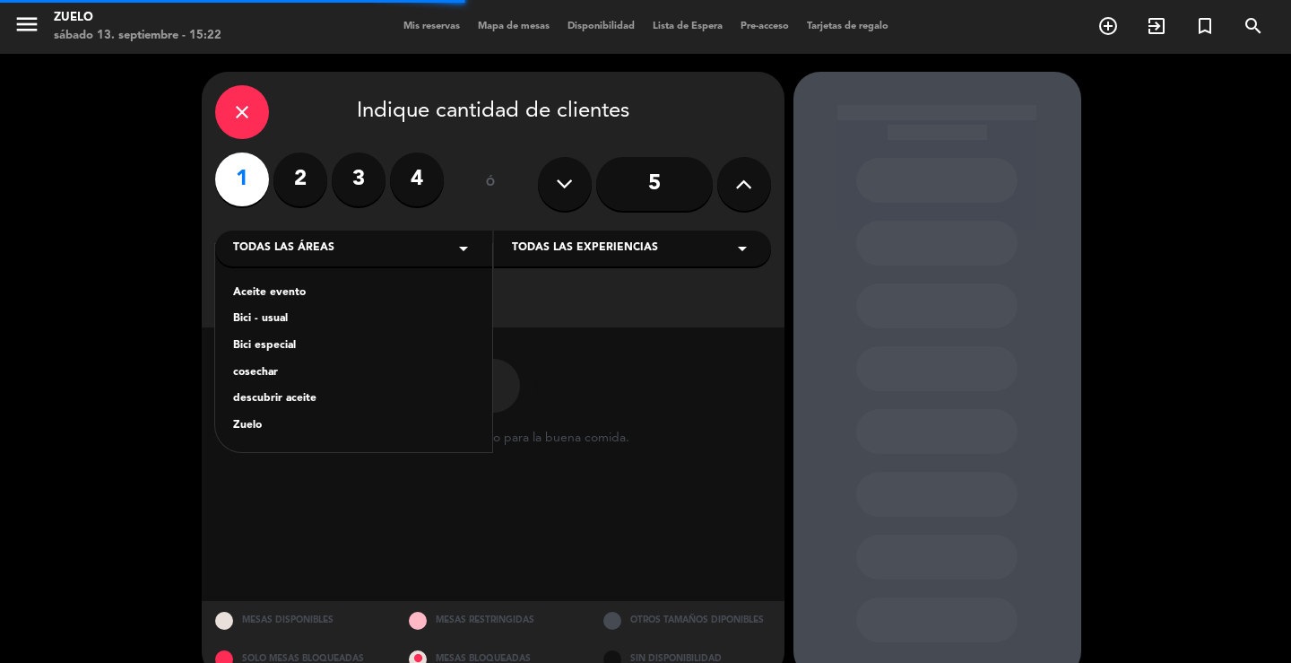
click at [270, 425] on div "Zuelo" at bounding box center [353, 426] width 241 height 18
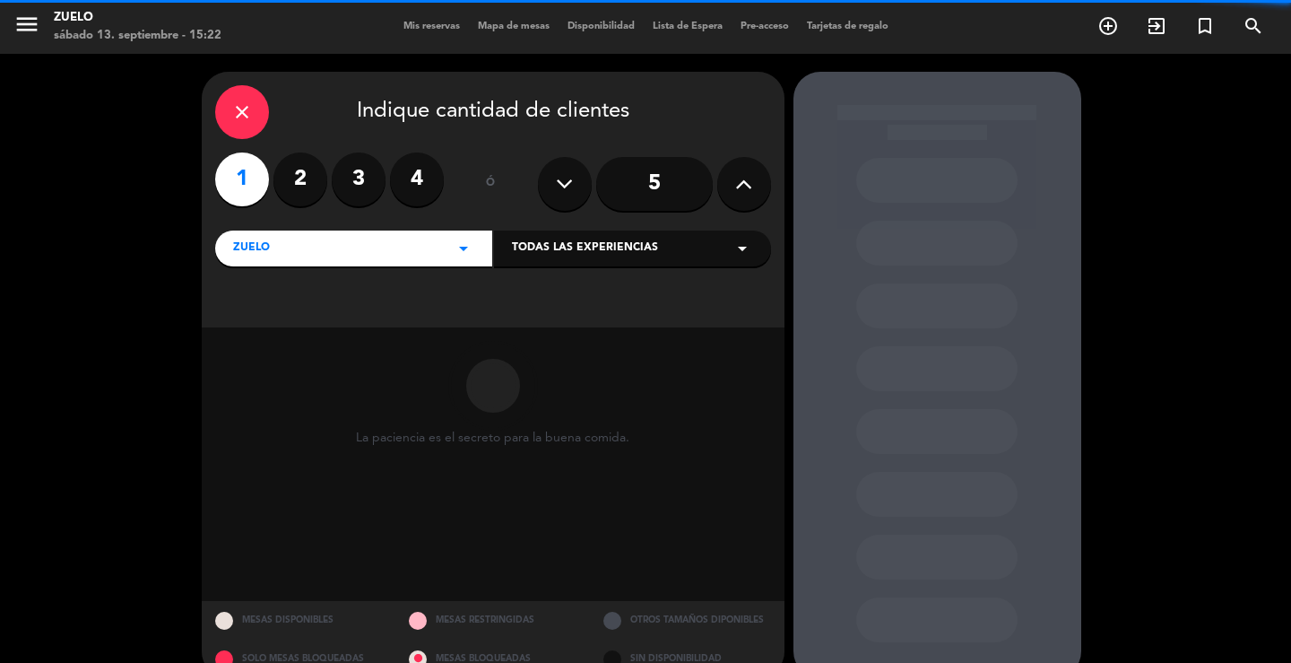
click at [576, 261] on div "Todas las experiencias arrow_drop_down" at bounding box center [632, 248] width 277 height 36
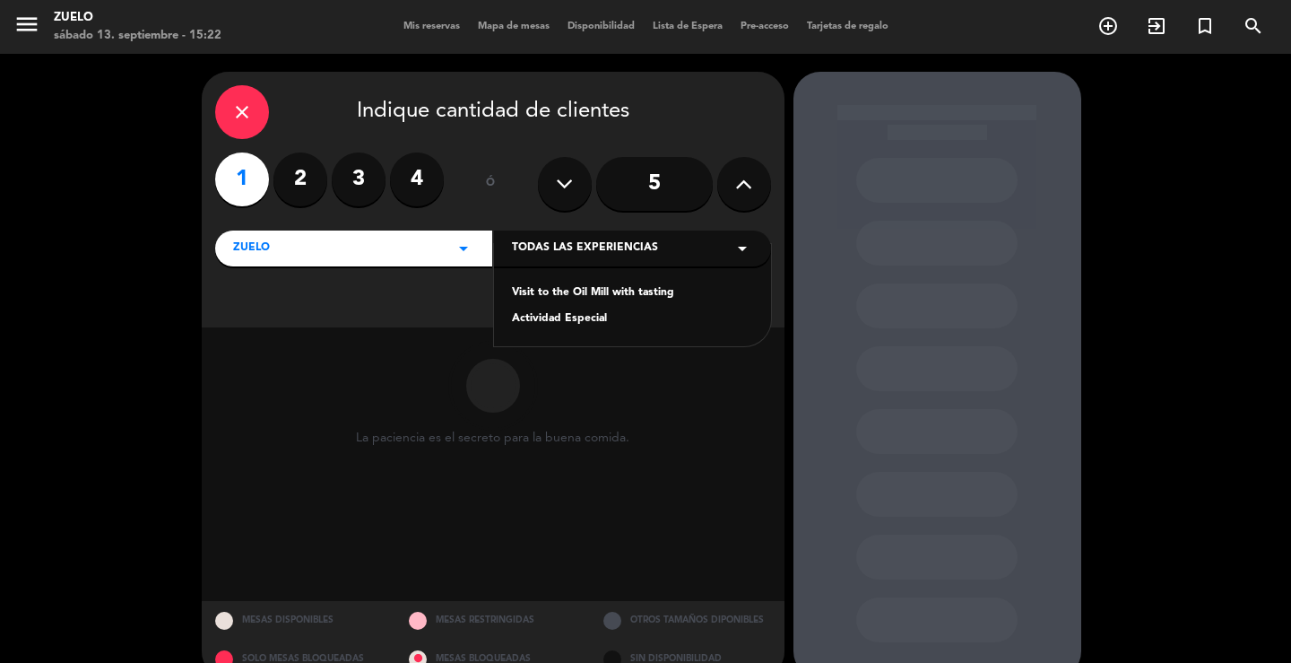
click at [545, 294] on div "Visit to the Oil Mill with tasting" at bounding box center [632, 293] width 241 height 18
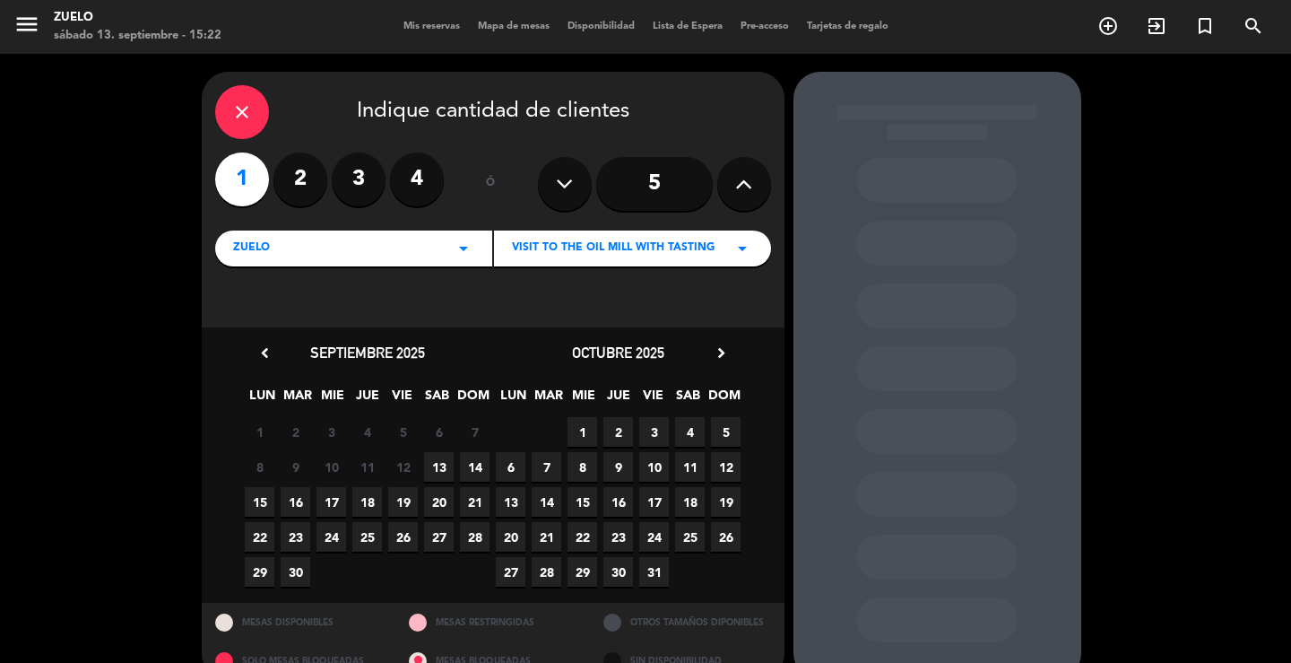
click at [487, 459] on span "14" at bounding box center [475, 467] width 30 height 30
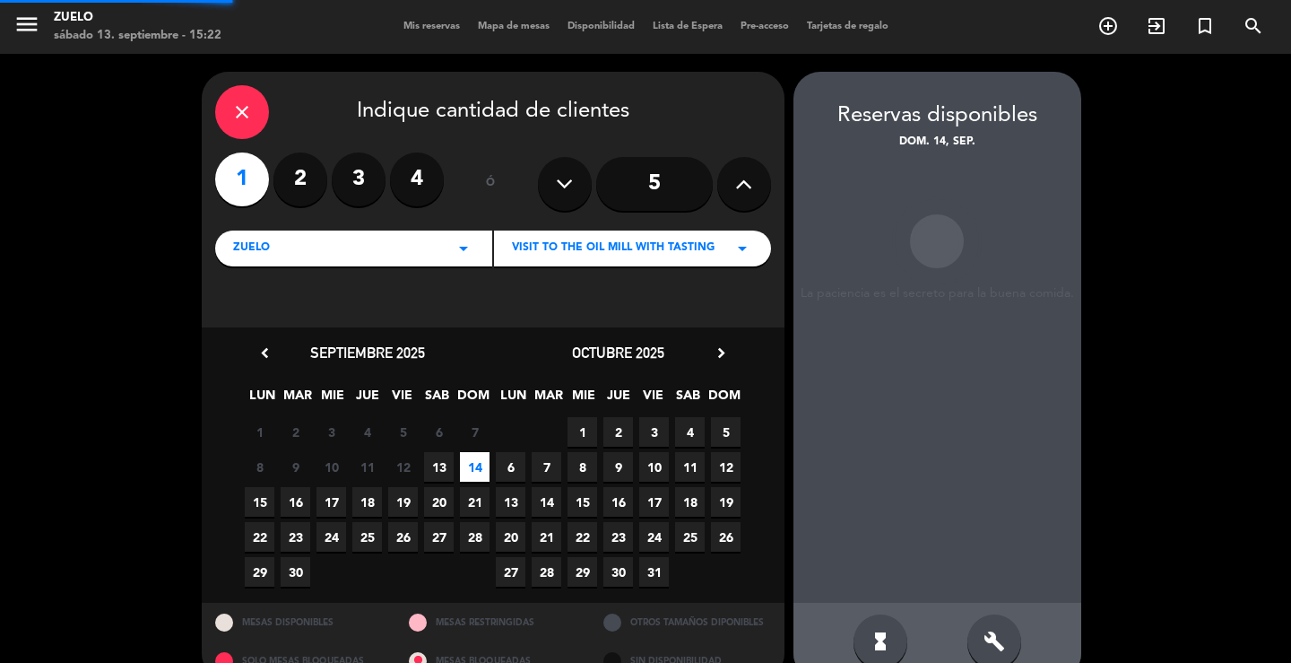
scroll to position [34, 0]
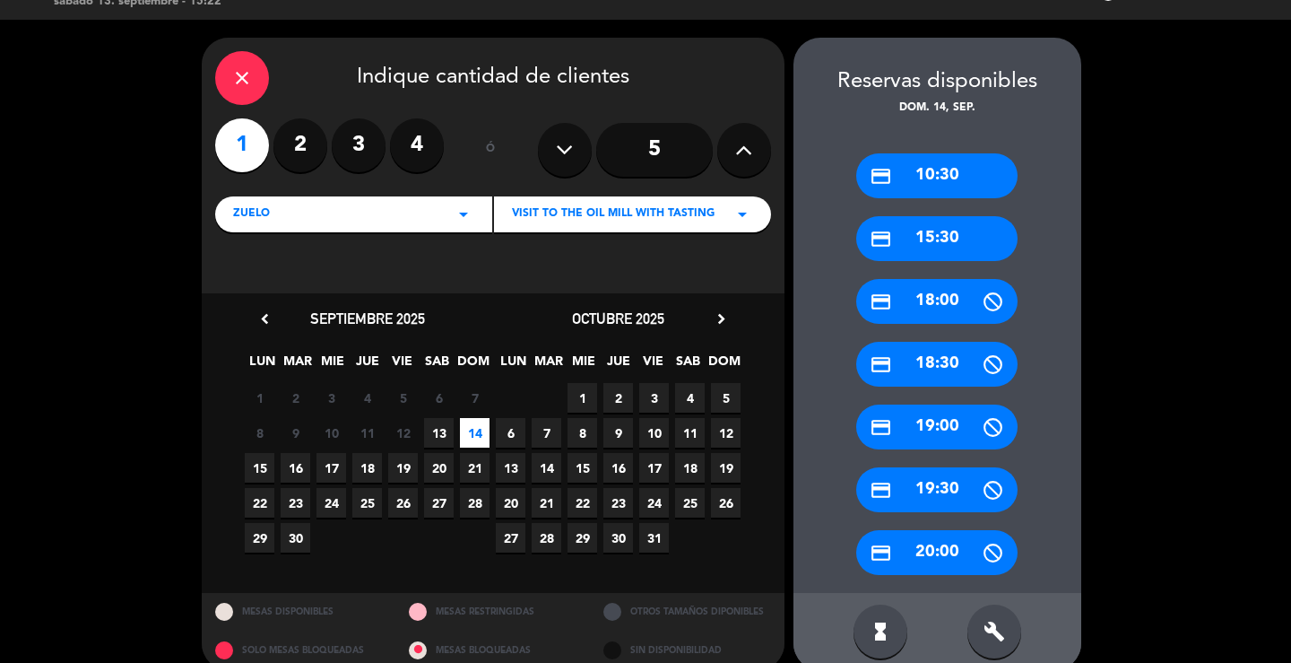
drag, startPoint x: 966, startPoint y: 188, endPoint x: 652, endPoint y: 261, distance: 322.2
click at [965, 187] on div "credit_card 10:30" at bounding box center [936, 175] width 161 height 45
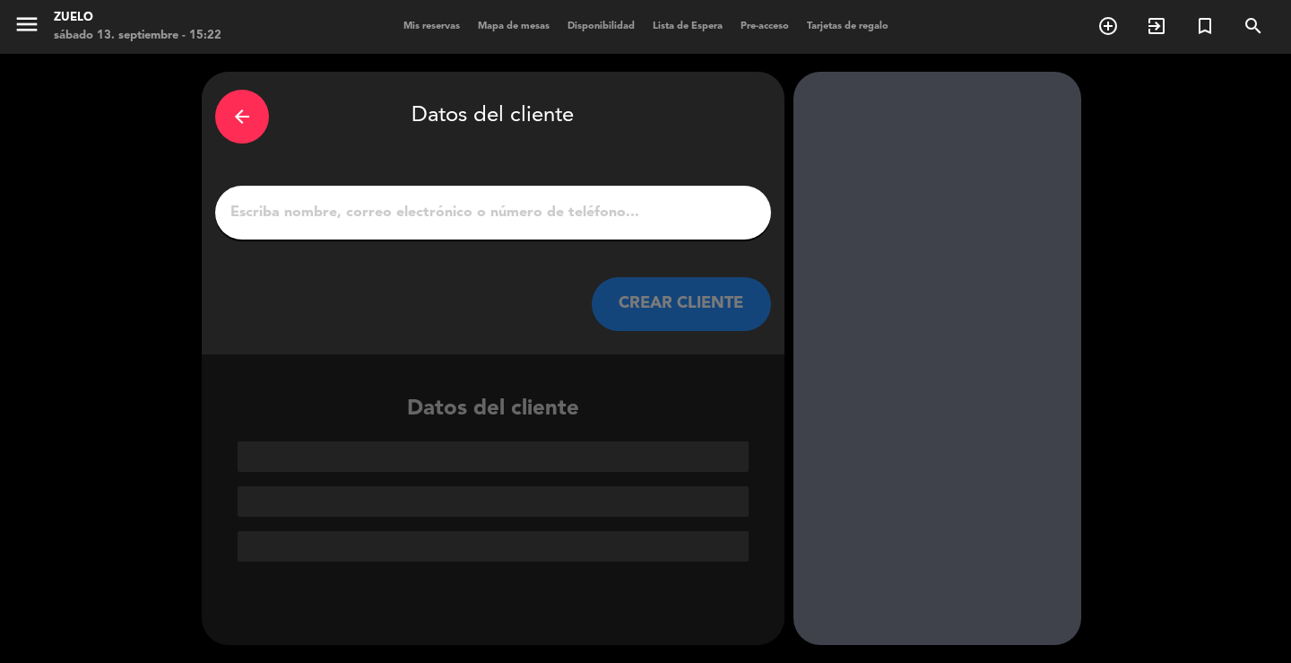
click at [600, 219] on input "1" at bounding box center [493, 212] width 529 height 25
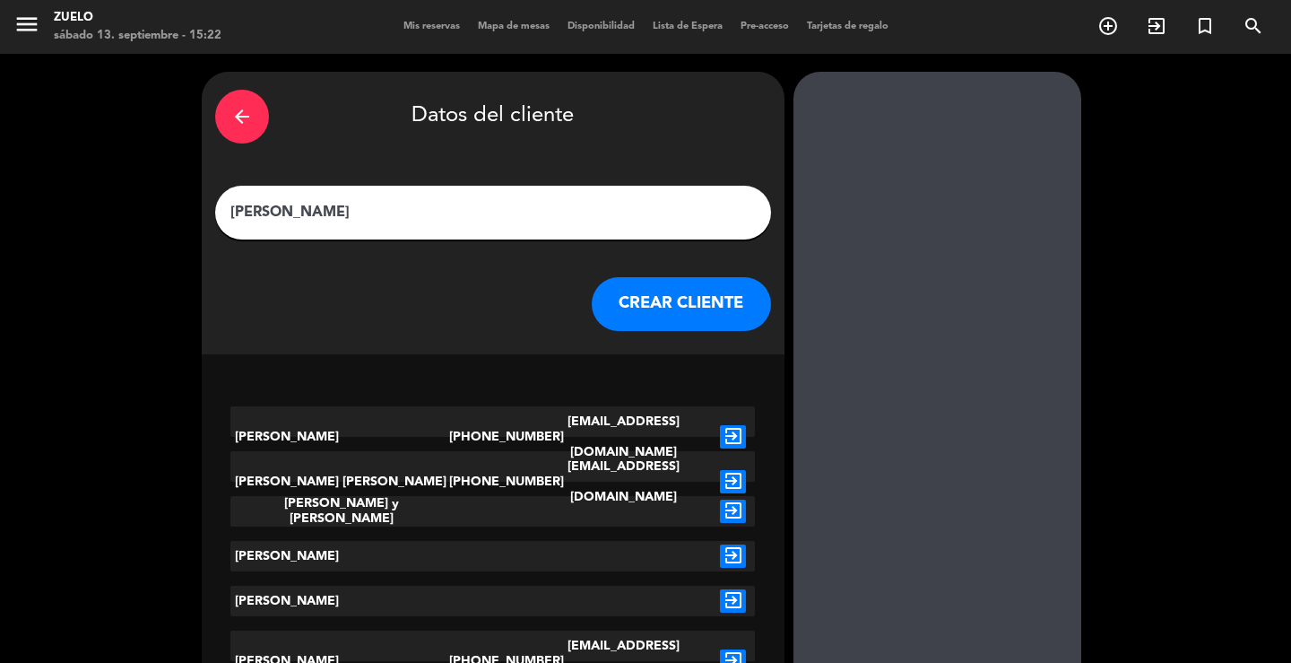
type input "[PERSON_NAME]"
click at [604, 289] on button "CREAR CLIENTE" at bounding box center [681, 304] width 179 height 54
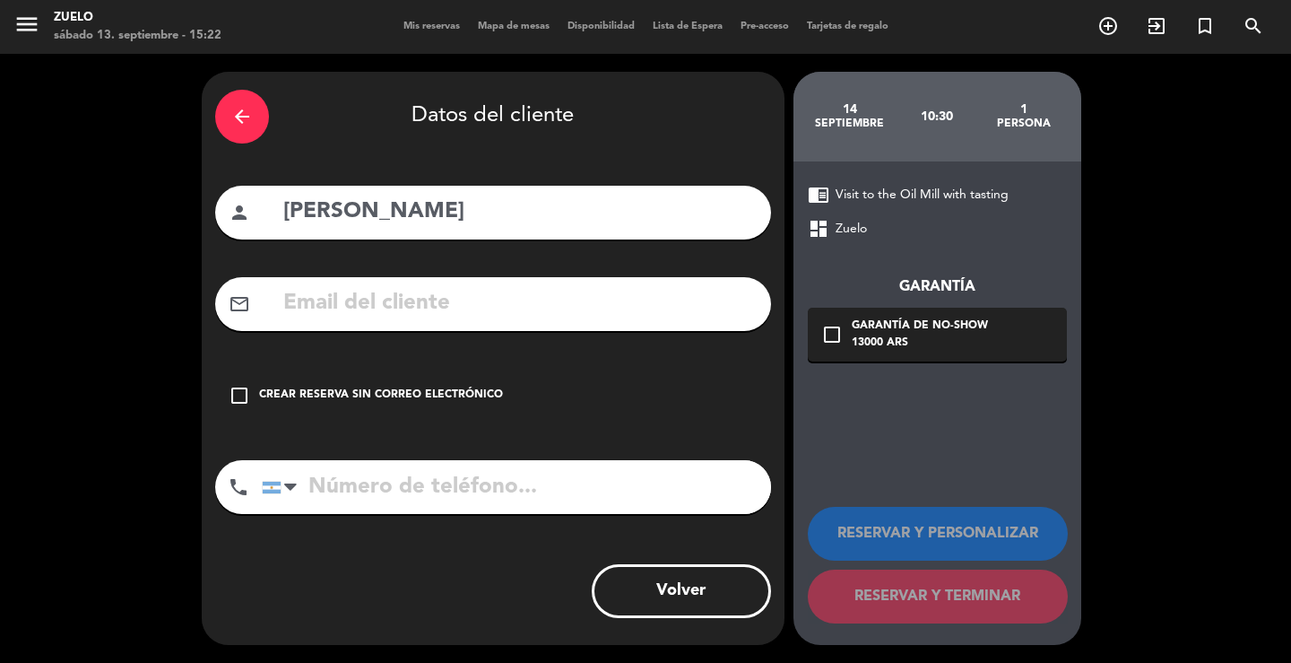
click at [481, 367] on div "arrow_back Datos del cliente person [PERSON_NAME] mail_outline check_box_outlin…" at bounding box center [493, 358] width 583 height 573
click at [435, 399] on div "Crear reserva sin correo electrónico" at bounding box center [381, 396] width 244 height 18
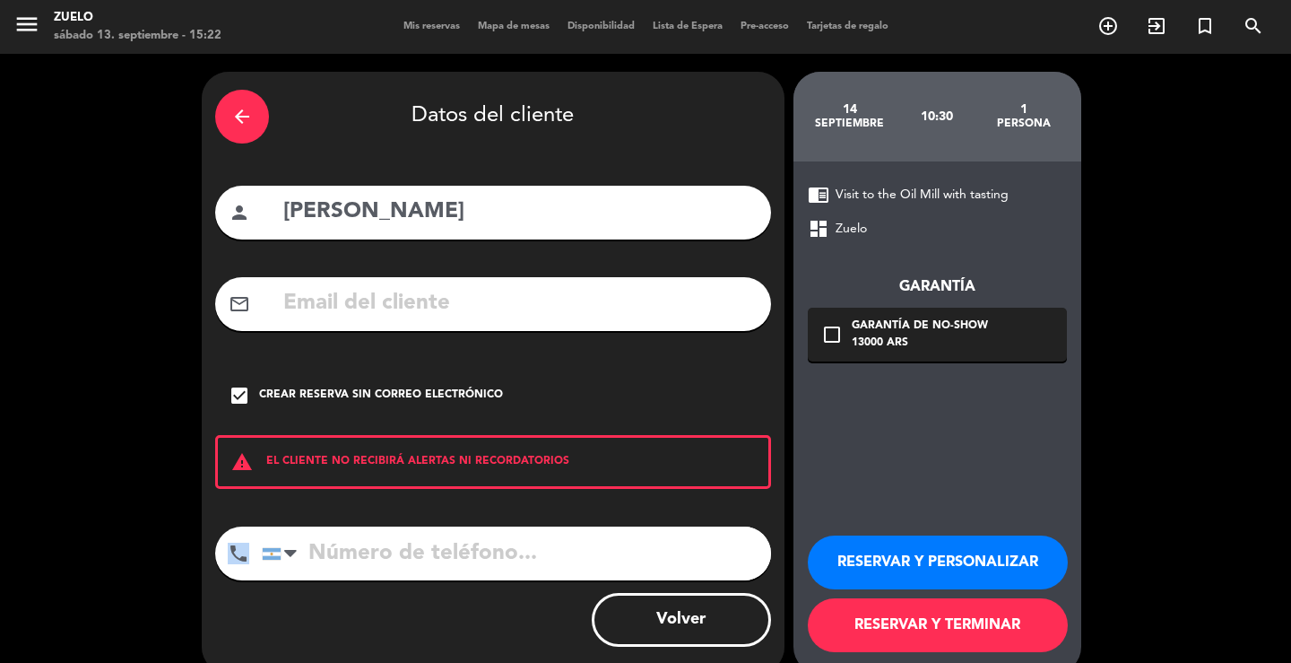
click at [443, 527] on div "arrow_back Datos del cliente person [PERSON_NAME] mail_outline check_box Crear …" at bounding box center [493, 373] width 583 height 602
click at [392, 543] on input "tel" at bounding box center [516, 553] width 509 height 54
paste input "[PHONE_NUMBER]"
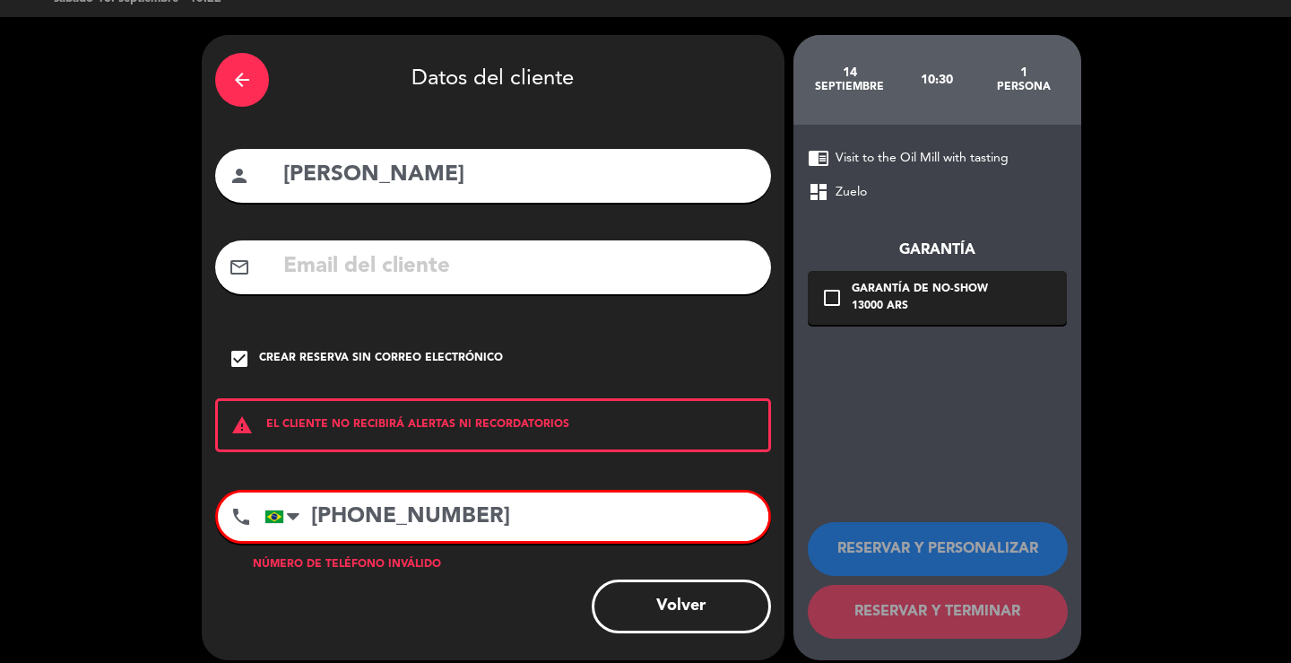
scroll to position [51, 0]
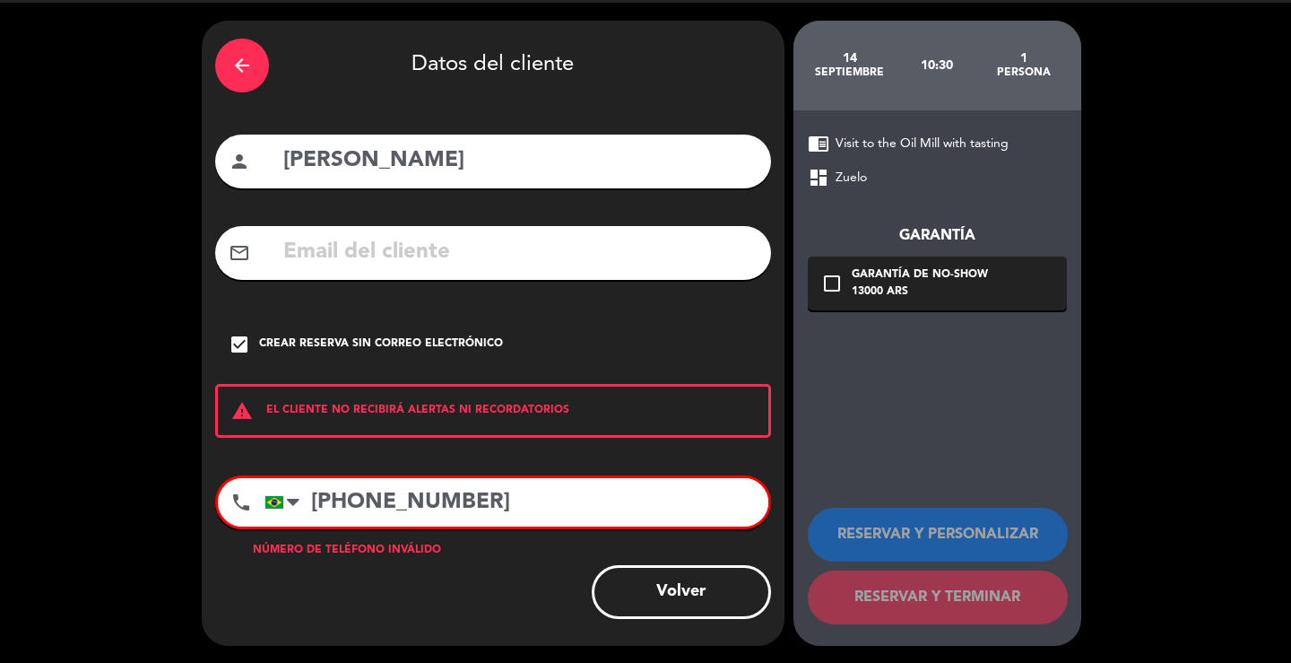
click at [453, 495] on input "[PHONE_NUMBER]" at bounding box center [517, 502] width 504 height 48
click at [392, 492] on input "[PHONE_NUMBER]" at bounding box center [517, 502] width 504 height 48
click at [359, 492] on input "[PHONE_NUMBER]" at bounding box center [517, 502] width 504 height 48
click at [483, 500] on input "[PHONE_NUMBER]" at bounding box center [517, 502] width 504 height 48
drag, startPoint x: 482, startPoint y: 484, endPoint x: 502, endPoint y: 498, distance: 24.6
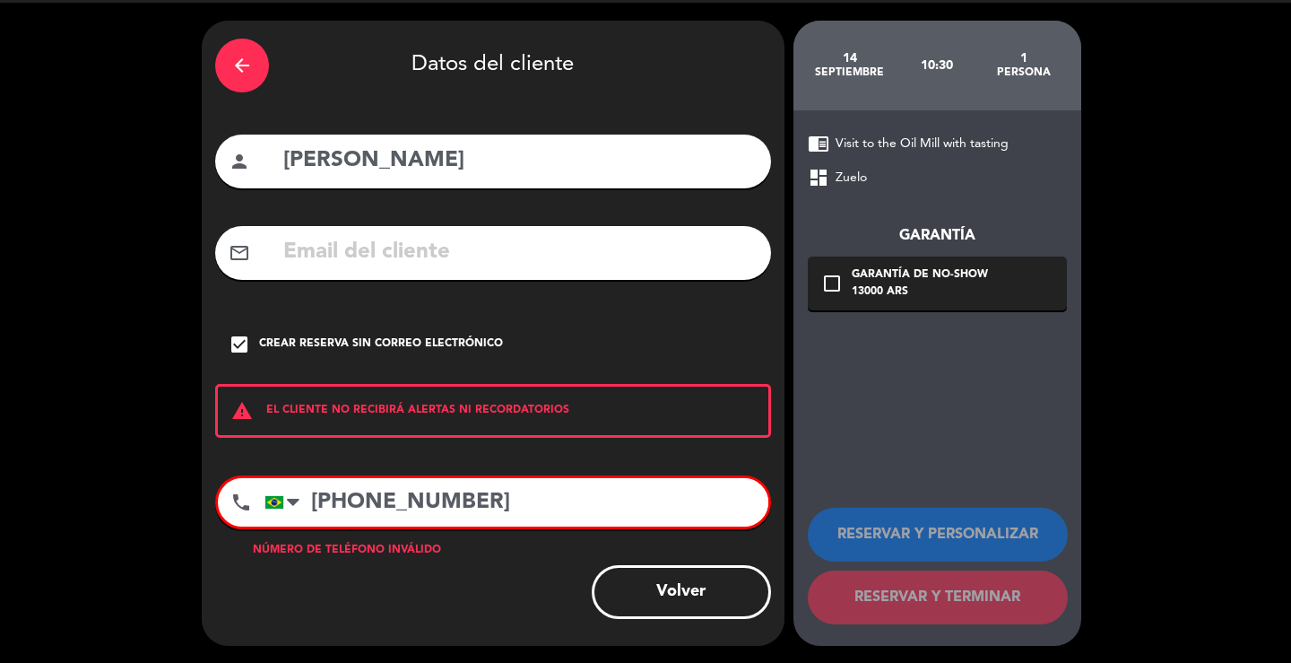
click at [485, 489] on input "[PHONE_NUMBER]" at bounding box center [517, 502] width 504 height 48
drag, startPoint x: 508, startPoint y: 498, endPoint x: 169, endPoint y: 461, distance: 341.0
click at [169, 461] on div "arrow_back Datos del cliente person [PERSON_NAME] mail_outline check_box Crear …" at bounding box center [645, 333] width 1291 height 661
paste input "48 8409-"
click at [562, 503] on input "[PHONE_NUMBER]" at bounding box center [517, 502] width 504 height 48
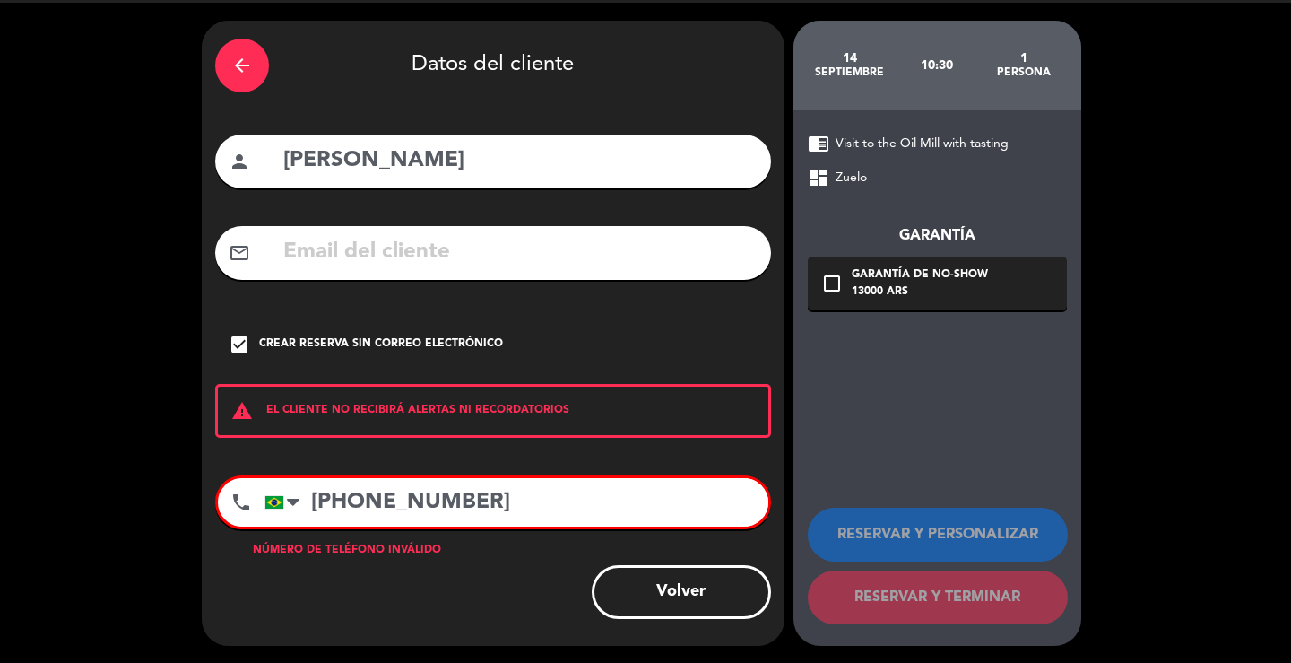
click at [390, 355] on div "check_box Crear reserva sin correo electrónico" at bounding box center [493, 344] width 556 height 54
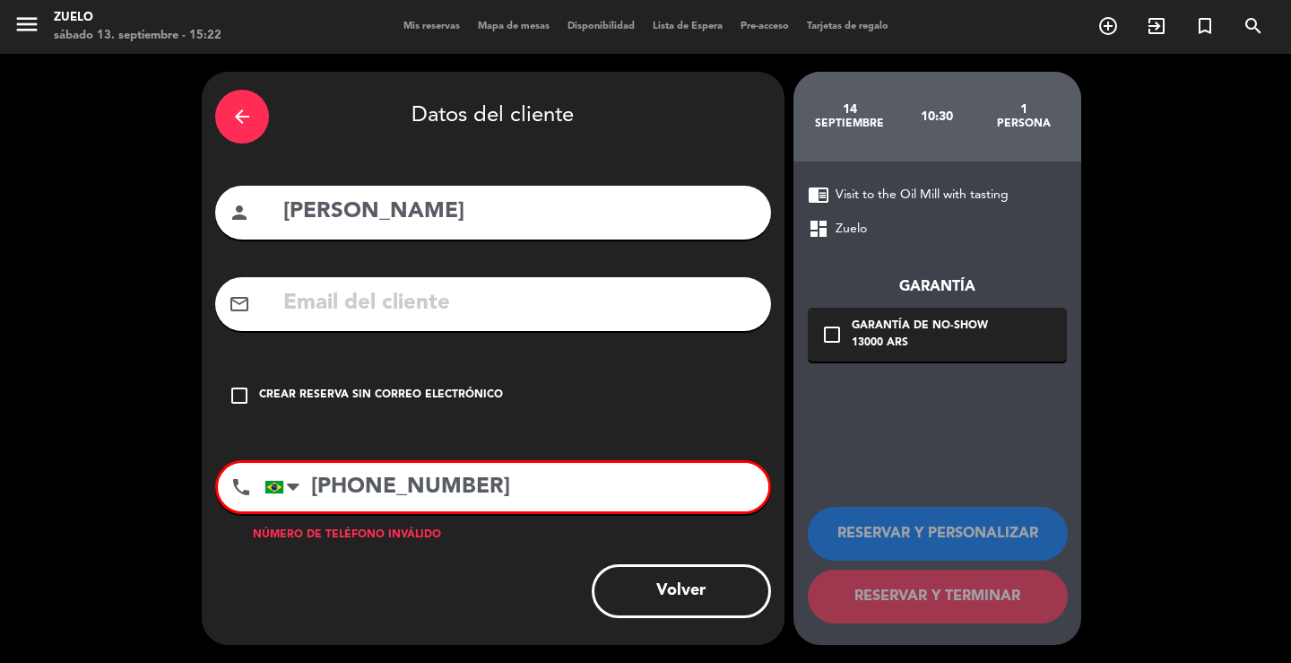
scroll to position [0, 0]
click at [401, 392] on div "Crear reserva sin correo electrónico" at bounding box center [381, 396] width 244 height 18
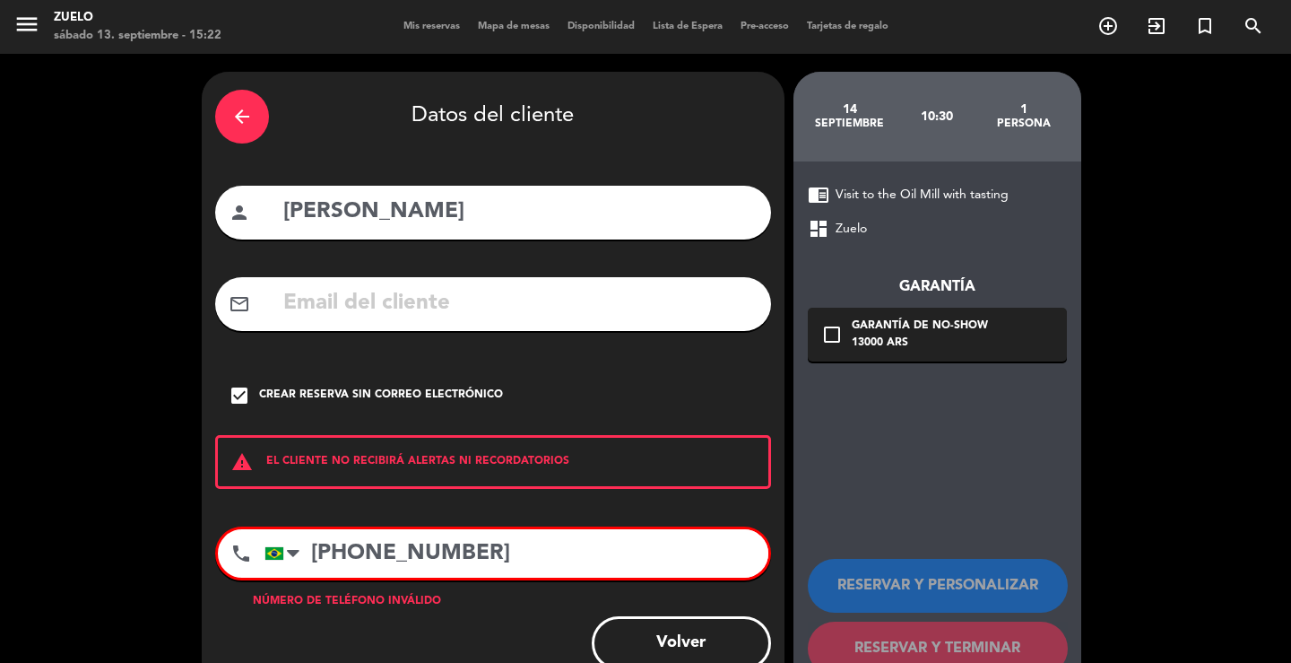
scroll to position [51, 0]
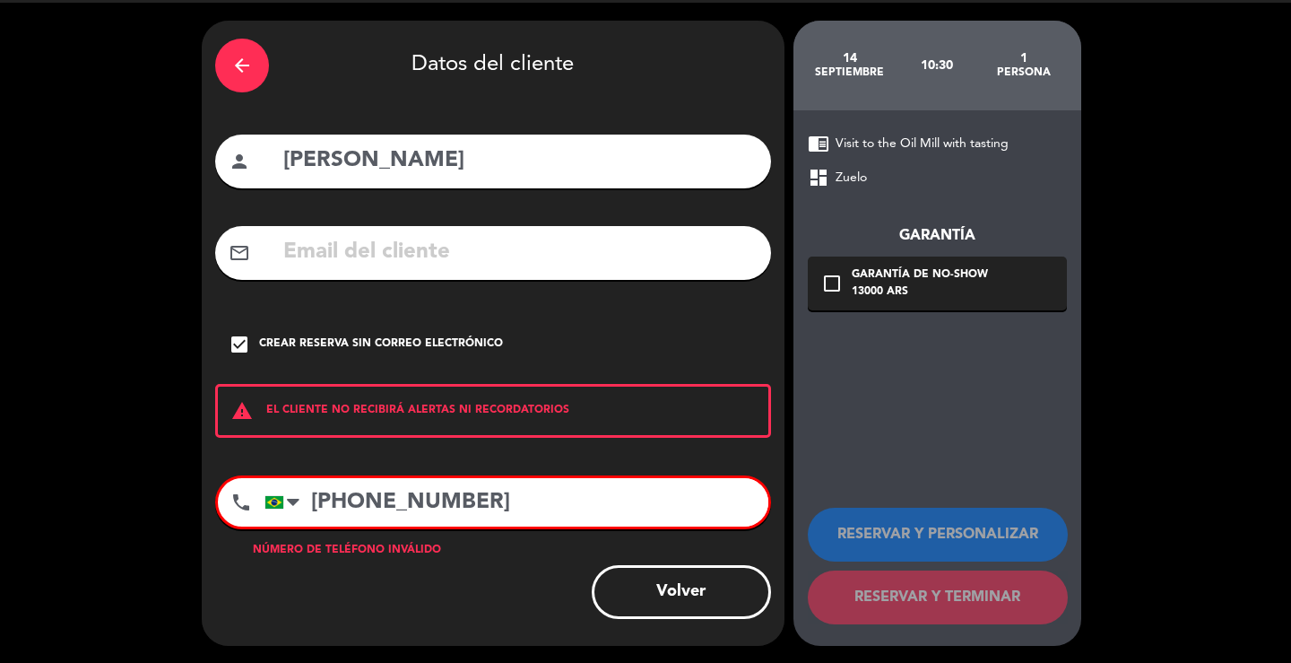
click at [444, 502] on input "[PHONE_NUMBER]" at bounding box center [517, 502] width 504 height 48
click at [388, 500] on input "[PHONE_NUMBER]" at bounding box center [517, 502] width 504 height 48
click at [360, 512] on input "[PHONE_NUMBER]" at bounding box center [517, 502] width 504 height 48
type input "[PHONE_NUMBER]"
click at [574, 499] on input "[PHONE_NUMBER]" at bounding box center [517, 502] width 504 height 48
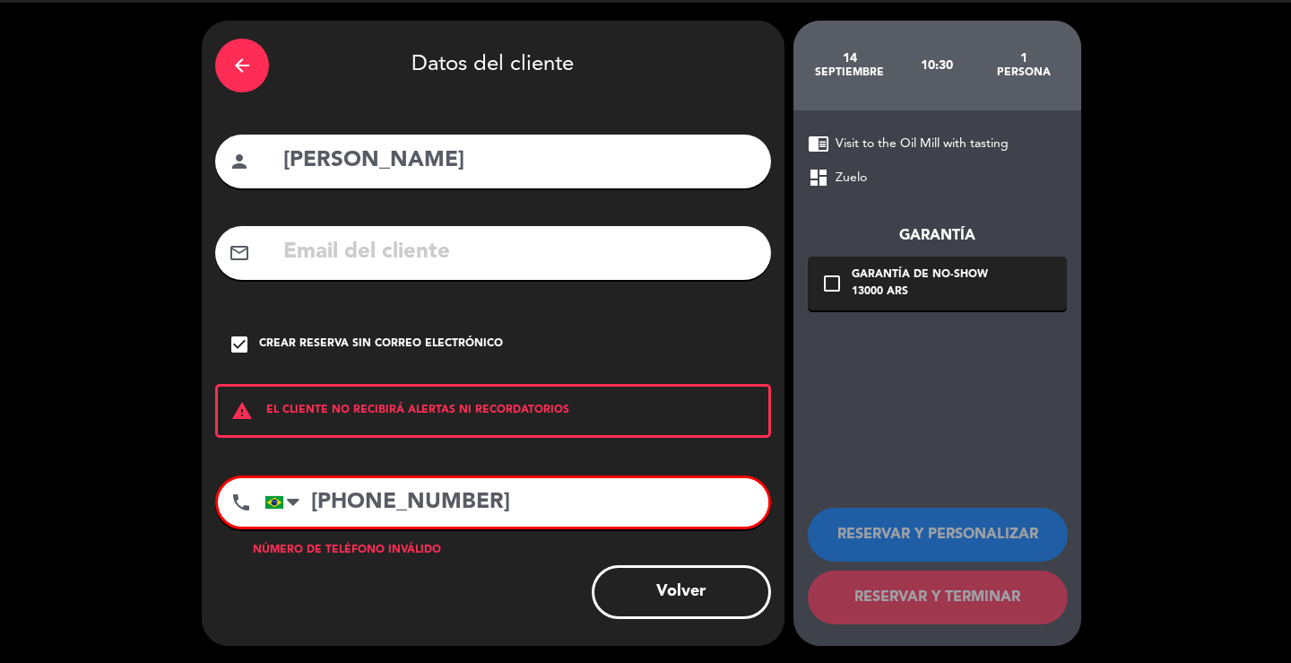
drag, startPoint x: 566, startPoint y: 496, endPoint x: 166, endPoint y: 477, distance: 400.4
click at [166, 477] on div "arrow_back Datos del cliente person [PERSON_NAME] mail_outline check_box Crear …" at bounding box center [645, 333] width 1291 height 661
type input "[PHONE_NUMBER]"
drag, startPoint x: 541, startPoint y: 510, endPoint x: 190, endPoint y: 476, distance: 352.3
click at [190, 476] on div "arrow_back Datos del cliente person [PERSON_NAME] mail_outline check_box Crear …" at bounding box center [645, 333] width 1291 height 661
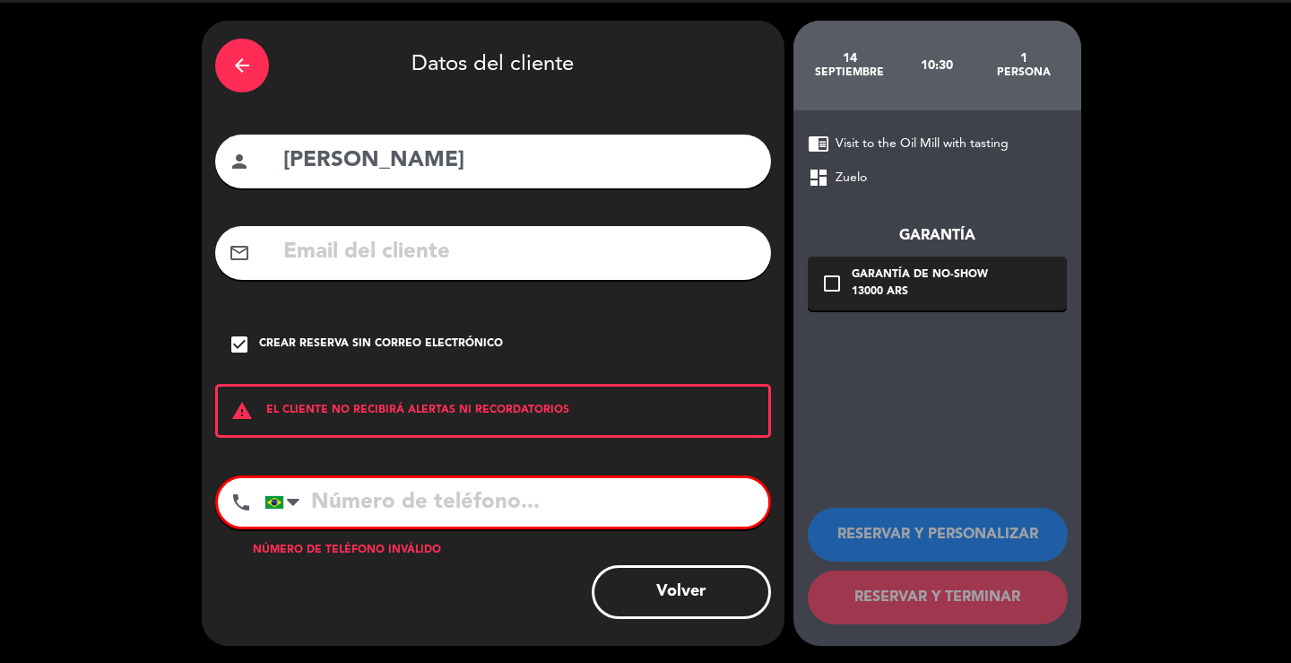
scroll to position [29, 0]
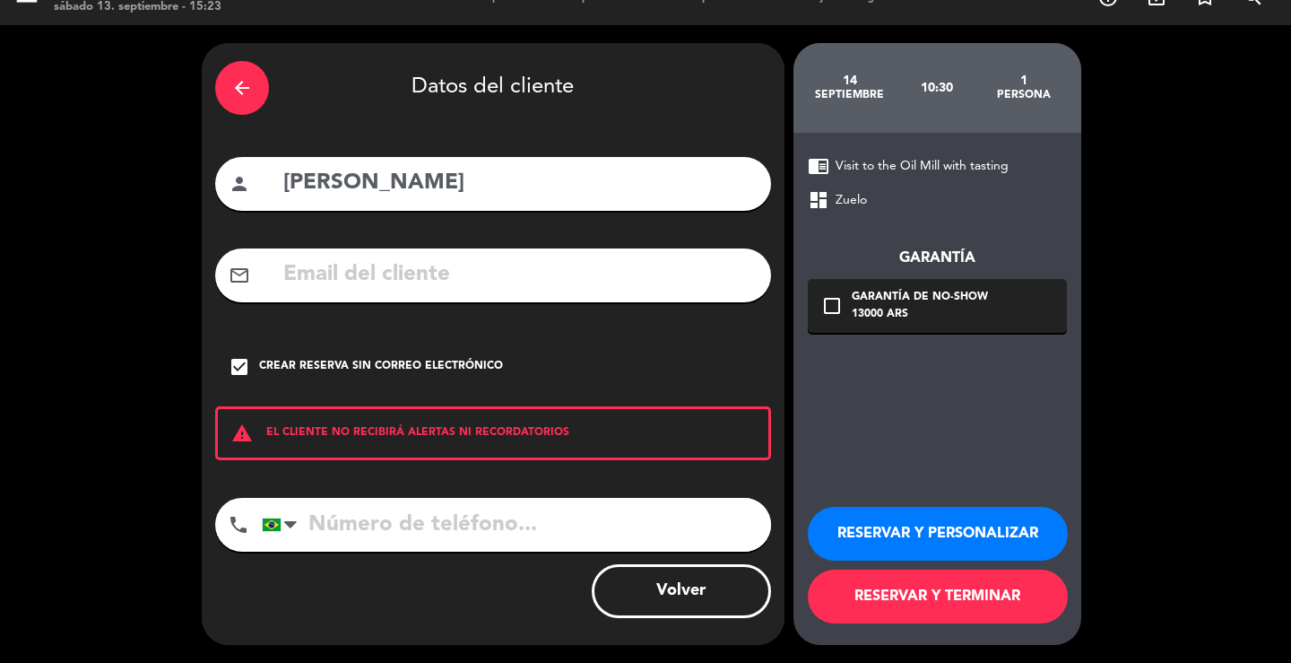
click at [972, 553] on button "RESERVAR Y PERSONALIZAR" at bounding box center [938, 534] width 260 height 54
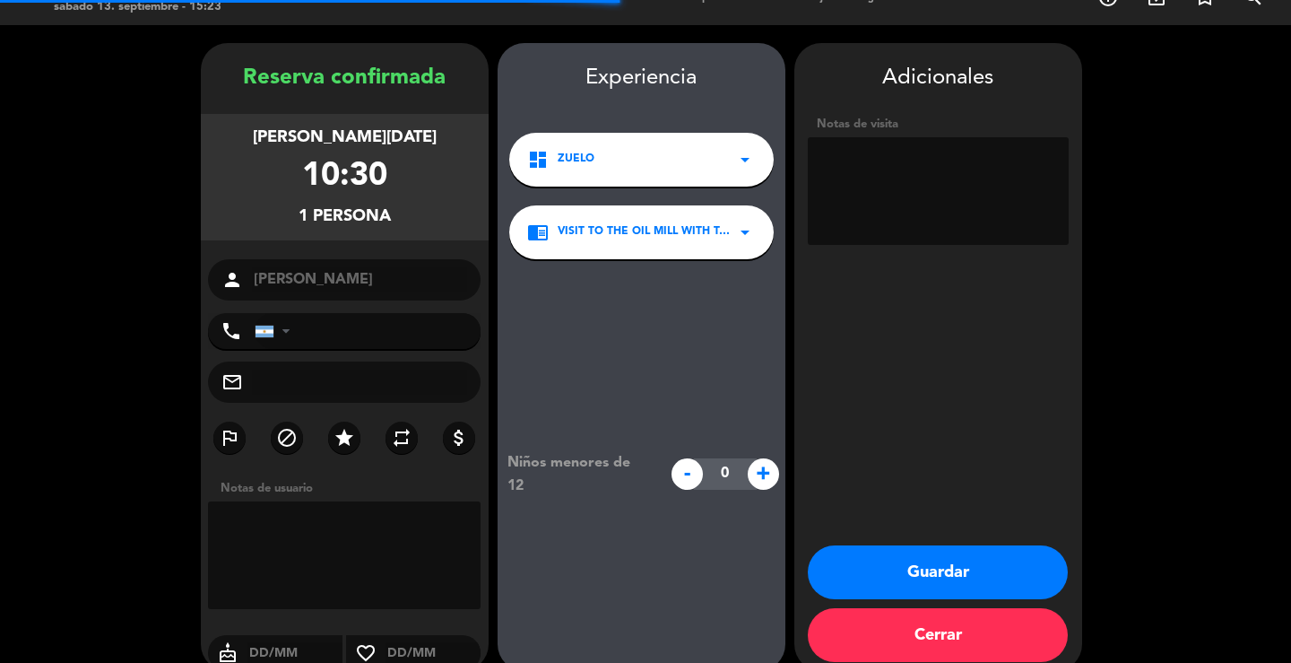
scroll to position [55, 0]
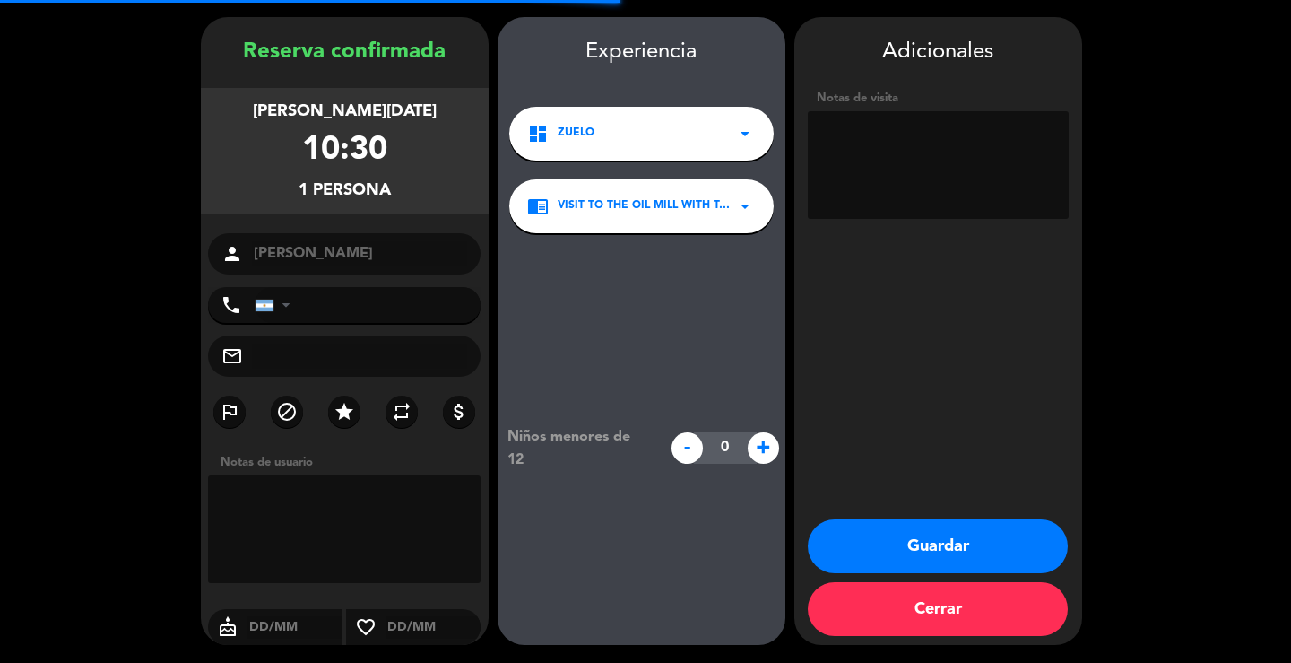
click at [982, 168] on textarea at bounding box center [938, 165] width 261 height 108
type textarea "PAGA PAX"
click at [948, 552] on button "Guardar" at bounding box center [938, 546] width 260 height 54
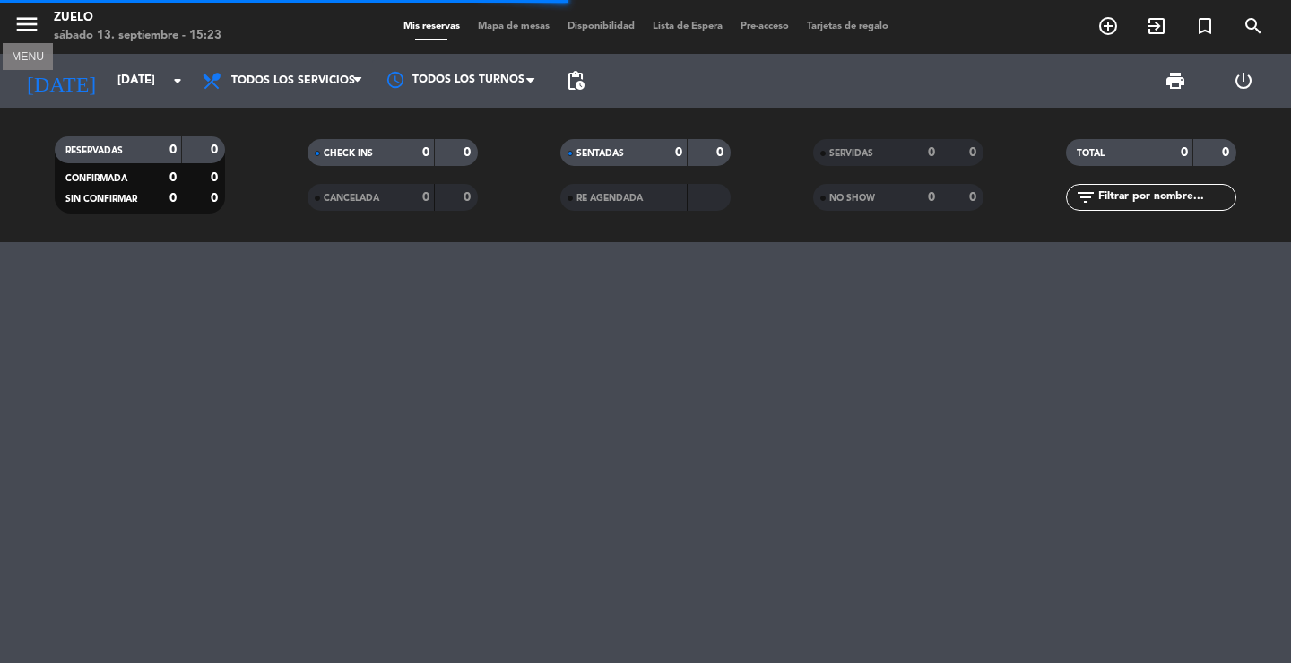
click at [25, 29] on icon "menu" at bounding box center [26, 24] width 27 height 27
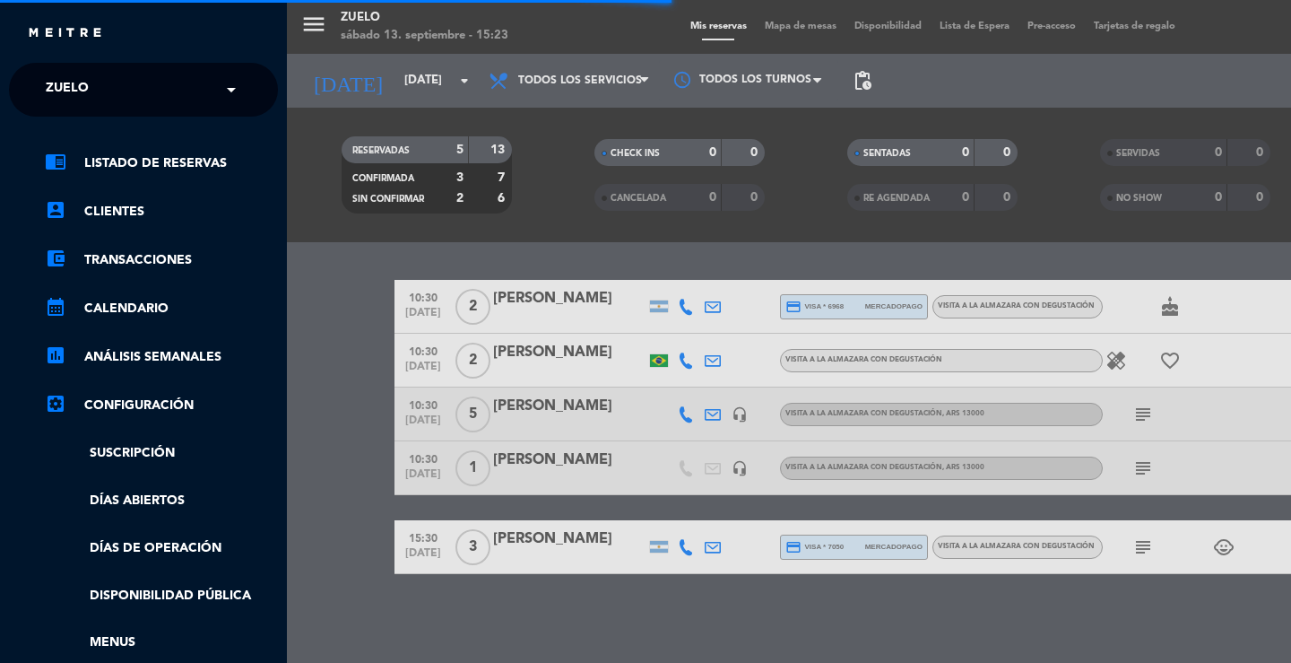
click at [74, 87] on span "Zuelo" at bounding box center [67, 90] width 43 height 38
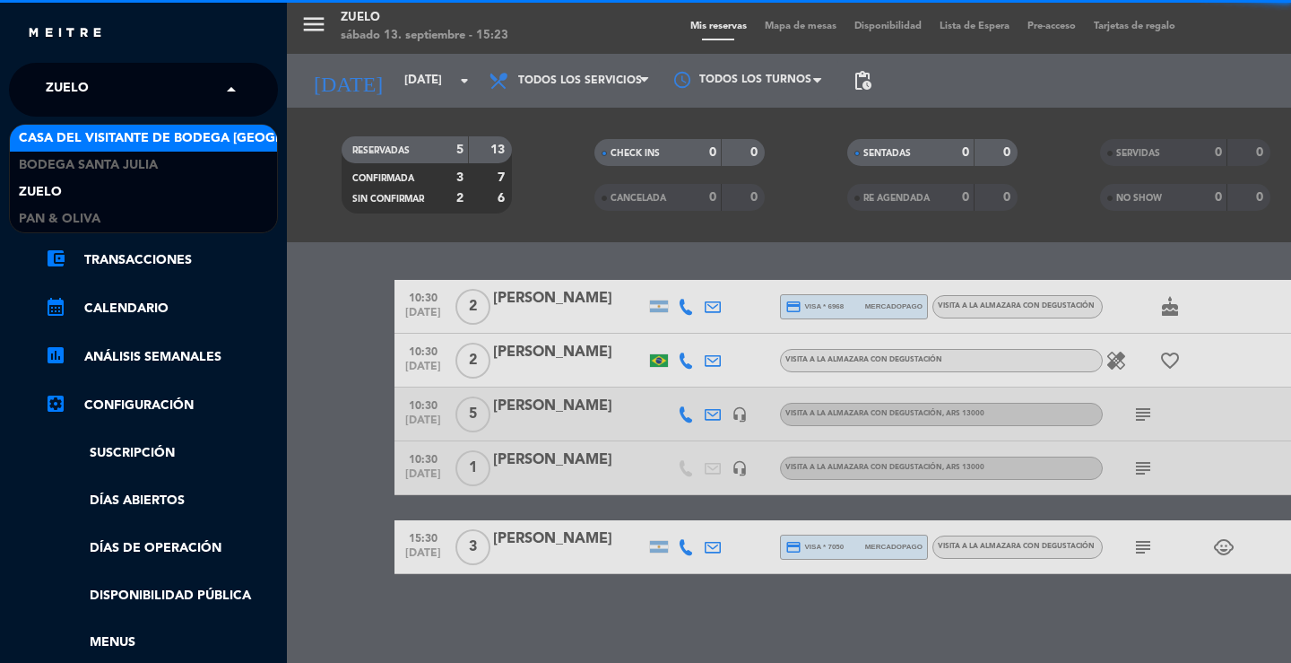
click at [75, 148] on span "Casa del Visitante de Bodega [GEOGRAPHIC_DATA][PERSON_NAME]" at bounding box center [244, 138] width 451 height 21
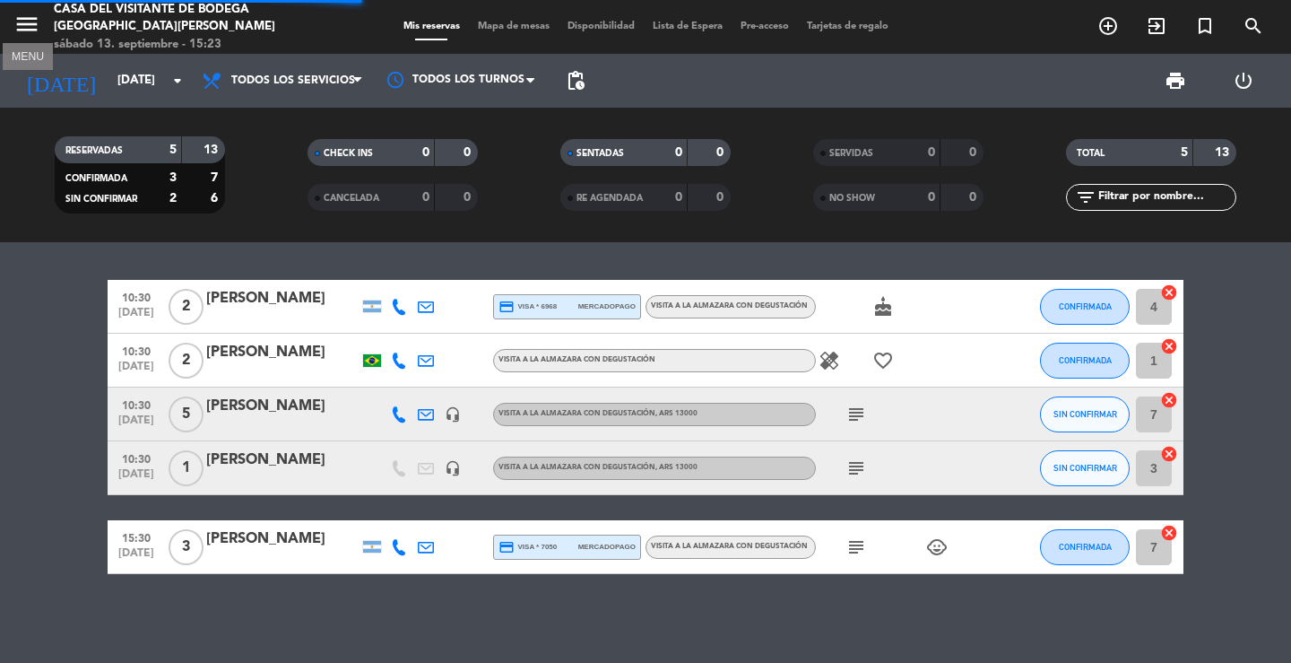
click at [21, 26] on icon "menu" at bounding box center [26, 24] width 27 height 27
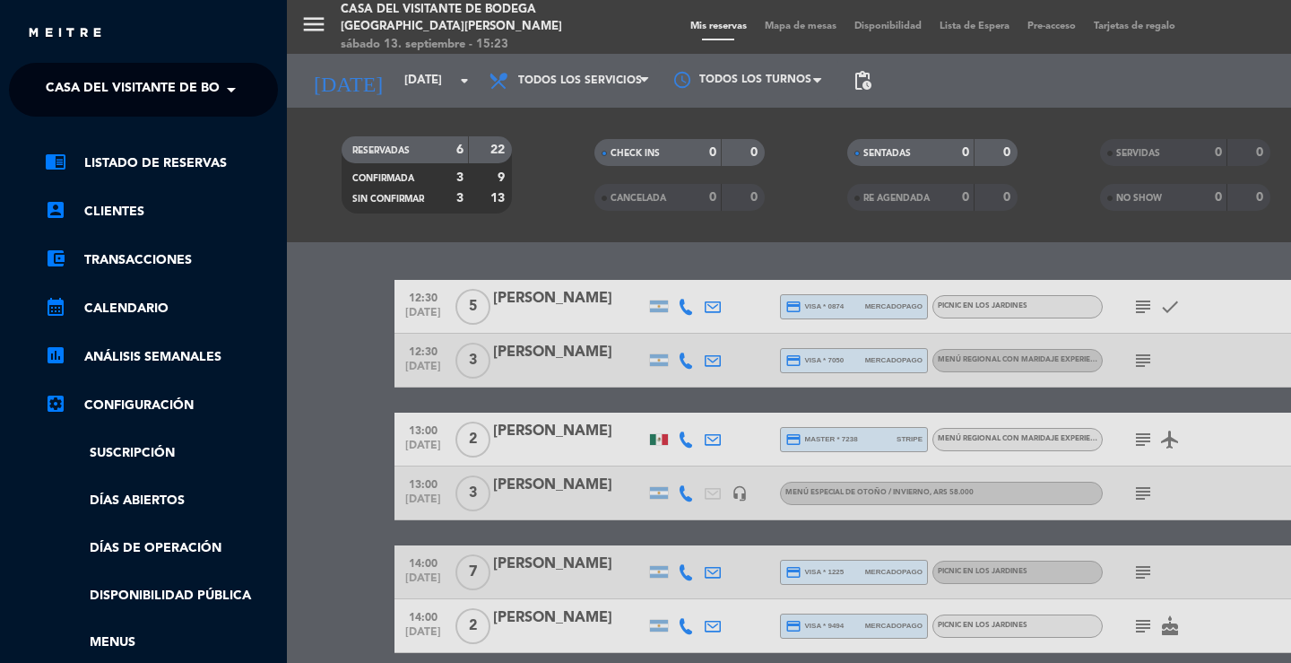
click at [100, 80] on span "Casa del Visitante de Bodega [GEOGRAPHIC_DATA][PERSON_NAME]" at bounding box center [271, 90] width 451 height 38
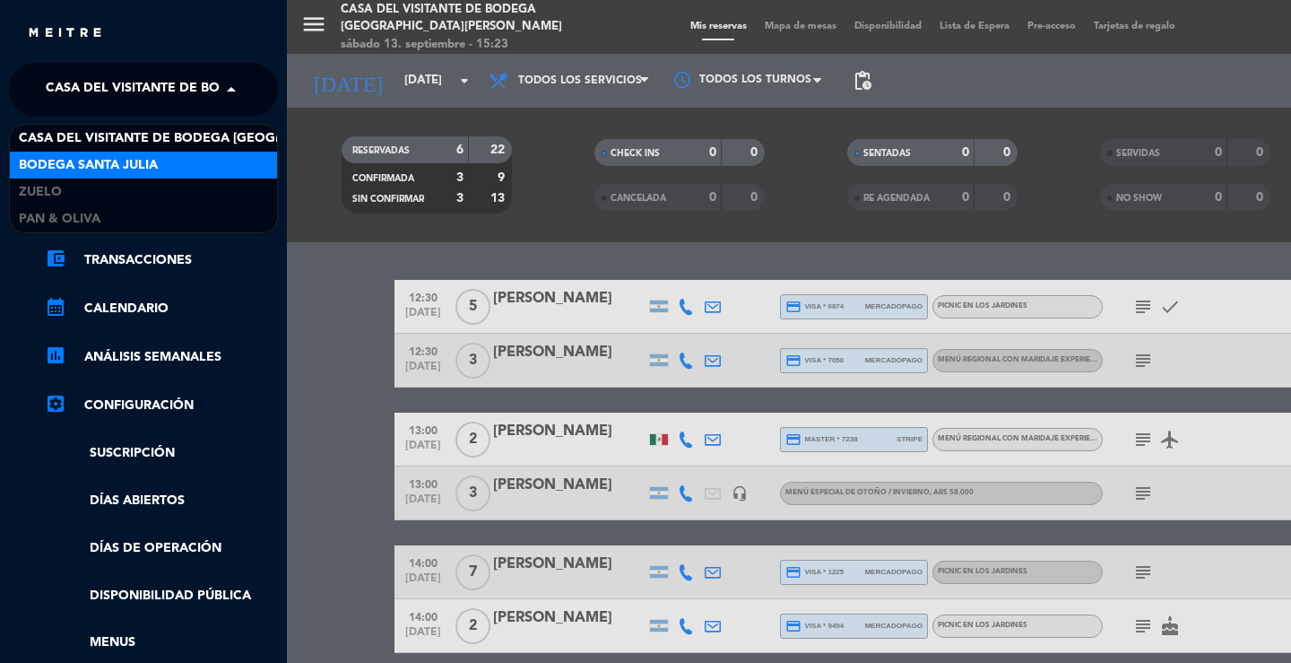
click at [107, 161] on span "Bodega Santa Julia" at bounding box center [88, 165] width 139 height 21
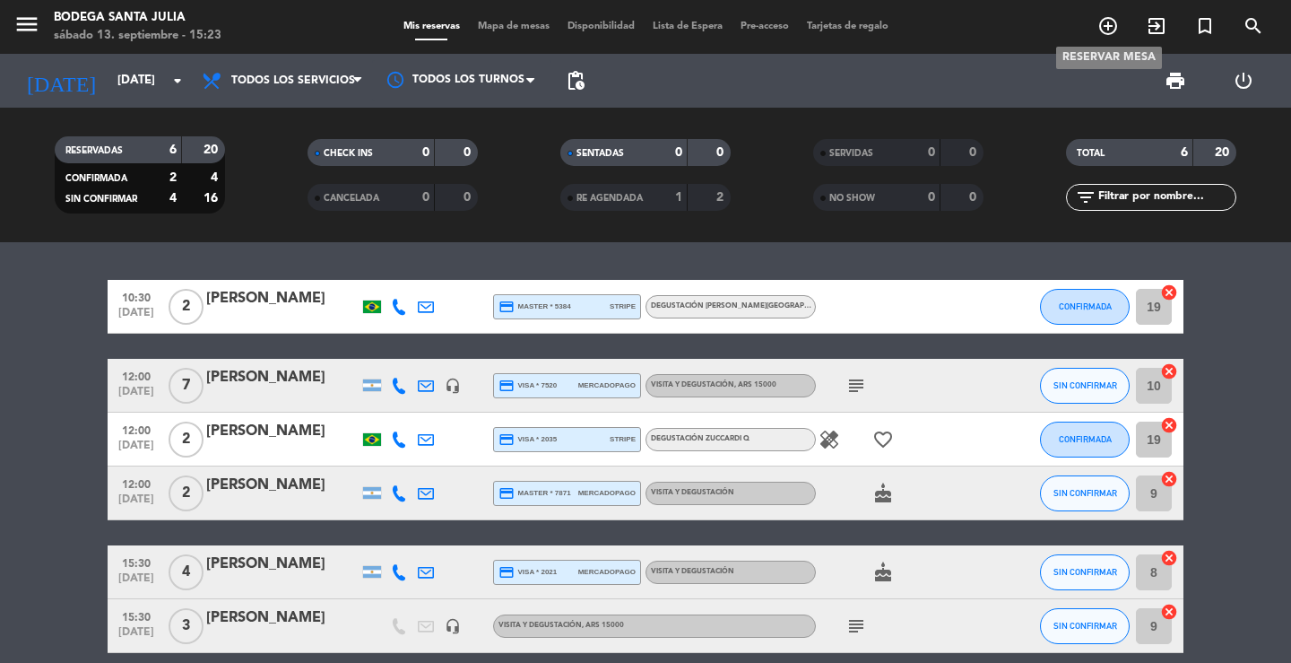
click at [1111, 34] on icon "add_circle_outline" at bounding box center [1109, 26] width 22 height 22
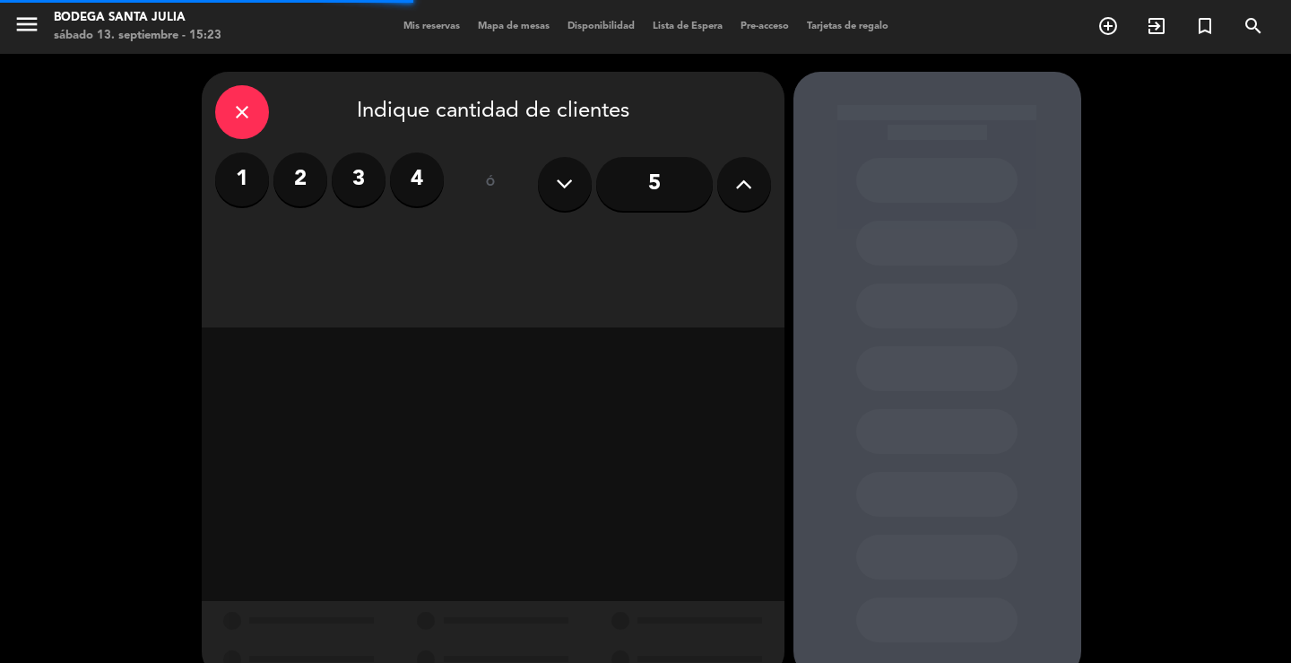
click at [251, 181] on label "1" at bounding box center [242, 179] width 54 height 54
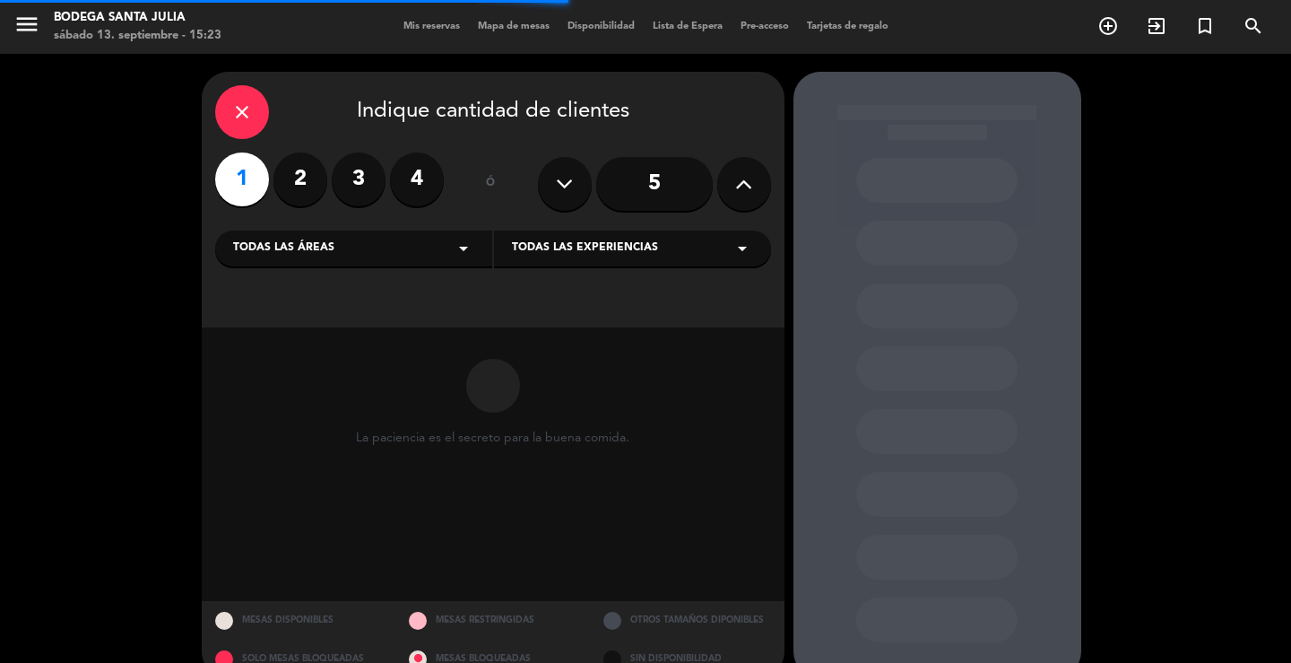
click at [379, 248] on div "Todas las áreas arrow_drop_down" at bounding box center [353, 248] width 277 height 36
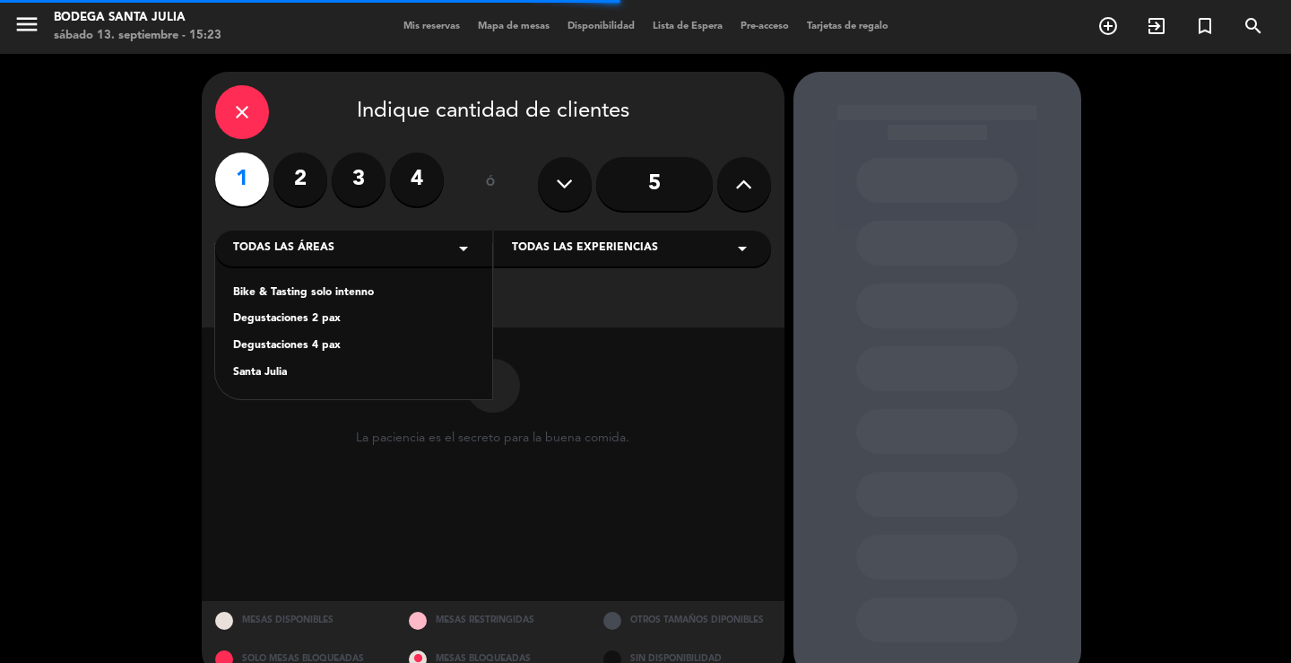
click at [276, 360] on div "Bike & Tasting solo intenno Degustaciones 2 pax Degustaciones 4 pax Santa [PERS…" at bounding box center [353, 321] width 277 height 155
click at [274, 373] on div "Santa Julia" at bounding box center [353, 373] width 241 height 18
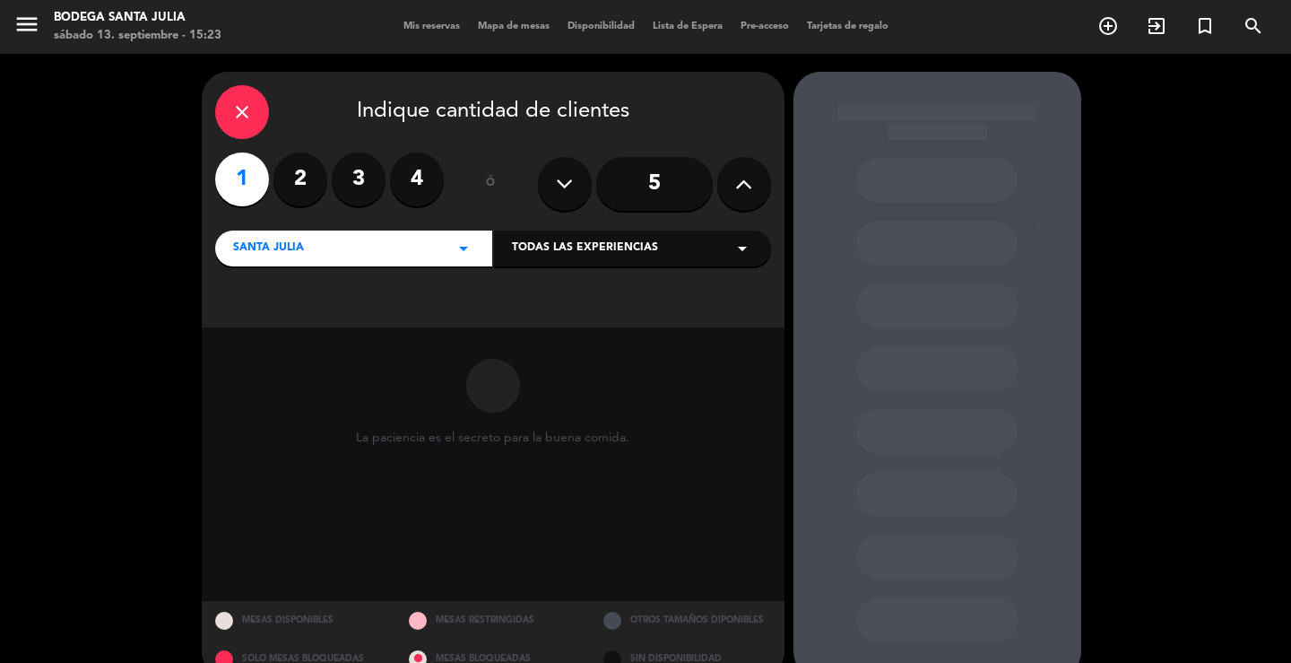
drag, startPoint x: 635, startPoint y: 253, endPoint x: 620, endPoint y: 263, distance: 18.2
click at [634, 254] on span "Todas las experiencias" at bounding box center [585, 248] width 146 height 18
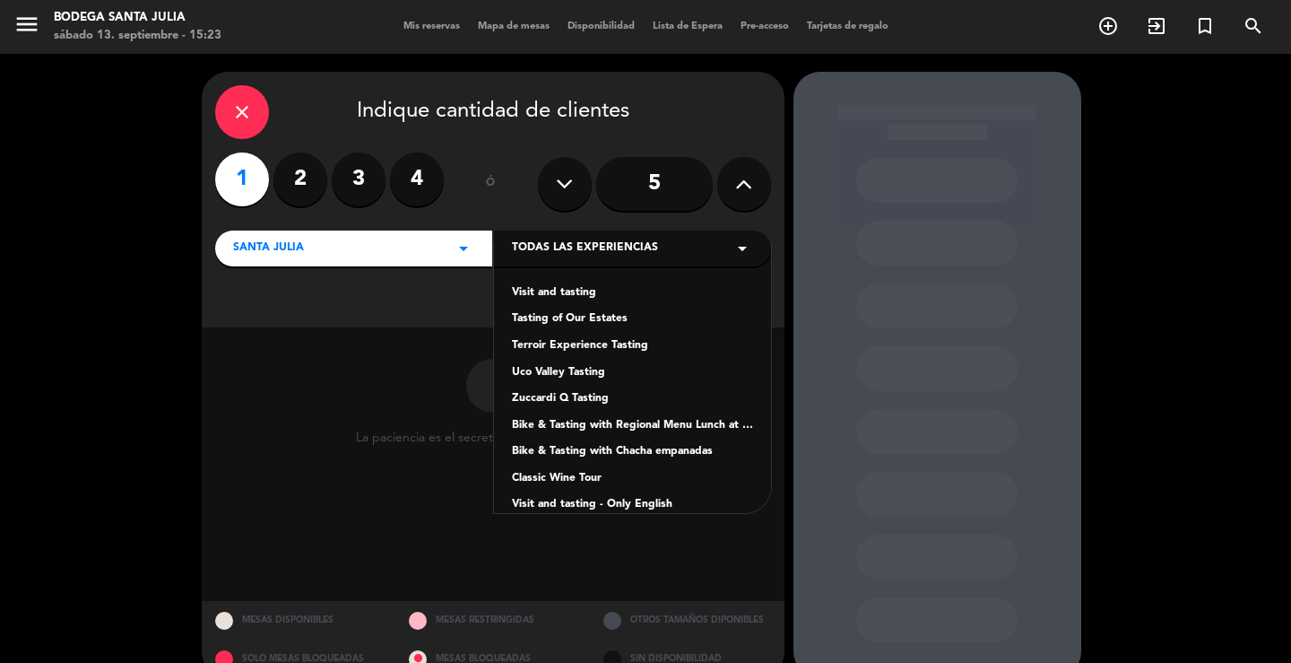
click at [571, 302] on div "Visit and tasting" at bounding box center [632, 293] width 241 height 18
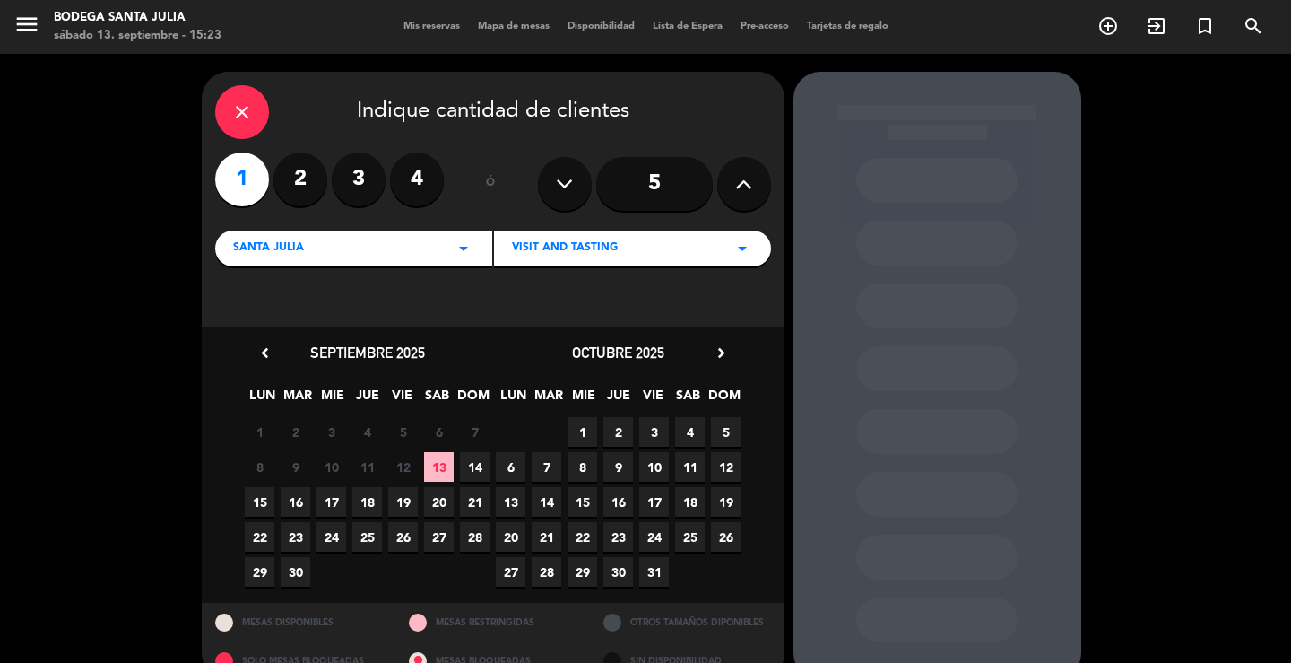
click at [469, 457] on span "14" at bounding box center [475, 467] width 30 height 30
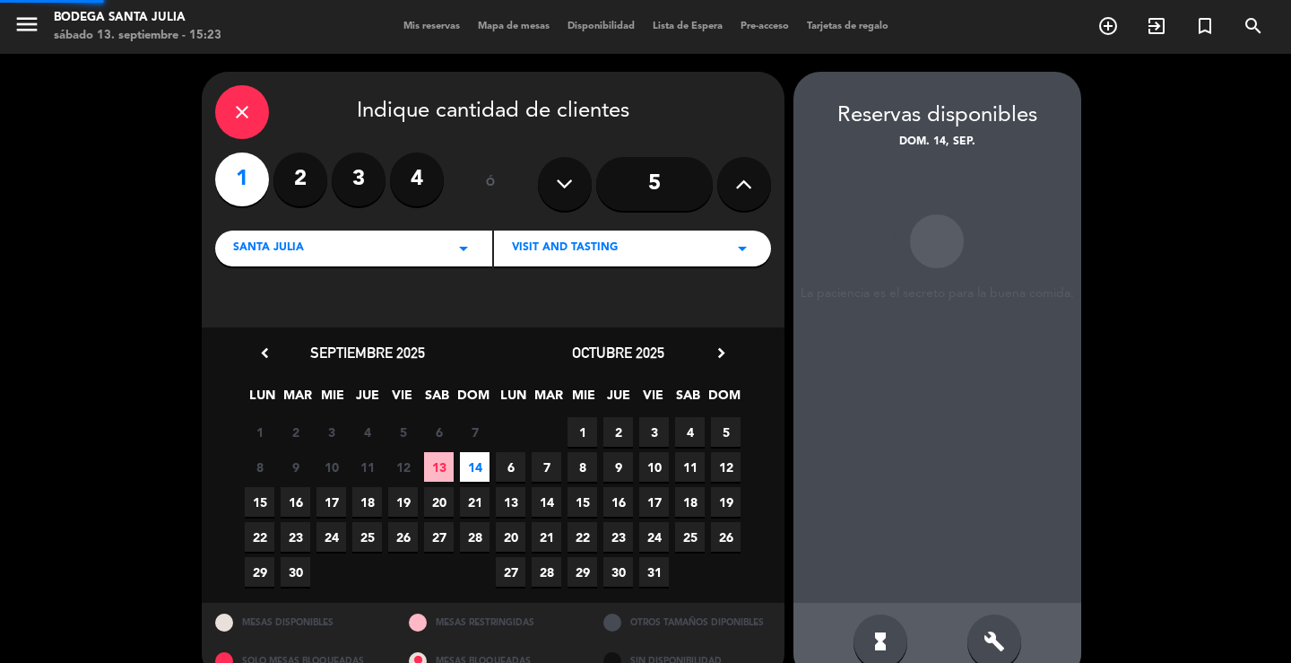
scroll to position [34, 0]
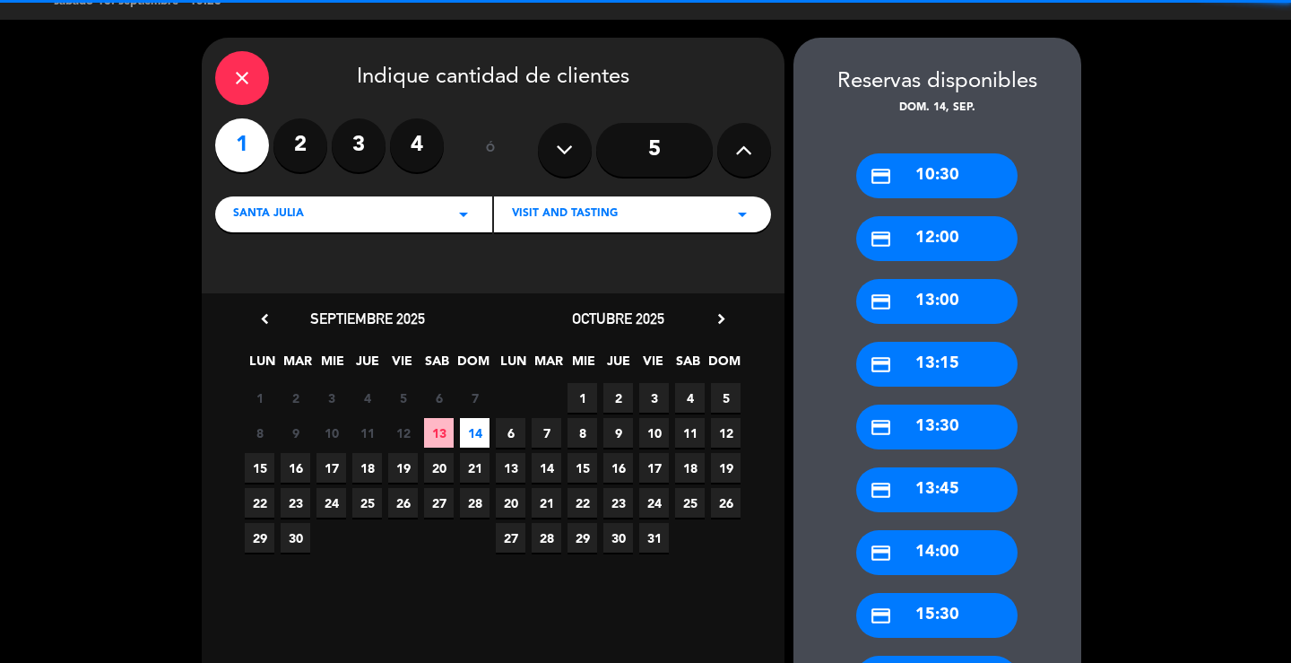
click at [962, 247] on div "credit_card 12:00" at bounding box center [936, 238] width 161 height 45
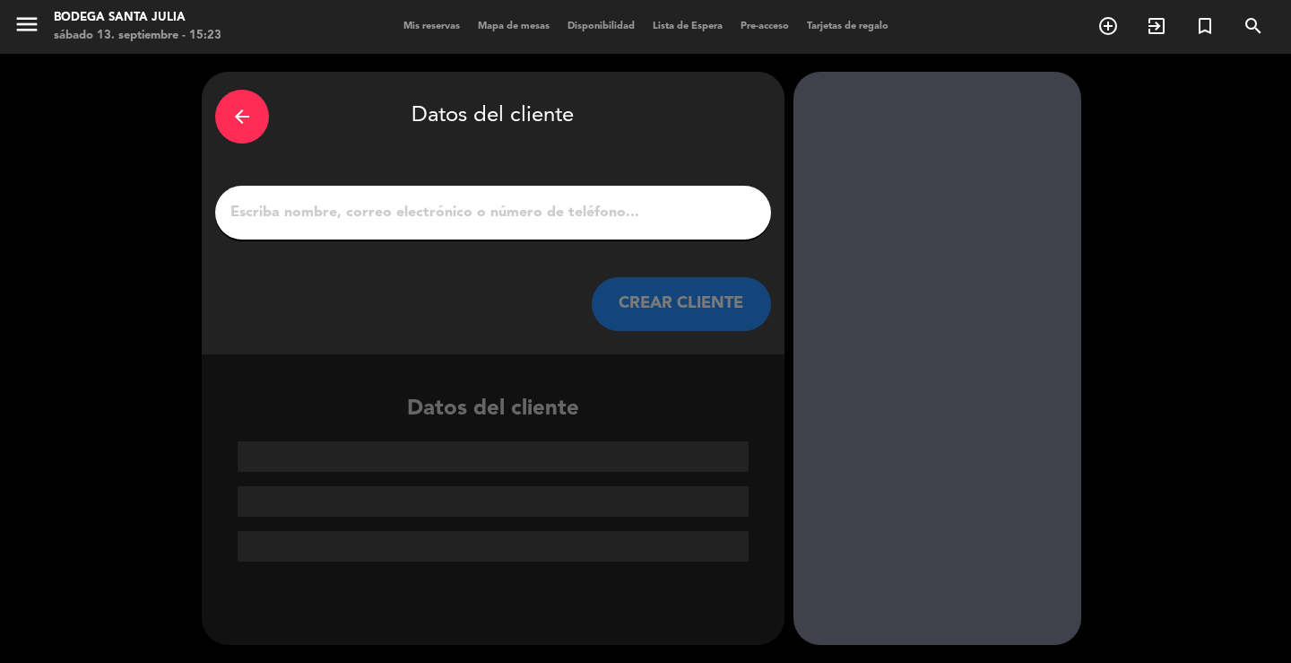
scroll to position [0, 0]
click at [542, 202] on input "1" at bounding box center [493, 212] width 529 height 25
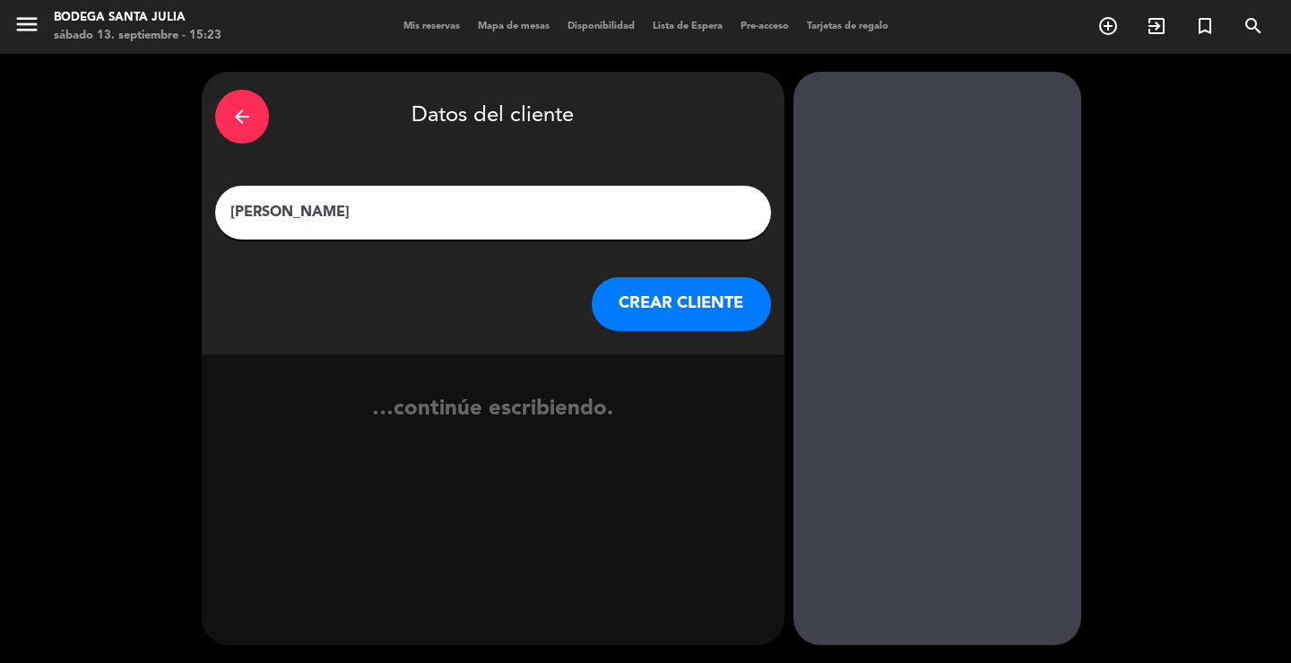
type input "[PERSON_NAME]"
click at [663, 306] on button "CREAR CLIENTE" at bounding box center [681, 304] width 179 height 54
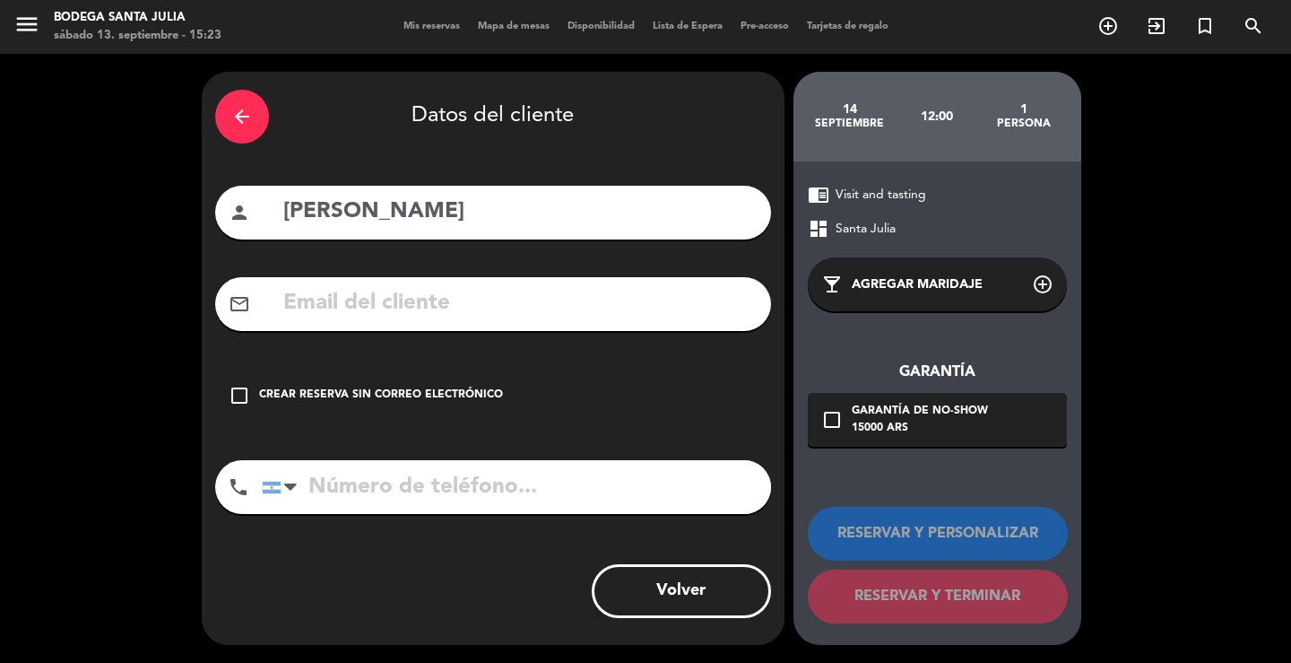
click at [534, 389] on div "check_box_outline_blank Crear reserva sin correo electrónico" at bounding box center [493, 396] width 556 height 54
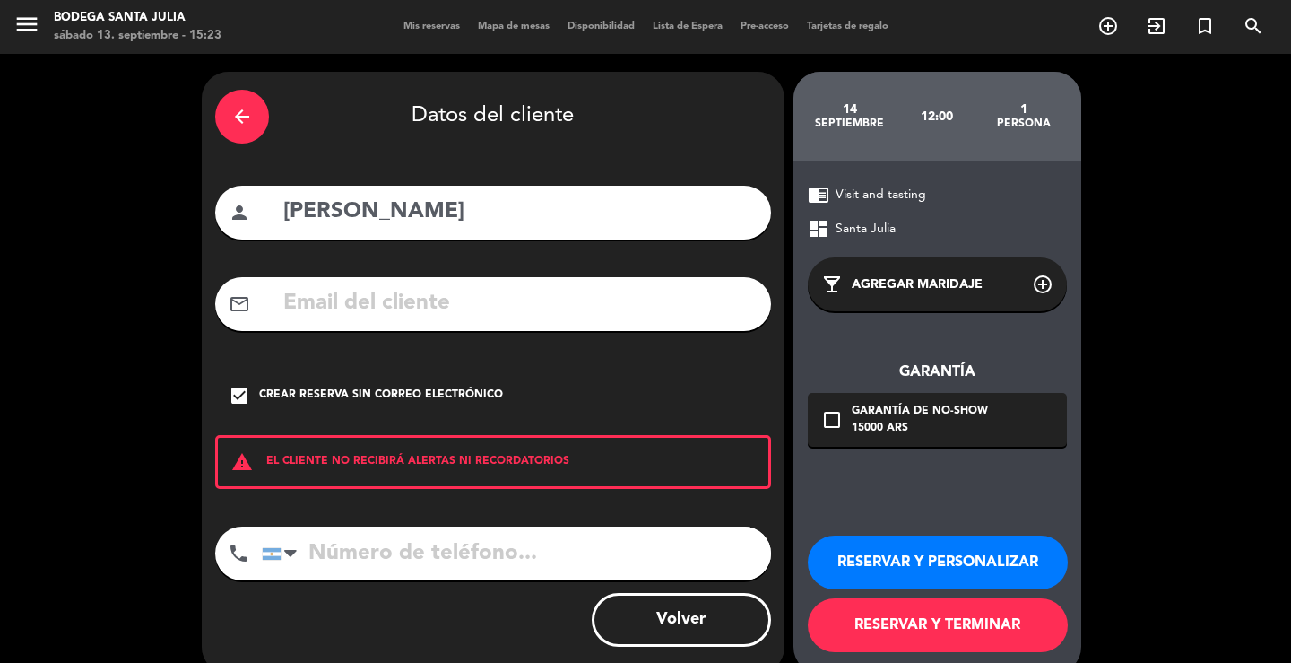
click at [968, 554] on button "RESERVAR Y PERSONALIZAR" at bounding box center [938, 562] width 260 height 54
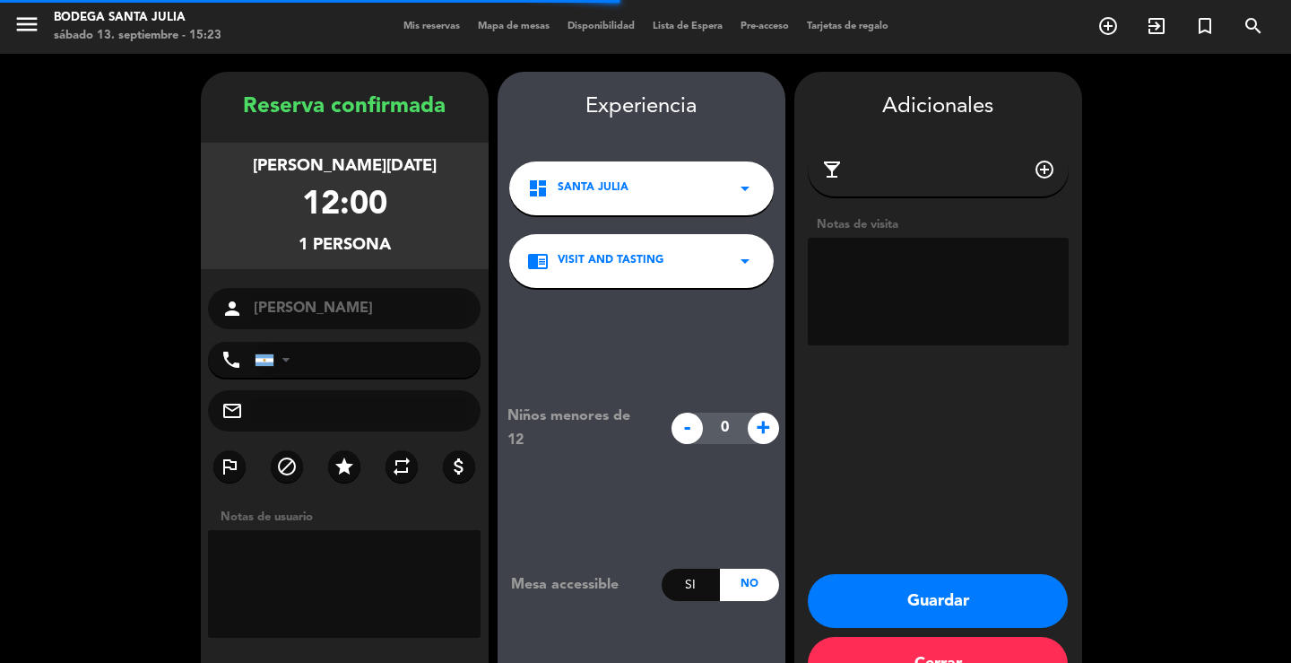
scroll to position [55, 0]
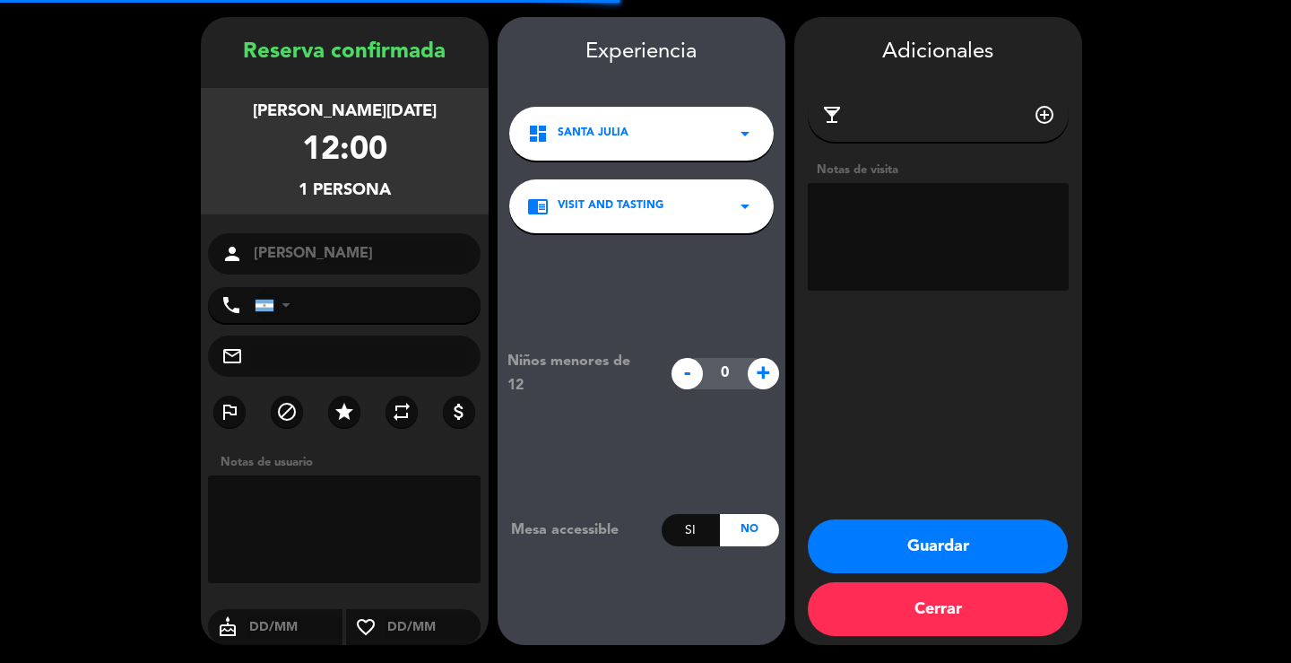
drag, startPoint x: 917, startPoint y: 204, endPoint x: 905, endPoint y: 212, distance: 14.2
click at [916, 202] on textarea at bounding box center [938, 237] width 261 height 108
type textarea "PAGA PAX"
click at [1006, 554] on button "Guardar" at bounding box center [938, 546] width 260 height 54
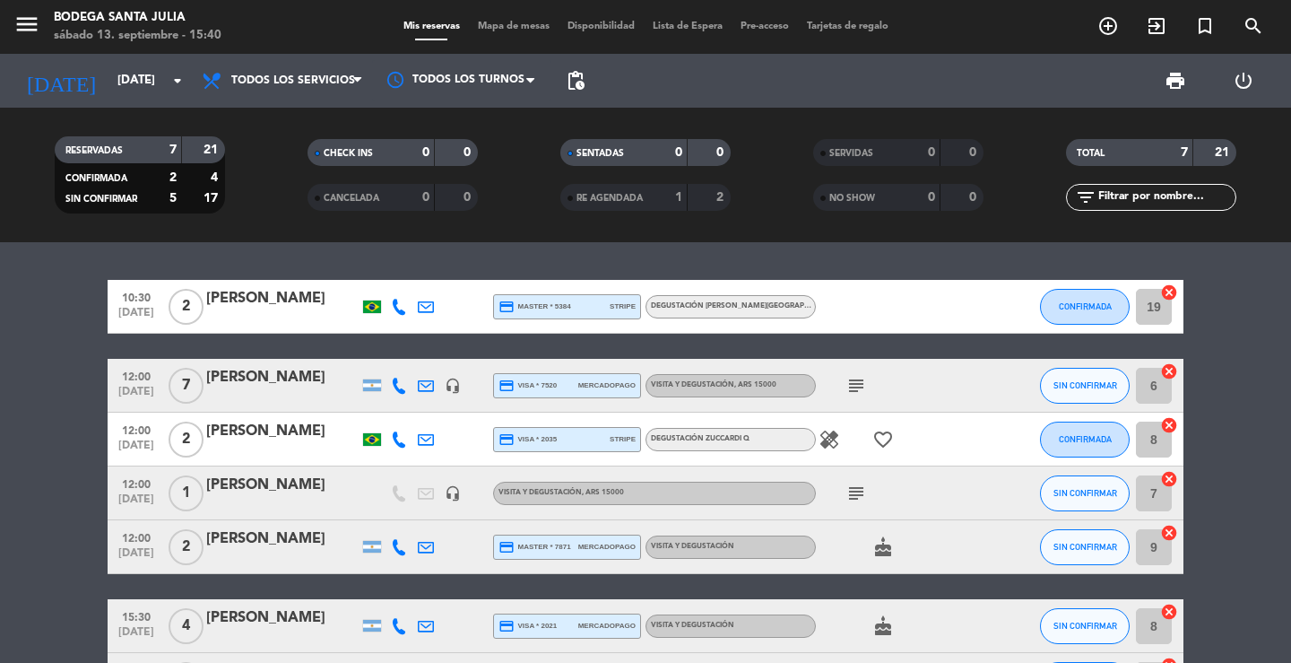
click at [480, 250] on div "10:30 [DATE] 2 [PERSON_NAME] credit_card master * 5384 stripe Degustación [PERS…" at bounding box center [645, 452] width 1291 height 421
click at [305, 256] on div "10:30 [DATE] 2 [PERSON_NAME] credit_card master * 5384 stripe Degustación [PERS…" at bounding box center [645, 452] width 1291 height 421
click at [373, 254] on div "10:30 [DATE] 2 [PERSON_NAME] credit_card master * 5384 stripe Degustación [PERS…" at bounding box center [645, 452] width 1291 height 421
click at [120, 67] on input "[DATE]" at bounding box center [188, 81] width 158 height 32
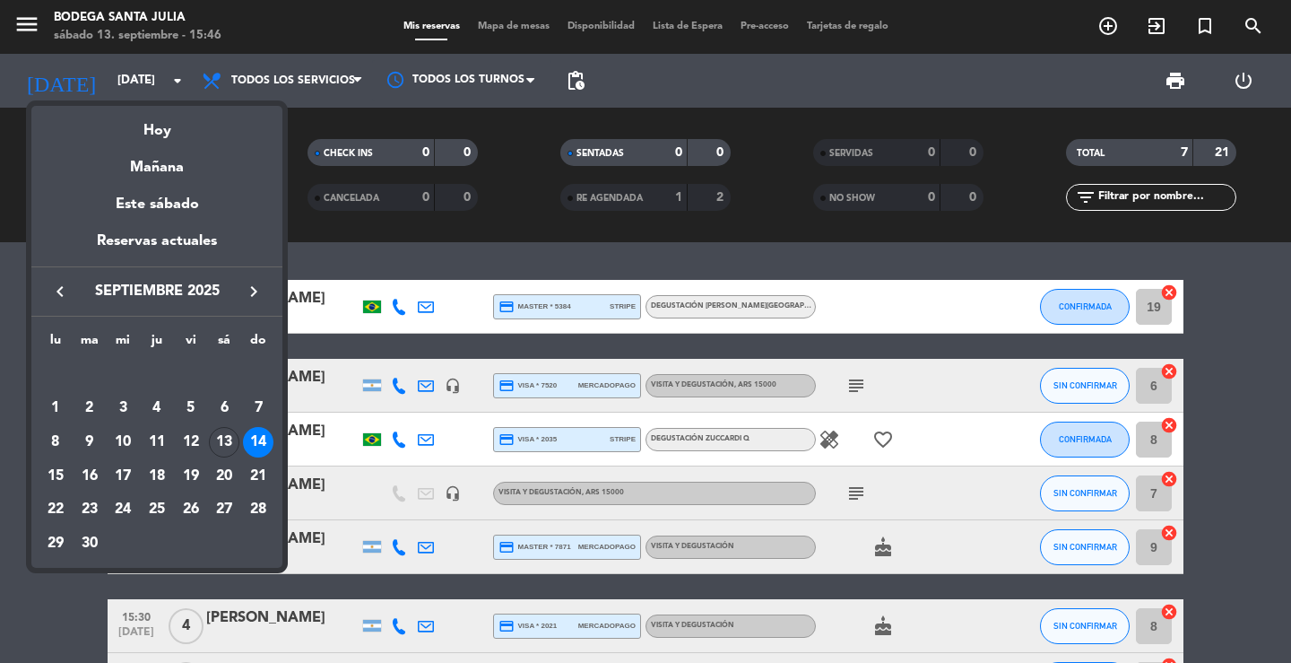
click at [170, 126] on div "Hoy" at bounding box center [156, 124] width 251 height 37
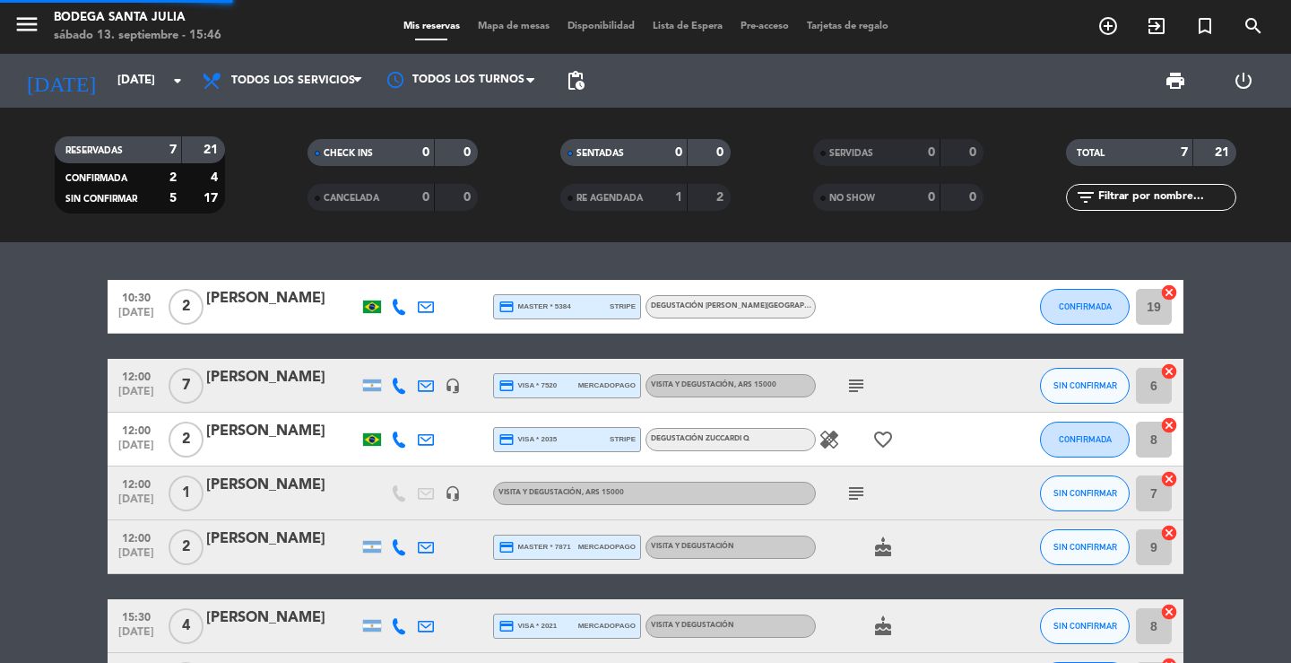
click at [27, 17] on icon "menu" at bounding box center [26, 24] width 27 height 27
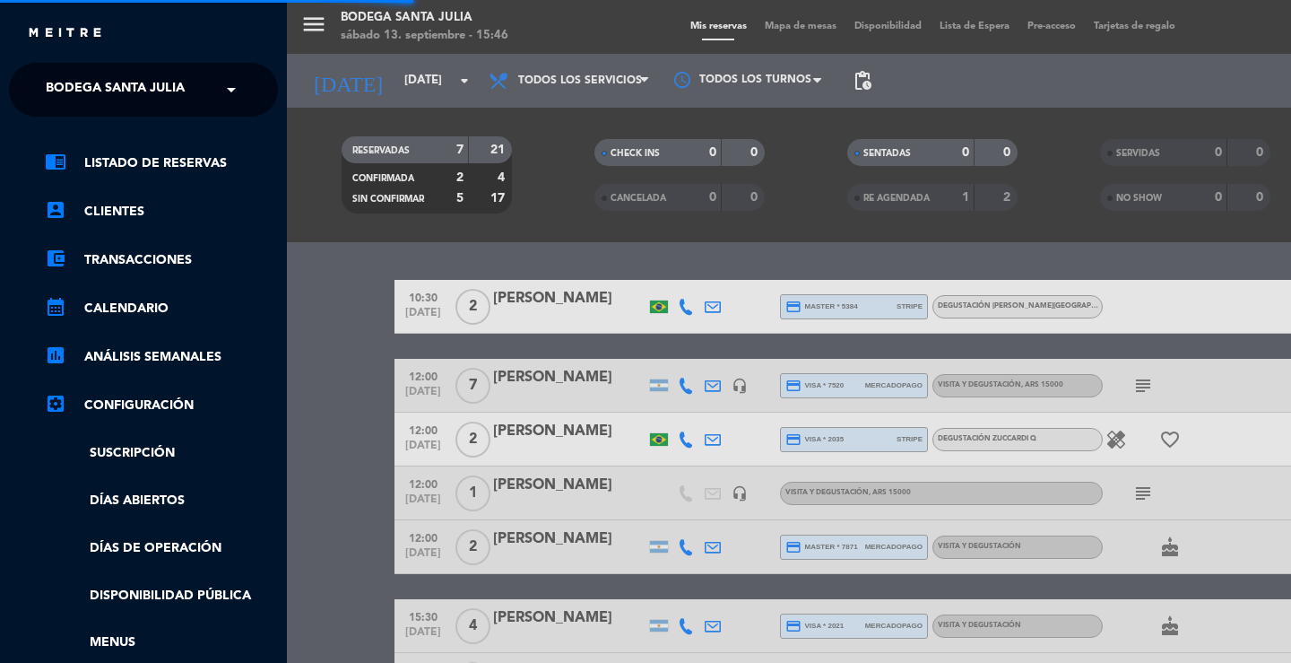
drag, startPoint x: 78, startPoint y: 76, endPoint x: 85, endPoint y: 97, distance: 21.8
click at [78, 77] on span "Bodega Santa Julia" at bounding box center [115, 90] width 139 height 38
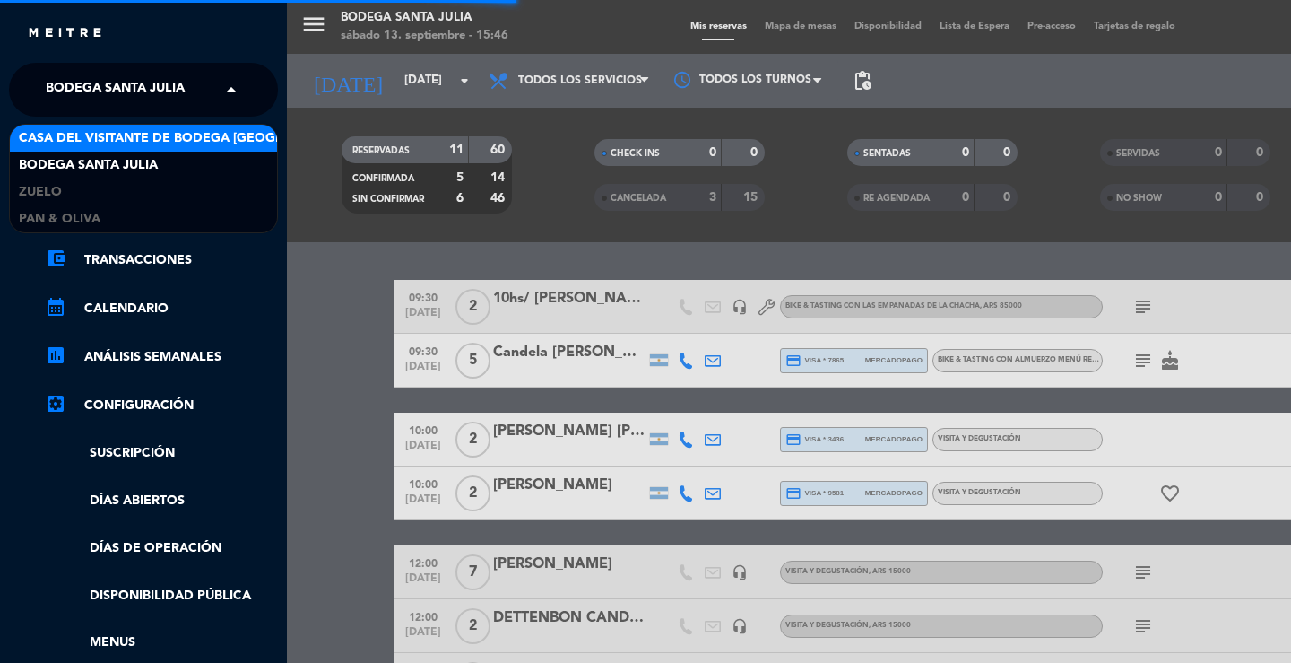
click at [88, 134] on span "Casa del Visitante de Bodega [GEOGRAPHIC_DATA][PERSON_NAME]" at bounding box center [244, 138] width 451 height 21
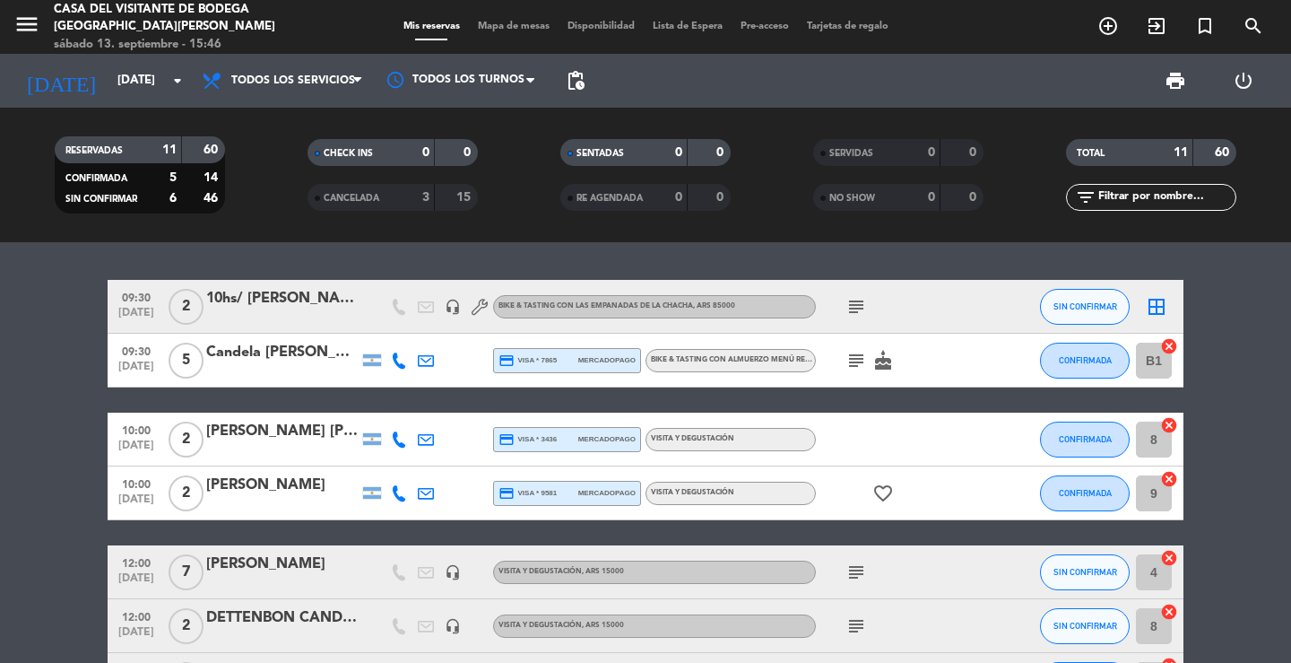
click at [357, 237] on div "RESERVADAS 11 60 CONFIRMADA 5 14 SIN CONFIRMAR 6 46 CHECK INS 0 0 CANCELADA 3 1…" at bounding box center [645, 175] width 1291 height 135
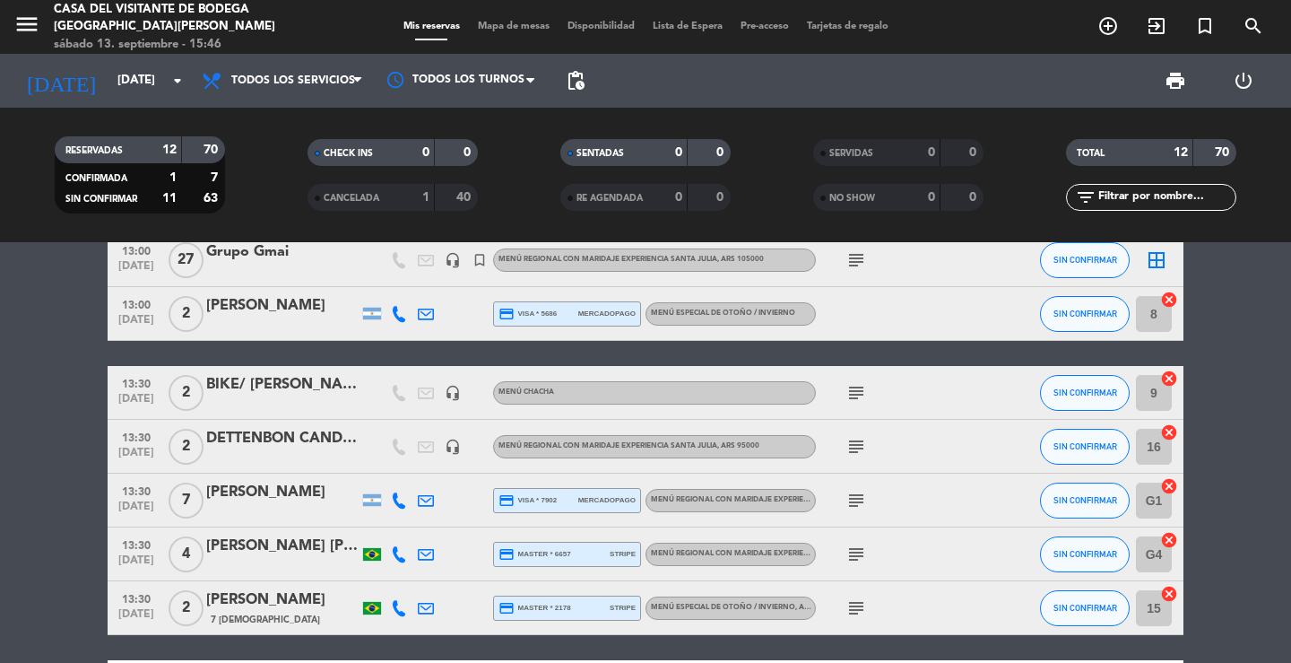
scroll to position [269, 0]
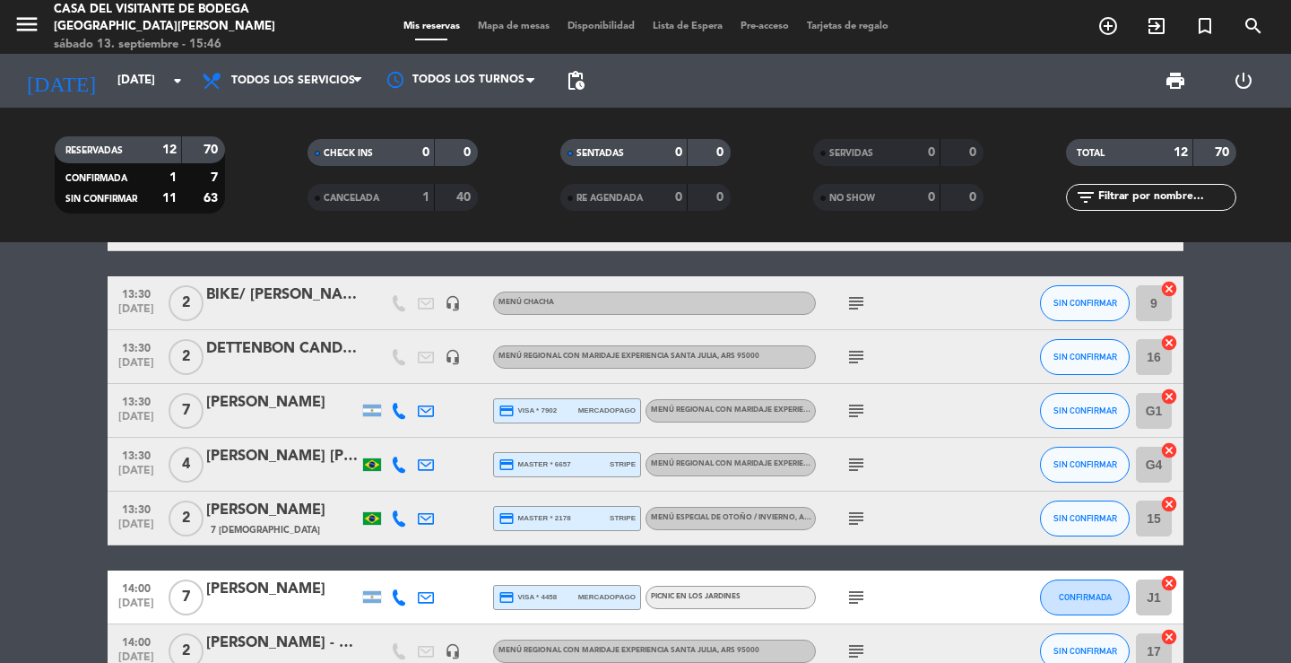
click at [330, 348] on div "DETTENBON CANDIDA" at bounding box center [282, 348] width 152 height 23
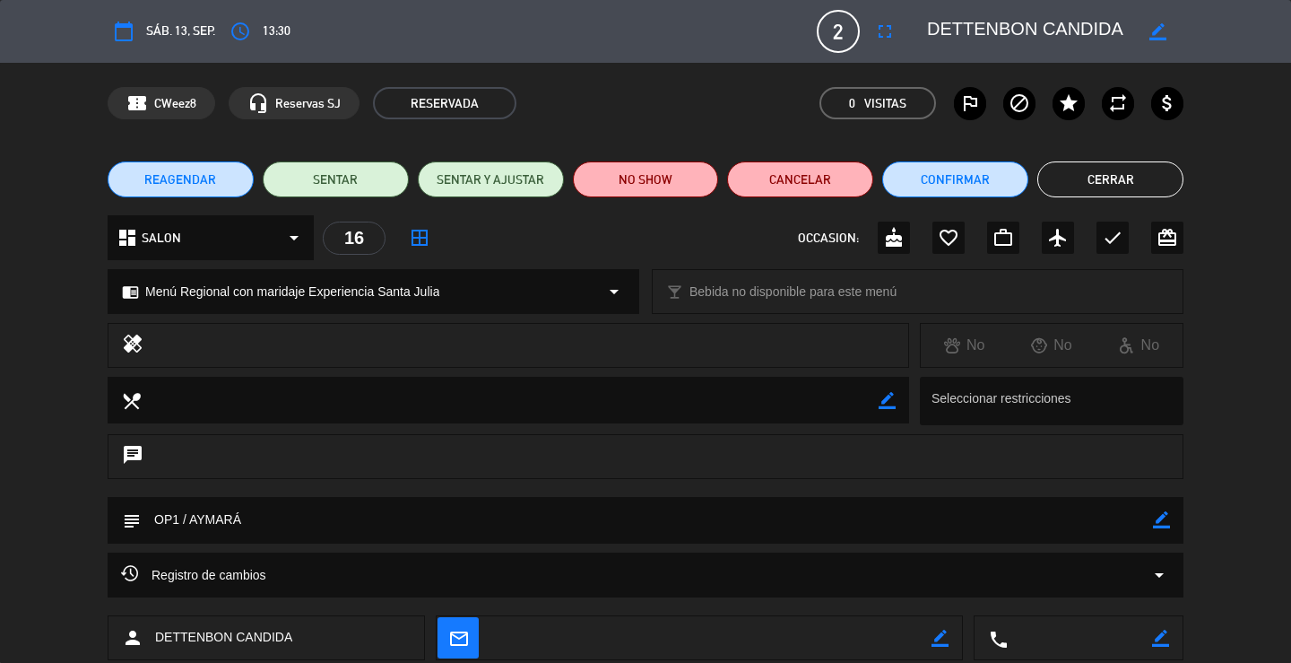
drag, startPoint x: 1122, startPoint y: 30, endPoint x: 930, endPoint y: 27, distance: 192.0
click at [930, 27] on textarea at bounding box center [1029, 31] width 205 height 32
click at [1083, 178] on button "Cerrar" at bounding box center [1111, 179] width 146 height 36
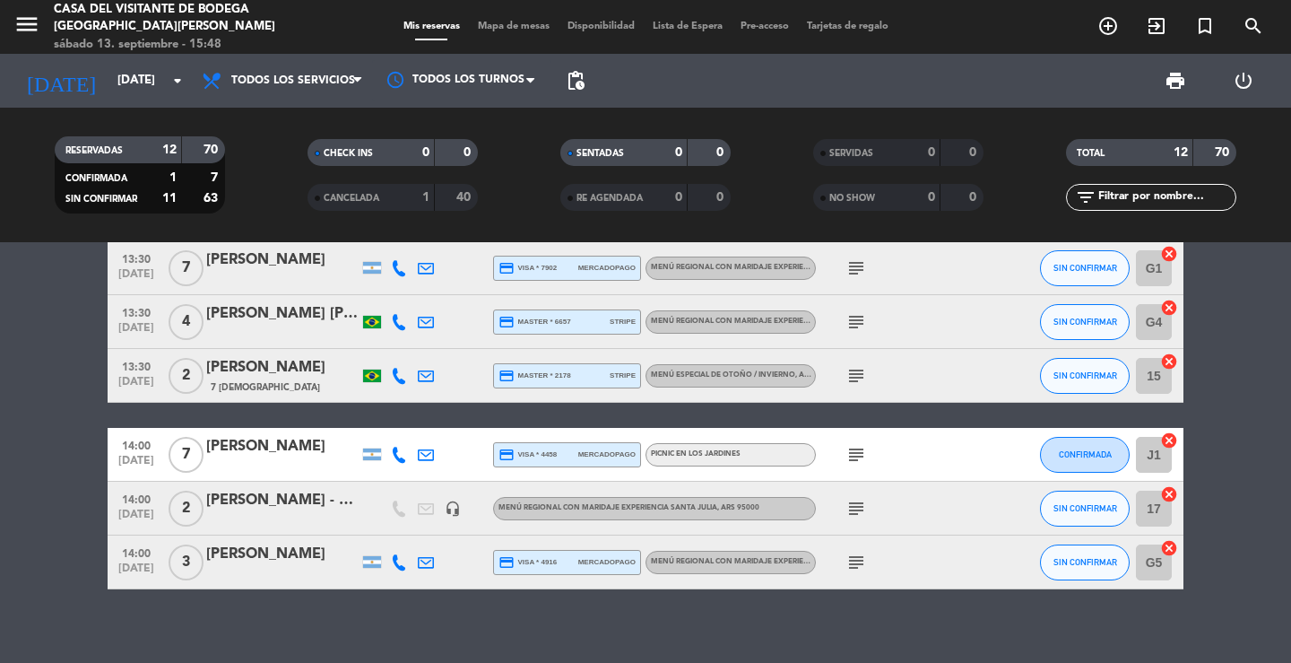
scroll to position [428, 0]
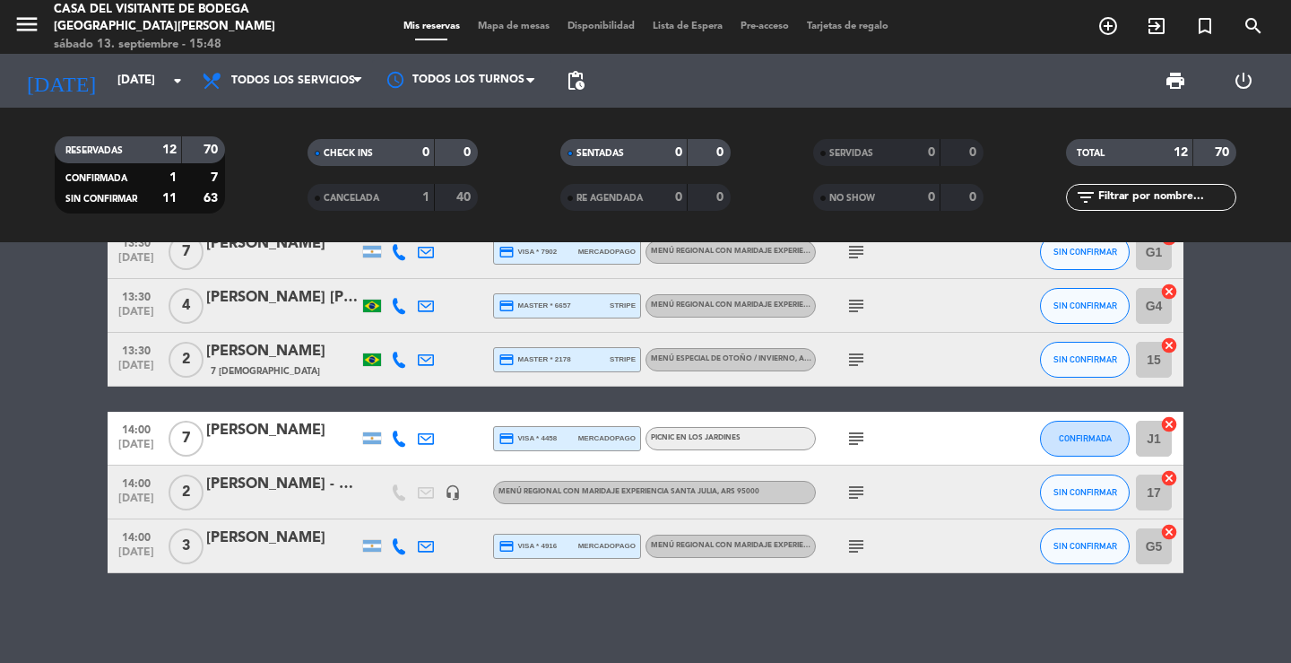
click at [322, 361] on div "[PERSON_NAME]" at bounding box center [282, 351] width 152 height 23
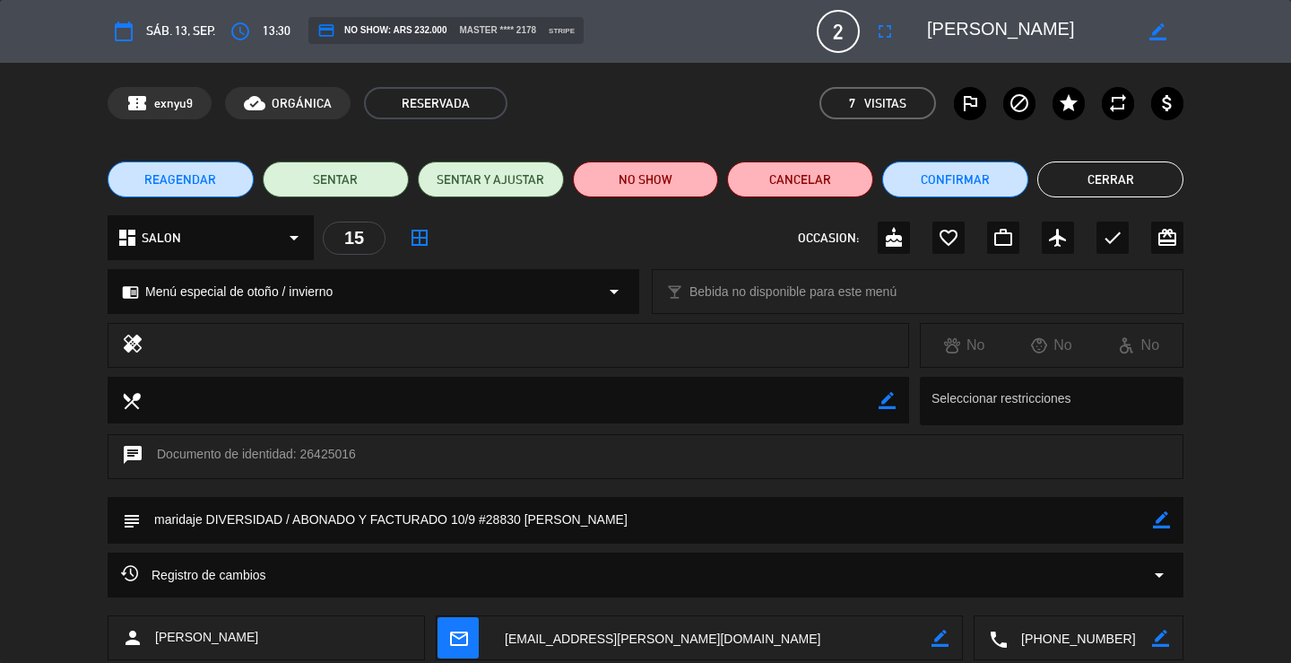
drag, startPoint x: 1079, startPoint y: 38, endPoint x: 925, endPoint y: 22, distance: 155.0
click at [925, 22] on div "border_color" at bounding box center [1049, 31] width 269 height 32
click at [1125, 200] on div "REAGENDAR SENTAR SENTAR Y AJUSTAR NO SHOW Cancelar Confirmar Cerrar" at bounding box center [645, 179] width 1291 height 72
click at [1087, 173] on button "Cerrar" at bounding box center [1111, 179] width 146 height 36
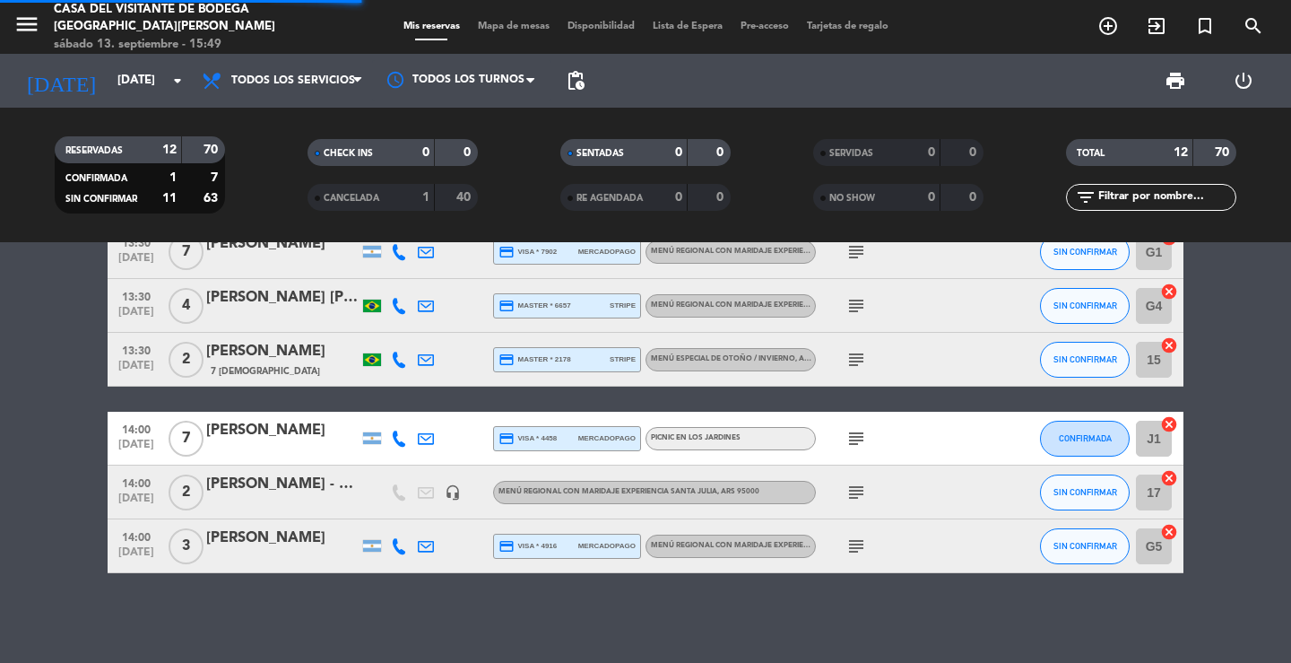
click at [24, 22] on icon "menu" at bounding box center [26, 24] width 27 height 27
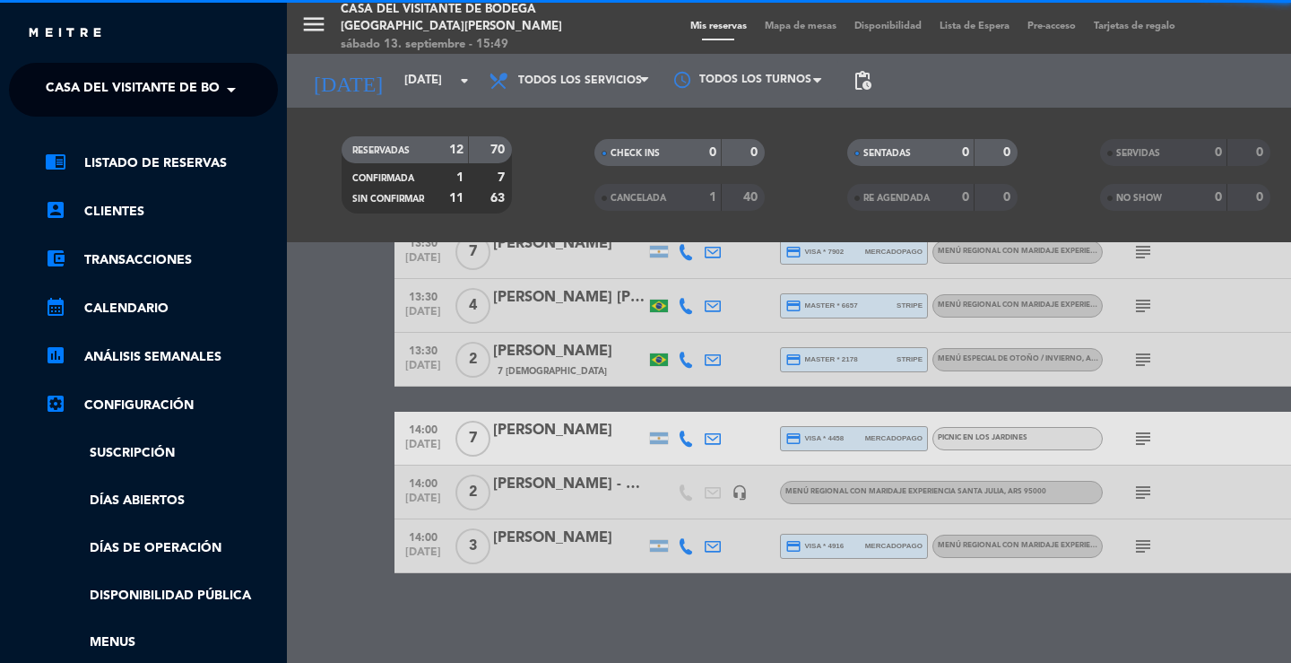
drag, startPoint x: 70, startPoint y: 67, endPoint x: 79, endPoint y: 80, distance: 15.4
click at [71, 68] on ng-select "× Casa del Visitante de Bodega Santa [PERSON_NAME] ×" at bounding box center [143, 90] width 269 height 54
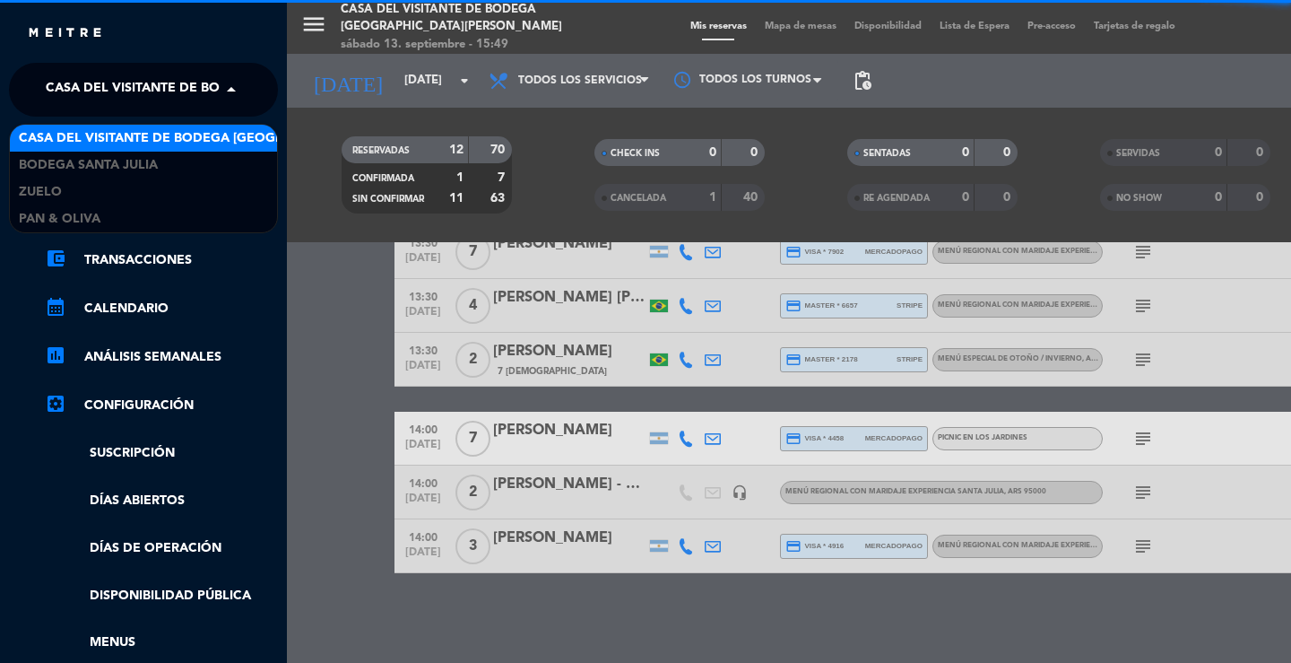
drag, startPoint x: 79, startPoint y: 80, endPoint x: 85, endPoint y: 131, distance: 51.5
click at [79, 81] on span "Casa del Visitante de Bodega [GEOGRAPHIC_DATA][PERSON_NAME]" at bounding box center [271, 90] width 451 height 38
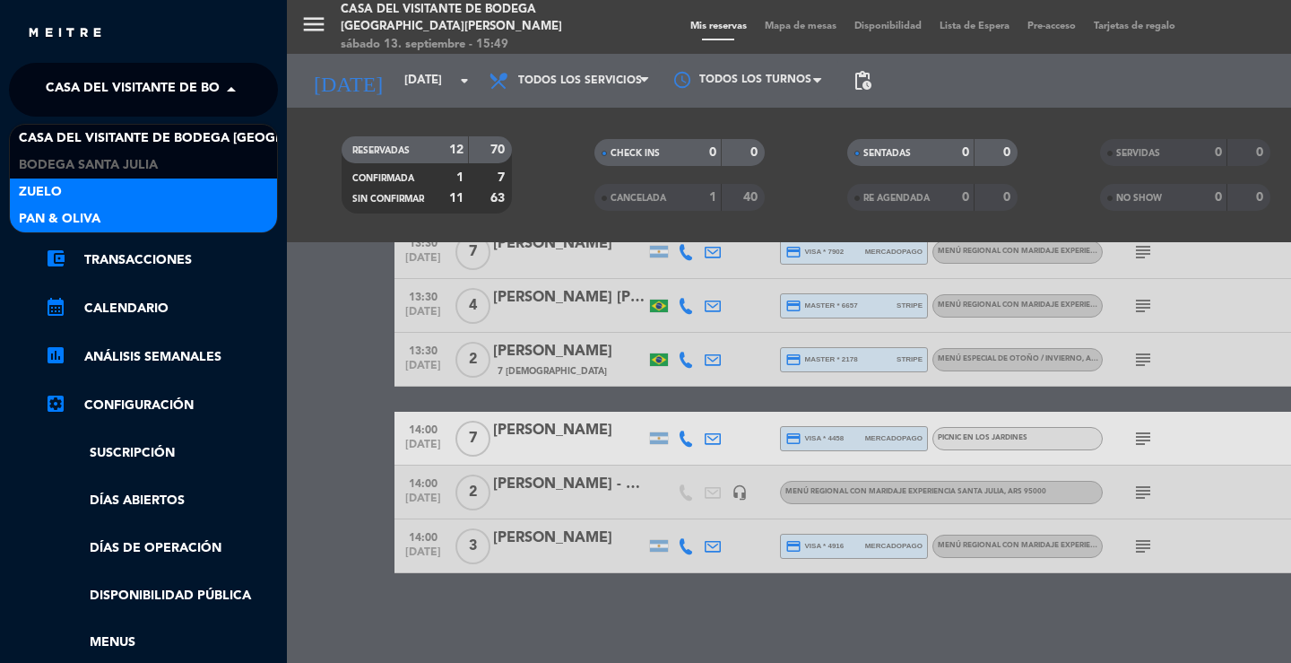
click at [82, 218] on span "Pan & Oliva" at bounding box center [60, 219] width 82 height 21
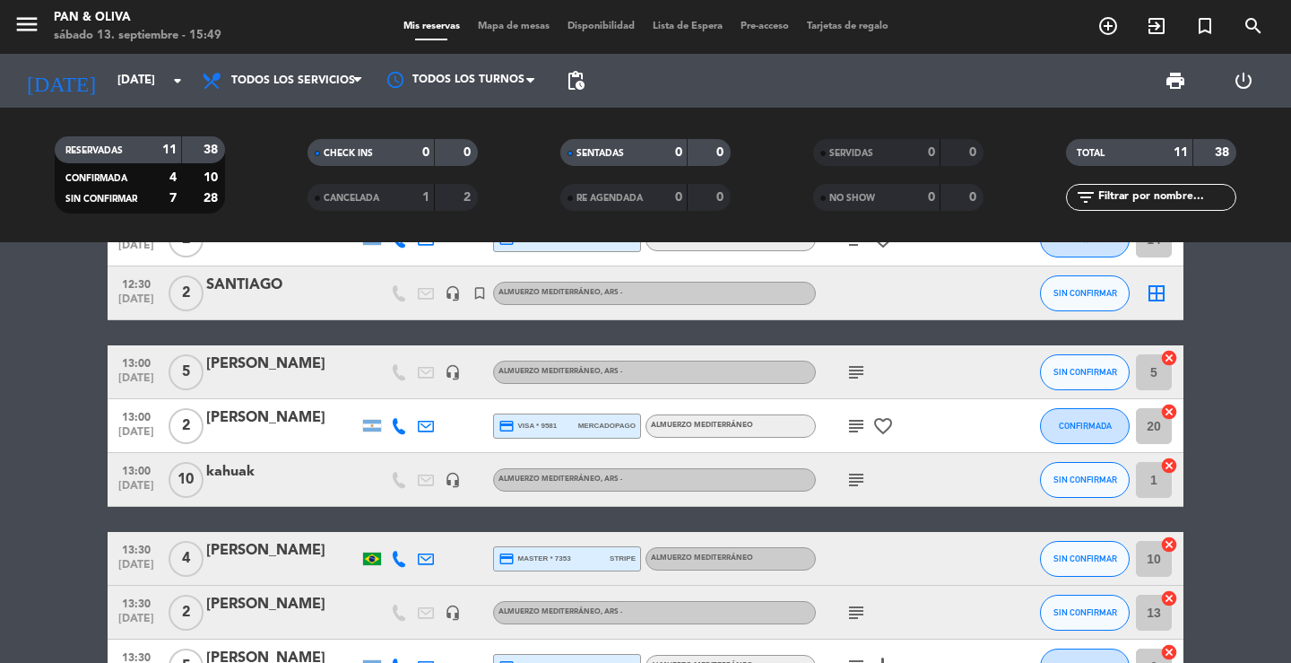
scroll to position [0, 0]
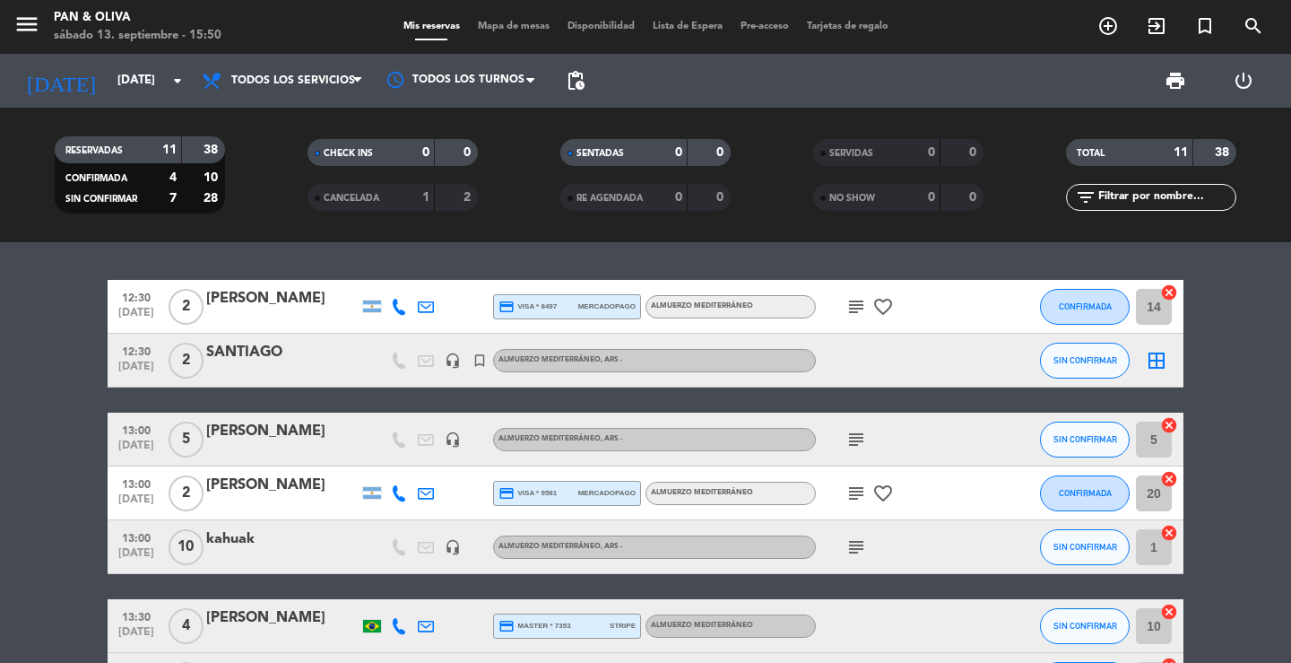
click at [292, 267] on div "12:30 [DATE] 2 [PERSON_NAME] credit_card visa * 8497 mercadopago Almuerzo Medit…" at bounding box center [645, 452] width 1291 height 421
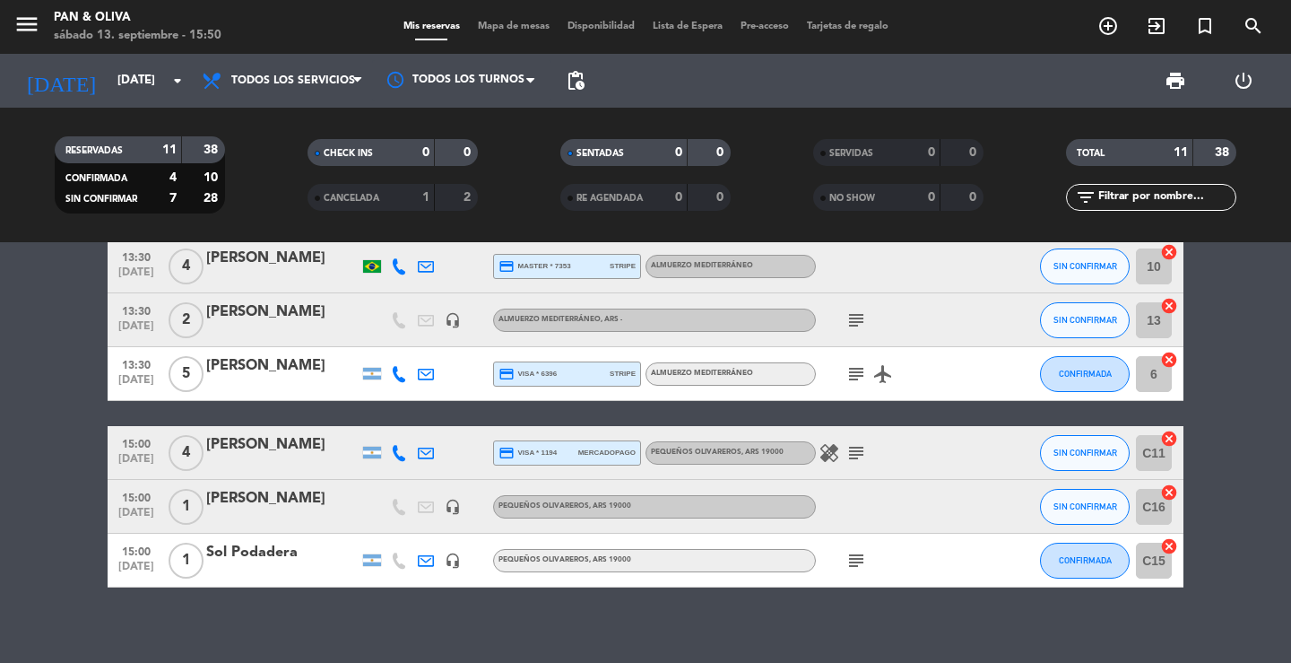
scroll to position [374, 0]
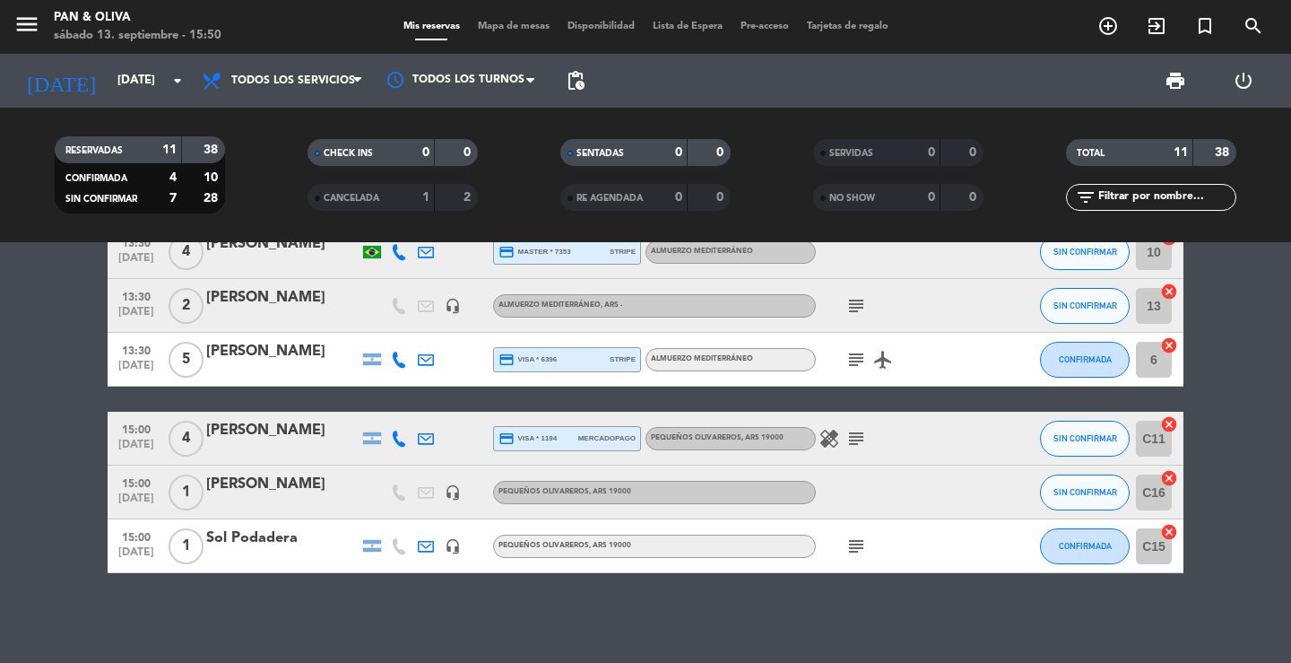
click at [858, 549] on icon "subject" at bounding box center [857, 546] width 22 height 22
click at [859, 431] on icon "subject" at bounding box center [857, 439] width 22 height 22
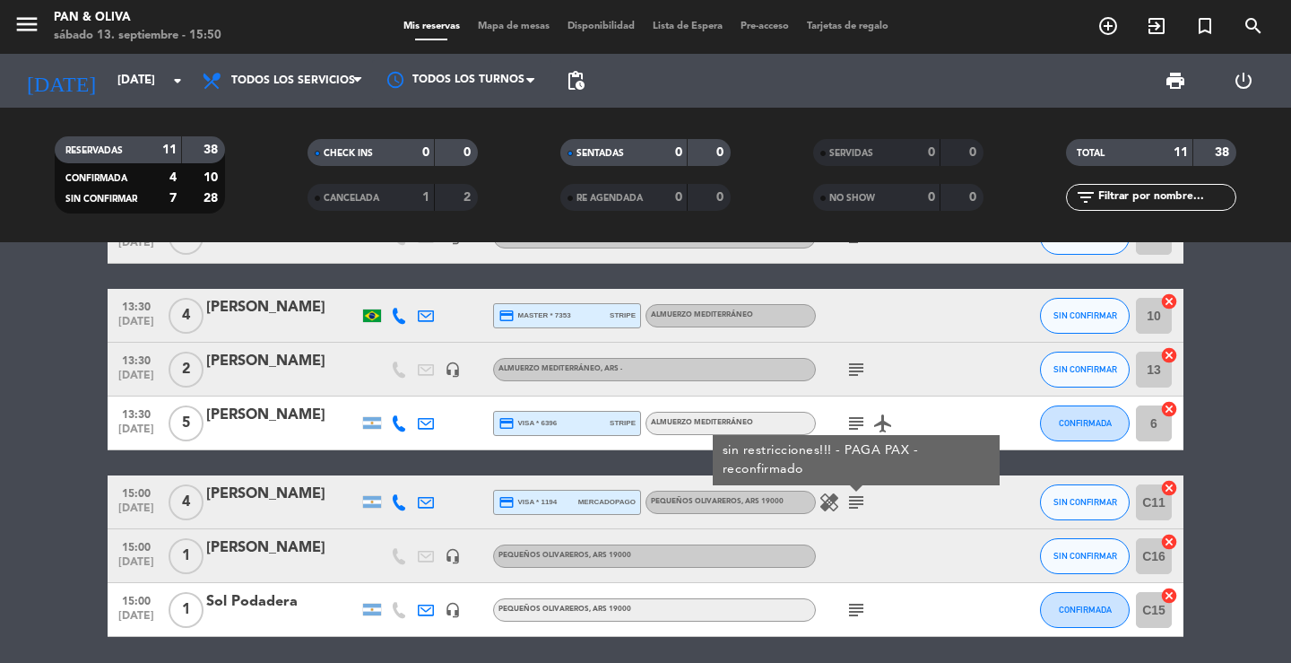
scroll to position [284, 0]
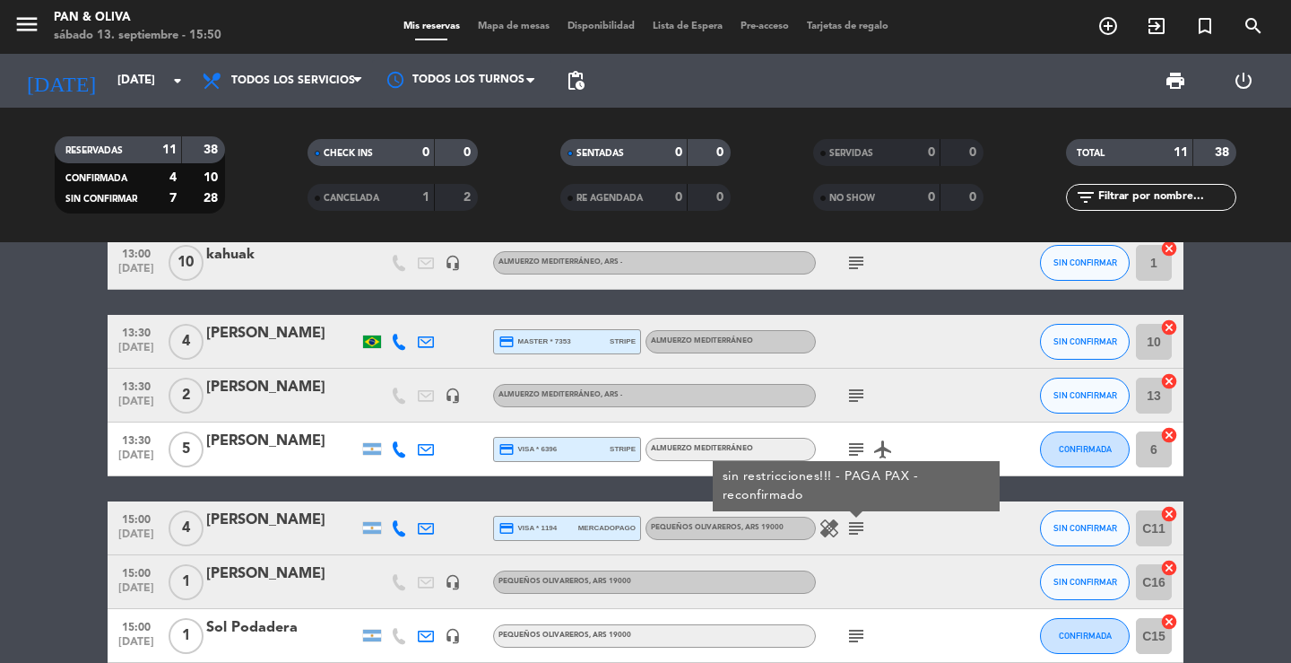
click at [855, 441] on icon "subject" at bounding box center [857, 450] width 22 height 22
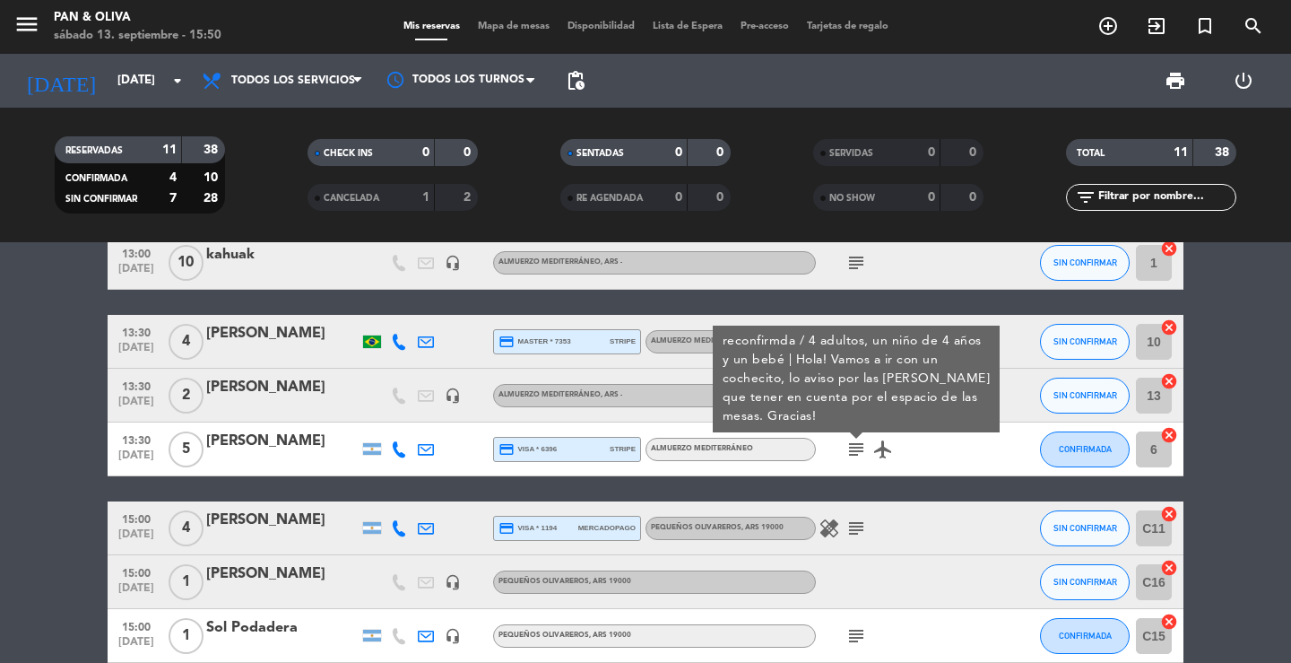
click at [961, 465] on div "subject reconfirmda / 4 adultos, un niño de 4 años y un bebé | Hola! Vamos a ir…" at bounding box center [896, 448] width 161 height 53
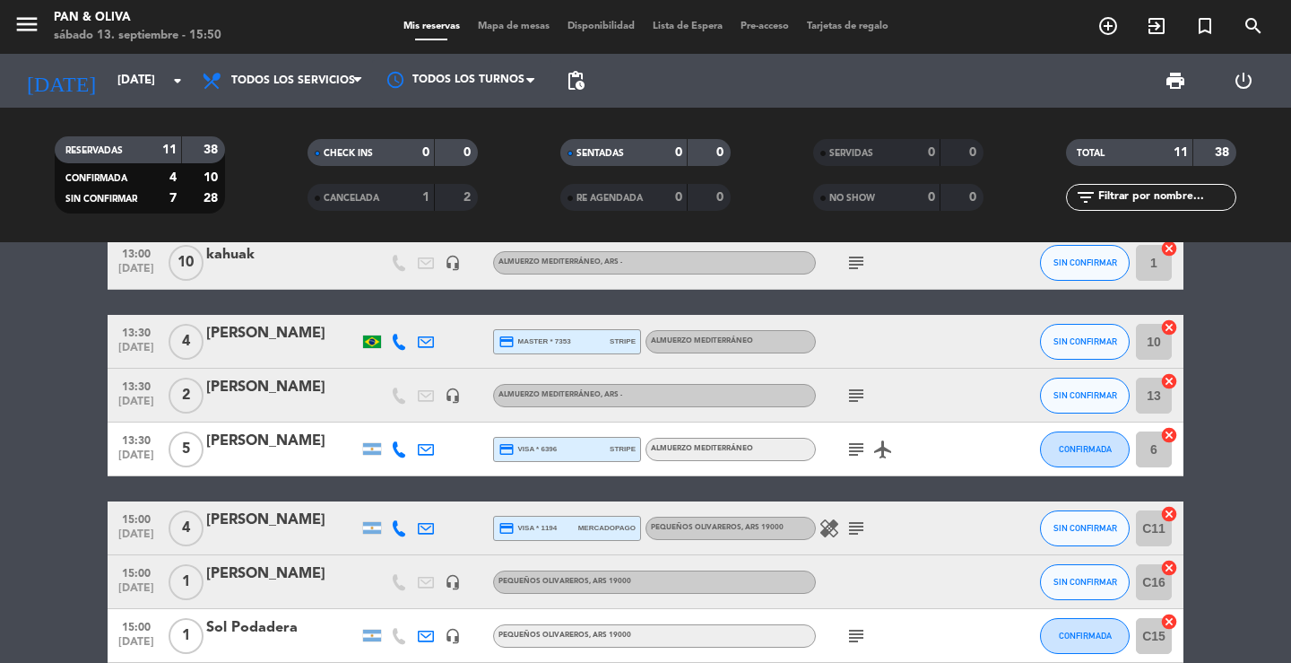
click at [861, 393] on icon "subject" at bounding box center [857, 396] width 22 height 22
click at [326, 412] on div at bounding box center [282, 407] width 152 height 14
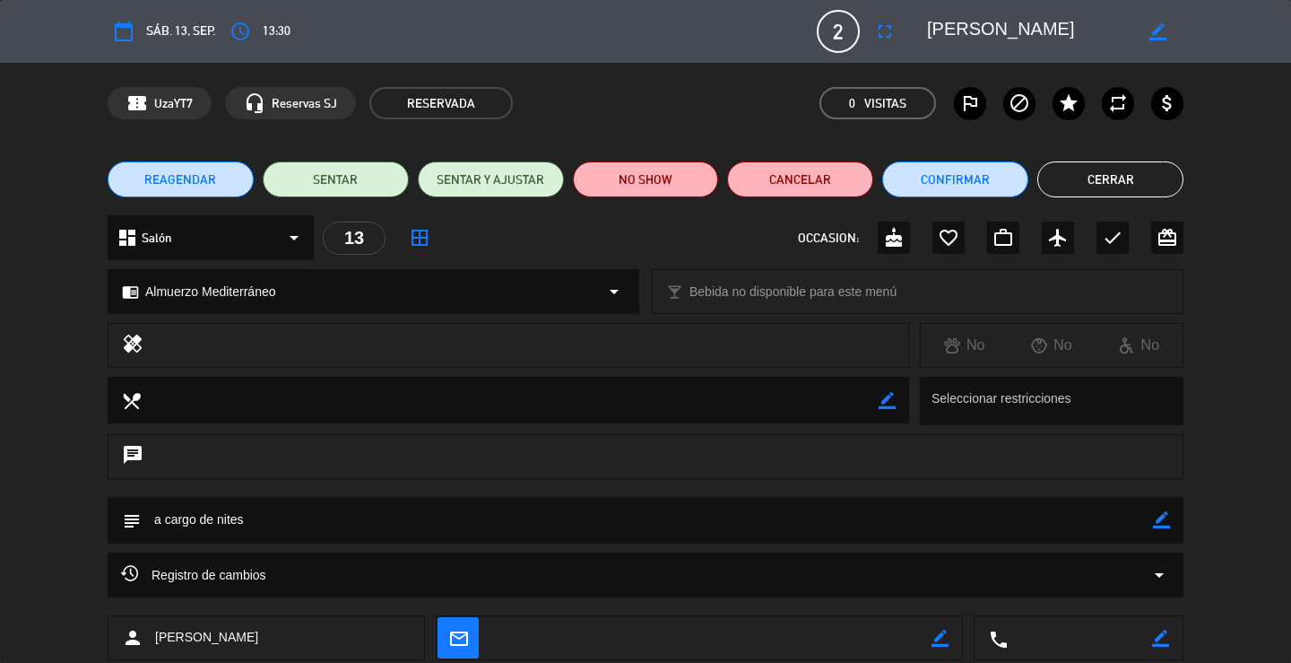
drag, startPoint x: 1056, startPoint y: 35, endPoint x: 915, endPoint y: 17, distance: 142.8
click at [915, 17] on div "border_color" at bounding box center [1049, 31] width 269 height 32
click at [1103, 163] on button "Cerrar" at bounding box center [1111, 179] width 146 height 36
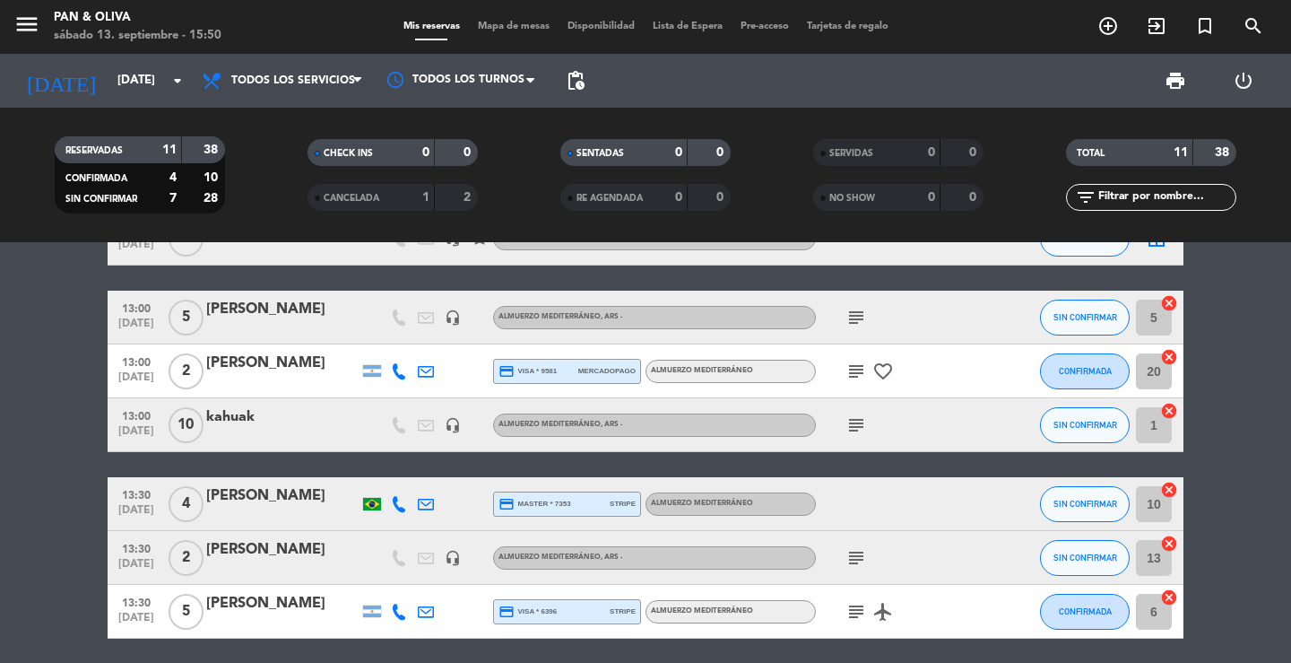
scroll to position [359, 0]
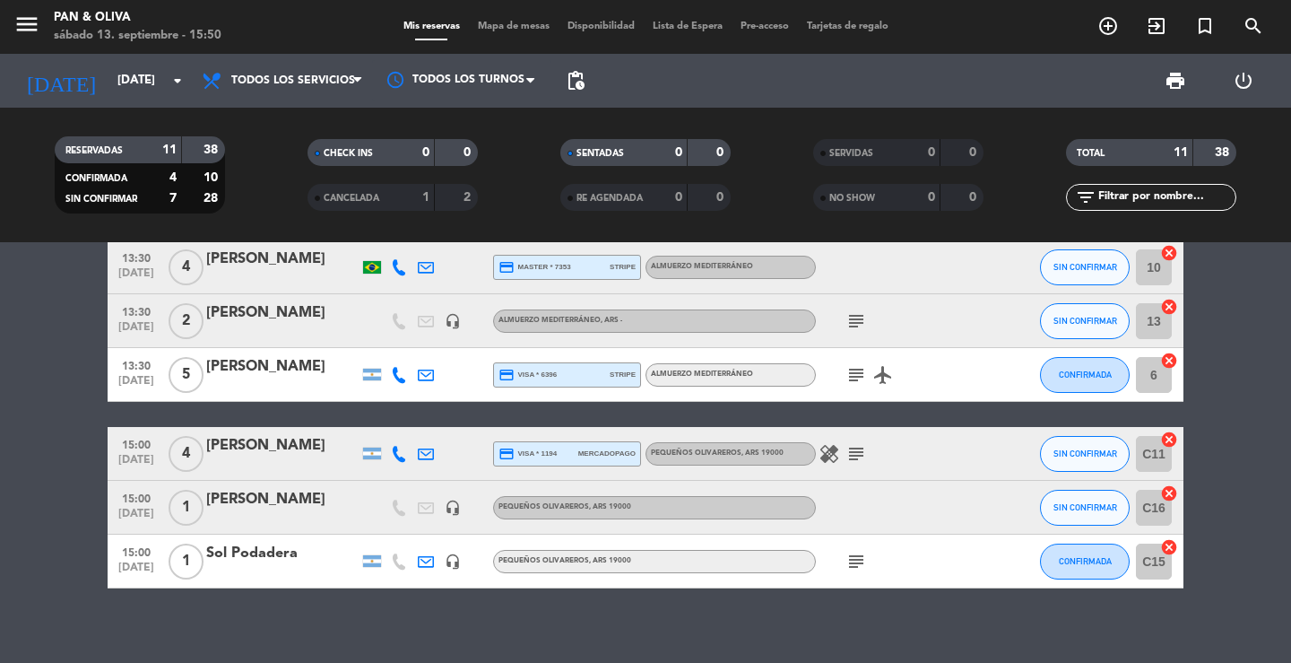
click at [292, 498] on div "[PERSON_NAME]" at bounding box center [282, 499] width 152 height 23
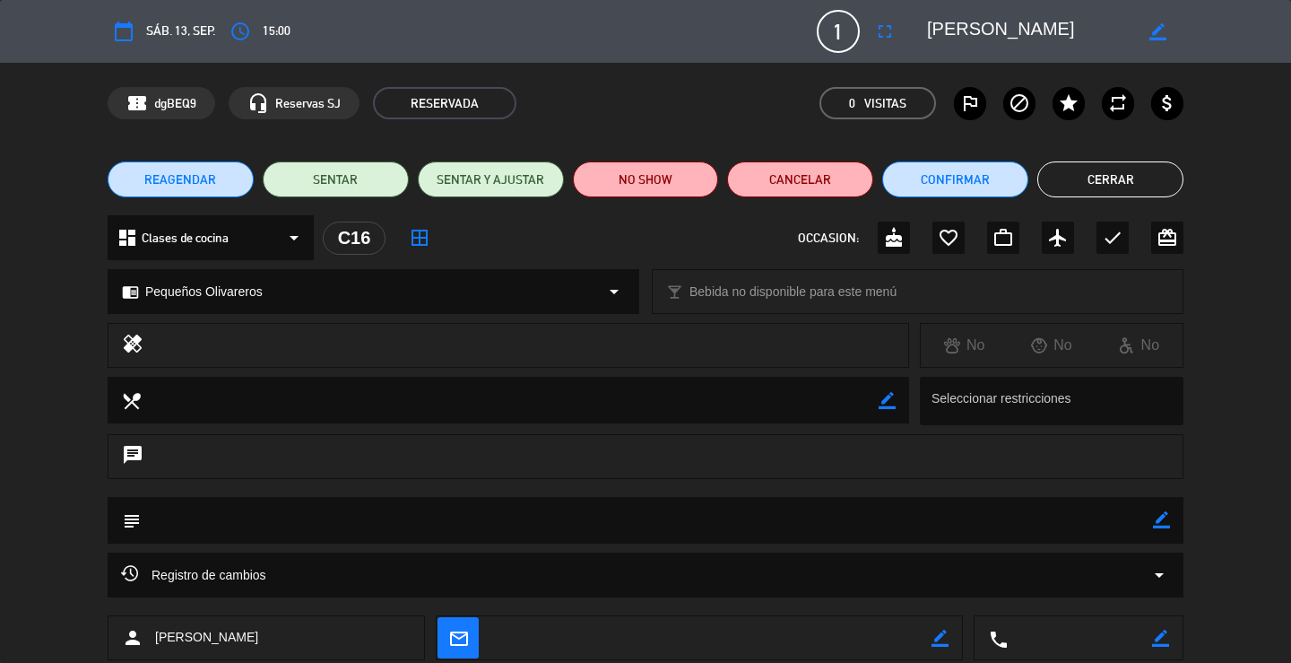
click at [1109, 179] on button "Cerrar" at bounding box center [1111, 179] width 146 height 36
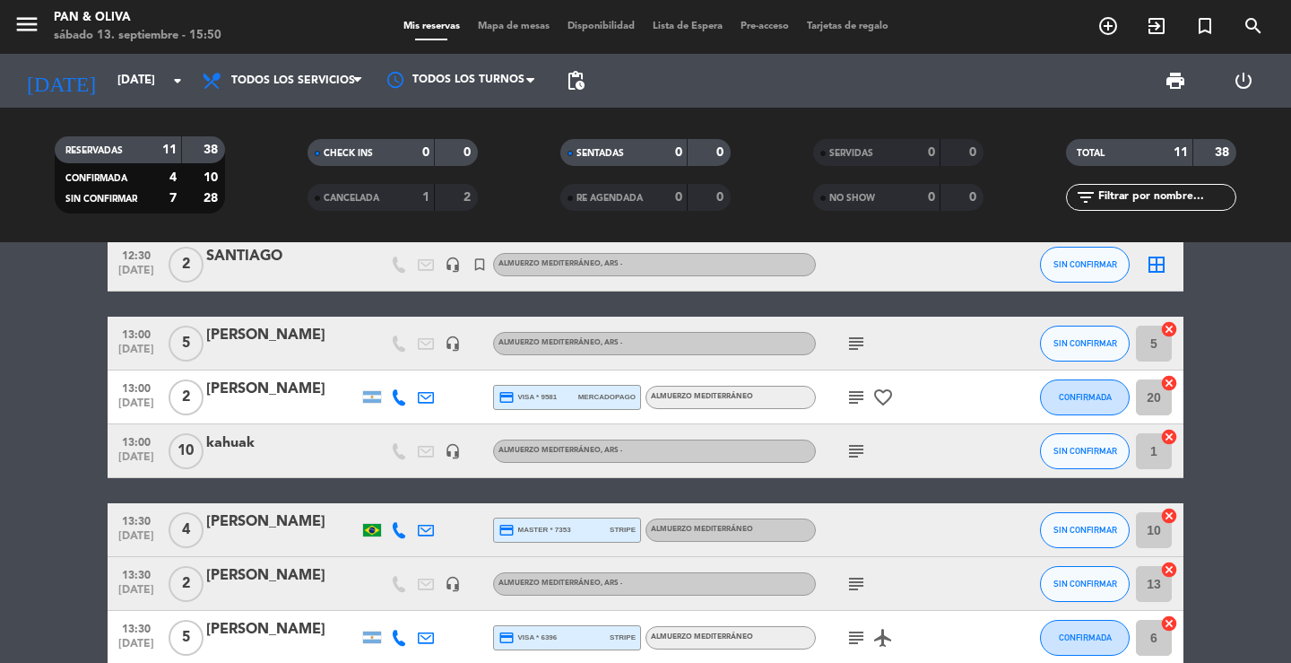
scroll to position [0, 0]
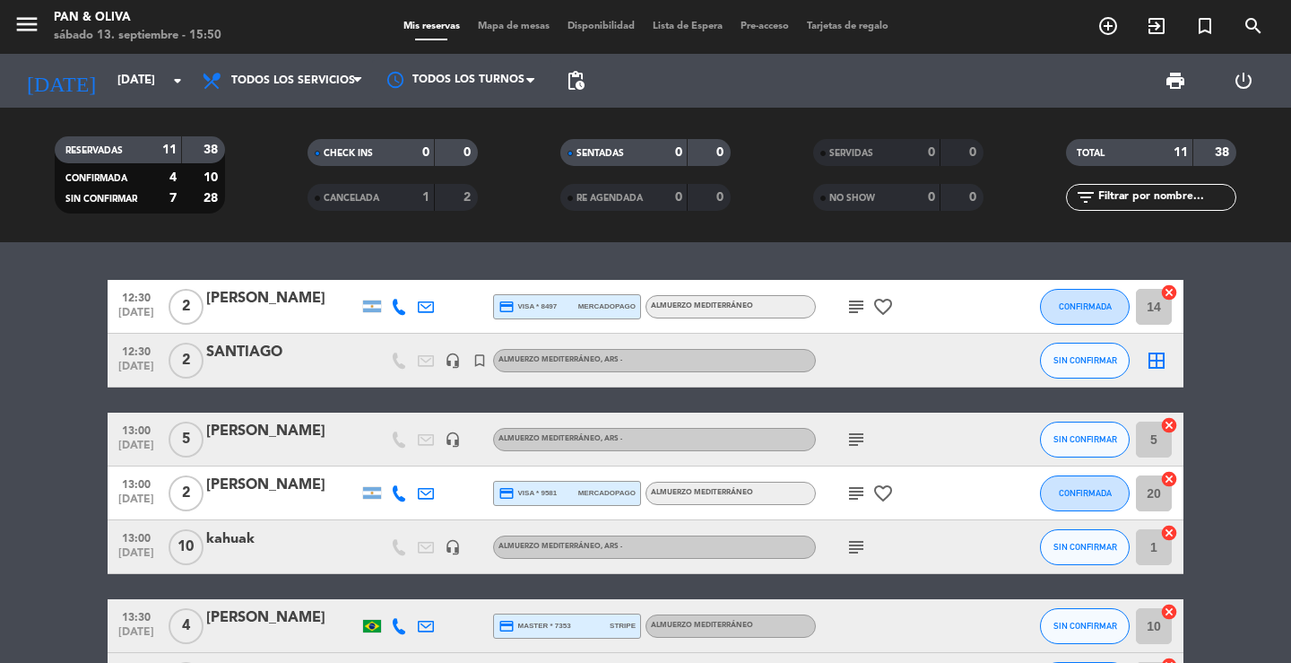
click at [266, 427] on div "[PERSON_NAME]" at bounding box center [282, 431] width 152 height 23
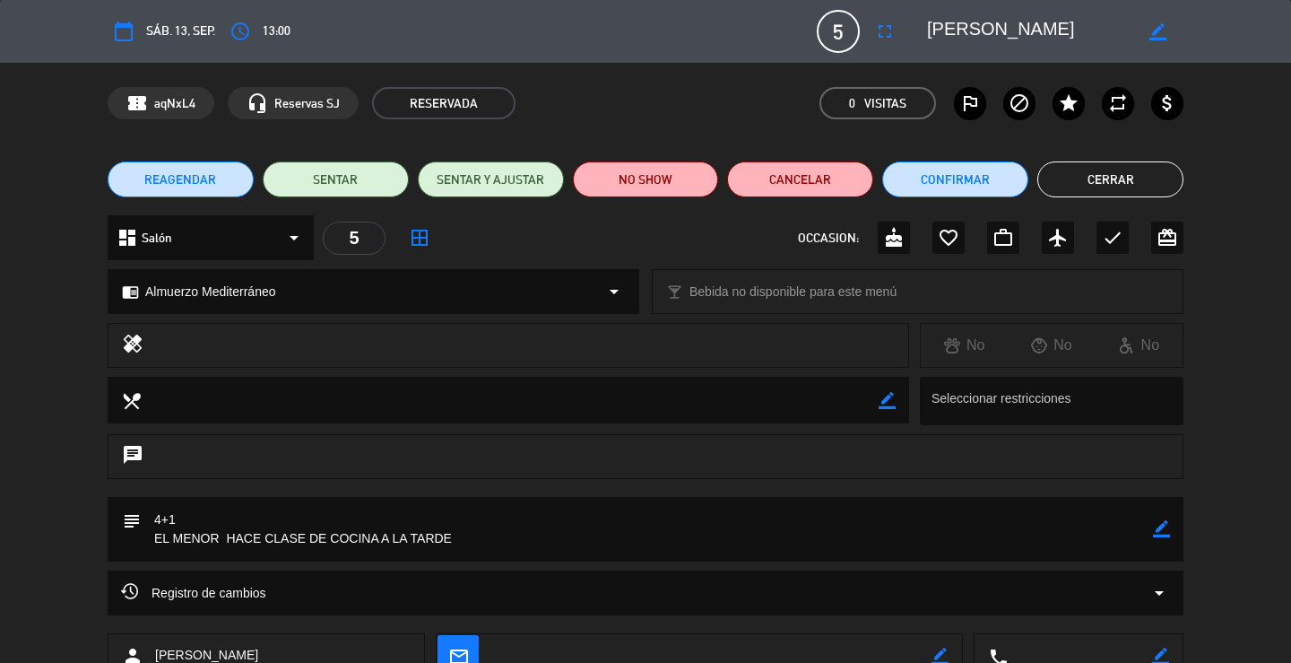
click at [1148, 187] on button "Cerrar" at bounding box center [1111, 179] width 146 height 36
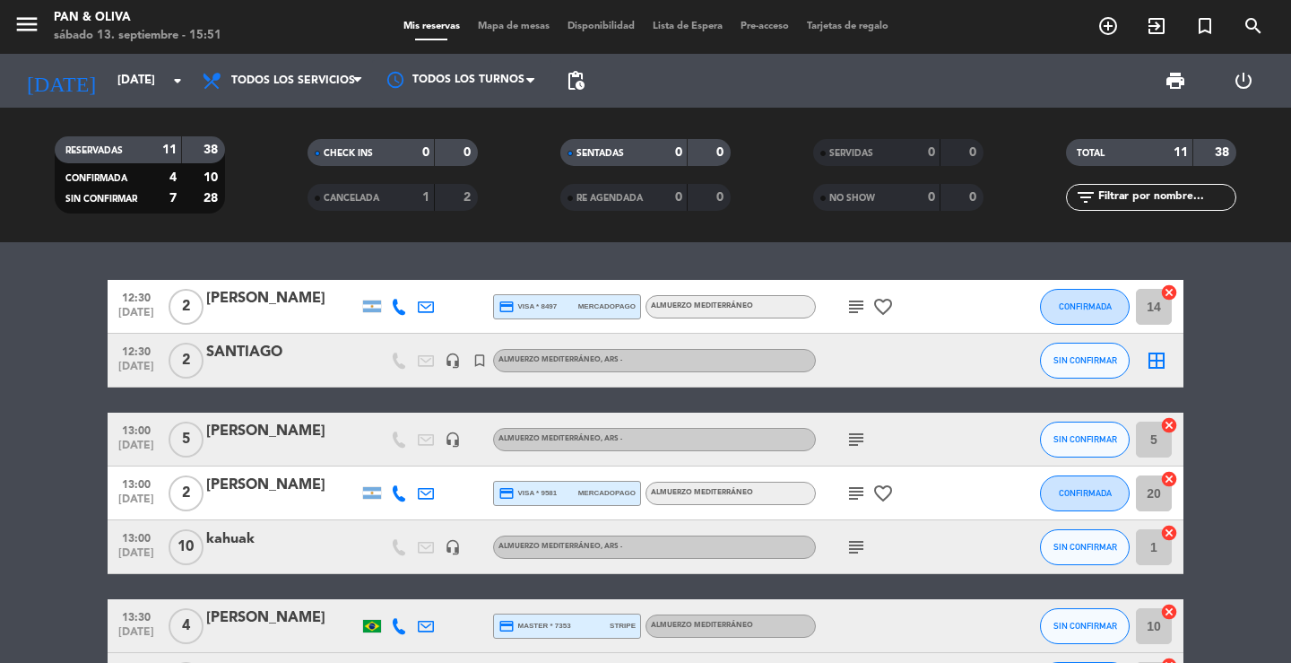
click at [298, 269] on div "12:30 [DATE] 2 [PERSON_NAME] credit_card visa * 8497 mercadopago Almuerzo Medit…" at bounding box center [645, 452] width 1291 height 421
click at [109, 82] on input "[DATE]" at bounding box center [188, 81] width 158 height 32
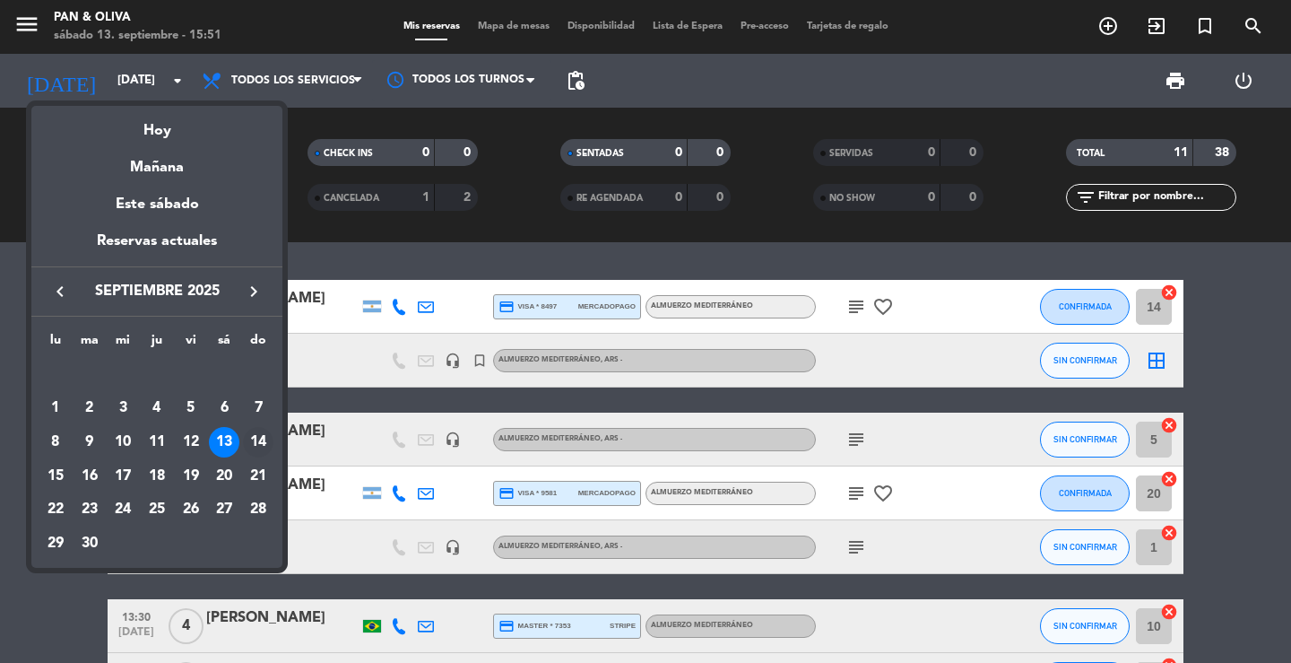
click at [256, 442] on div "14" at bounding box center [258, 442] width 30 height 30
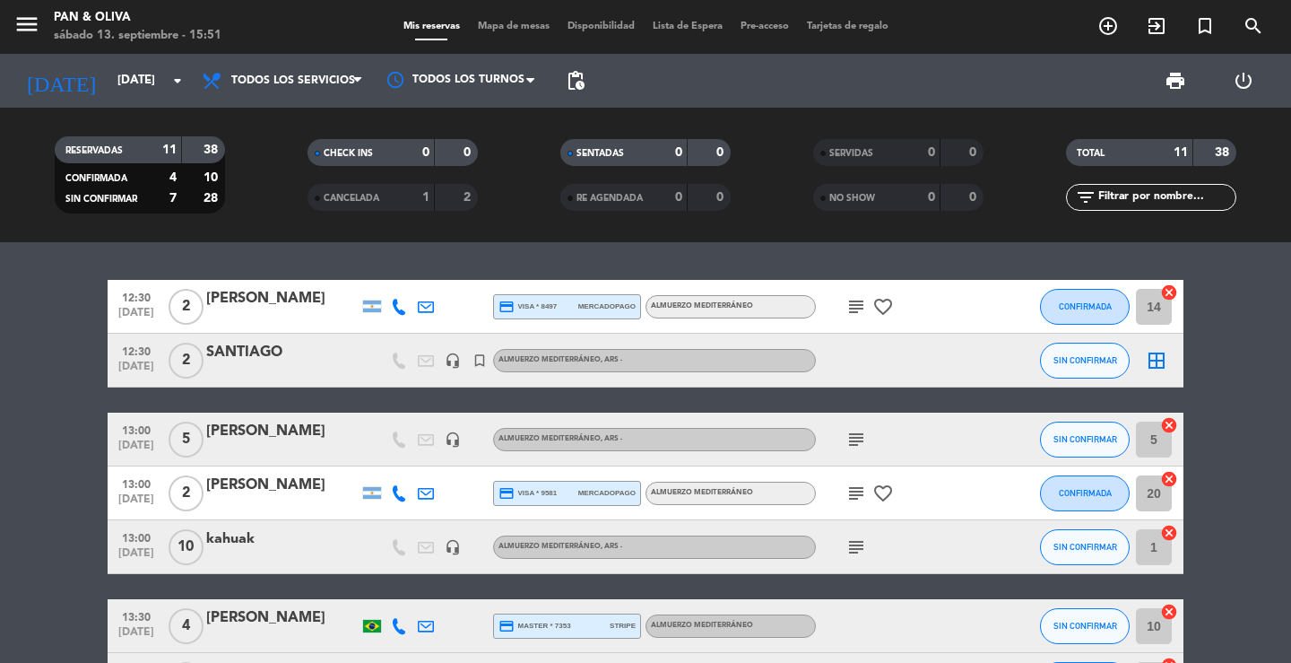
type input "[DATE]"
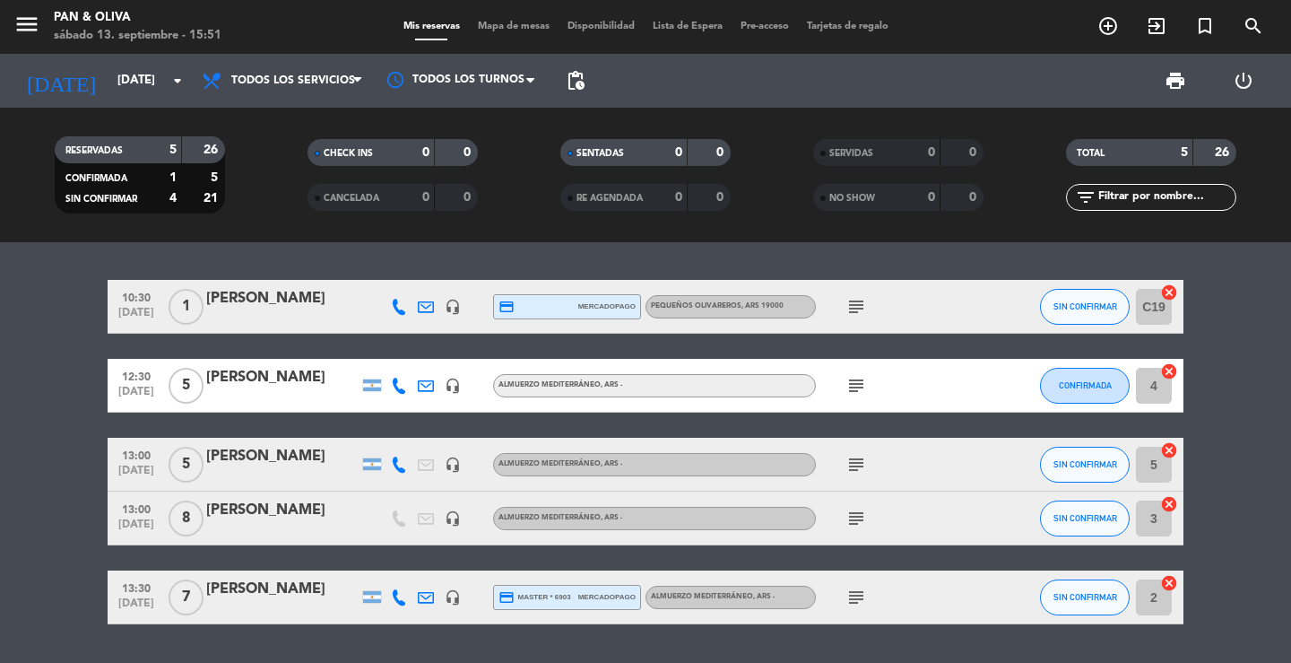
click at [852, 515] on icon "subject" at bounding box center [857, 519] width 22 height 22
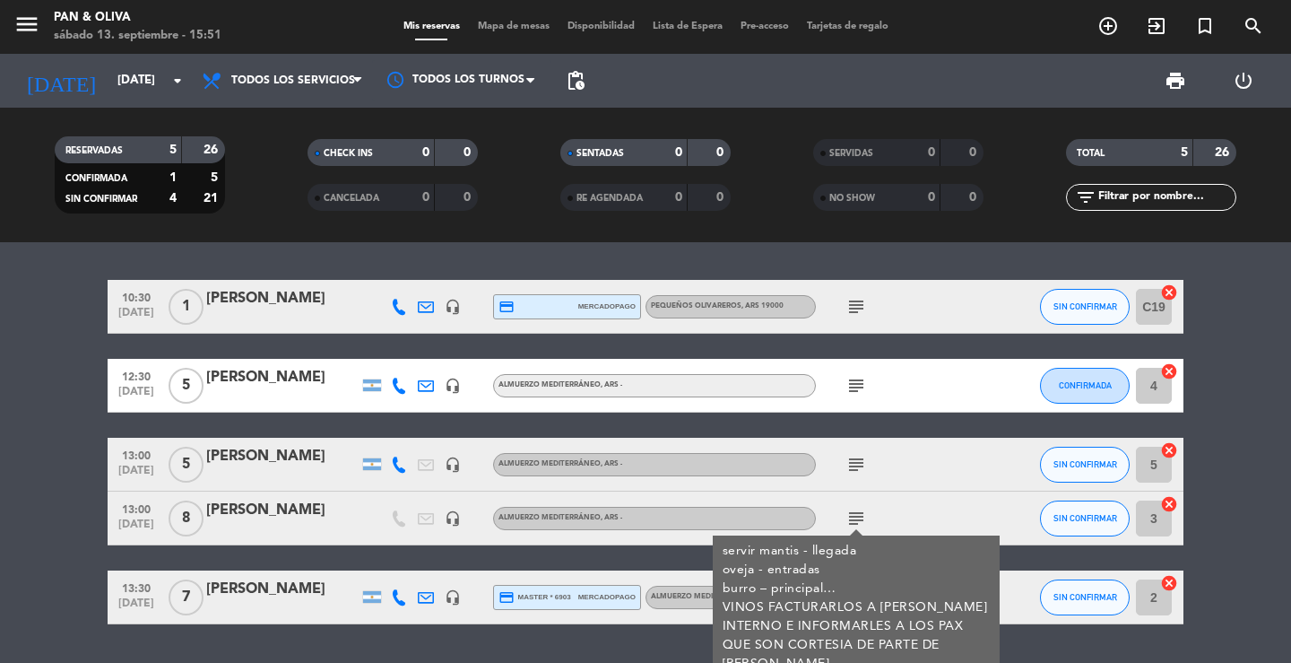
click at [852, 515] on icon "subject" at bounding box center [857, 519] width 22 height 22
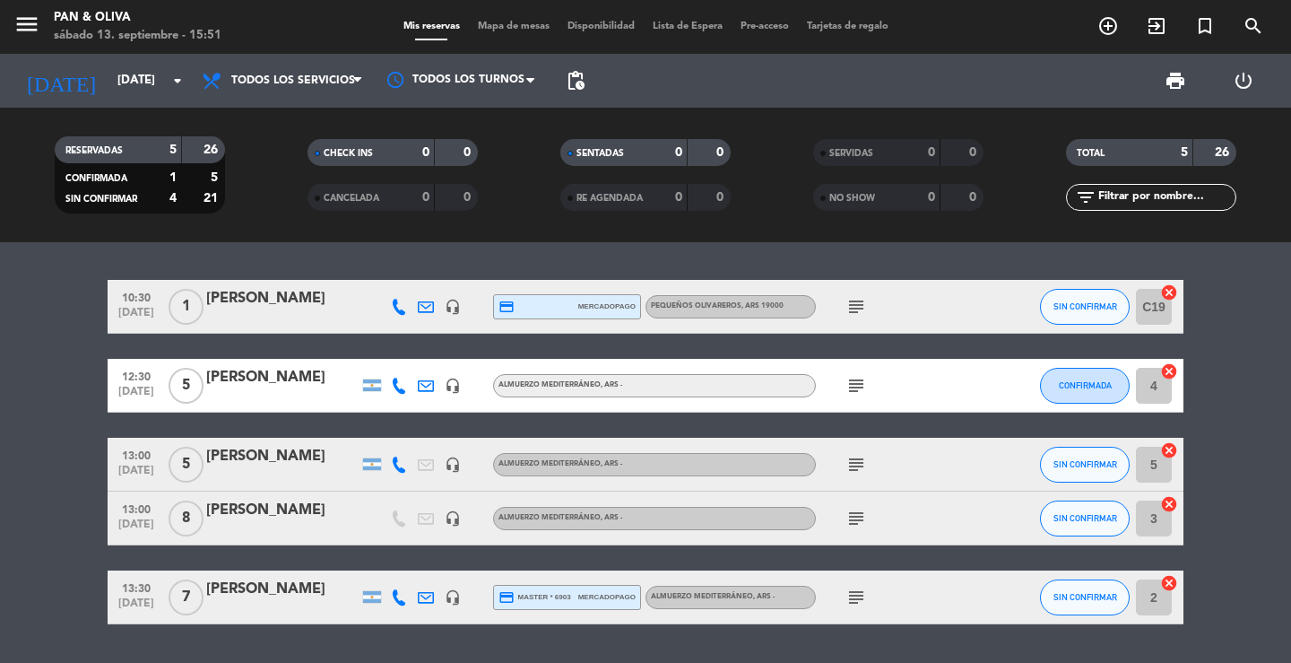
click at [249, 263] on div "10:30 [DATE] 1 [PERSON_NAME] headset_mic credit_card mercadopago Pequeños Oliva…" at bounding box center [645, 452] width 1291 height 421
click at [25, 23] on icon "menu" at bounding box center [26, 24] width 27 height 27
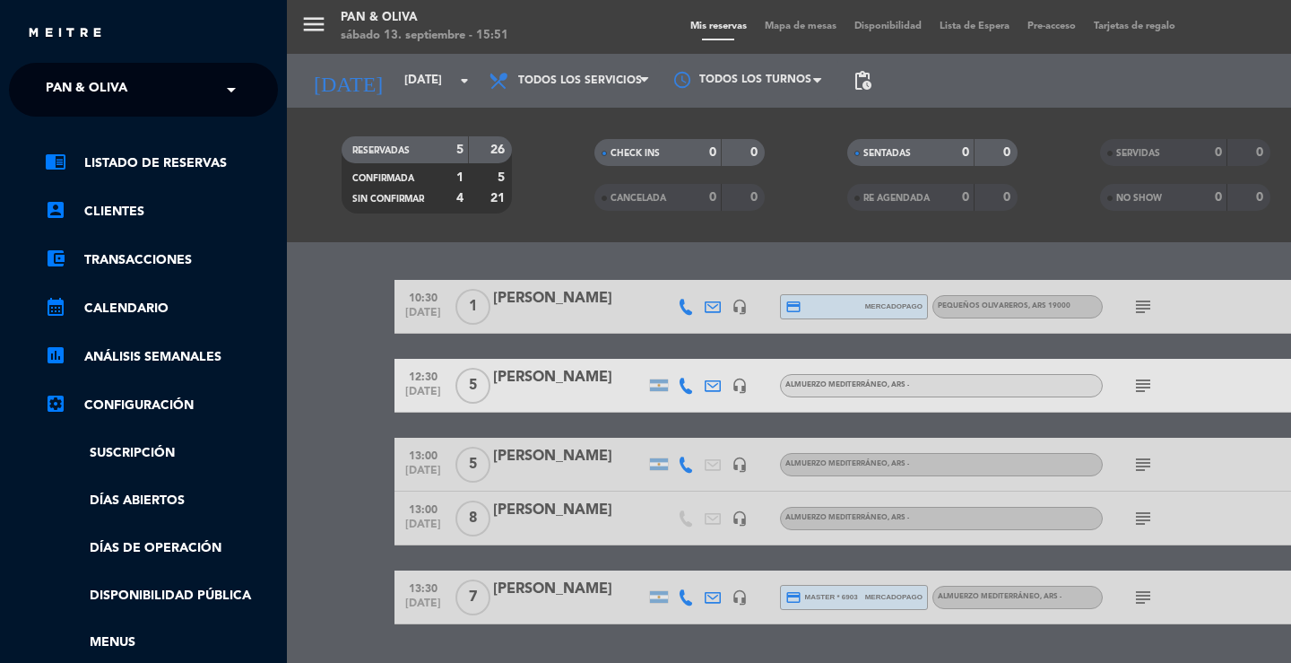
click at [103, 89] on span "Pan & Oliva" at bounding box center [87, 90] width 82 height 38
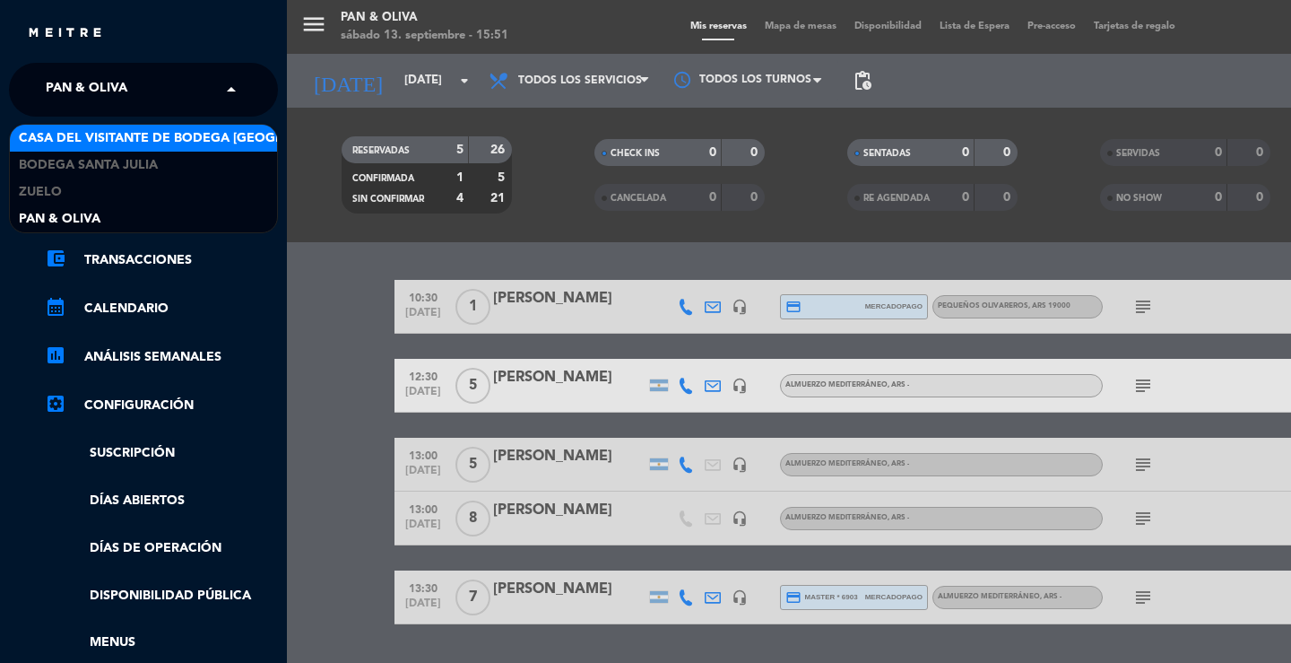
click at [117, 143] on span "Casa del Visitante de Bodega [GEOGRAPHIC_DATA][PERSON_NAME]" at bounding box center [244, 138] width 451 height 21
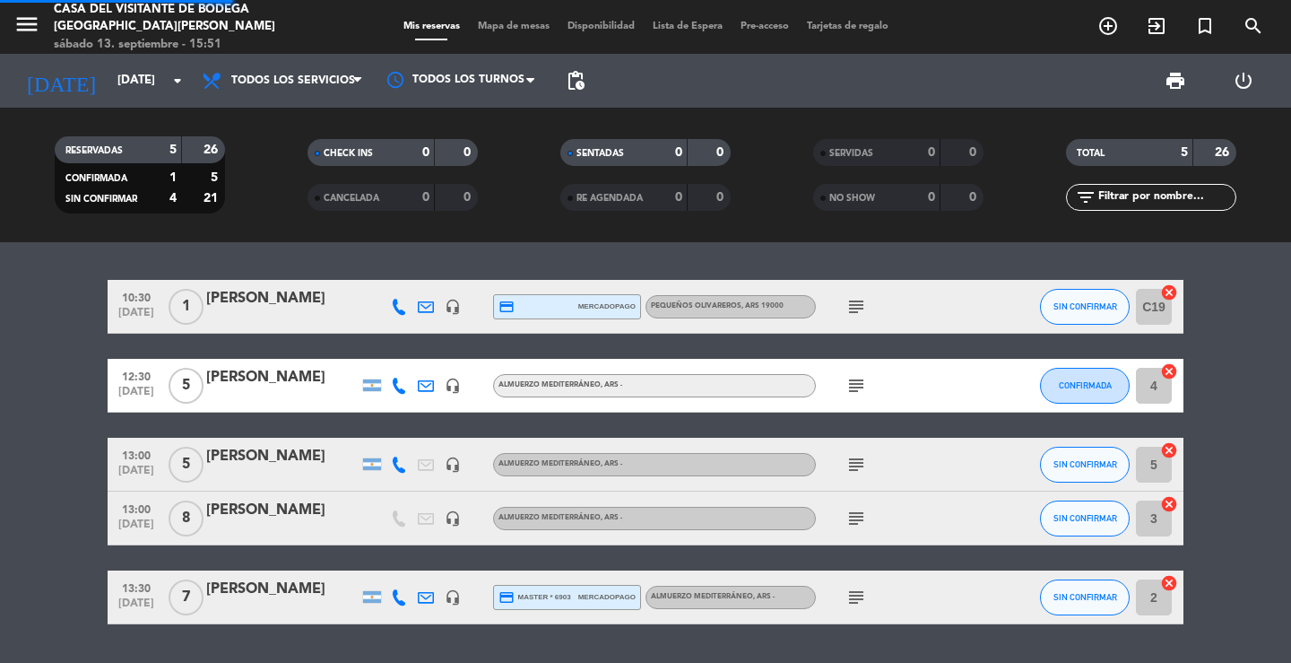
click at [524, 264] on div "10:30 [DATE] 1 [PERSON_NAME] headset_mic credit_card mercadopago Pequeños Oliva…" at bounding box center [645, 452] width 1291 height 421
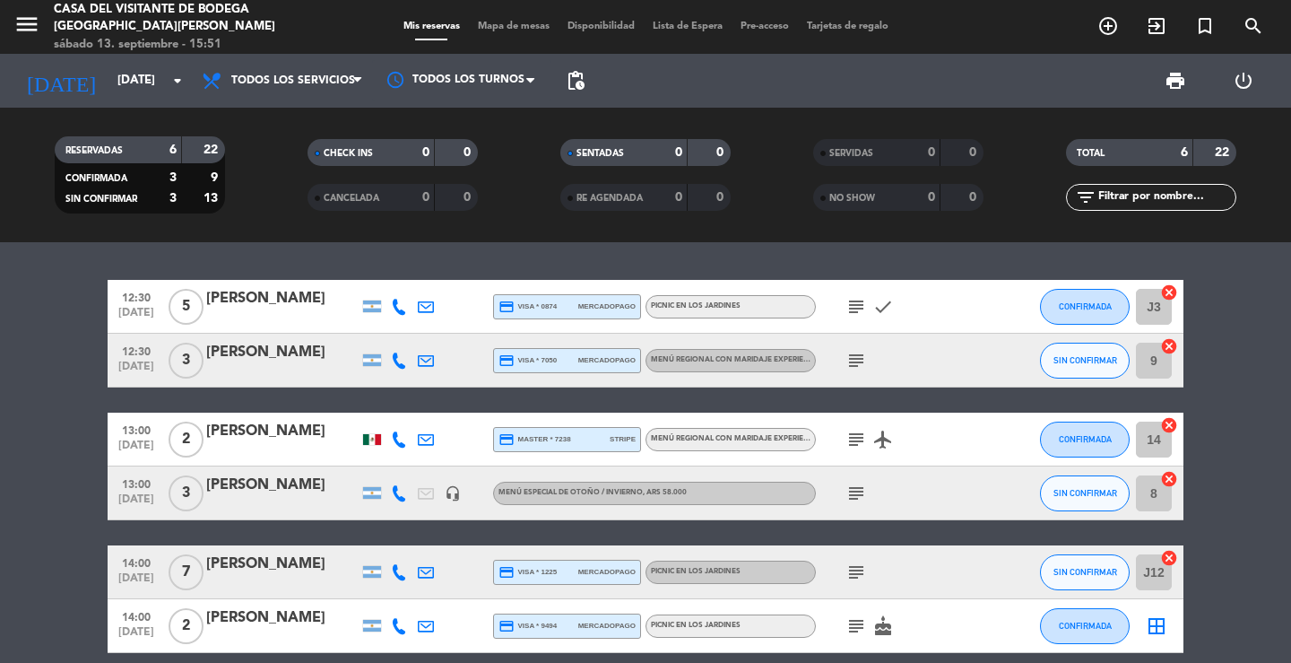
click at [863, 306] on icon "subject" at bounding box center [857, 307] width 22 height 22
click at [860, 361] on icon "subject" at bounding box center [857, 361] width 22 height 22
click at [854, 440] on icon "subject" at bounding box center [857, 440] width 22 height 22
click at [854, 497] on icon "subject" at bounding box center [857, 494] width 22 height 22
click at [858, 576] on icon "subject" at bounding box center [857, 572] width 22 height 22
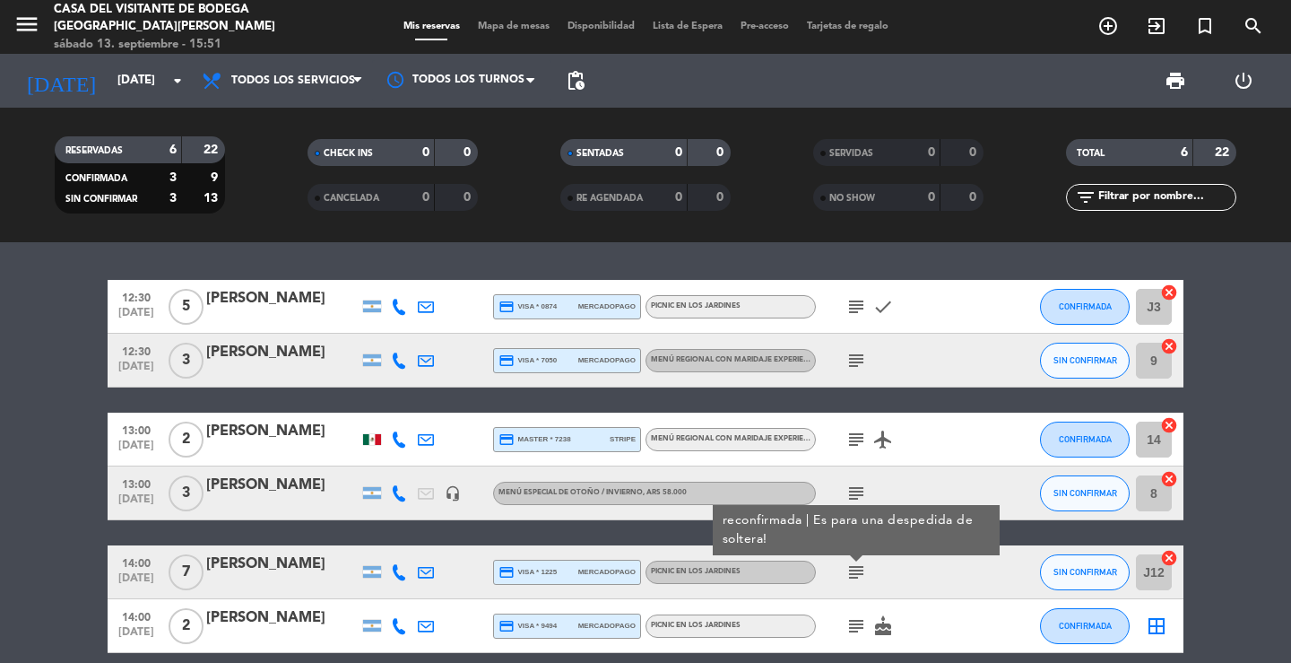
click at [854, 626] on icon "subject" at bounding box center [857, 626] width 22 height 22
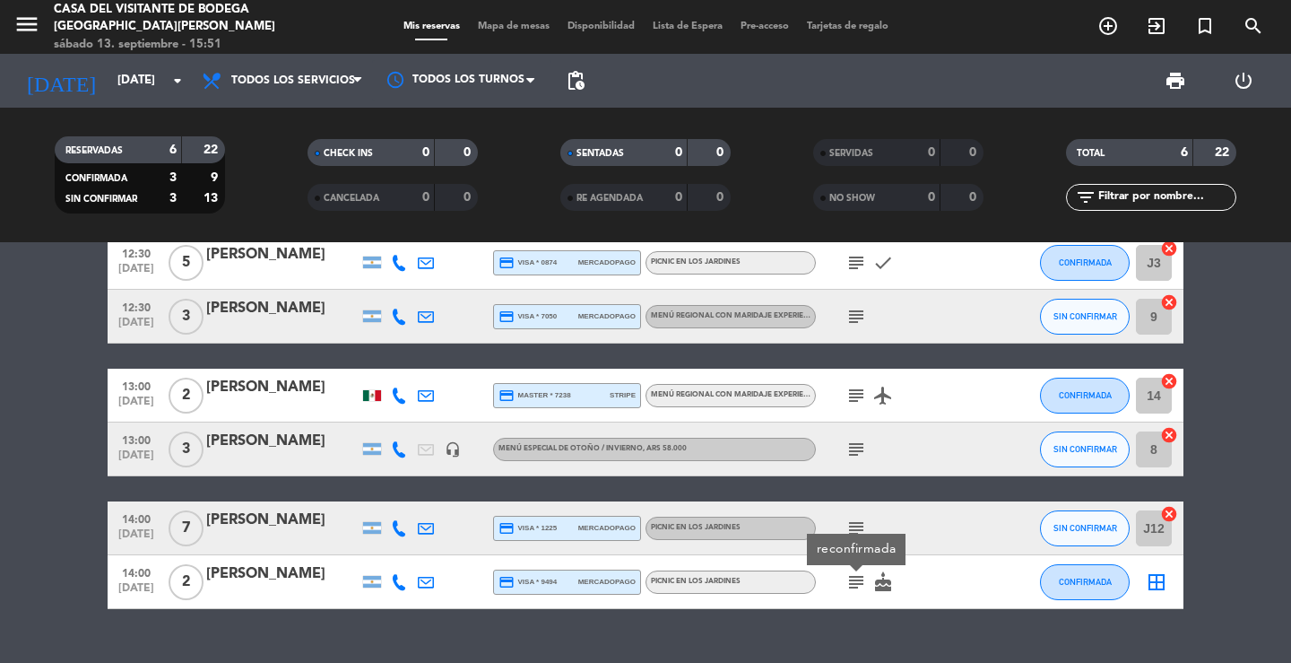
scroll to position [80, 0]
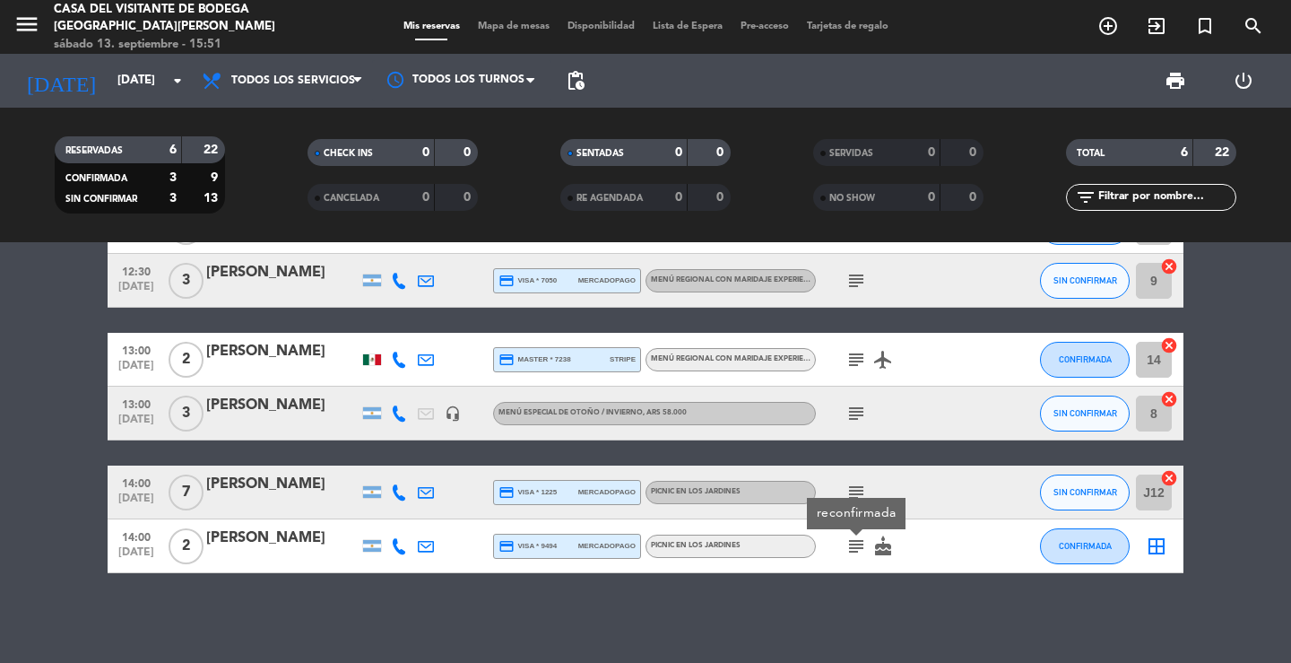
click at [854, 492] on icon "subject" at bounding box center [857, 493] width 22 height 22
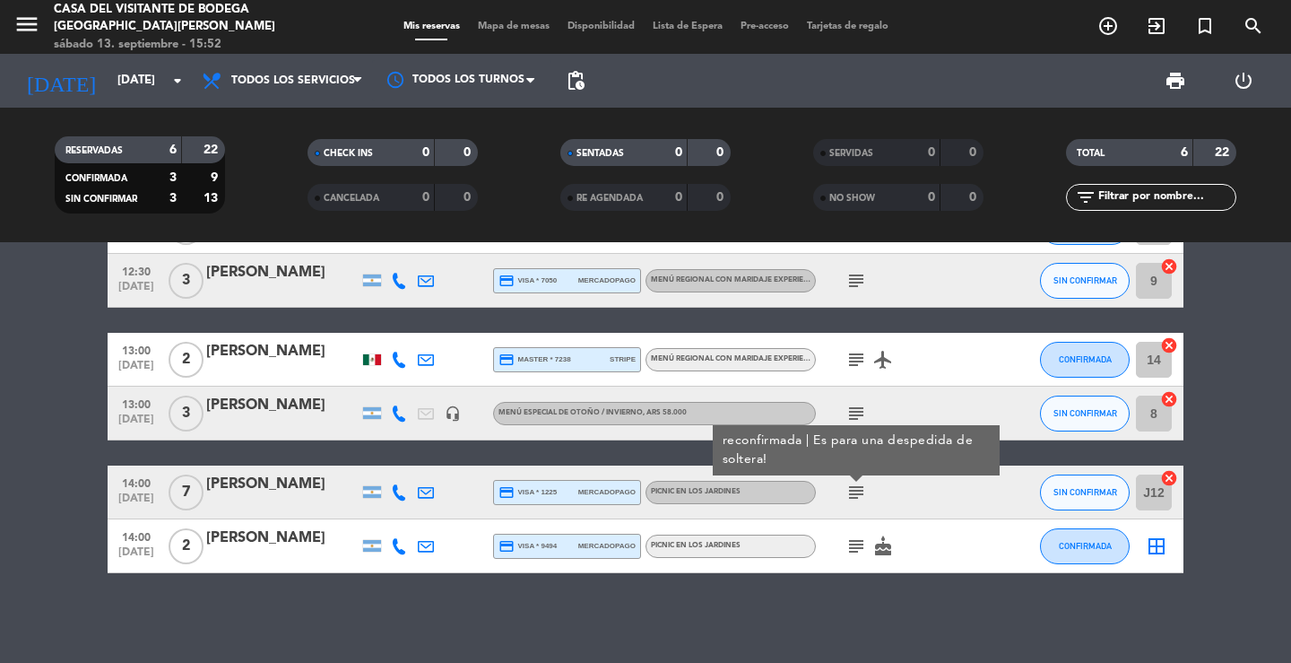
click at [312, 594] on div "12:30 [DATE] 5 [PERSON_NAME] credit_card visa * 0874 mercadopago Picnic en los …" at bounding box center [645, 452] width 1291 height 421
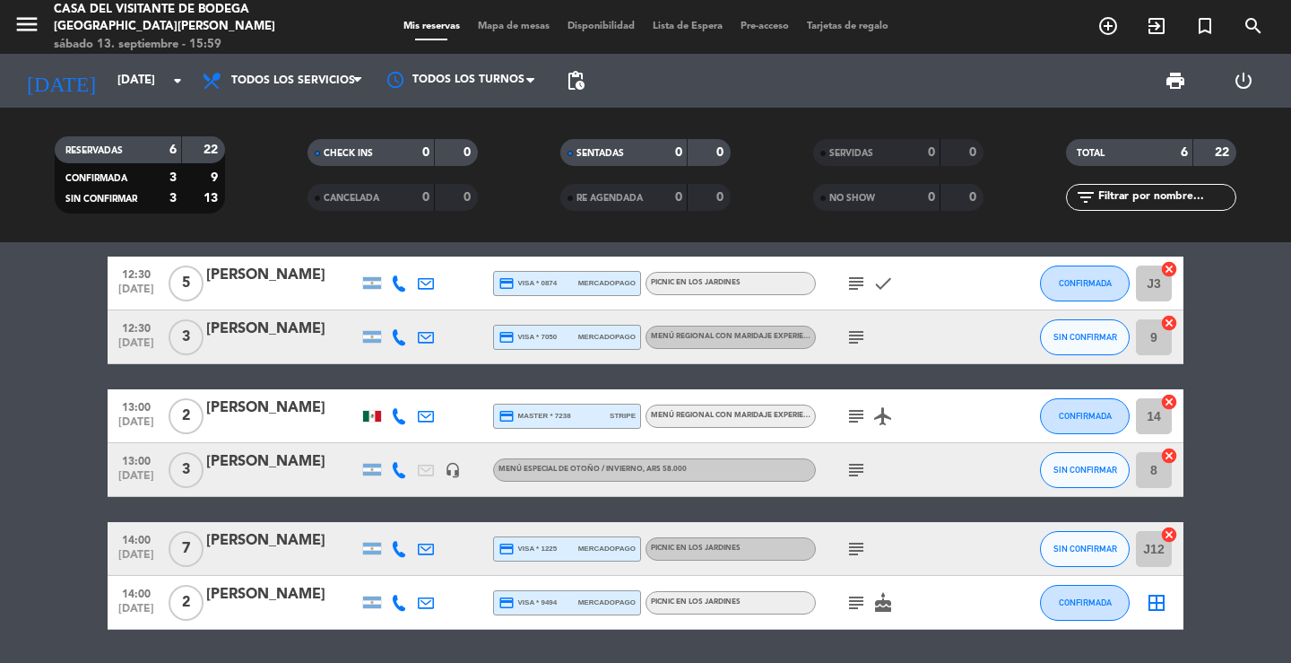
scroll to position [0, 0]
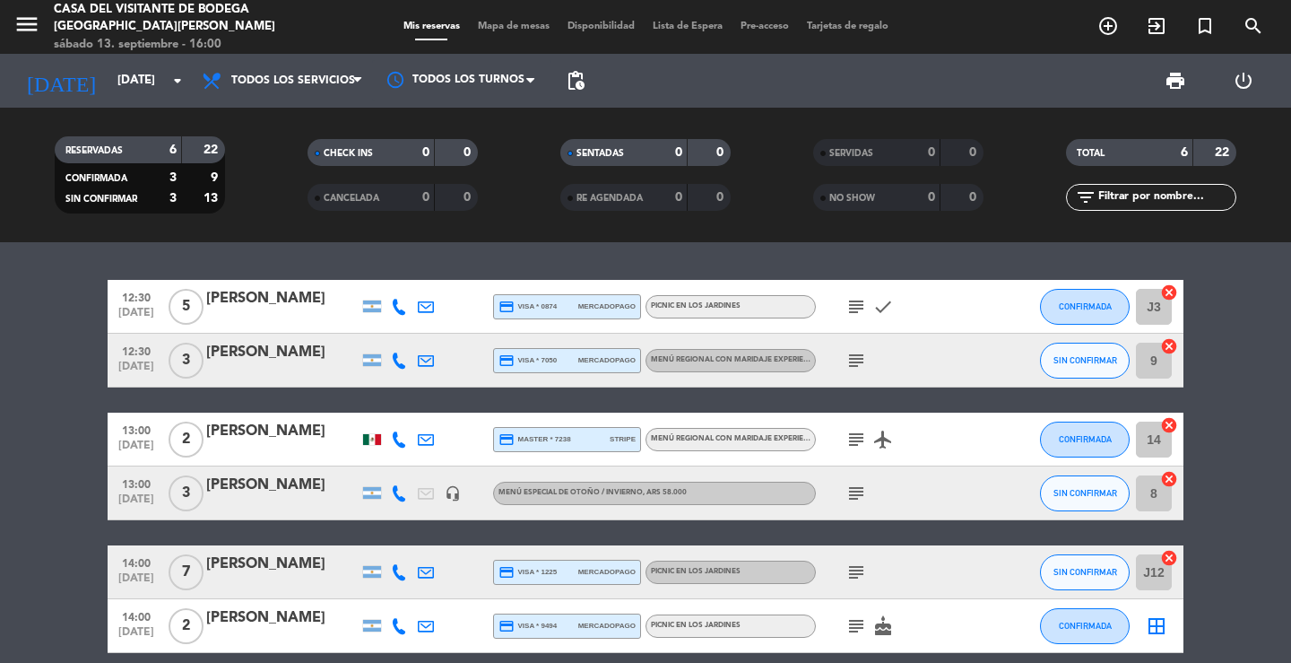
drag, startPoint x: 336, startPoint y: 278, endPoint x: 334, endPoint y: 260, distance: 18.1
click at [336, 277] on div "12:30 [DATE] 5 [PERSON_NAME] credit_card visa * 0874 mercadopago Picnic en los …" at bounding box center [645, 452] width 1291 height 421
click at [334, 260] on div "12:30 [DATE] 5 [PERSON_NAME] credit_card visa * 0874 mercadopago Picnic en los …" at bounding box center [645, 452] width 1291 height 421
click at [340, 263] on div "12:30 [DATE] 5 [PERSON_NAME] credit_card visa * 0874 mercadopago Picnic en los …" at bounding box center [645, 452] width 1291 height 421
